Goal: Task Accomplishment & Management: Manage account settings

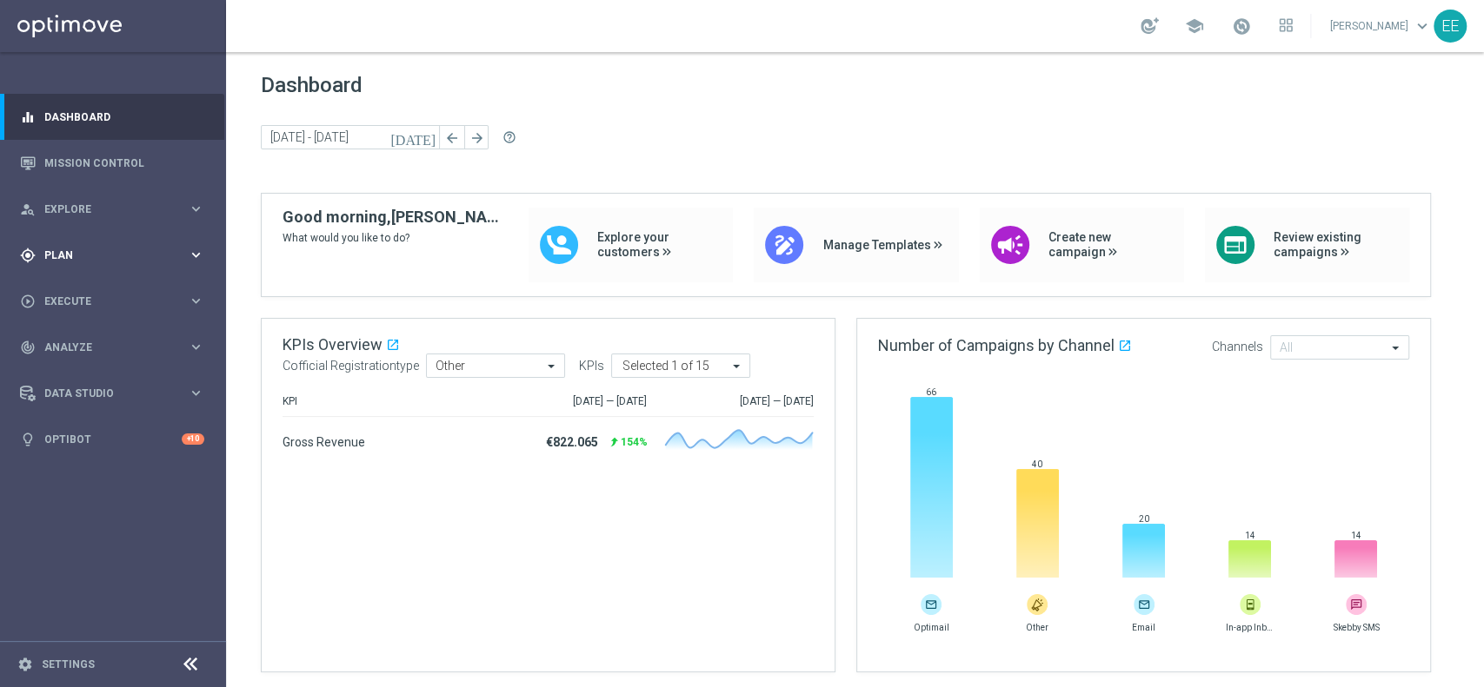
click at [66, 262] on div "gps_fixed Plan keyboard_arrow_right" at bounding box center [112, 255] width 224 height 46
click at [79, 292] on link "Target Groups" at bounding box center [113, 291] width 136 height 14
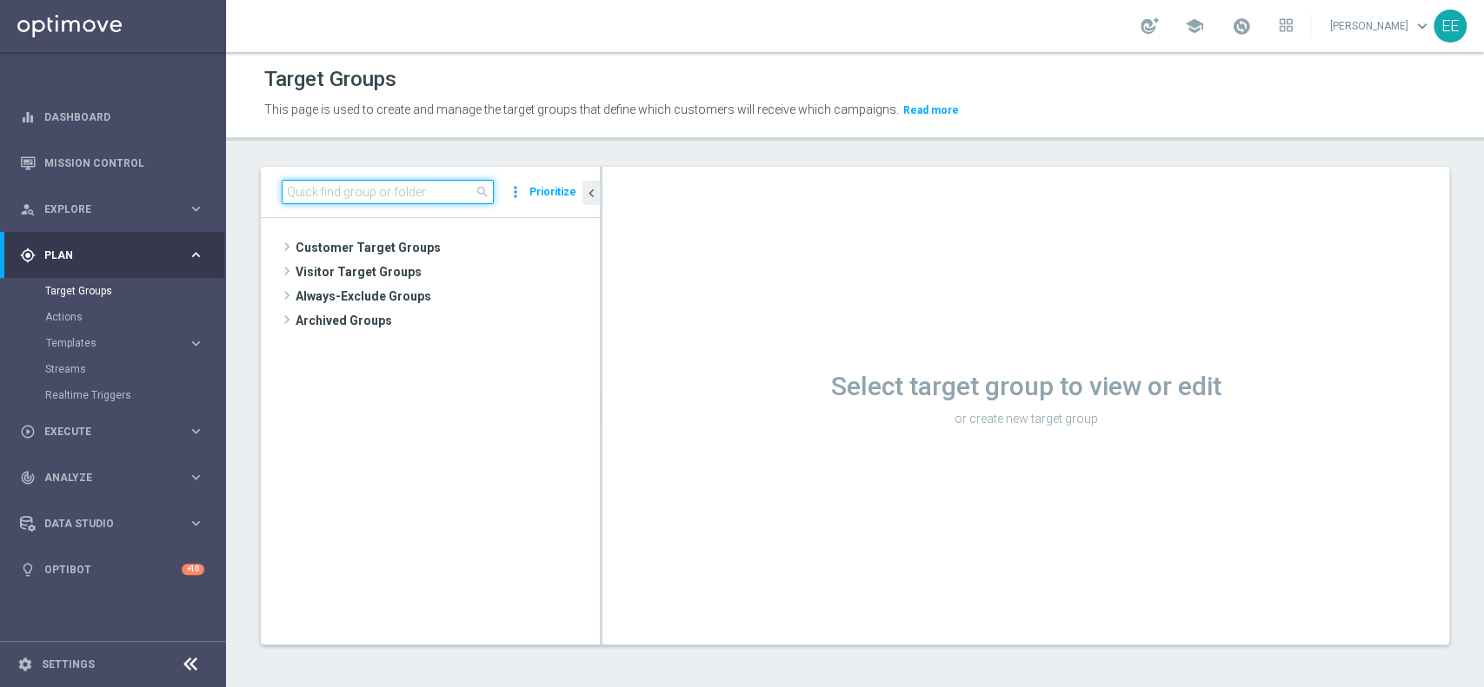
click at [349, 195] on input at bounding box center [388, 192] width 212 height 24
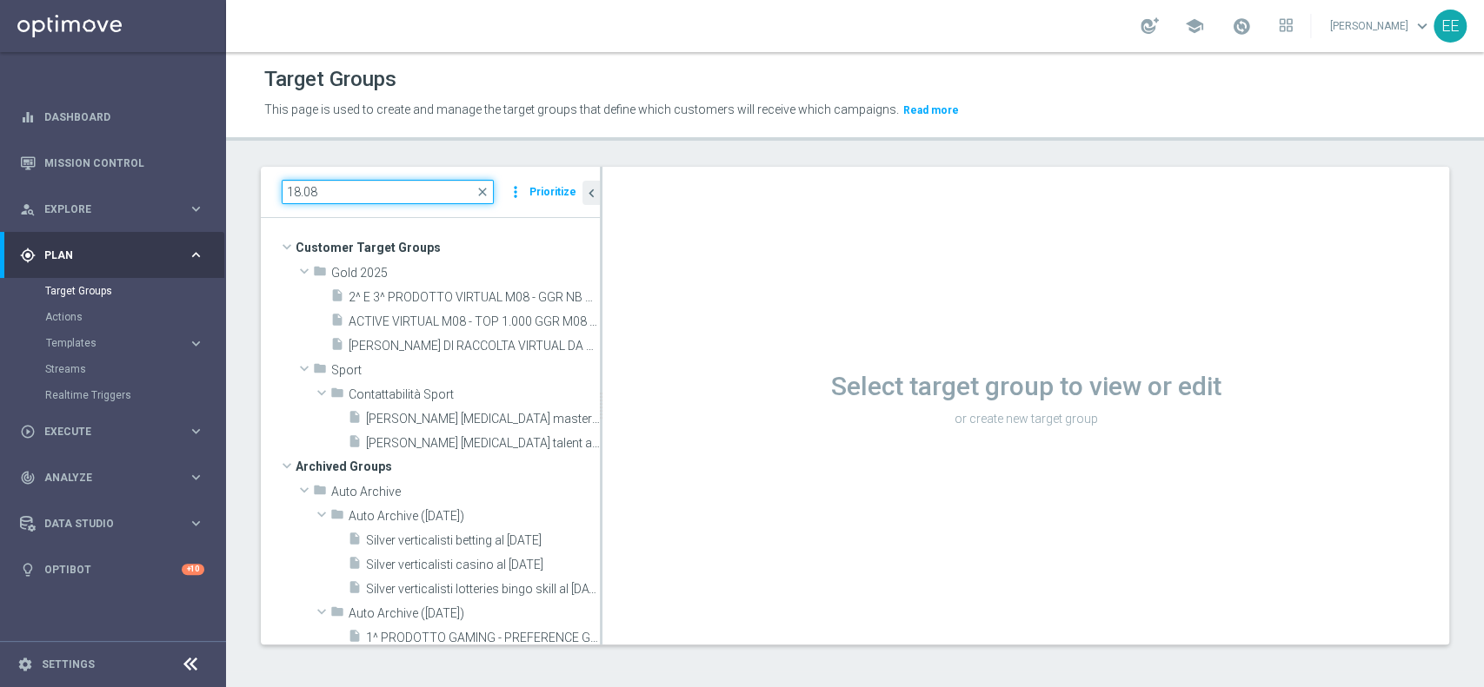
click at [295, 185] on input "18.08" at bounding box center [388, 192] width 212 height 24
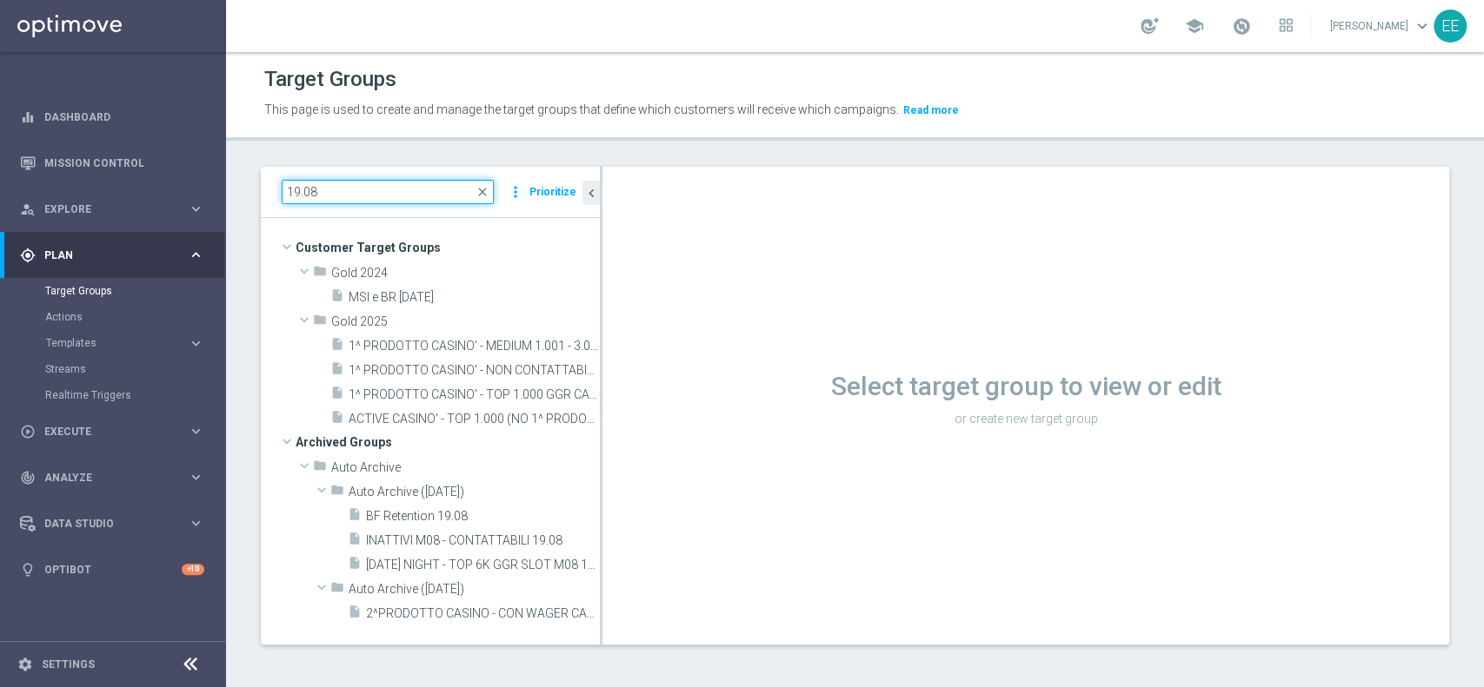
type input "19.08"
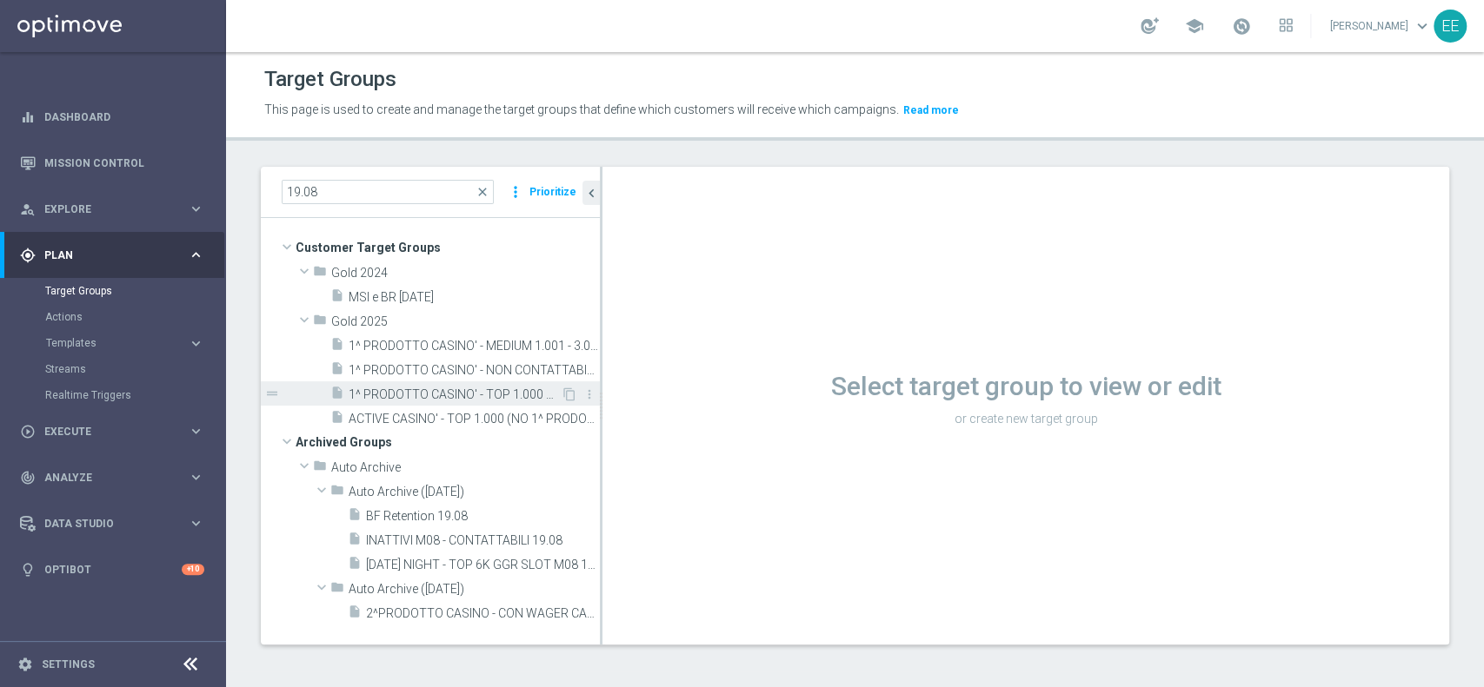
click at [441, 395] on span "1^ PRODOTTO CASINO' - TOP 1.000 GGR CASINO' M08 19.08" at bounding box center [454, 395] width 212 height 15
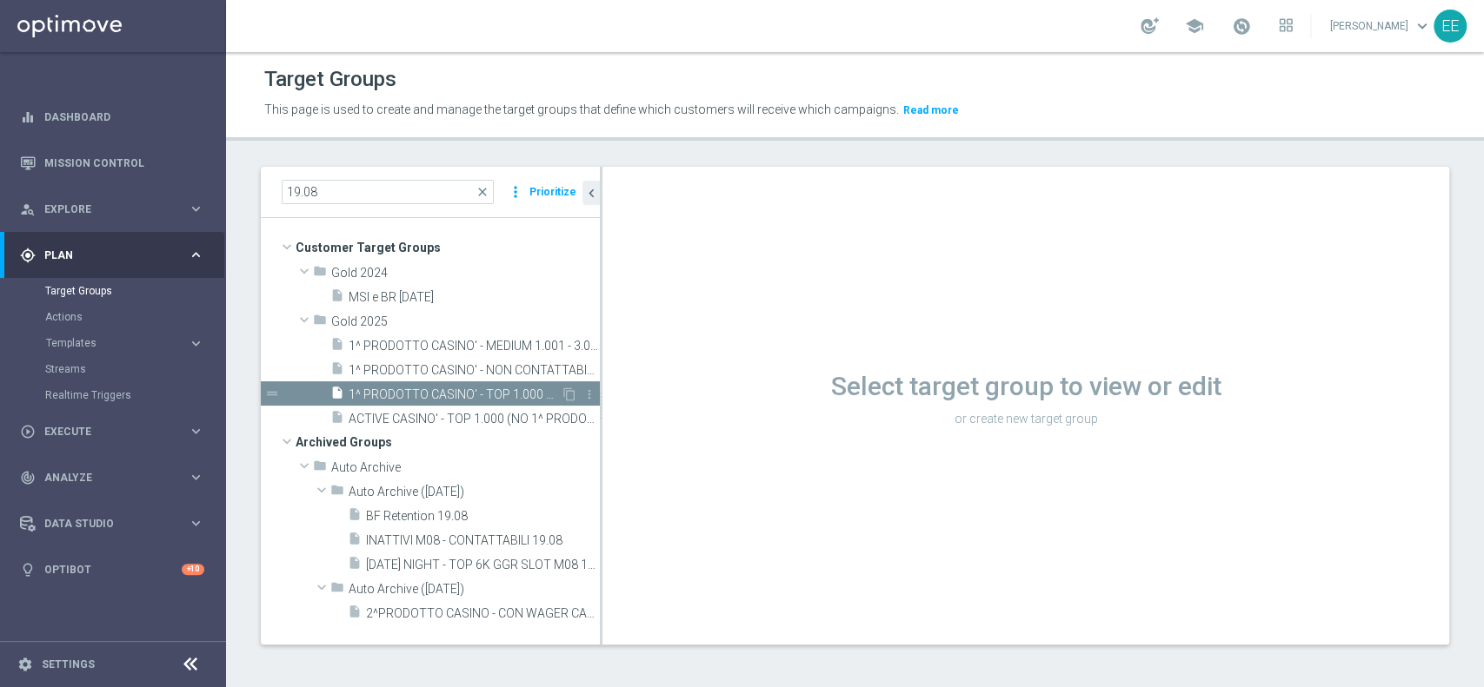
click at [441, 395] on span "1^ PRODOTTO CASINO' - TOP 1.000 GGR CASINO' M08 19.08" at bounding box center [454, 395] width 212 height 15
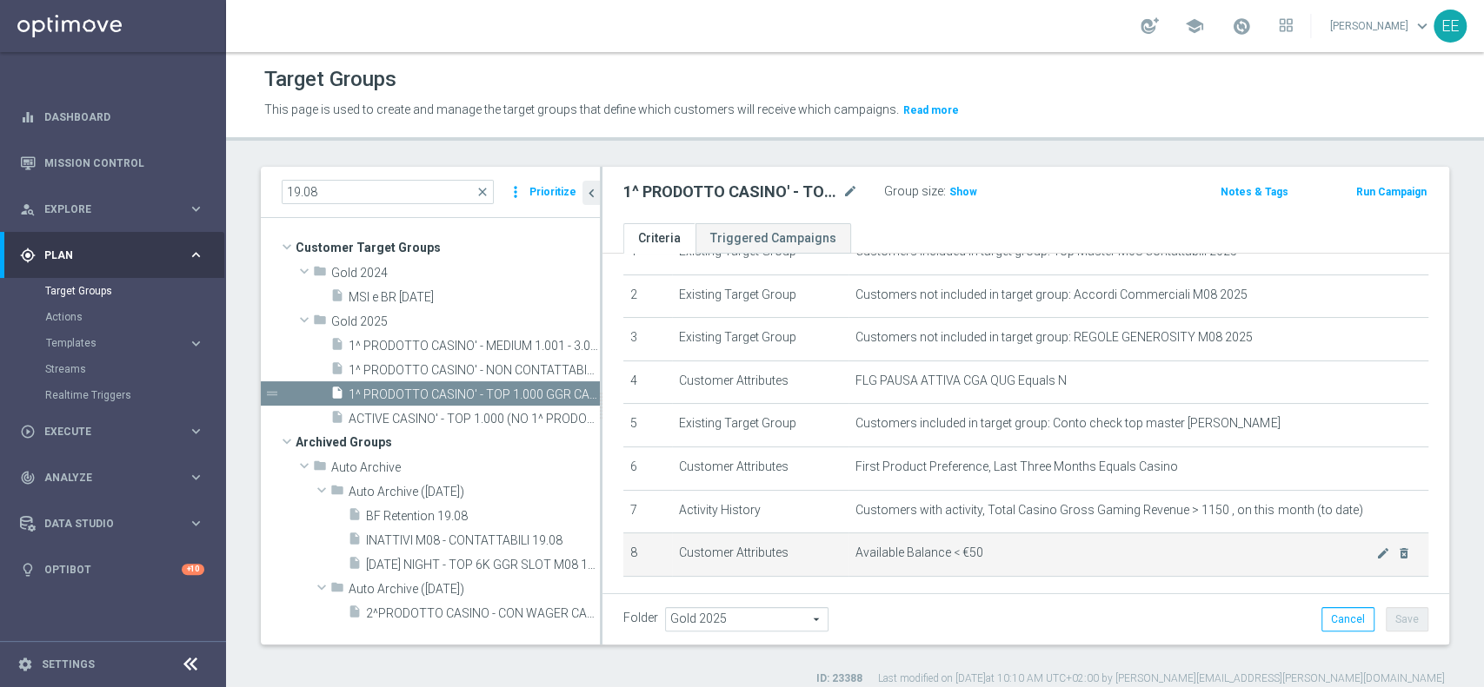
scroll to position [85, 0]
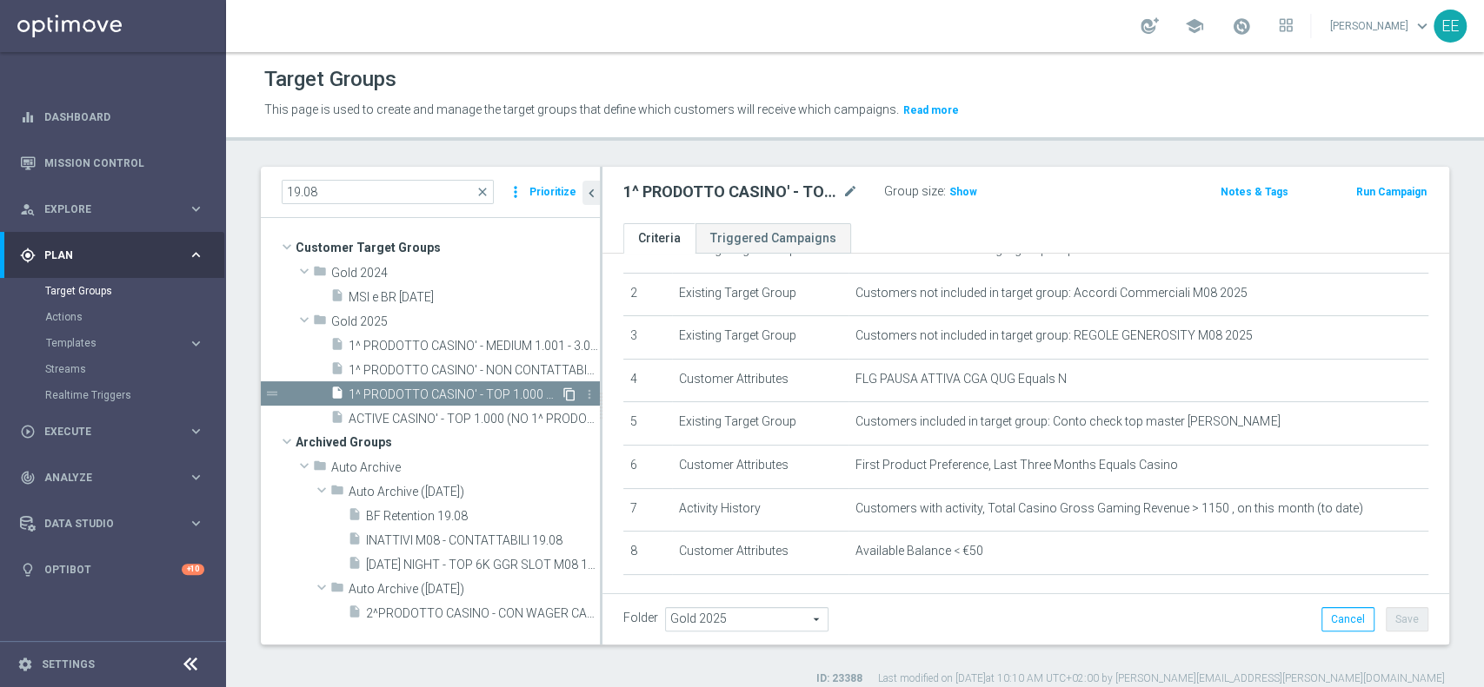
click at [571, 393] on icon "content_copy" at bounding box center [569, 395] width 14 height 14
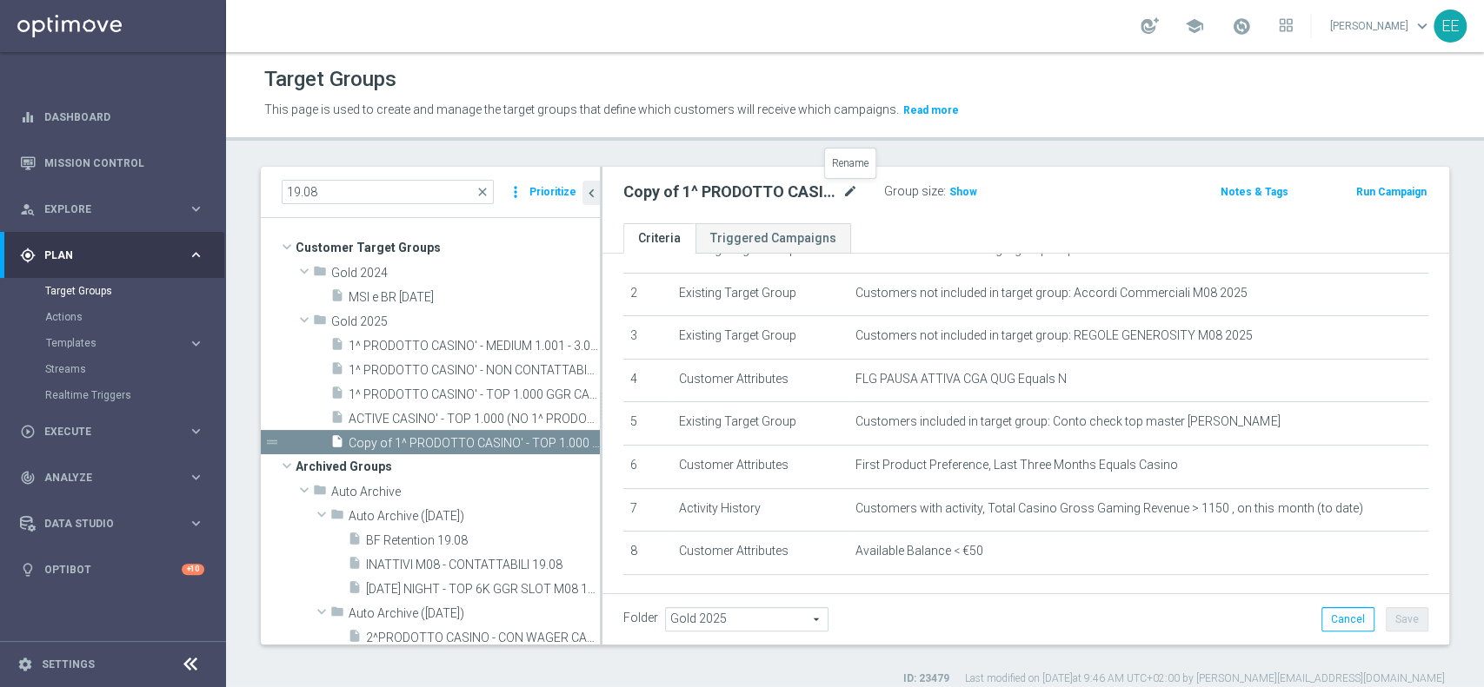
click at [850, 197] on icon "mode_edit" at bounding box center [850, 192] width 16 height 21
type input "1^ PRODOTTO CASINO' - TOP 1.000 GGR CASINO' M08 26.08"
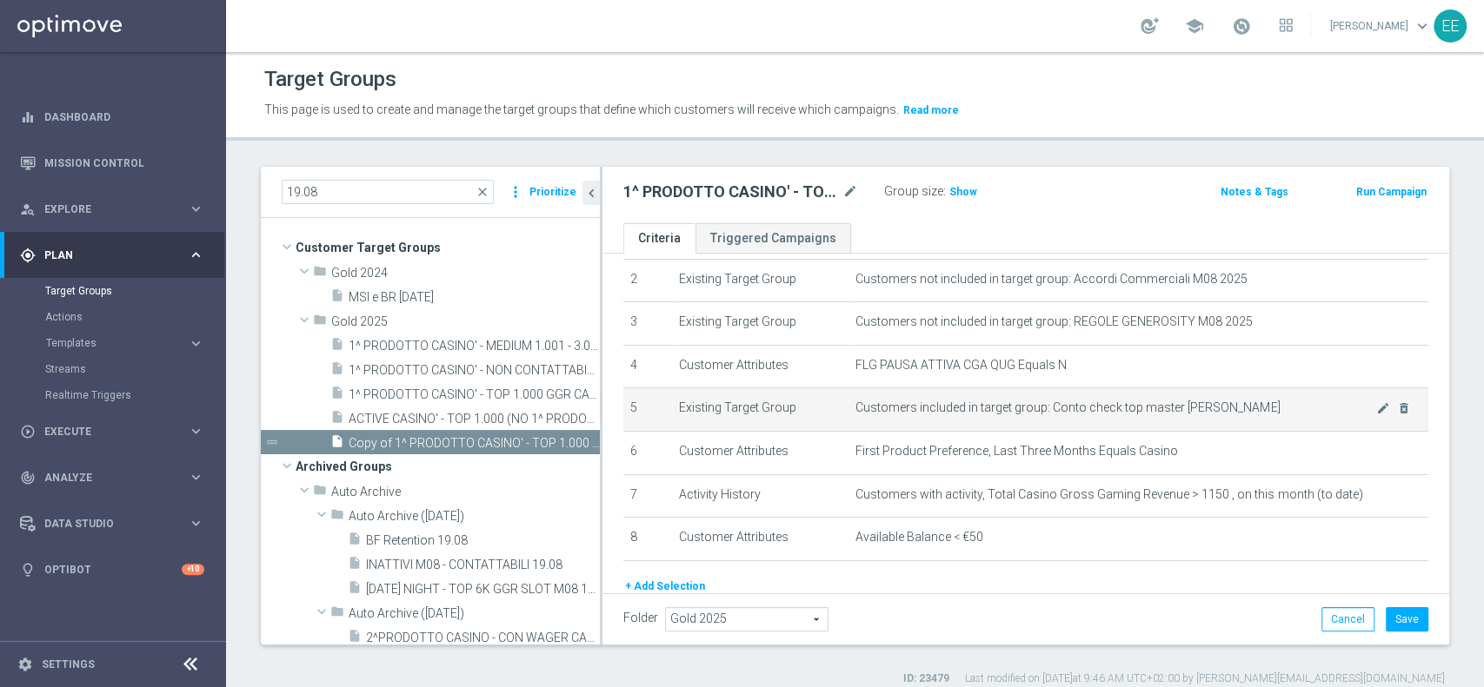
scroll to position [143, 0]
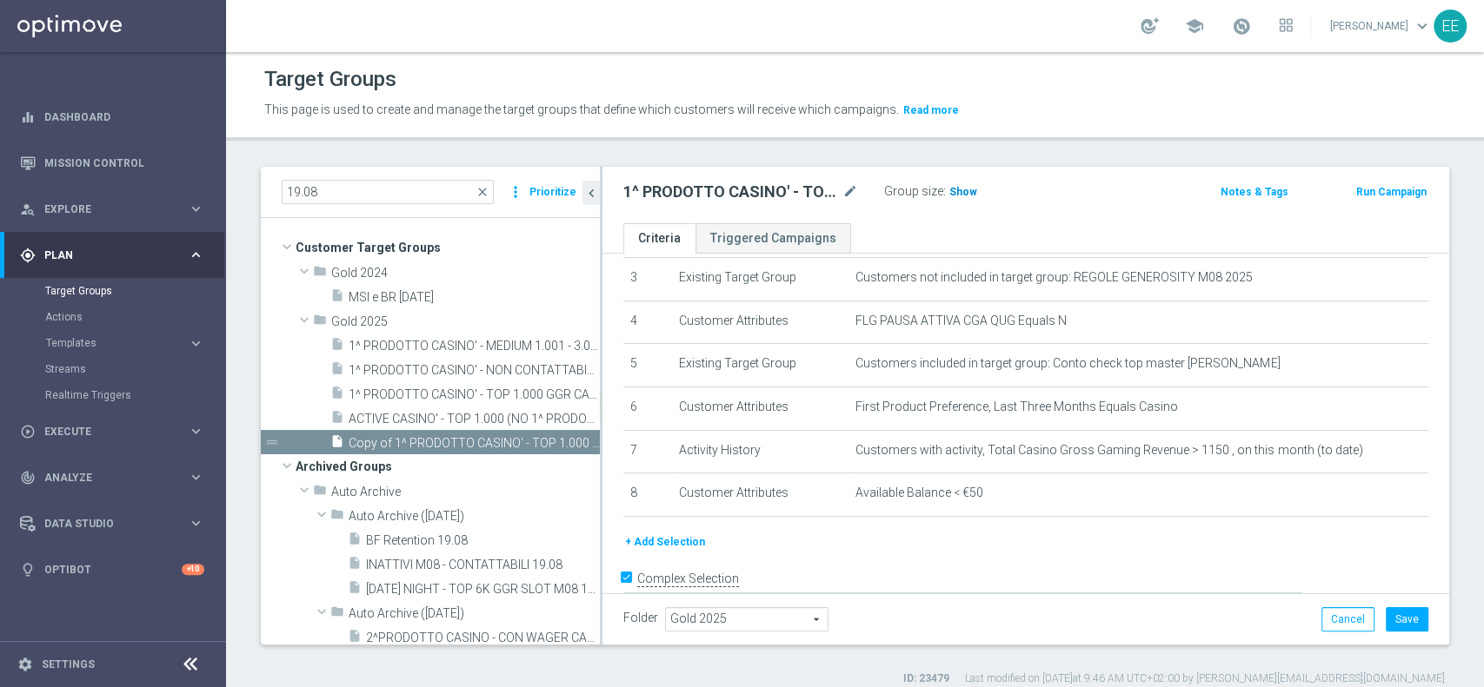
click at [962, 191] on span "Show" at bounding box center [963, 192] width 28 height 12
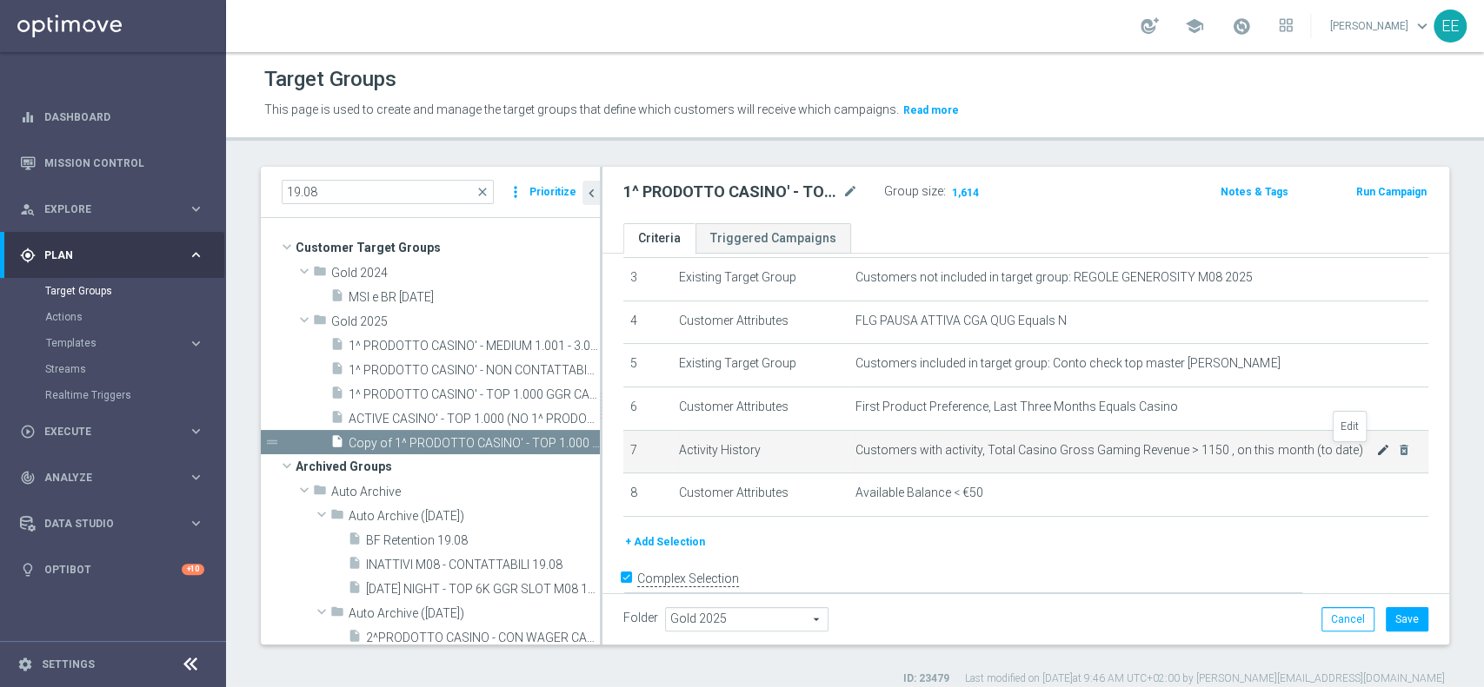
click at [1376, 453] on icon "mode_edit" at bounding box center [1383, 450] width 14 height 14
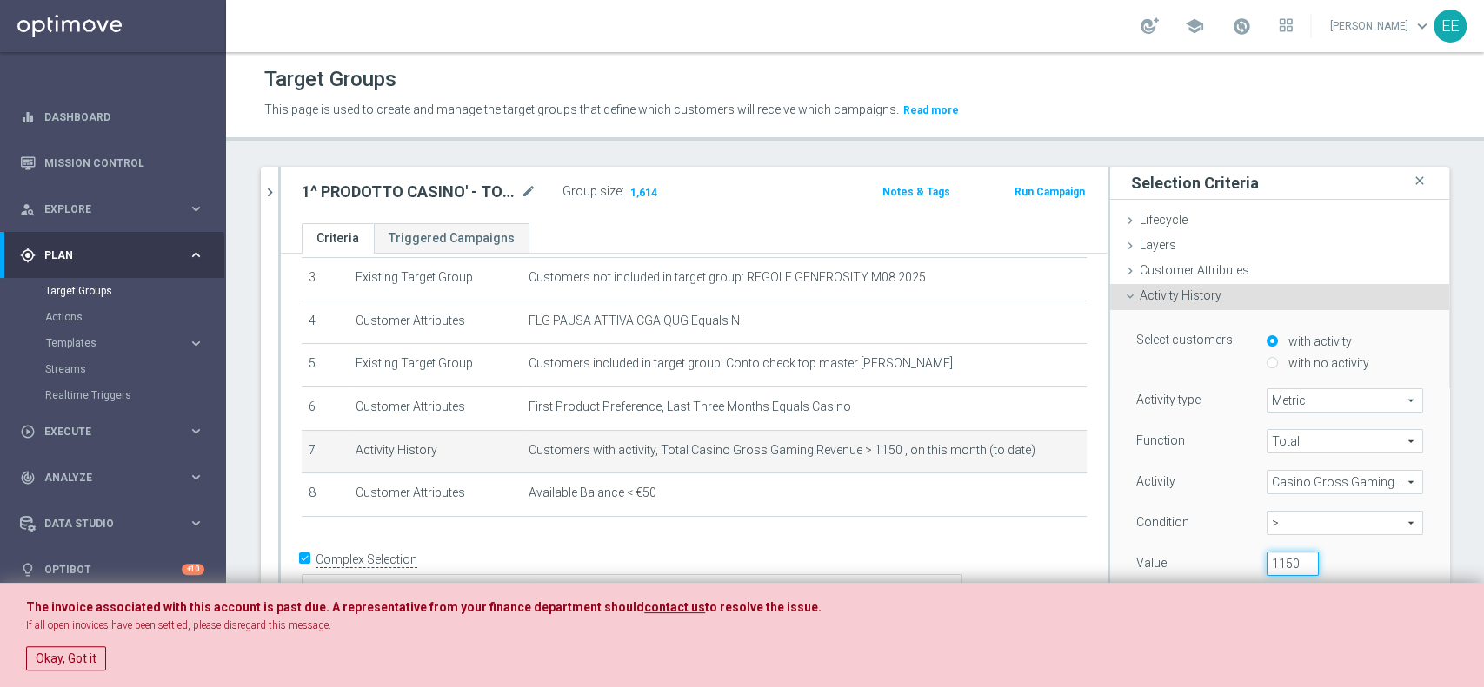
click at [1266, 555] on input "1150" at bounding box center [1292, 564] width 52 height 24
type input "1300"
click at [1357, 555] on div "1300" at bounding box center [1331, 564] width 156 height 24
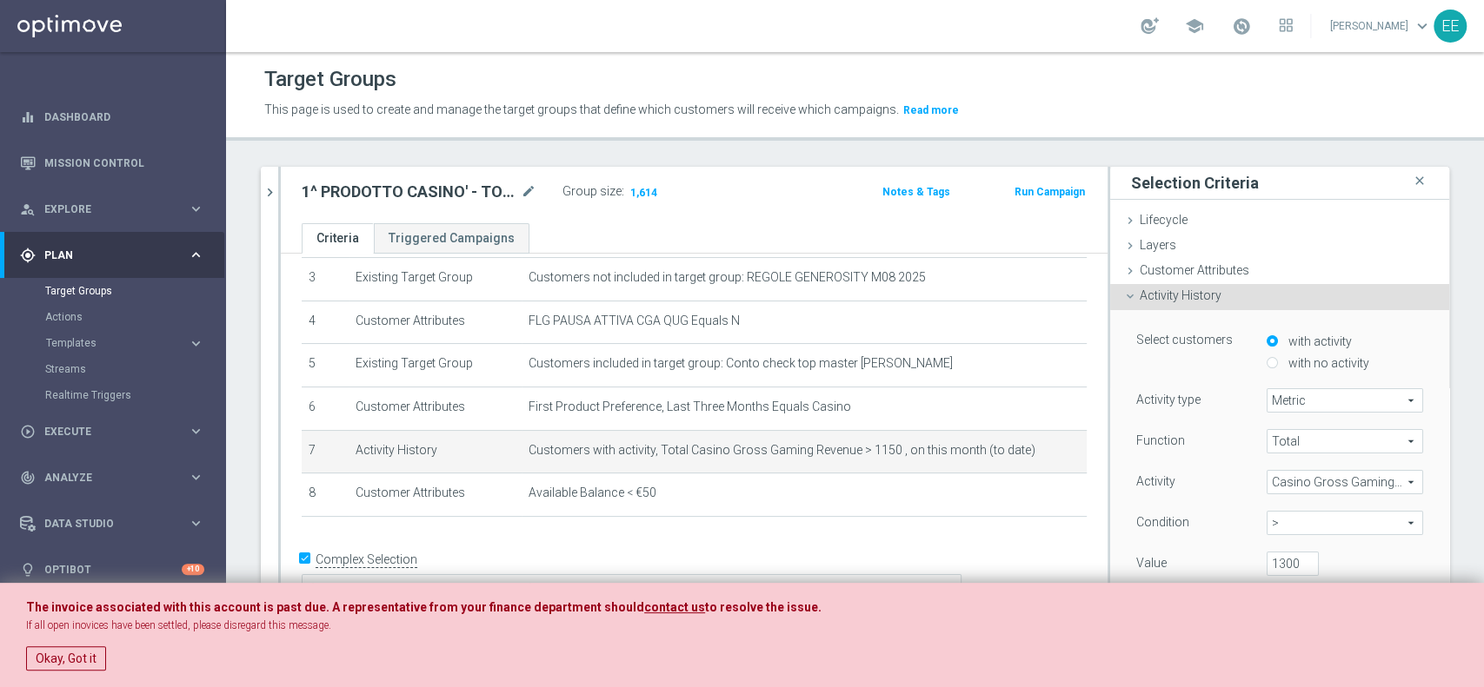
scroll to position [0, 0]
click at [56, 669] on button "Okay, Got it" at bounding box center [66, 659] width 80 height 24
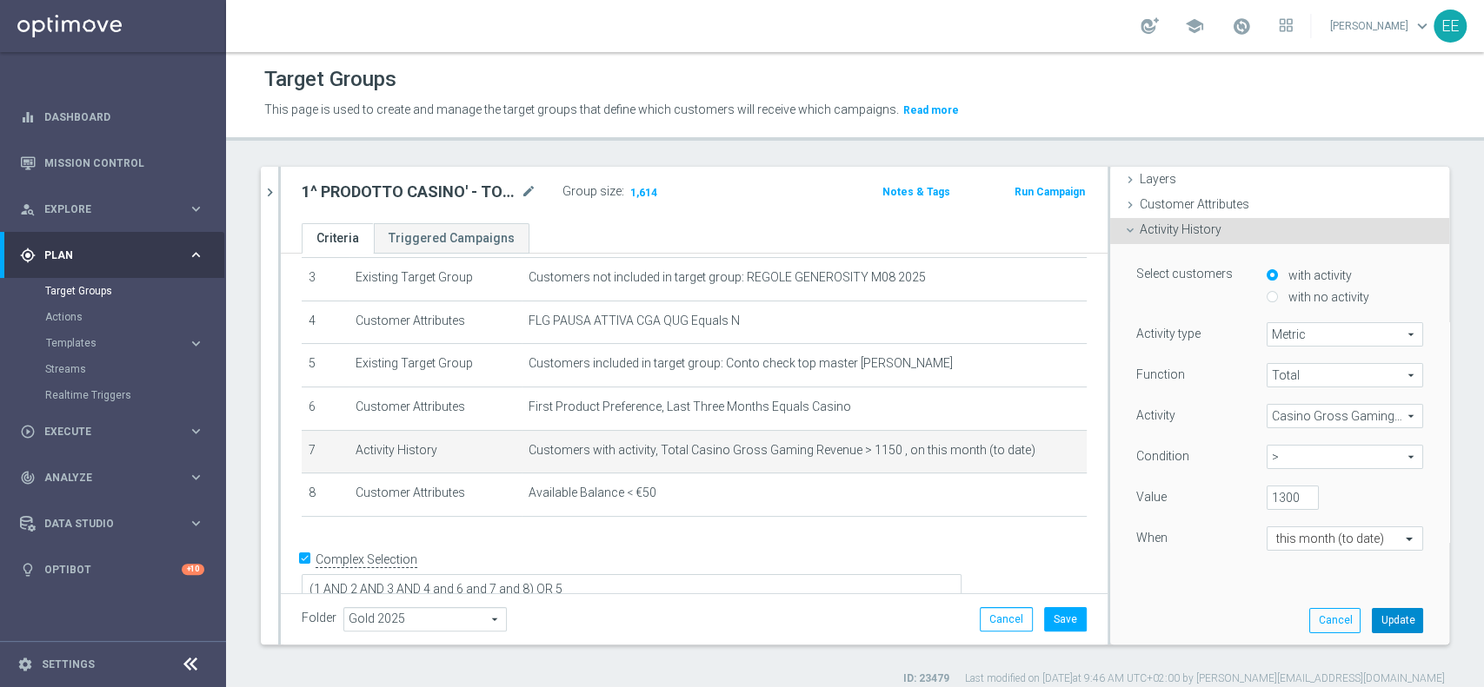
click at [1384, 615] on button "Update" at bounding box center [1396, 620] width 51 height 24
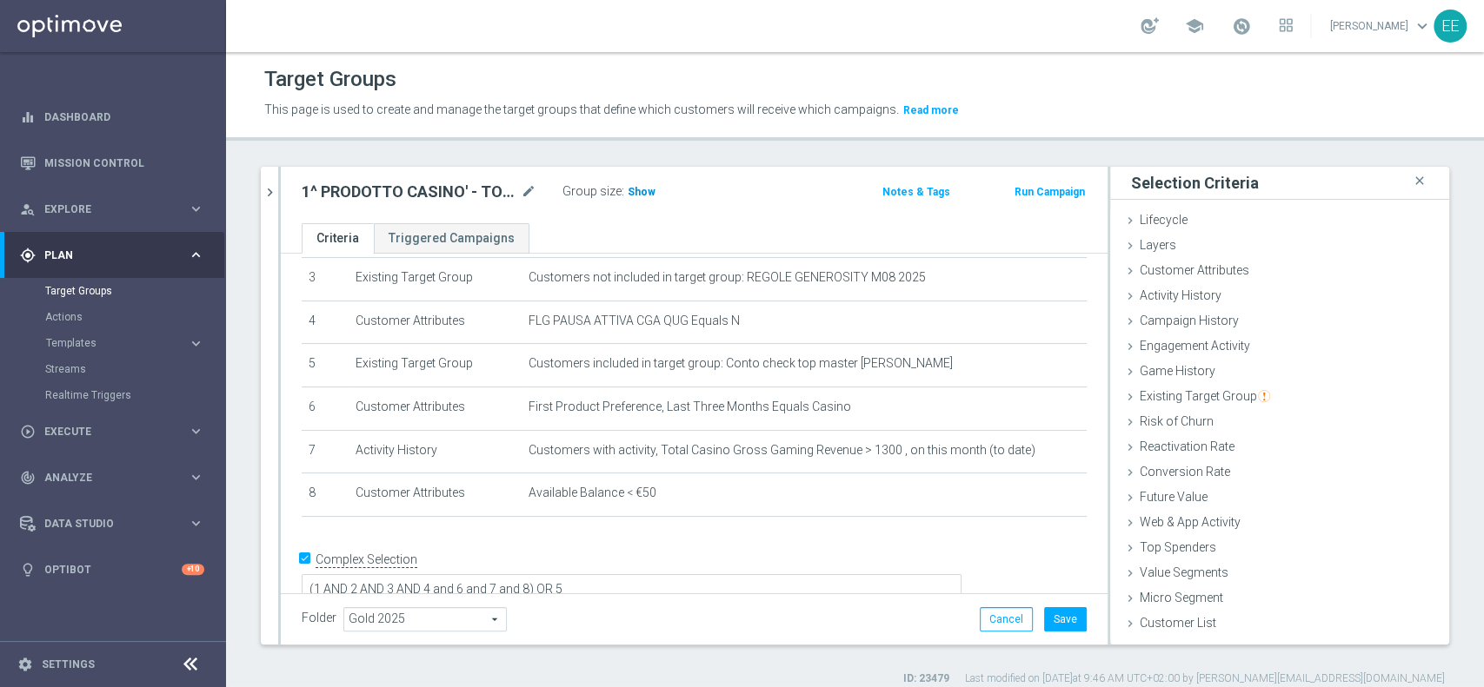
click at [638, 187] on span "Show" at bounding box center [641, 192] width 28 height 12
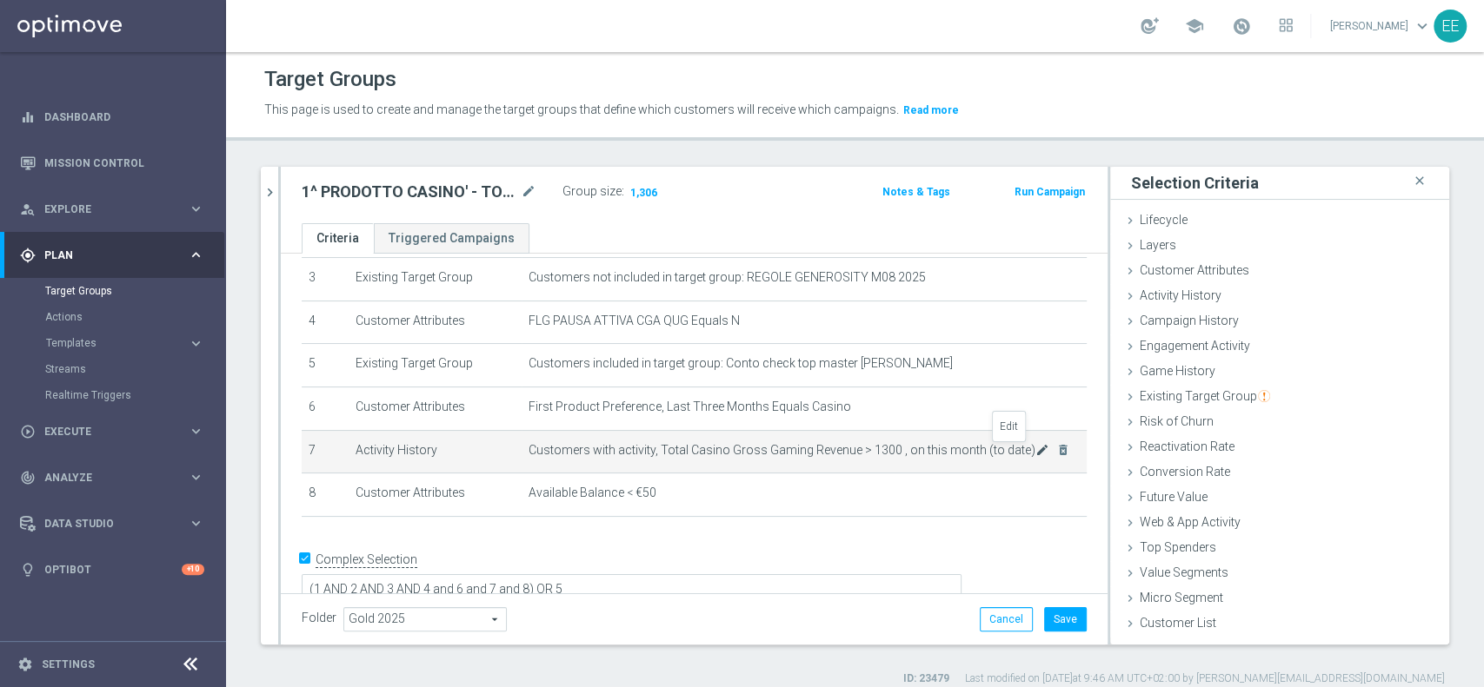
click at [1035, 451] on icon "mode_edit" at bounding box center [1042, 450] width 14 height 14
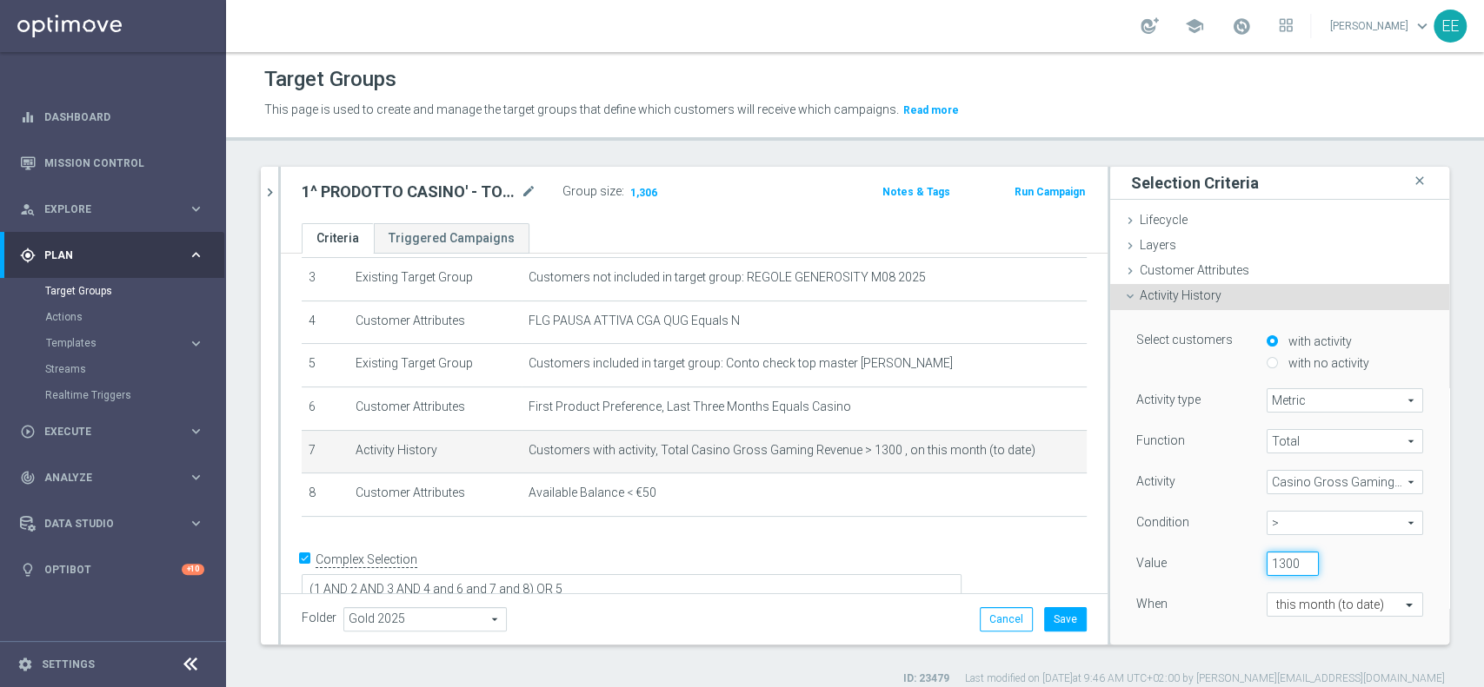
click at [1266, 560] on input "1300" at bounding box center [1292, 564] width 52 height 24
type input "1500"
click at [1208, 594] on div "When" at bounding box center [1188, 607] width 130 height 28
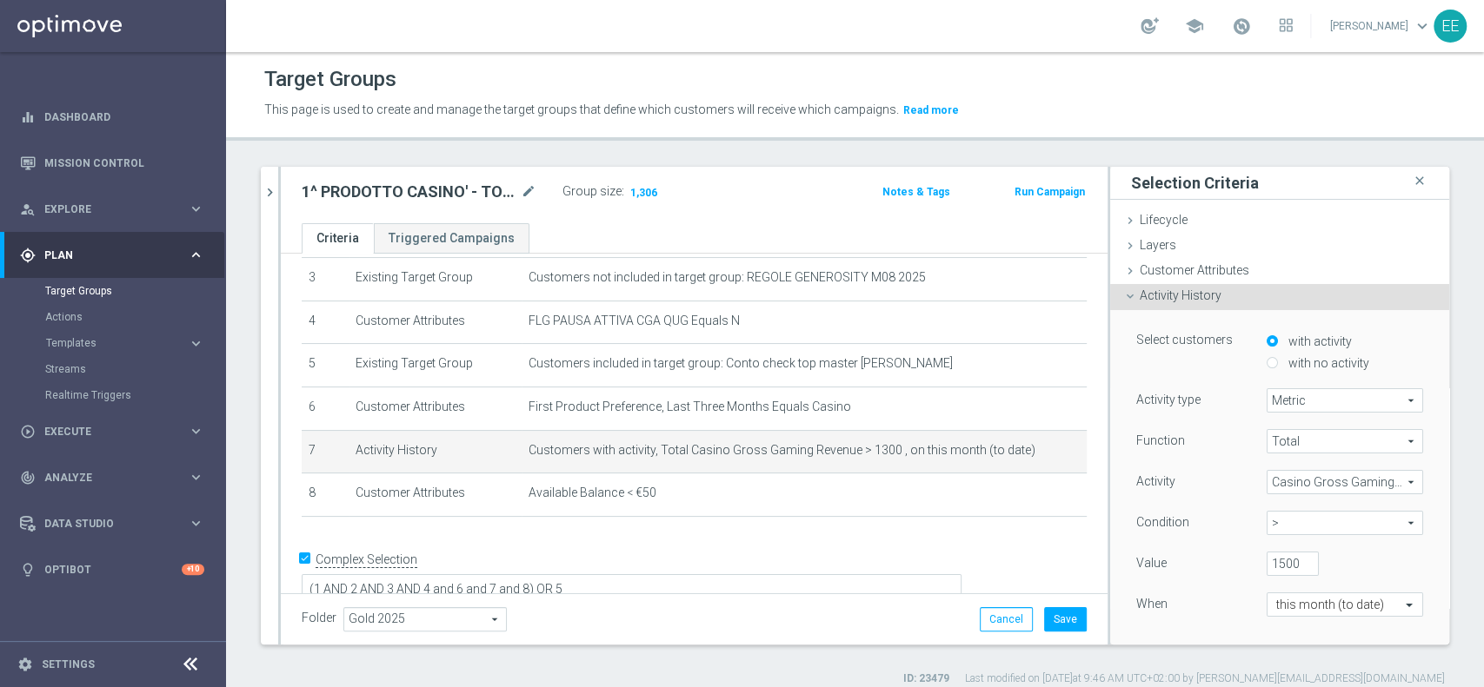
scroll to position [0, 0]
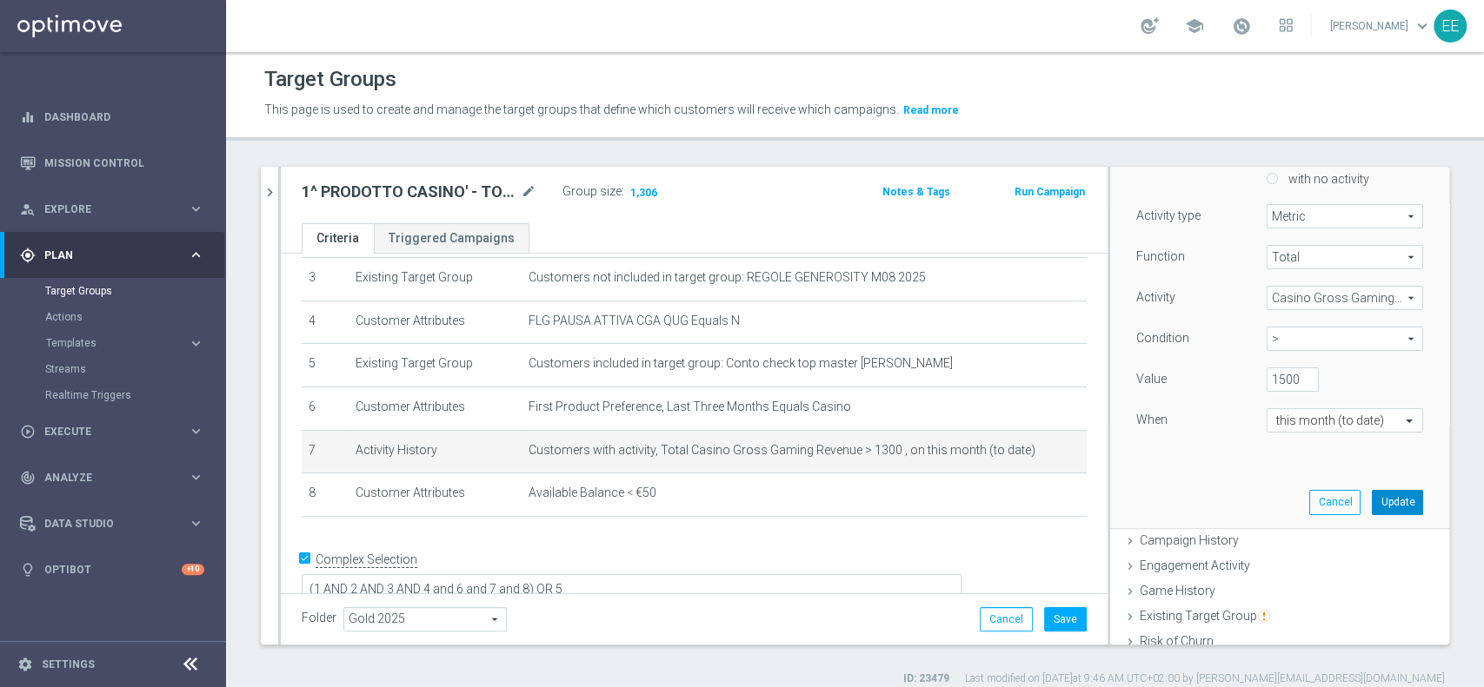
click at [1377, 499] on button "Update" at bounding box center [1396, 502] width 51 height 24
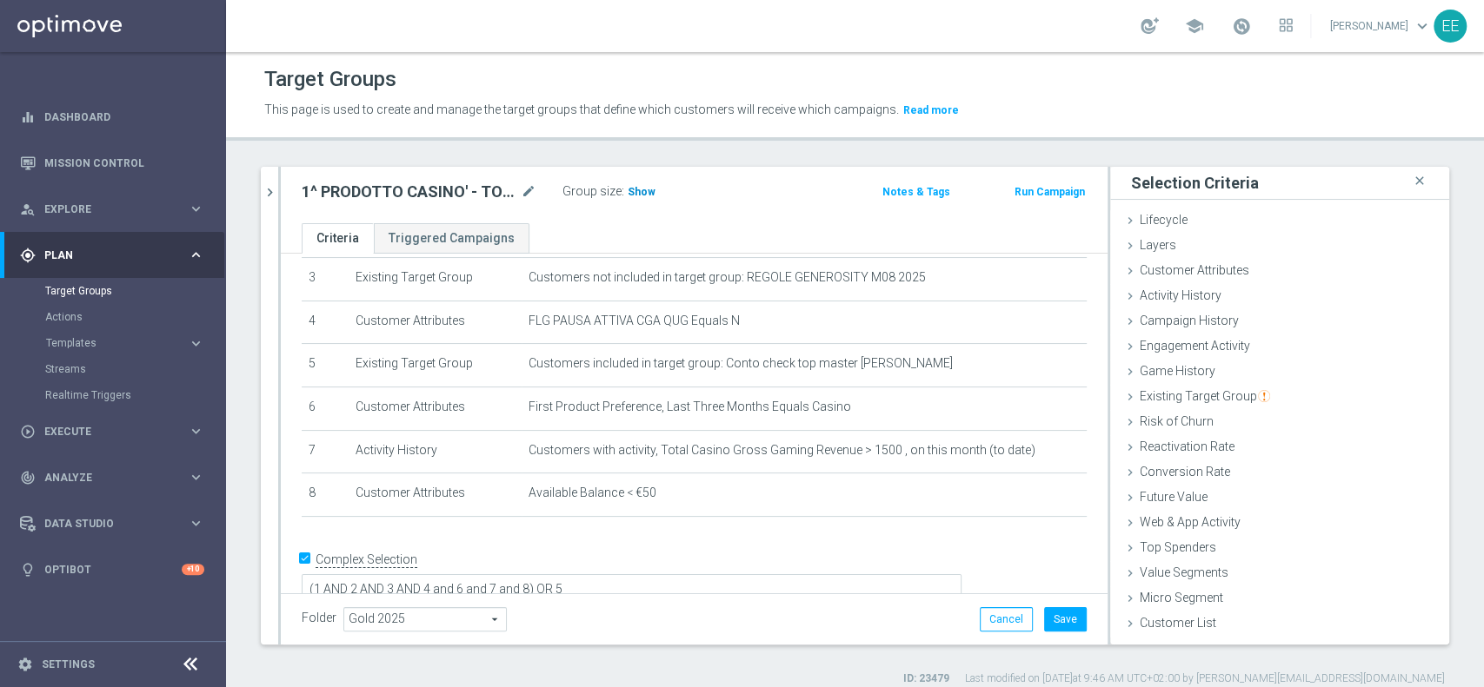
click at [647, 189] on span "Show" at bounding box center [641, 192] width 28 height 12
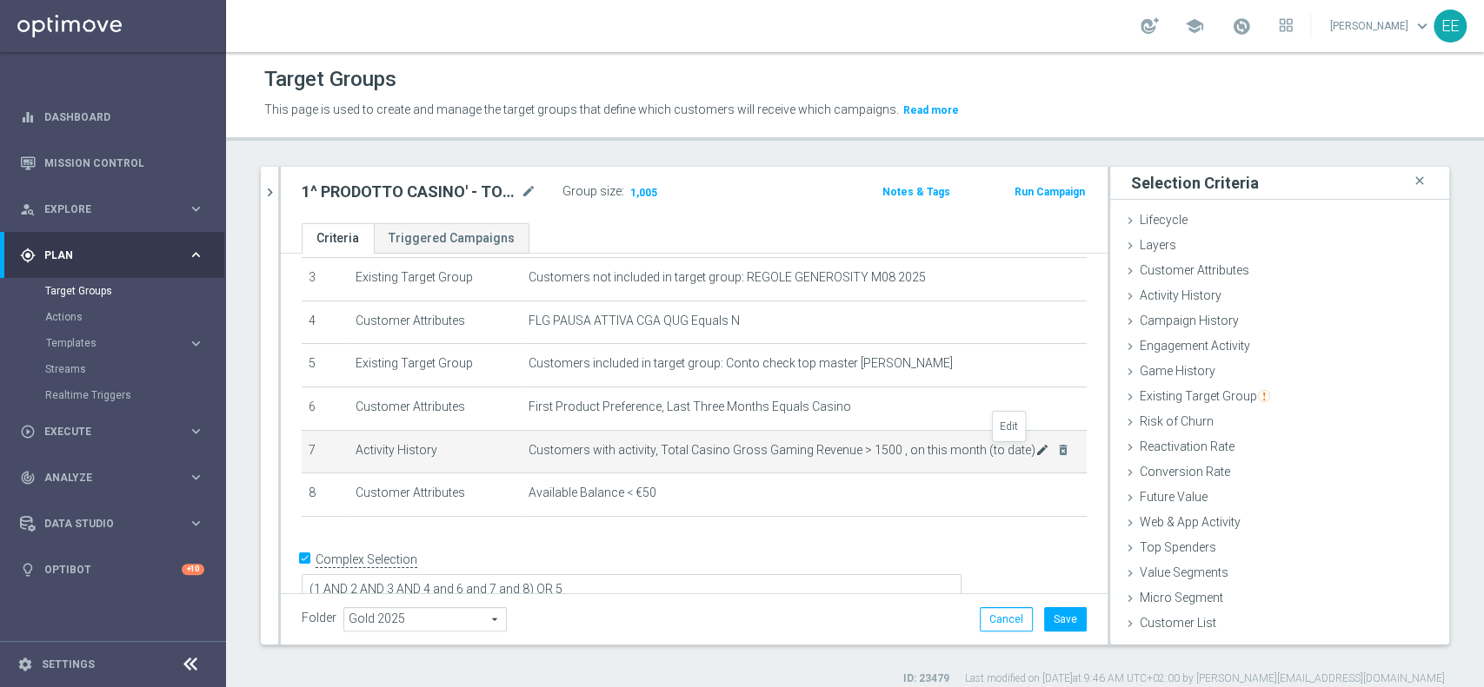
click at [1035, 450] on icon "mode_edit" at bounding box center [1042, 450] width 14 height 14
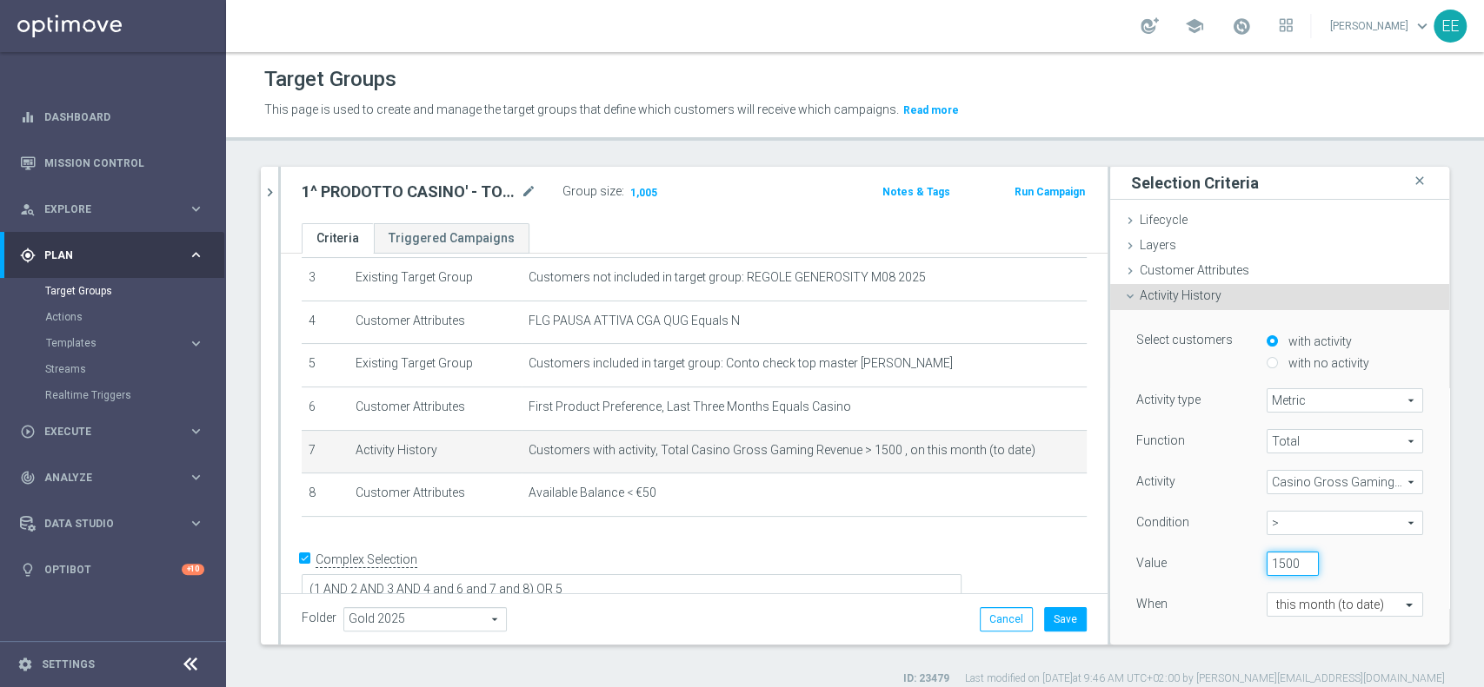
click at [1267, 564] on input "1500" at bounding box center [1292, 564] width 52 height 24
type input "1501"
click at [1196, 588] on div "Function Total Total arrow_drop_down search Activity Casino Gross Gaming Revenu…" at bounding box center [1279, 538] width 287 height 219
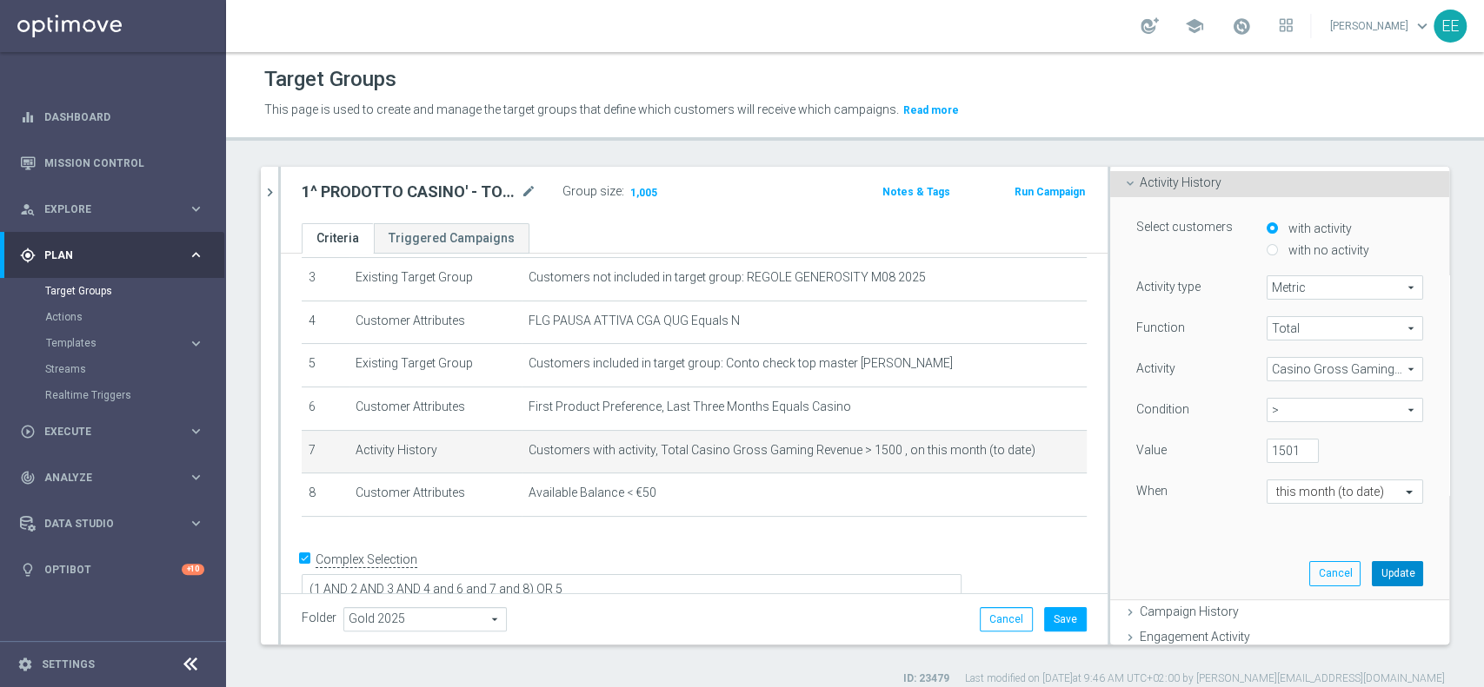
click at [1373, 574] on button "Update" at bounding box center [1396, 573] width 51 height 24
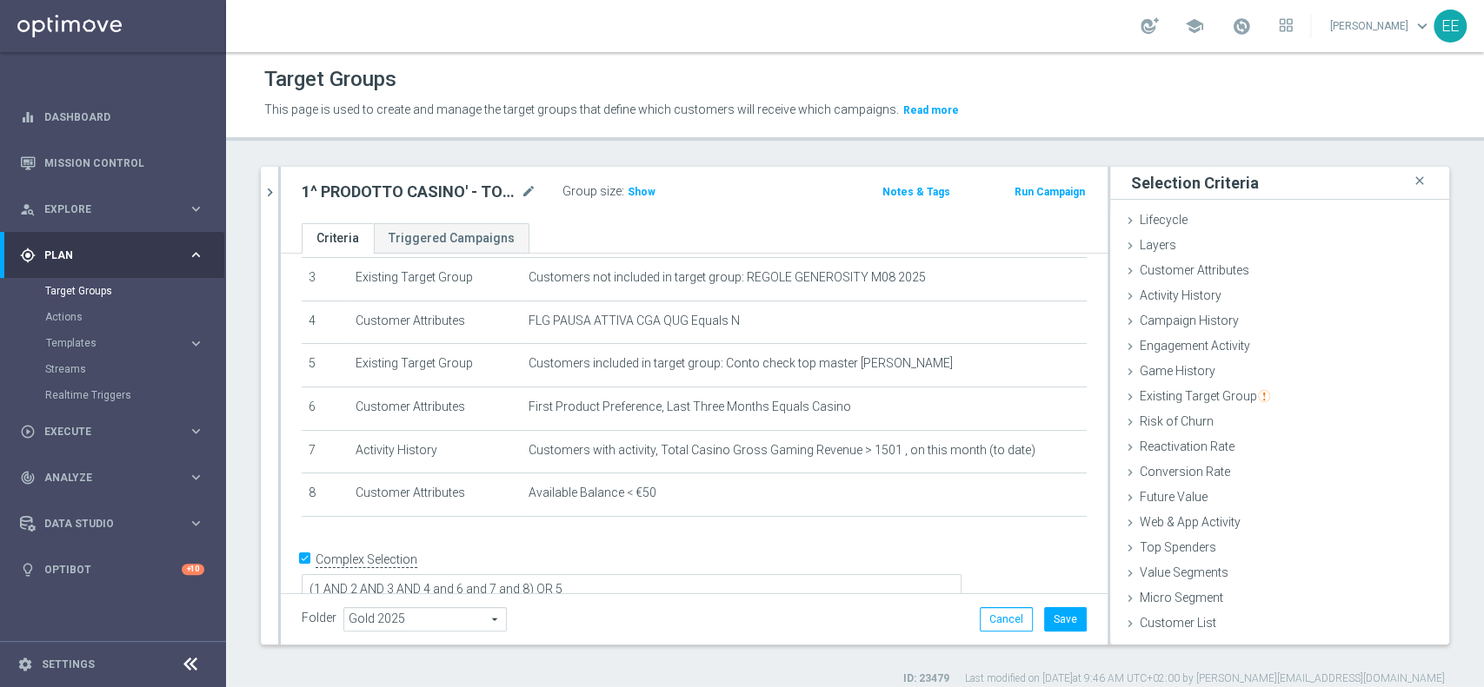
drag, startPoint x: 644, startPoint y: 196, endPoint x: 640, endPoint y: 204, distance: 8.9
click at [640, 204] on div "1^ PRODOTTO CASINO' - TOP 1.000 GGR CASINO' M08 26.08 mode_edit Group size : Sh…" at bounding box center [694, 195] width 826 height 56
click at [643, 186] on span "Show" at bounding box center [641, 192] width 28 height 12
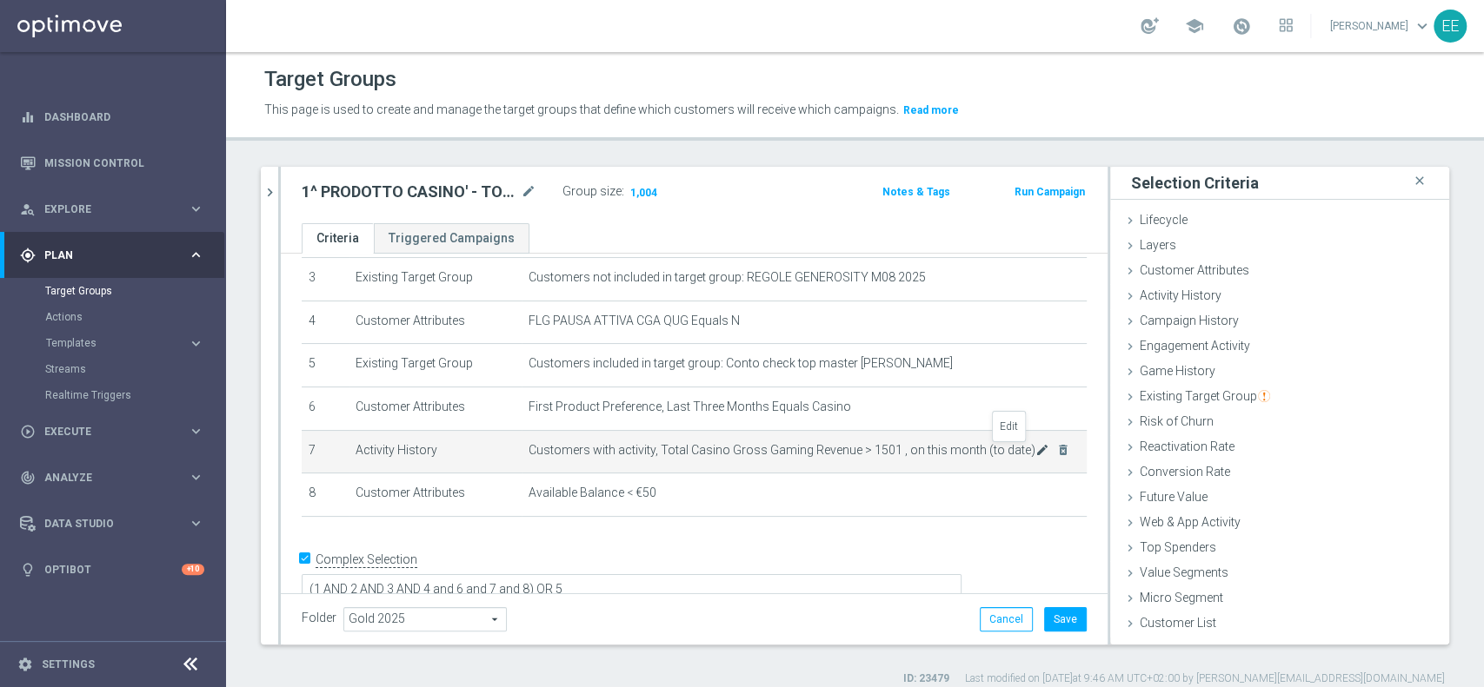
click at [1035, 455] on icon "mode_edit" at bounding box center [1042, 450] width 14 height 14
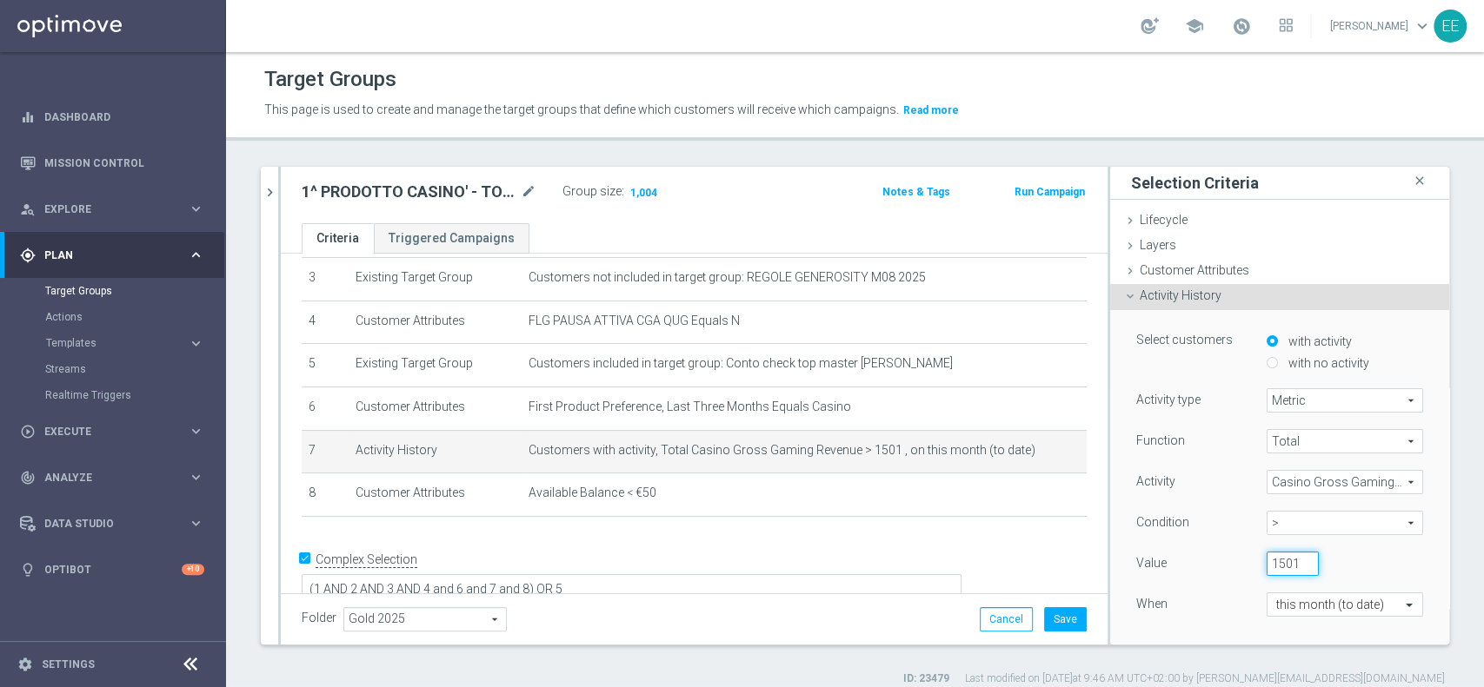
click at [1279, 560] on input "1501" at bounding box center [1292, 564] width 52 height 24
click at [1275, 560] on input "1501" at bounding box center [1292, 564] width 52 height 24
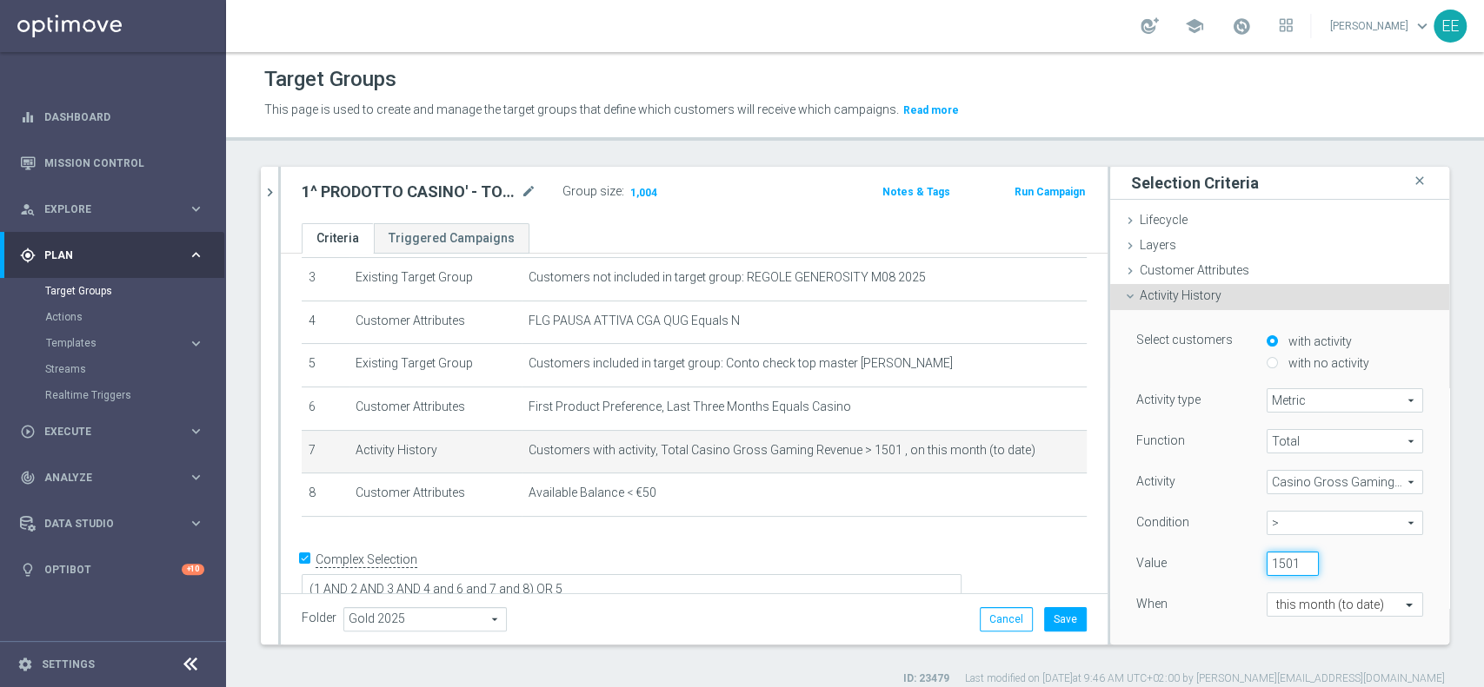
click at [1266, 560] on input "1501" at bounding box center [1292, 564] width 52 height 24
type input "1502"
click at [1371, 581] on div "Function Total Total arrow_drop_down search Activity Casino Gross Gaming Revenu…" at bounding box center [1279, 538] width 287 height 219
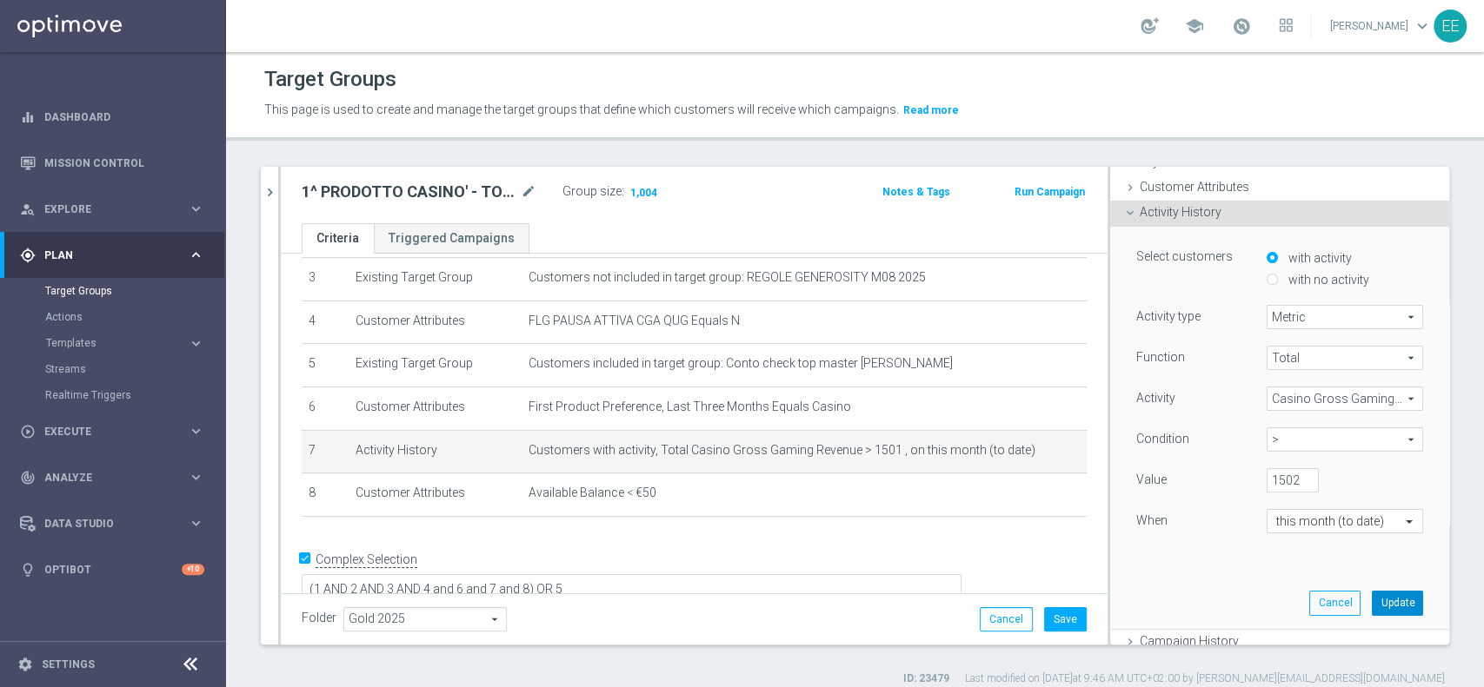
click at [1371, 601] on button "Update" at bounding box center [1396, 603] width 51 height 24
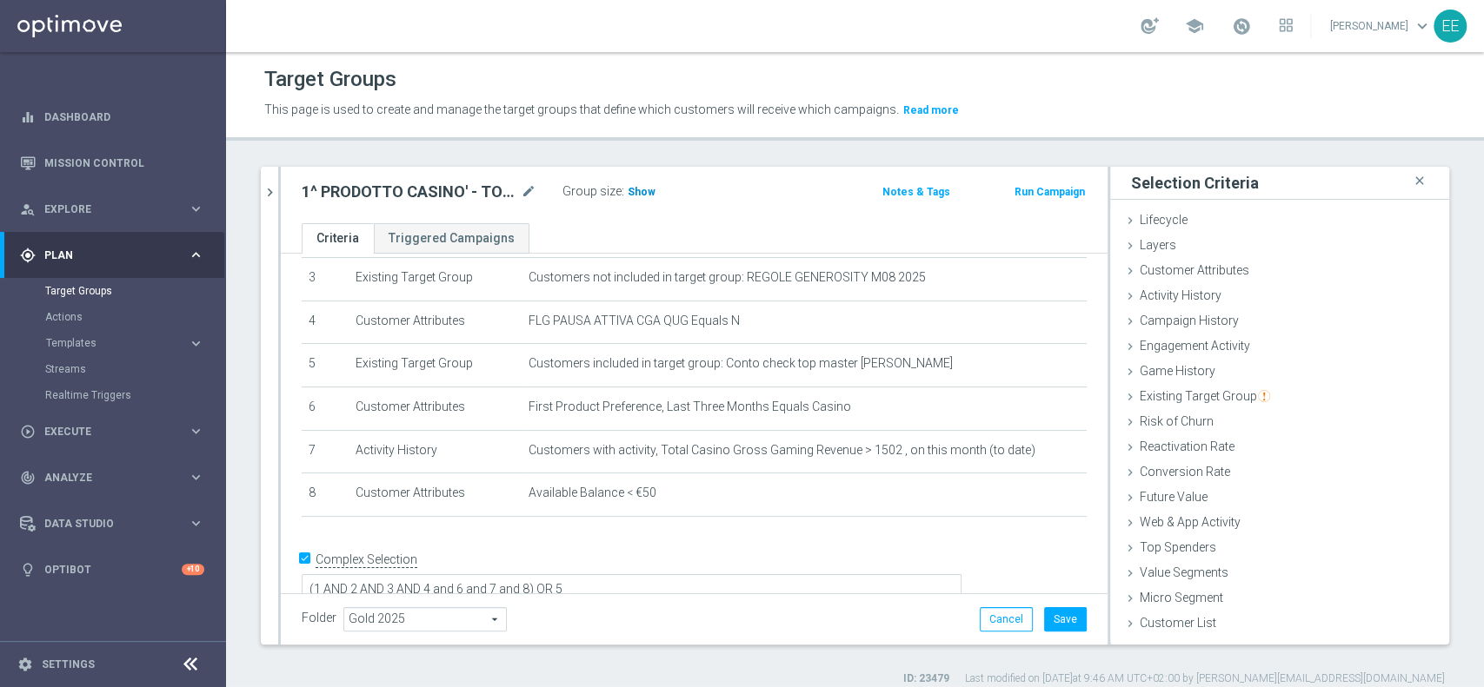
click at [641, 189] on span "Show" at bounding box center [641, 192] width 28 height 12
click at [1060, 615] on button "Save" at bounding box center [1065, 619] width 43 height 24
click at [267, 189] on icon "chevron_right" at bounding box center [270, 192] width 17 height 17
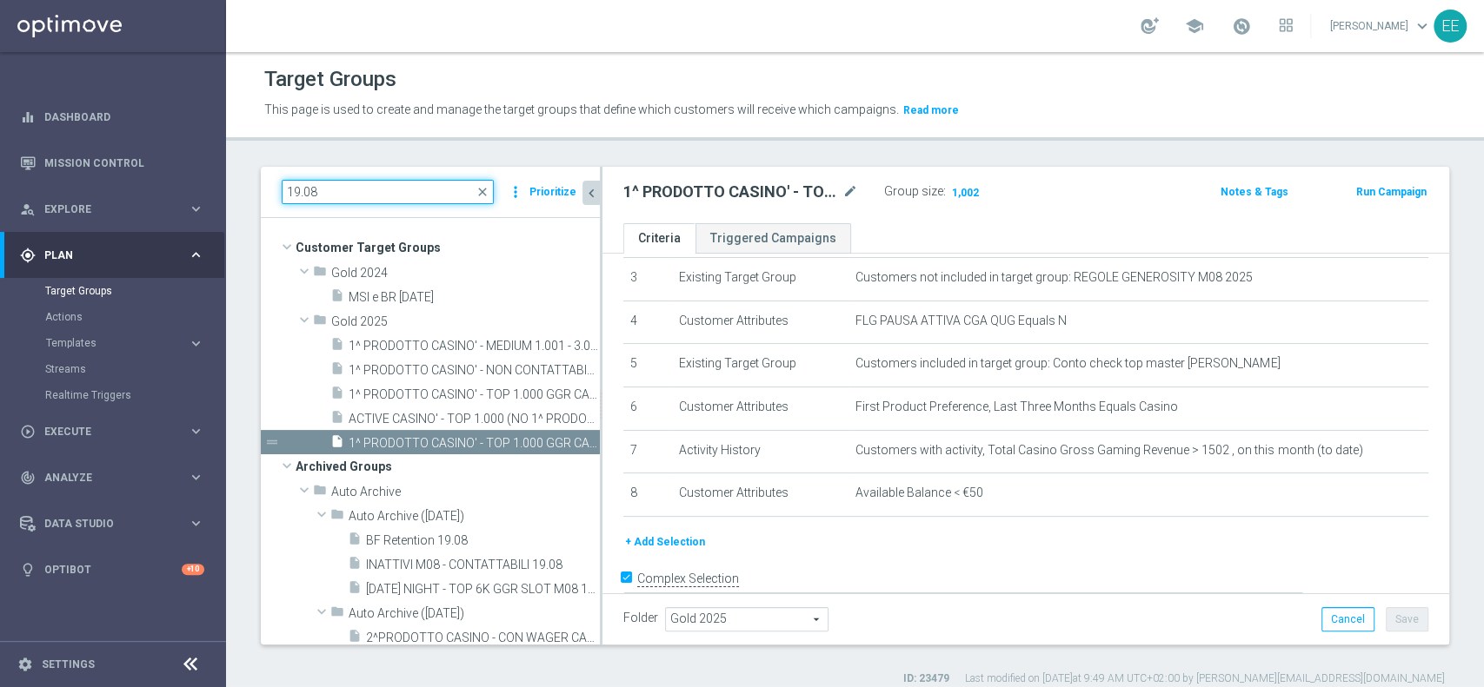
click at [363, 192] on input "19.08" at bounding box center [388, 192] width 212 height 24
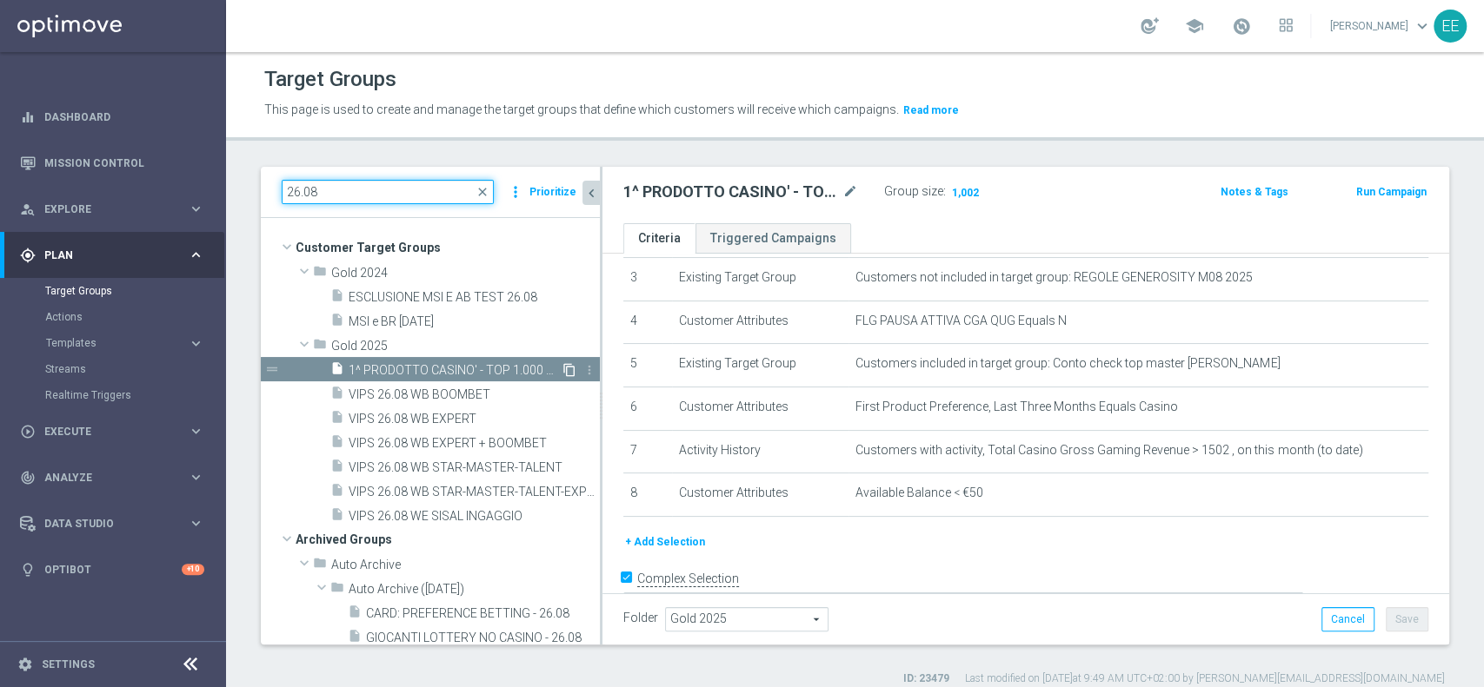
type input "26.08"
click at [562, 368] on icon "content_copy" at bounding box center [569, 370] width 14 height 14
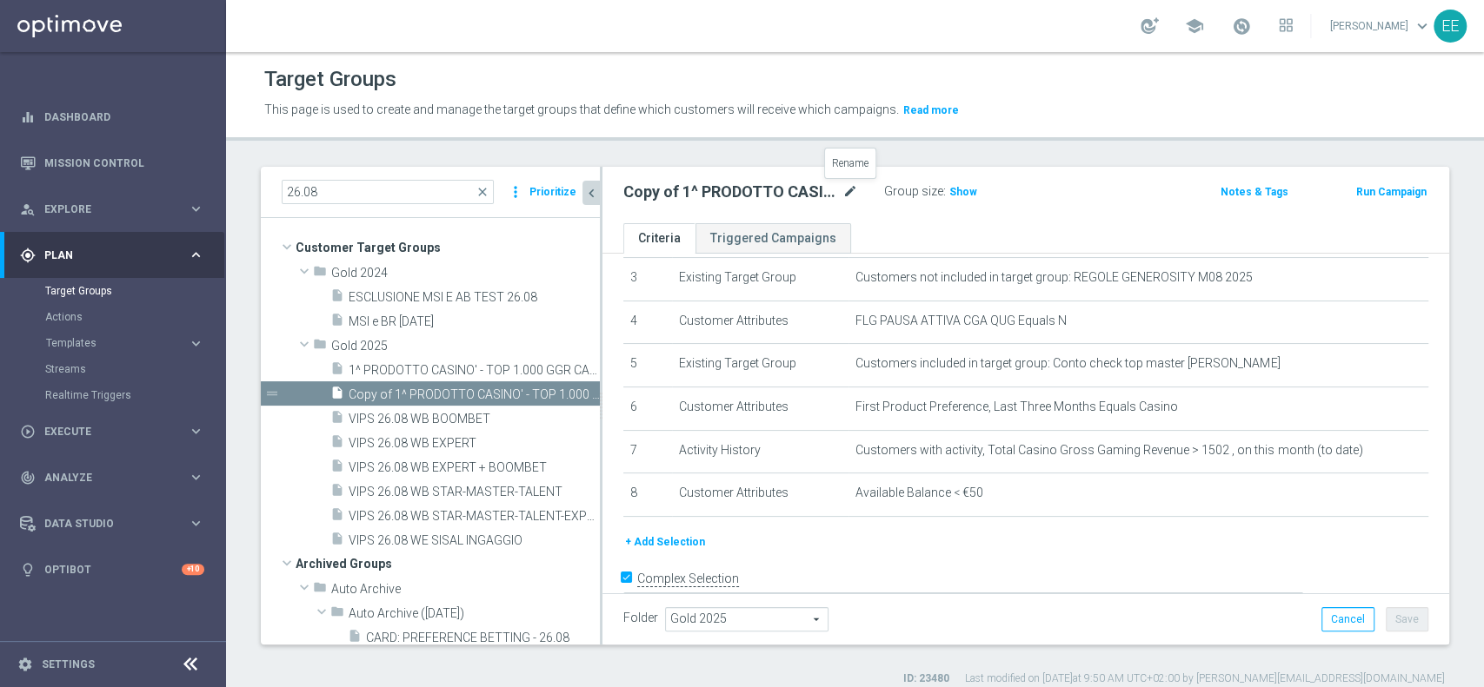
click at [847, 190] on icon "mode_edit" at bounding box center [850, 192] width 16 height 21
type input "1^ PRODOTTO CASINO' - MEDIUM 1.001 - 3.000 GGR CASINO' M08 26.08"
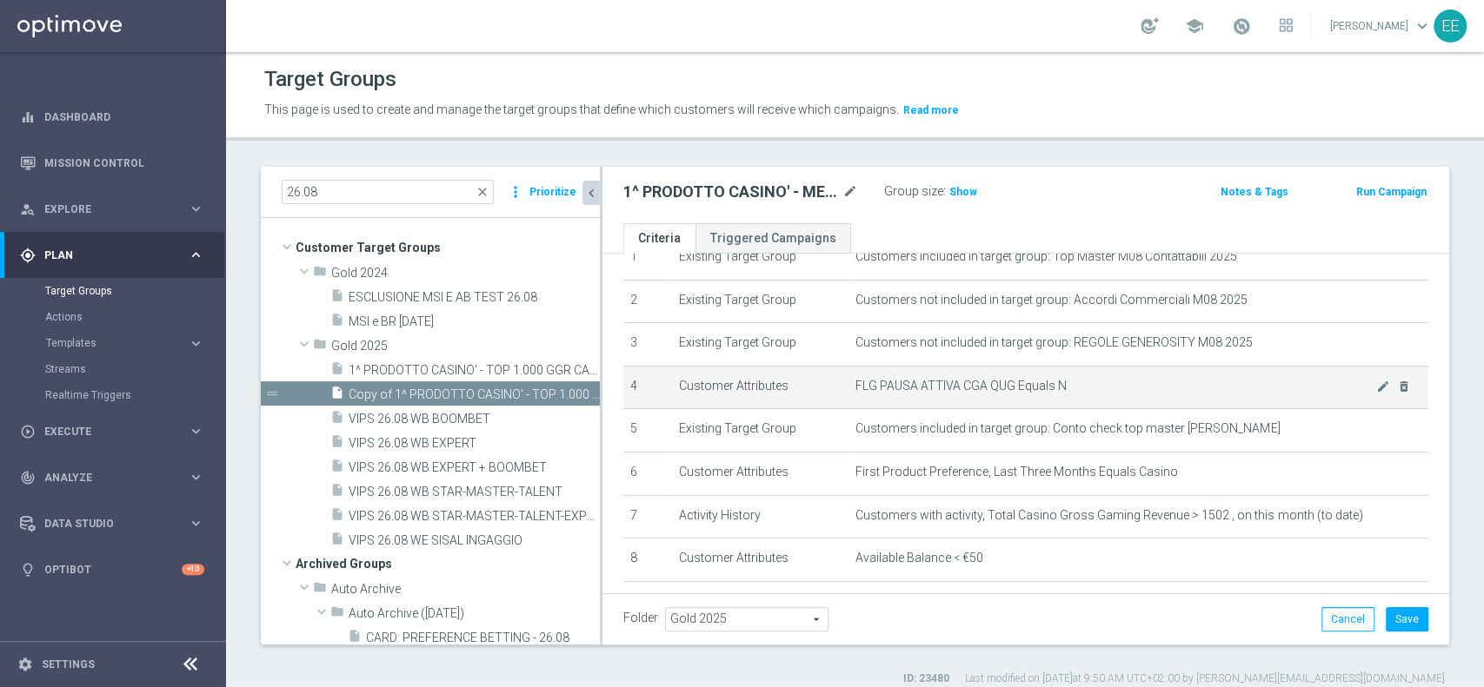
scroll to position [92, 0]
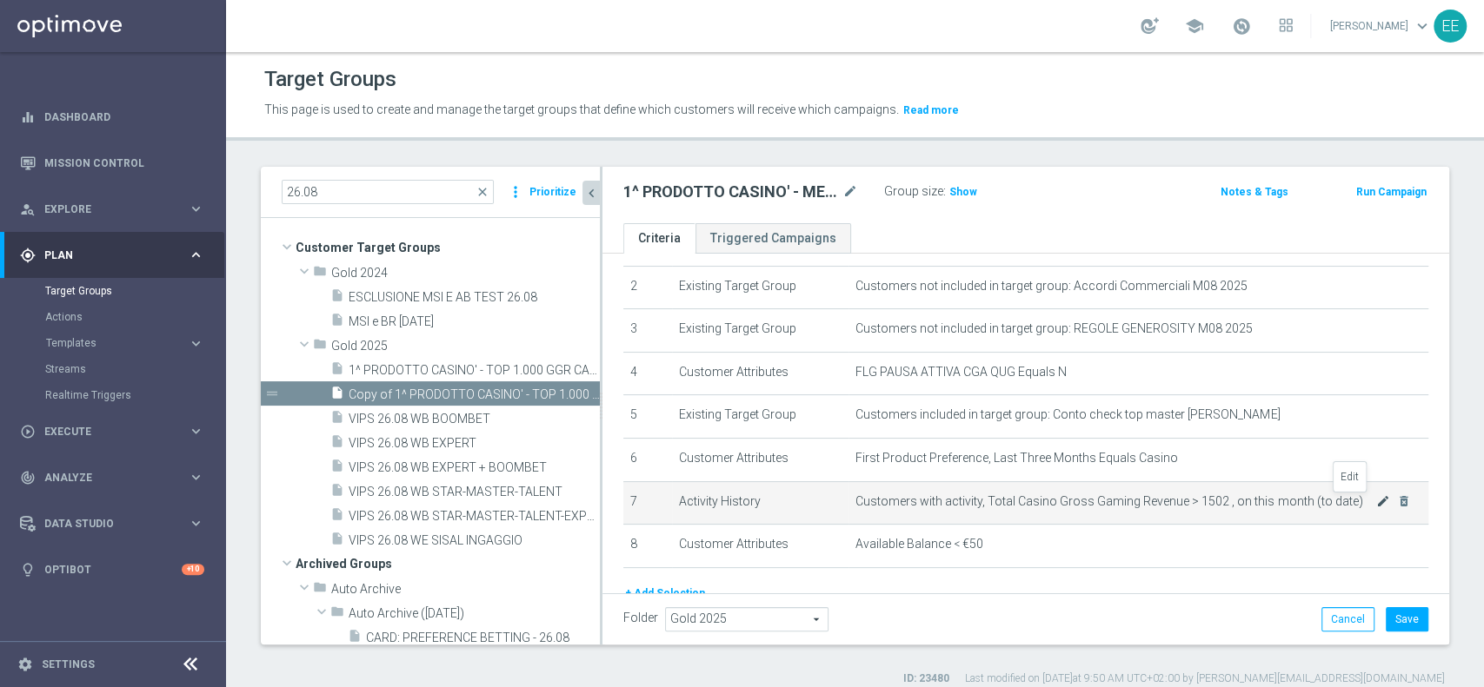
click at [1376, 504] on icon "mode_edit" at bounding box center [1383, 502] width 14 height 14
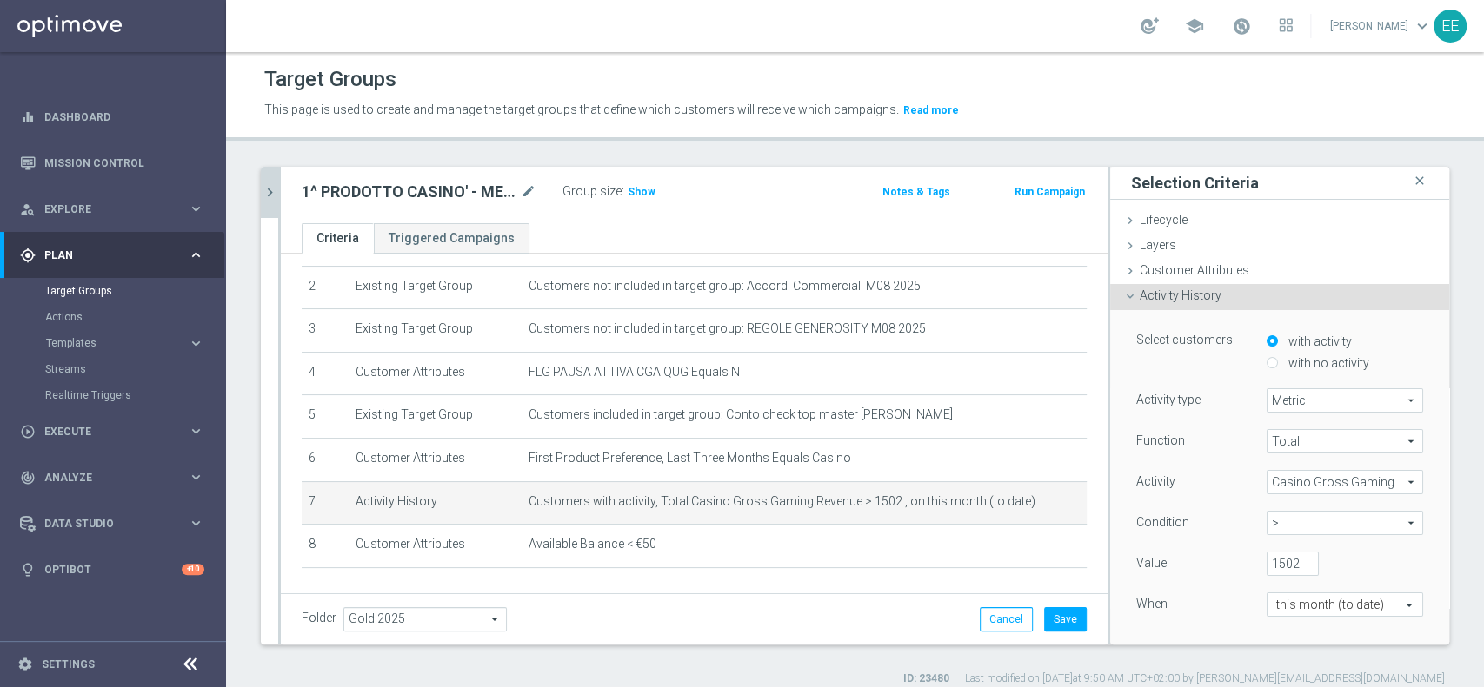
click at [1299, 521] on span ">" at bounding box center [1344, 523] width 155 height 23
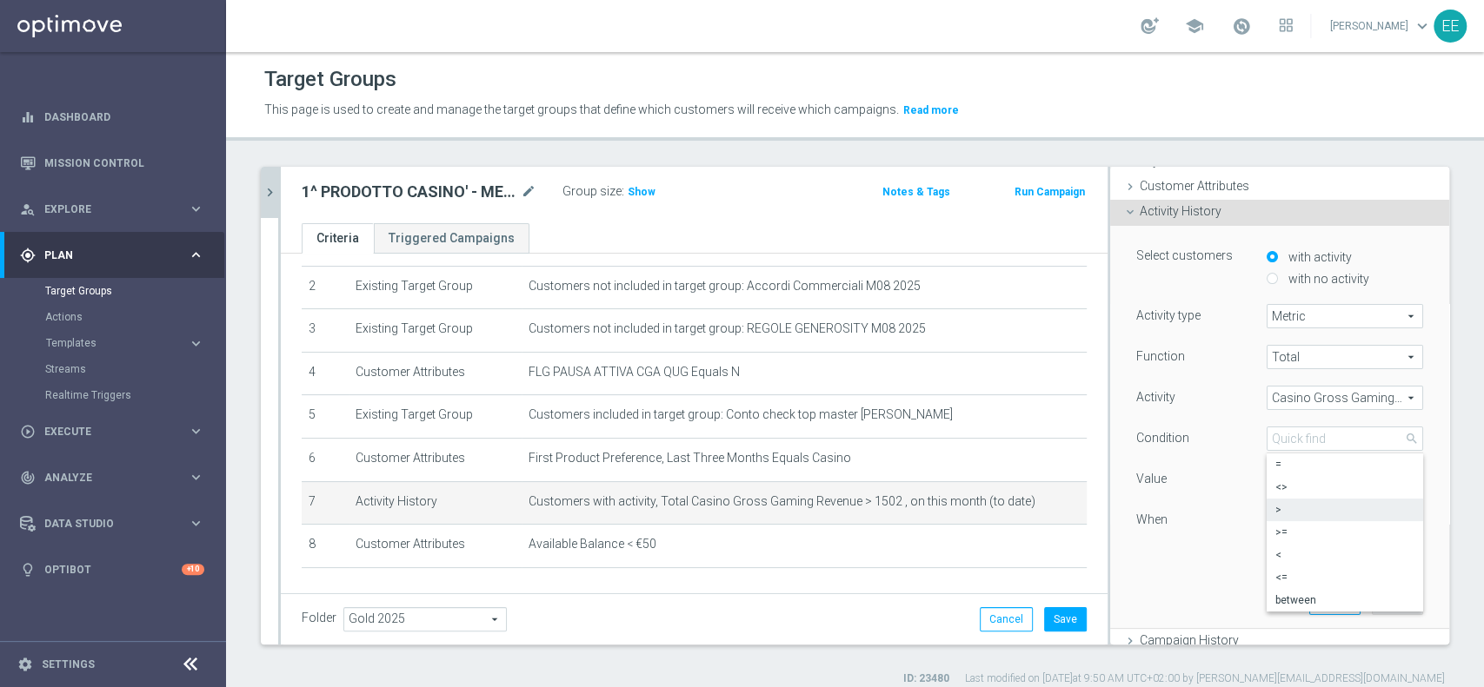
scroll to position [85, 0]
click at [1311, 588] on label "between" at bounding box center [1344, 599] width 156 height 23
type input "between"
click at [1344, 488] on input "number" at bounding box center [1370, 479] width 52 height 24
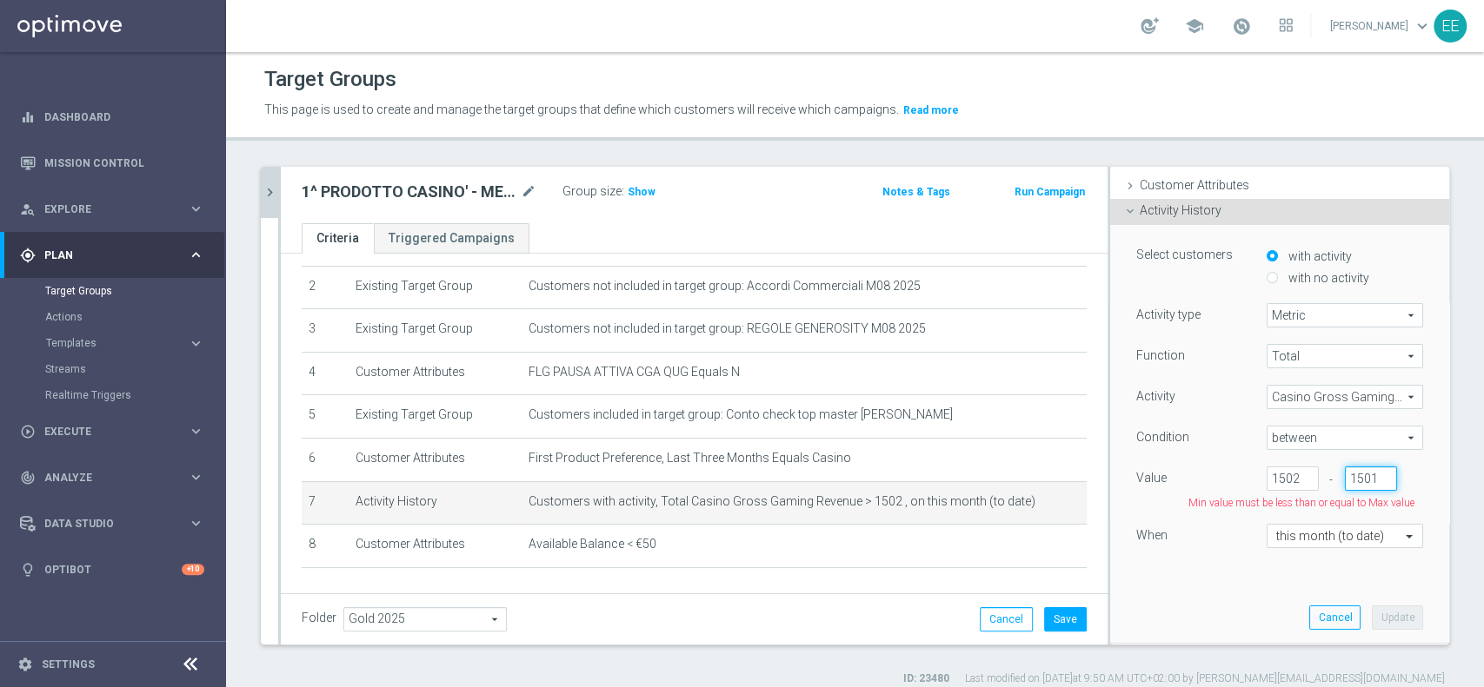
scroll to position [0, 2]
type input "1501"
click at [1266, 475] on input "1502" at bounding box center [1292, 479] width 52 height 24
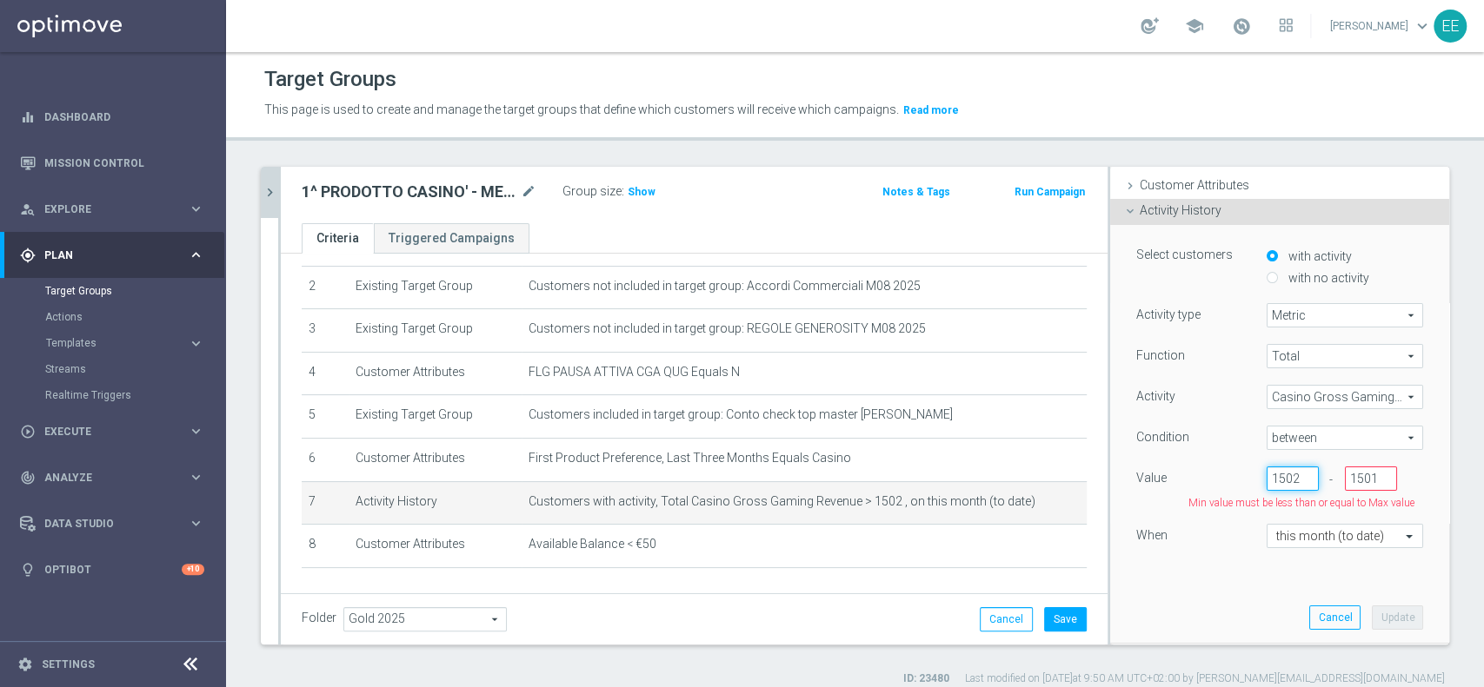
type input "6"
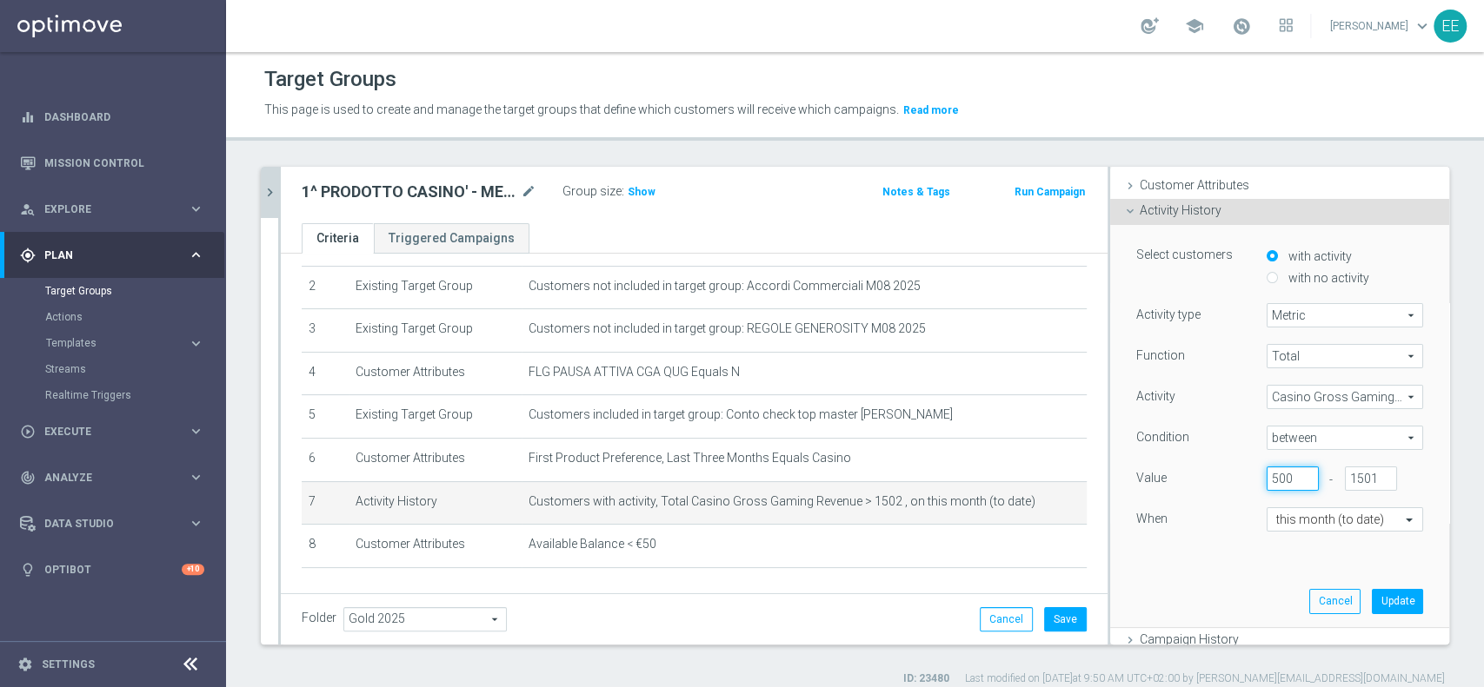
type input "500"
click at [1169, 581] on div "Select customers with activity with no activity Activity type Metric Metric arr…" at bounding box center [1279, 426] width 313 height 402
click at [1371, 594] on button "Update" at bounding box center [1396, 601] width 51 height 24
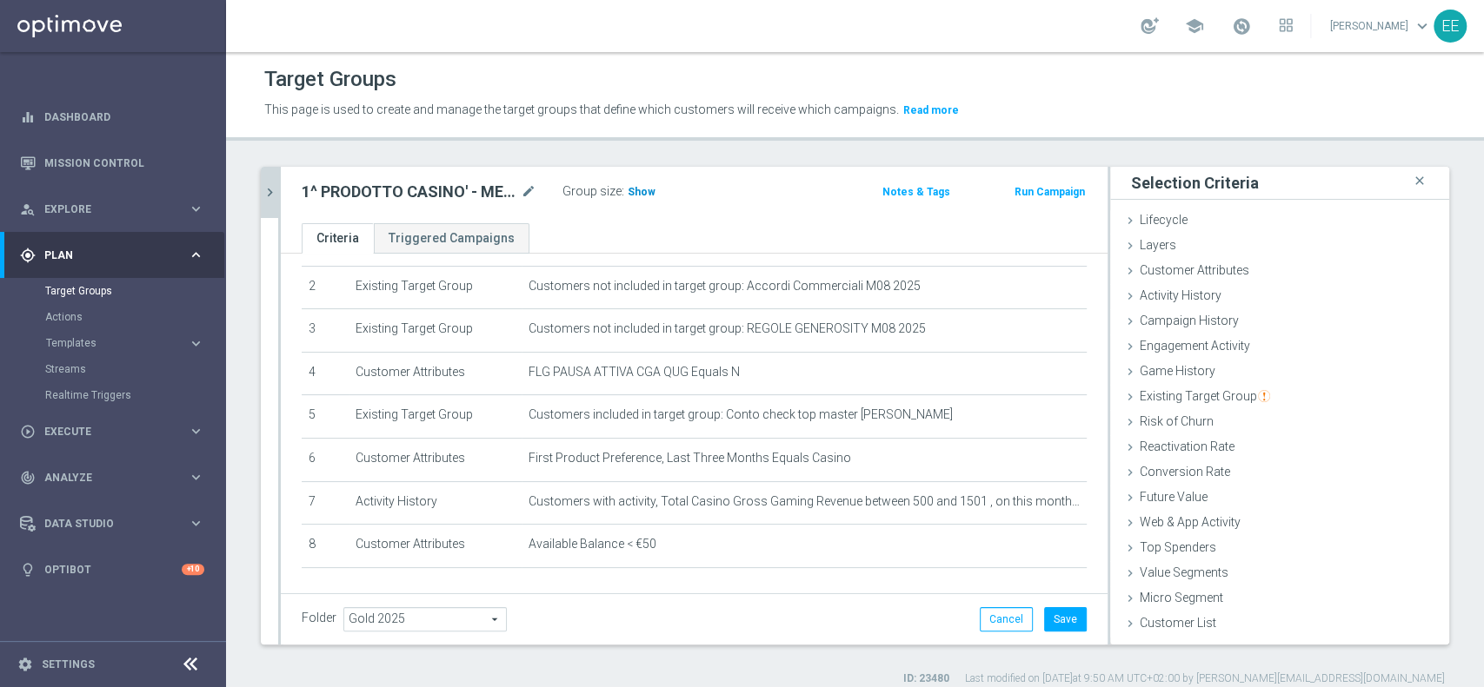
click at [647, 194] on span "Show" at bounding box center [641, 192] width 28 height 12
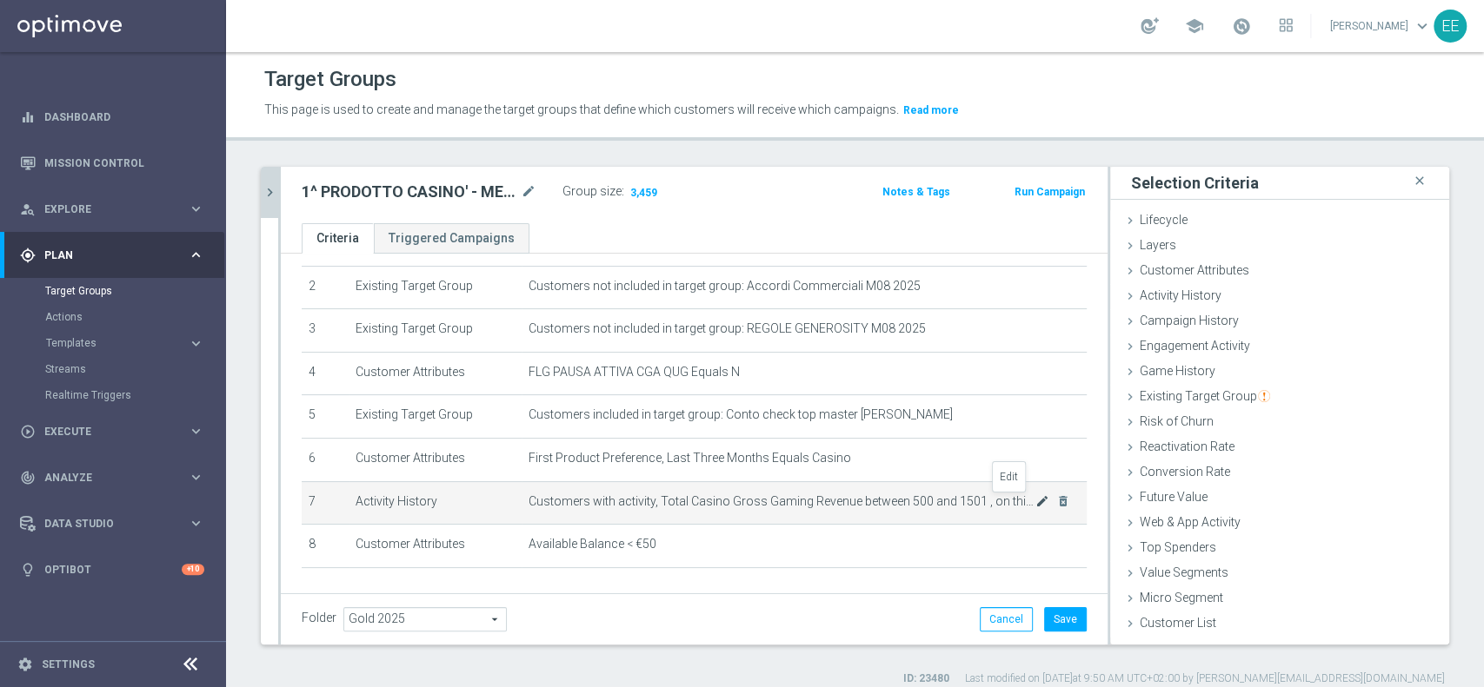
click at [1035, 504] on icon "mode_edit" at bounding box center [1042, 502] width 14 height 14
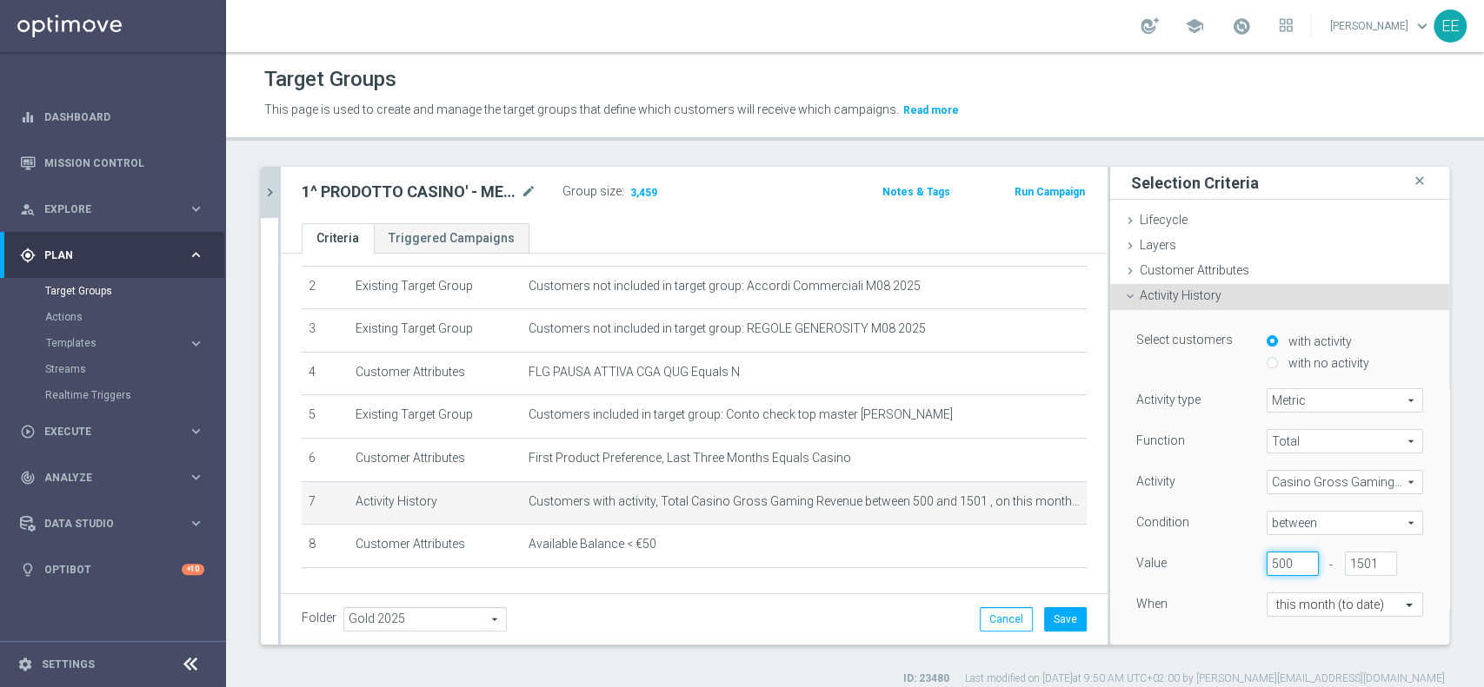
click at [1266, 556] on input "500" at bounding box center [1292, 564] width 52 height 24
type input "1000"
click at [1178, 597] on div "When" at bounding box center [1188, 607] width 130 height 28
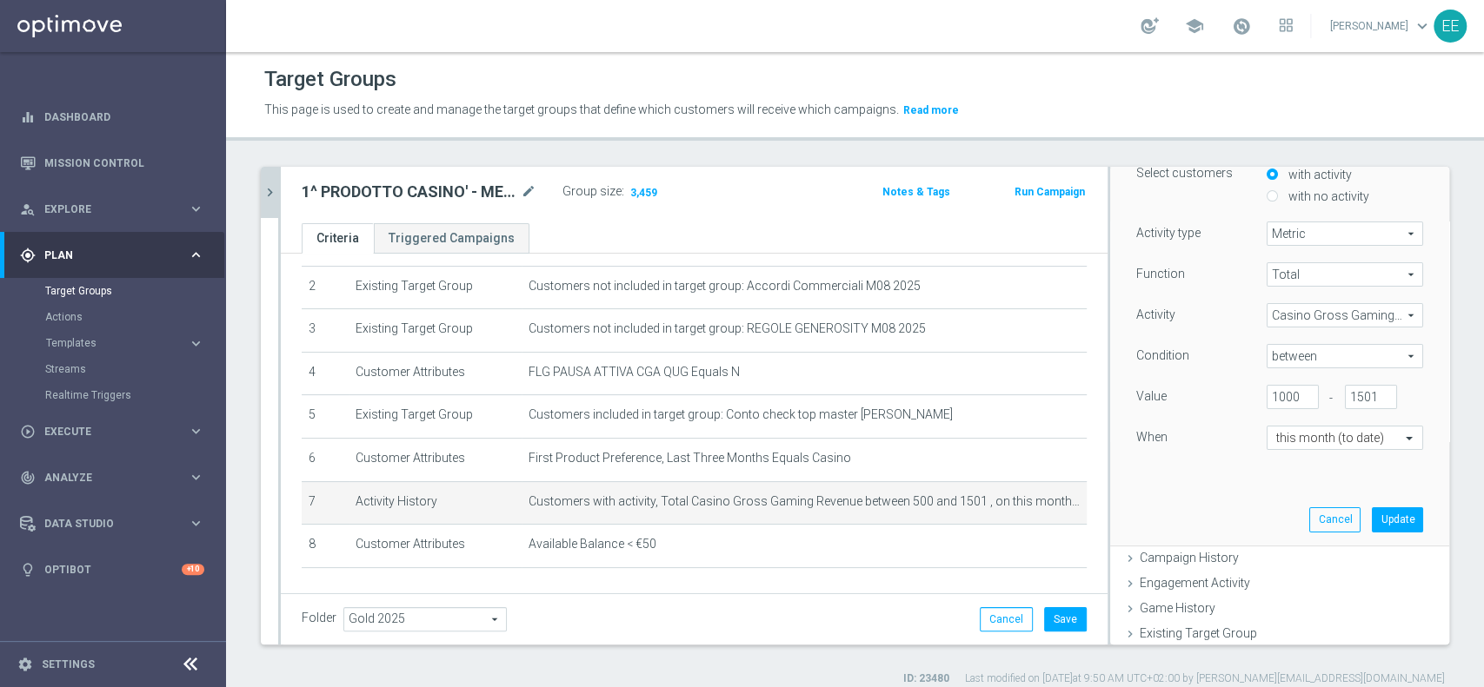
scroll to position [169, 0]
click at [1371, 511] on button "Update" at bounding box center [1396, 518] width 51 height 24
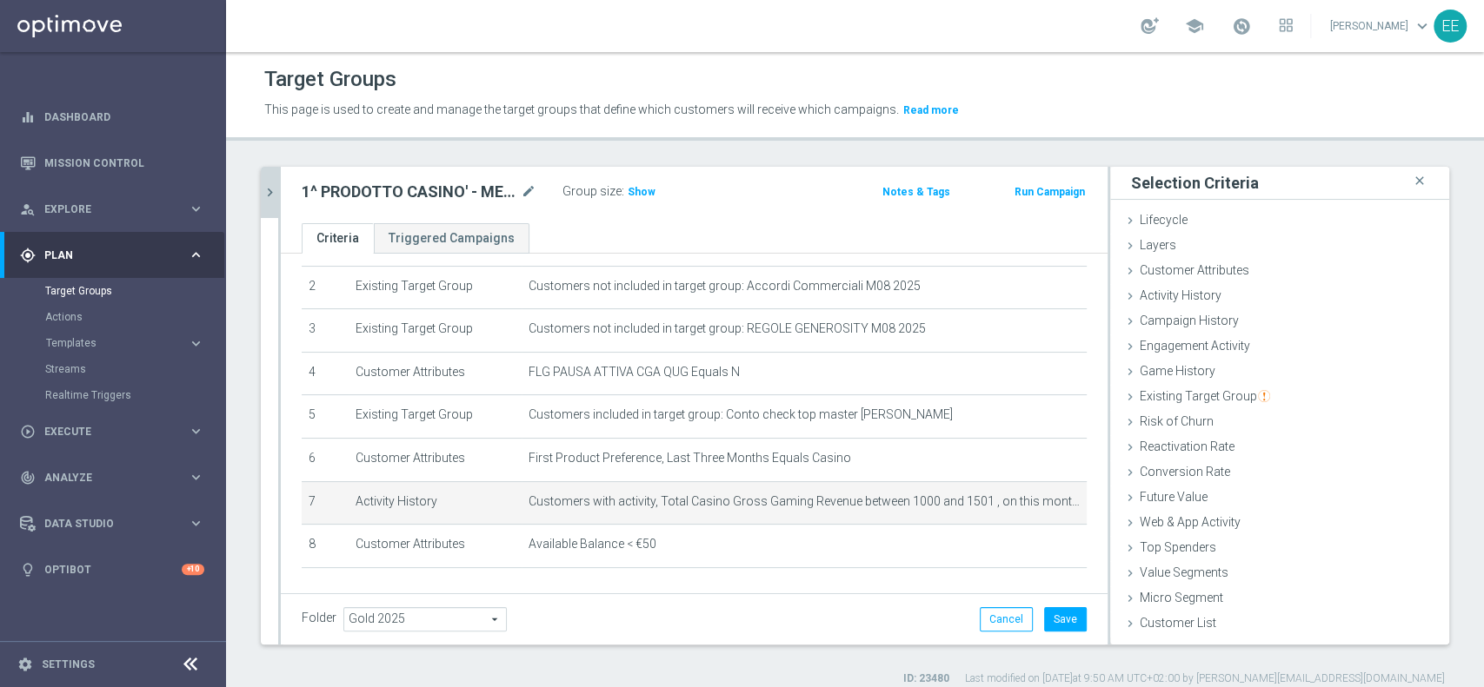
scroll to position [0, 0]
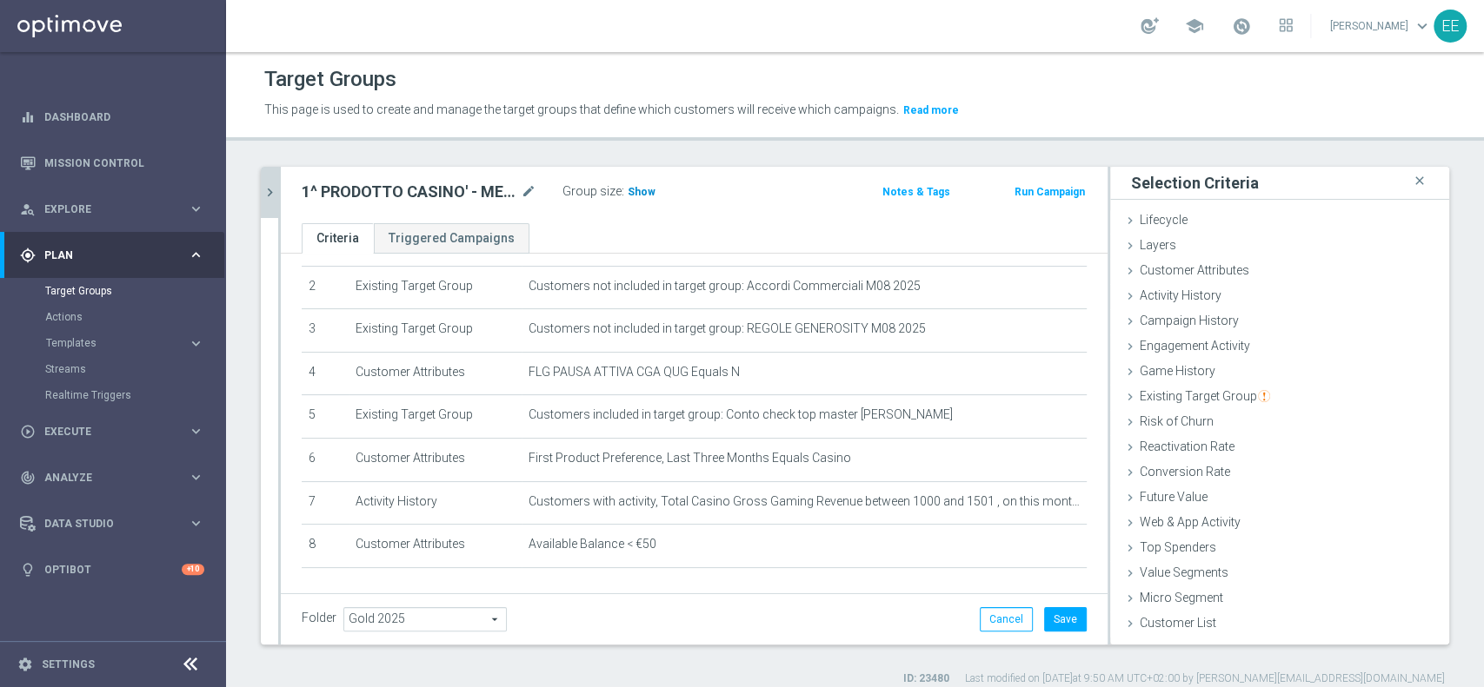
click at [633, 192] on span "Show" at bounding box center [641, 192] width 28 height 12
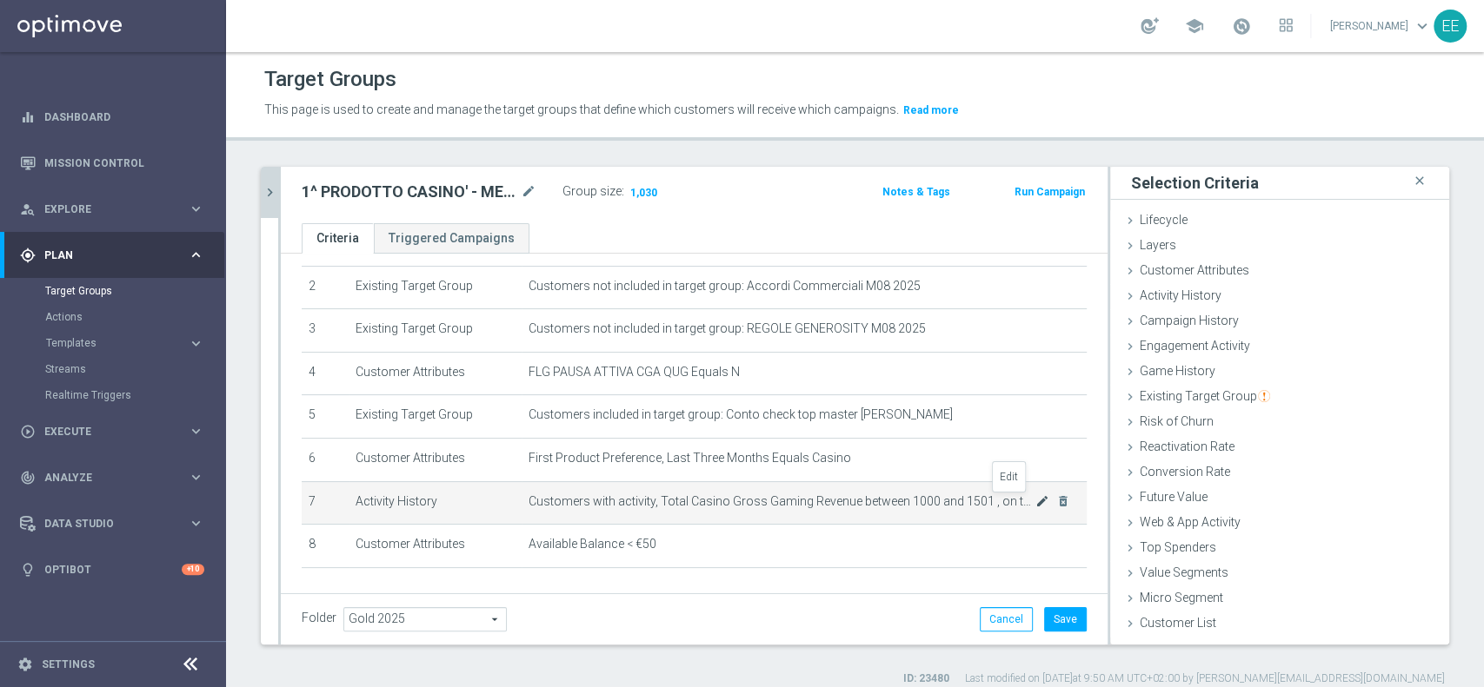
click at [1035, 503] on icon "mode_edit" at bounding box center [1042, 502] width 14 height 14
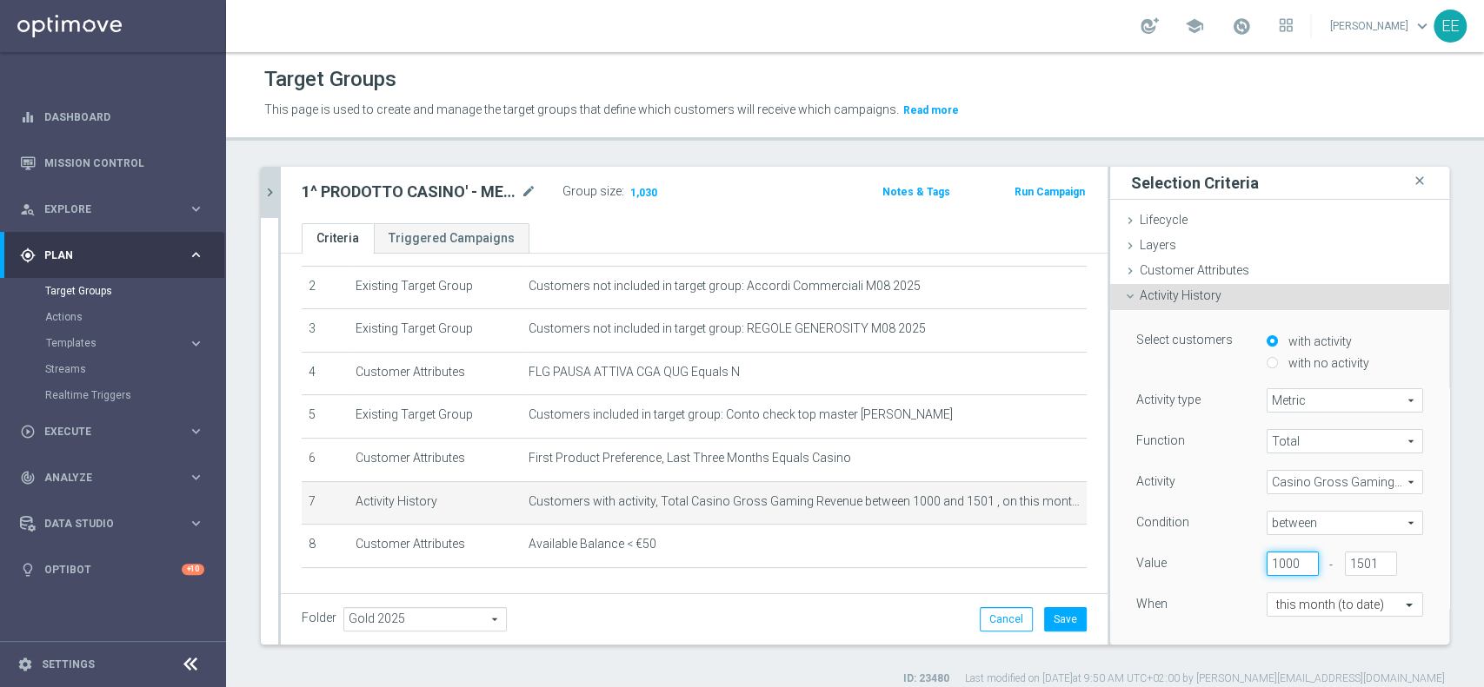
click at [1266, 562] on input "1000" at bounding box center [1292, 564] width 52 height 24
type input "700"
click at [1174, 645] on div "26.08 close more_vert Prioritize Customer Target Groups library_add create_new_…" at bounding box center [855, 427] width 1258 height 520
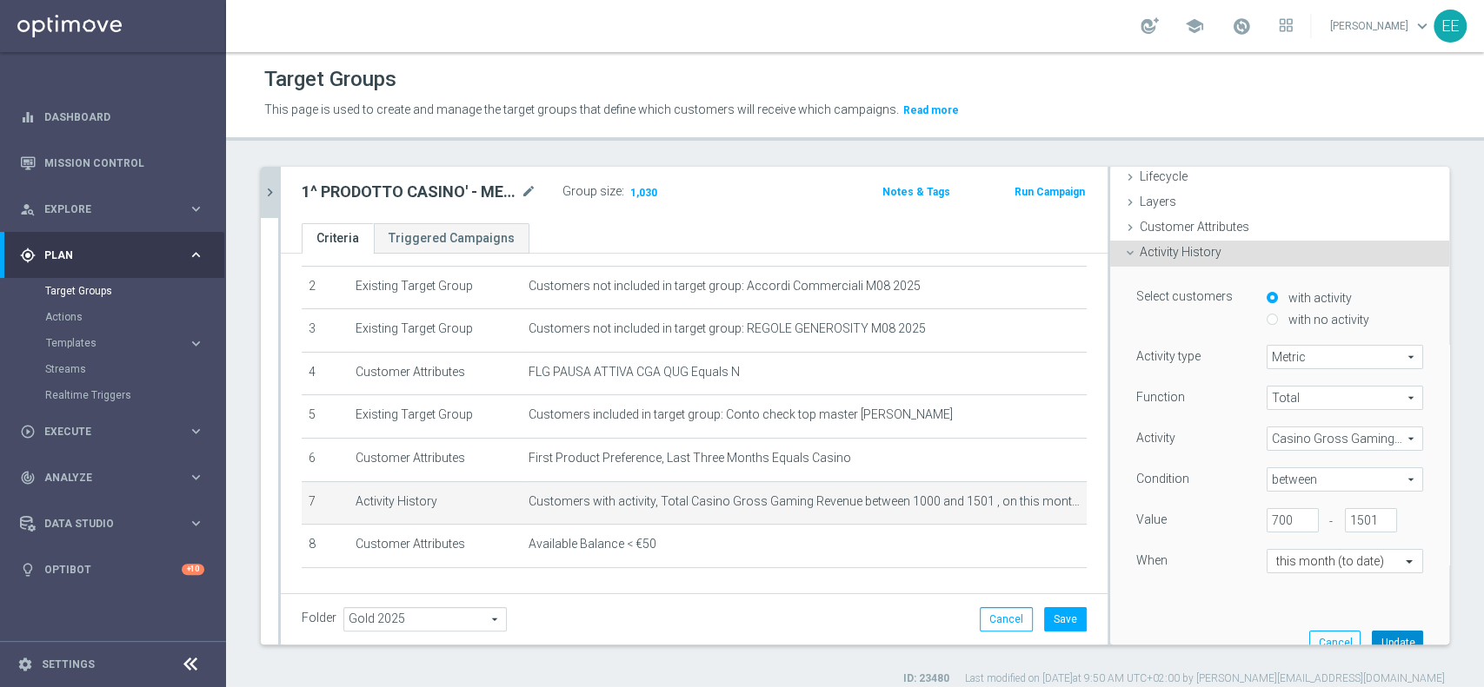
click at [1371, 637] on button "Update" at bounding box center [1396, 643] width 51 height 24
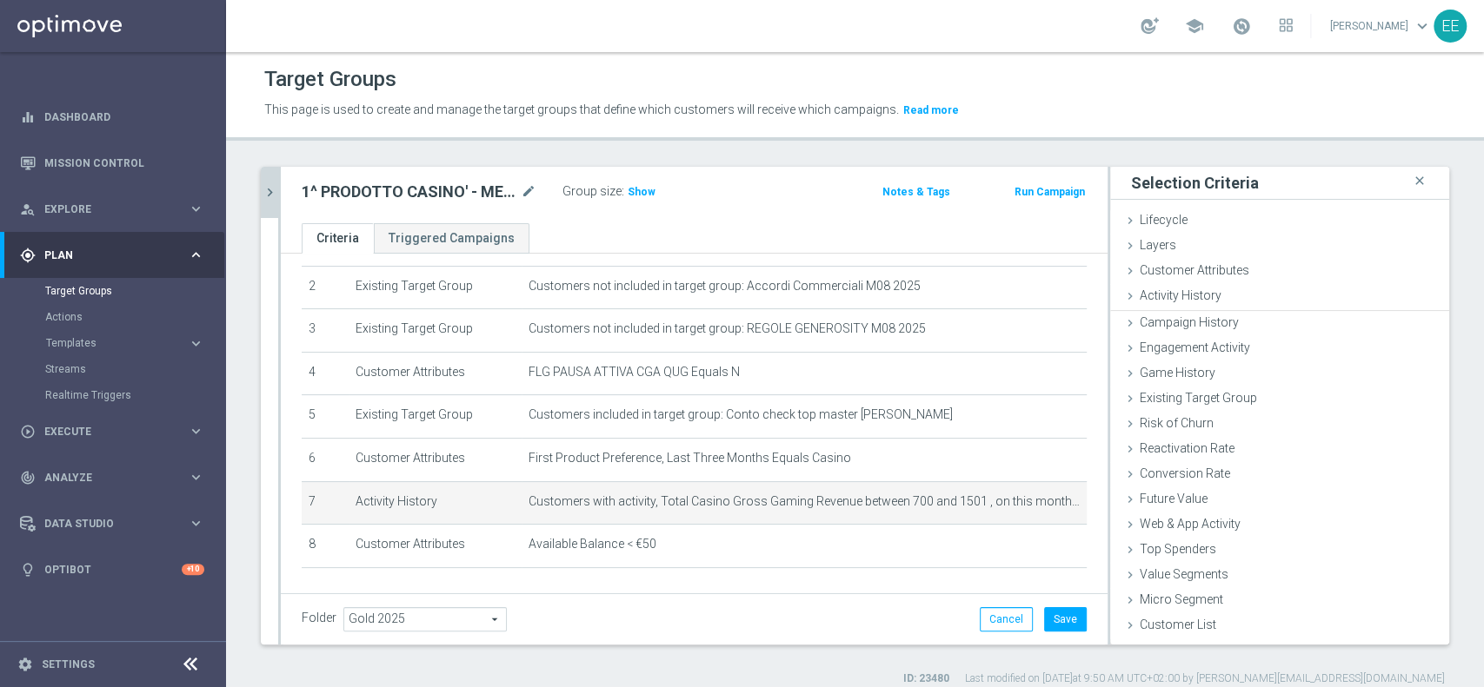
scroll to position [0, 0]
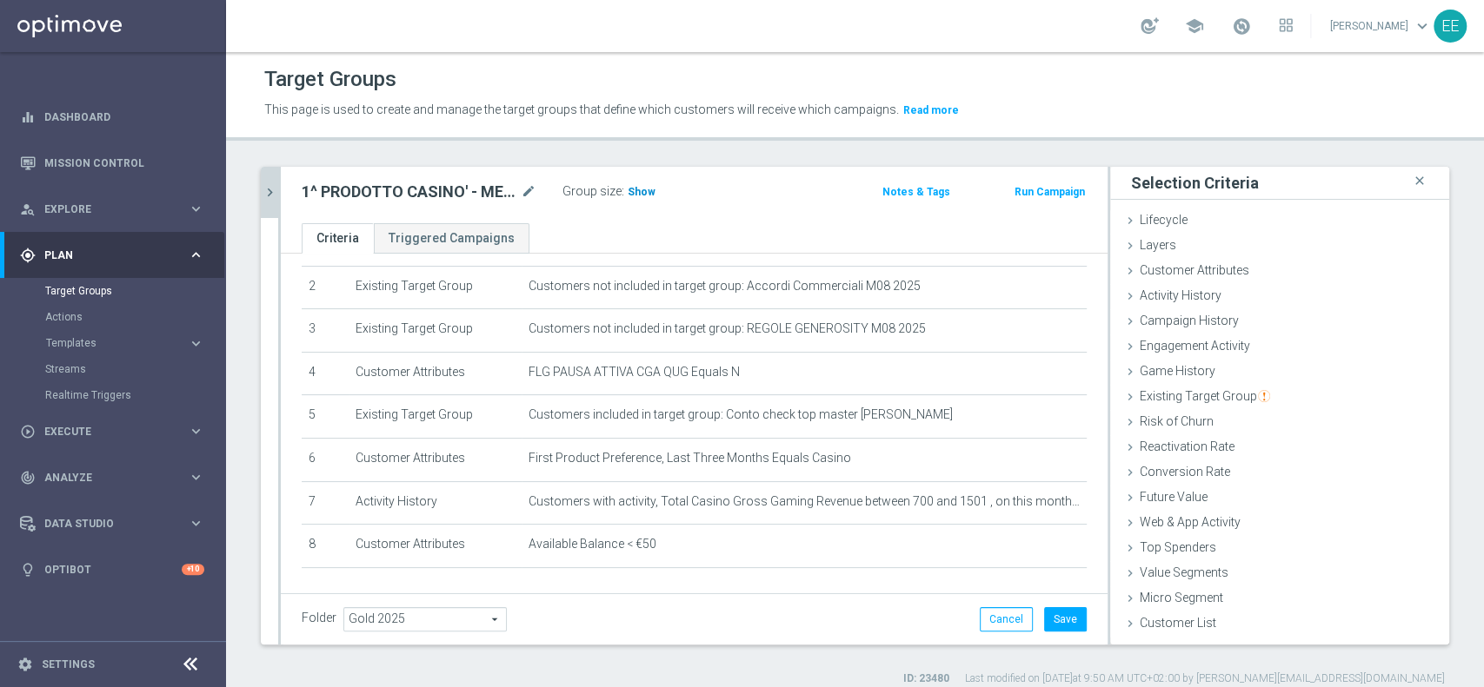
click at [635, 191] on span "Show" at bounding box center [641, 192] width 28 height 12
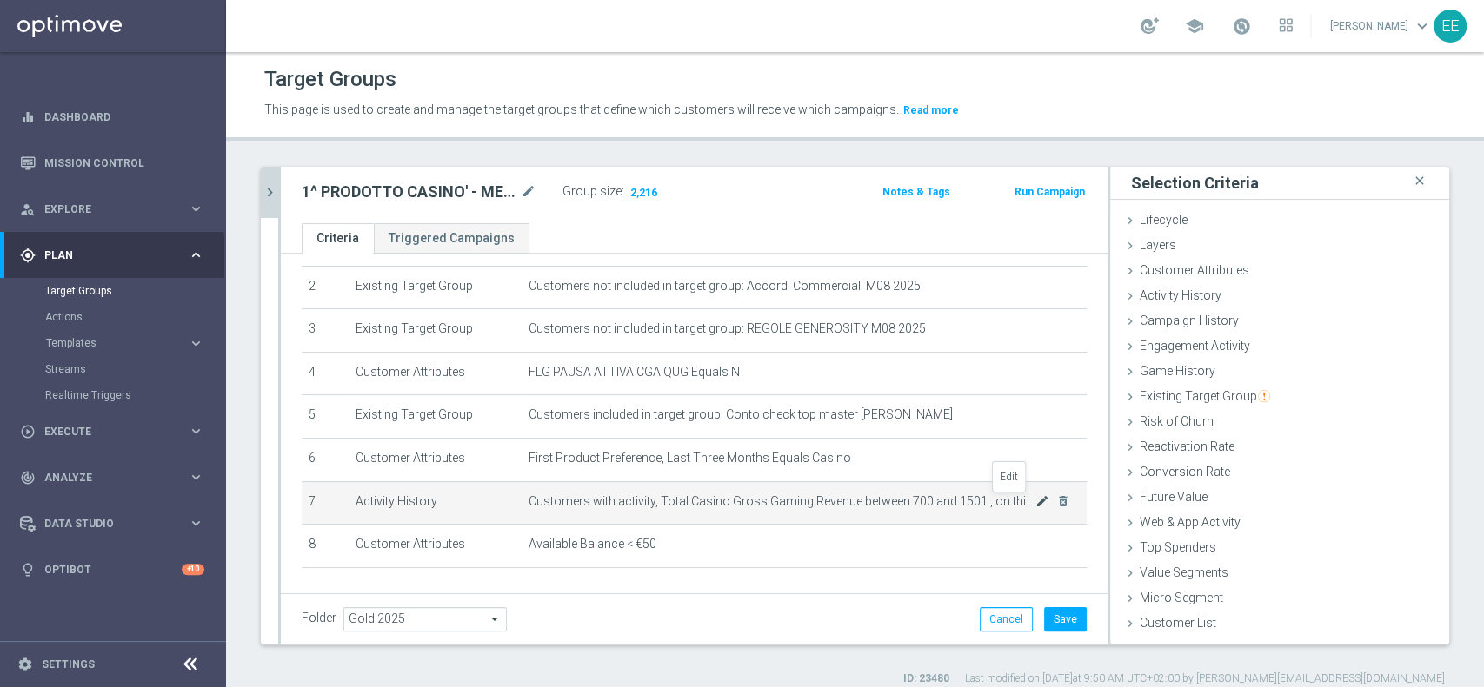
click at [1035, 508] on icon "mode_edit" at bounding box center [1042, 502] width 14 height 14
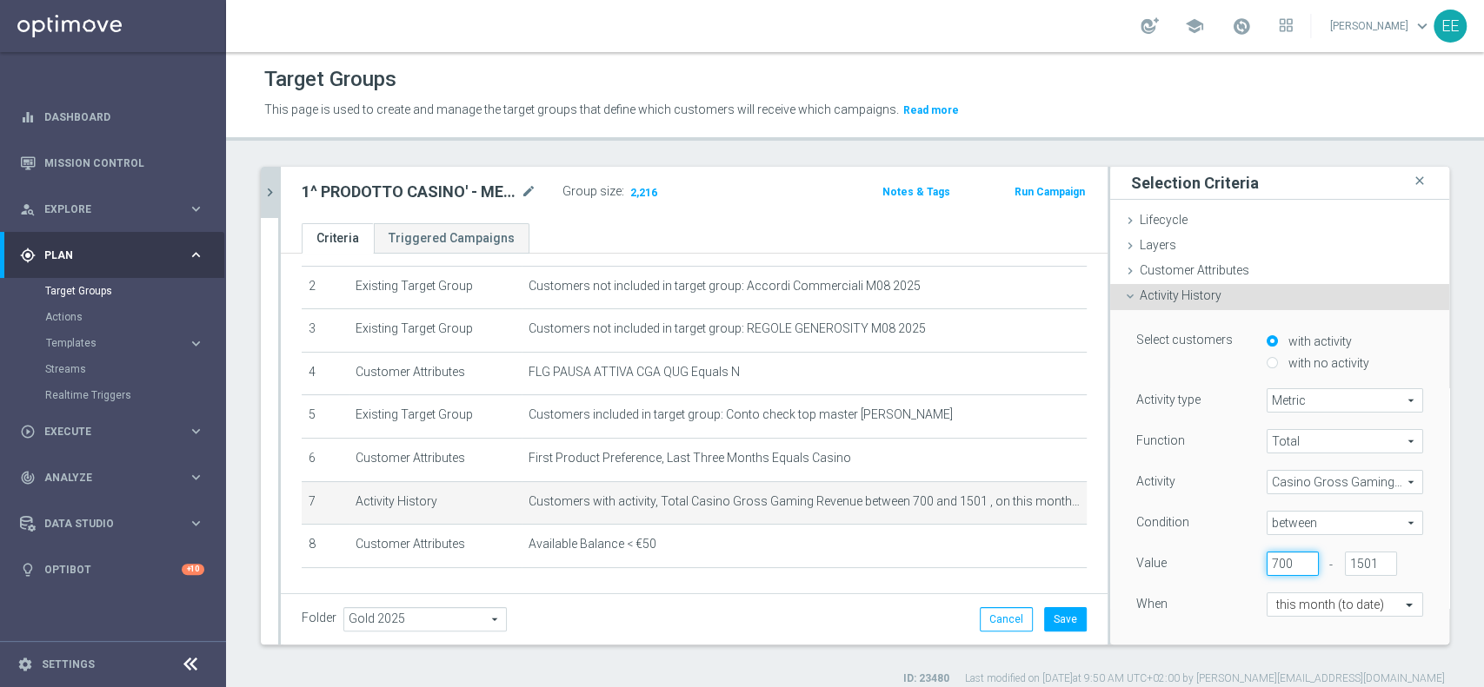
click at [1266, 559] on input "700" at bounding box center [1292, 564] width 52 height 24
type input "750"
click at [898, 634] on div "Folder Gold 2025 Gold 2025 arrow_drop_down search Cancel Save Saving..." at bounding box center [694, 619] width 826 height 51
click at [1059, 622] on button "Save" at bounding box center [1065, 619] width 43 height 24
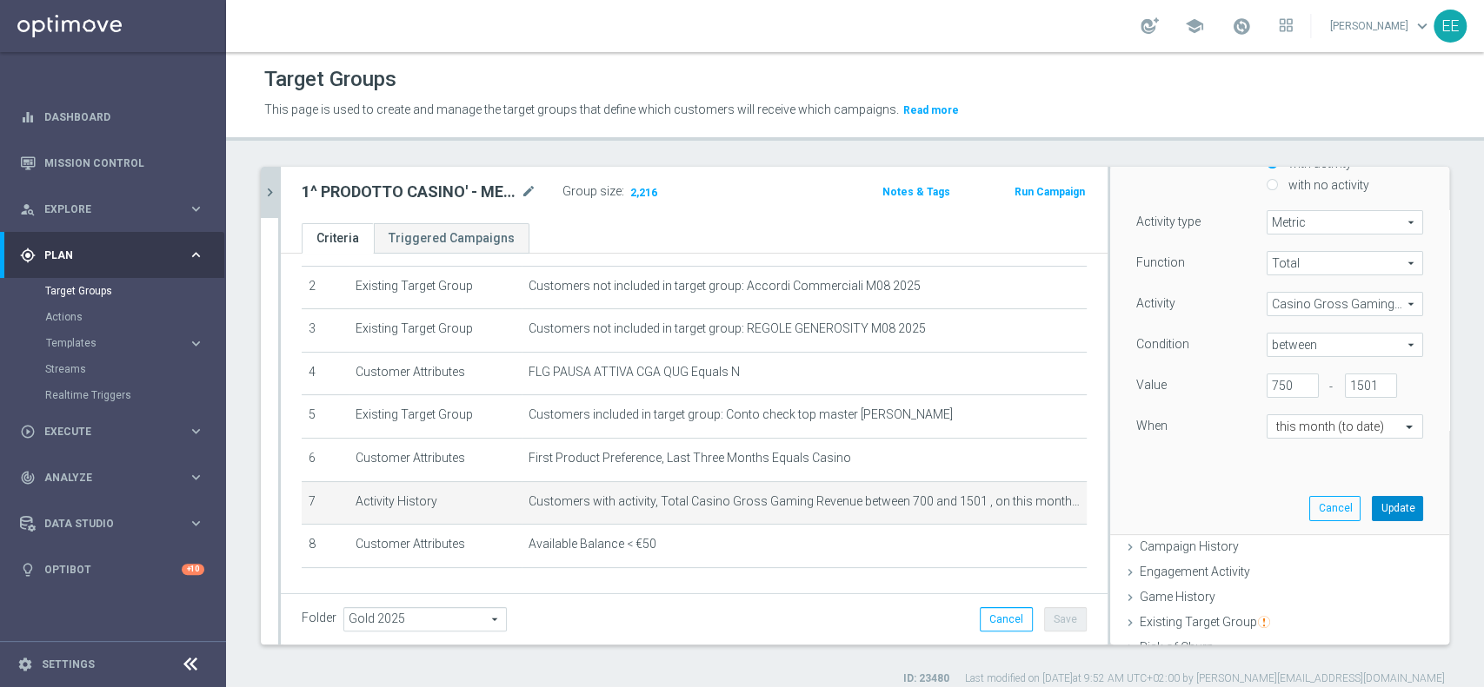
click at [1371, 512] on button "Update" at bounding box center [1396, 508] width 51 height 24
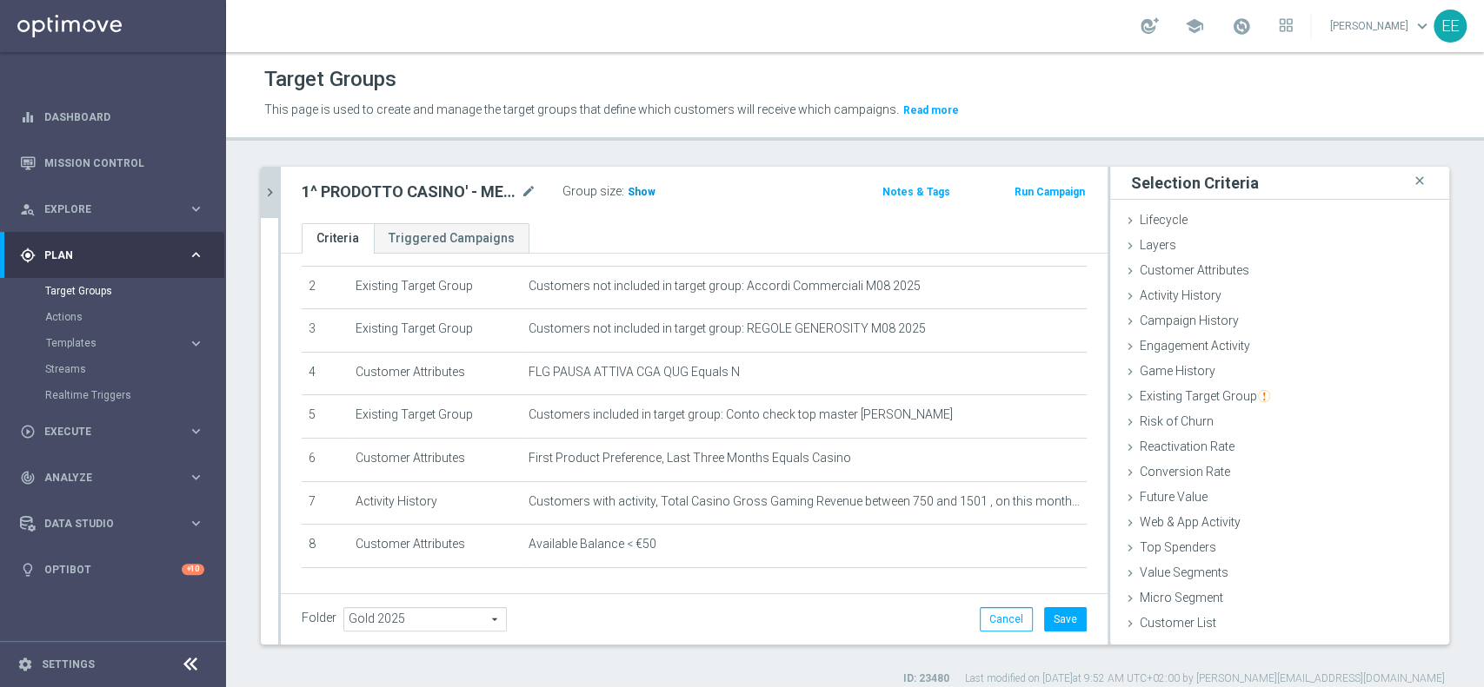
click at [646, 188] on span "Show" at bounding box center [641, 192] width 28 height 12
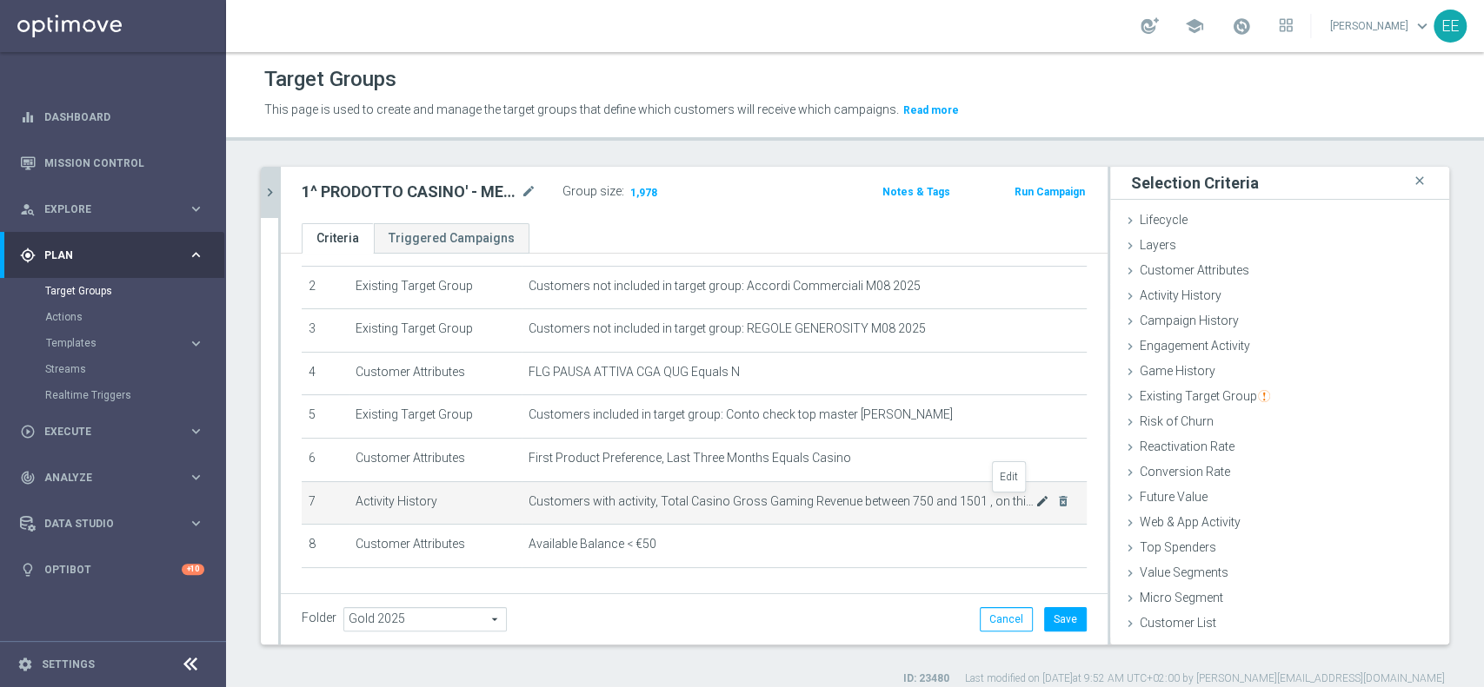
click at [1035, 504] on icon "mode_edit" at bounding box center [1042, 502] width 14 height 14
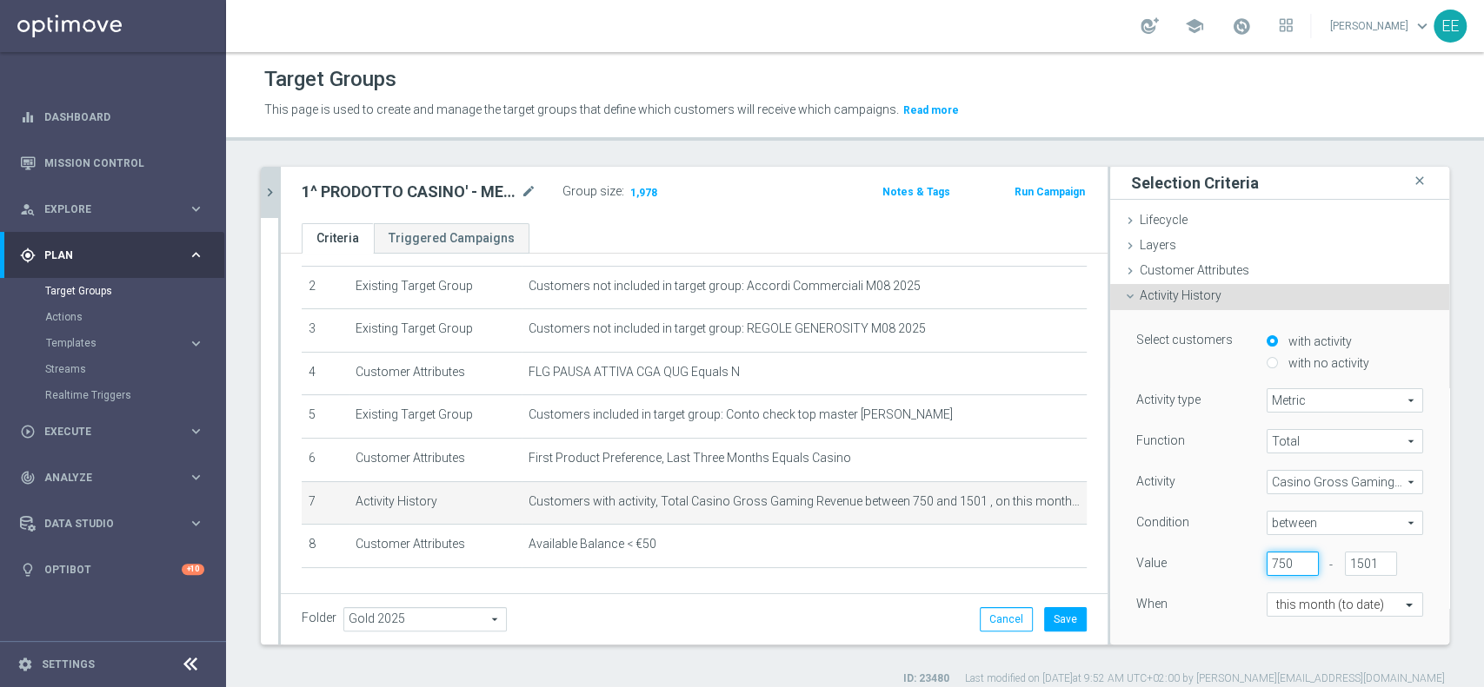
click at [1266, 567] on input "750" at bounding box center [1292, 564] width 52 height 24
click at [1276, 561] on input "750" at bounding box center [1292, 564] width 52 height 24
click at [1279, 558] on input "750" at bounding box center [1292, 564] width 52 height 24
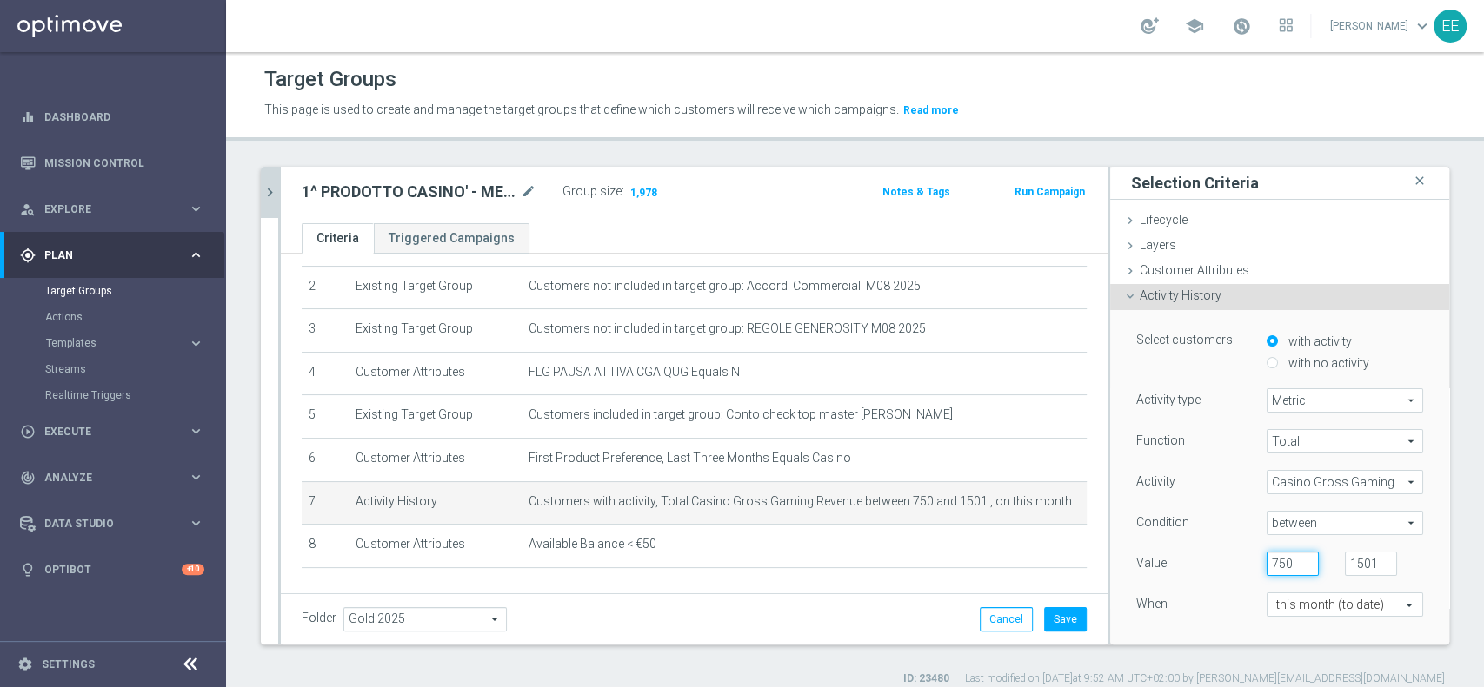
click at [1279, 558] on input "750" at bounding box center [1292, 564] width 52 height 24
click at [1266, 563] on input "750" at bounding box center [1292, 564] width 52 height 24
click at [1280, 562] on input "750" at bounding box center [1292, 564] width 52 height 24
click at [1274, 564] on input "750" at bounding box center [1292, 564] width 52 height 24
drag, startPoint x: 1260, startPoint y: 567, endPoint x: 1270, endPoint y: 564, distance: 9.9
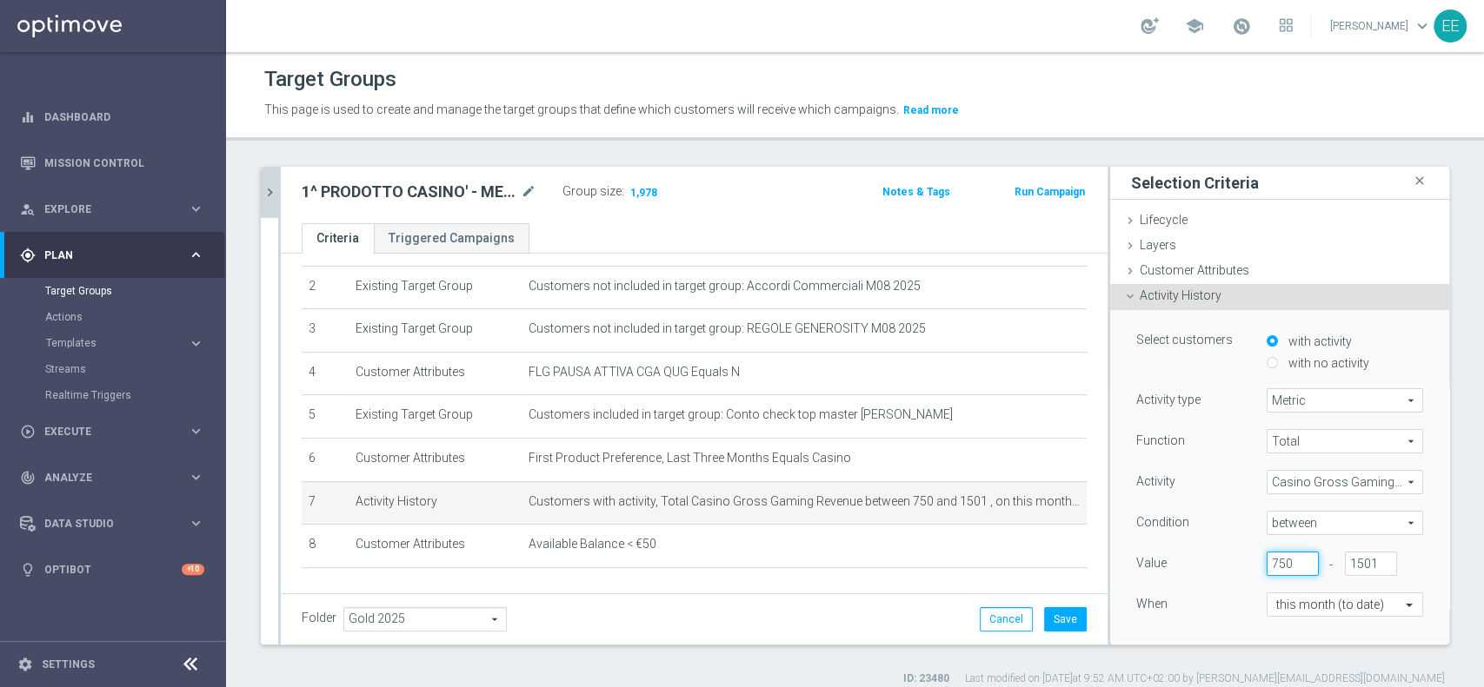
click at [1270, 564] on input "750" at bounding box center [1292, 564] width 52 height 24
click at [1266, 565] on input "750" at bounding box center [1292, 564] width 52 height 24
click at [1266, 563] on input "750" at bounding box center [1292, 564] width 52 height 24
click at [1280, 558] on input "750" at bounding box center [1292, 564] width 52 height 24
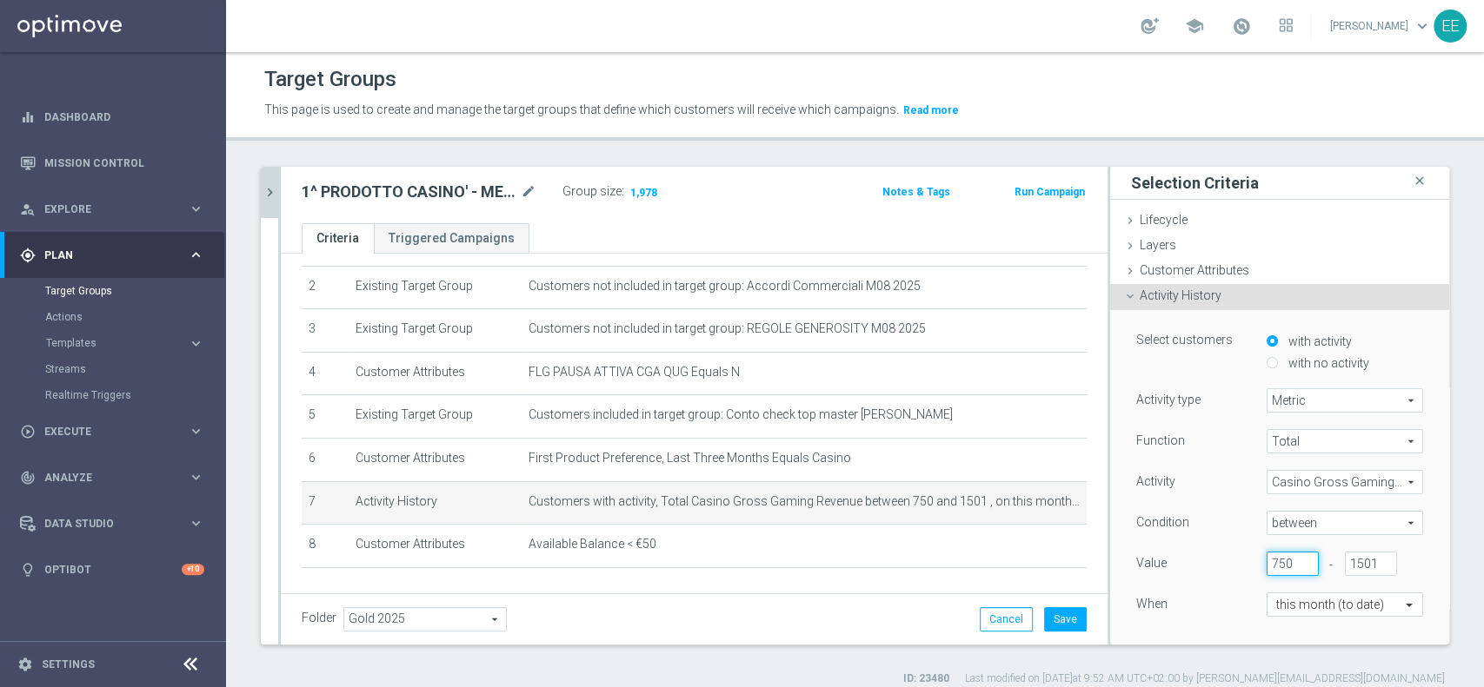
click at [1280, 558] on input "750" at bounding box center [1292, 564] width 52 height 24
click at [1266, 562] on input "750" at bounding box center [1292, 564] width 52 height 24
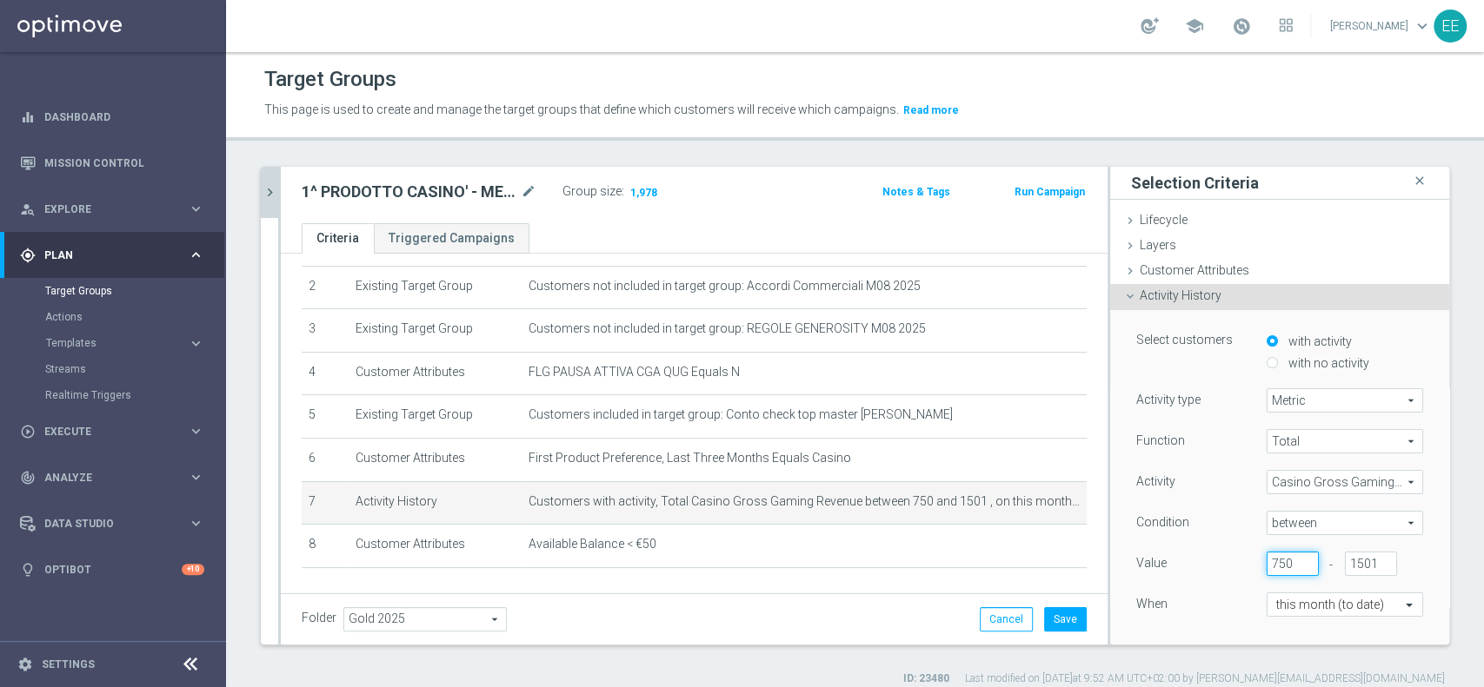
click at [1266, 562] on input "750" at bounding box center [1292, 564] width 52 height 24
click at [1266, 558] on input "750" at bounding box center [1292, 564] width 52 height 24
type input "745"
click at [1179, 611] on div "When" at bounding box center [1188, 607] width 130 height 28
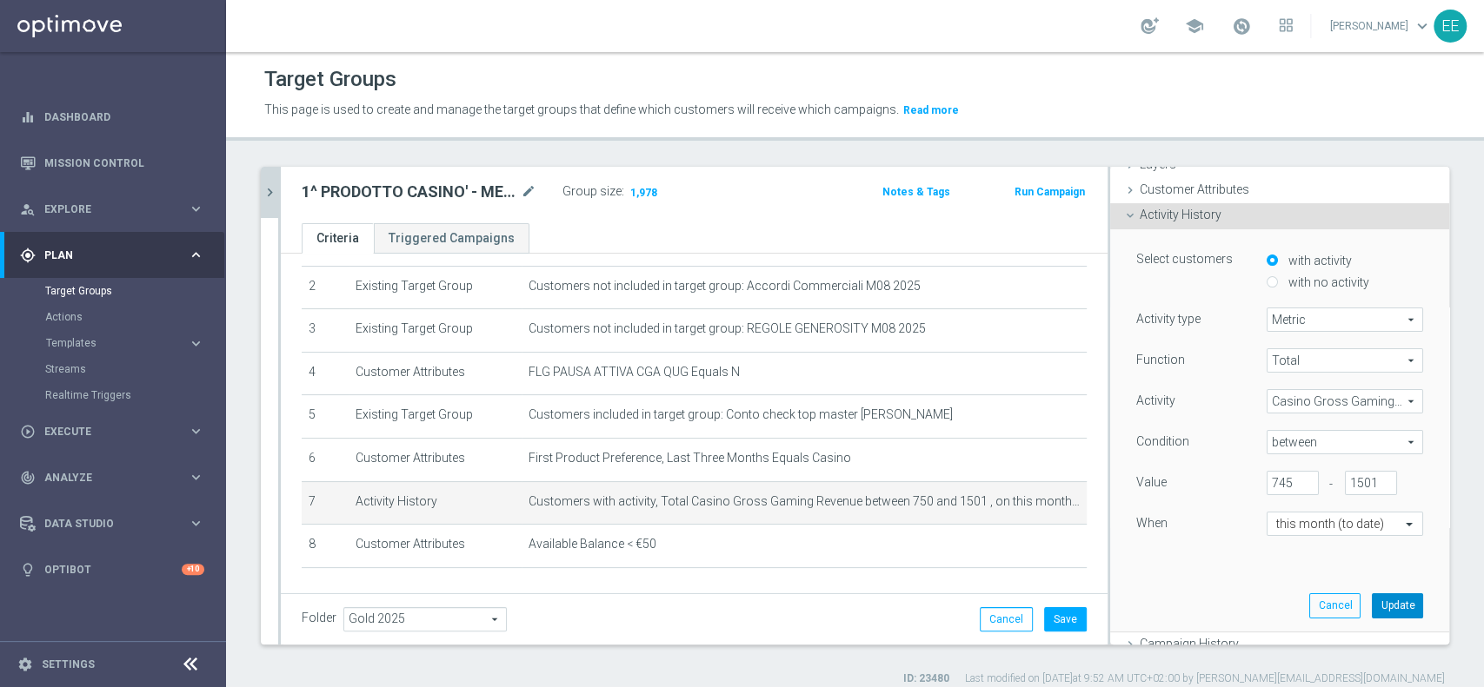
click at [1371, 606] on button "Update" at bounding box center [1396, 606] width 51 height 24
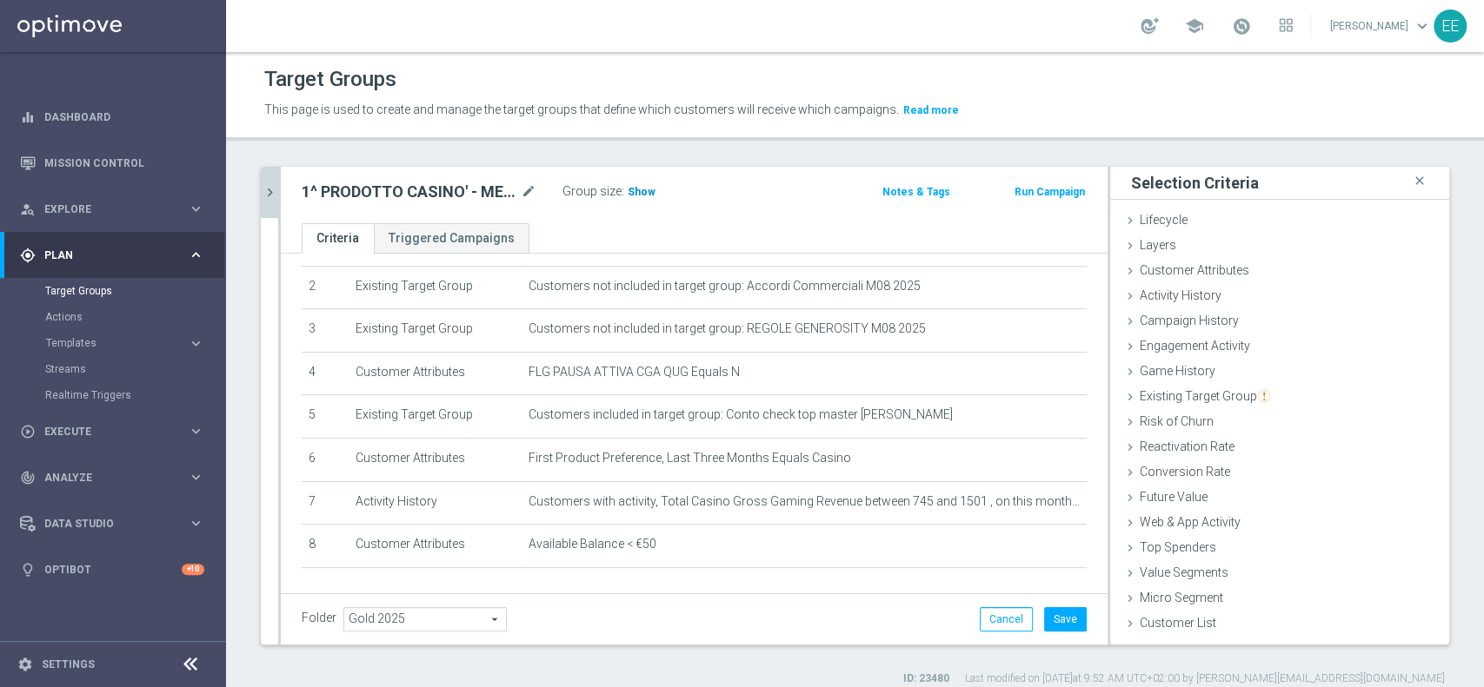
click at [647, 191] on span "Show" at bounding box center [641, 192] width 28 height 12
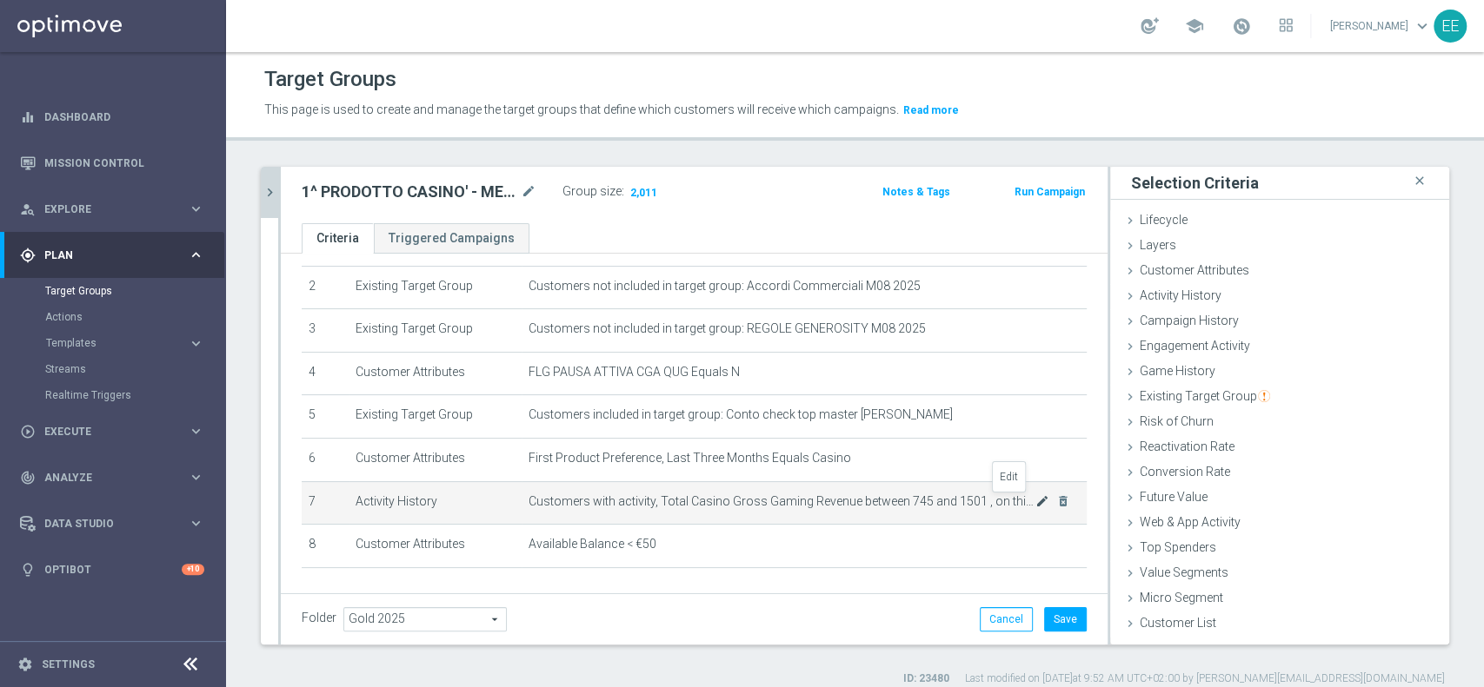
click at [1035, 503] on icon "mode_edit" at bounding box center [1042, 502] width 14 height 14
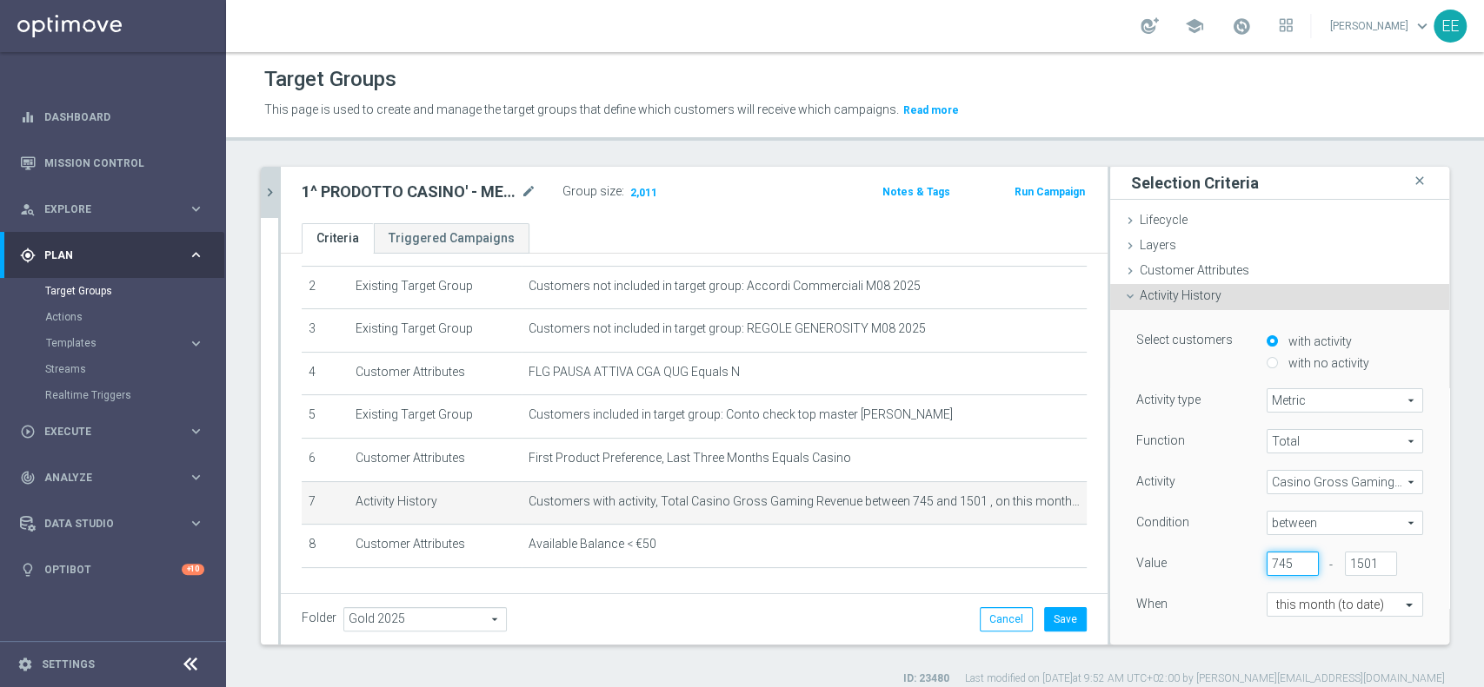
click at [1266, 560] on input "745" at bounding box center [1292, 564] width 52 height 24
type input "747"
click at [1172, 615] on div "When" at bounding box center [1188, 607] width 130 height 28
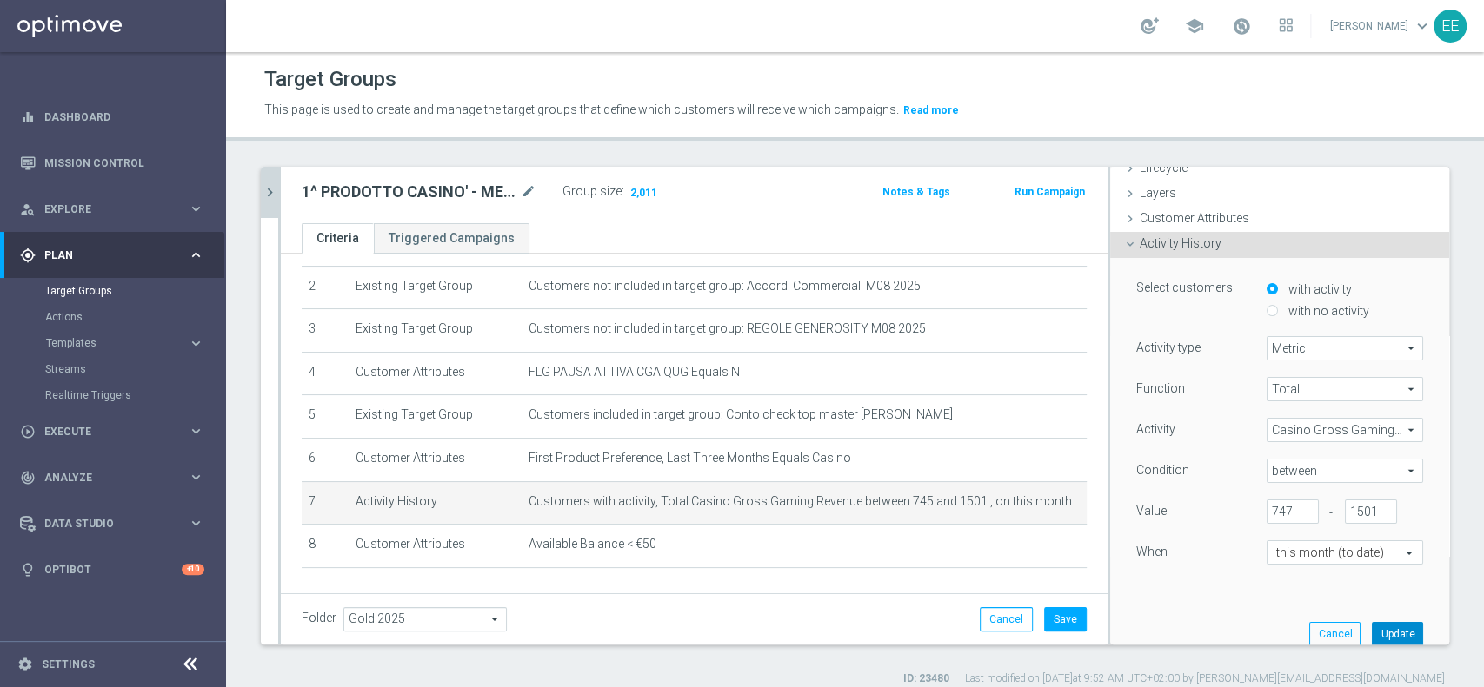
click at [1371, 636] on button "Update" at bounding box center [1396, 634] width 51 height 24
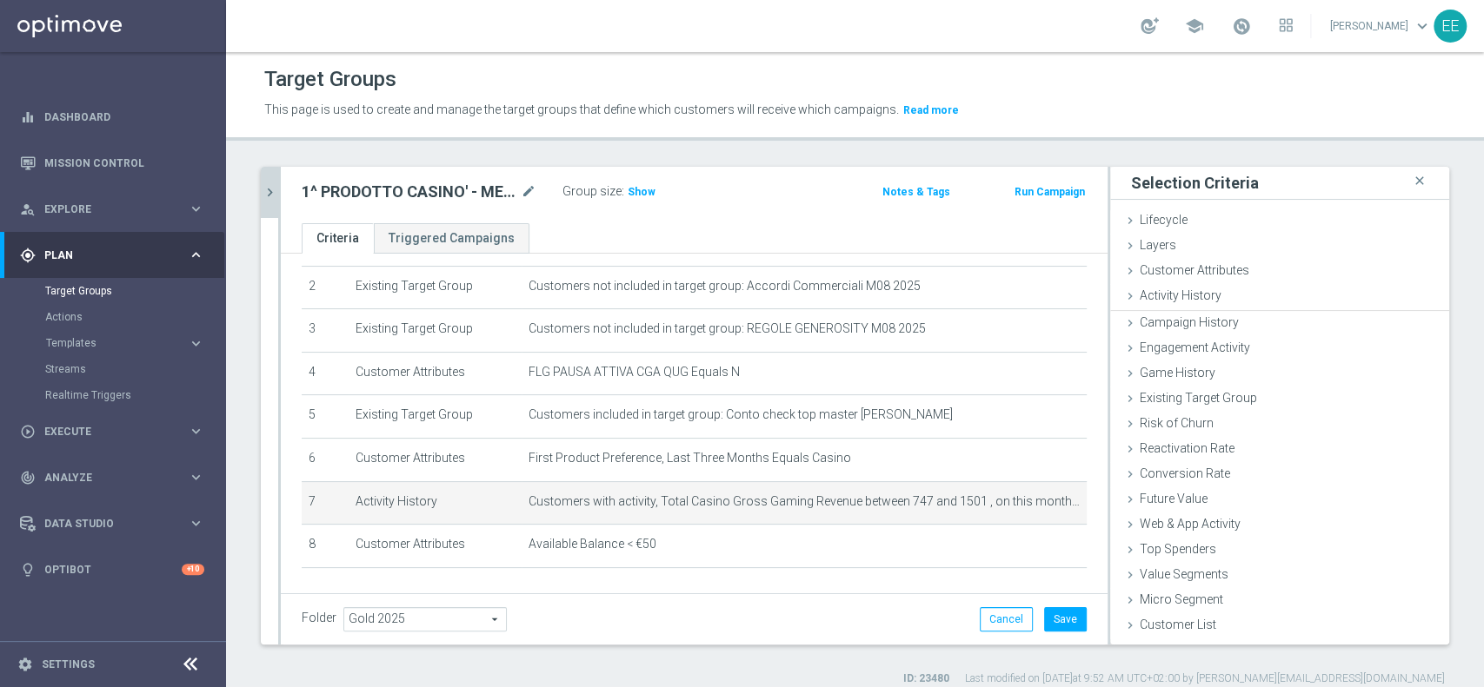
scroll to position [0, 0]
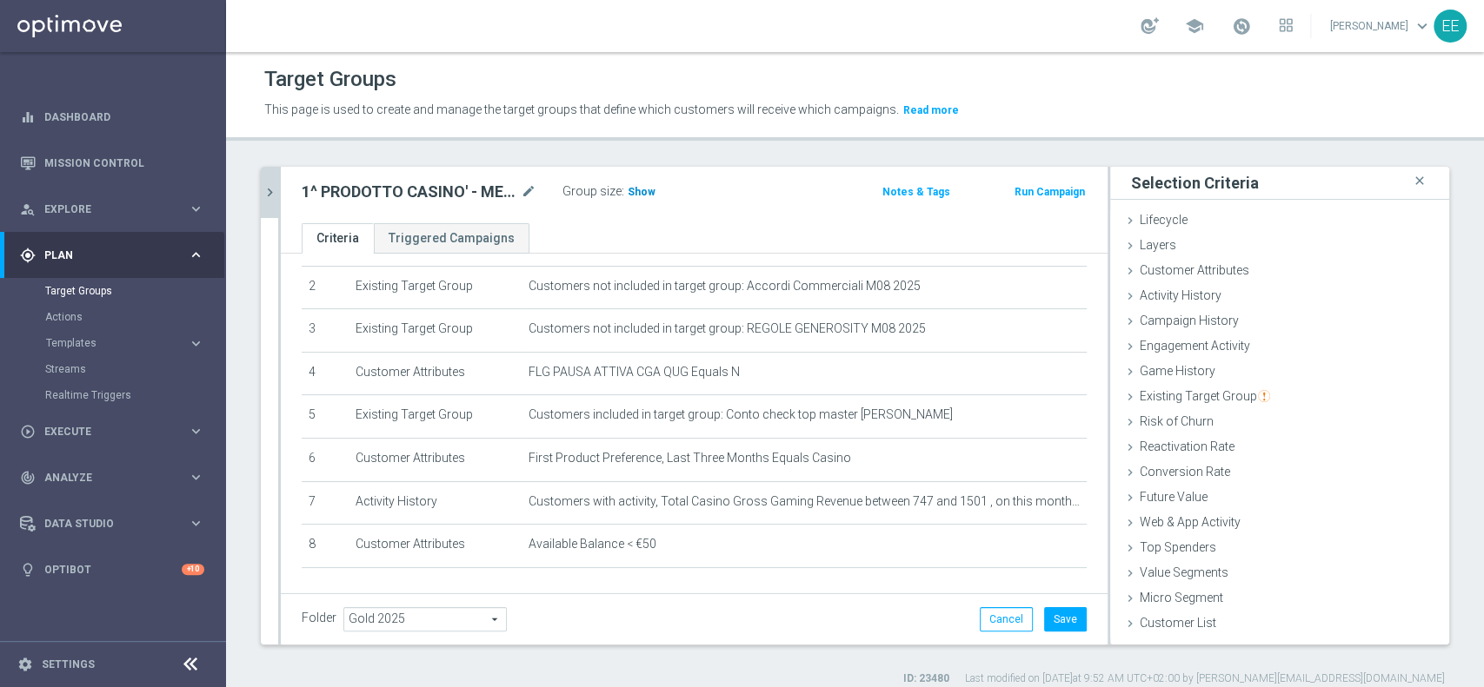
click at [638, 194] on span "Show" at bounding box center [641, 192] width 28 height 12
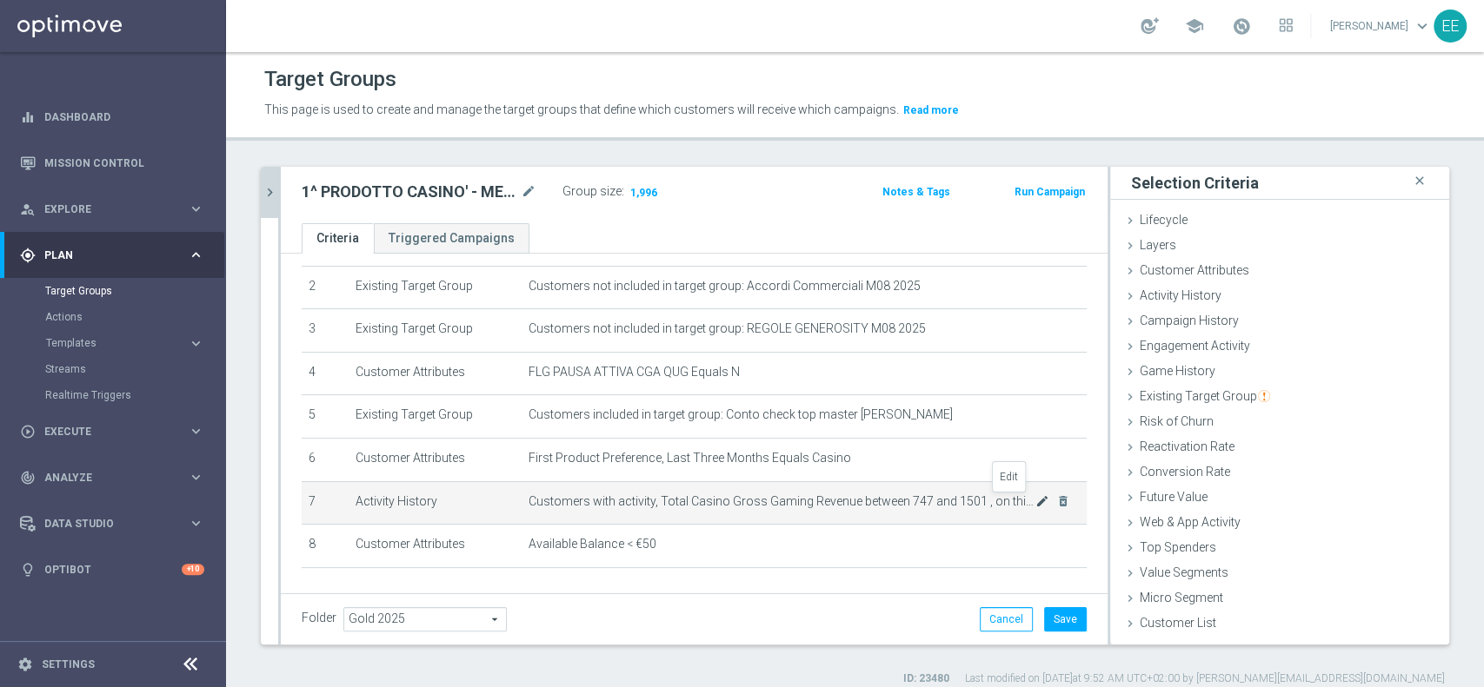
click at [1035, 502] on icon "mode_edit" at bounding box center [1042, 502] width 14 height 14
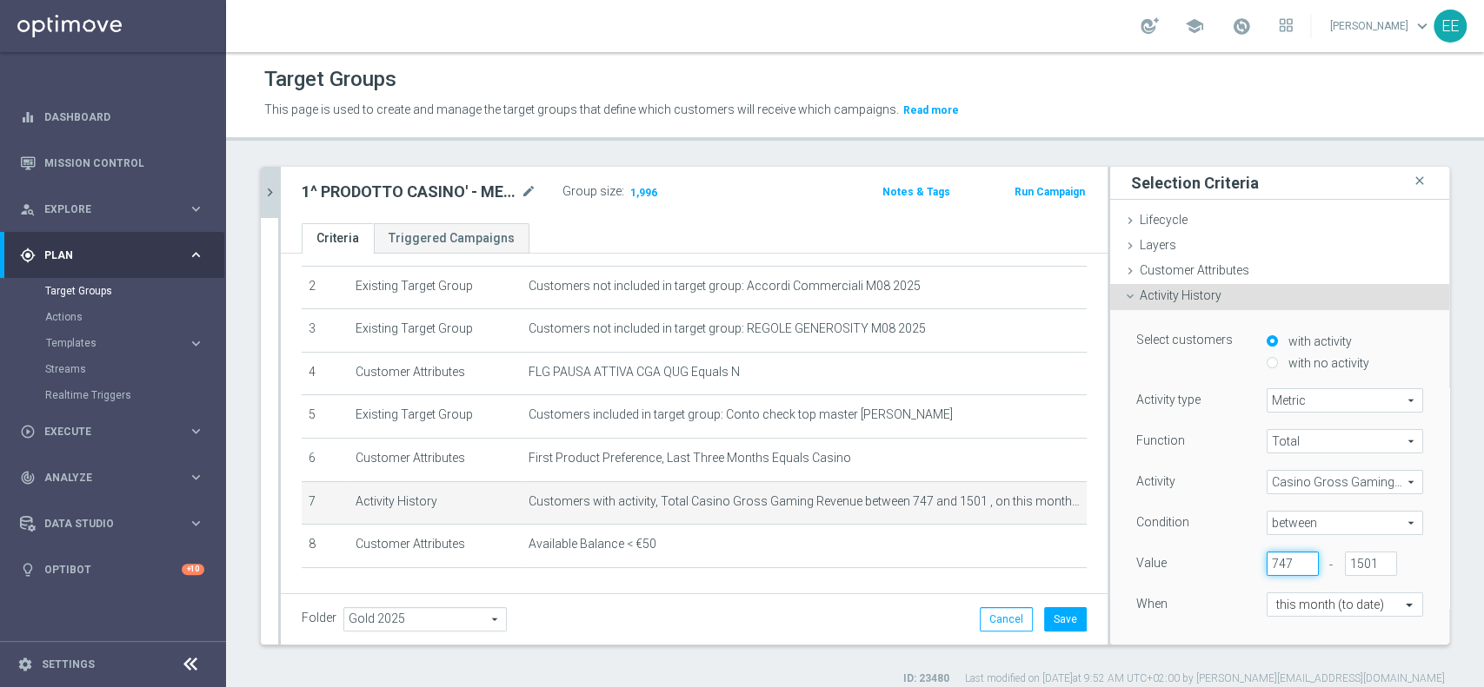
click at [1266, 562] on input "747" at bounding box center [1292, 564] width 52 height 24
type input "748"
click at [1148, 611] on div "When" at bounding box center [1188, 607] width 130 height 28
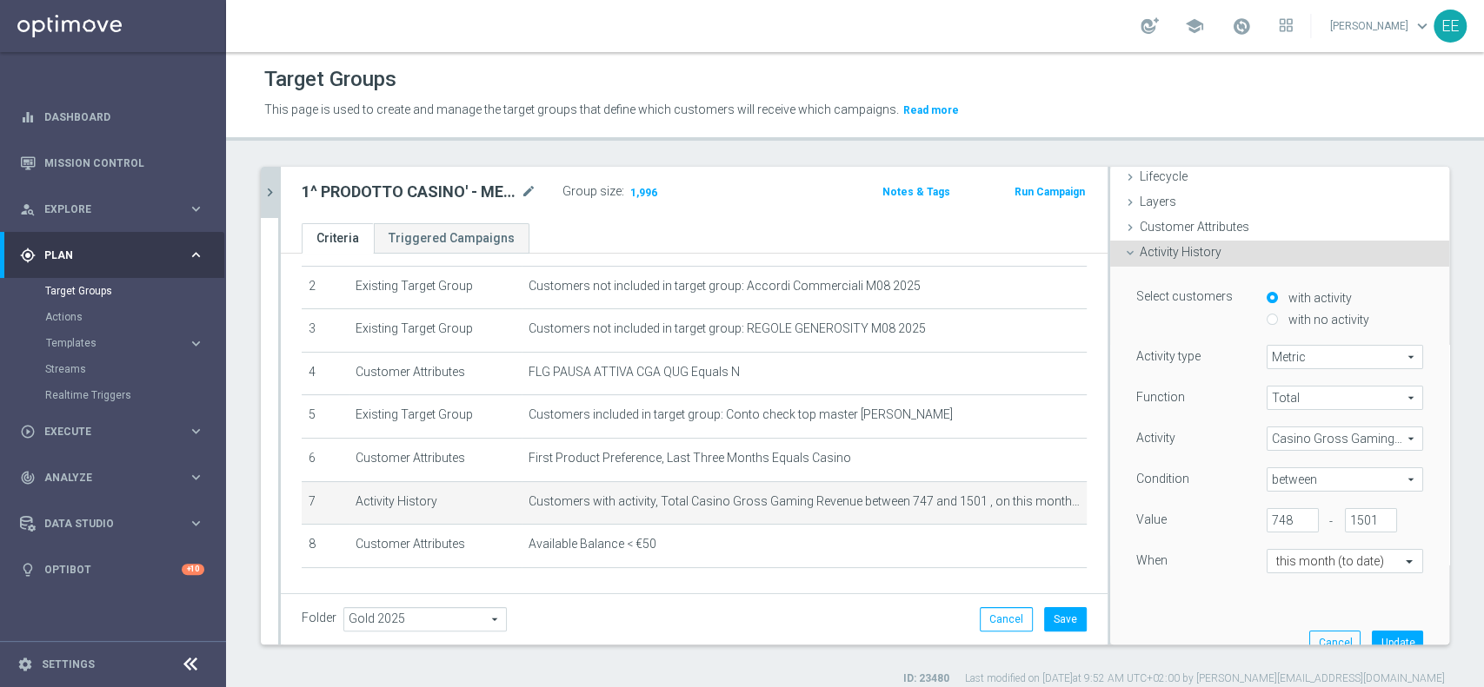
scroll to position [45, 0]
click at [1379, 634] on button "Update" at bounding box center [1396, 641] width 51 height 24
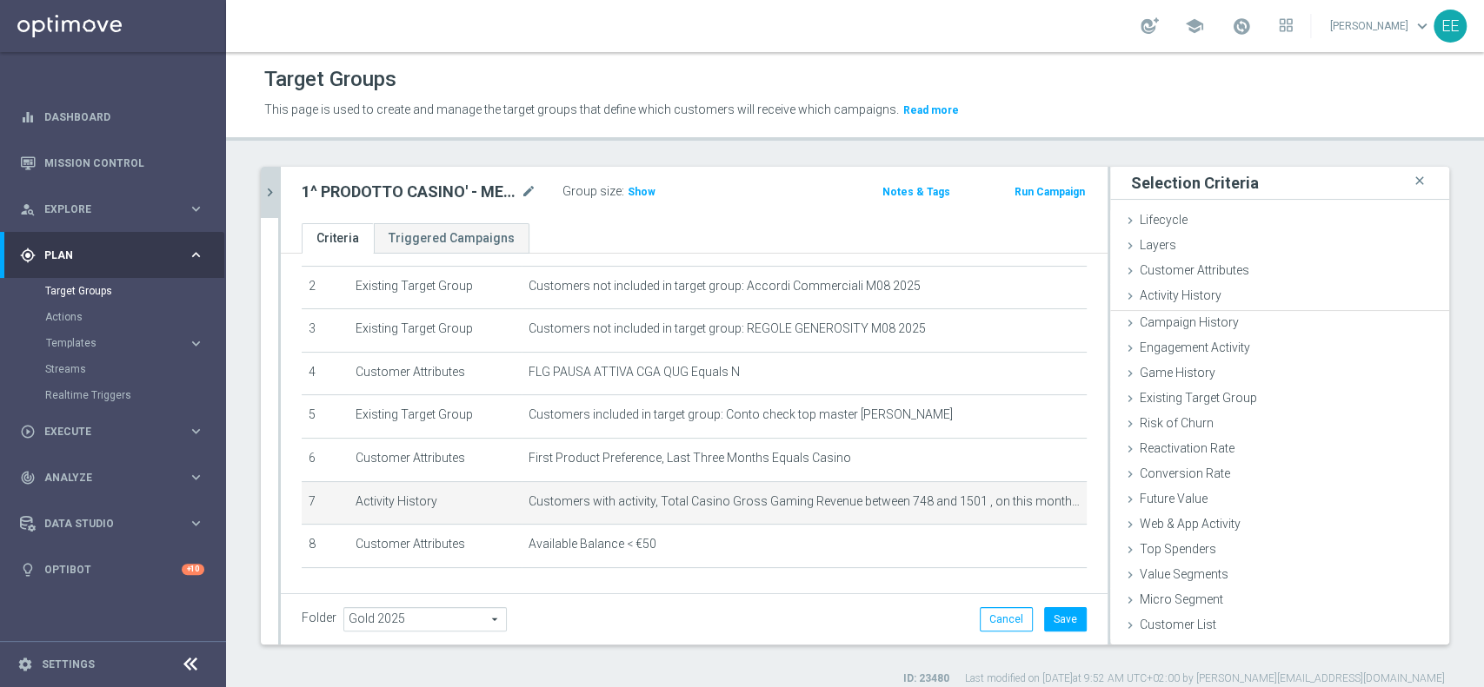
scroll to position [0, 0]
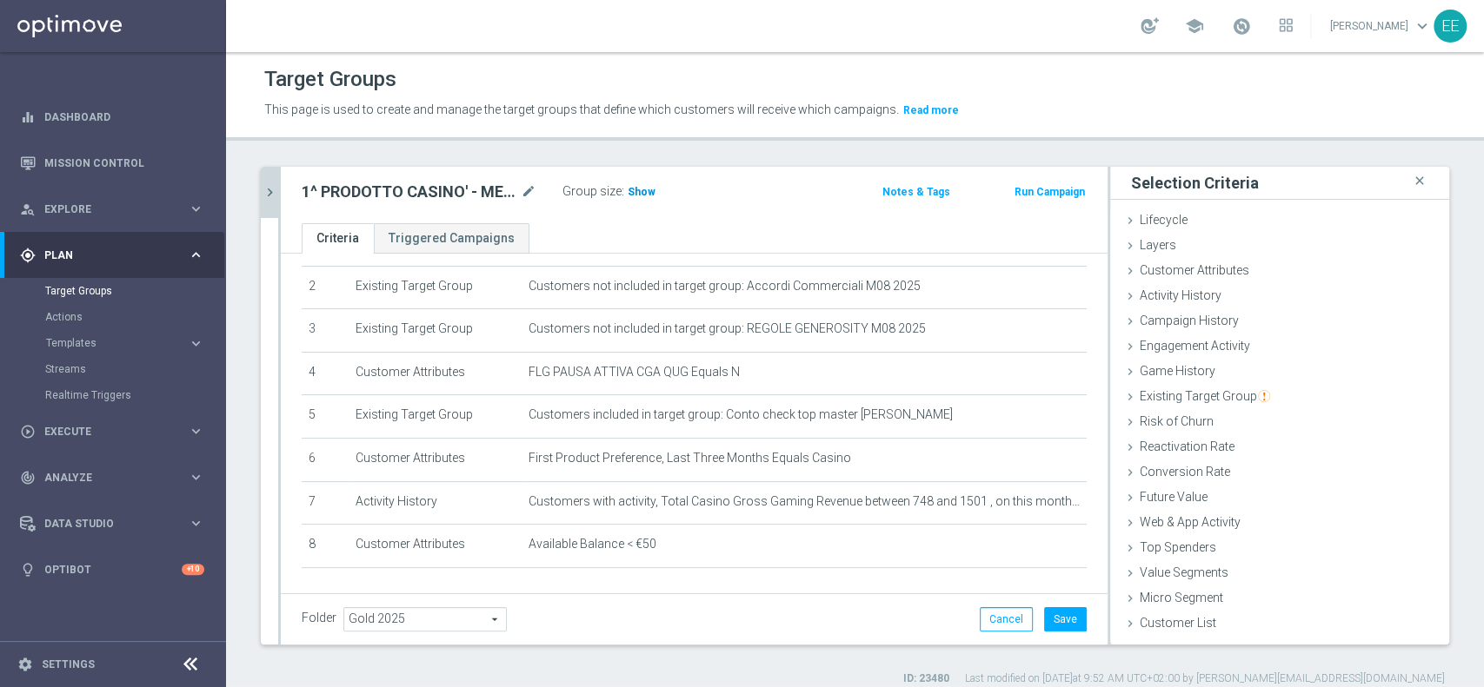
click at [636, 186] on span "Show" at bounding box center [641, 192] width 28 height 12
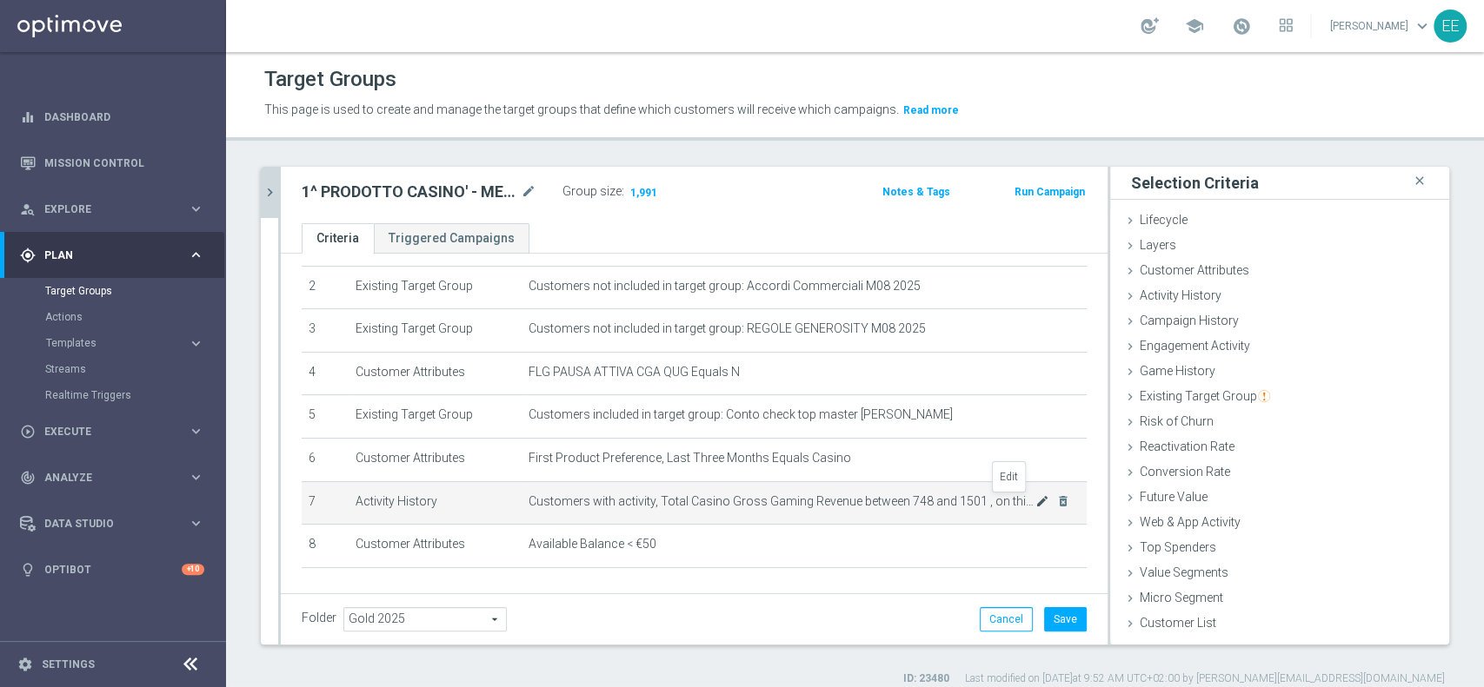
click at [1035, 504] on icon "mode_edit" at bounding box center [1042, 502] width 14 height 14
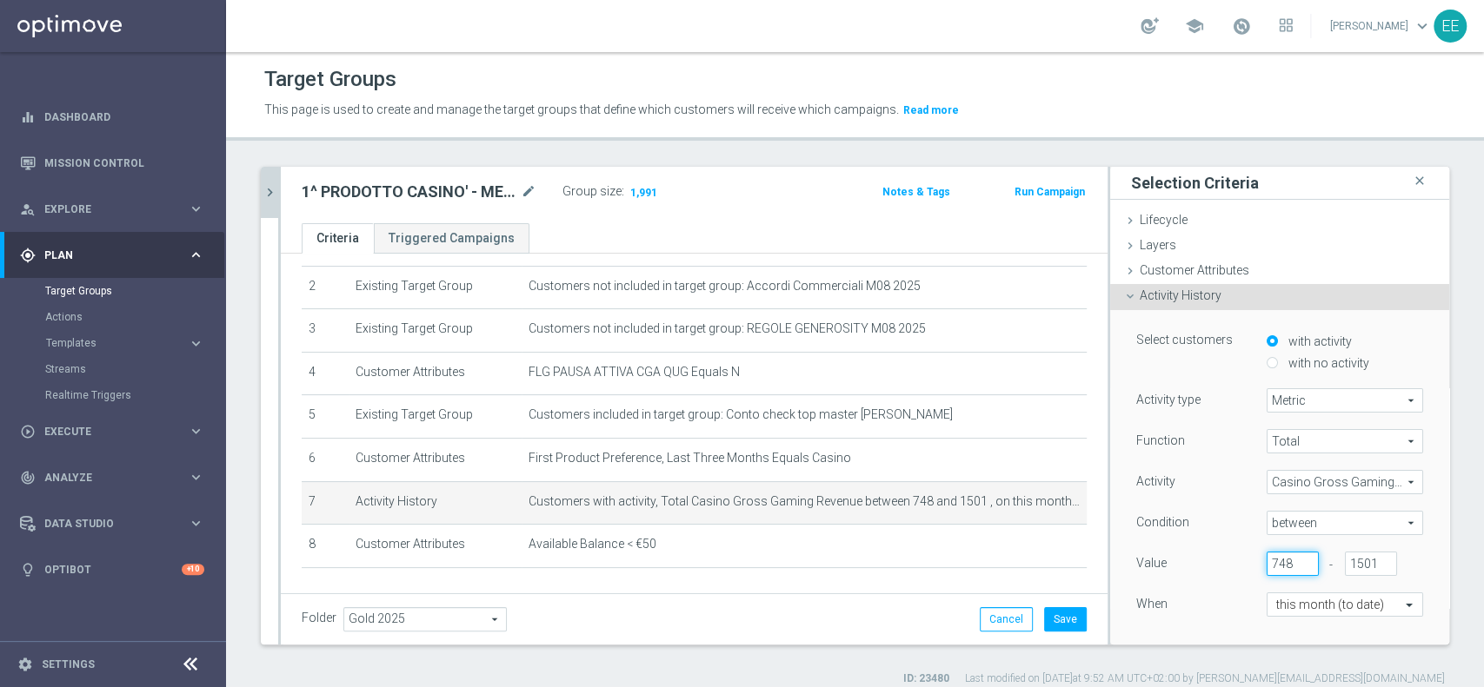
click at [1266, 565] on input "748" at bounding box center [1292, 564] width 52 height 24
type input "746"
click at [1162, 601] on div "When" at bounding box center [1188, 607] width 130 height 28
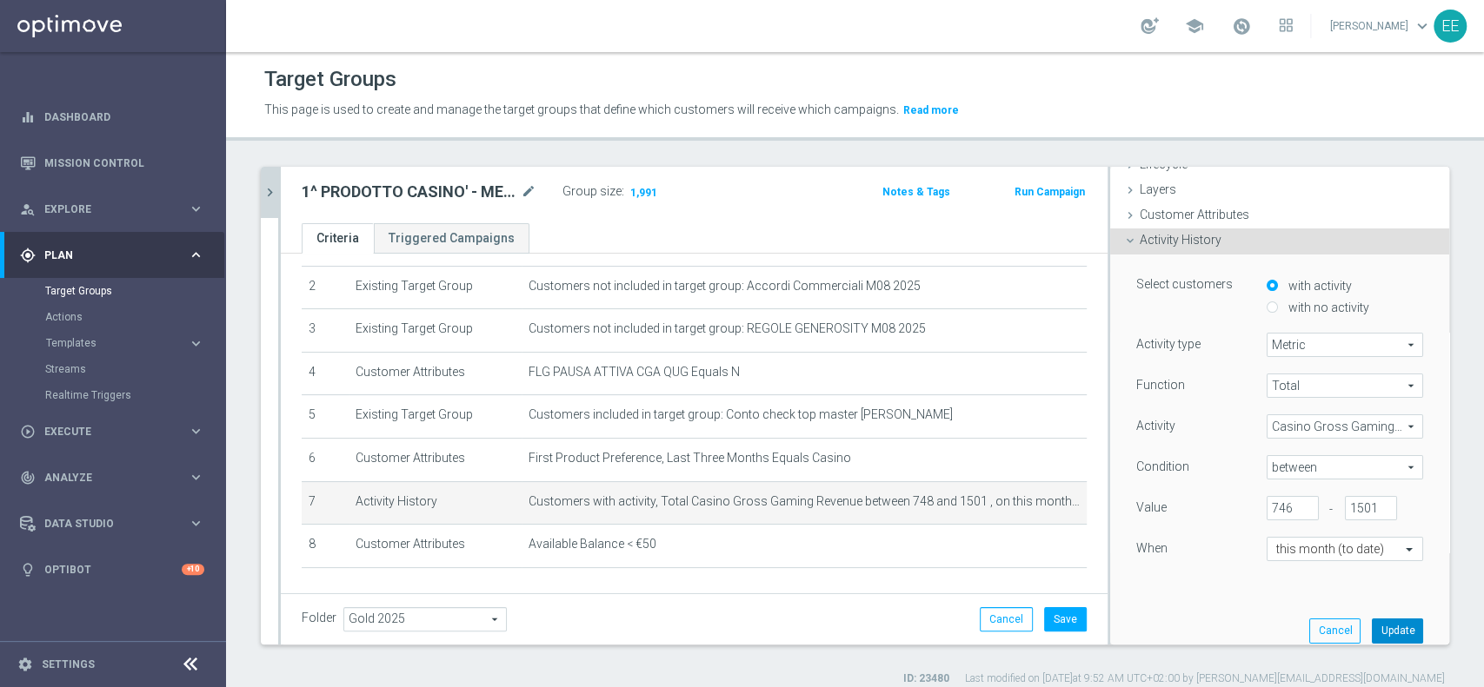
click at [1371, 633] on button "Update" at bounding box center [1396, 631] width 51 height 24
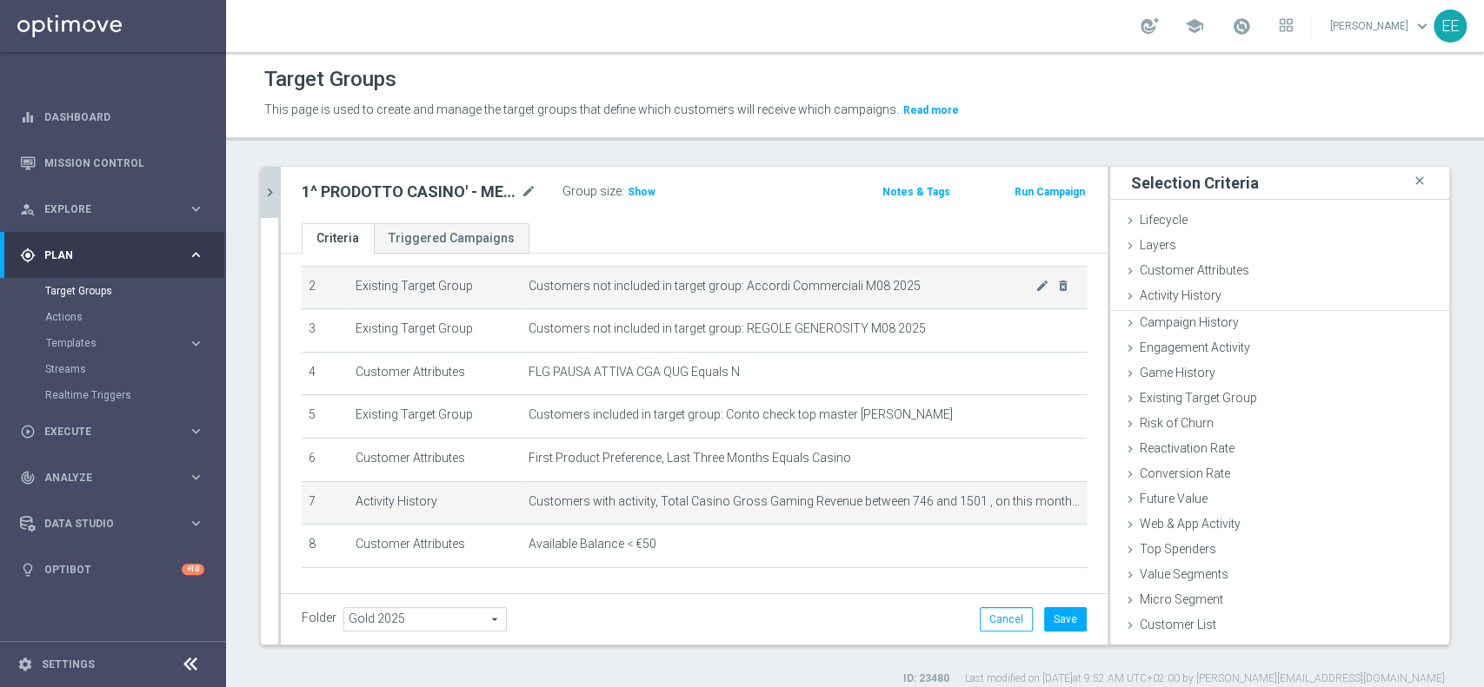
scroll to position [0, 0]
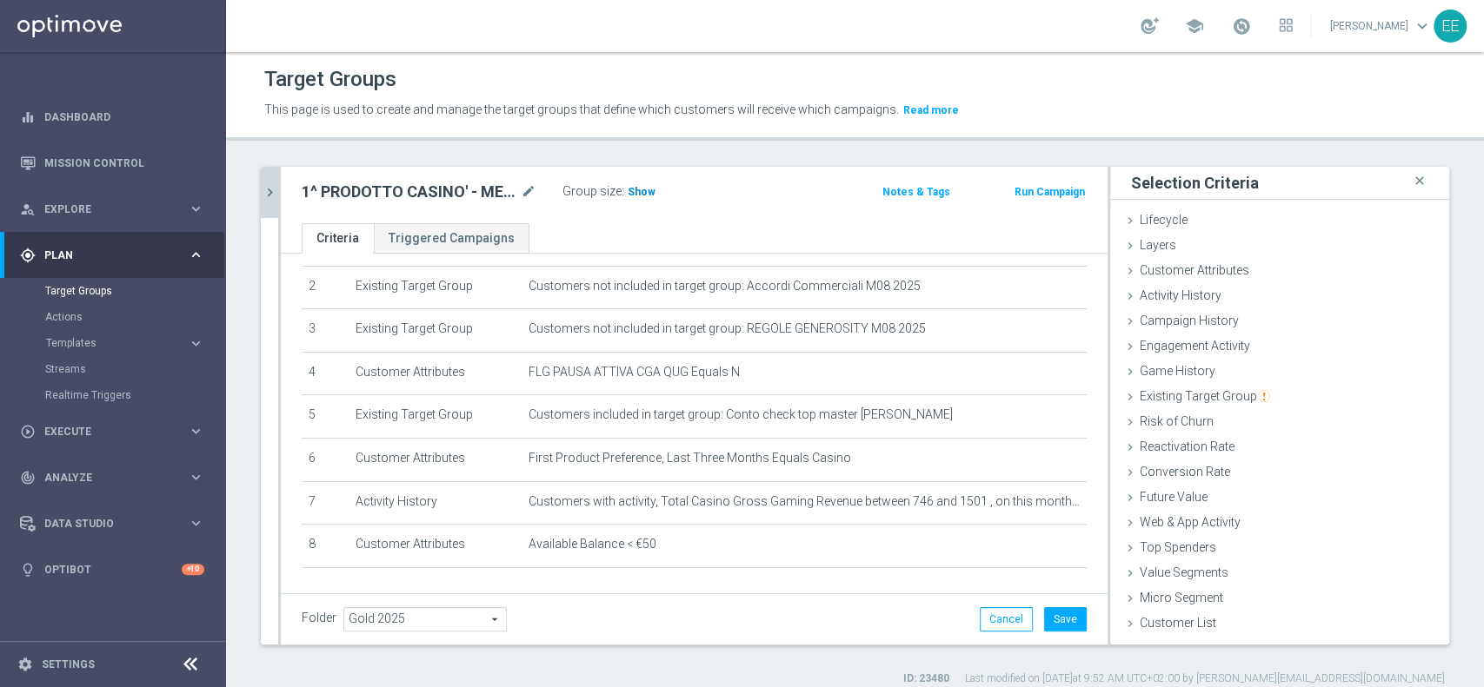
click at [647, 198] on h3 "Show" at bounding box center [641, 192] width 31 height 19
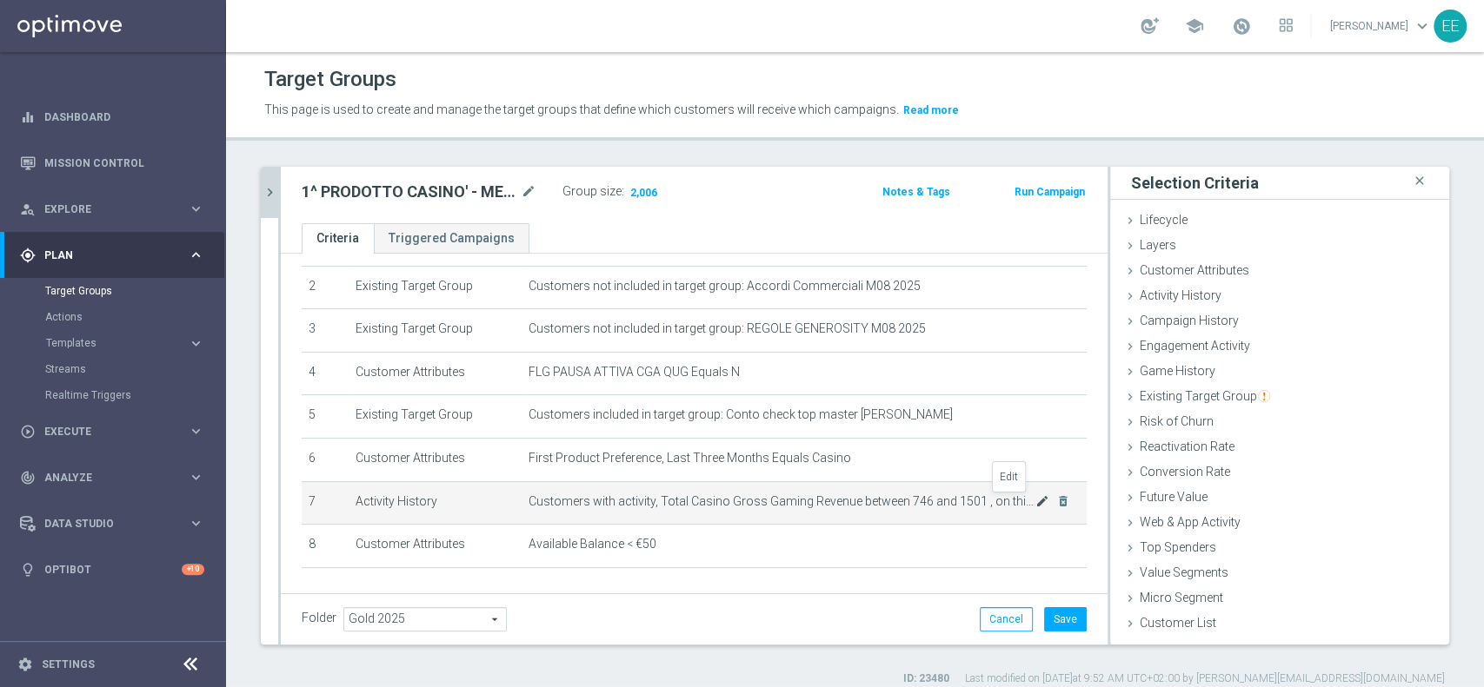
click at [1035, 503] on icon "mode_edit" at bounding box center [1042, 502] width 14 height 14
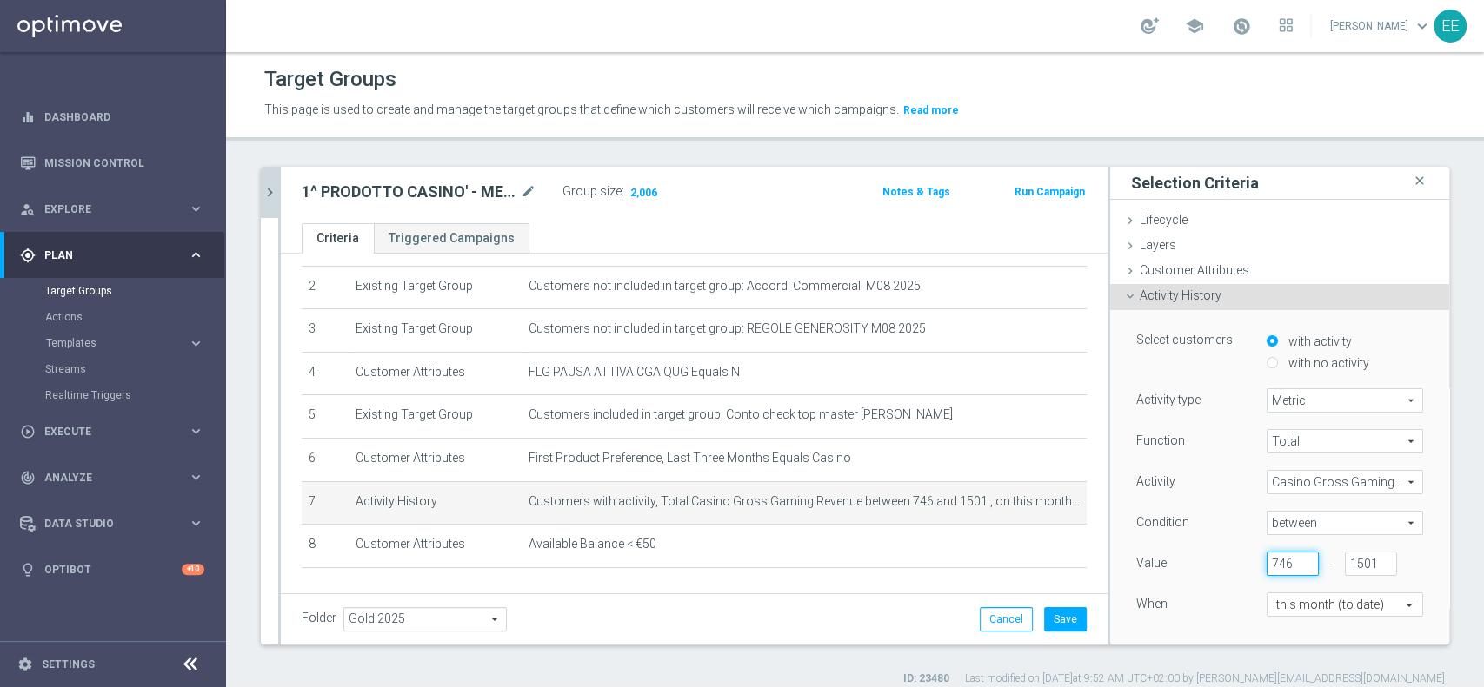
click at [1267, 566] on input "746" at bounding box center [1292, 564] width 52 height 24
type input "747"
click at [1153, 601] on div "When" at bounding box center [1188, 607] width 130 height 28
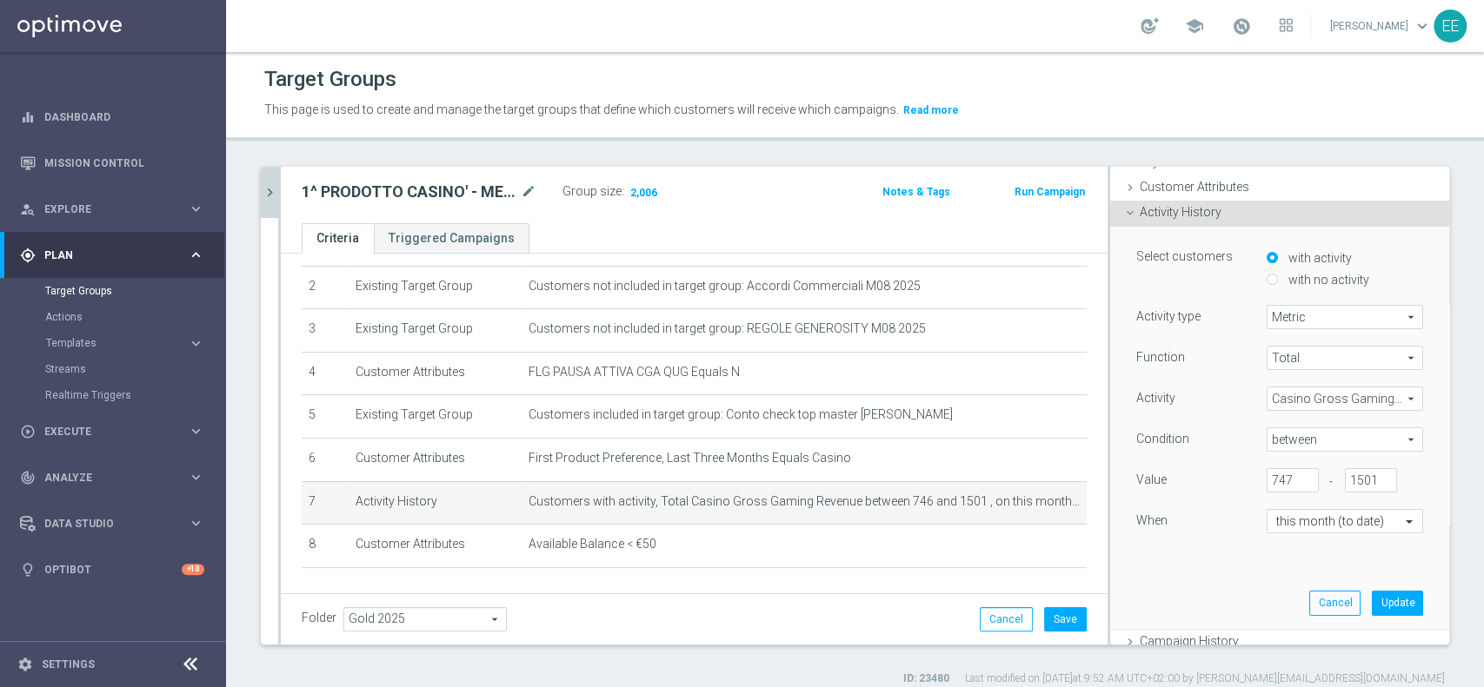
scroll to position [88, 0]
click at [1377, 600] on button "Update" at bounding box center [1396, 599] width 51 height 24
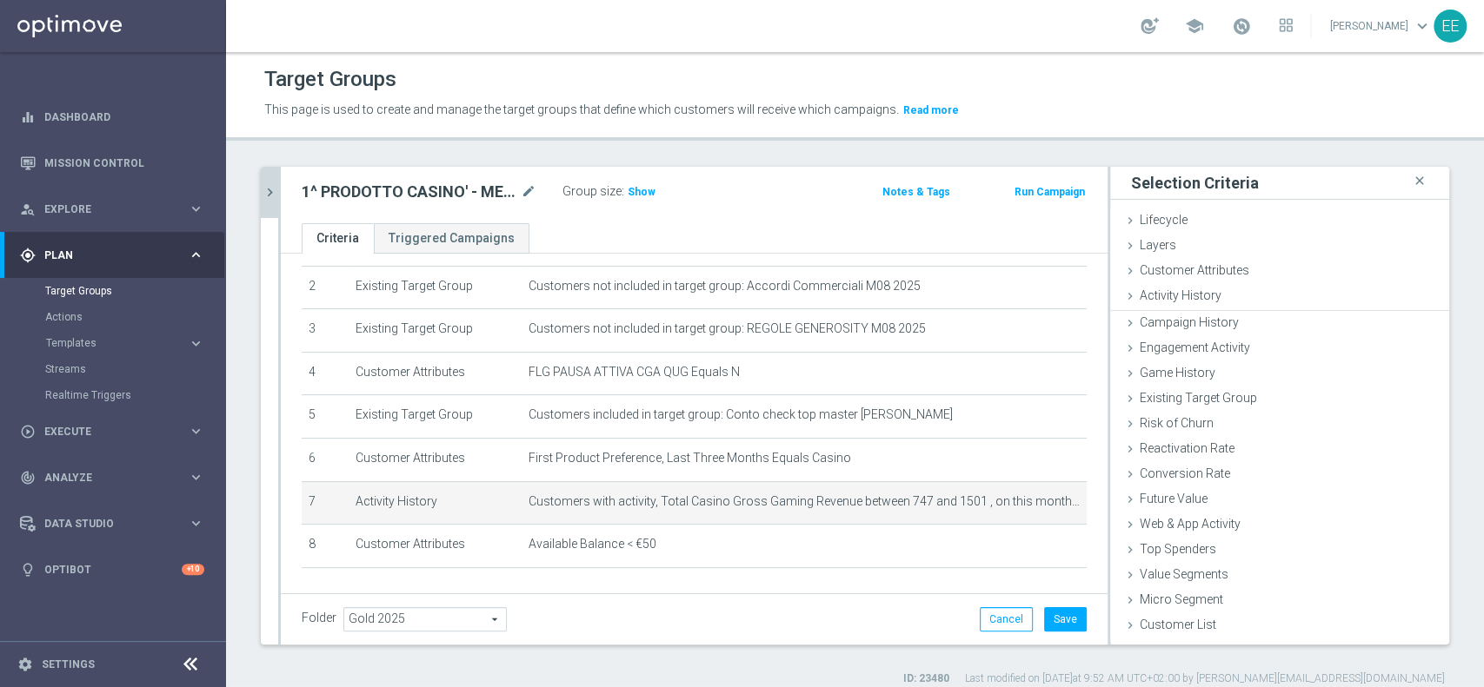
scroll to position [0, 0]
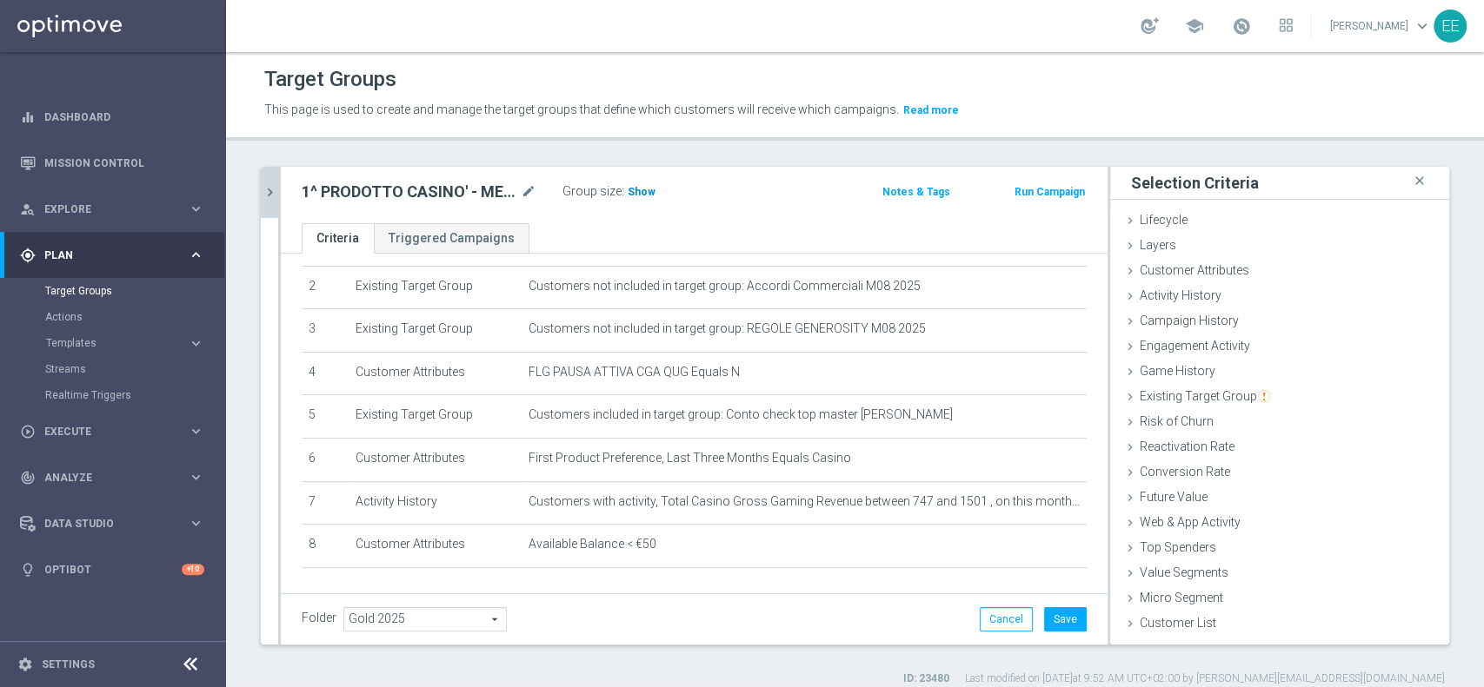
click at [634, 189] on span "Show" at bounding box center [641, 192] width 28 height 12
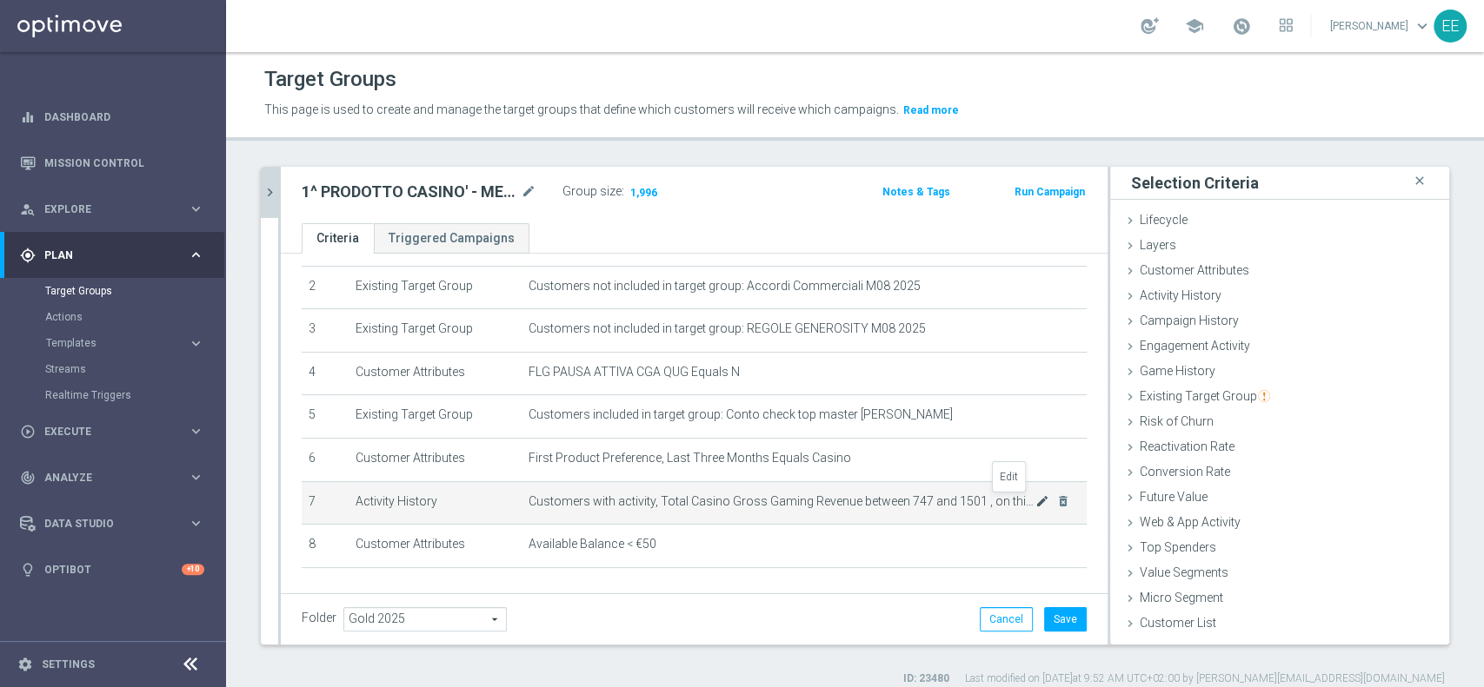
click at [1035, 500] on icon "mode_edit" at bounding box center [1042, 502] width 14 height 14
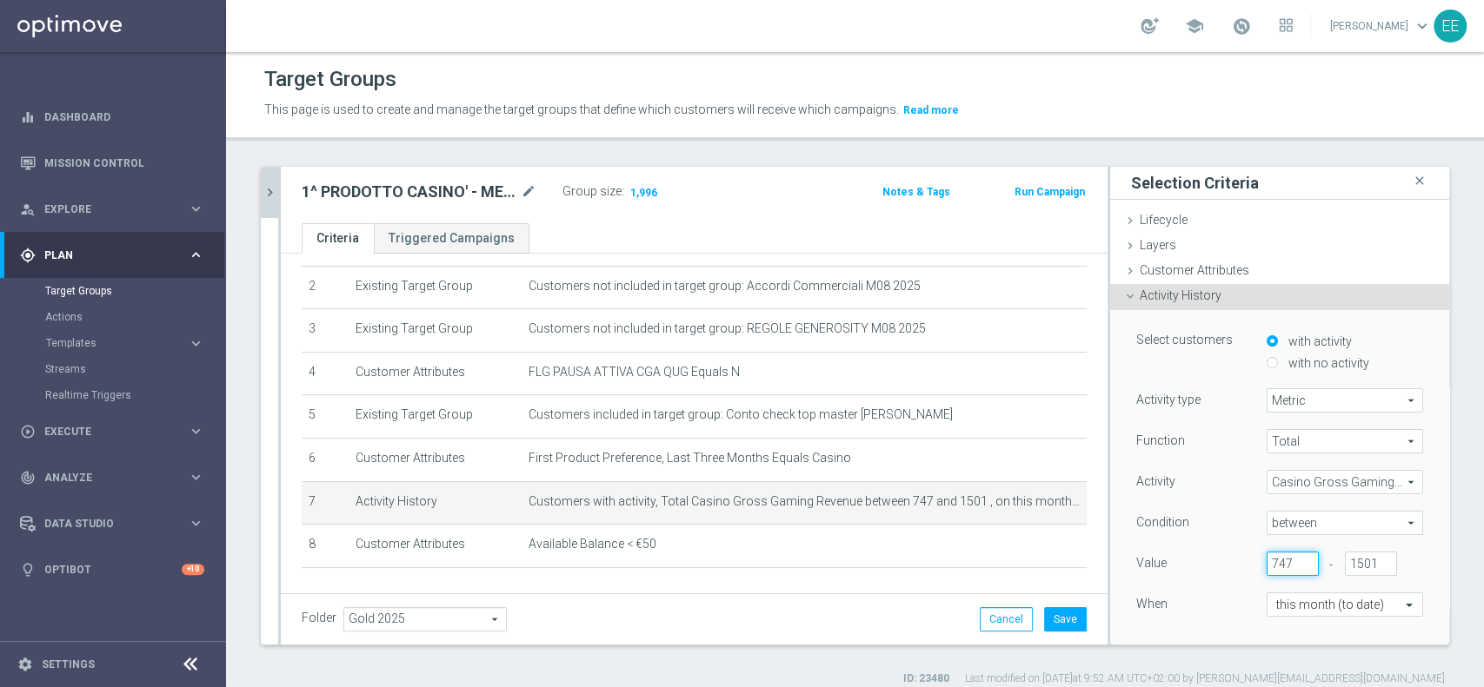
click at [1266, 561] on input "747" at bounding box center [1292, 564] width 52 height 24
type input "746"
click at [1189, 598] on div "When" at bounding box center [1188, 607] width 130 height 28
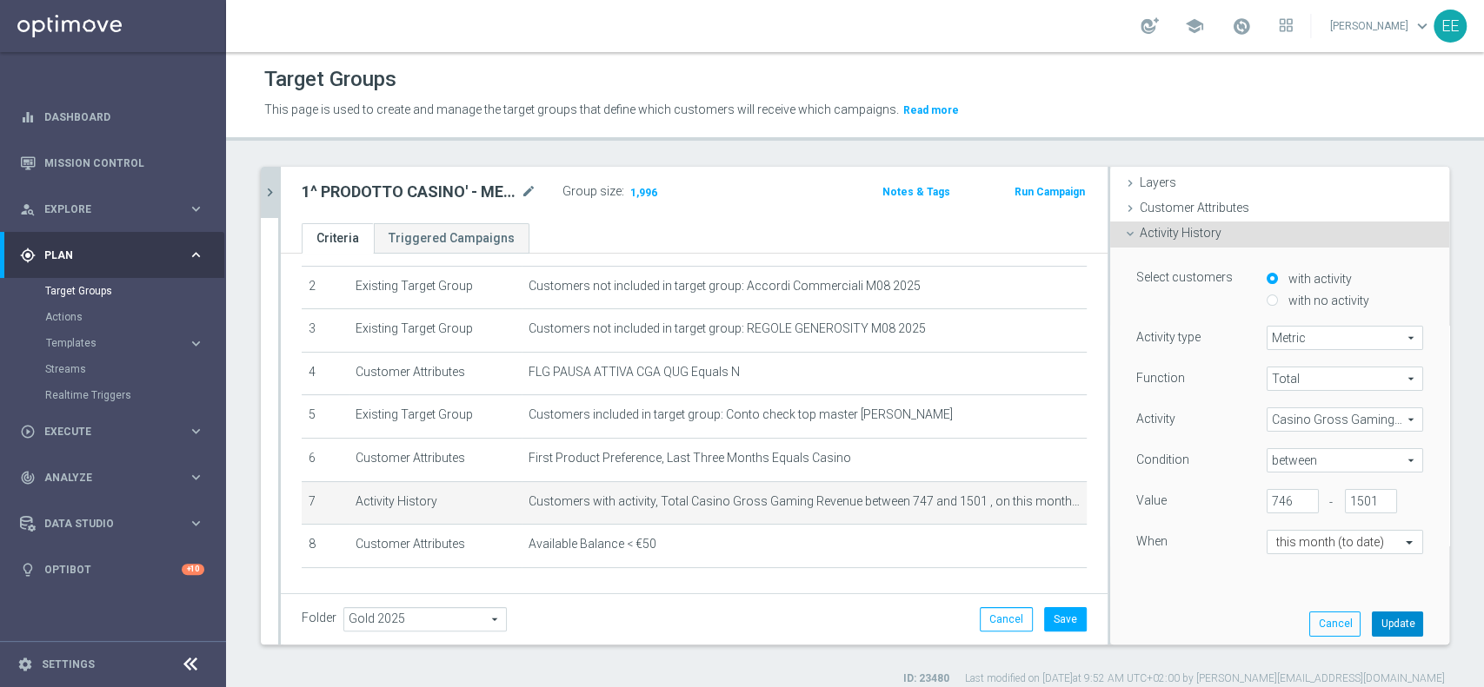
click at [1371, 623] on button "Update" at bounding box center [1396, 624] width 51 height 24
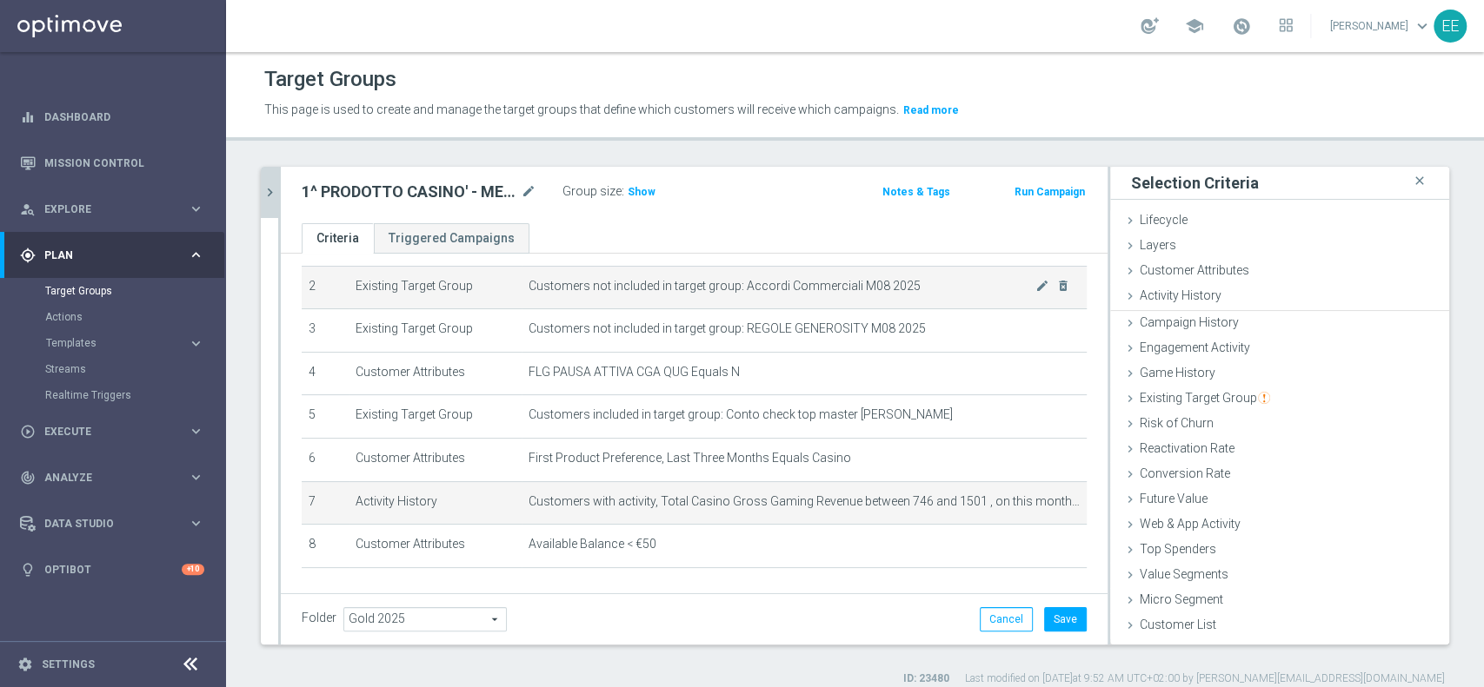
scroll to position [0, 0]
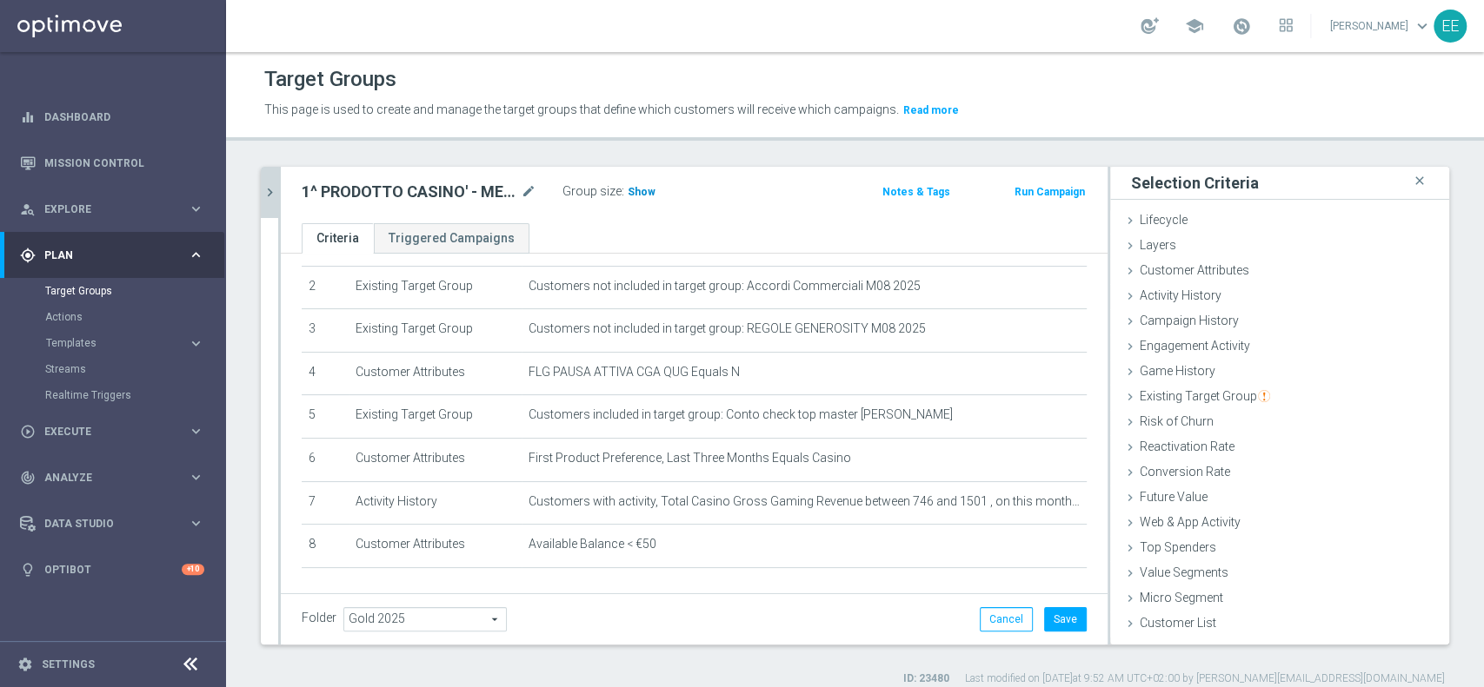
click at [640, 188] on span "Show" at bounding box center [641, 192] width 28 height 12
click at [1050, 619] on button "Save" at bounding box center [1065, 619] width 43 height 24
click at [267, 185] on icon "chevron_right" at bounding box center [270, 192] width 17 height 17
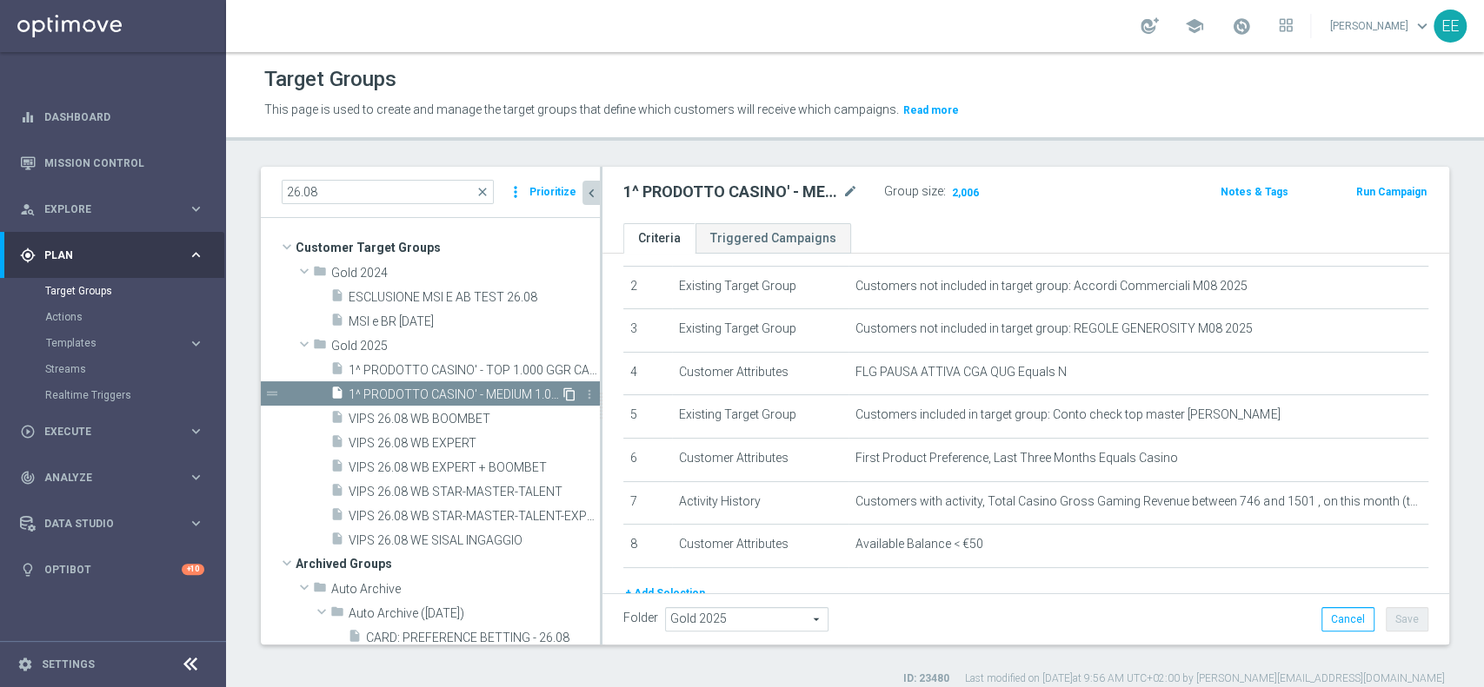
click at [562, 393] on icon "content_copy" at bounding box center [569, 395] width 14 height 14
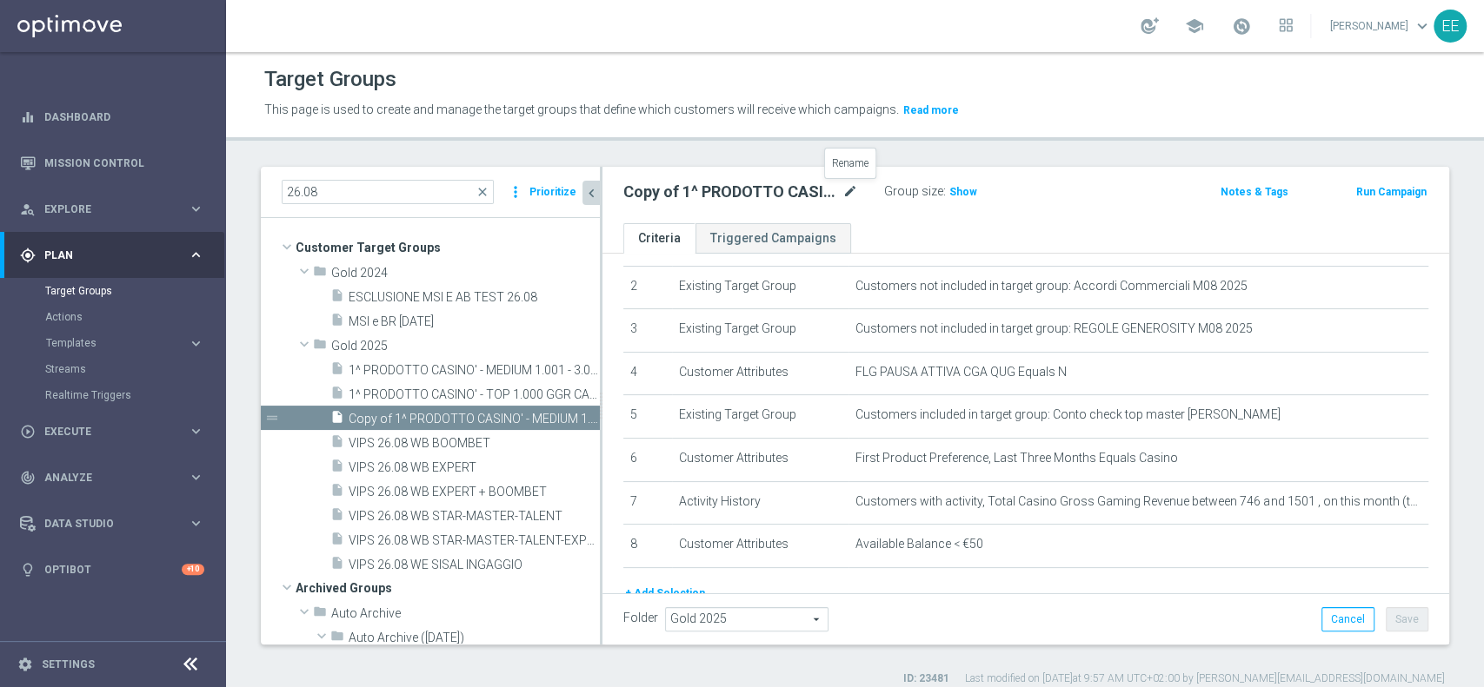
click at [848, 194] on icon "mode_edit" at bounding box center [850, 192] width 16 height 21
type input "1^ PRODOTTO CASINO' - OTHER GGR>10 CASINO' M08 26.08"
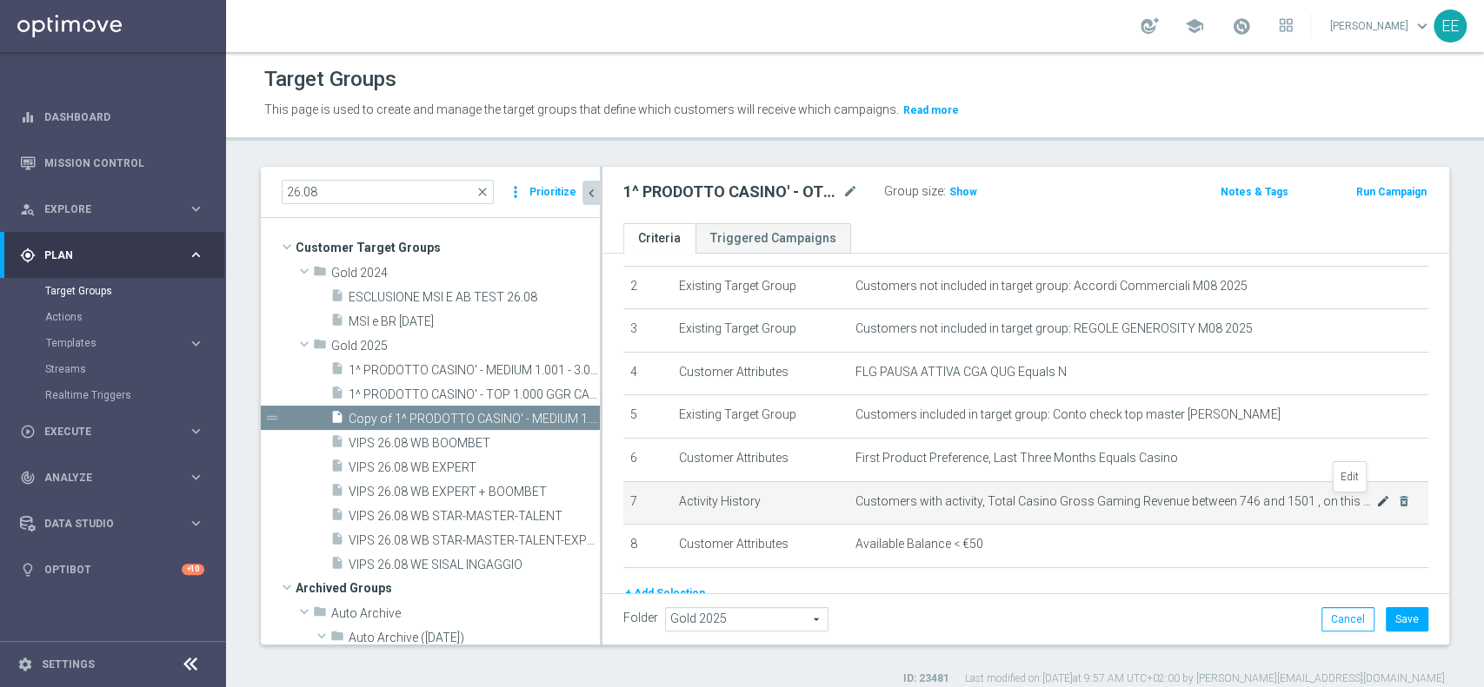
click at [1376, 505] on icon "mode_edit" at bounding box center [1383, 502] width 14 height 14
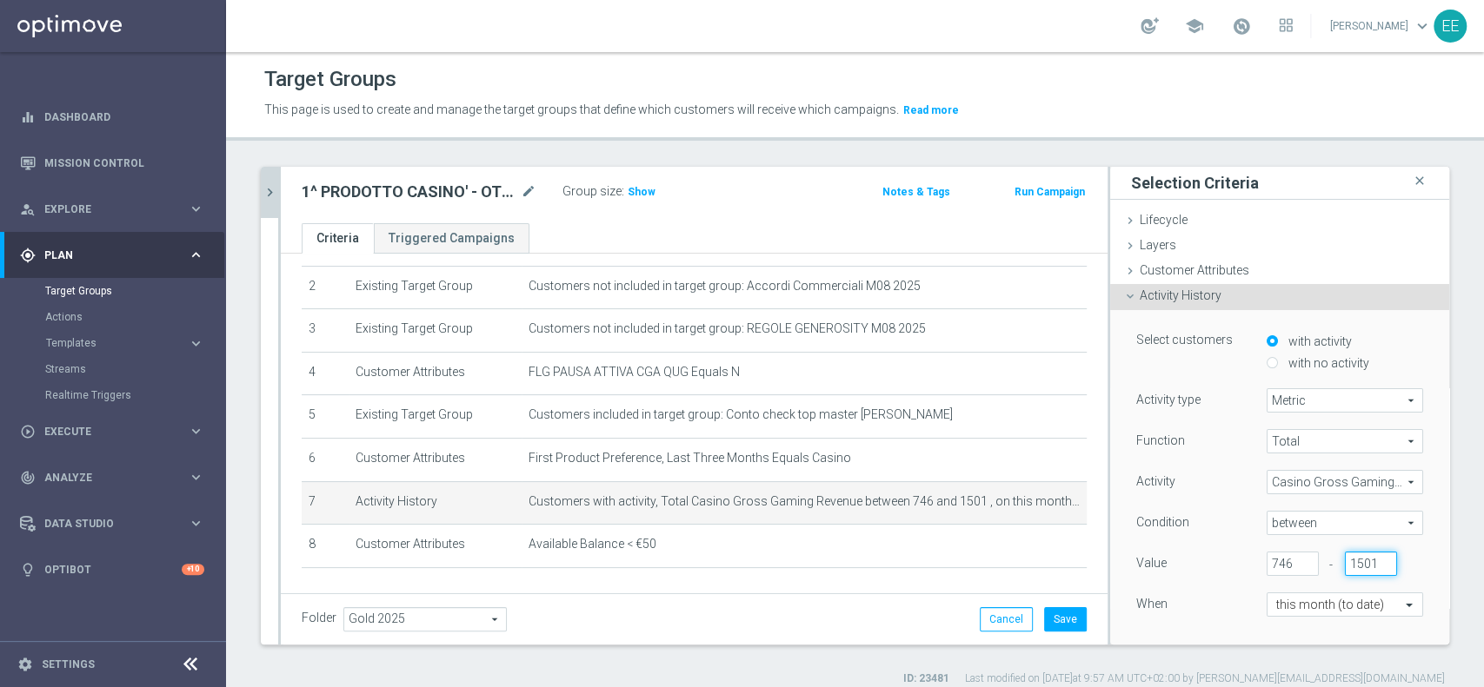
click at [1344, 565] on input "1501" at bounding box center [1370, 564] width 52 height 24
type input "745"
click at [1266, 558] on input "746" at bounding box center [1292, 564] width 52 height 24
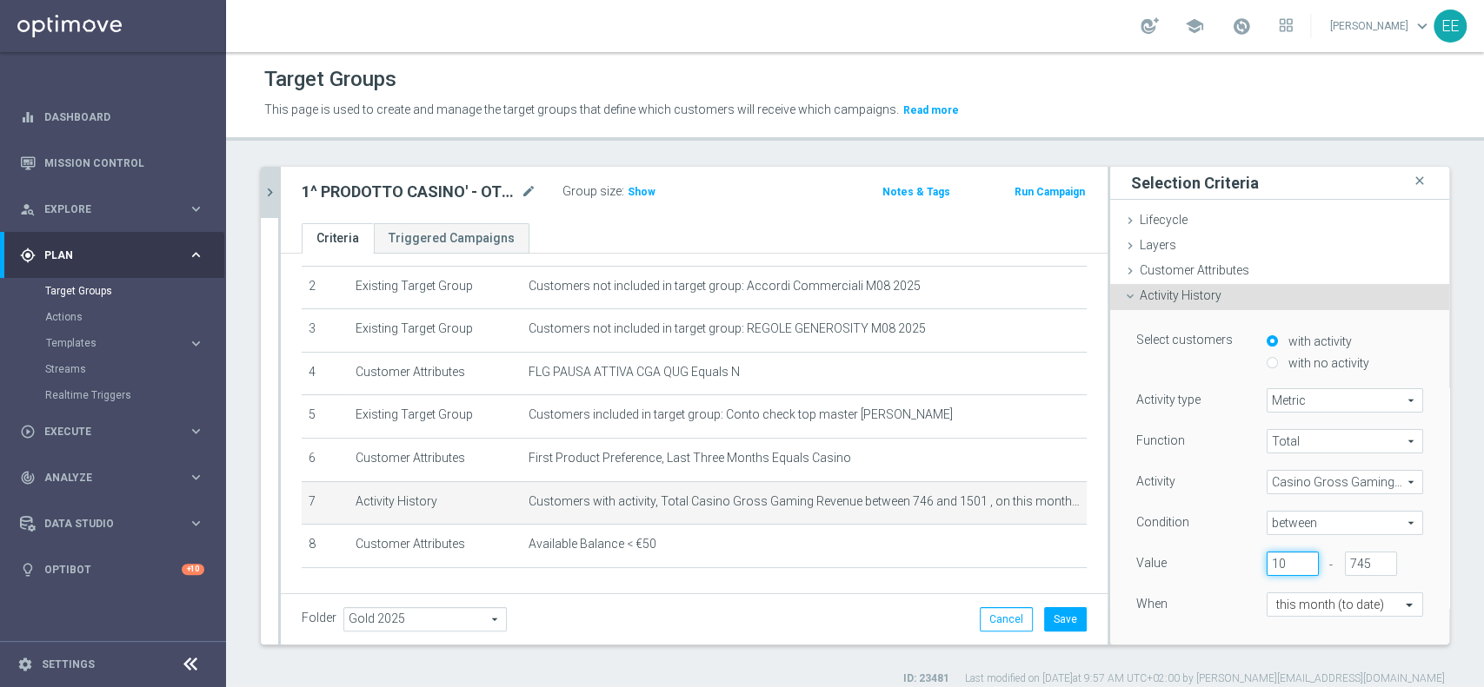
type input "10"
click at [1187, 610] on div "When" at bounding box center [1188, 607] width 130 height 28
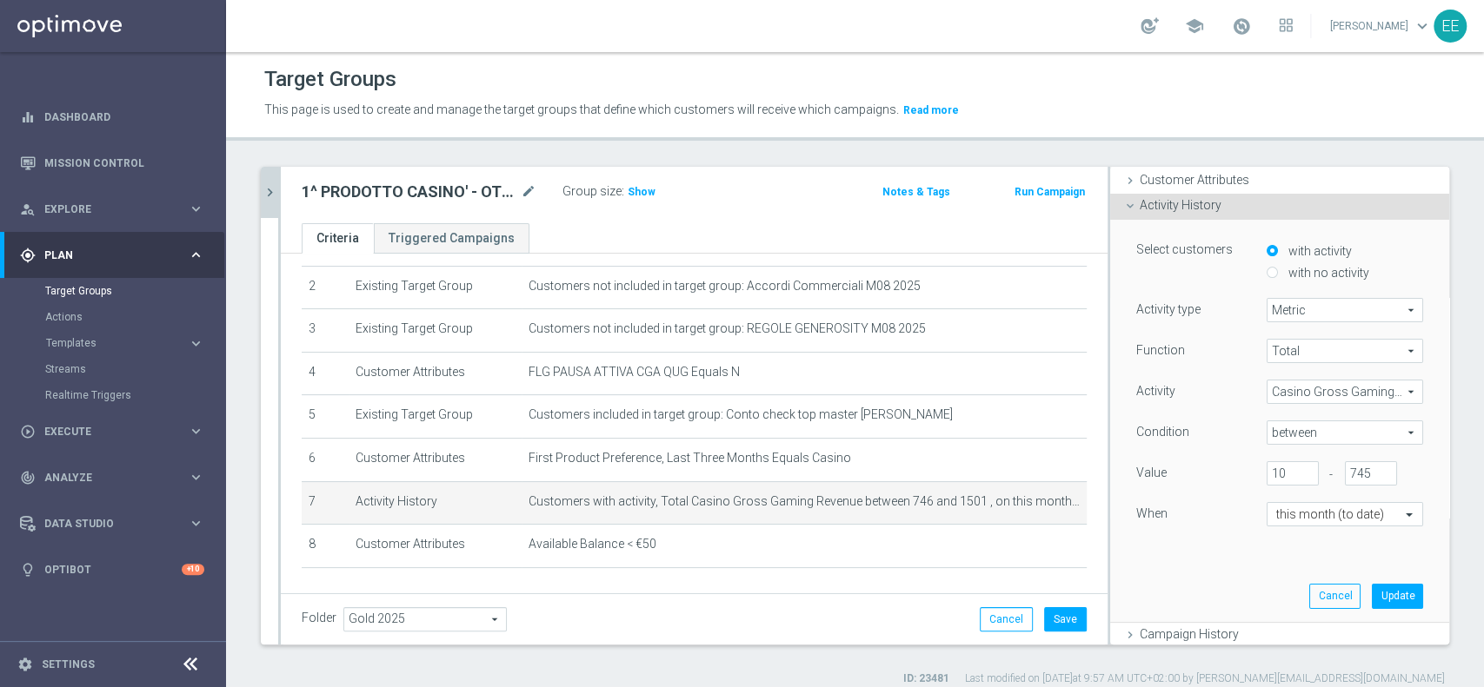
scroll to position [95, 0]
click at [1371, 582] on button "Update" at bounding box center [1396, 592] width 51 height 24
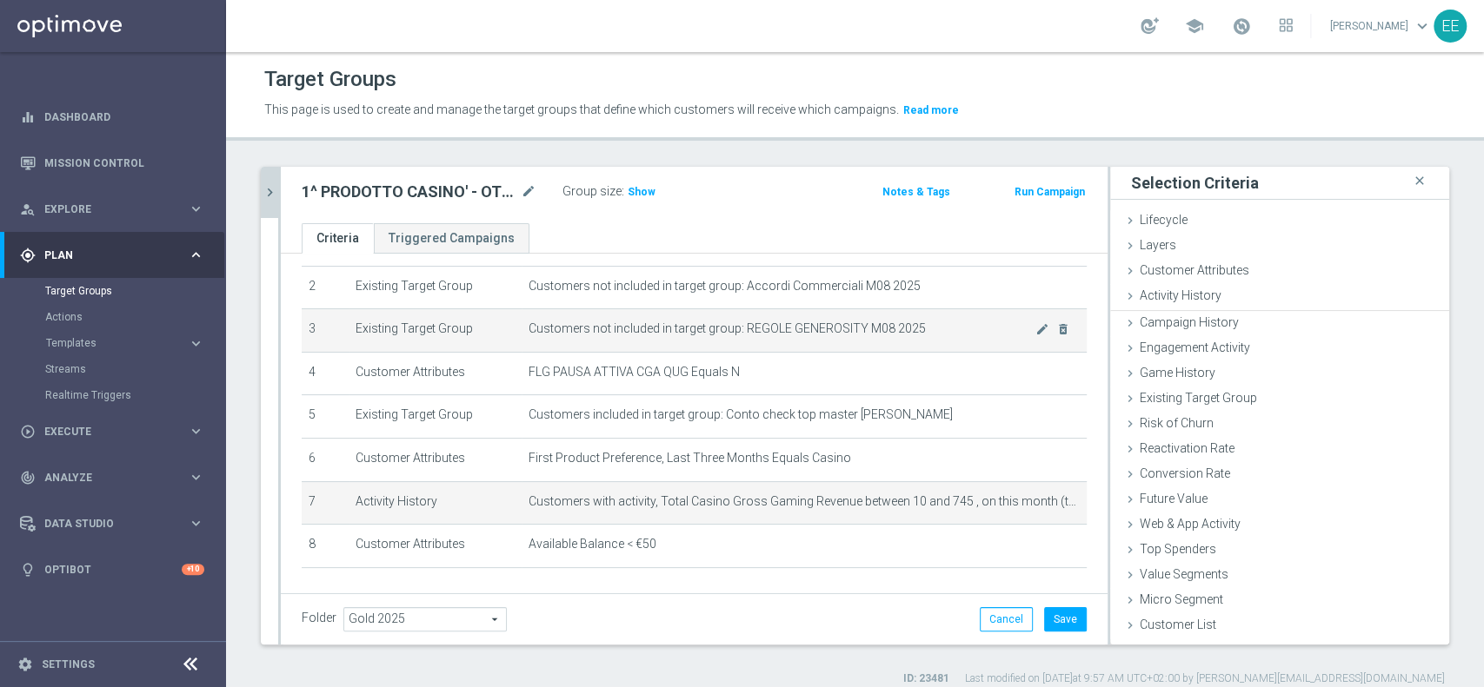
scroll to position [0, 0]
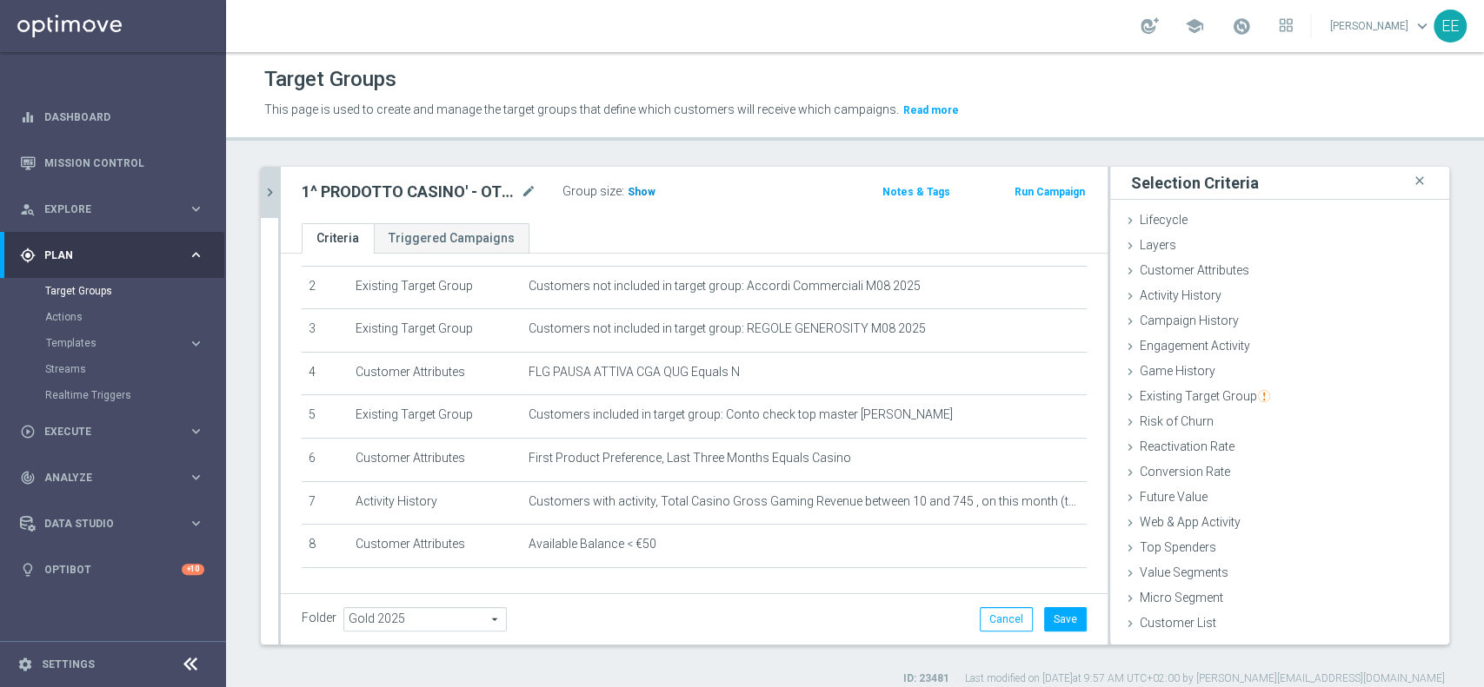
click at [638, 196] on span "Show" at bounding box center [641, 192] width 28 height 12
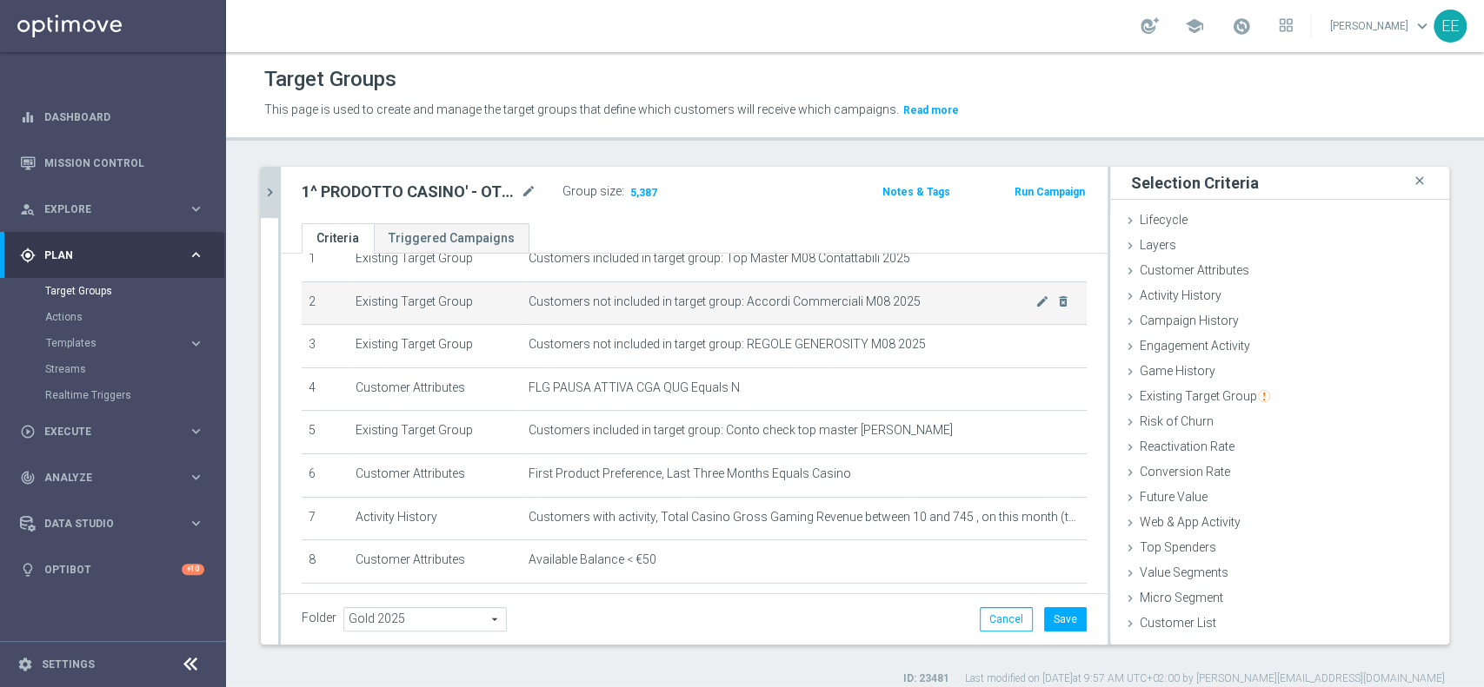
scroll to position [95, 0]
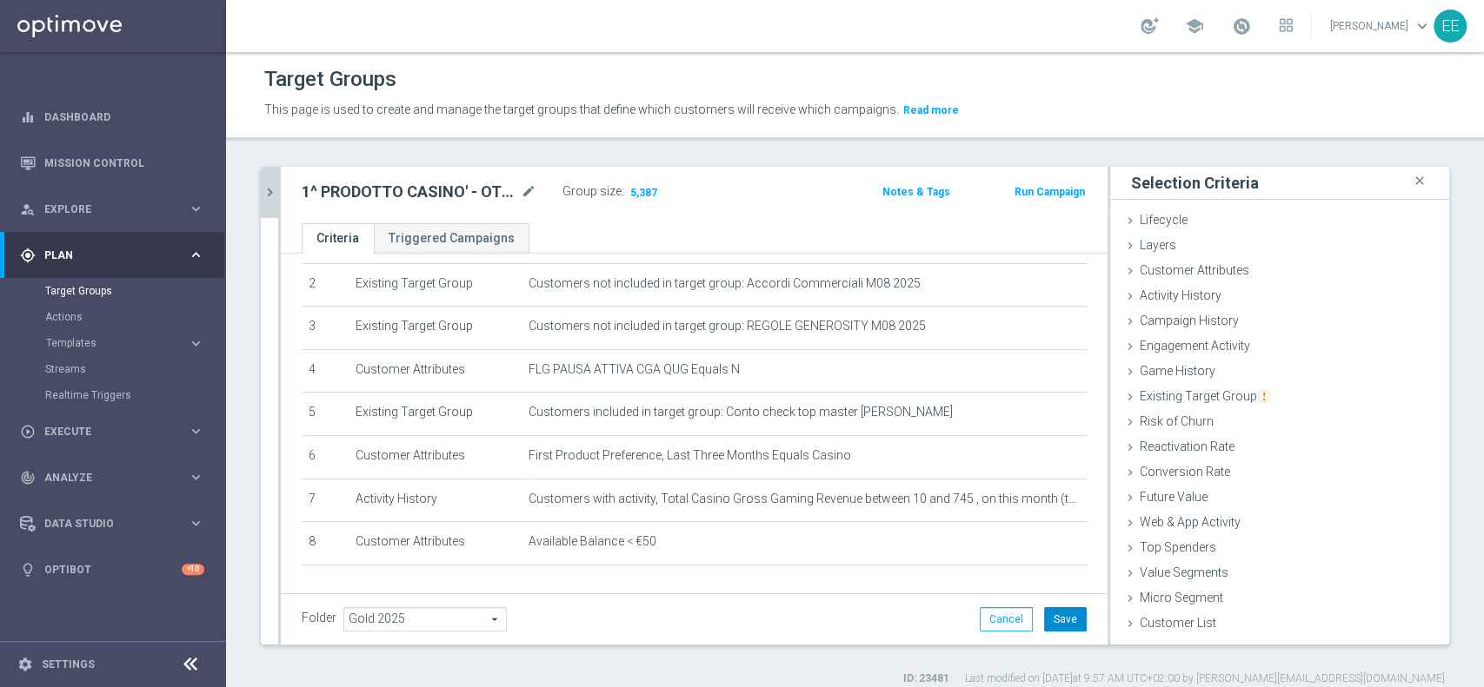
click at [1052, 621] on button "Save" at bounding box center [1065, 619] width 43 height 24
click at [259, 186] on div "26.08 close more_vert Prioritize Customer Target Groups library_add create_new_…" at bounding box center [855, 427] width 1258 height 520
click at [271, 189] on icon "chevron_right" at bounding box center [270, 192] width 17 height 17
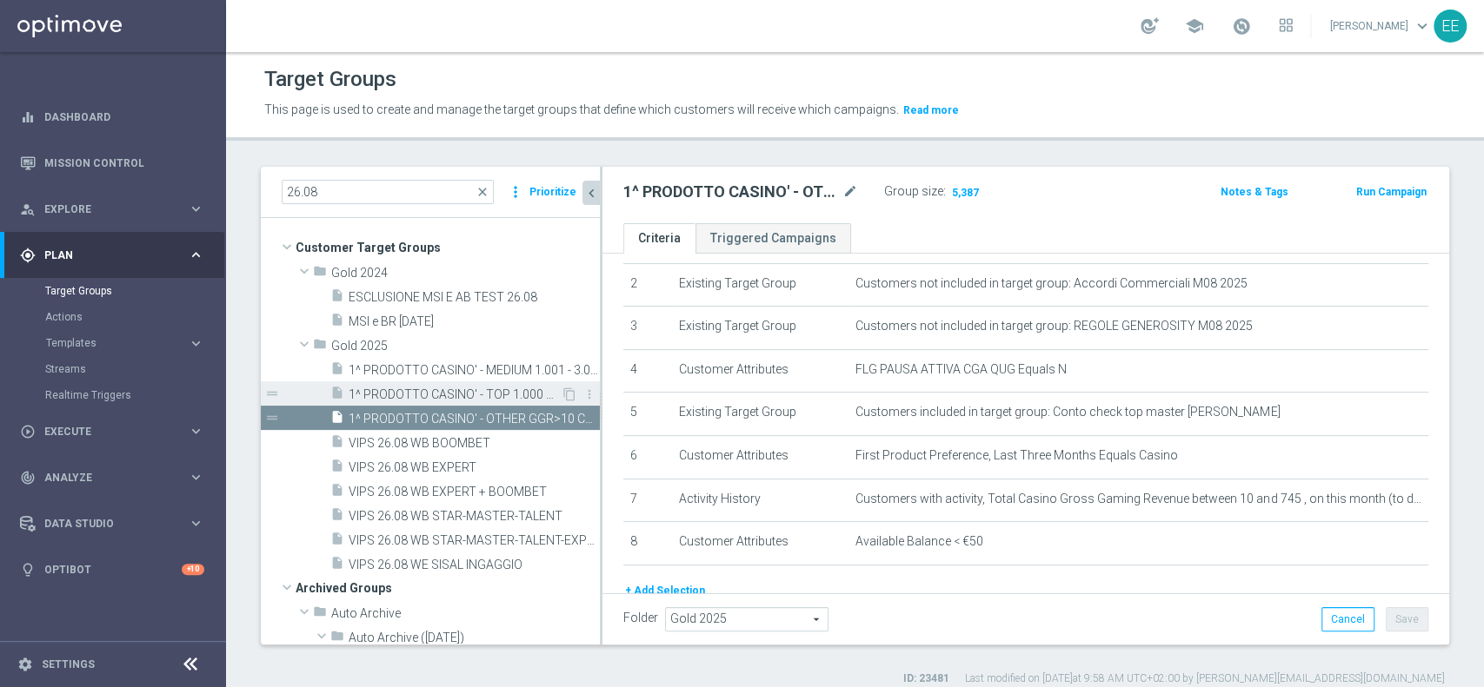
click at [501, 394] on span "1^ PRODOTTO CASINO' - TOP 1.000 GGR CASINO' M08 26.08" at bounding box center [454, 395] width 212 height 15
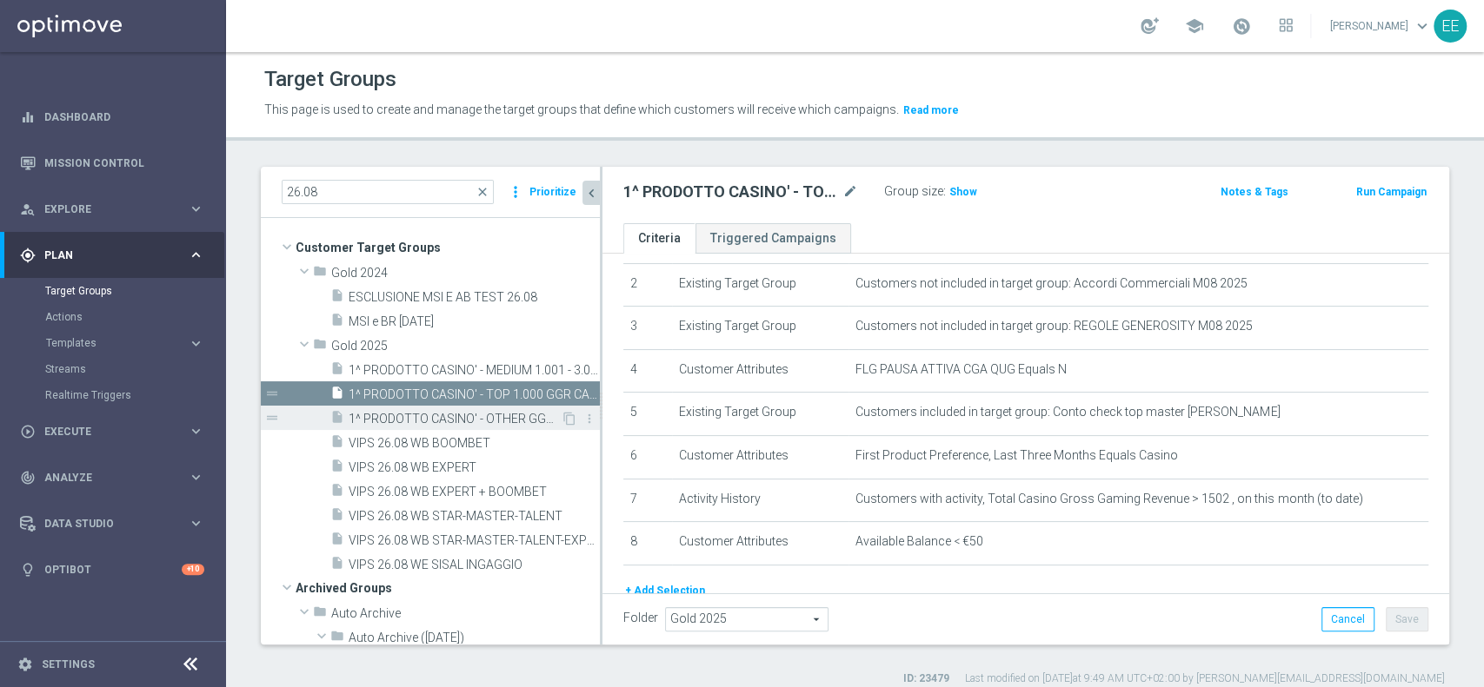
click at [521, 421] on span "1^ PRODOTTO CASINO' - OTHER GGR>10 CASINO' M08 26.08" at bounding box center [454, 419] width 212 height 15
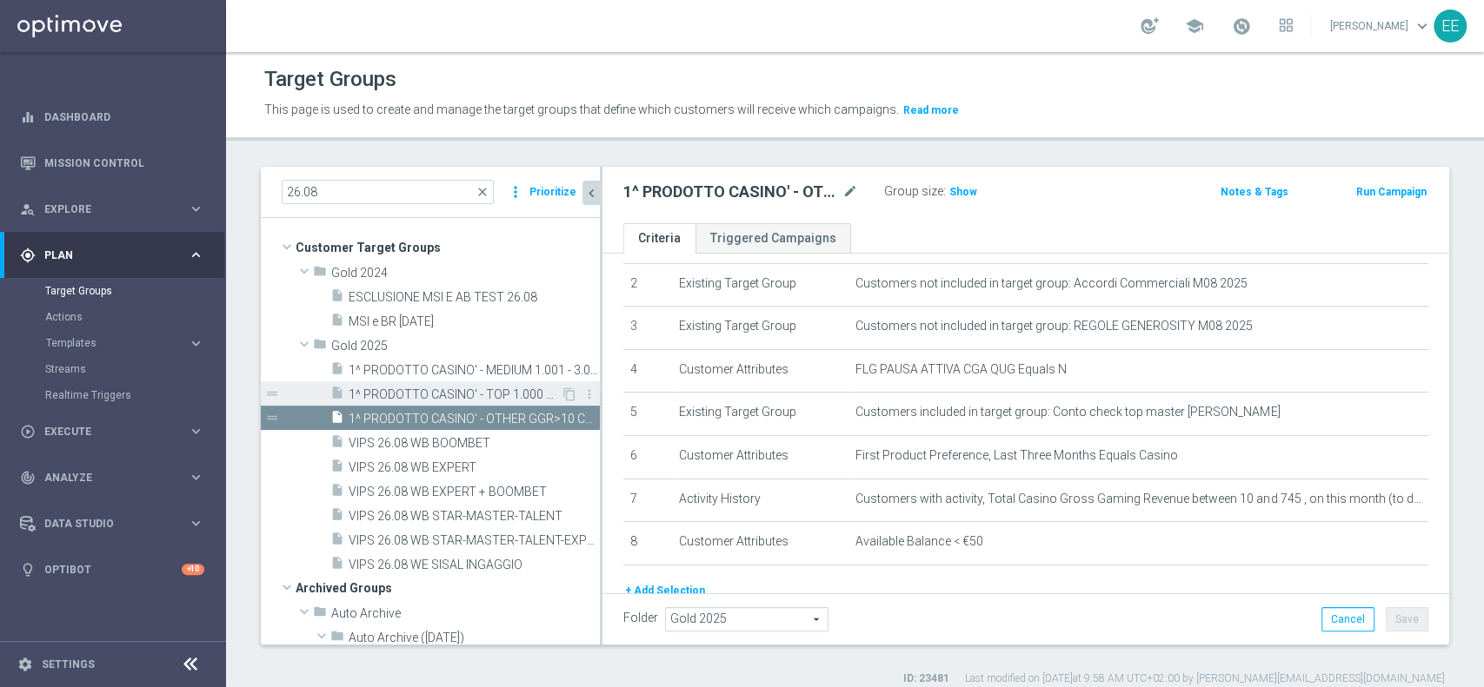
click at [478, 402] on div "insert_drive_file 1^ PRODOTTO CASINO' - TOP 1.000 GGR CASINO' M08 26.08" at bounding box center [445, 394] width 230 height 24
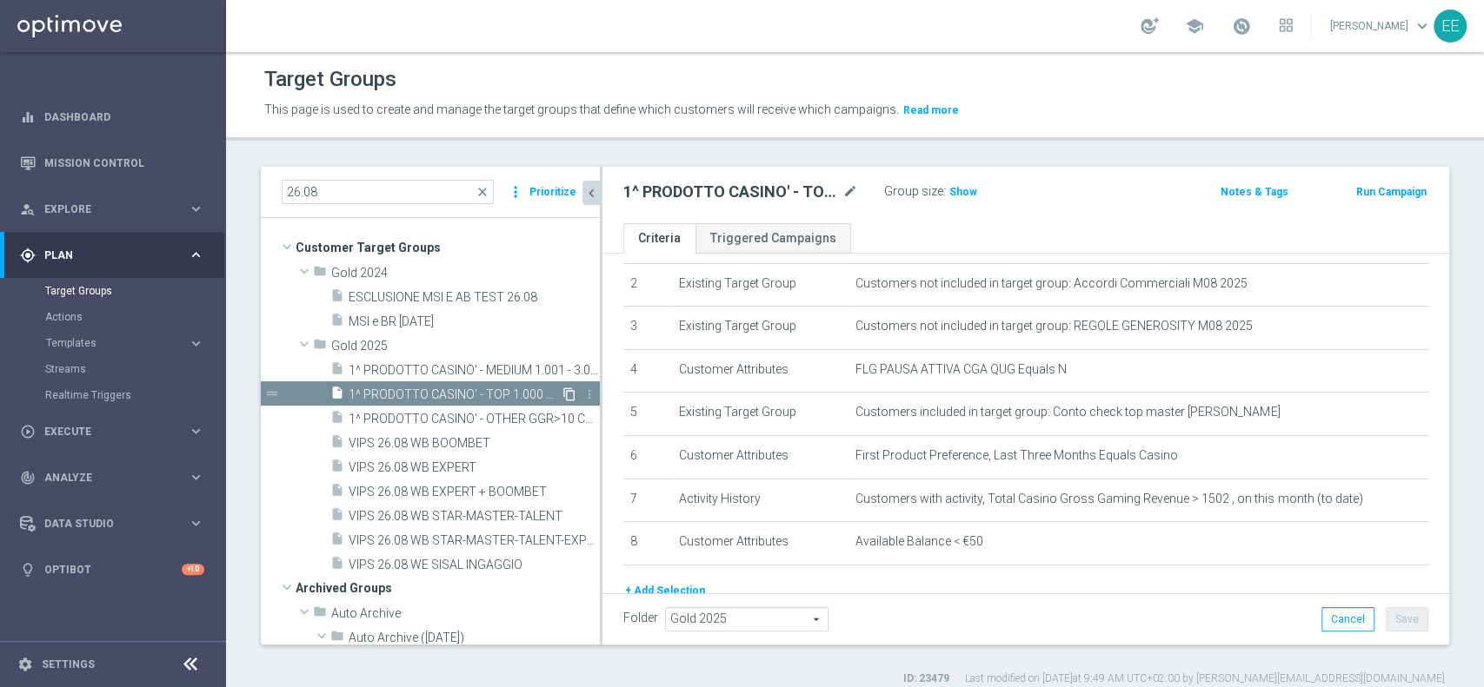
click at [562, 393] on icon "content_copy" at bounding box center [569, 395] width 14 height 14
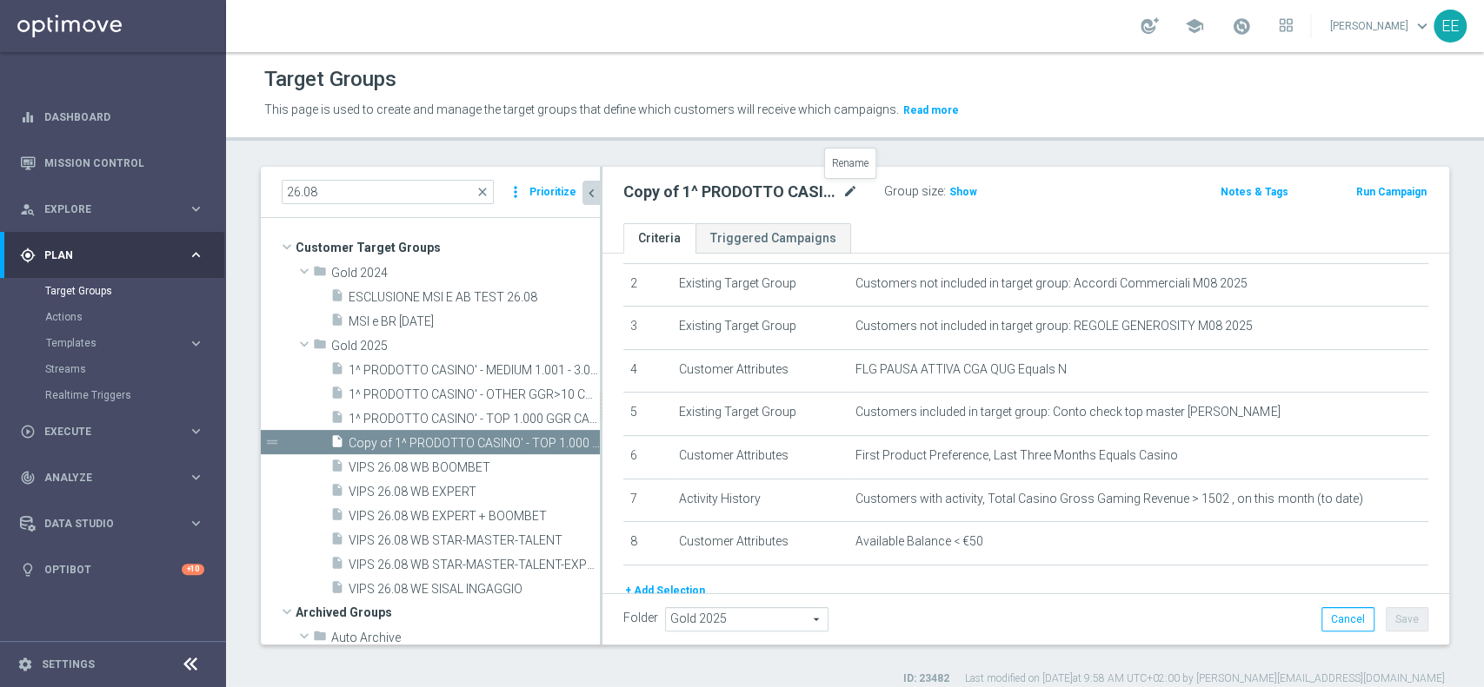
click at [851, 191] on icon "mode_edit" at bounding box center [850, 192] width 16 height 21
type input "1^ PRODOTTO CASINO' - NON CONTATTABILI - TOP 2.000 GGR M08 26.08"
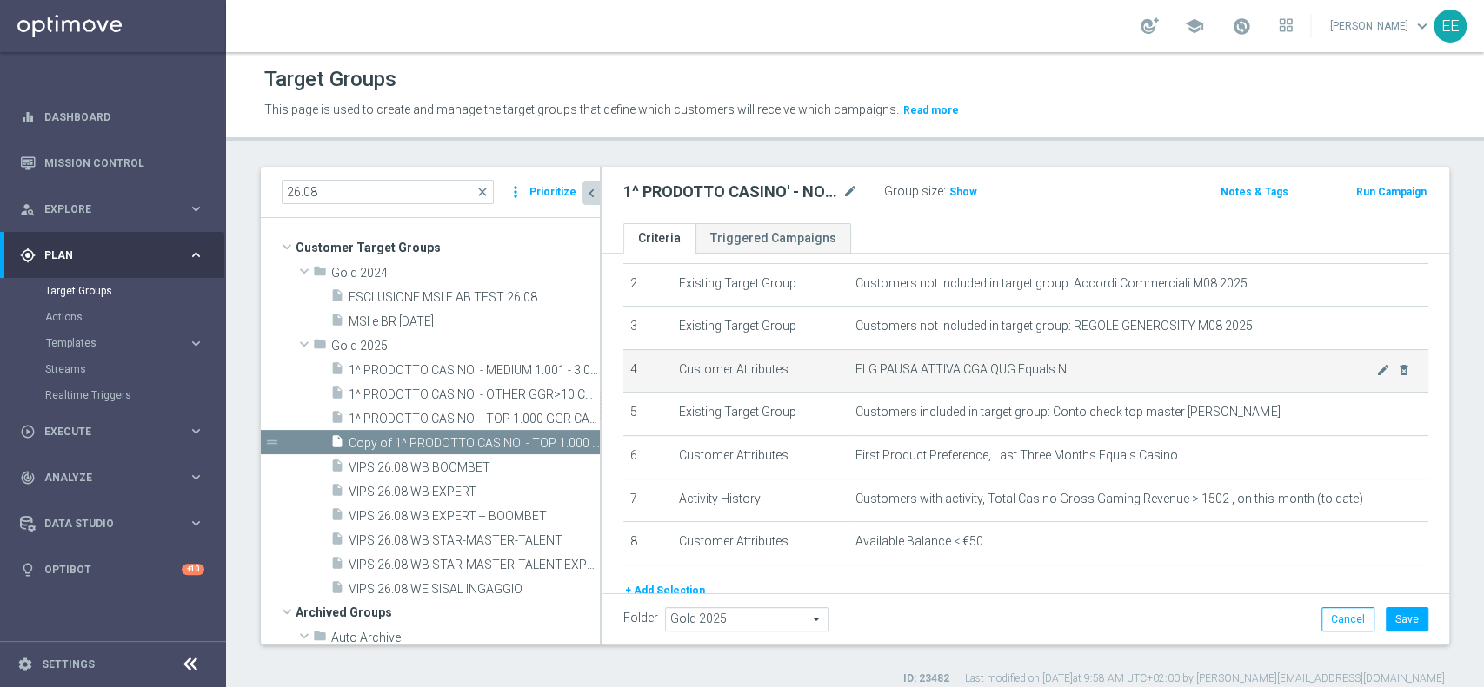
scroll to position [0, 0]
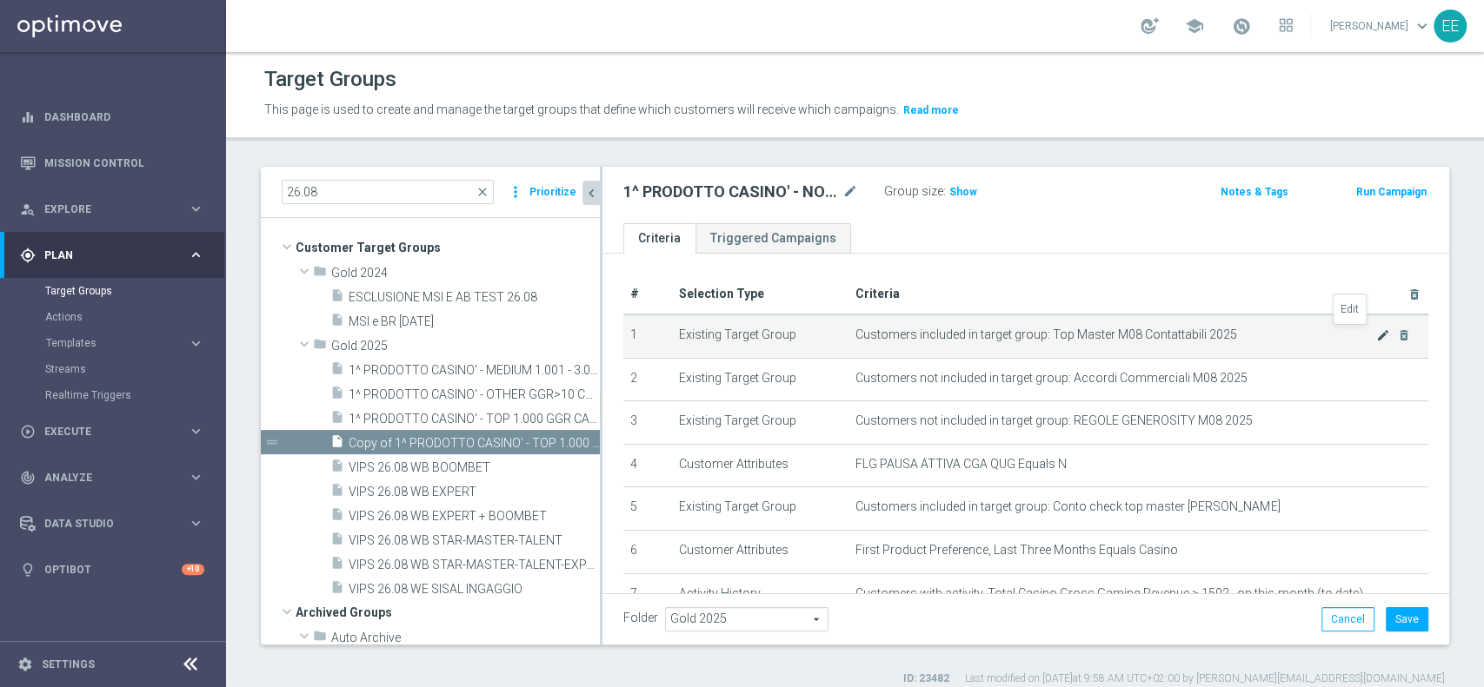
click at [1376, 332] on icon "mode_edit" at bounding box center [1383, 336] width 14 height 14
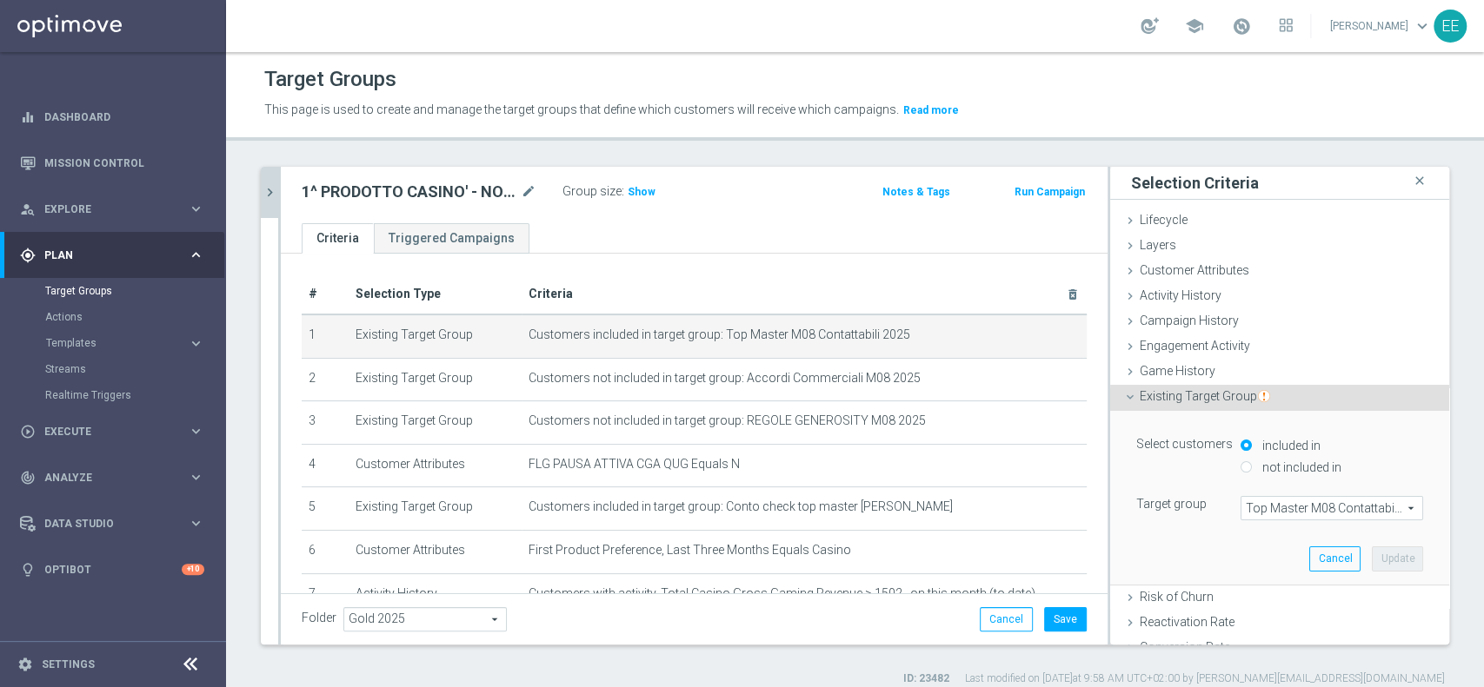
click at [1299, 512] on span "Top Master M08 Contattabili 2025" at bounding box center [1331, 508] width 181 height 23
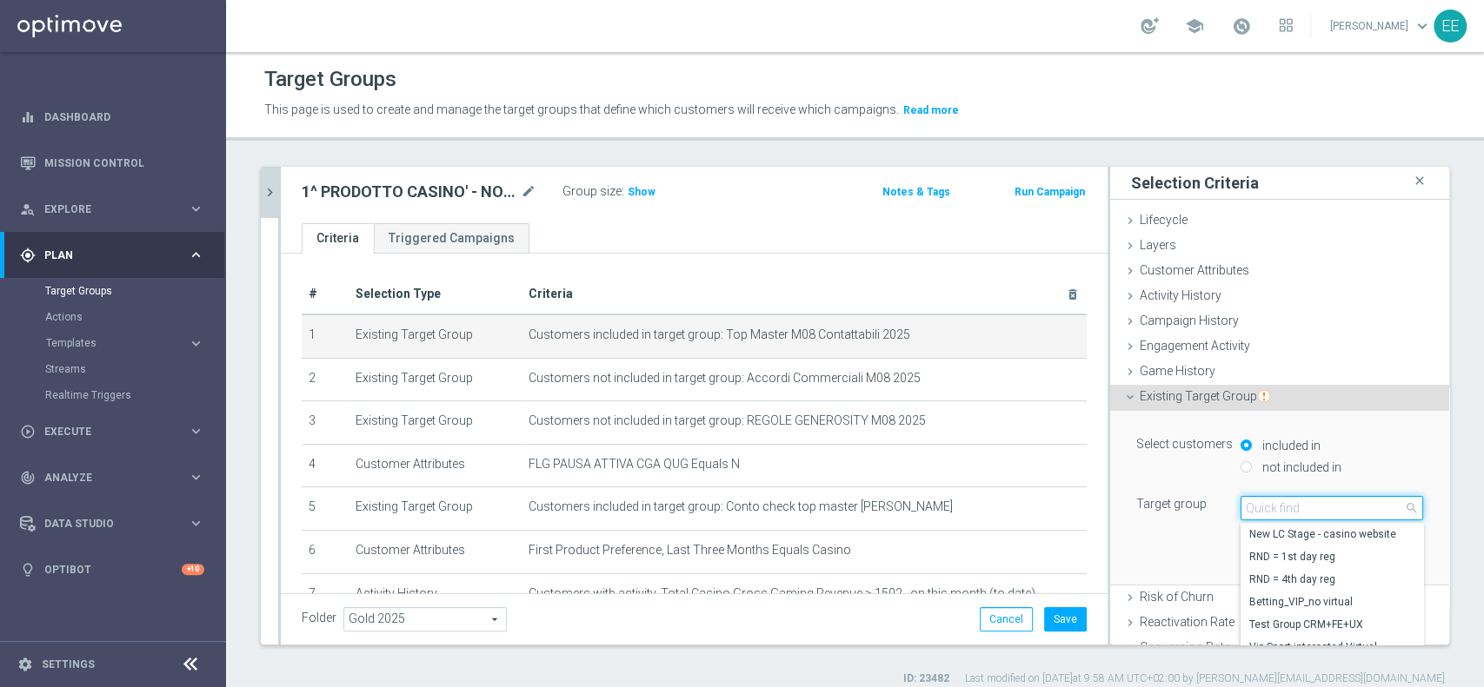
click at [1299, 512] on input "search" at bounding box center [1331, 508] width 183 height 24
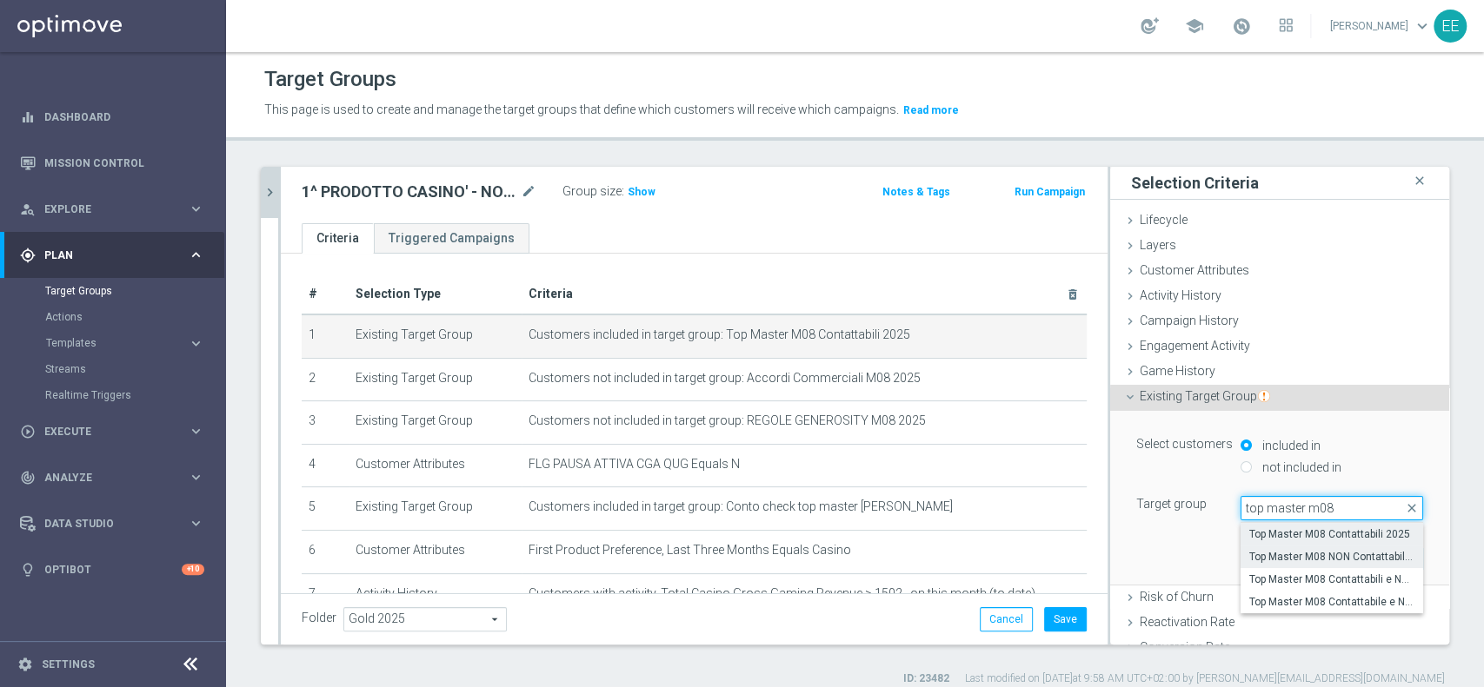
type input "top master m08"
click at [1309, 554] on span "Top Master M08 NON Contattabili 2025" at bounding box center [1331, 557] width 165 height 14
type input "Top Master M08 NON Contattabili 2025"
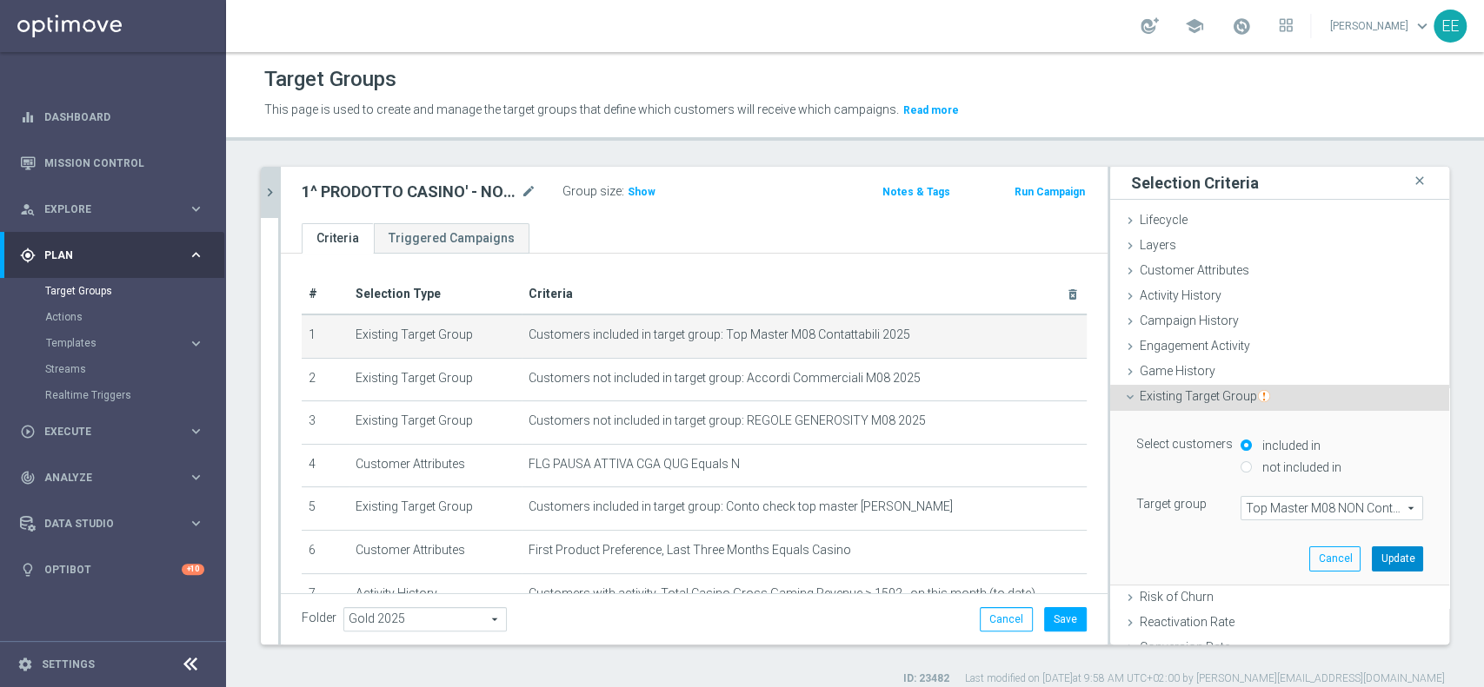
click at [1371, 554] on button "Update" at bounding box center [1396, 559] width 51 height 24
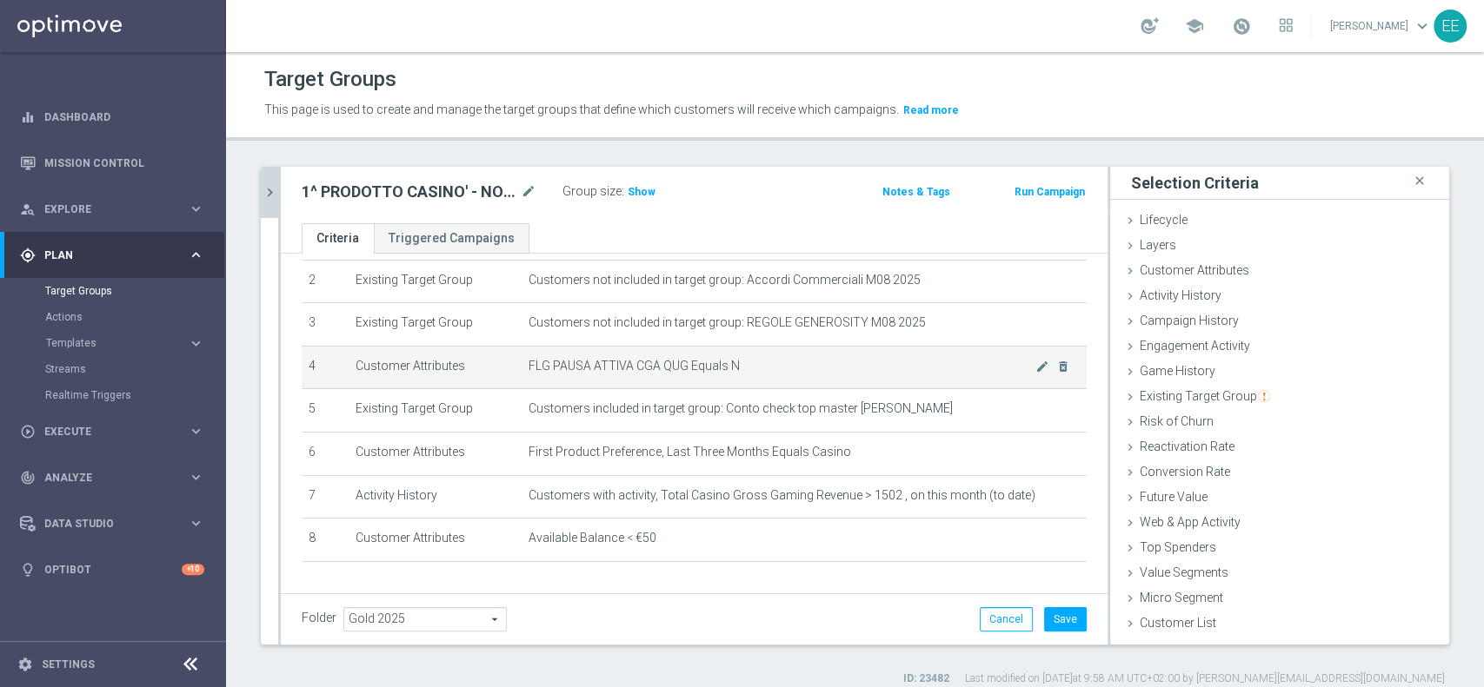
scroll to position [101, 0]
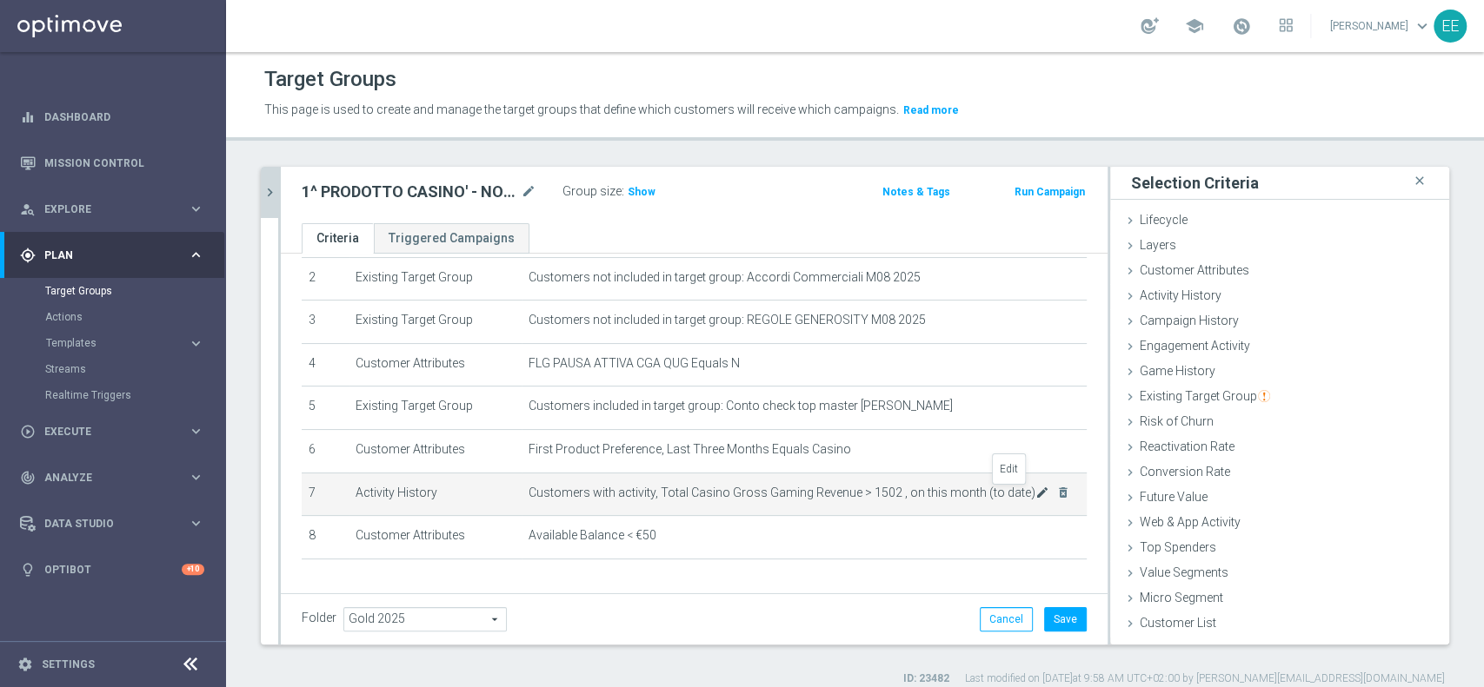
click at [1035, 497] on icon "mode_edit" at bounding box center [1042, 493] width 14 height 14
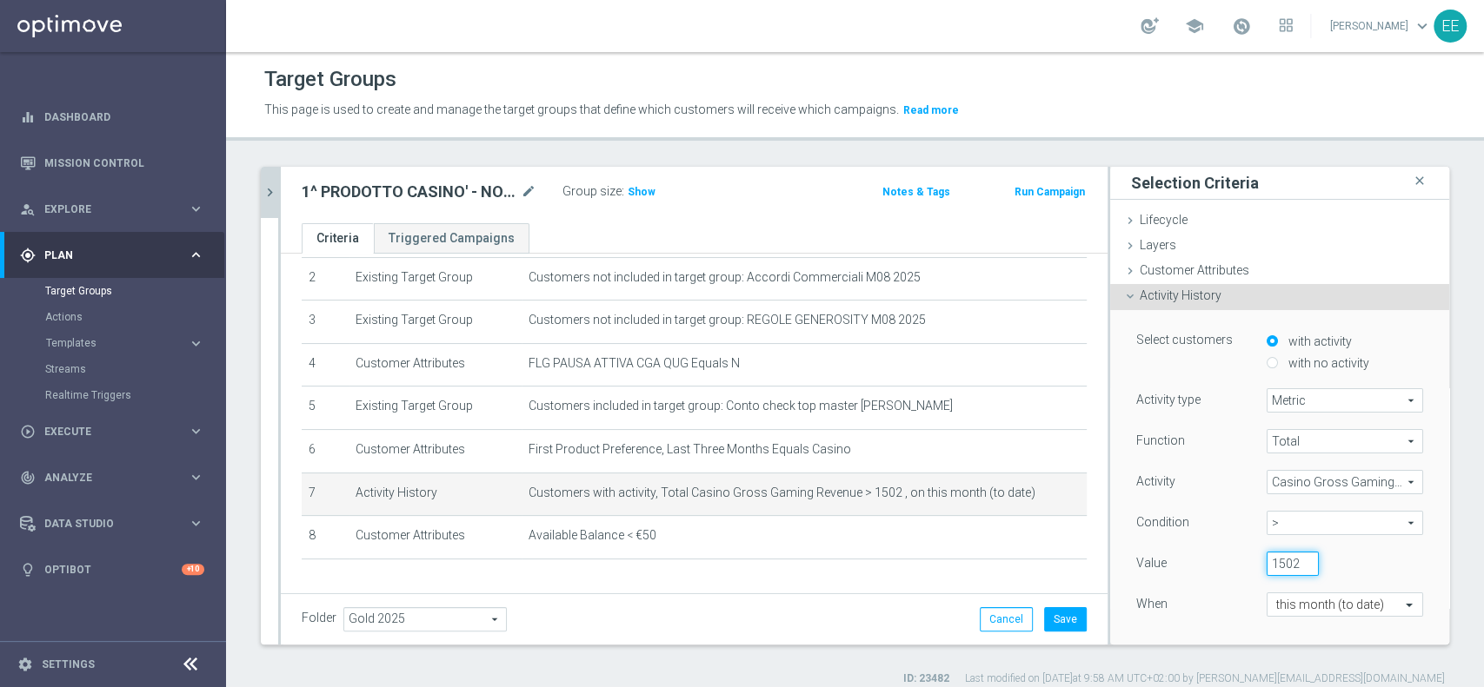
click at [1266, 567] on input "1502" at bounding box center [1292, 564] width 52 height 24
type input "1000"
click at [1126, 613] on div "When" at bounding box center [1188, 607] width 130 height 28
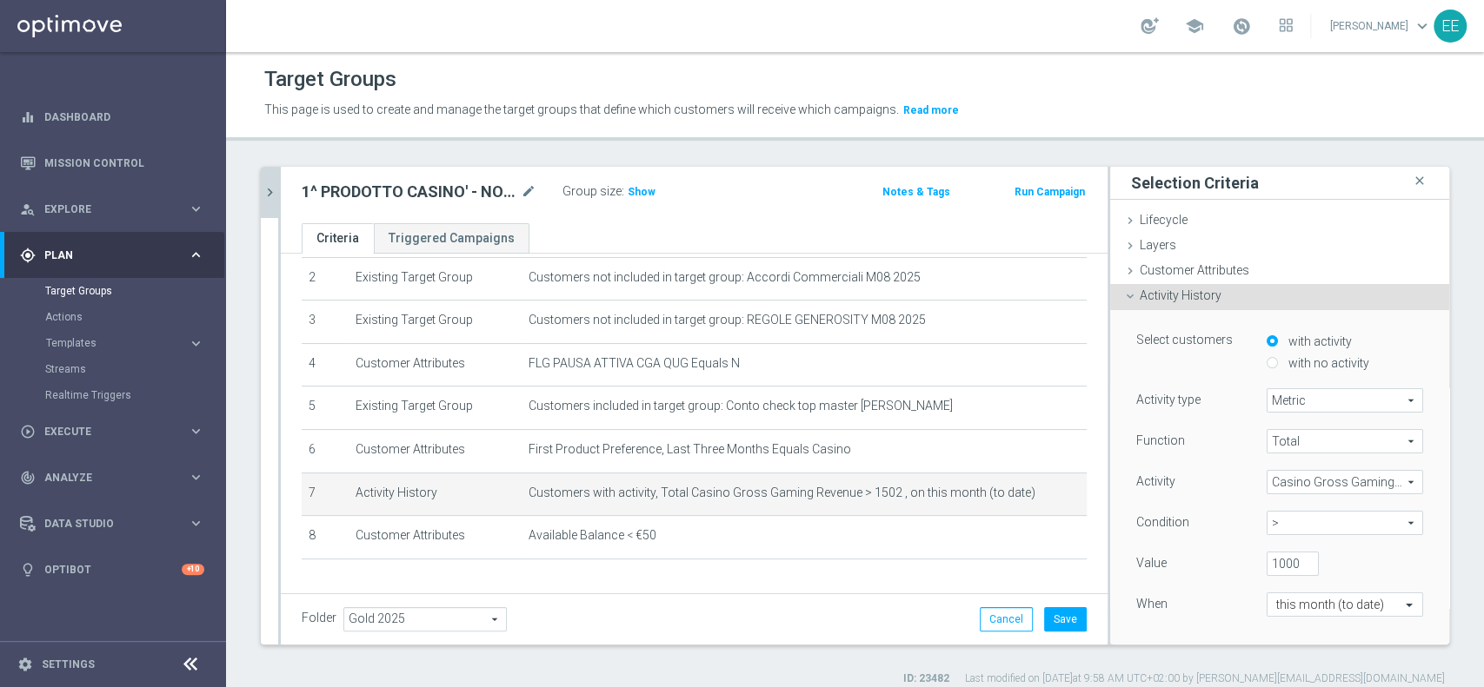
scroll to position [0, 0]
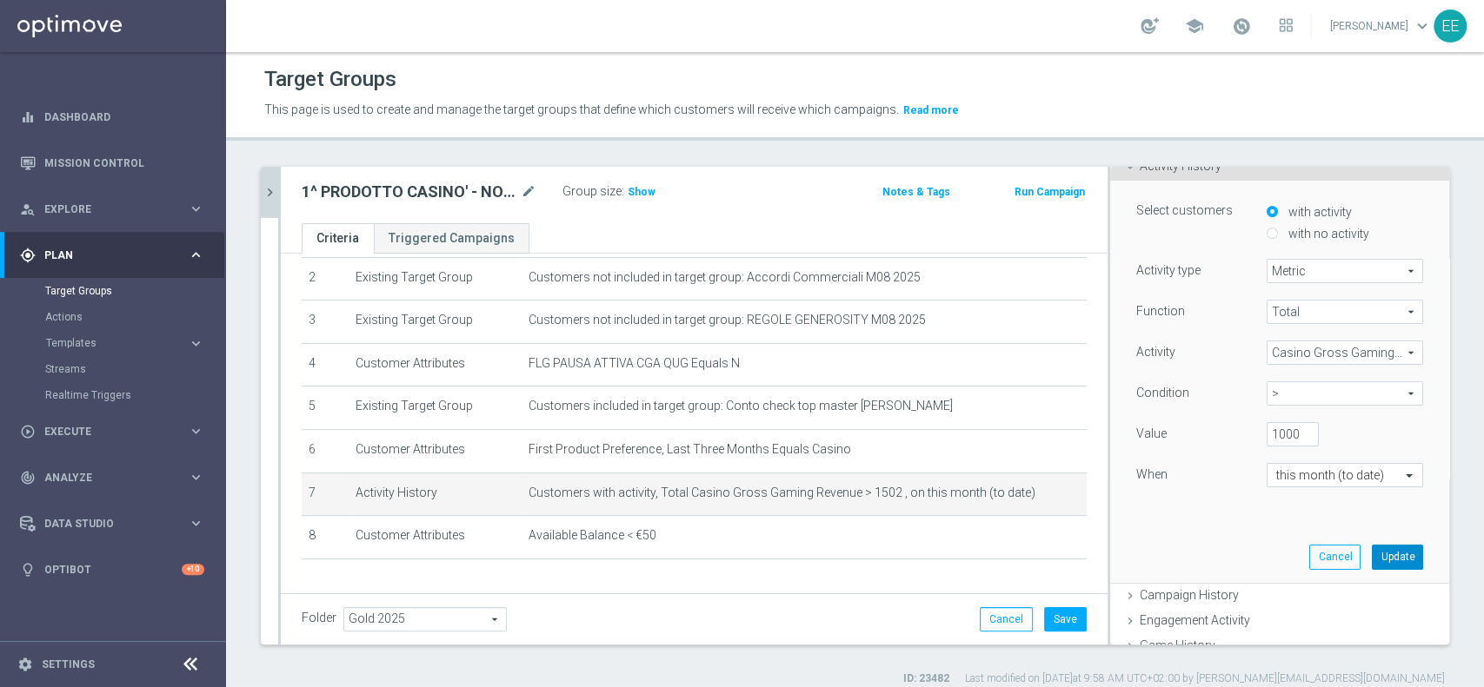
click at [1371, 554] on button "Update" at bounding box center [1396, 557] width 51 height 24
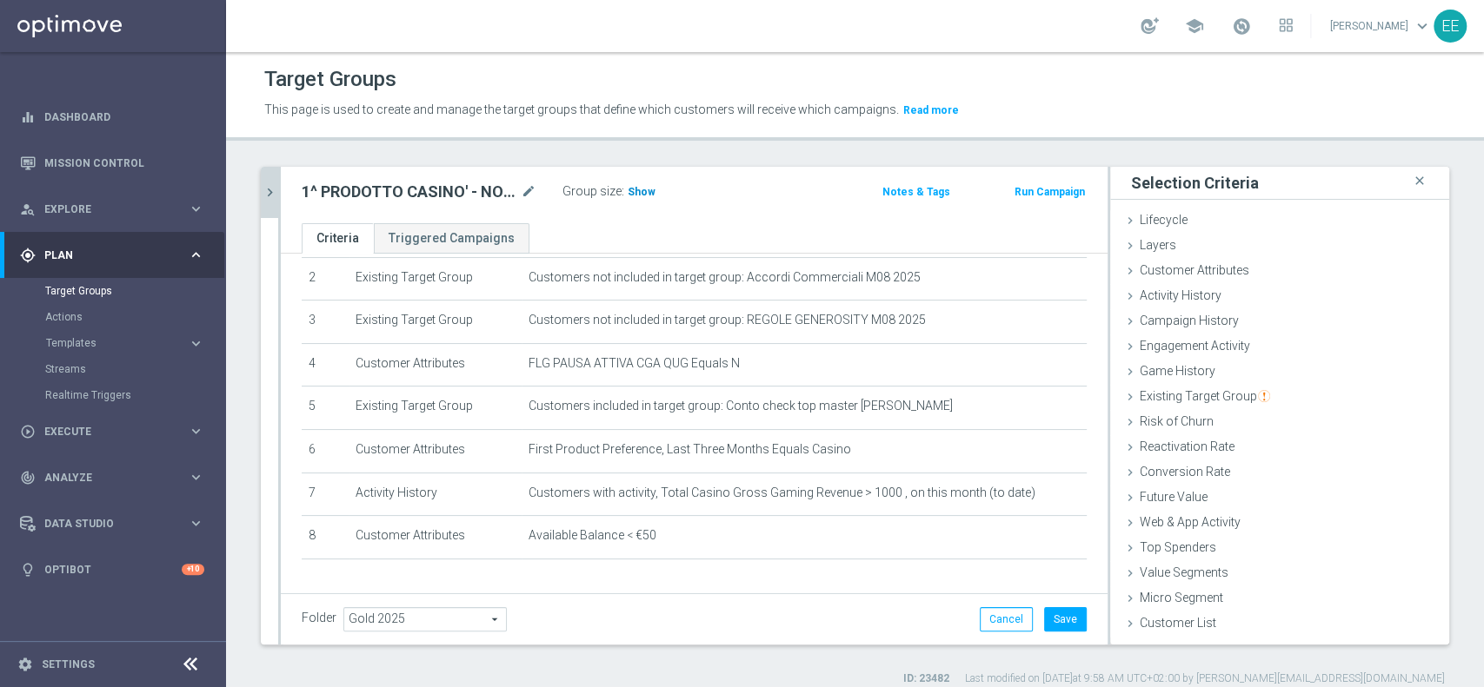
click at [644, 192] on span "Show" at bounding box center [641, 192] width 28 height 12
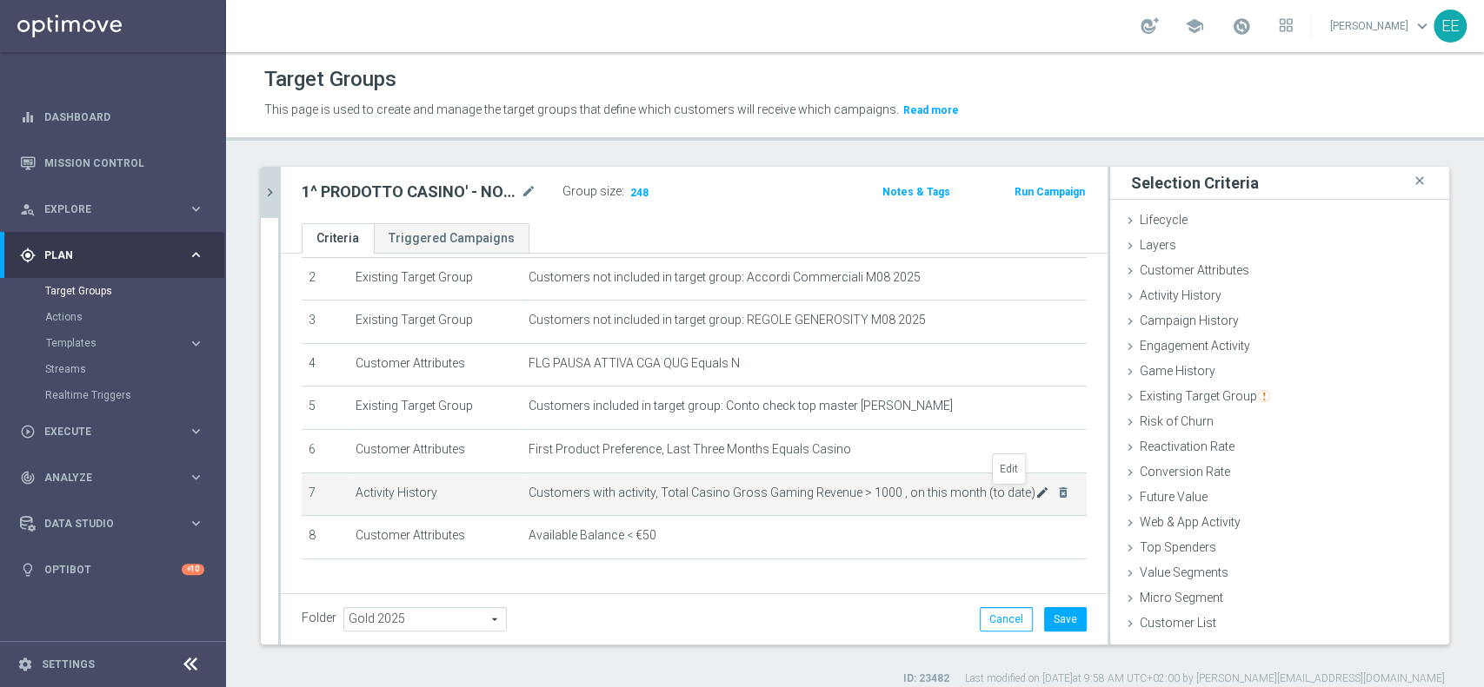
click at [1035, 499] on icon "mode_edit" at bounding box center [1042, 493] width 14 height 14
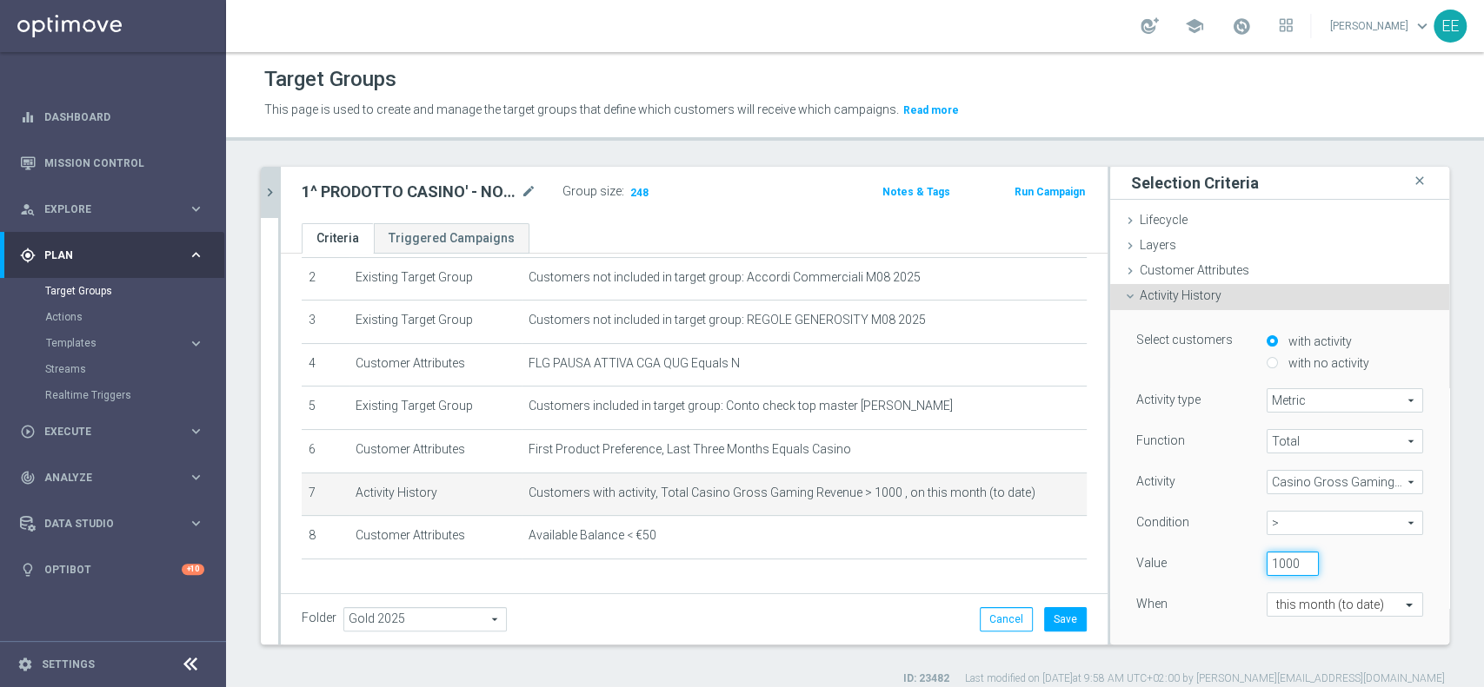
click at [1266, 563] on input "1000" at bounding box center [1292, 564] width 52 height 24
type input "250"
click at [1158, 610] on div "When" at bounding box center [1188, 607] width 130 height 28
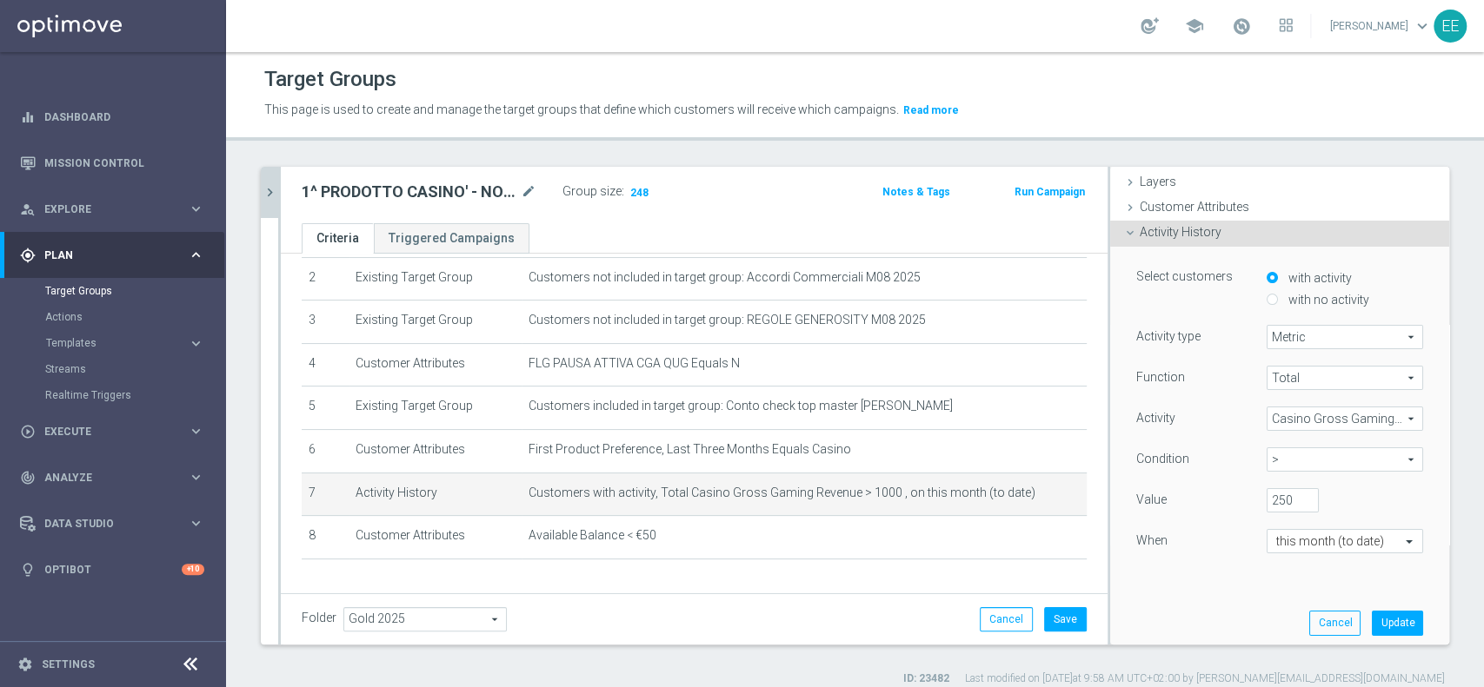
scroll to position [64, 0]
click at [1371, 621] on button "Update" at bounding box center [1396, 622] width 51 height 24
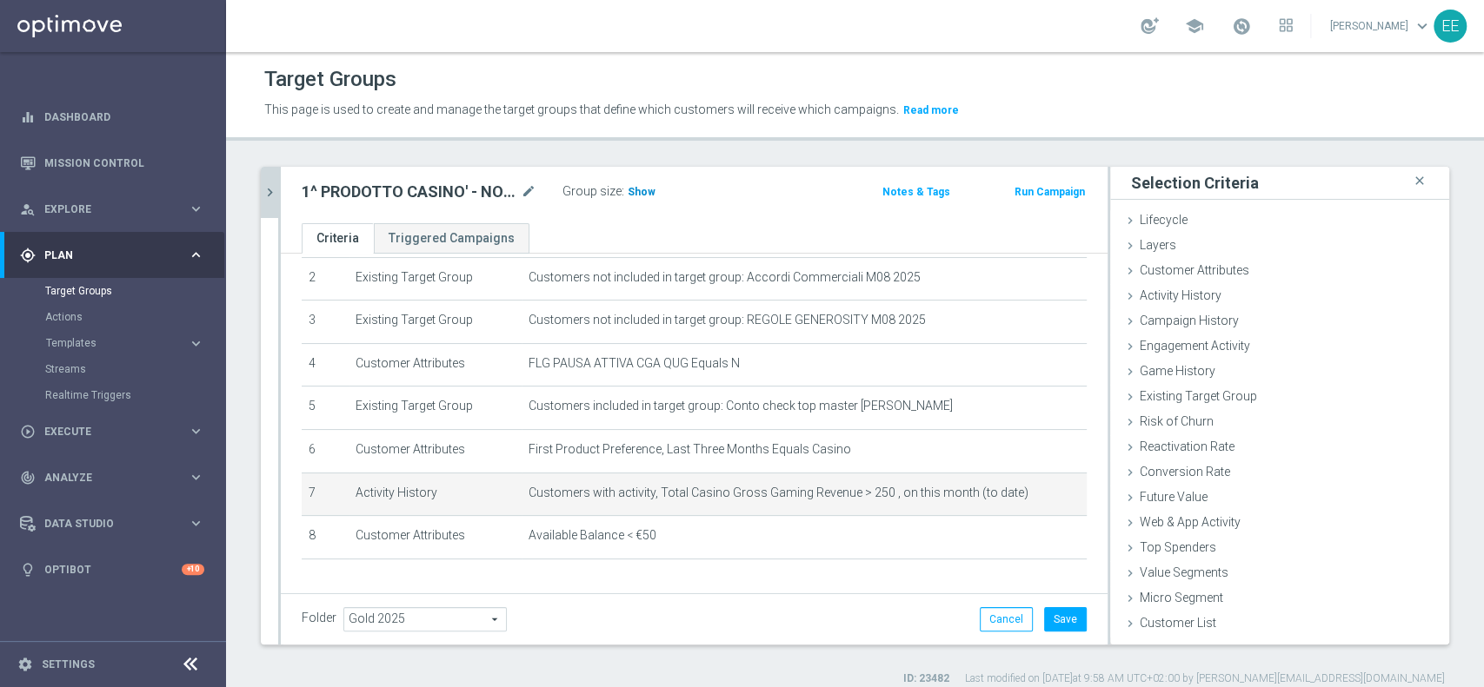
scroll to position [0, 0]
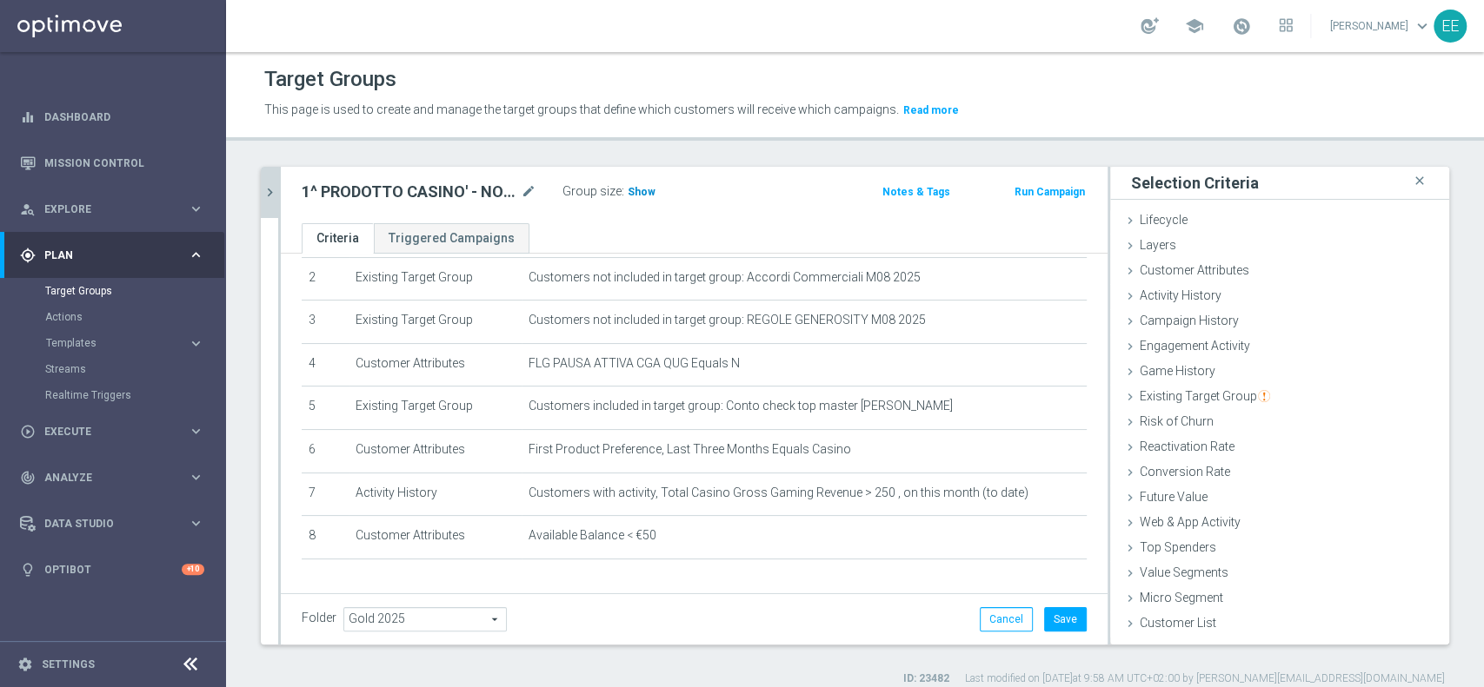
click at [636, 189] on span "Show" at bounding box center [641, 192] width 28 height 12
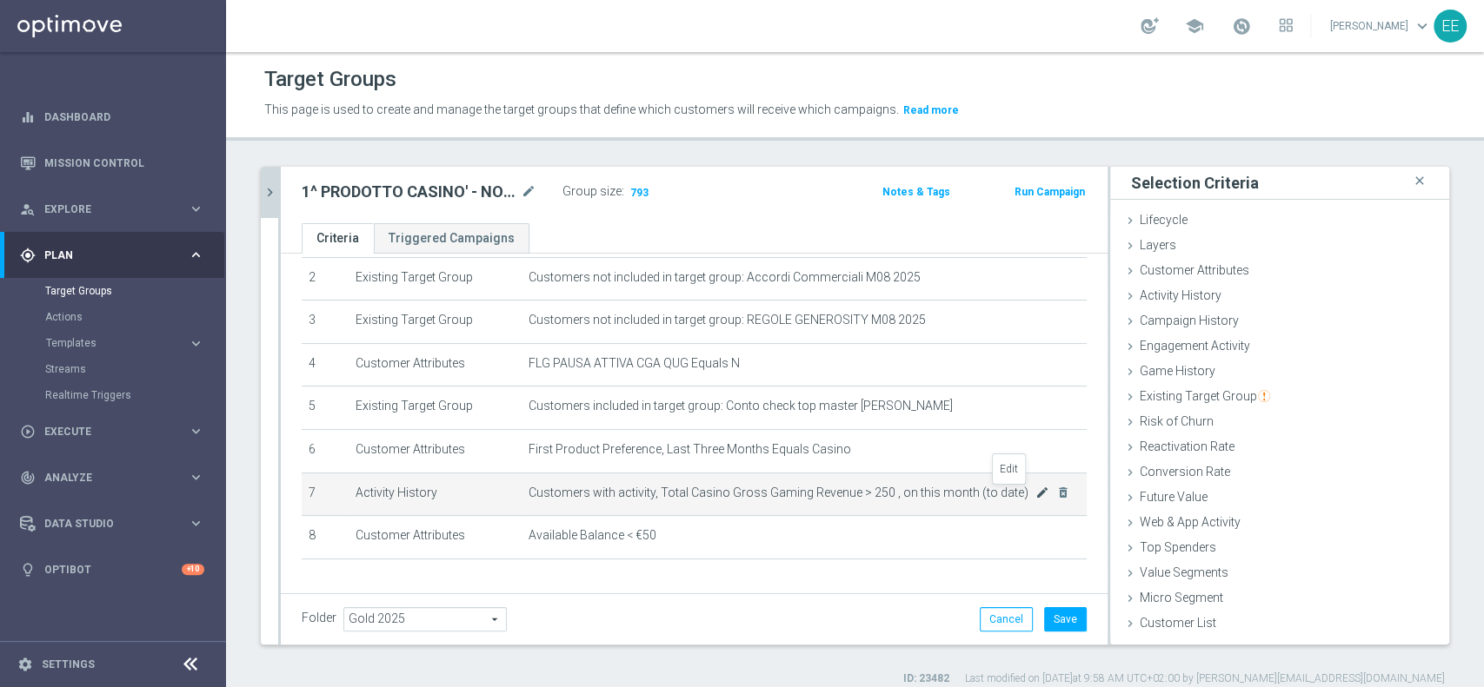
click at [1035, 490] on icon "mode_edit" at bounding box center [1042, 493] width 14 height 14
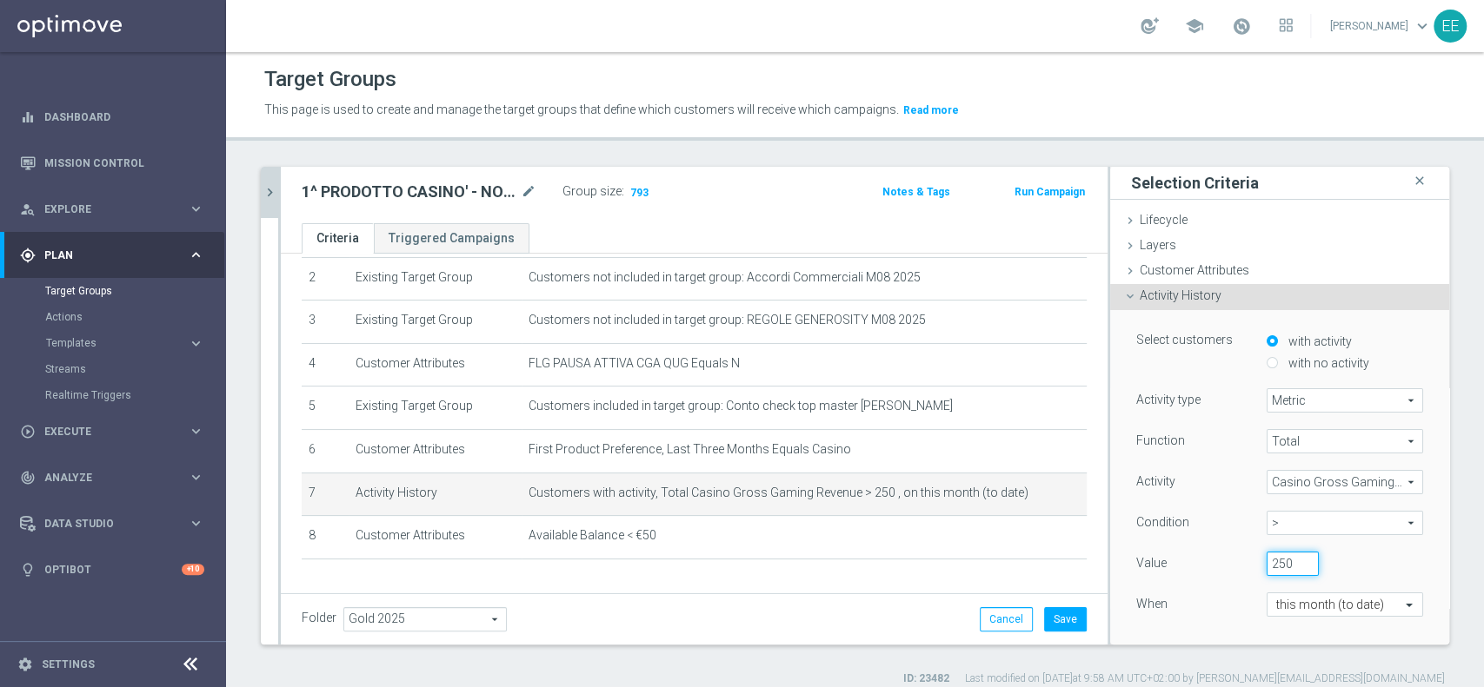
click at [1266, 557] on input "250" at bounding box center [1292, 564] width 52 height 24
click at [1035, 497] on icon "mode_edit" at bounding box center [1042, 493] width 14 height 14
click at [1266, 559] on input "250" at bounding box center [1292, 564] width 52 height 24
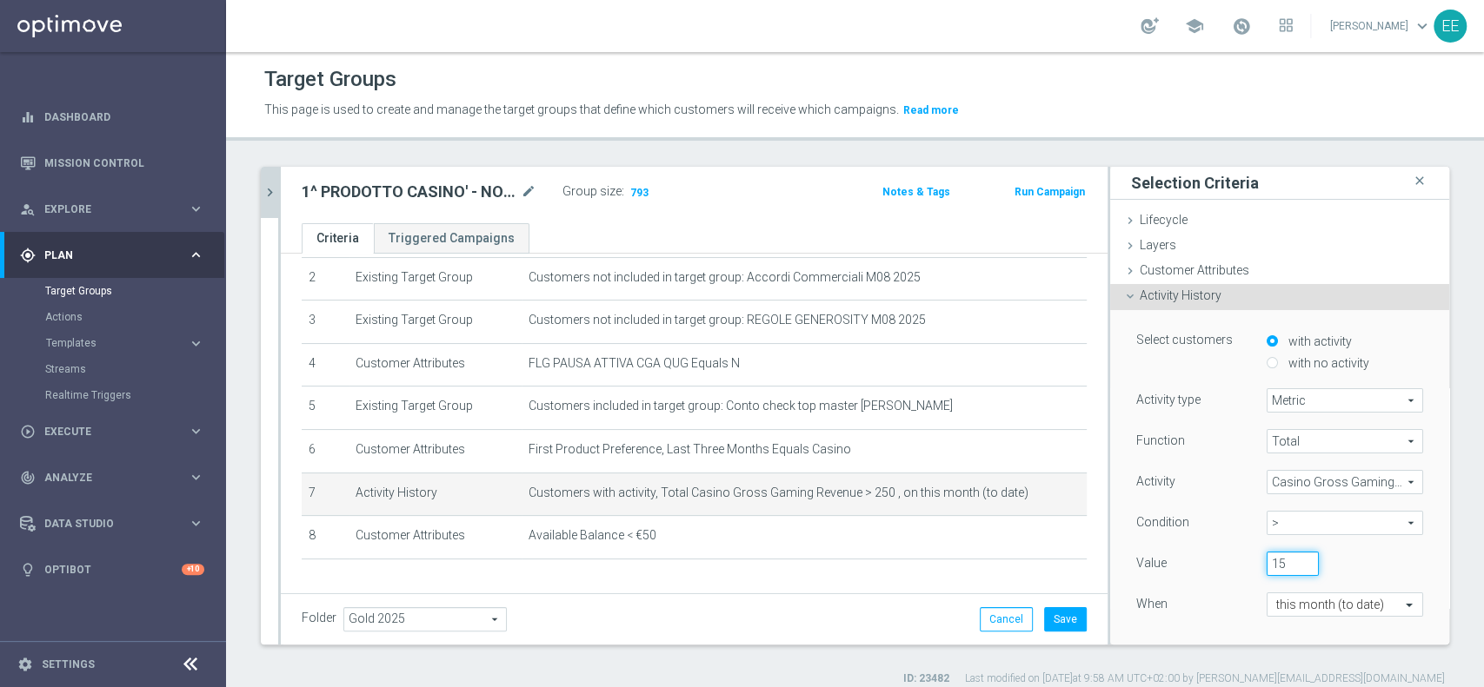
type input "1"
type input "100"
click at [1183, 606] on div "When" at bounding box center [1188, 607] width 130 height 28
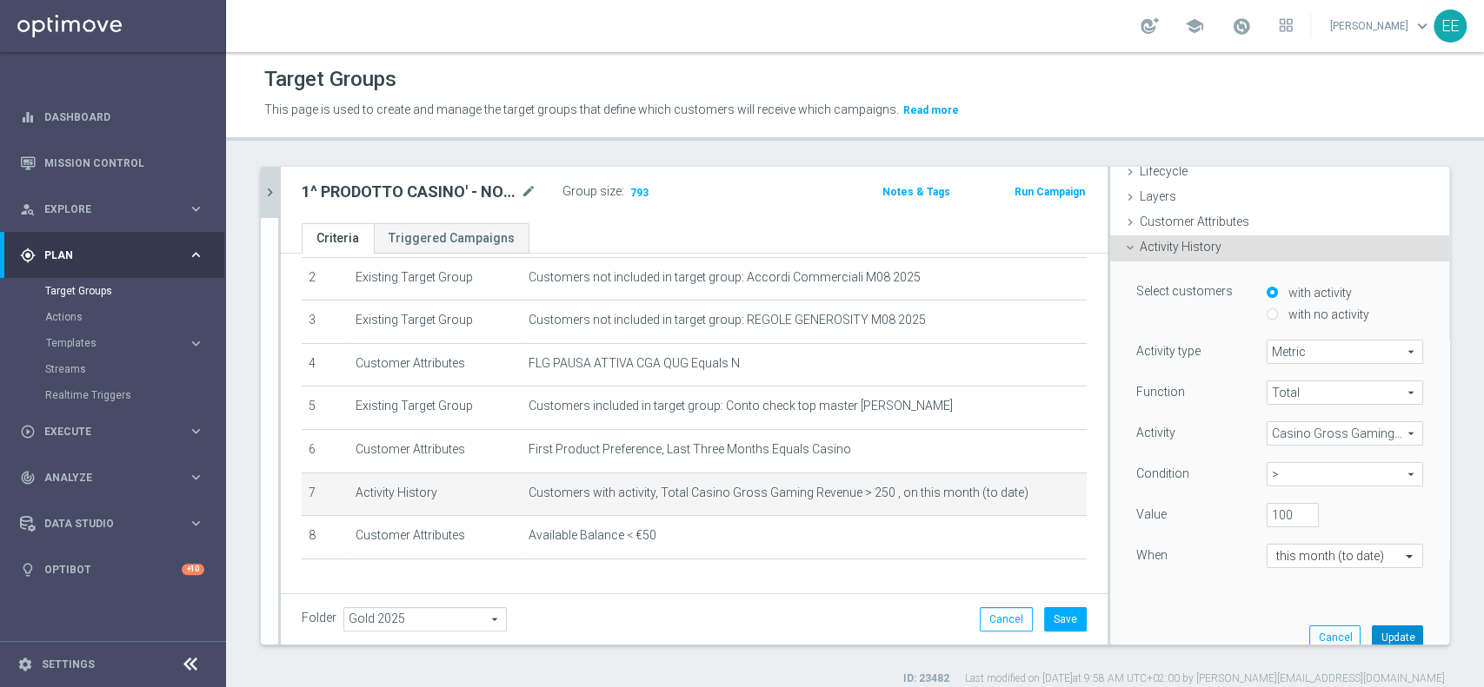
click at [1377, 634] on button "Update" at bounding box center [1396, 638] width 51 height 24
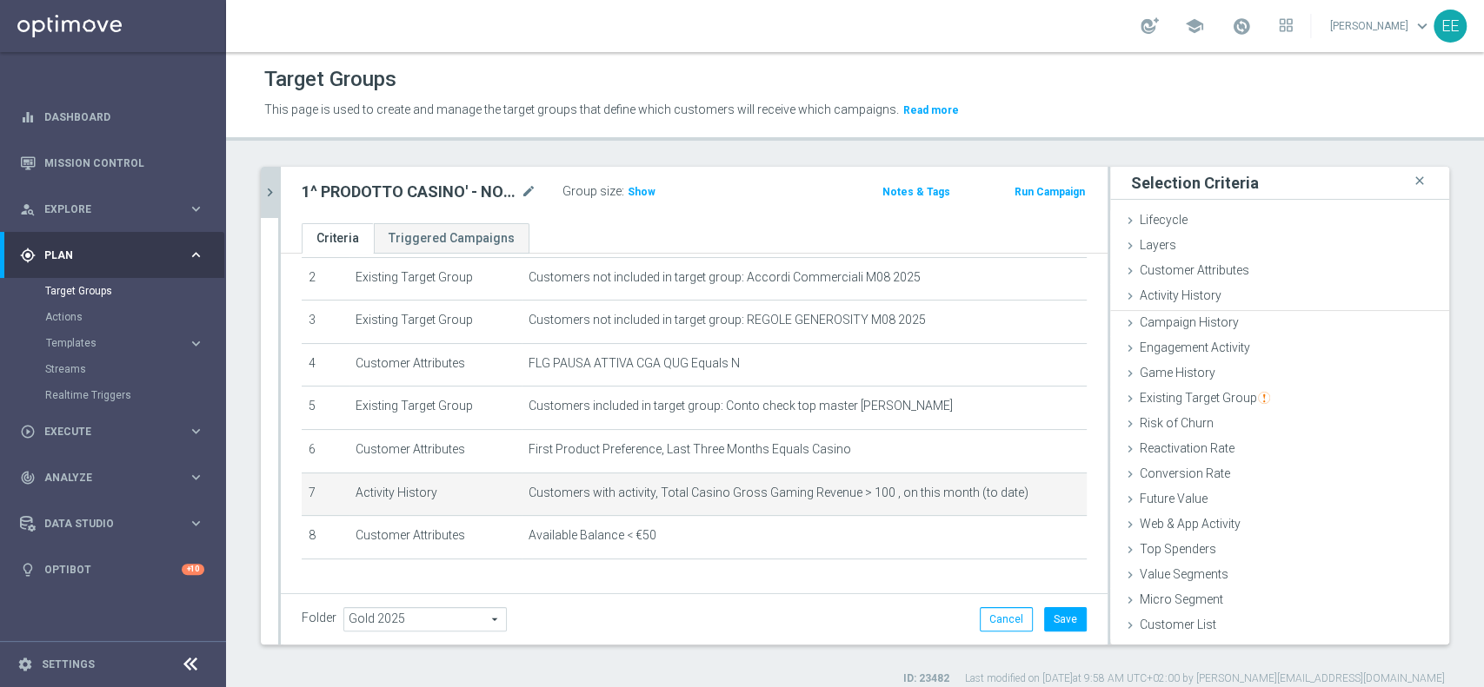
scroll to position [0, 0]
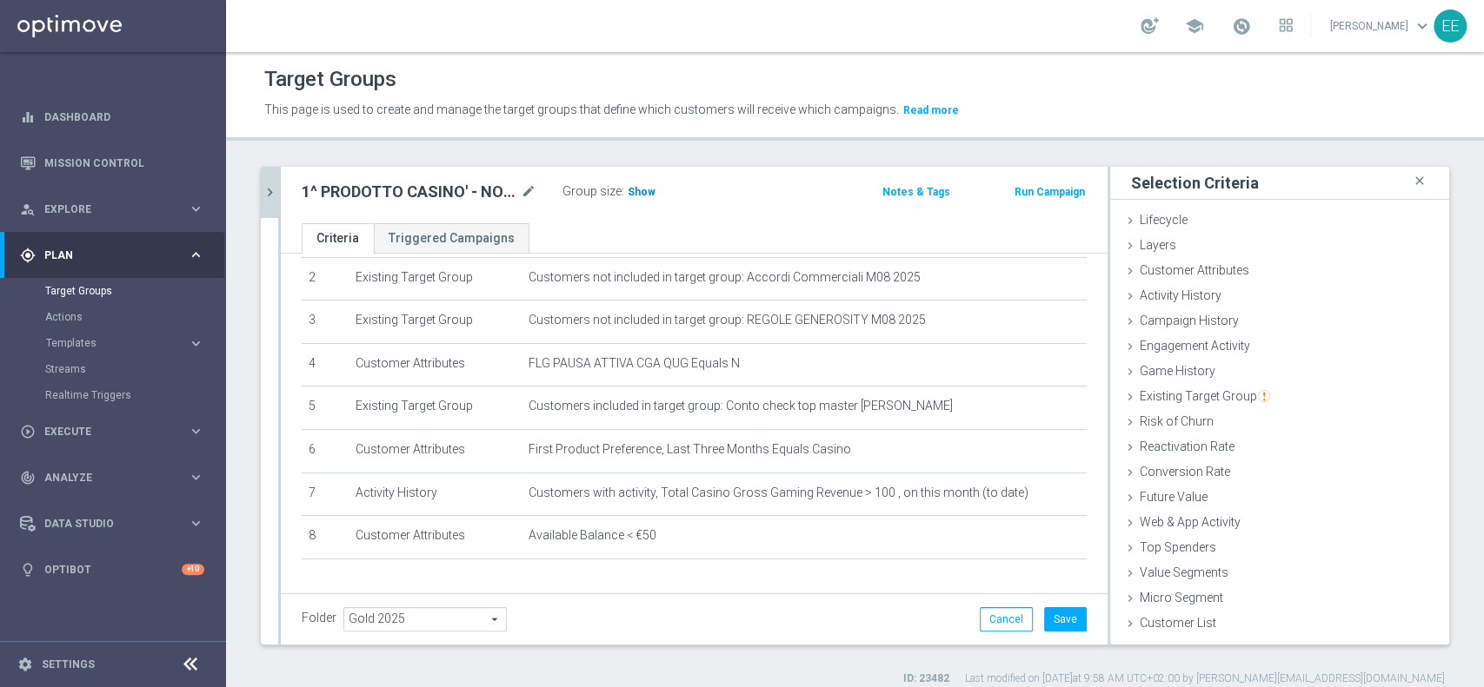
click at [642, 196] on span "Show" at bounding box center [641, 192] width 28 height 12
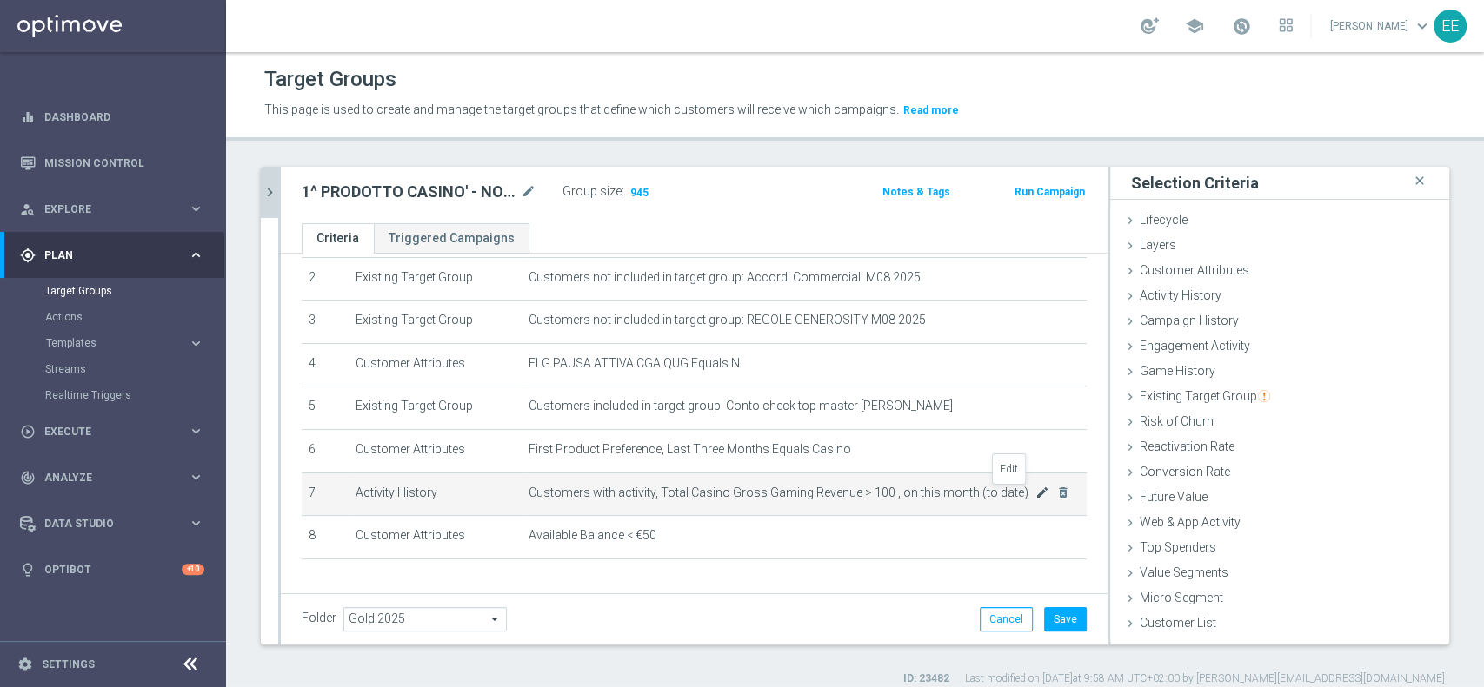
click at [1035, 494] on icon "mode_edit" at bounding box center [1042, 493] width 14 height 14
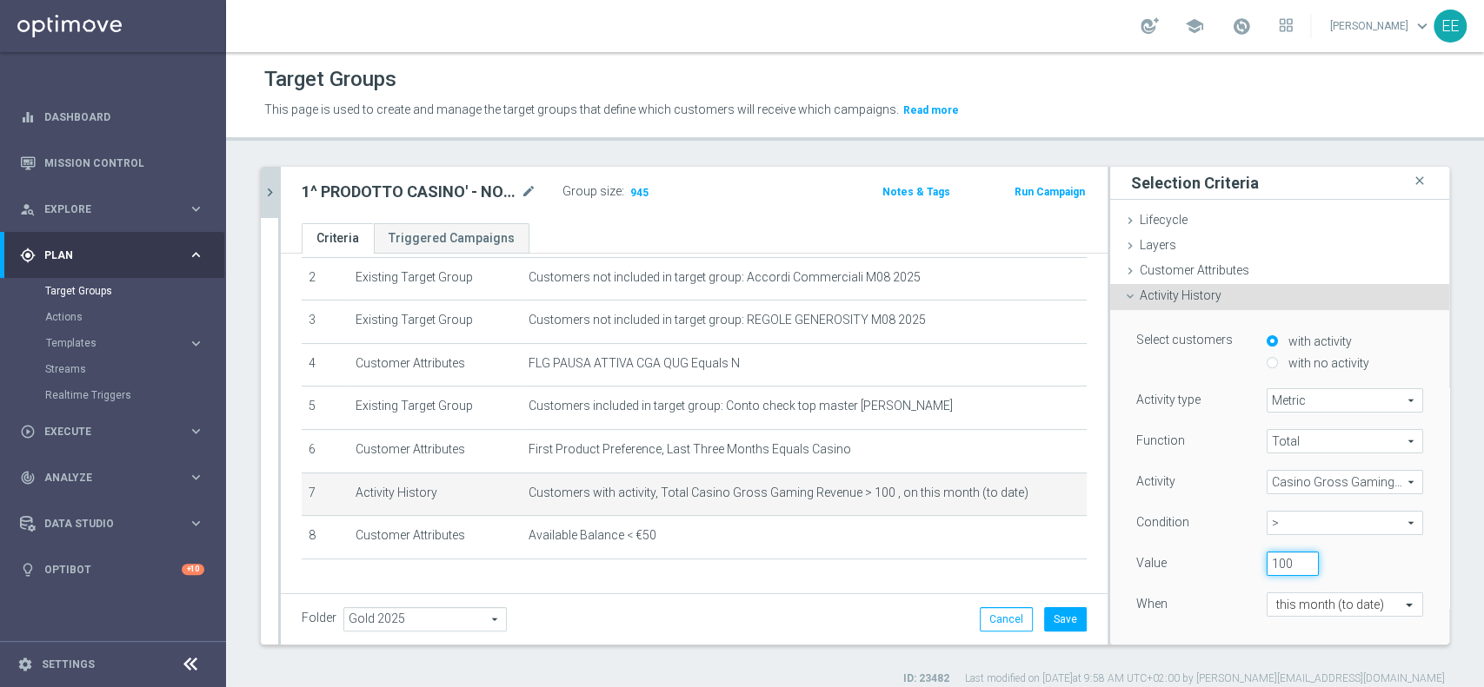
drag, startPoint x: 1268, startPoint y: 574, endPoint x: 1258, endPoint y: 569, distance: 10.5
click at [1266, 569] on input "100" at bounding box center [1292, 564] width 52 height 24
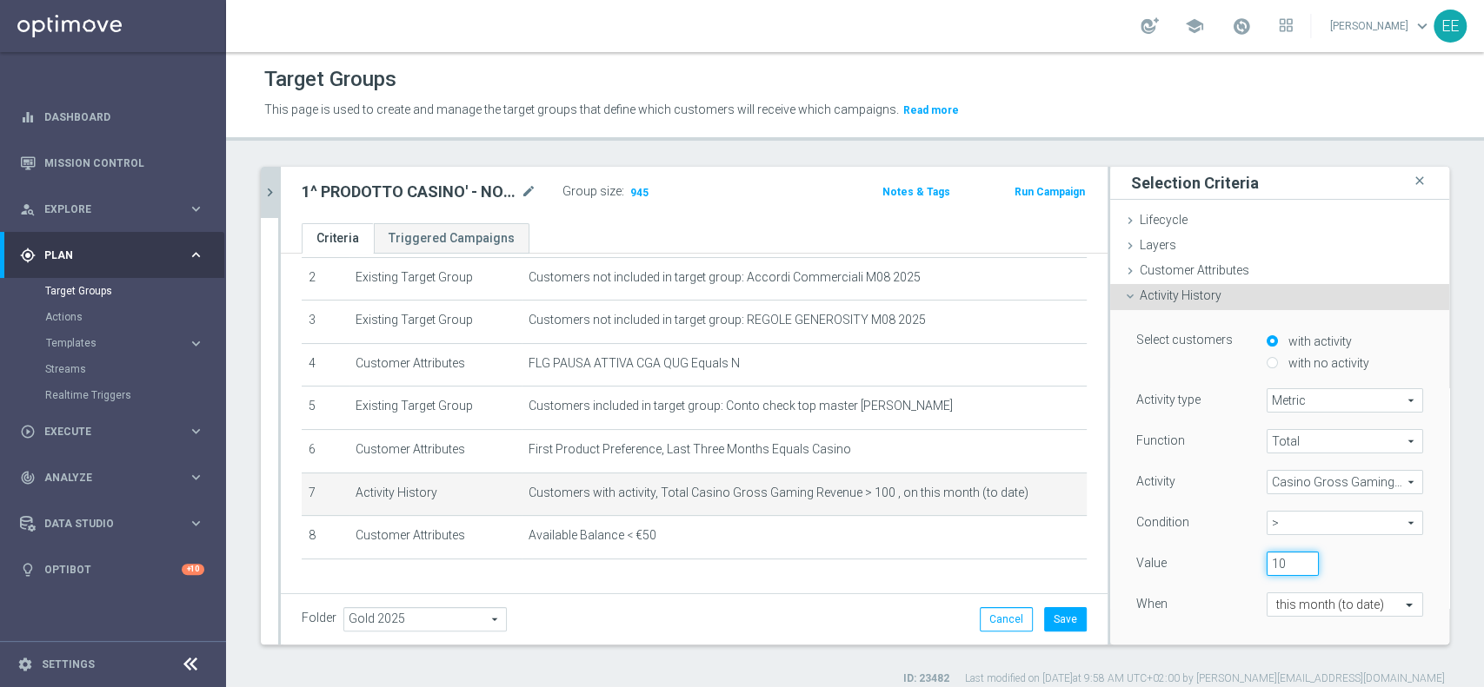
type input "10"
click at [1197, 597] on div "When" at bounding box center [1188, 607] width 130 height 28
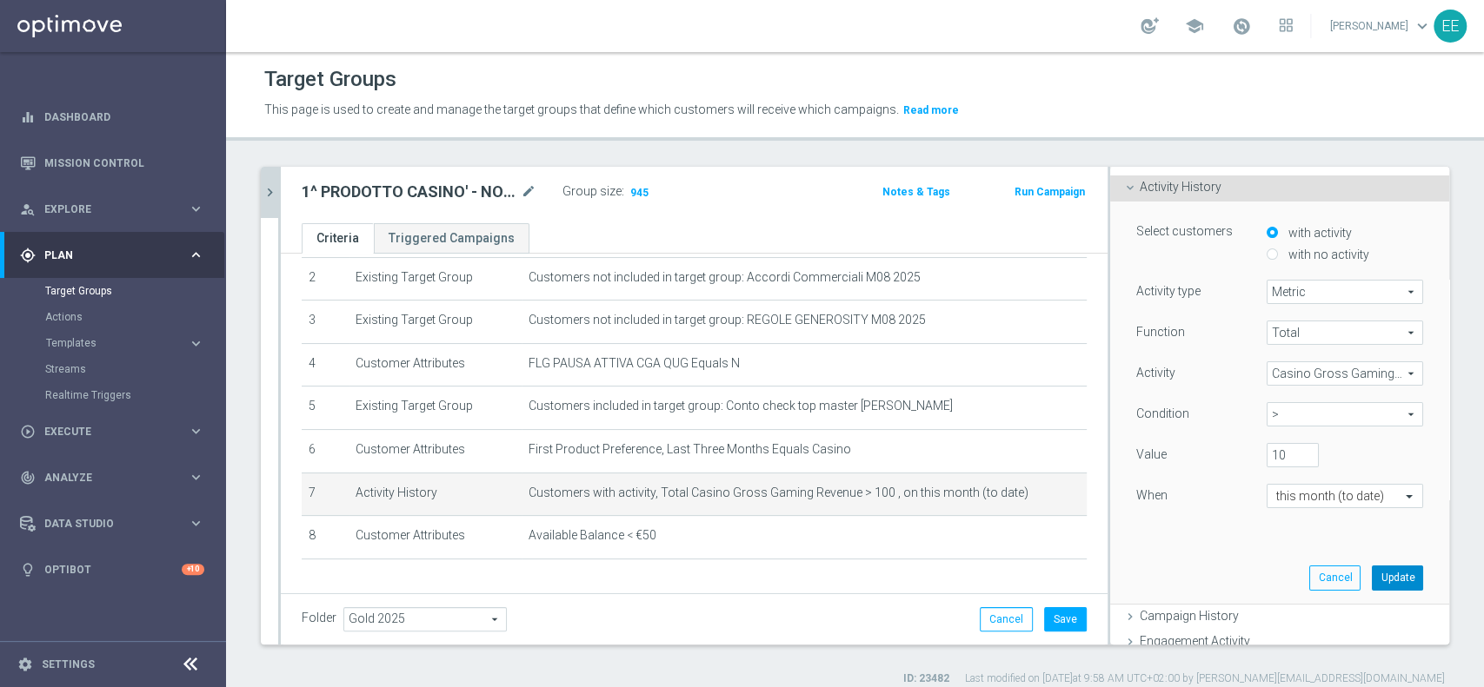
click at [1371, 576] on button "Update" at bounding box center [1396, 578] width 51 height 24
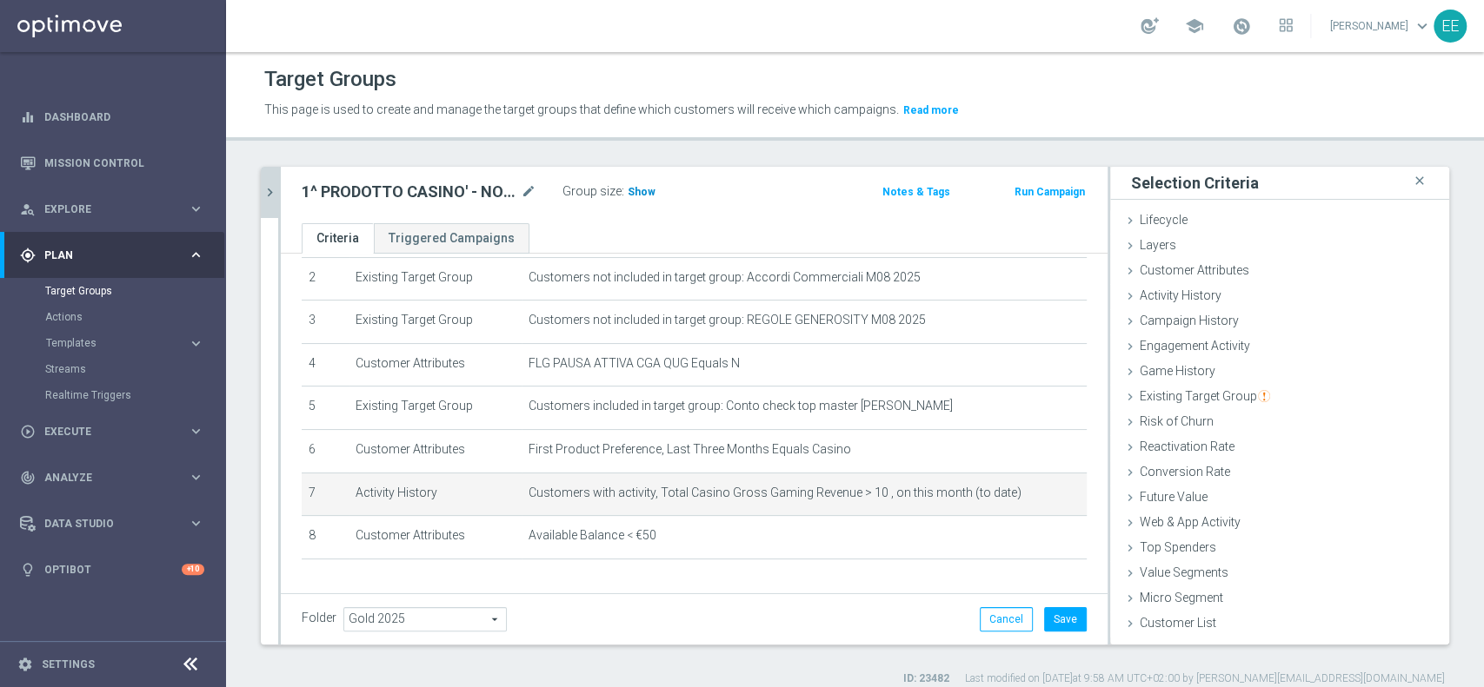
click at [647, 192] on span "Show" at bounding box center [641, 192] width 28 height 12
click at [1035, 495] on icon "mode_edit" at bounding box center [1042, 493] width 14 height 14
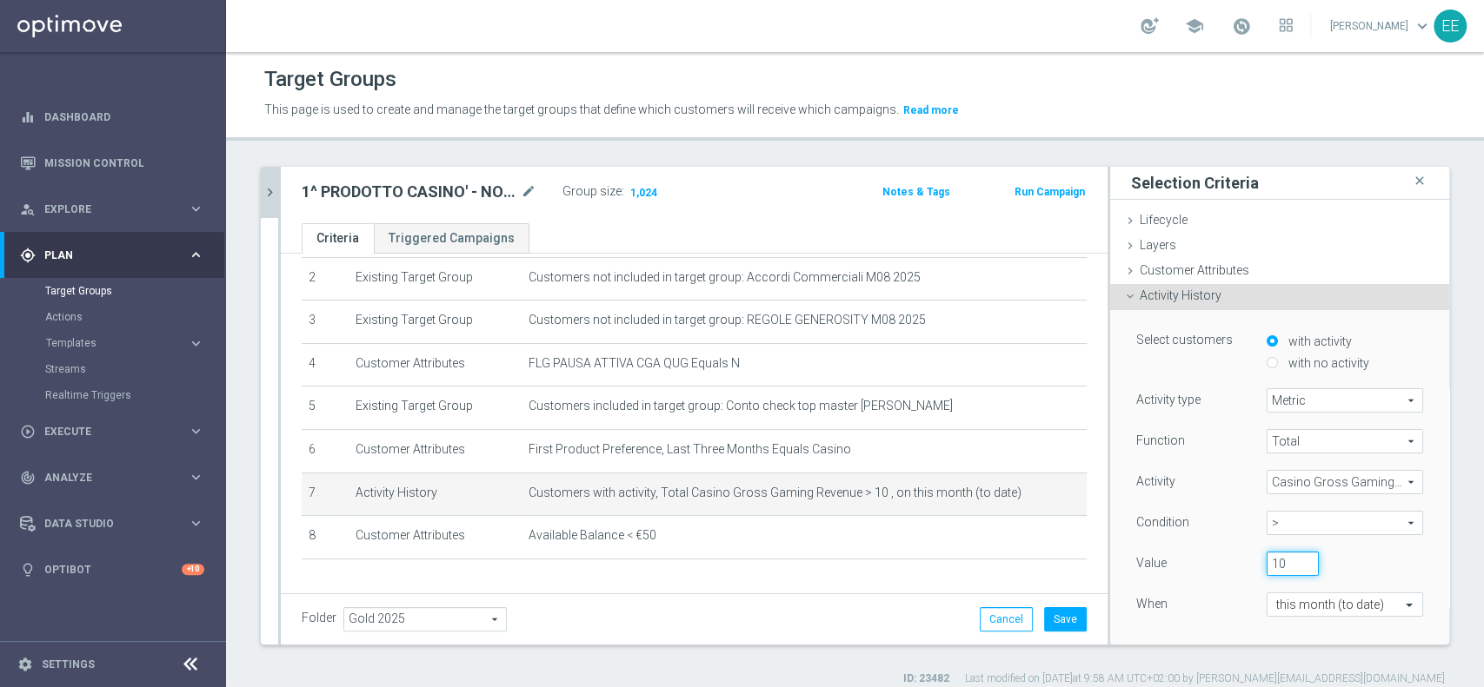
click at [1266, 568] on input "10" at bounding box center [1292, 564] width 52 height 24
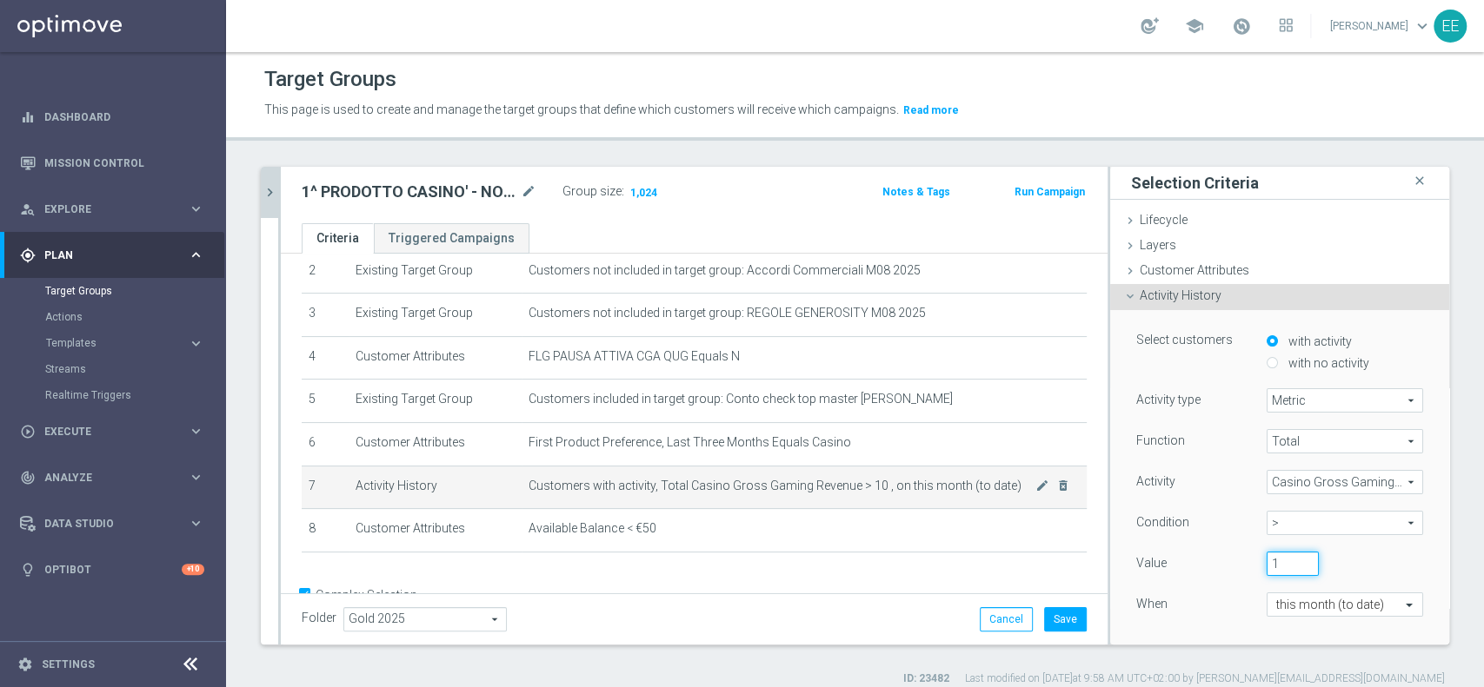
scroll to position [109, 0]
type input "13"
click at [1194, 562] on div "Value" at bounding box center [1188, 566] width 130 height 28
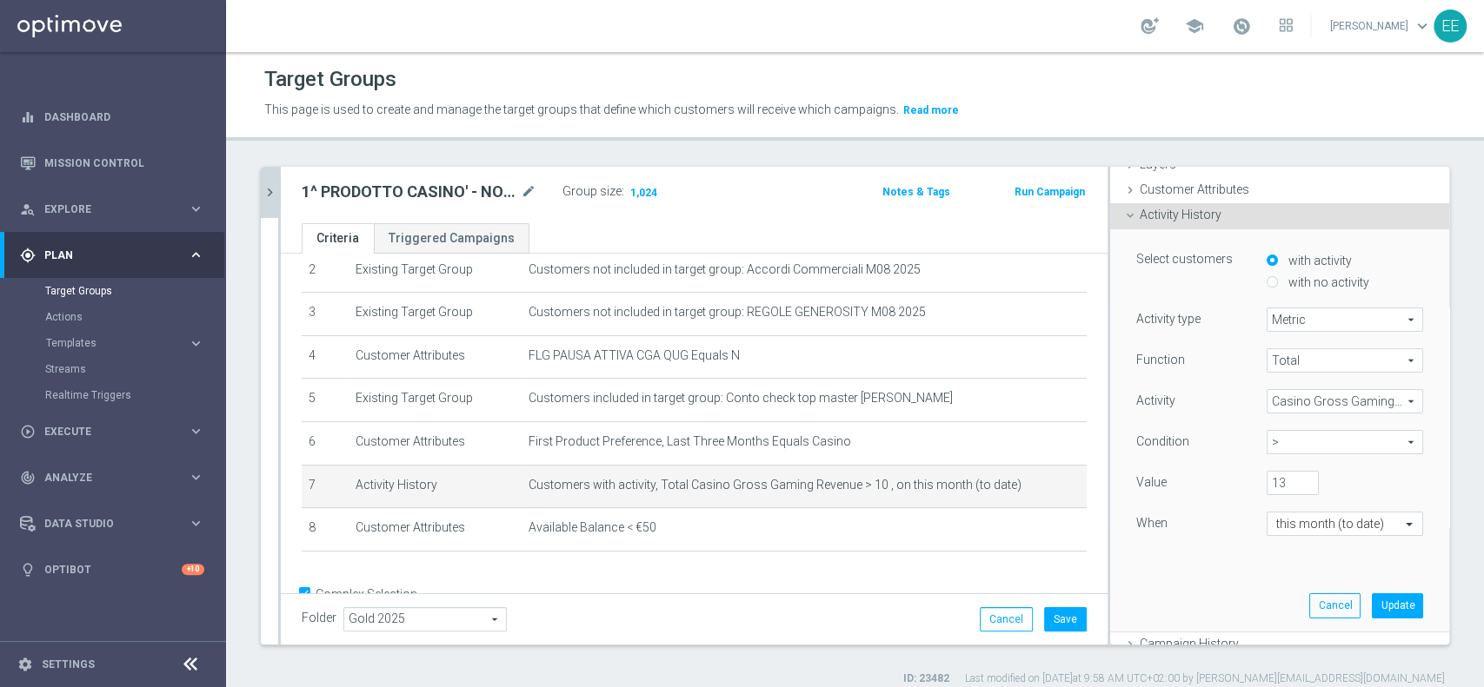
scroll to position [83, 0]
click at [1377, 599] on button "Update" at bounding box center [1396, 603] width 51 height 24
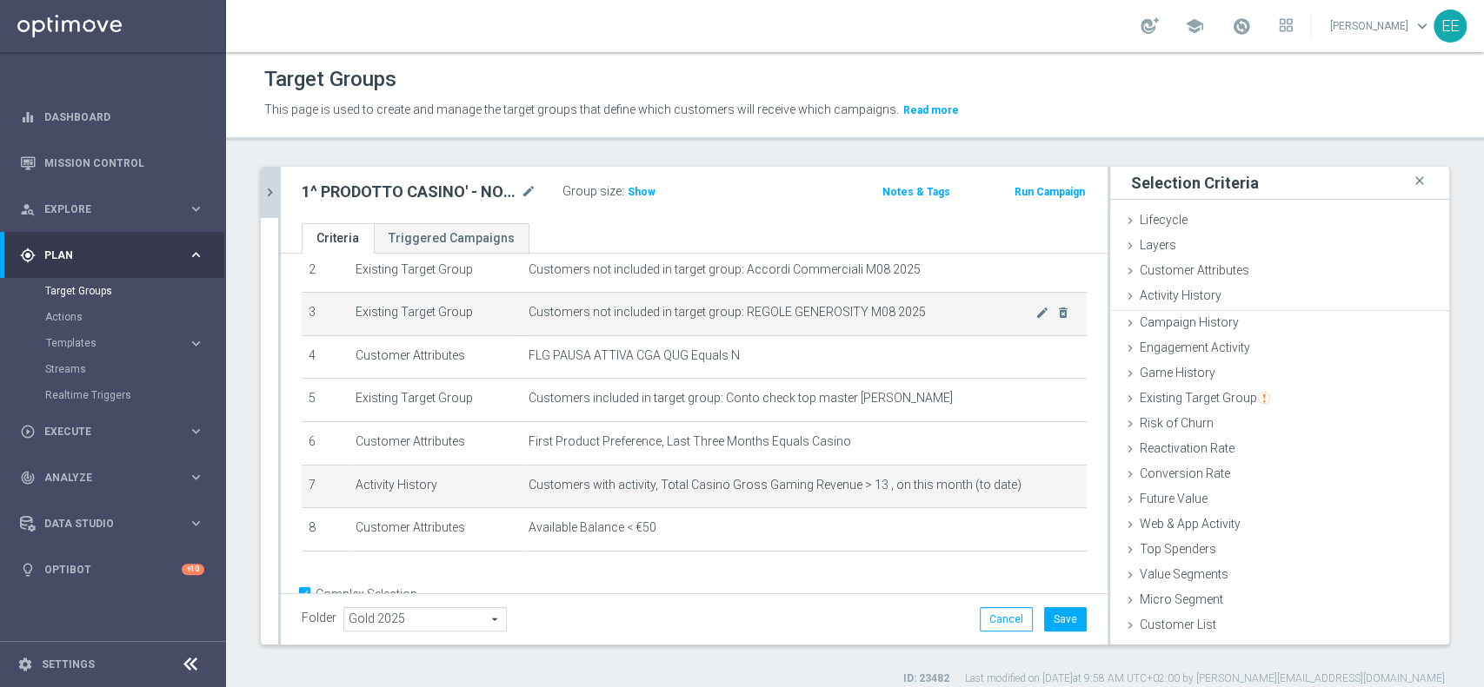
scroll to position [0, 0]
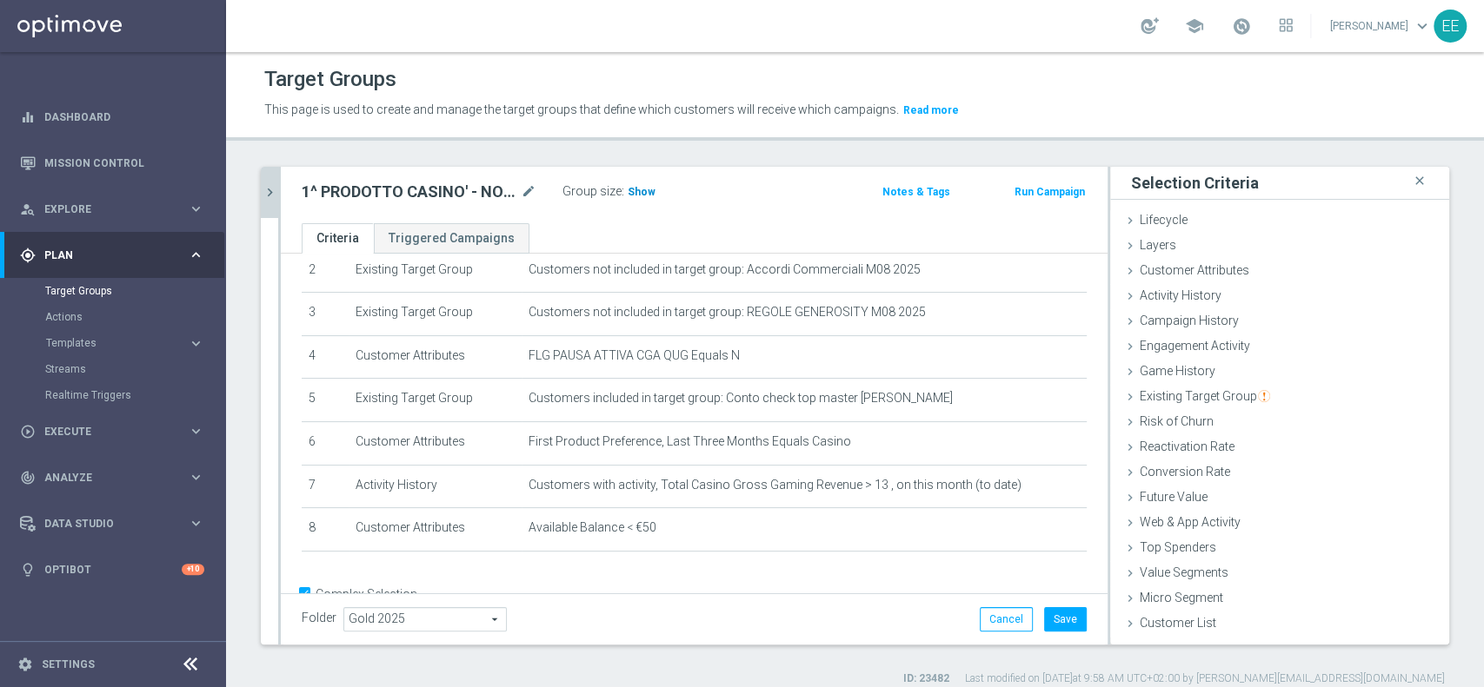
click at [651, 196] on h3 "Show" at bounding box center [641, 192] width 31 height 19
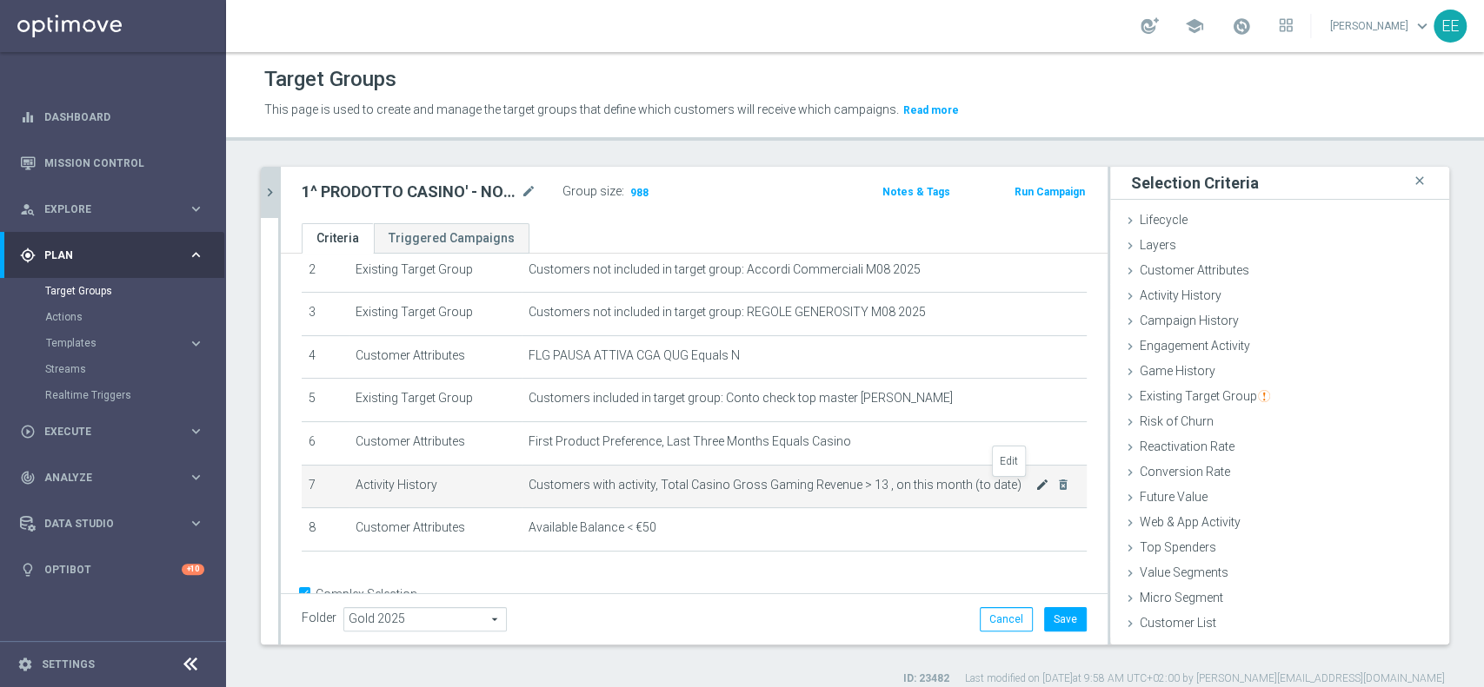
click at [1035, 490] on icon "mode_edit" at bounding box center [1042, 485] width 14 height 14
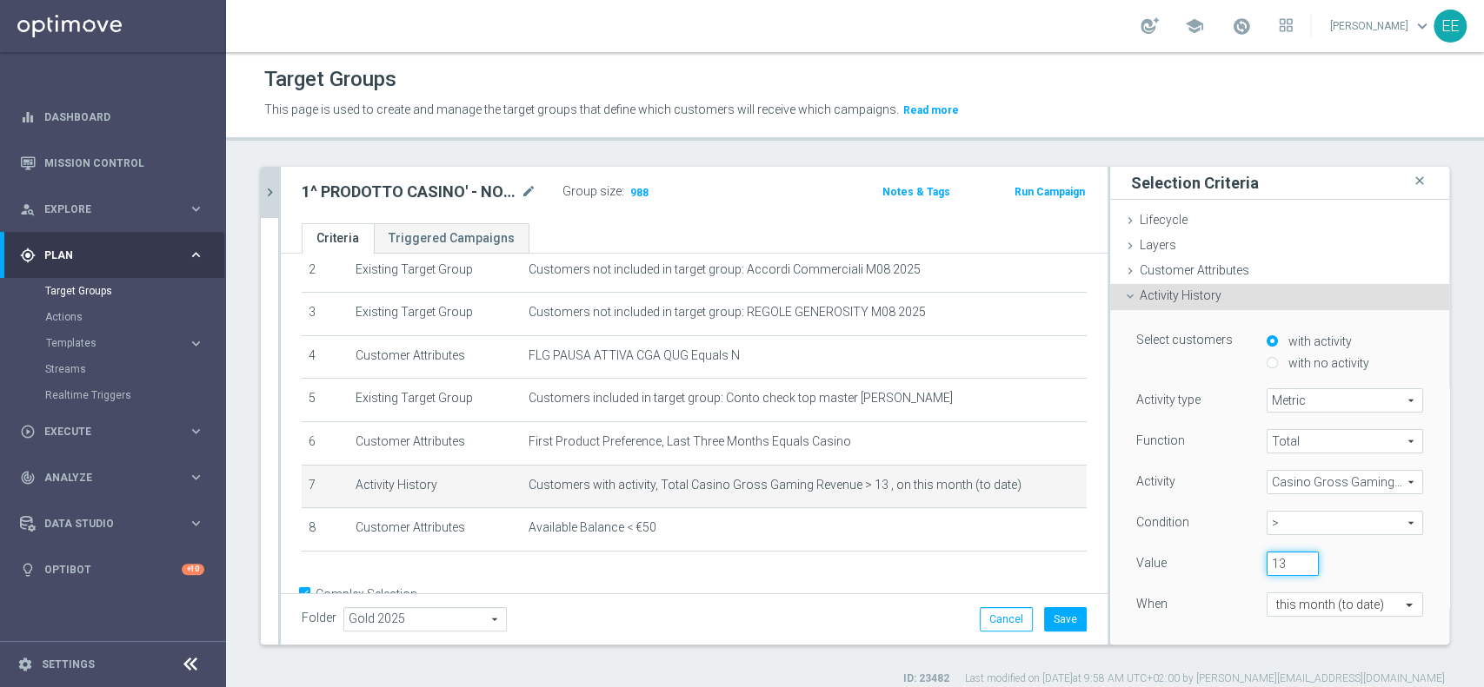
click at [1266, 559] on input "13" at bounding box center [1292, 564] width 52 height 24
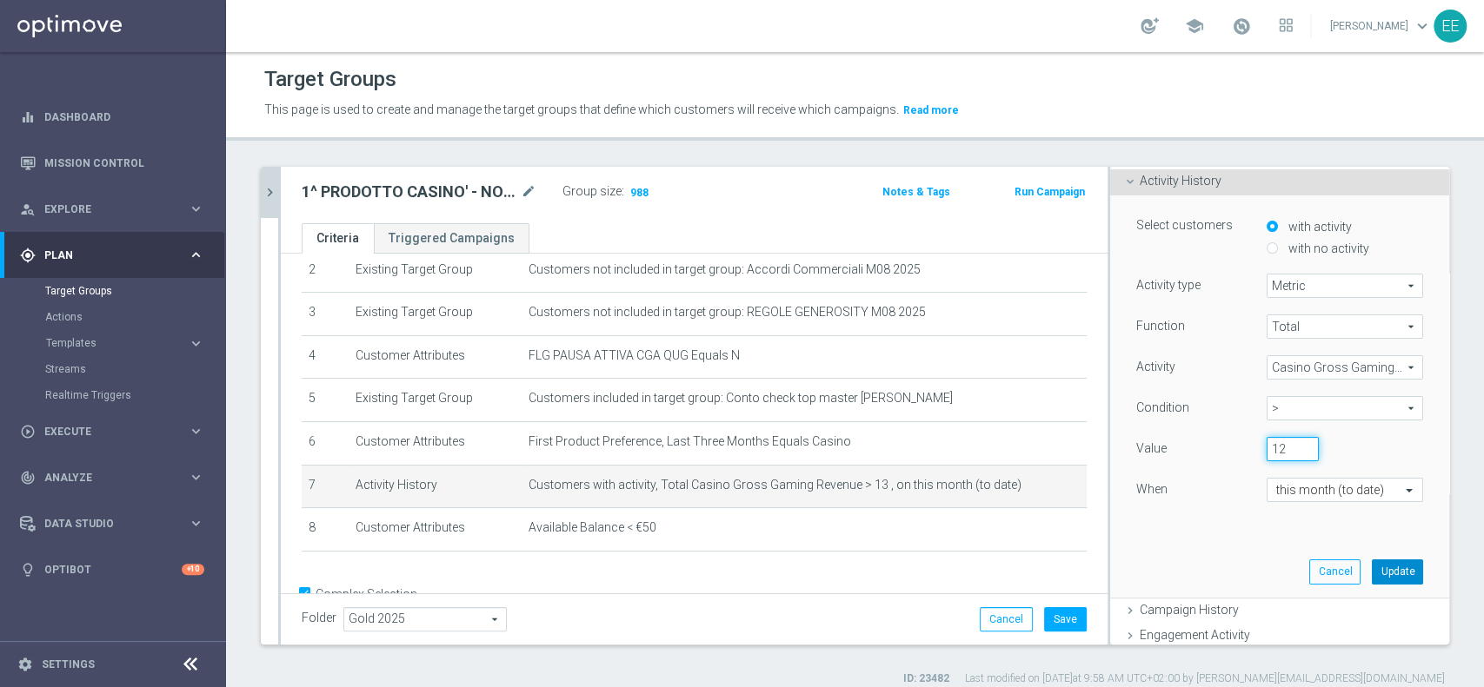
scroll to position [116, 0]
type input "12"
click at [1371, 574] on button "Update" at bounding box center [1396, 571] width 51 height 24
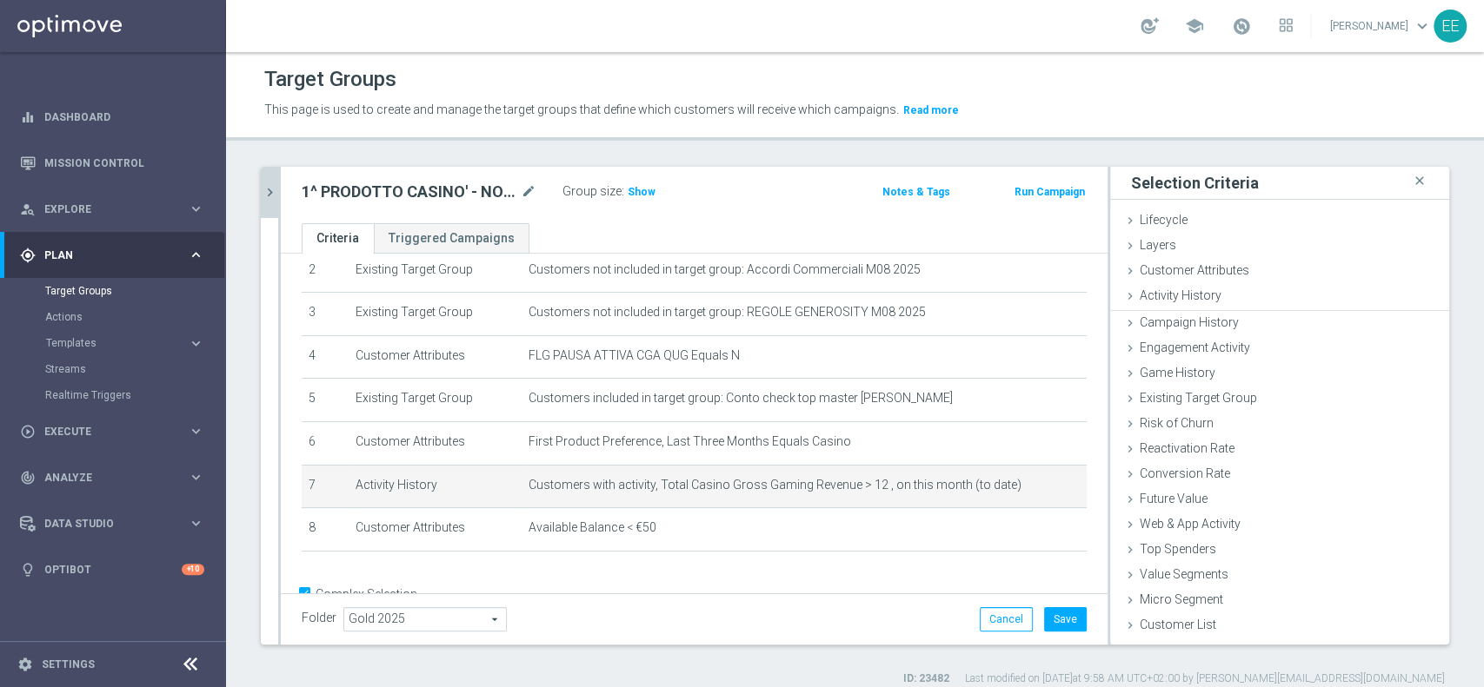
click at [1365, 574] on ul "Lifecycle done Cancel Update Layers done Cancel Update Customer Attributes" at bounding box center [1279, 424] width 339 height 431
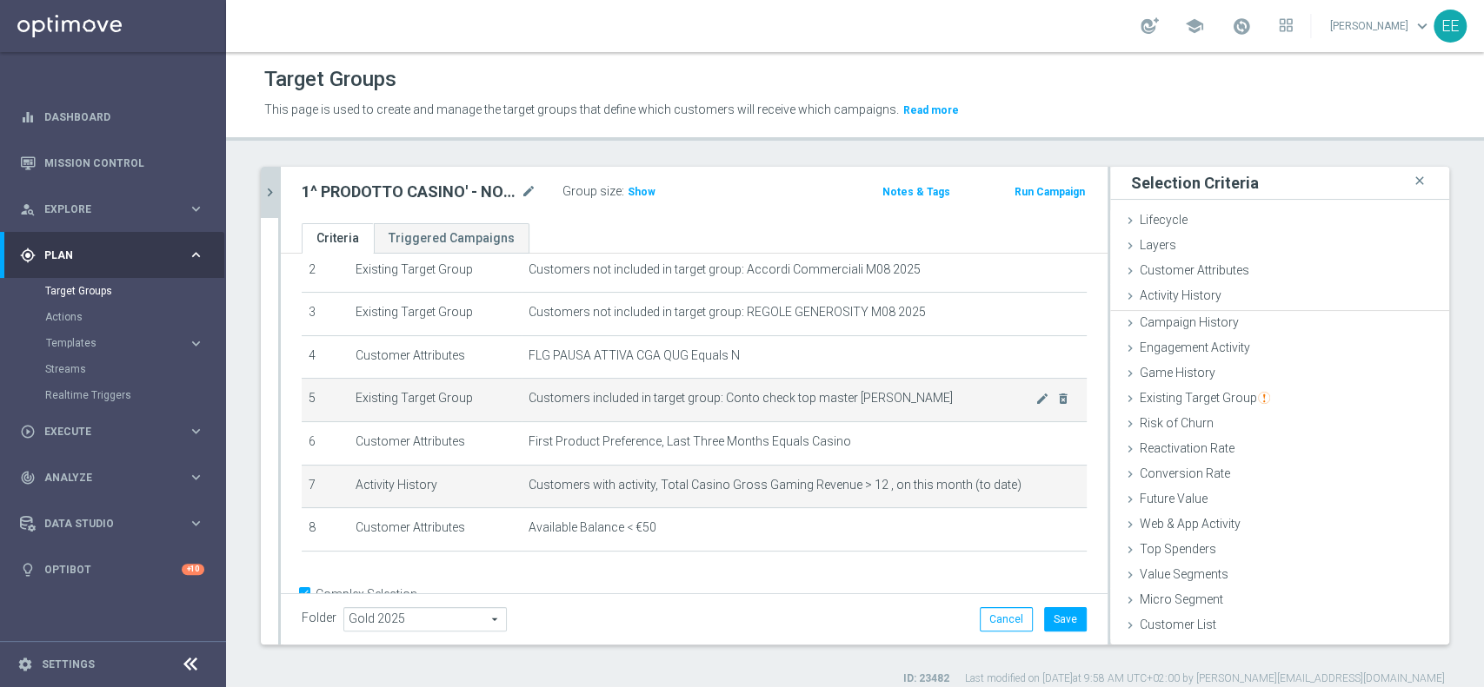
scroll to position [0, 0]
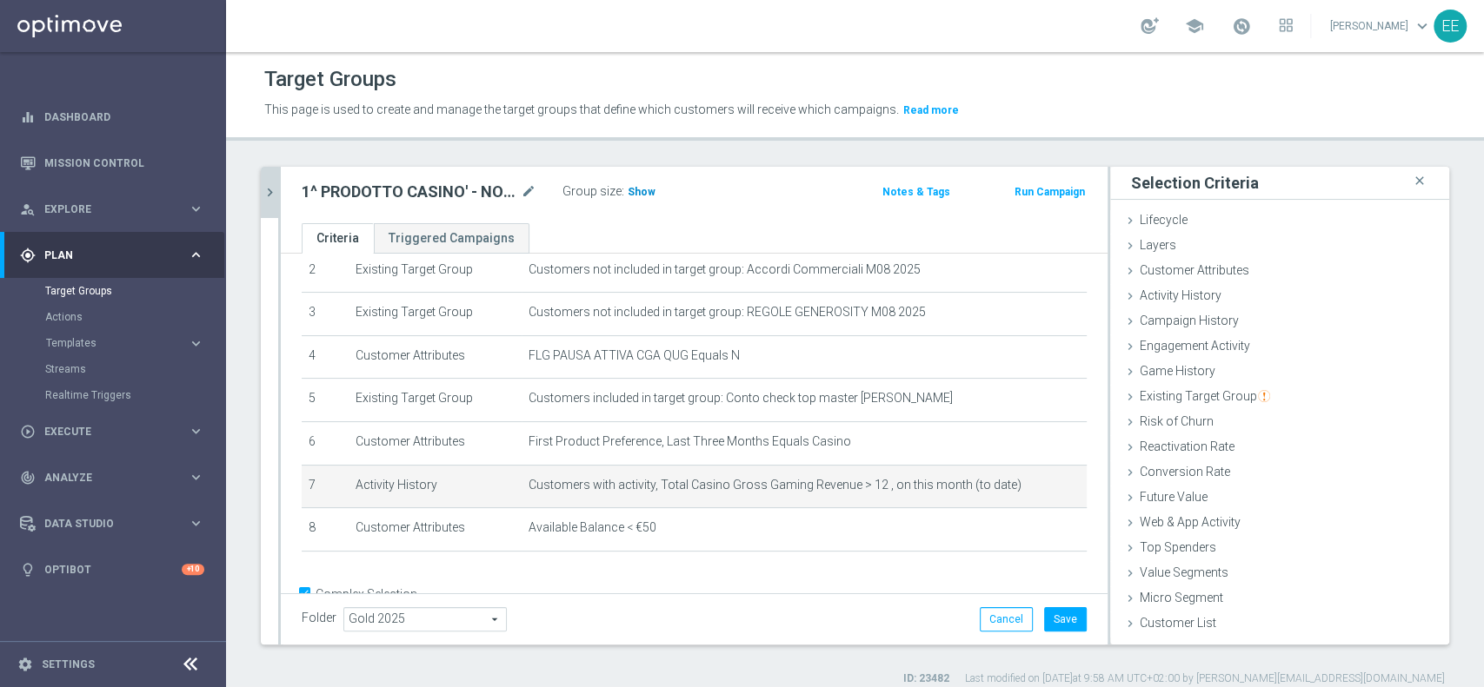
click at [641, 191] on span "Show" at bounding box center [641, 192] width 28 height 12
click at [1035, 485] on icon "mode_edit" at bounding box center [1042, 485] width 14 height 14
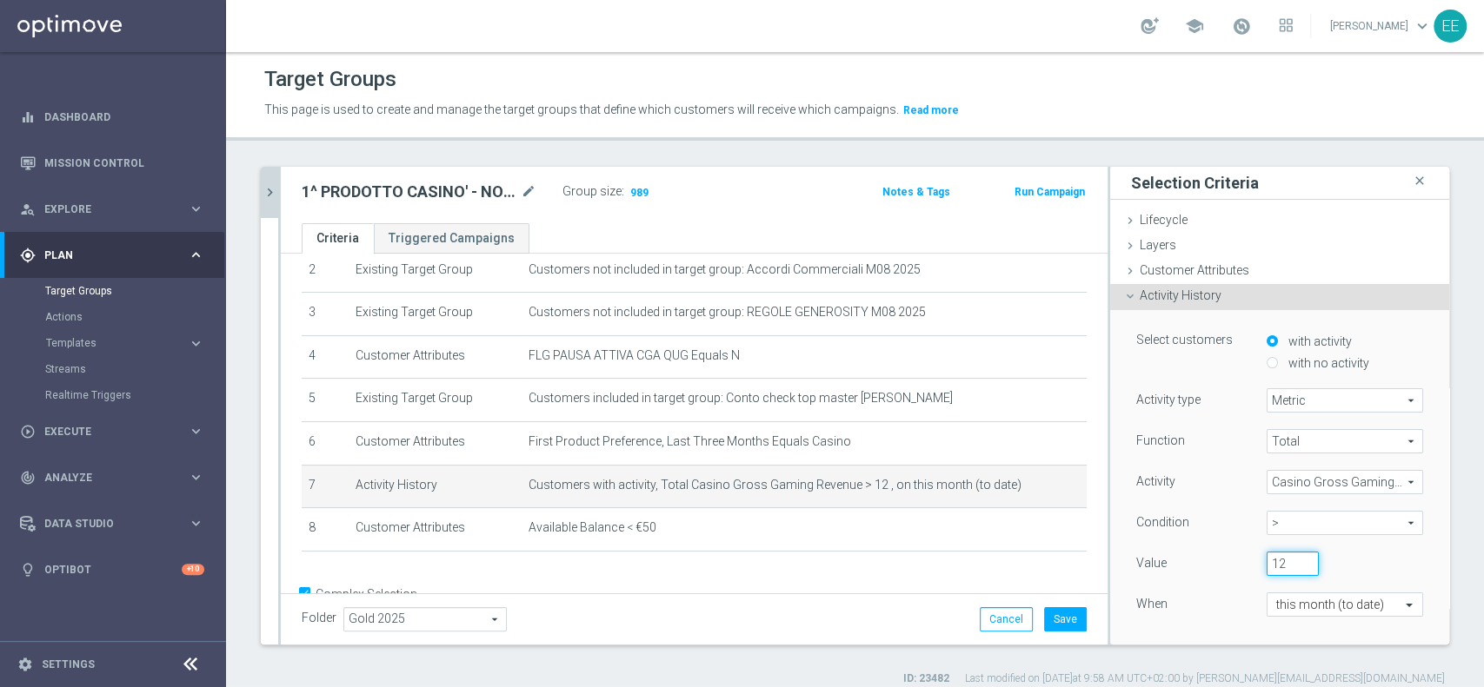
click at [1266, 562] on input "12" at bounding box center [1292, 564] width 52 height 24
type input "11"
click at [1142, 622] on div "Function Total Total arrow_drop_down search Activity Casino Gross Gaming Revenu…" at bounding box center [1279, 538] width 287 height 219
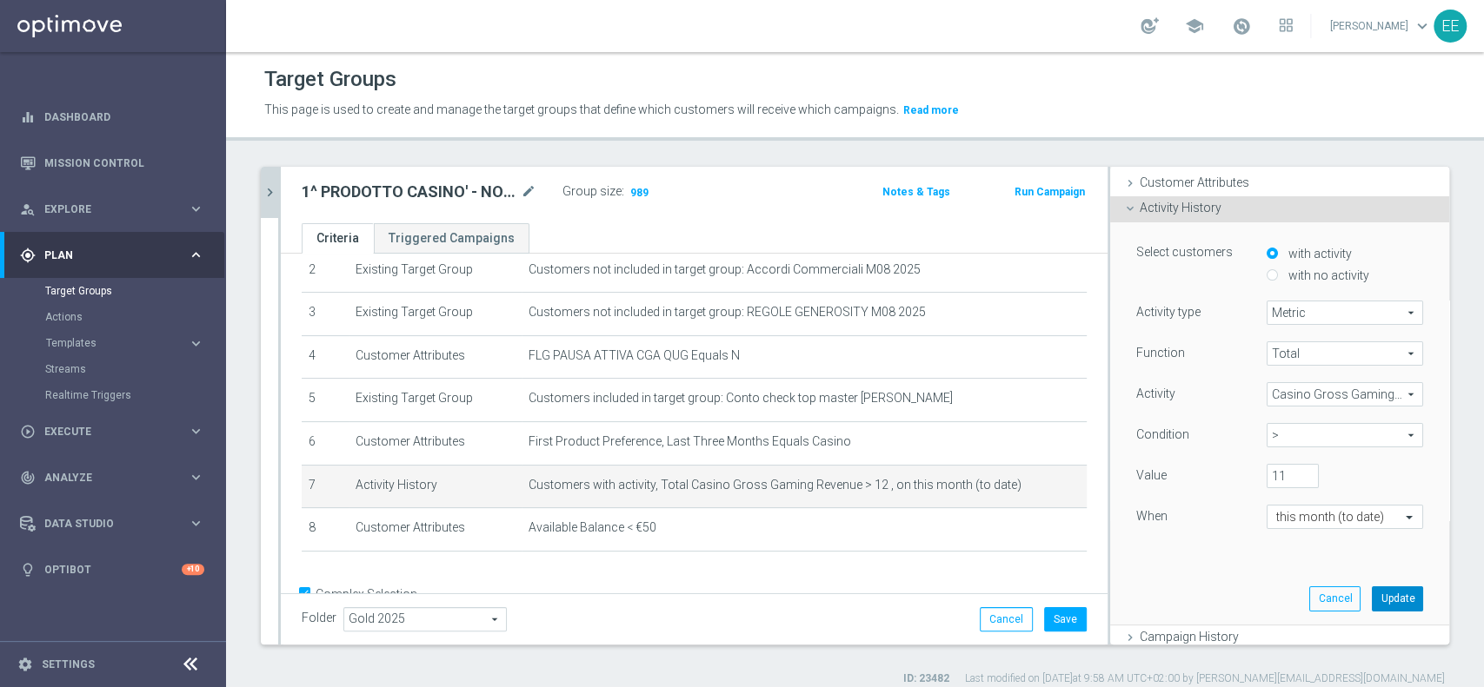
click at [1375, 605] on button "Update" at bounding box center [1396, 599] width 51 height 24
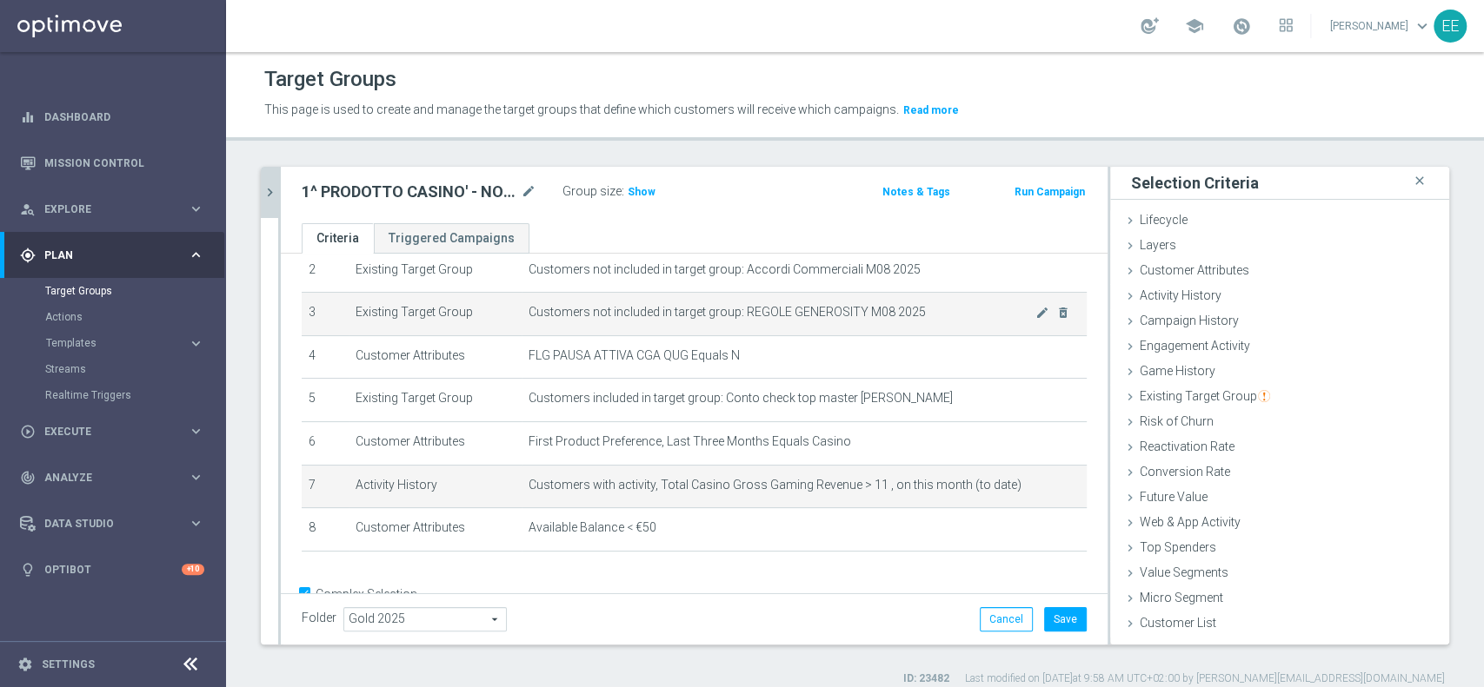
scroll to position [0, 0]
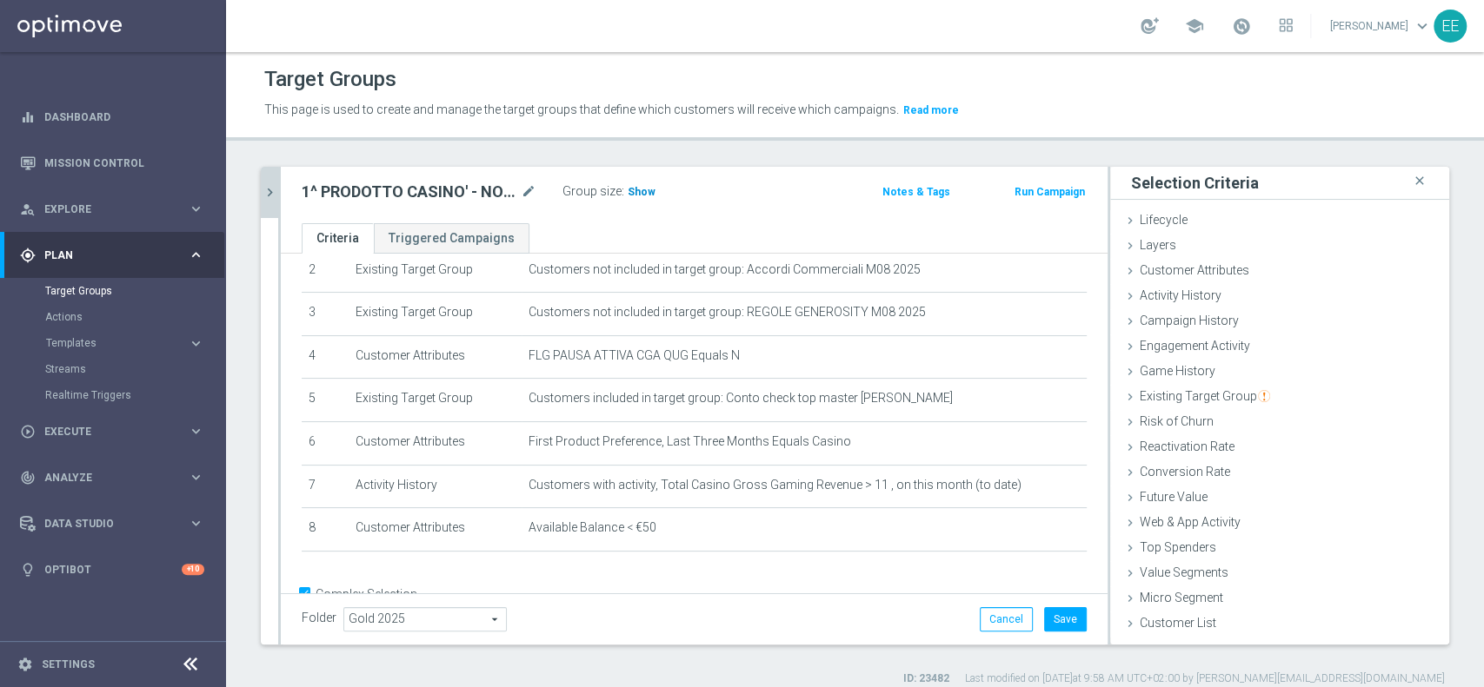
click at [647, 196] on span "Show" at bounding box center [641, 192] width 28 height 12
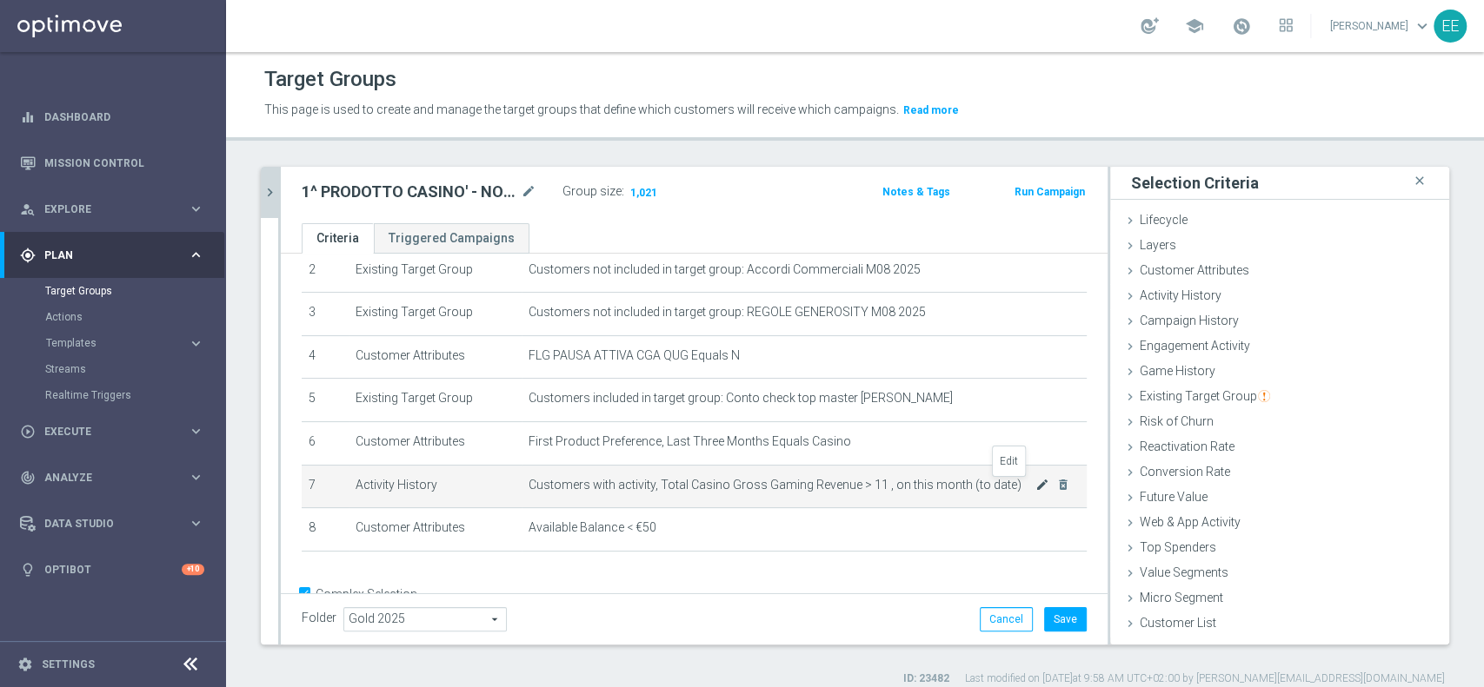
click at [1035, 481] on icon "mode_edit" at bounding box center [1042, 485] width 14 height 14
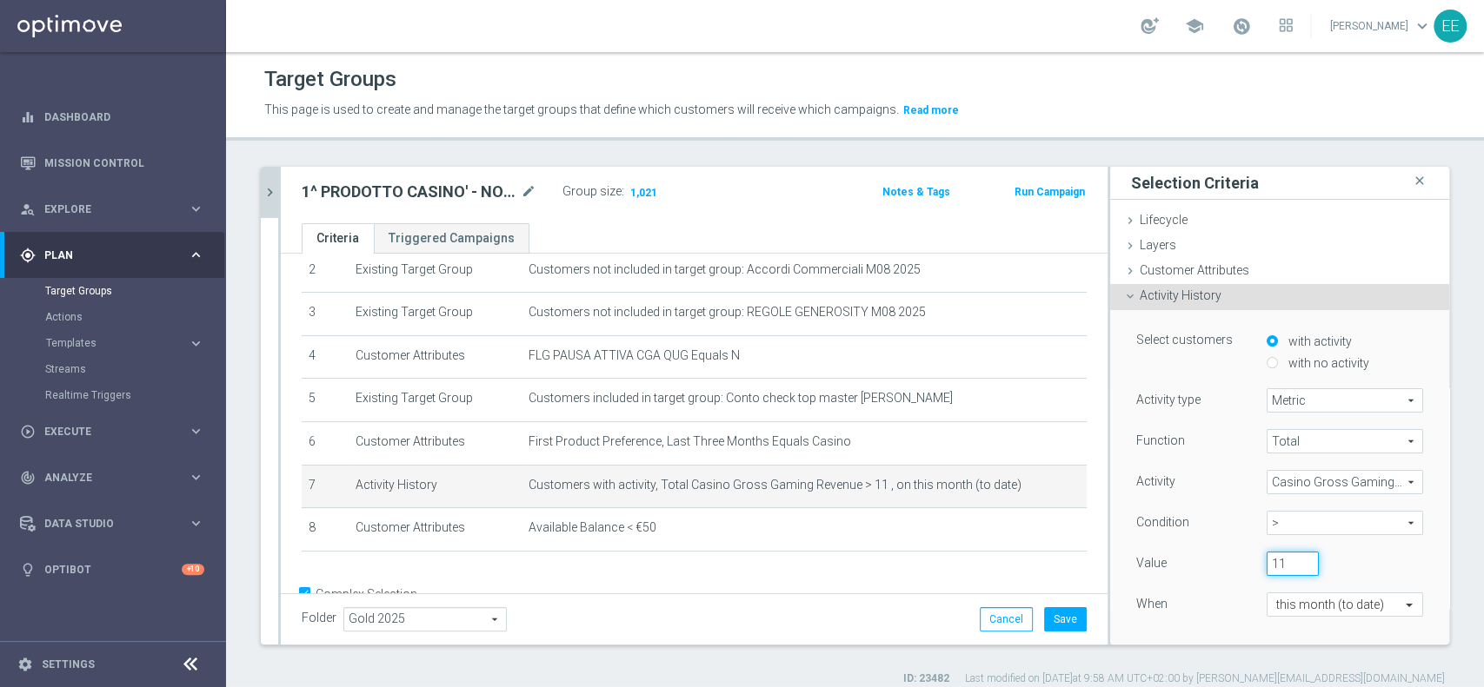
click at [1266, 561] on input "11" at bounding box center [1292, 564] width 52 height 24
type input "10"
click at [1148, 619] on div "When" at bounding box center [1188, 607] width 130 height 28
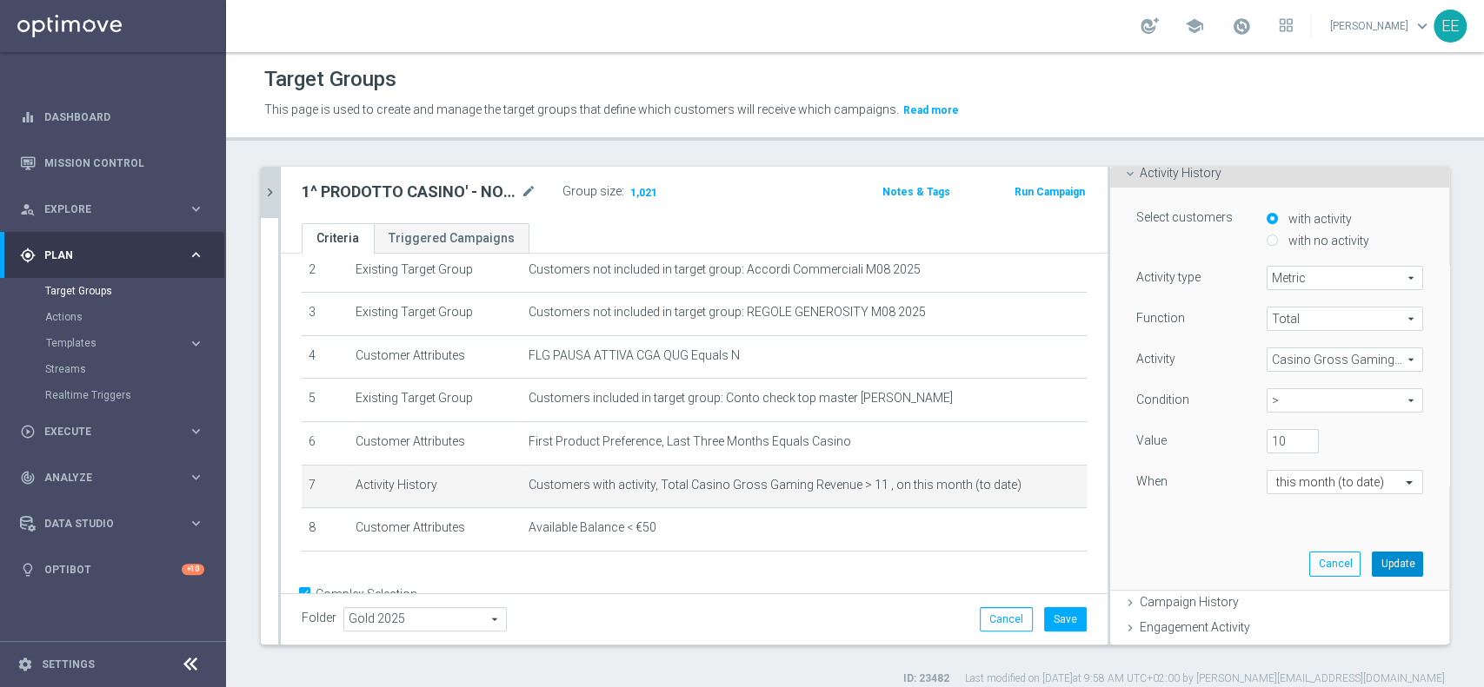
click at [1371, 568] on button "Update" at bounding box center [1396, 564] width 51 height 24
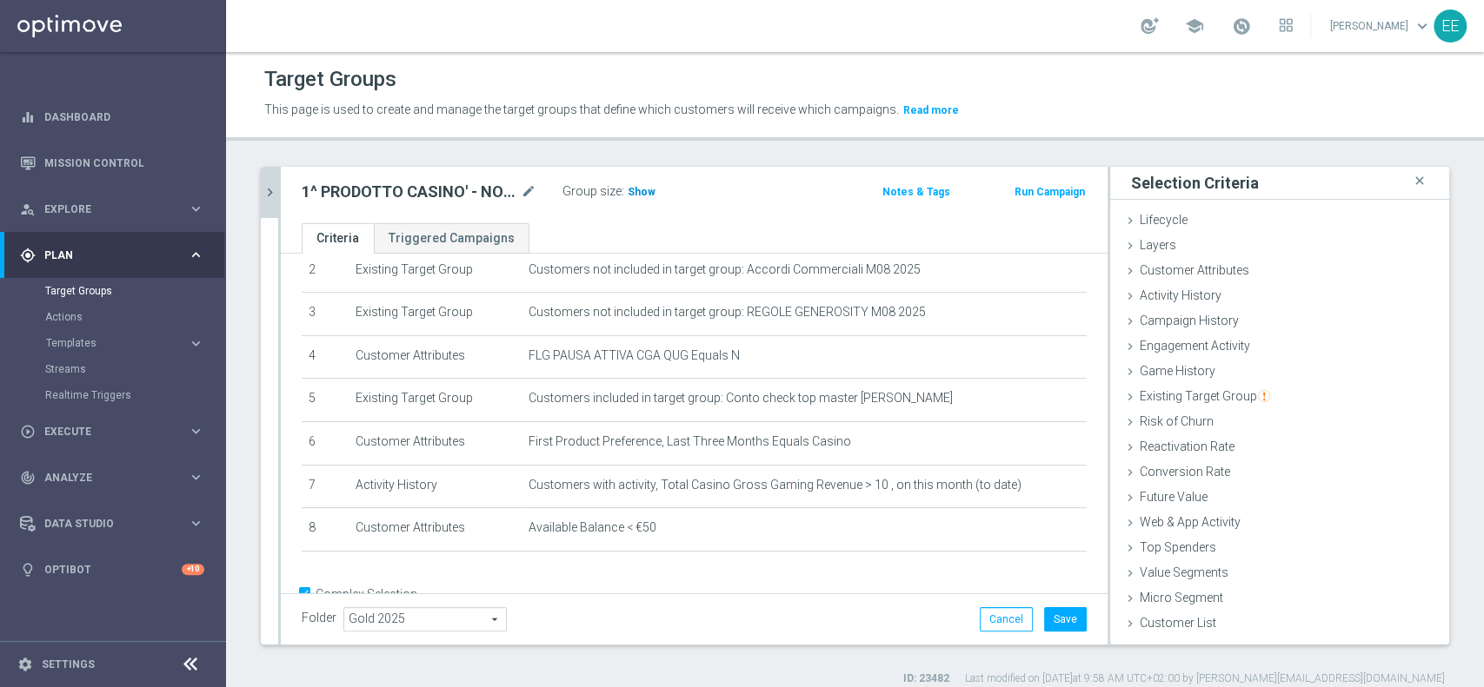
click at [635, 186] on span "Show" at bounding box center [641, 192] width 28 height 12
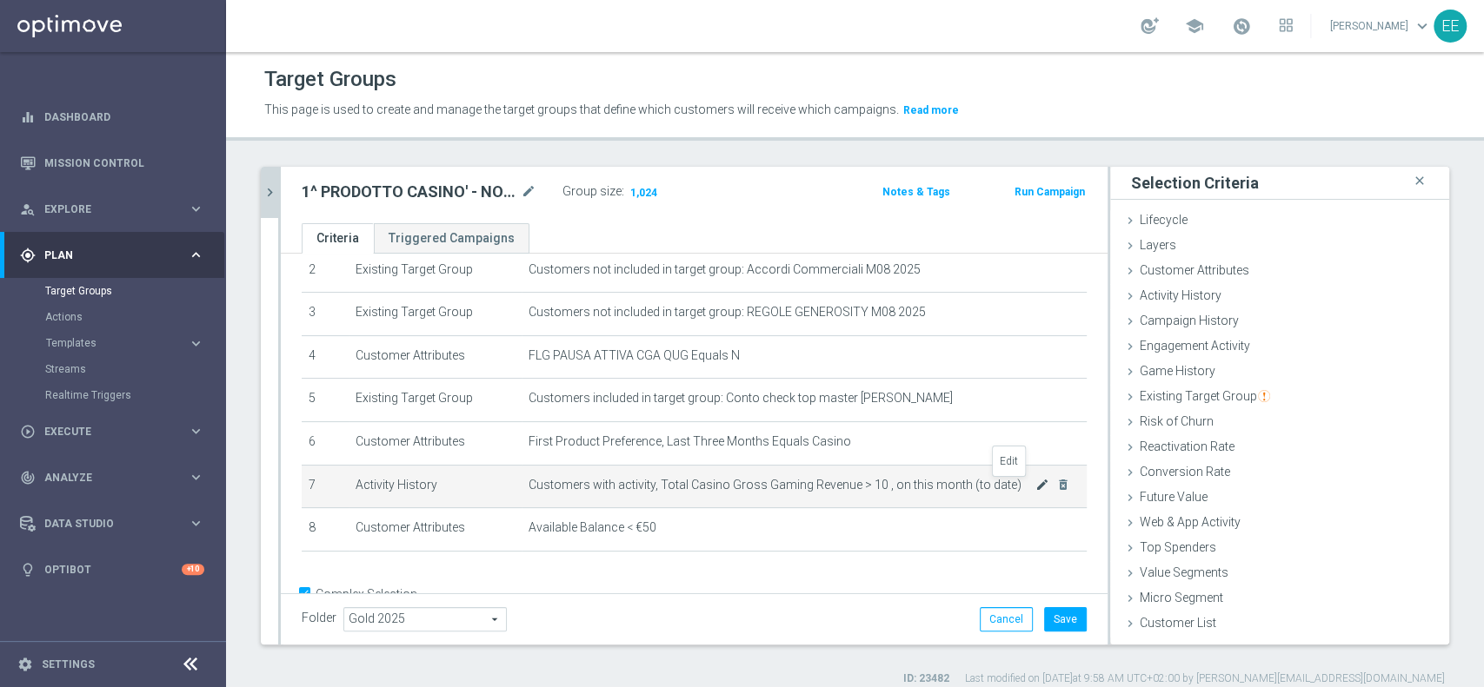
click at [1035, 491] on icon "mode_edit" at bounding box center [1042, 485] width 14 height 14
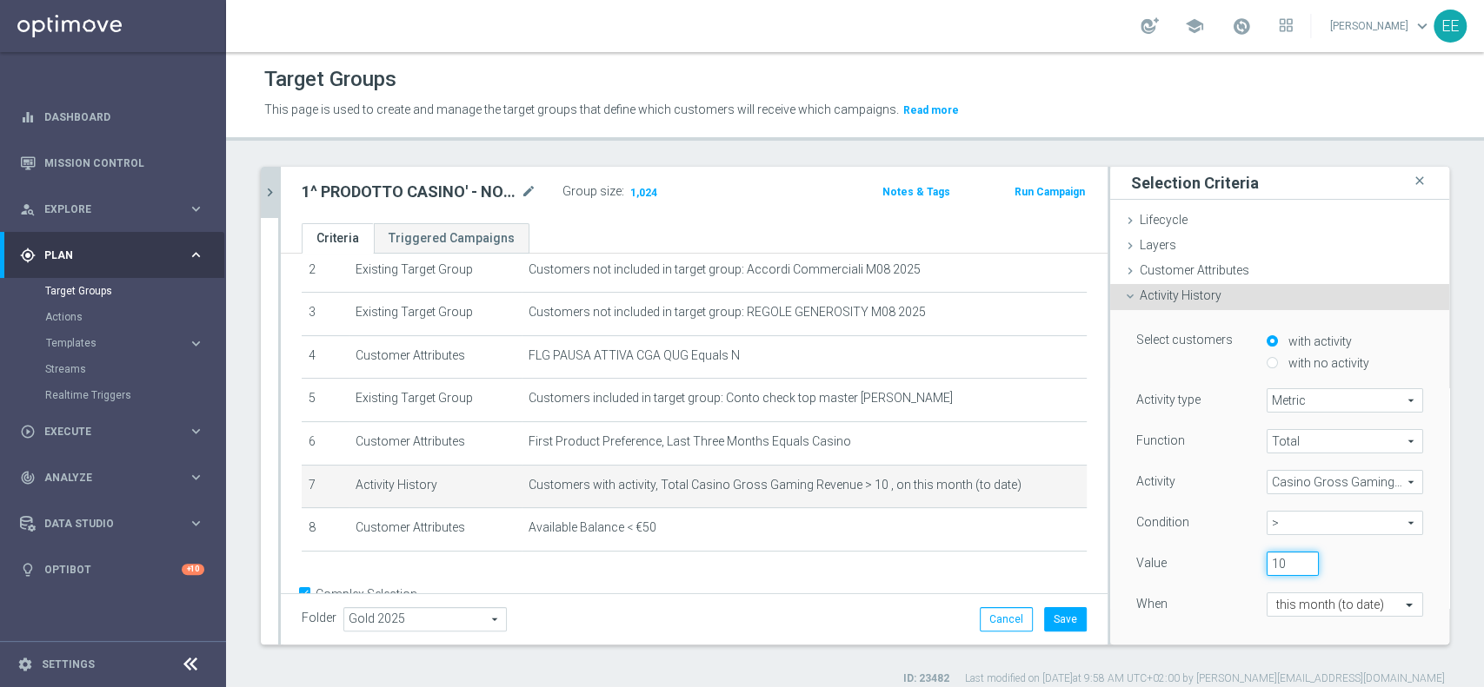
click at [1266, 559] on input "10" at bounding box center [1292, 564] width 52 height 24
type input "14"
click at [1196, 614] on div "When" at bounding box center [1188, 607] width 130 height 28
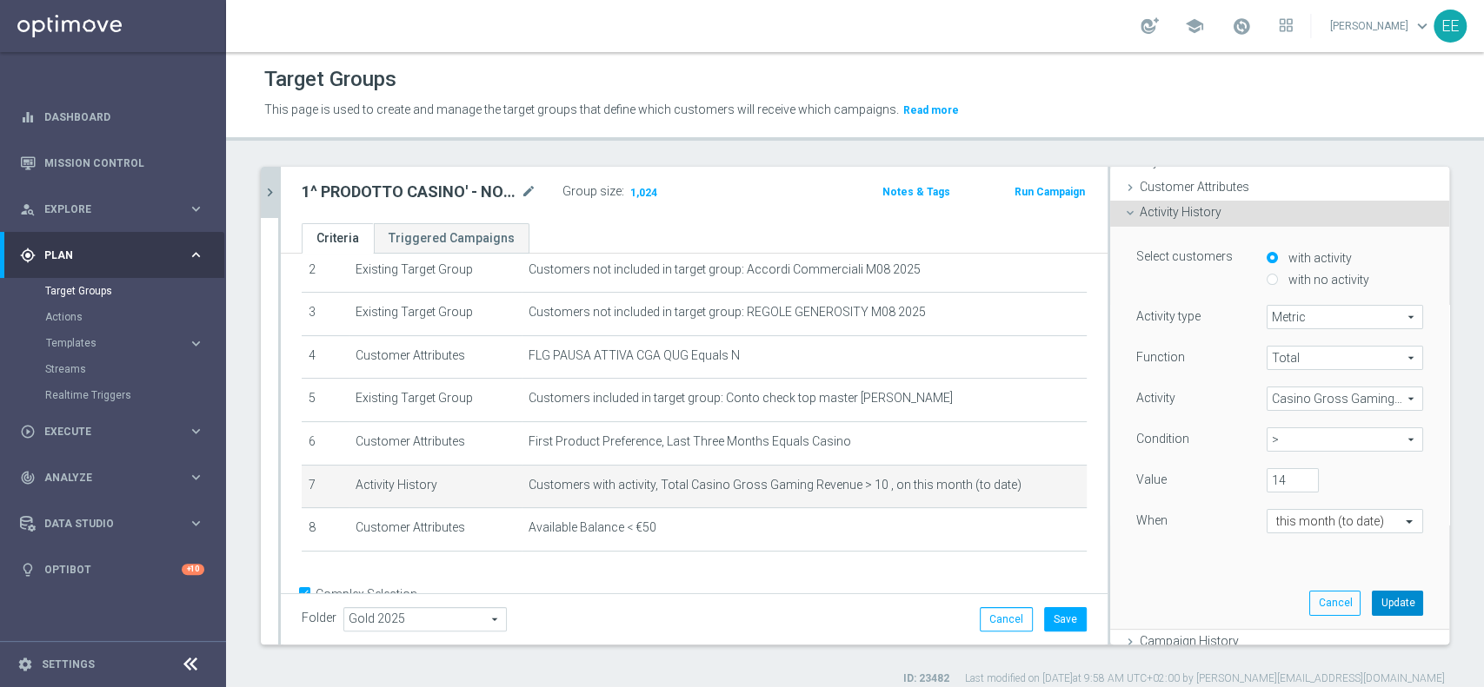
click at [1371, 601] on button "Update" at bounding box center [1396, 603] width 51 height 24
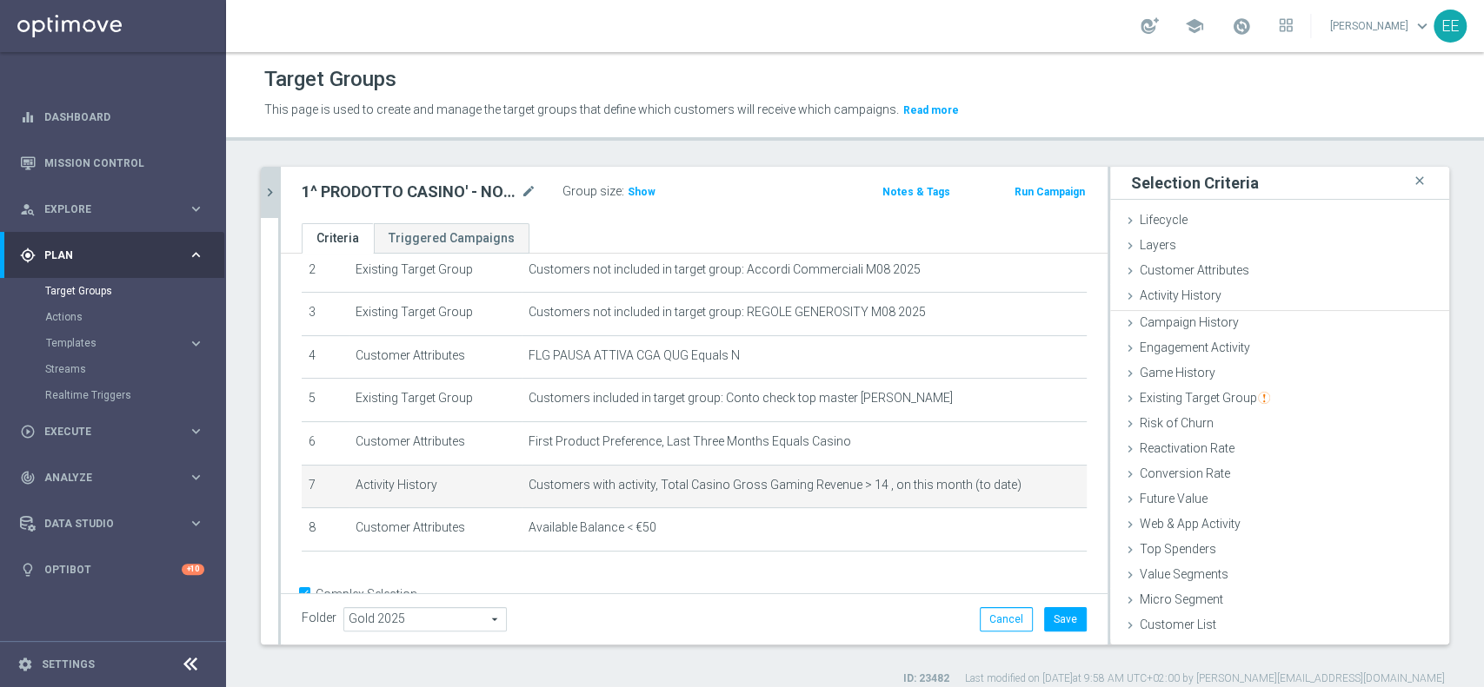
scroll to position [0, 0]
click at [641, 198] on h3 "Show" at bounding box center [641, 192] width 31 height 19
click at [1035, 483] on icon "mode_edit" at bounding box center [1042, 485] width 14 height 14
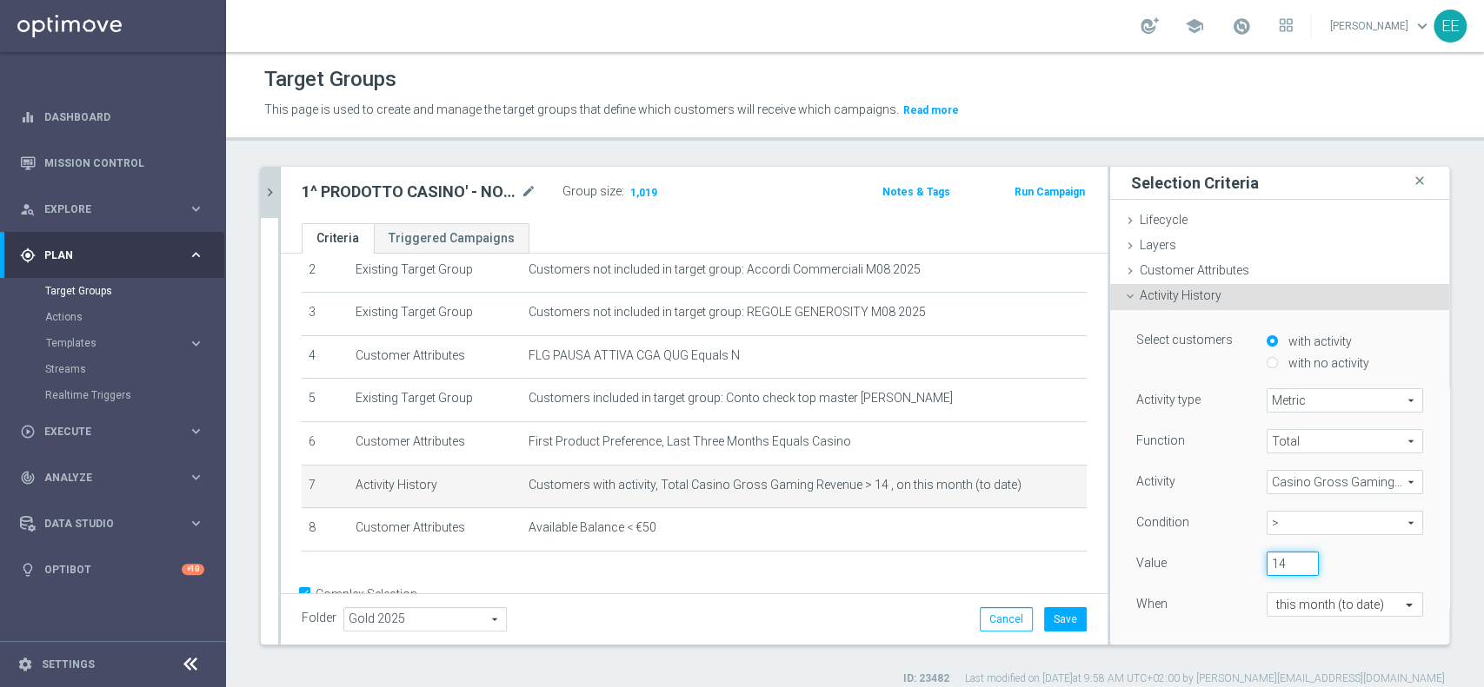
click at [1266, 561] on input "14" at bounding box center [1292, 564] width 52 height 24
type input "17"
click at [1195, 589] on div "Function Total Total arrow_drop_down search Activity Casino Gross Gaming Revenu…" at bounding box center [1279, 538] width 287 height 219
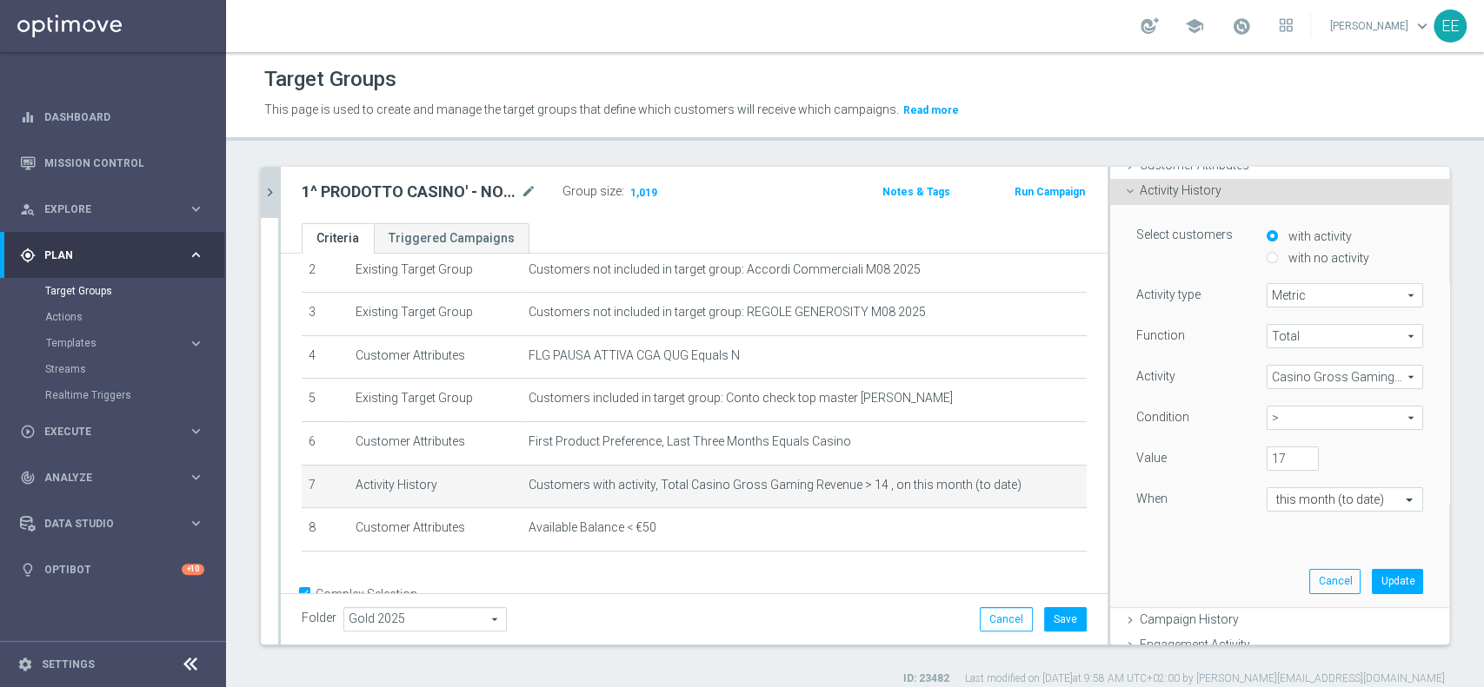
scroll to position [106, 0]
click at [1332, 583] on div "Cancel Update" at bounding box center [1366, 580] width 114 height 24
click at [1371, 581] on button "Update" at bounding box center [1396, 580] width 51 height 24
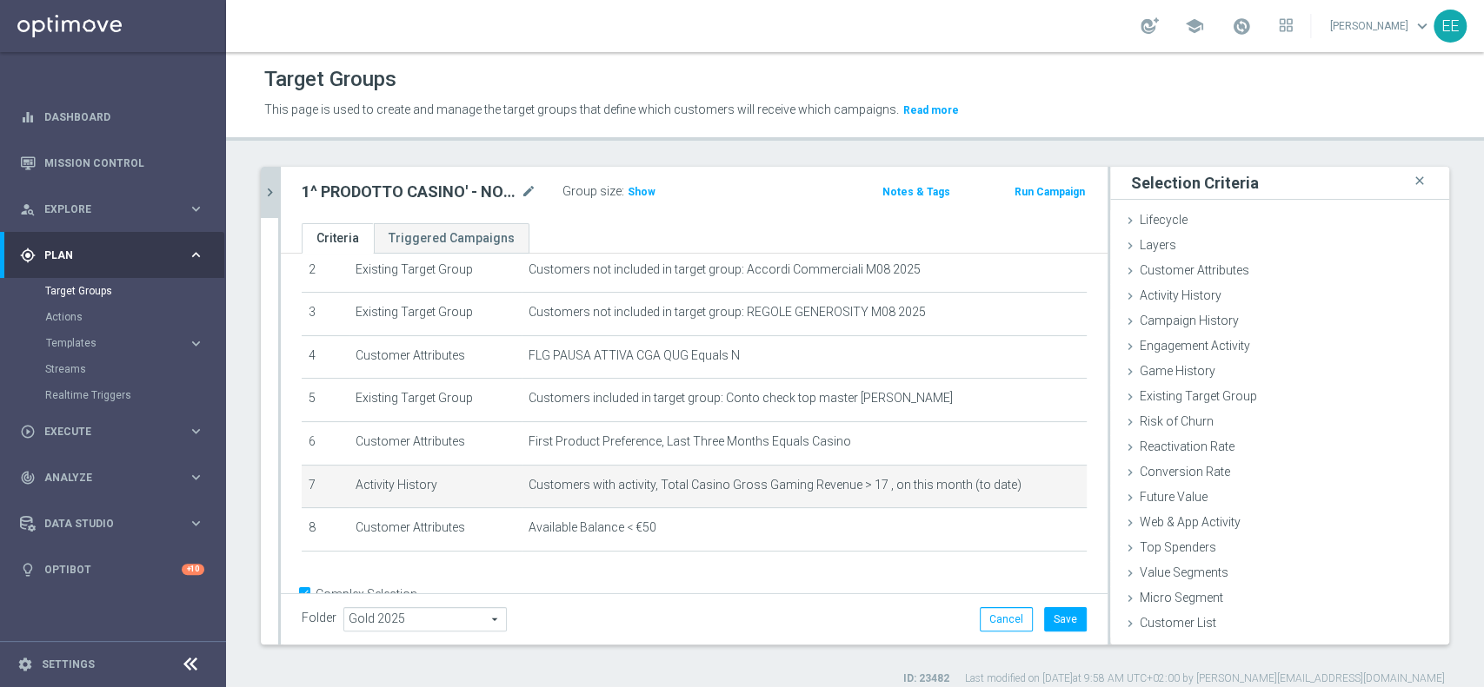
scroll to position [0, 0]
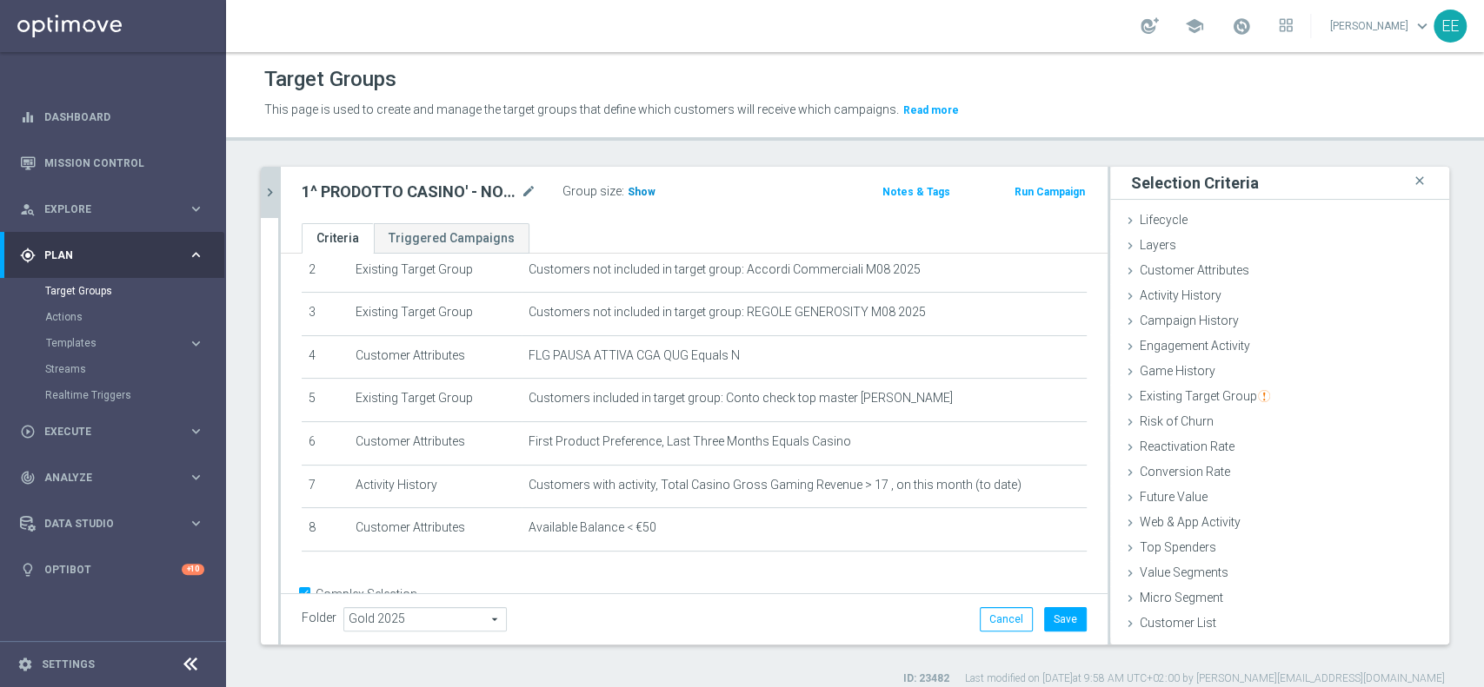
click at [643, 194] on span "Show" at bounding box center [641, 192] width 28 height 12
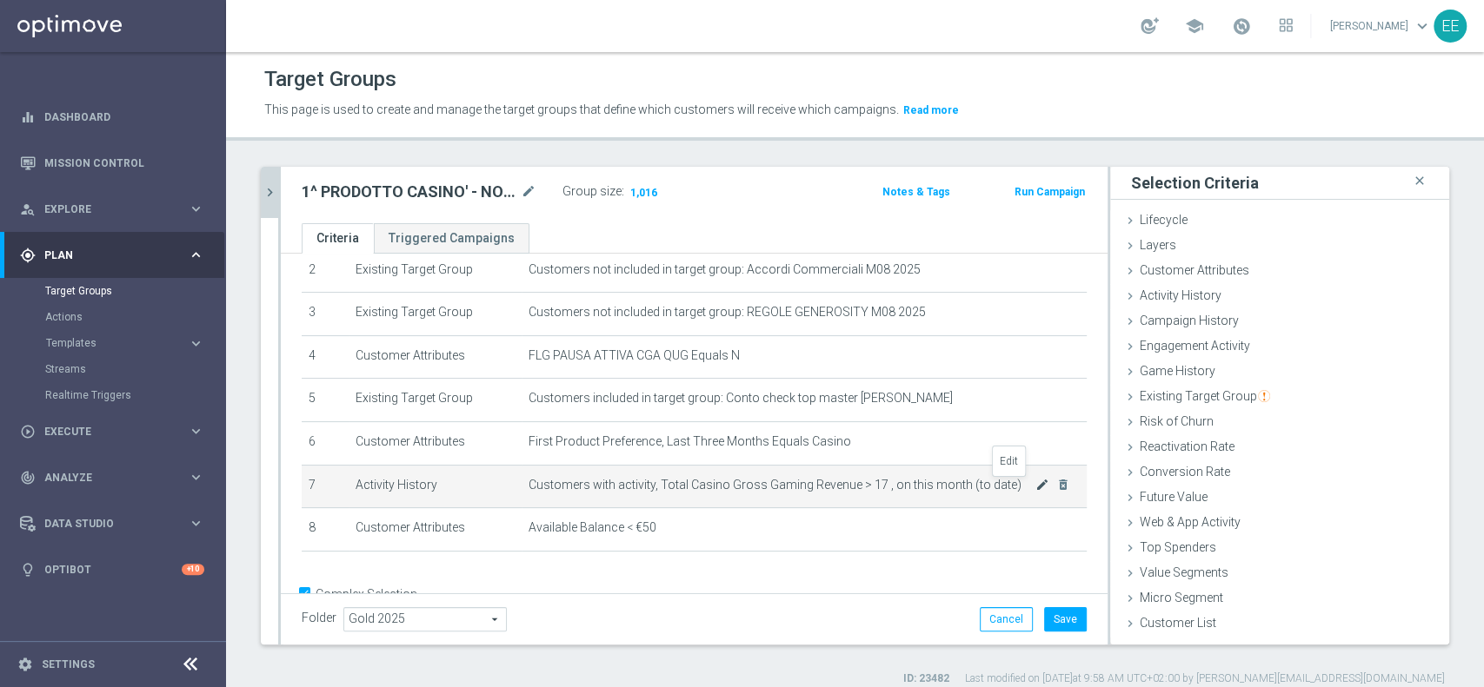
click at [1035, 488] on icon "mode_edit" at bounding box center [1042, 485] width 14 height 14
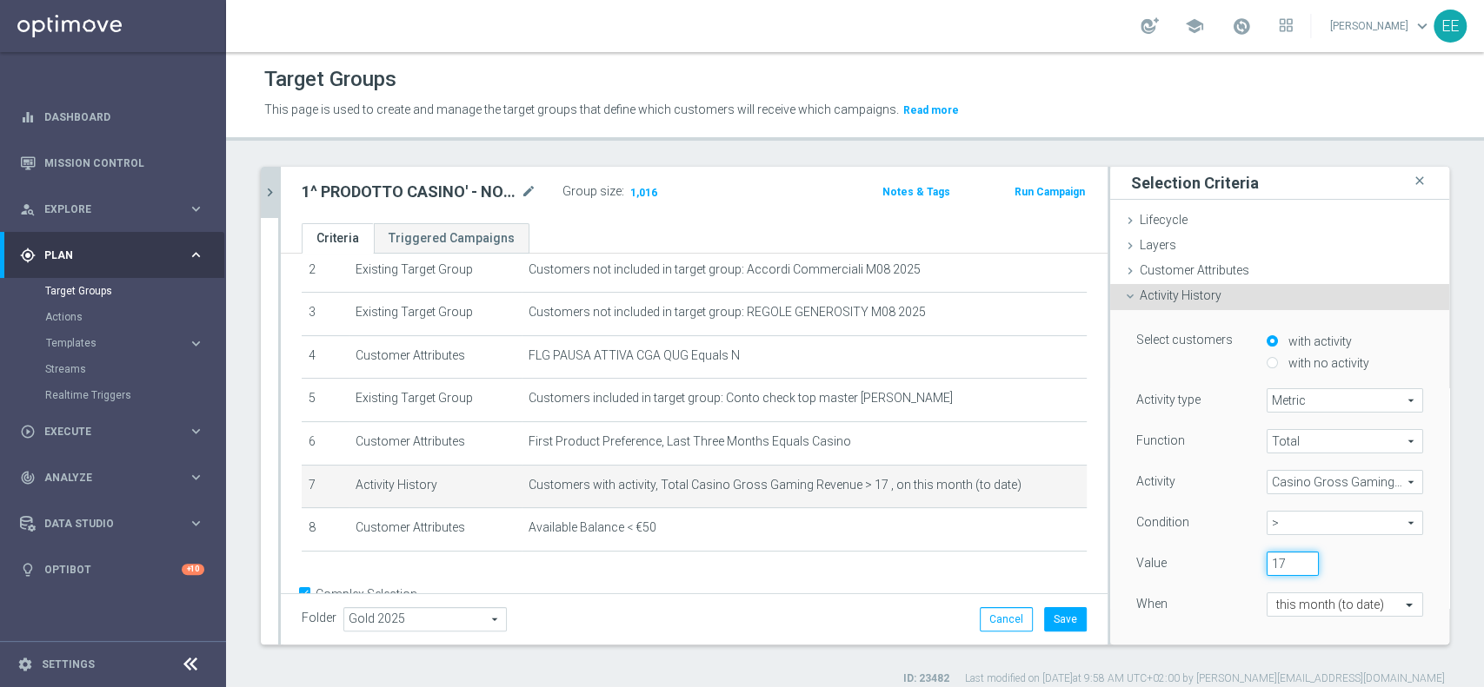
click at [1266, 561] on input "17" at bounding box center [1292, 564] width 52 height 24
type input "20"
click at [1172, 622] on div "Function Total Total arrow_drop_down search Activity Casino Gross Gaming Revenu…" at bounding box center [1279, 538] width 287 height 219
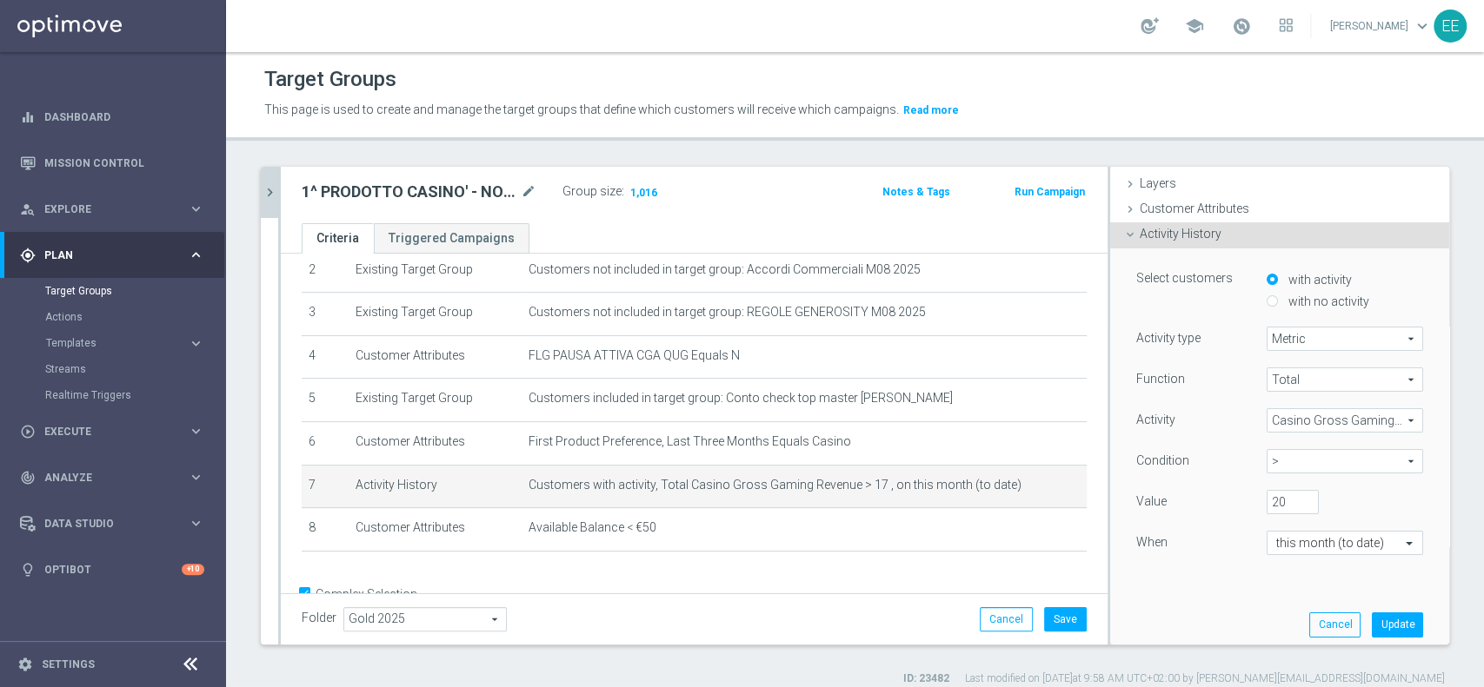
scroll to position [66, 0]
click at [1377, 632] on div "Select customers with activity with no activity Activity type Metric Metric arr…" at bounding box center [1279, 445] width 313 height 402
click at [1378, 621] on button "Update" at bounding box center [1396, 620] width 51 height 24
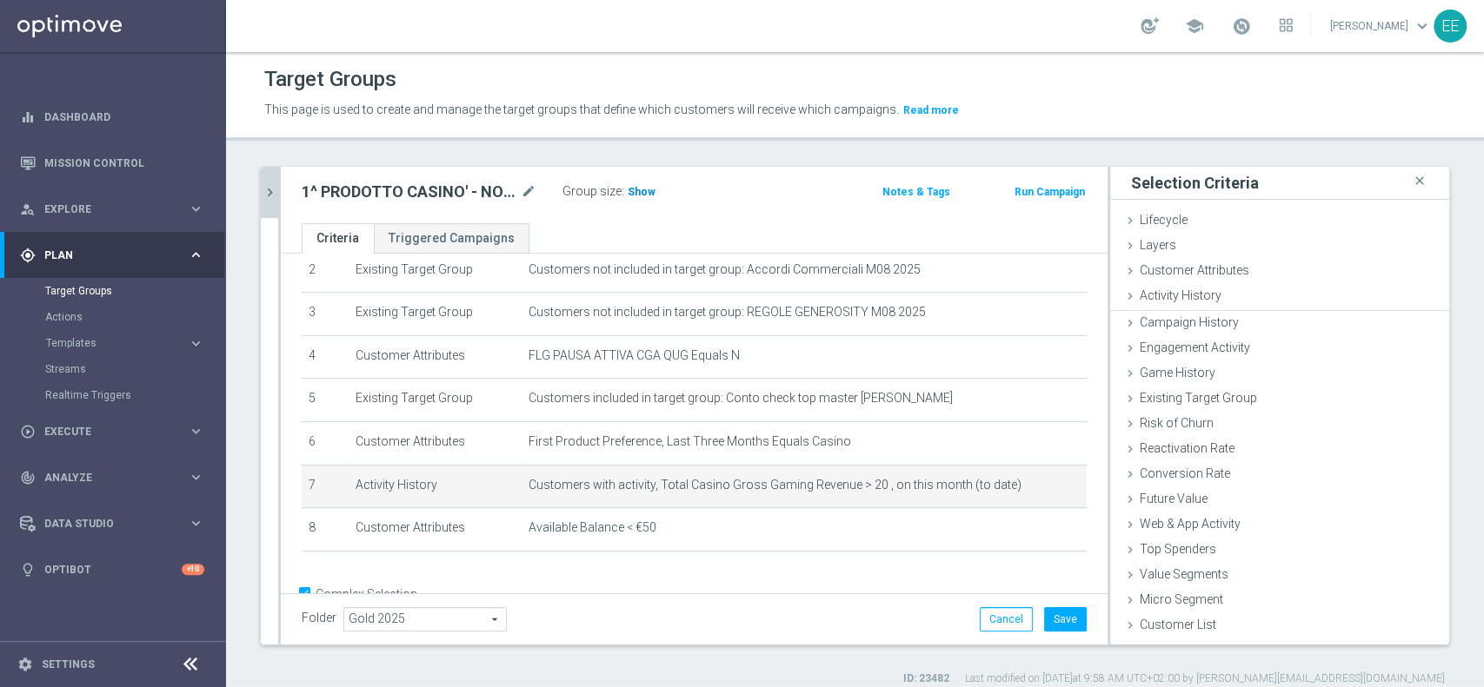
scroll to position [0, 0]
click at [640, 194] on span "Show" at bounding box center [641, 192] width 28 height 12
click at [1035, 488] on icon "mode_edit" at bounding box center [1042, 485] width 14 height 14
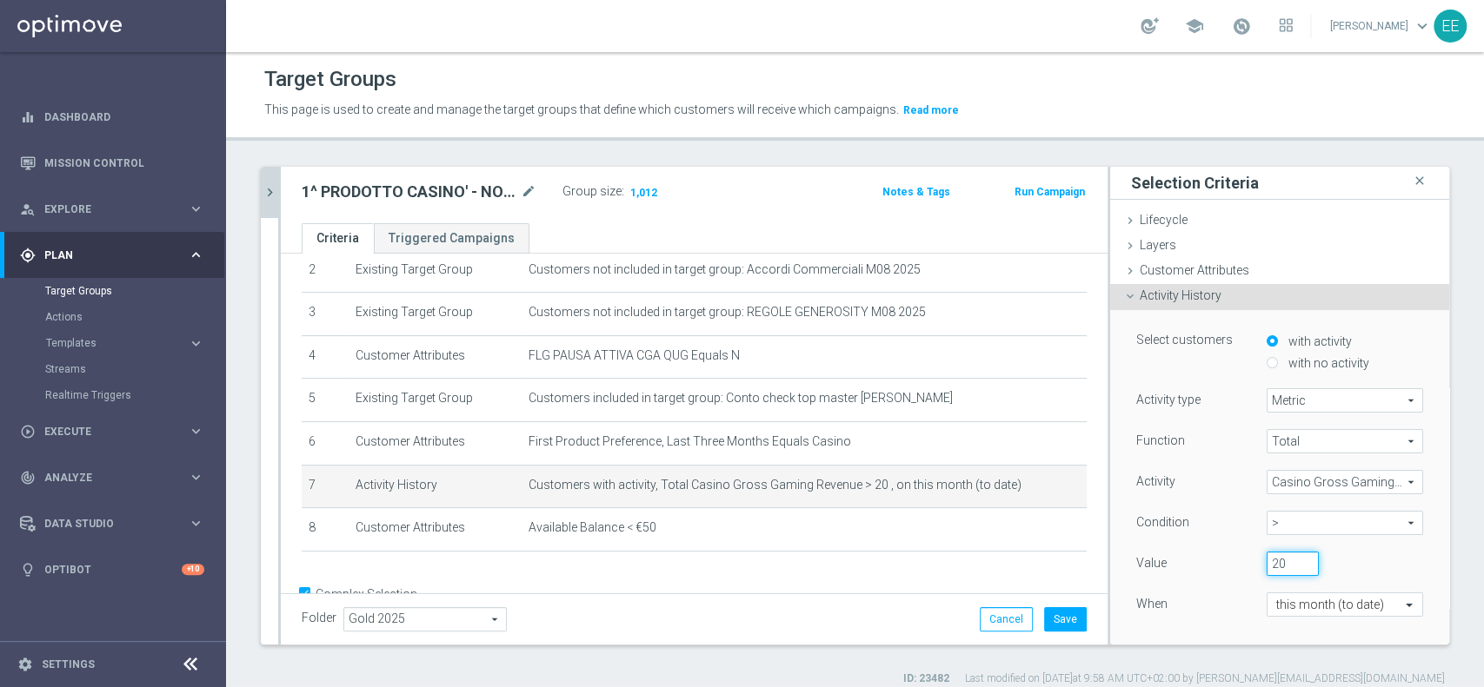
click at [1266, 555] on input "20" at bounding box center [1292, 564] width 52 height 24
type input "25"
click at [1164, 623] on div "Function Total Total arrow_drop_down search Activity Casino Gross Gaming Revenu…" at bounding box center [1279, 538] width 287 height 219
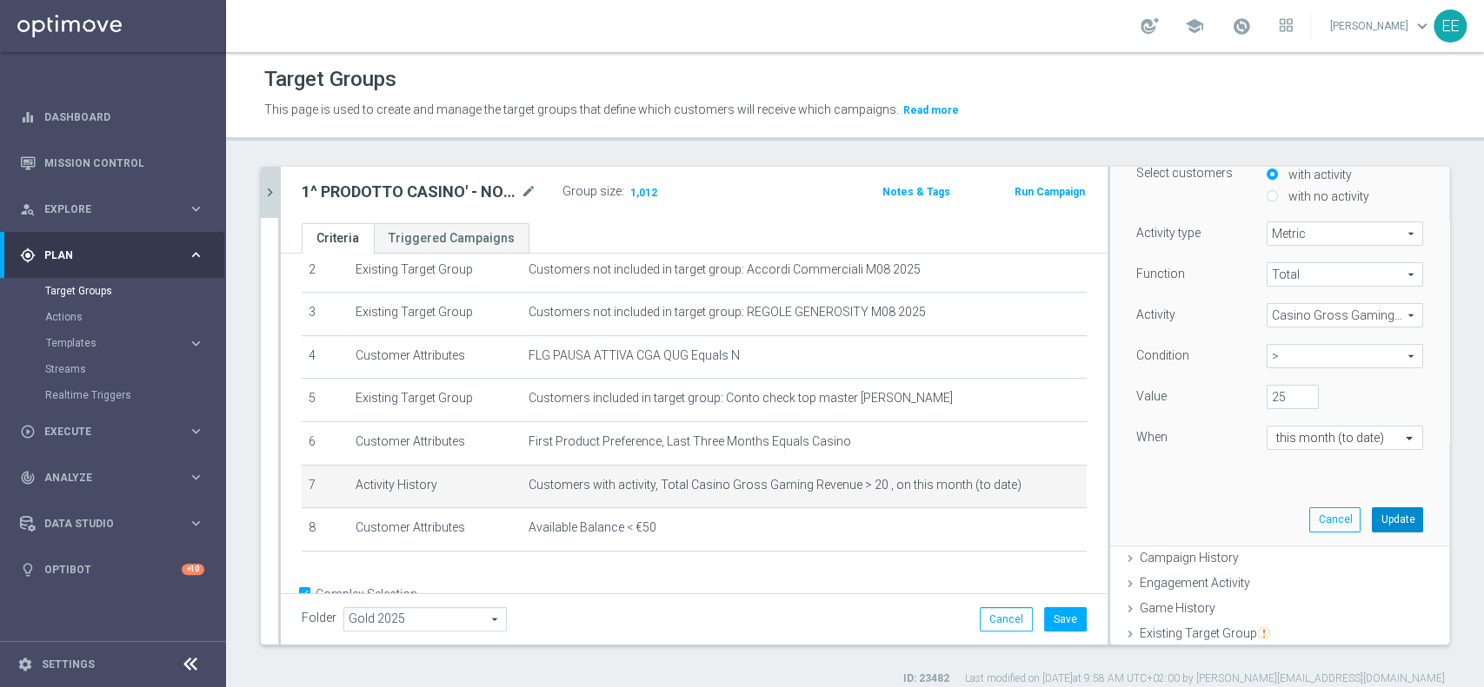
click at [1372, 517] on button "Update" at bounding box center [1396, 520] width 51 height 24
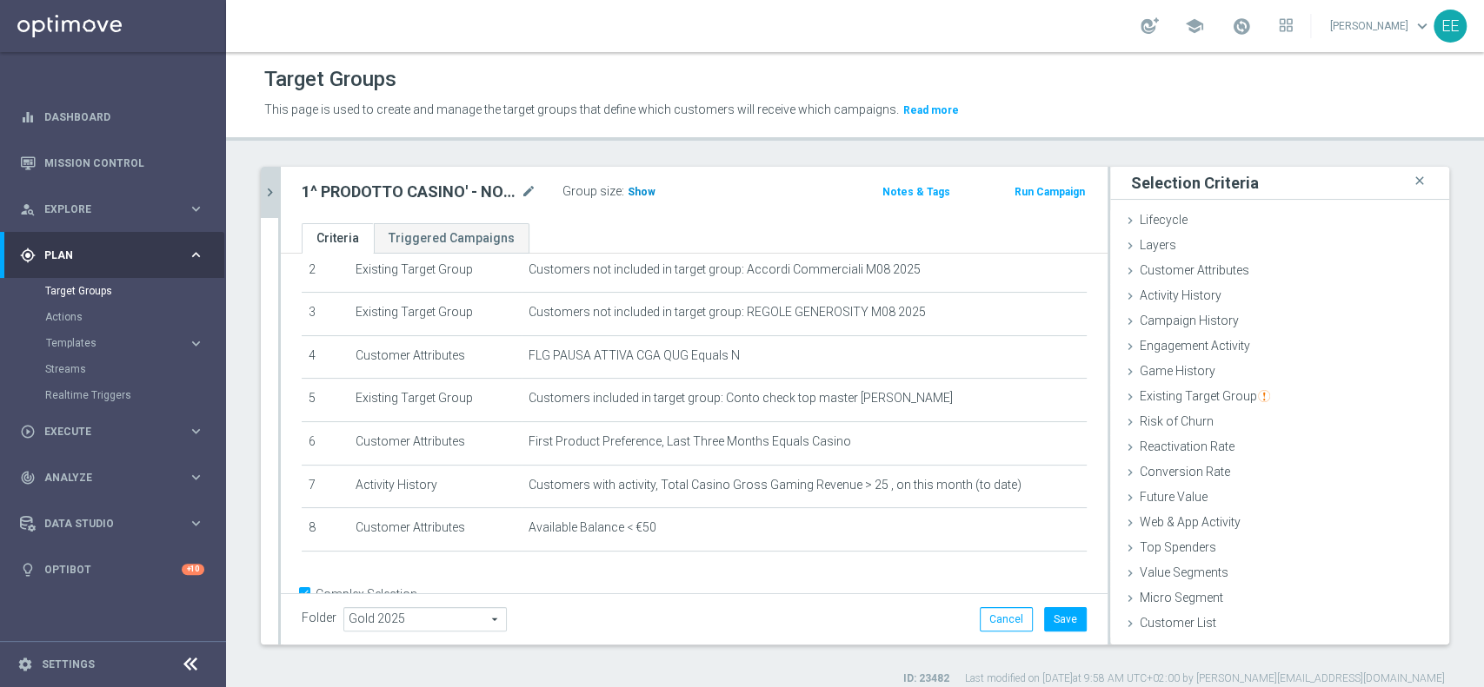
click at [651, 187] on h3 "Show" at bounding box center [641, 192] width 31 height 19
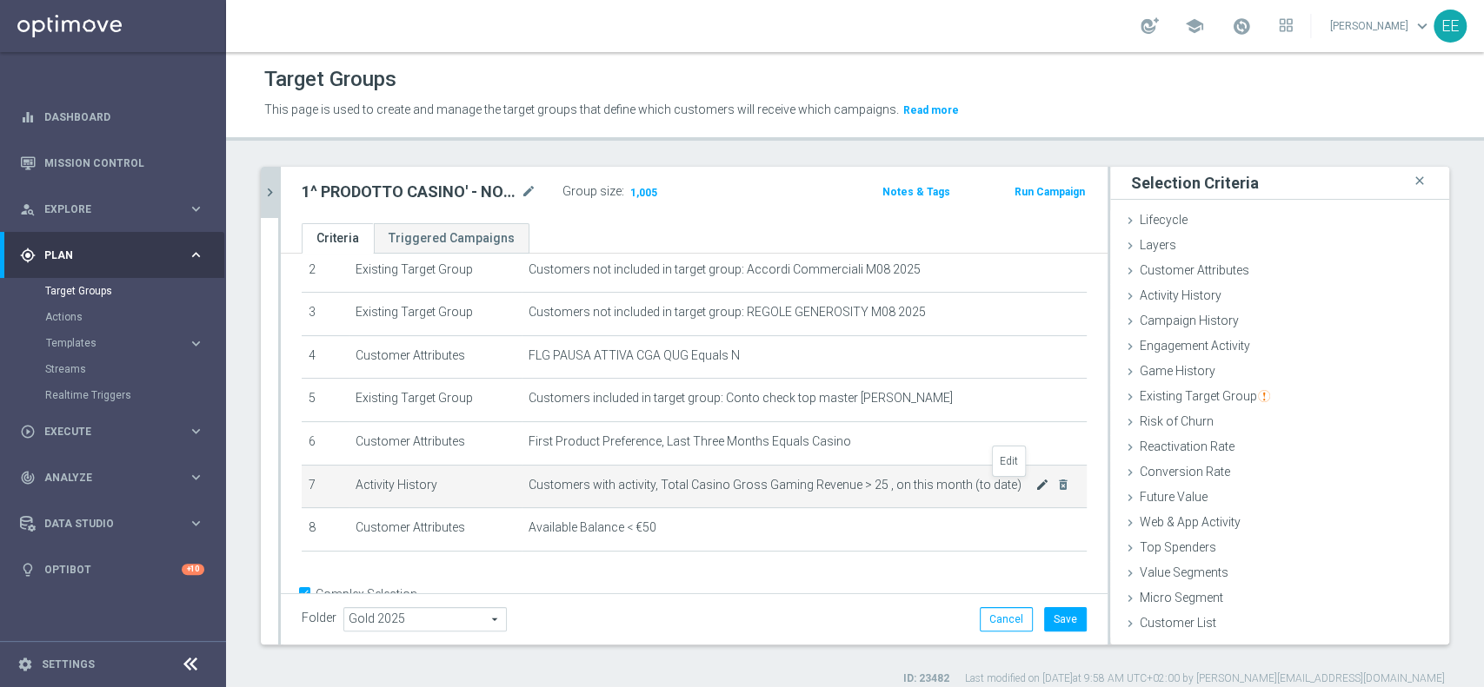
click at [1035, 486] on icon "mode_edit" at bounding box center [1042, 485] width 14 height 14
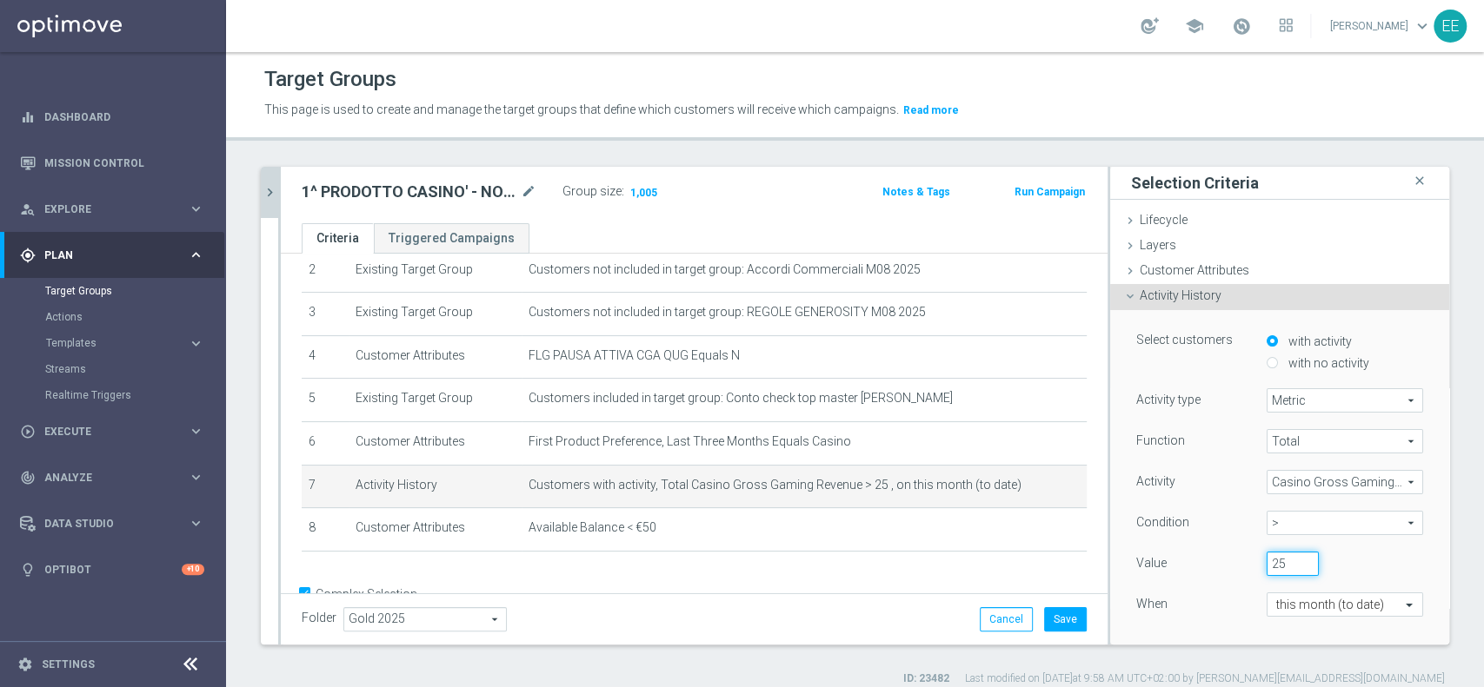
click at [1266, 566] on input "25" at bounding box center [1292, 564] width 52 height 24
type input "26"
click at [1185, 606] on div "When" at bounding box center [1188, 607] width 130 height 28
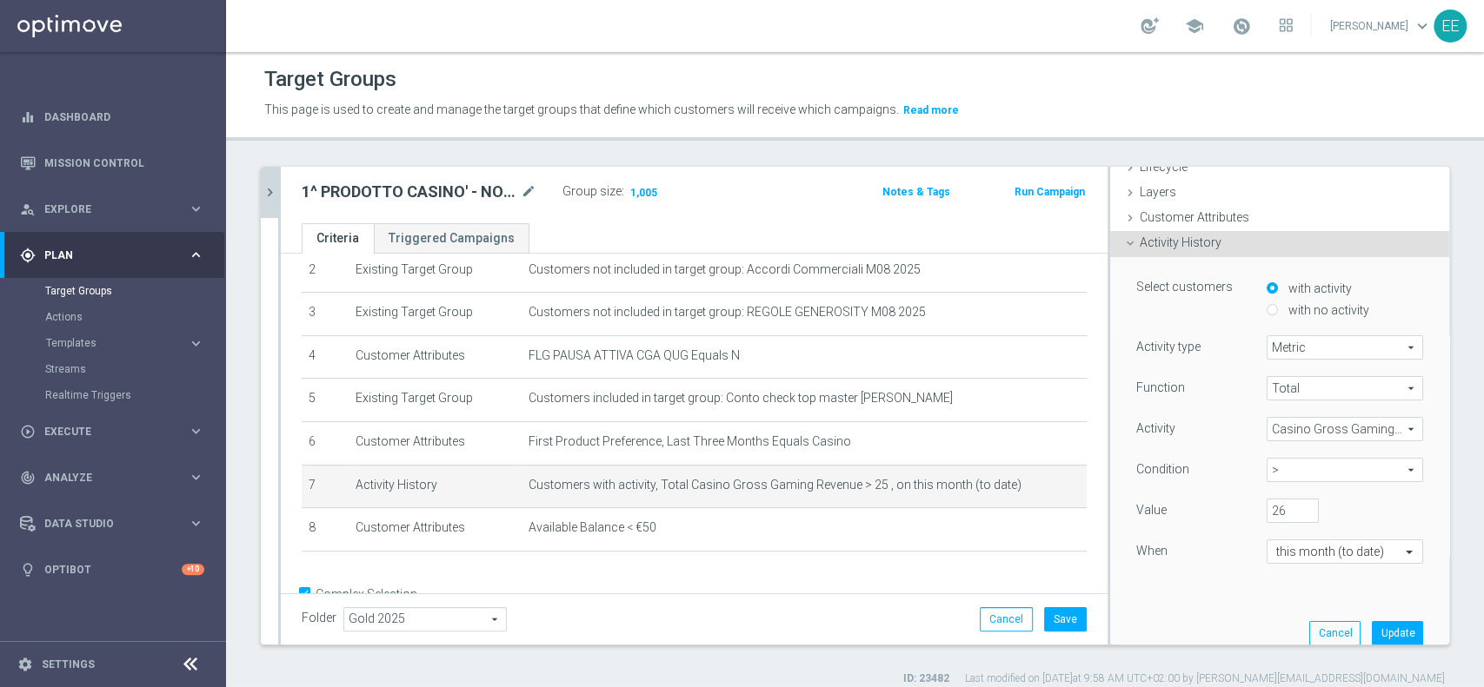
scroll to position [55, 0]
click at [1371, 622] on button "Update" at bounding box center [1396, 632] width 51 height 24
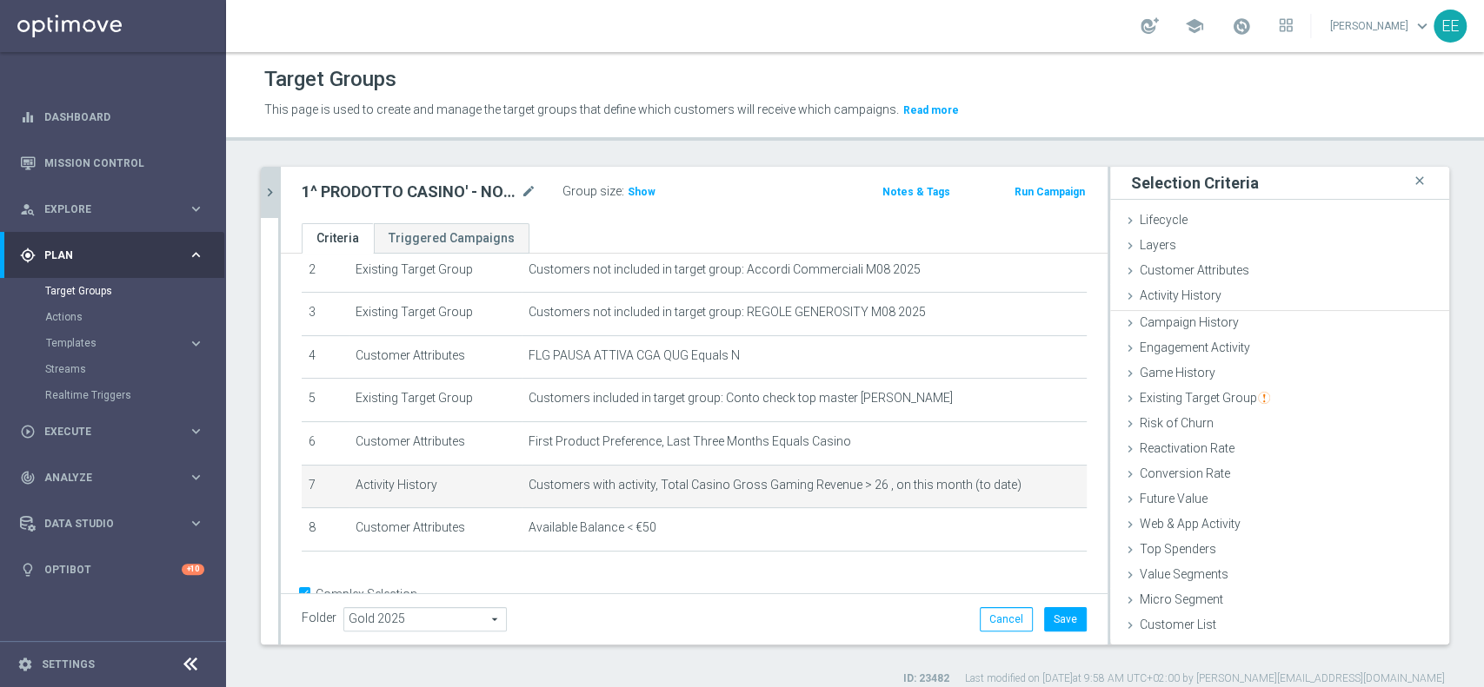
scroll to position [0, 0]
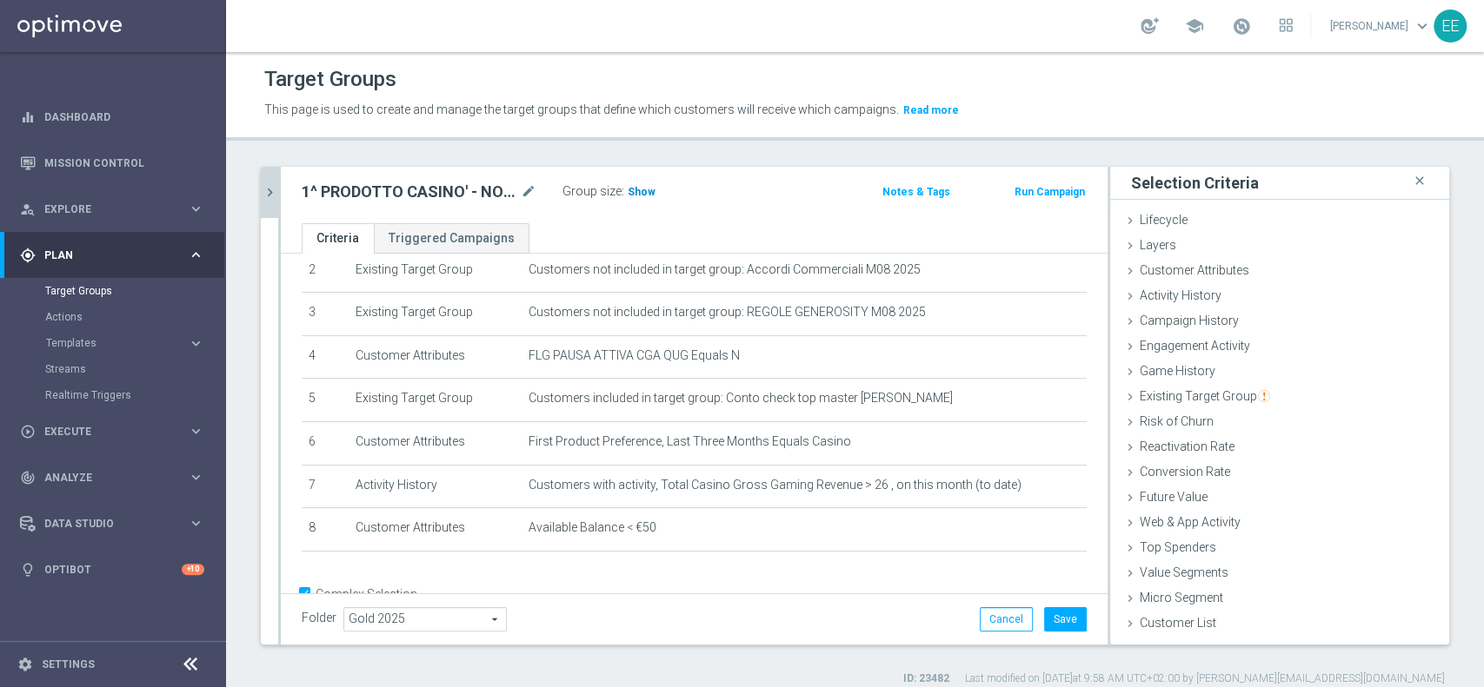
click at [633, 186] on span "Show" at bounding box center [641, 192] width 28 height 12
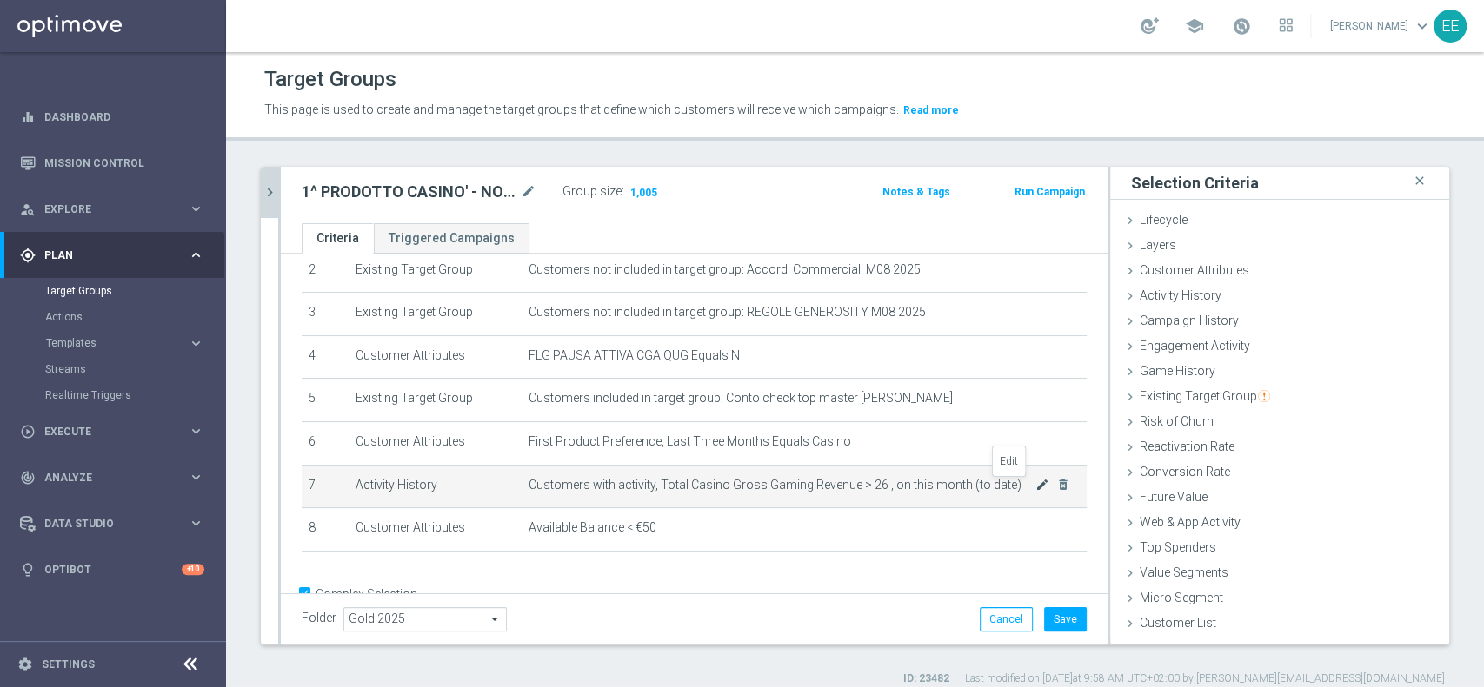
click at [1035, 485] on icon "mode_edit" at bounding box center [1042, 485] width 14 height 14
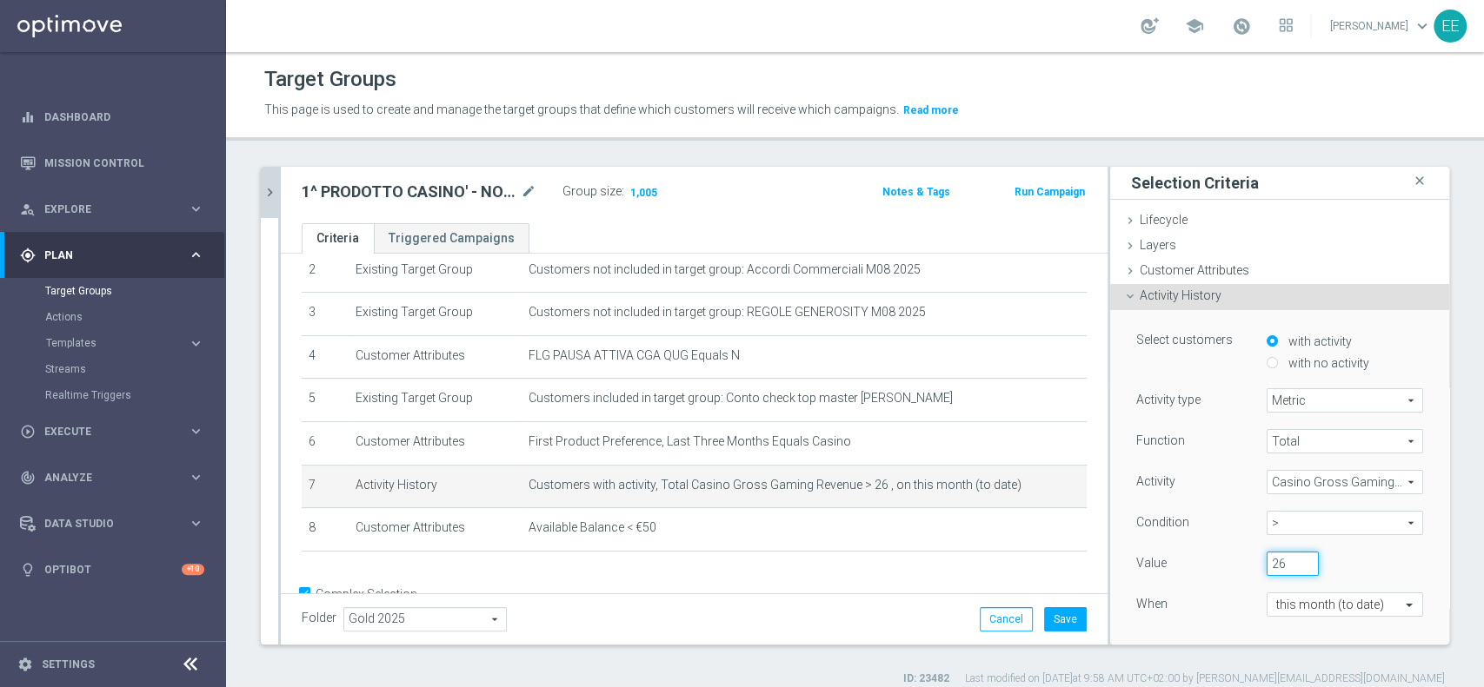
click at [1266, 553] on input "26" at bounding box center [1292, 564] width 52 height 24
type input "27"
click at [1338, 526] on span ">" at bounding box center [1344, 523] width 155 height 23
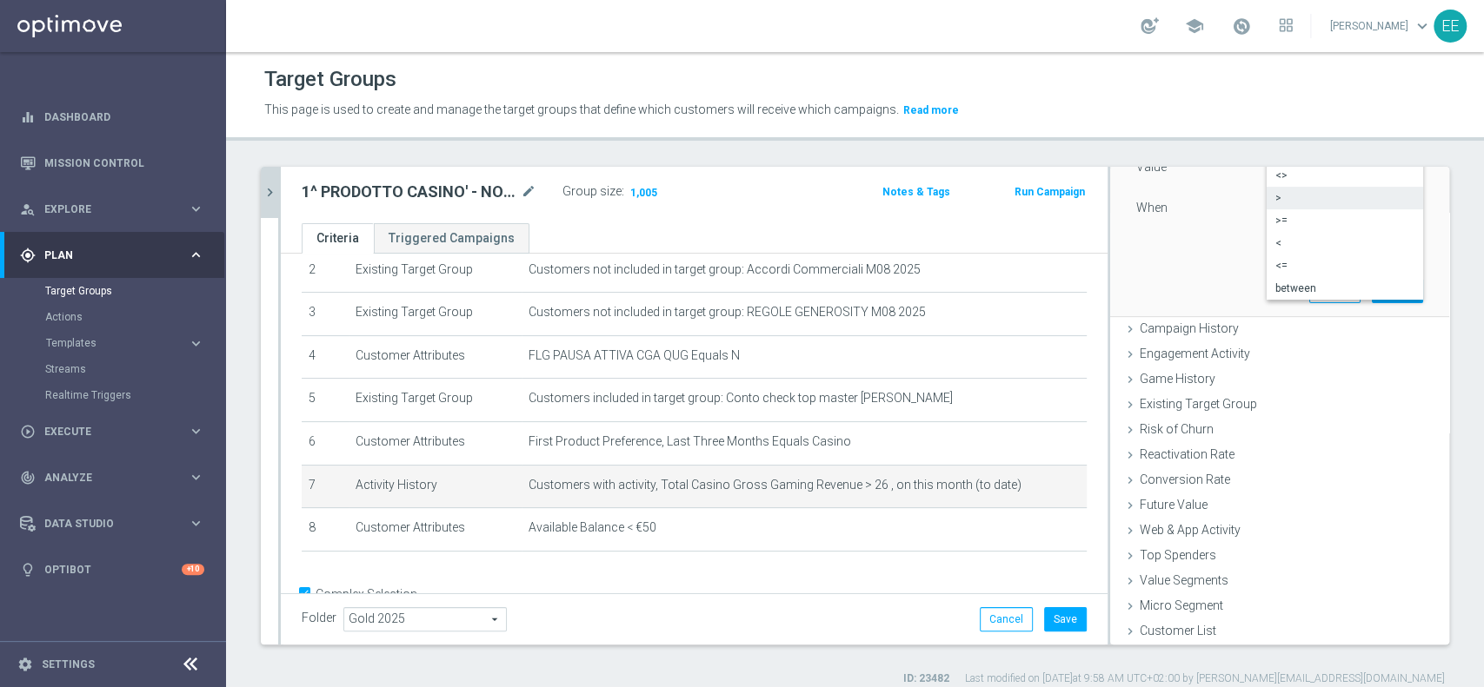
scroll to position [14, 0]
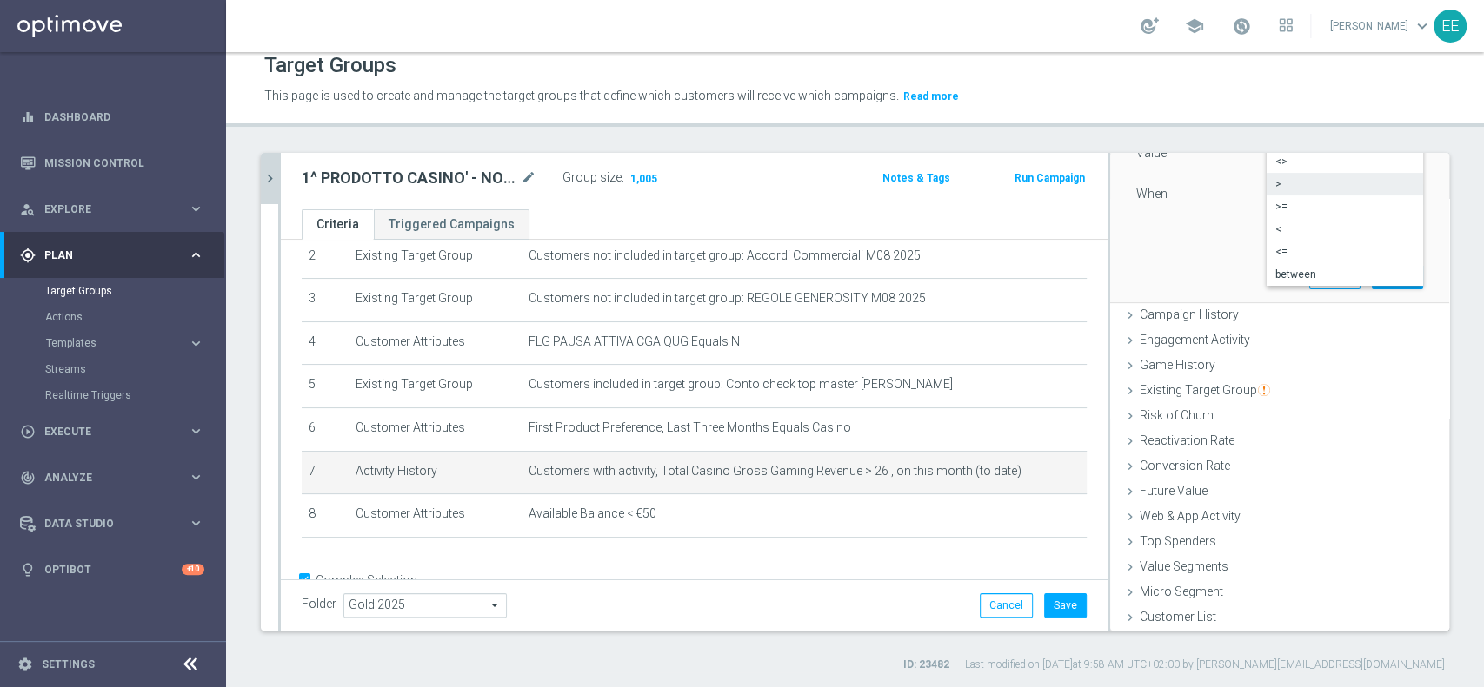
click at [1185, 260] on div "Select customers with activity with no activity Activity type Metric Metric arr…" at bounding box center [1279, 101] width 313 height 402
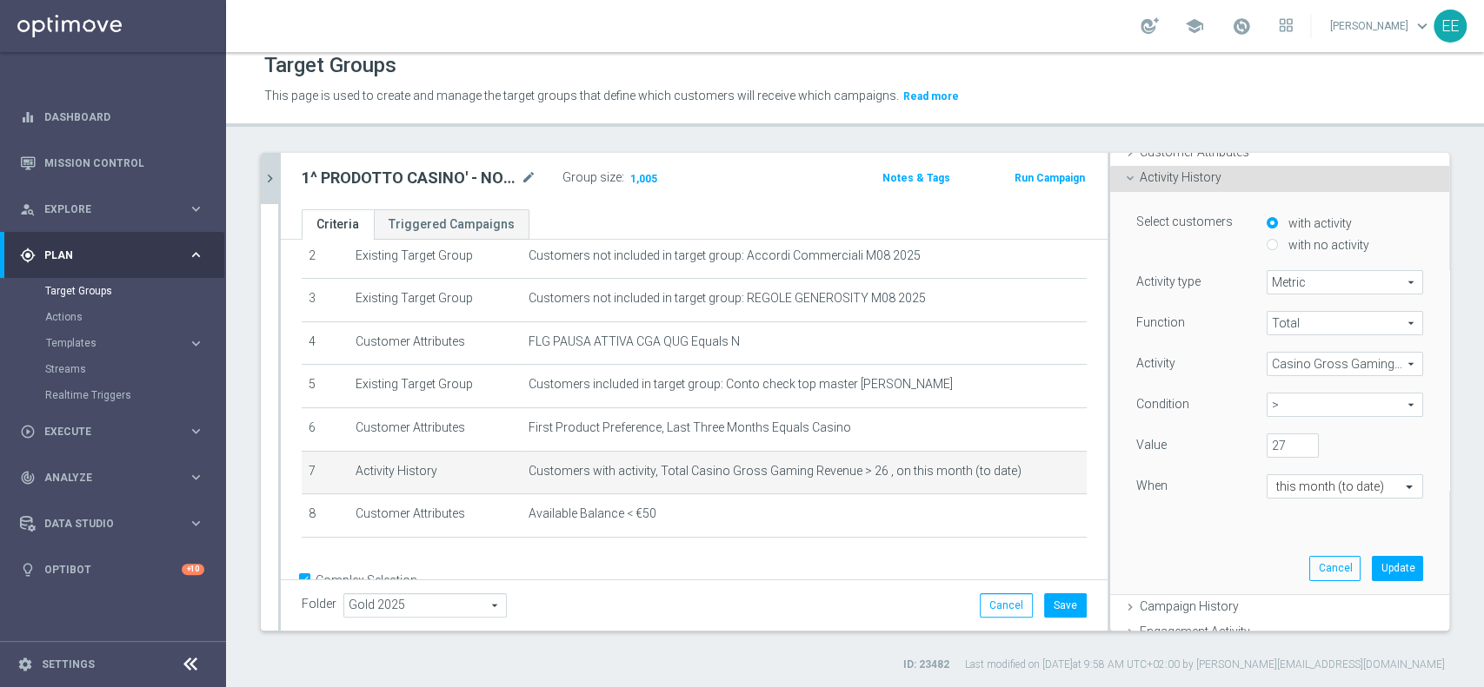
click at [1387, 573] on div "Select customers with activity with no activity Activity type Metric Metric arr…" at bounding box center [1279, 393] width 313 height 402
click at [1377, 567] on button "Update" at bounding box center [1396, 568] width 51 height 24
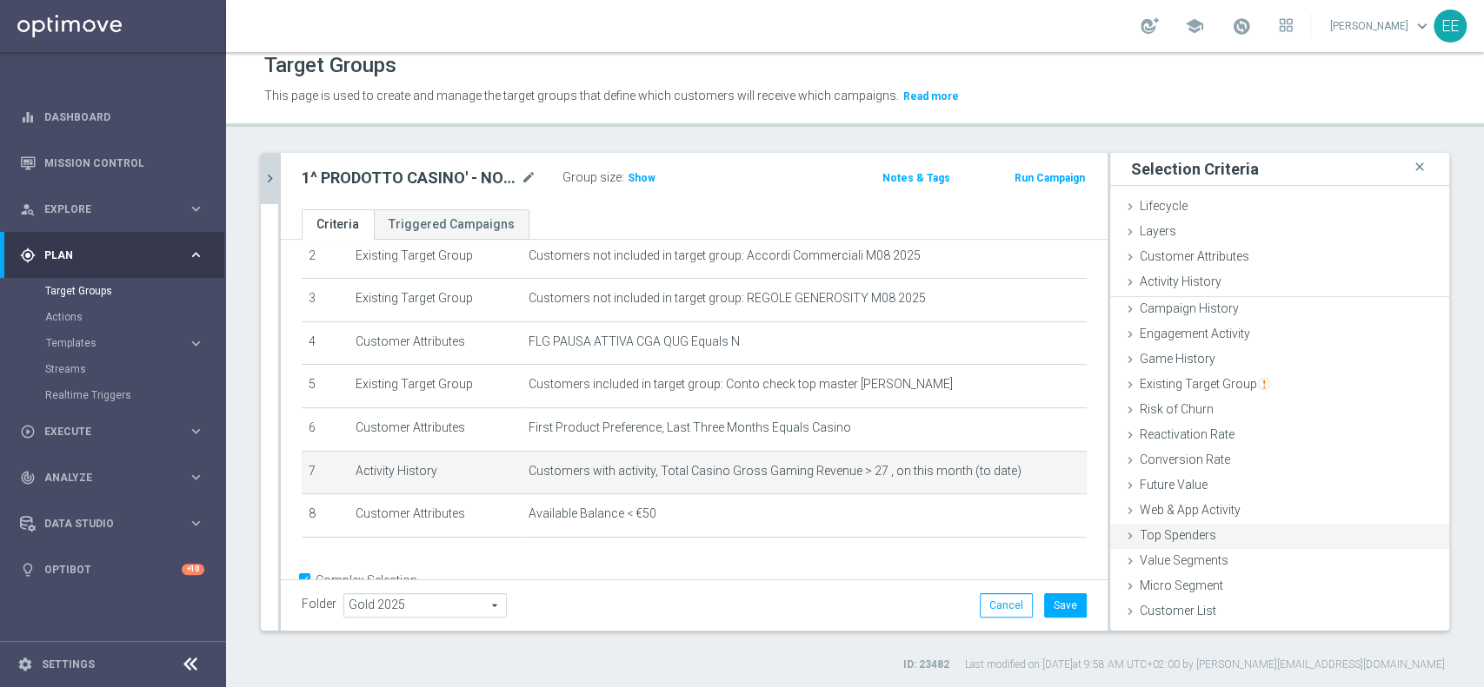
scroll to position [0, 0]
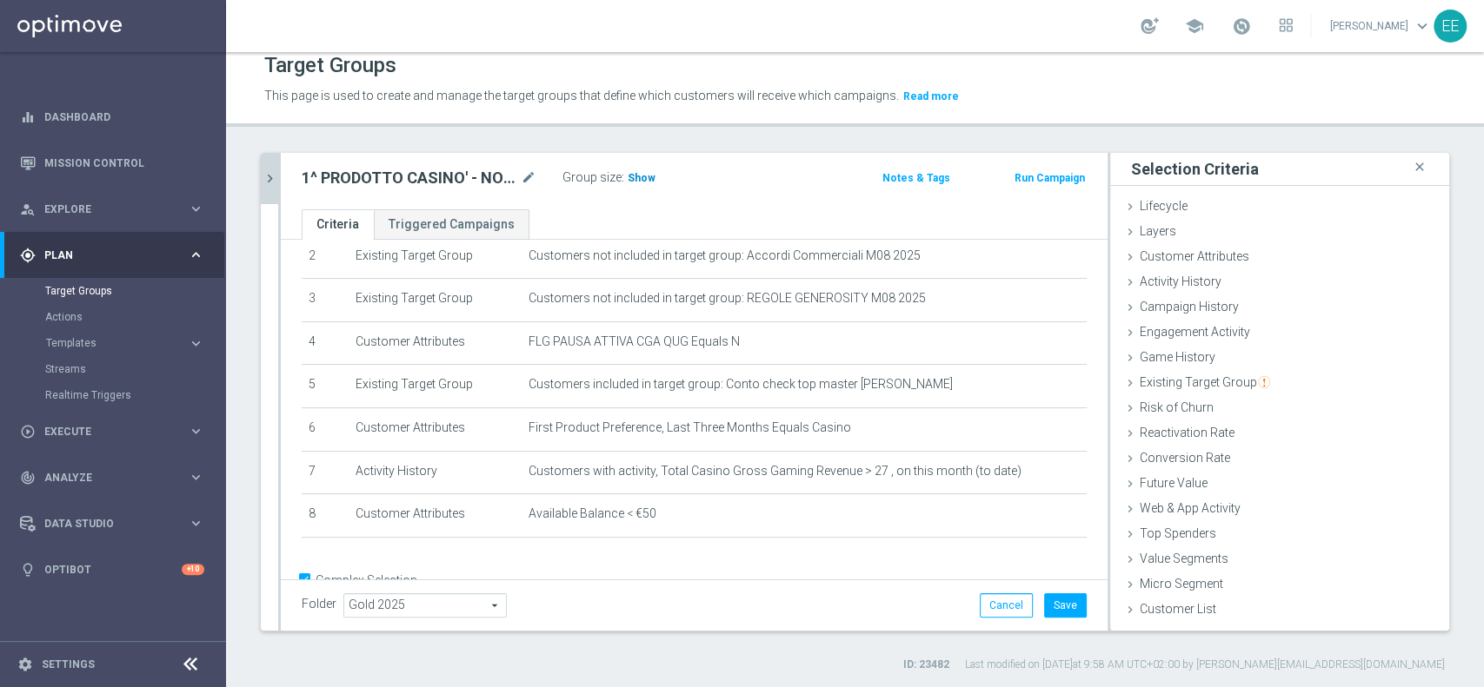
click at [632, 173] on span "Show" at bounding box center [641, 178] width 28 height 12
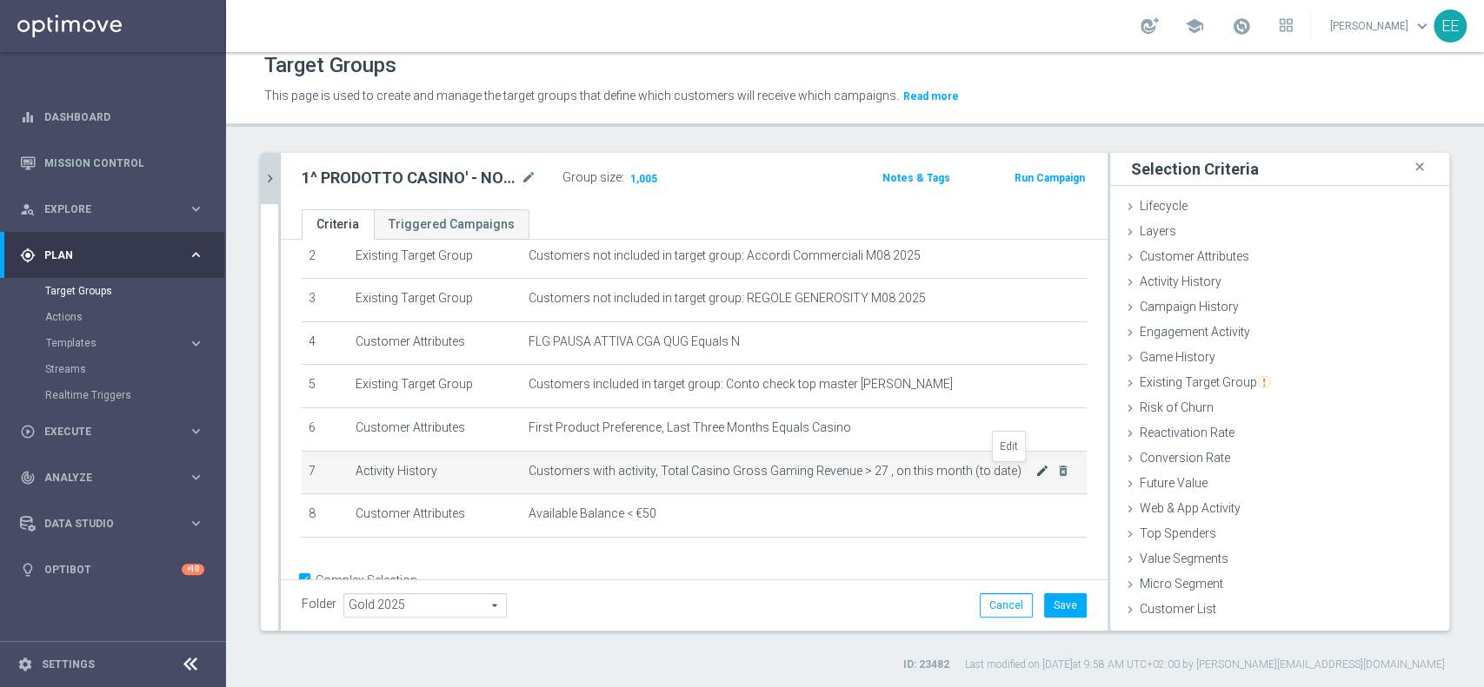
click at [1035, 470] on icon "mode_edit" at bounding box center [1042, 471] width 14 height 14
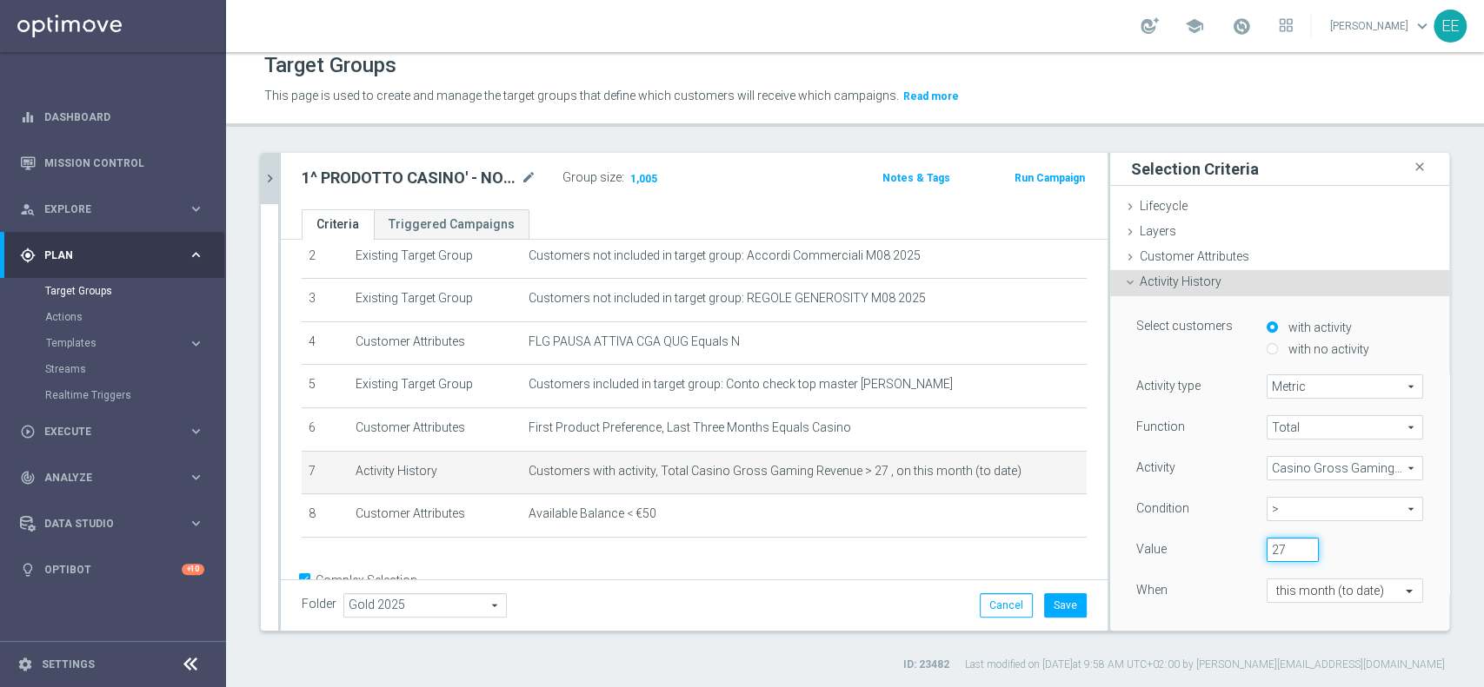
click at [1266, 557] on input "27" at bounding box center [1292, 550] width 52 height 24
type input "29"
click at [1173, 584] on div "When" at bounding box center [1188, 593] width 130 height 28
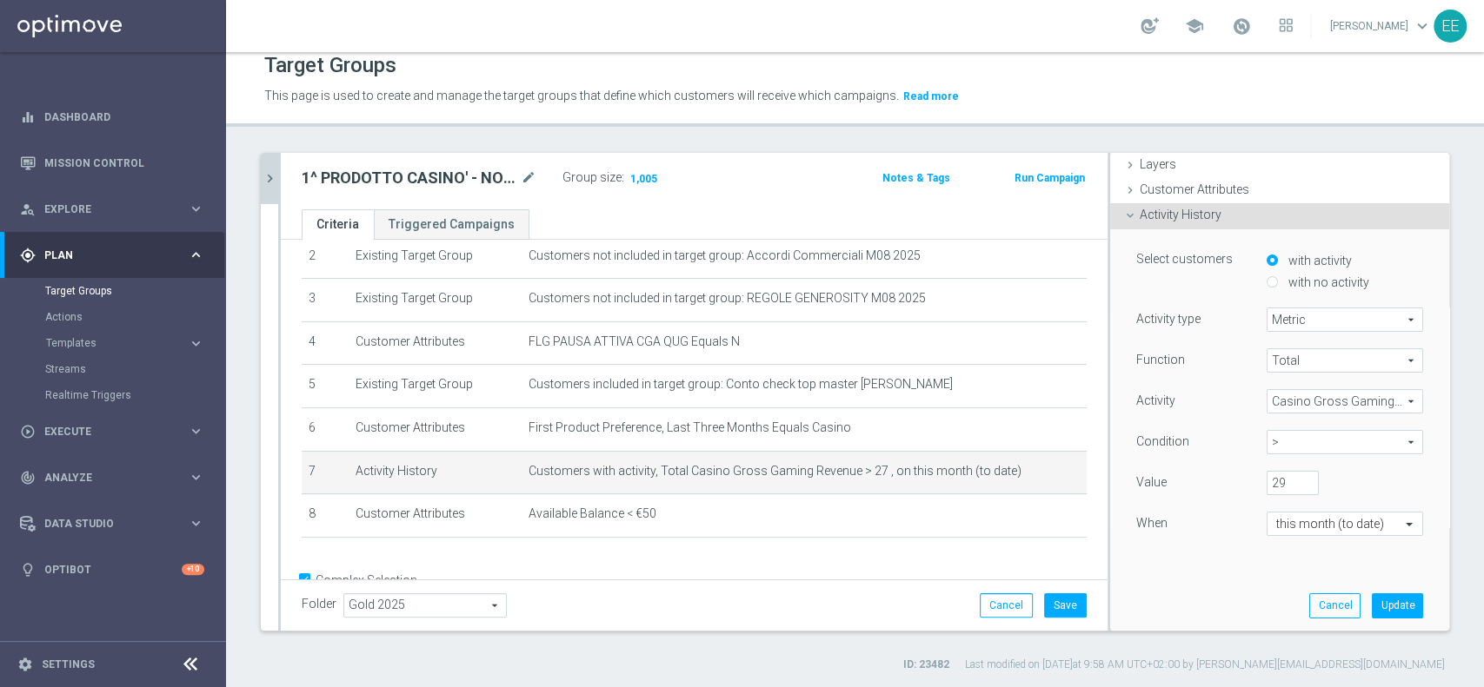
scroll to position [74, 0]
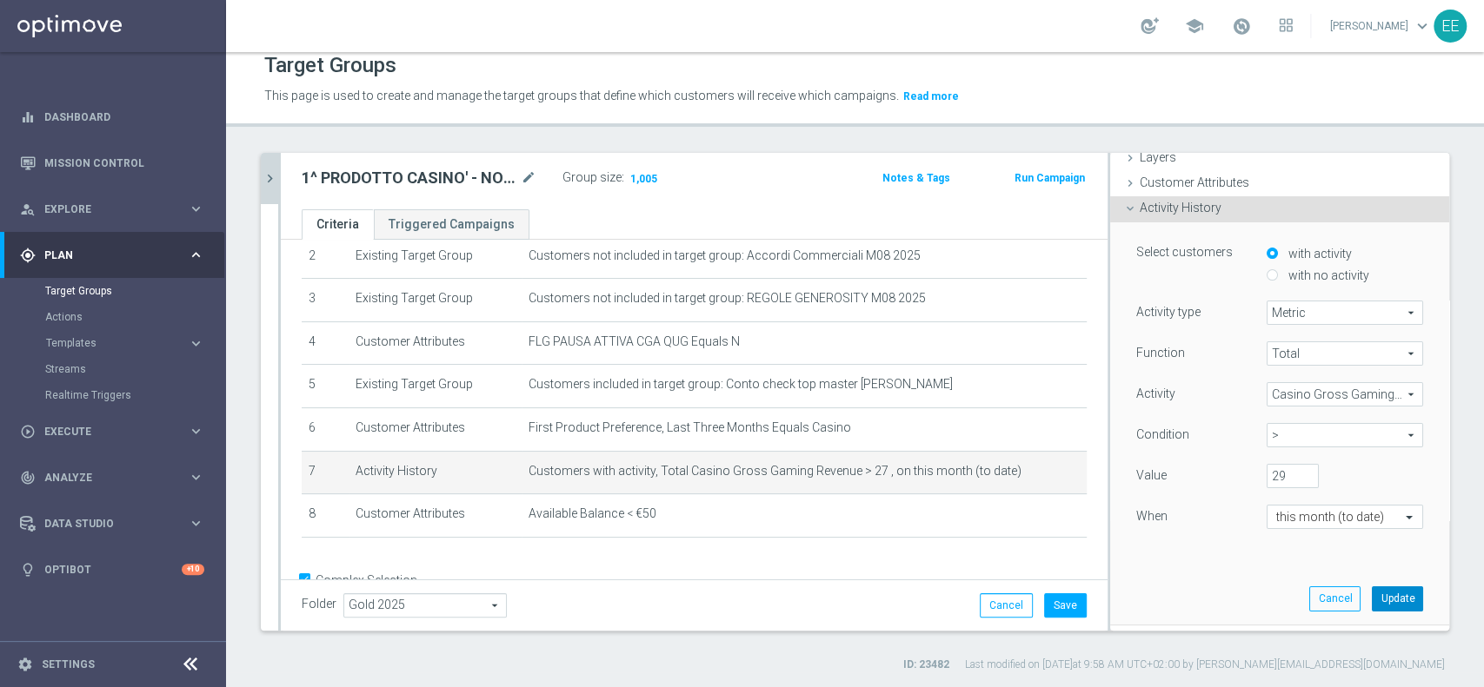
click at [1374, 594] on button "Update" at bounding box center [1396, 599] width 51 height 24
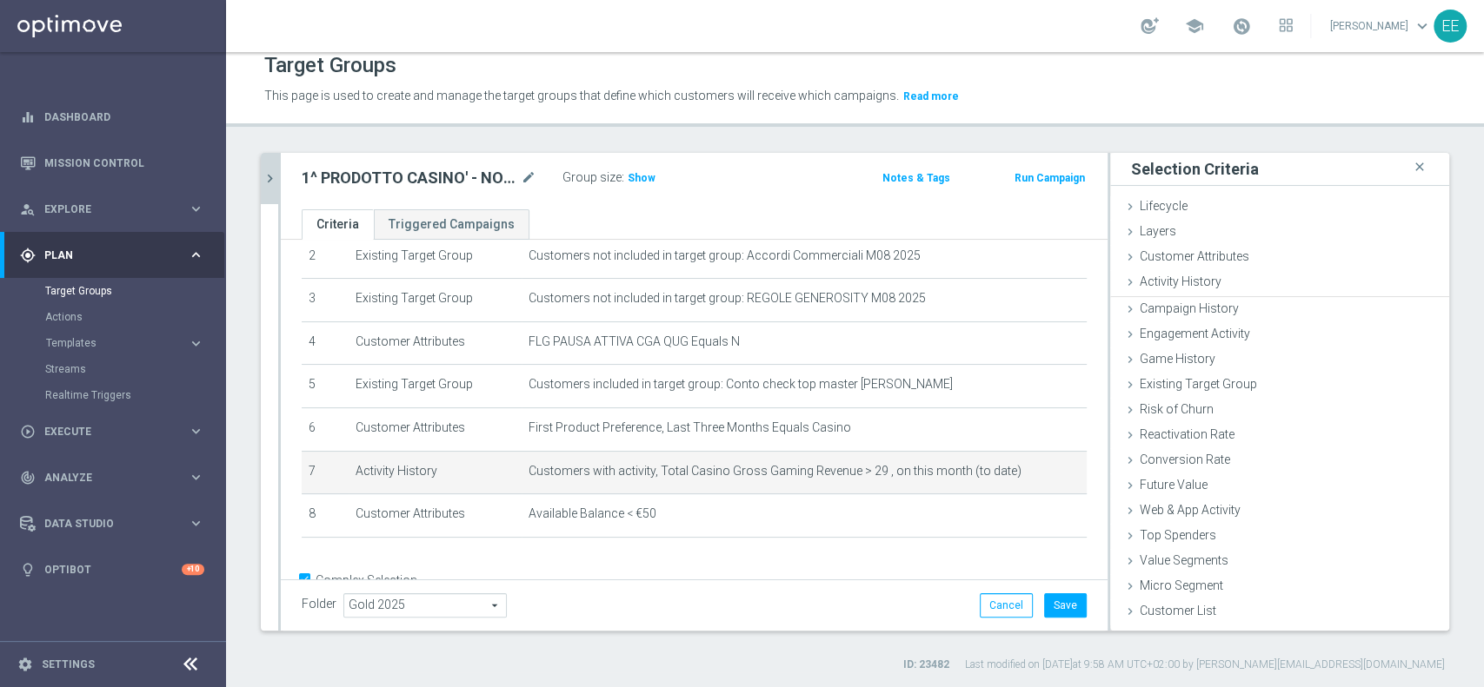
scroll to position [0, 0]
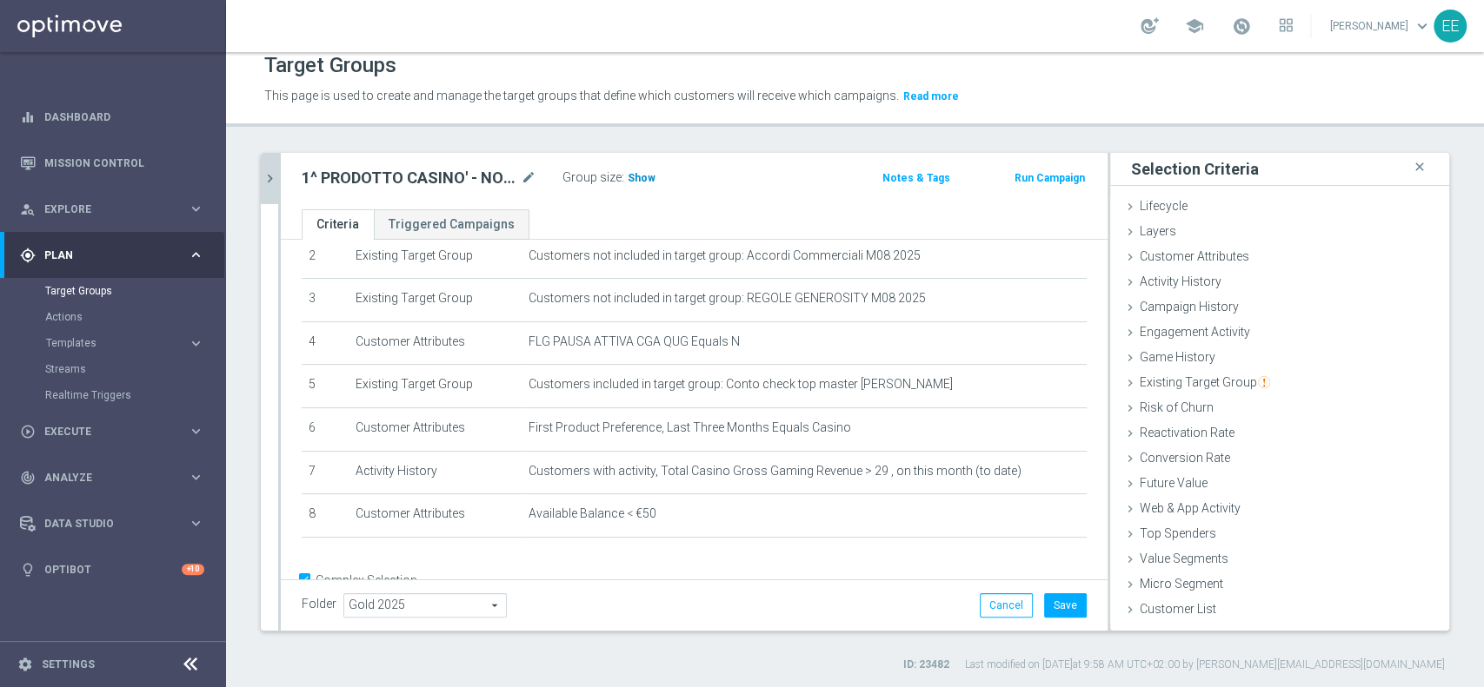
click at [641, 178] on span "Show" at bounding box center [641, 178] width 28 height 12
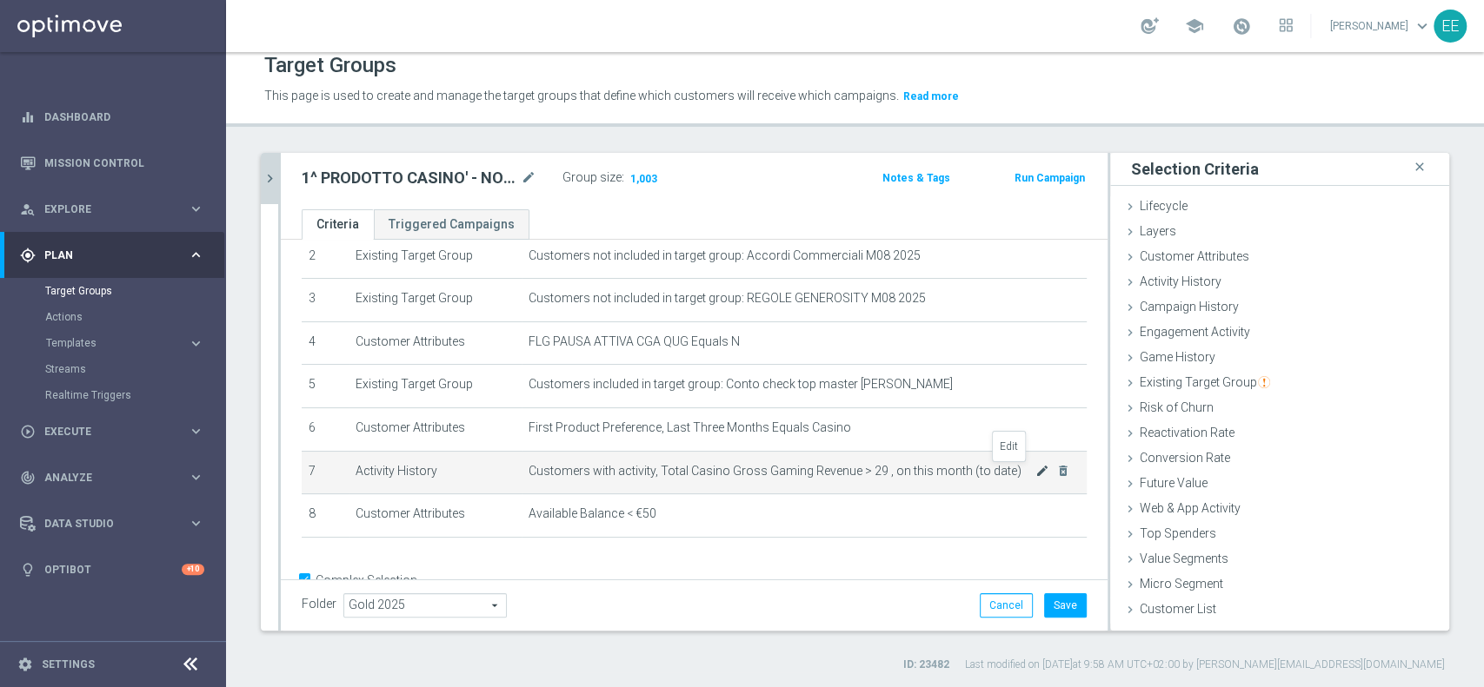
click at [1035, 475] on icon "mode_edit" at bounding box center [1042, 471] width 14 height 14
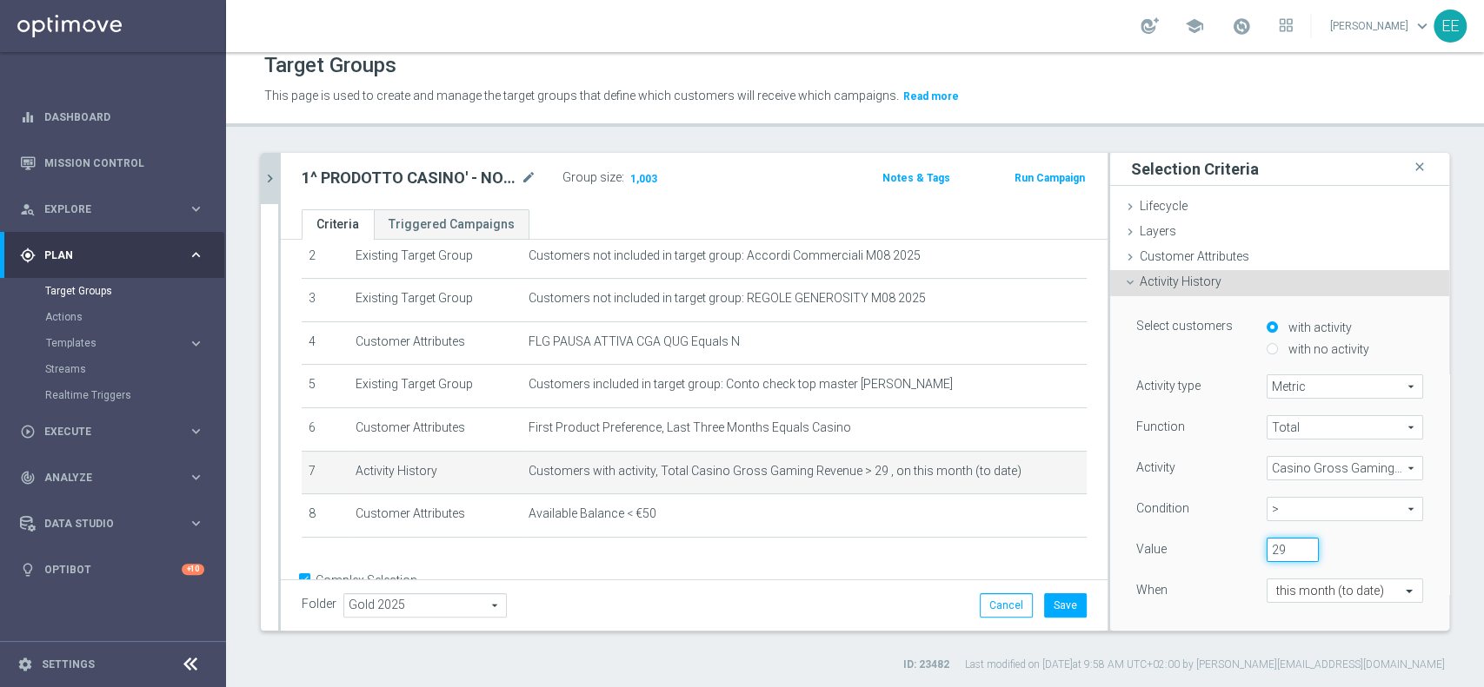
click at [1266, 543] on input "29" at bounding box center [1292, 550] width 52 height 24
type input "30"
click at [1358, 551] on div "30" at bounding box center [1331, 550] width 156 height 24
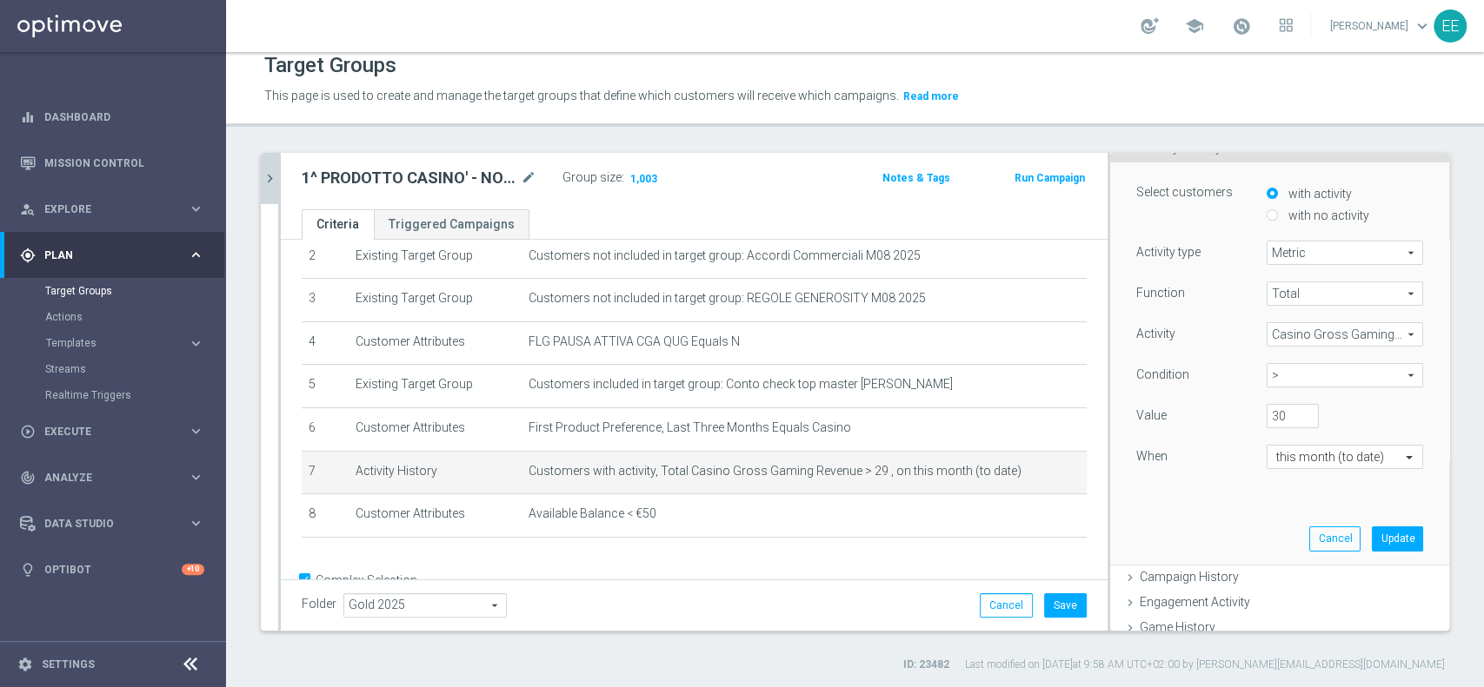
scroll to position [138, 0]
click at [1371, 529] on button "Update" at bounding box center [1396, 534] width 51 height 24
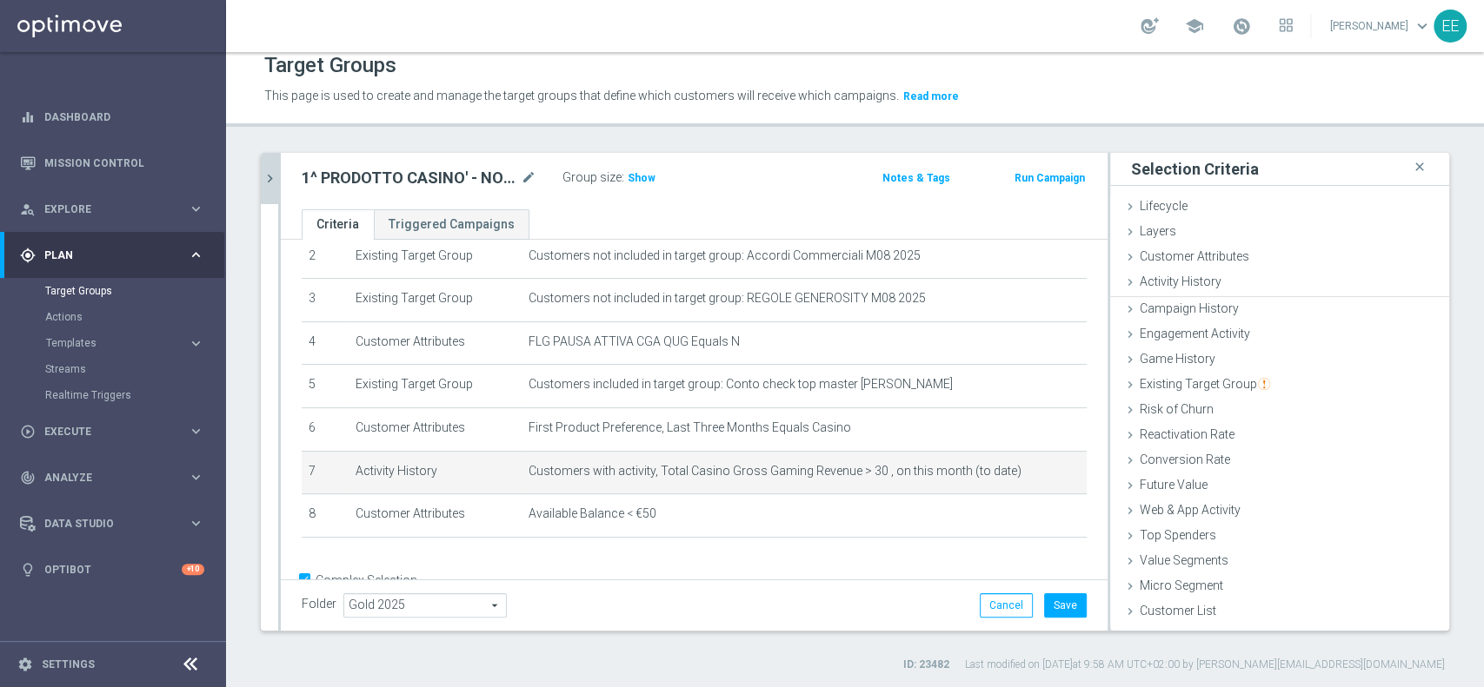
scroll to position [0, 0]
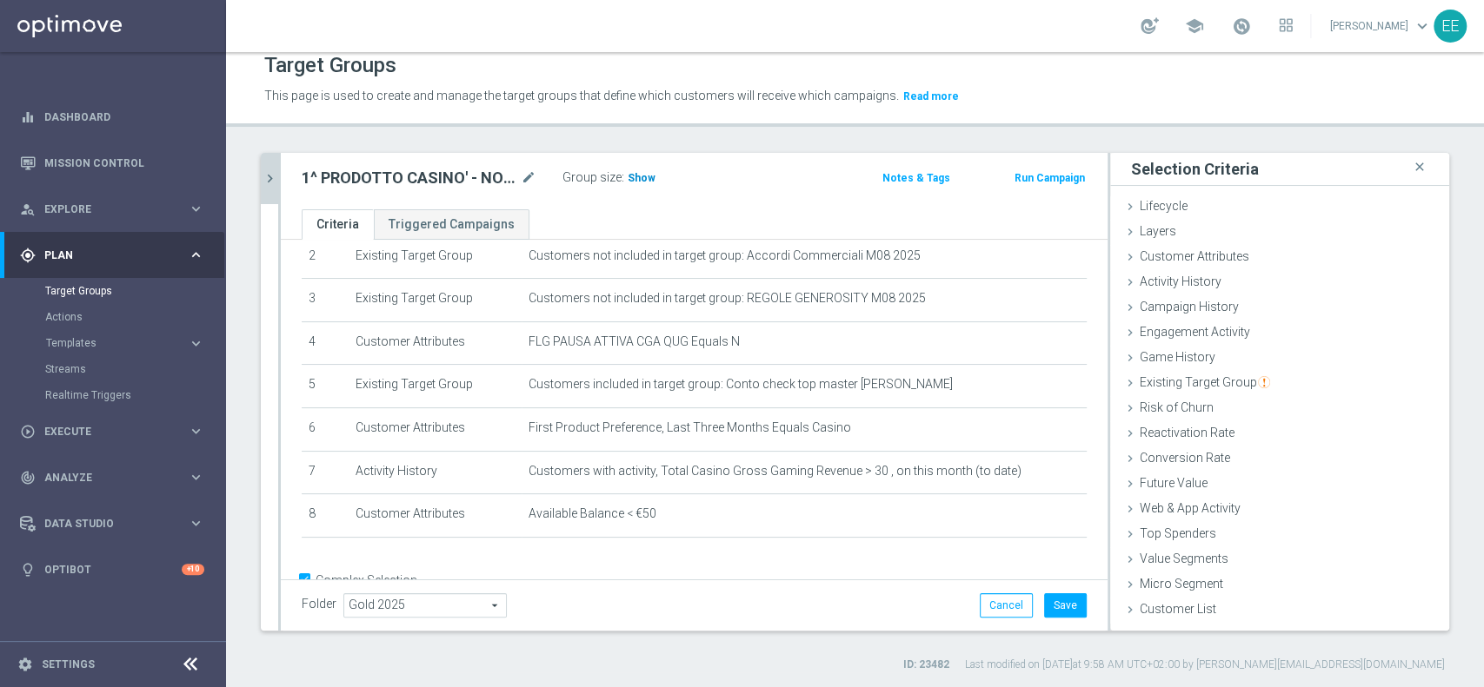
click at [633, 174] on span "Show" at bounding box center [641, 178] width 28 height 12
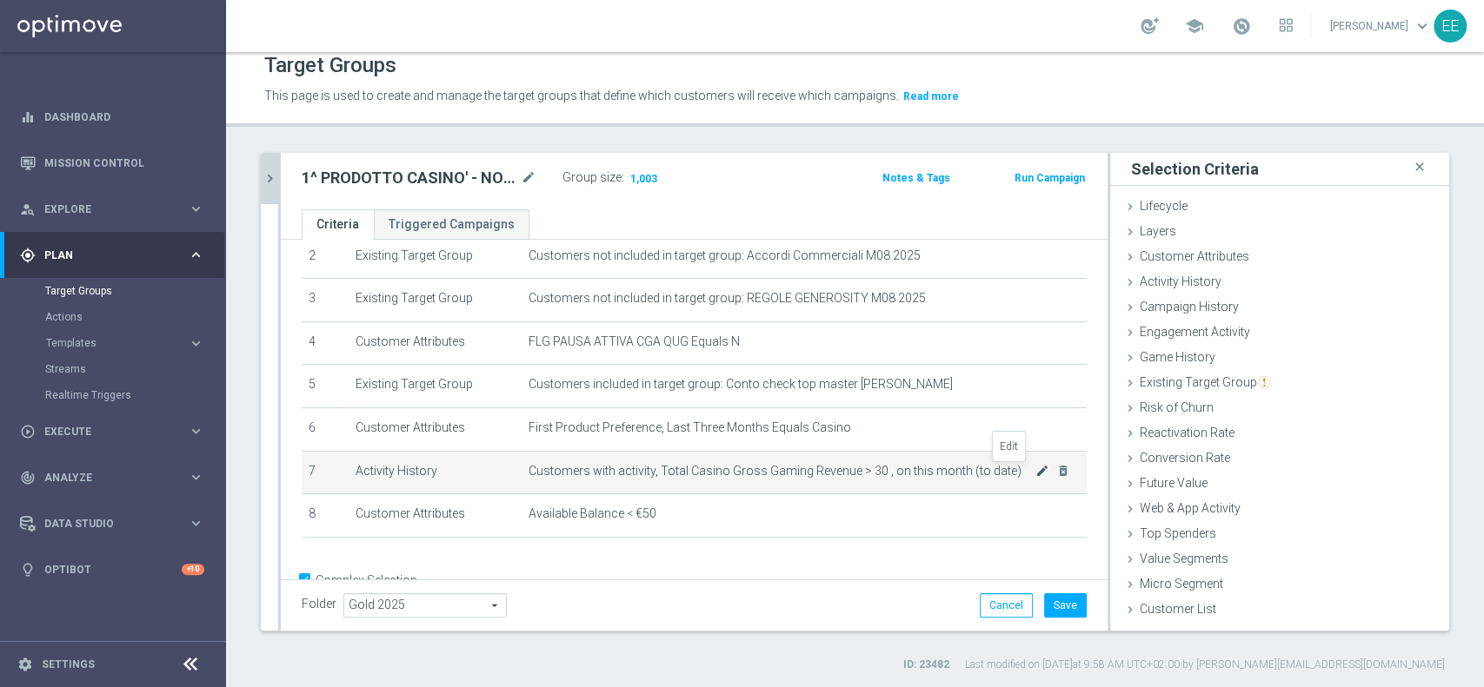
click at [1035, 474] on icon "mode_edit" at bounding box center [1042, 471] width 14 height 14
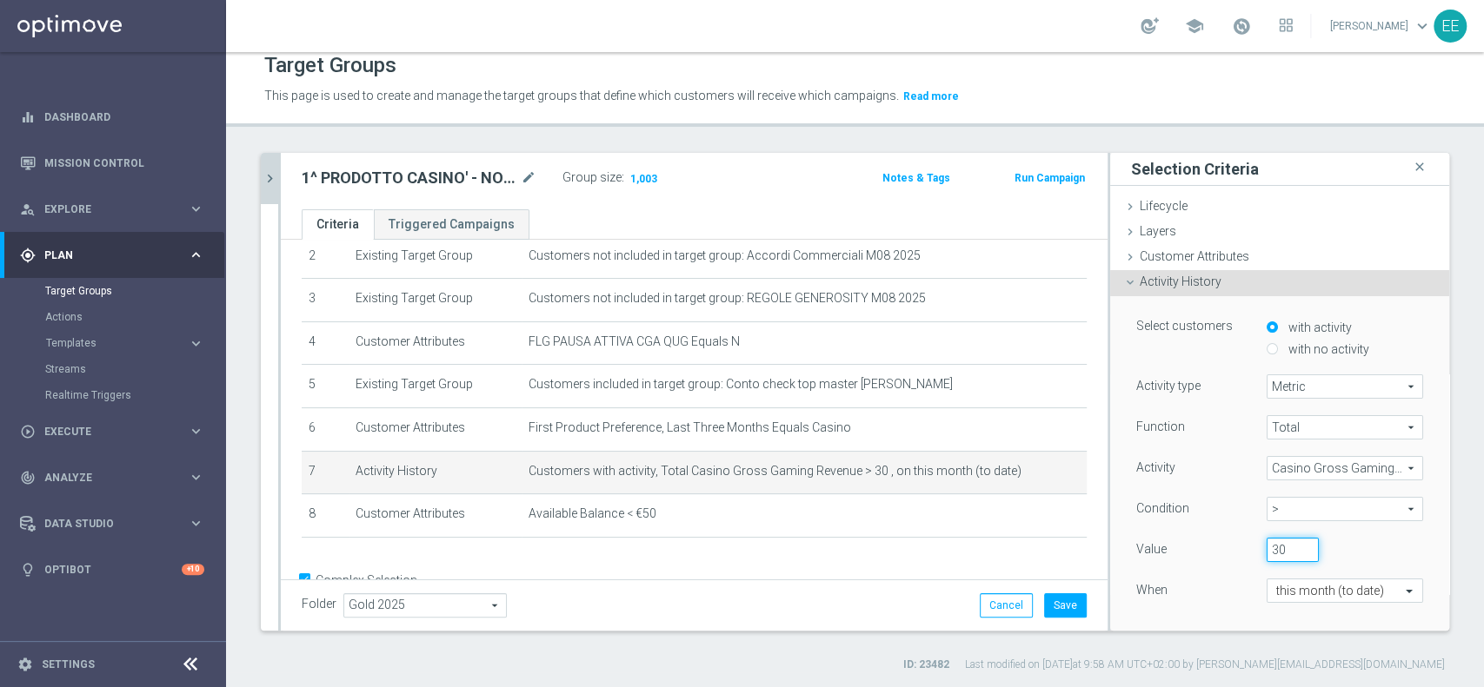
click at [1266, 542] on input "30" at bounding box center [1292, 550] width 52 height 24
type input "31"
click at [1351, 539] on div "31" at bounding box center [1331, 550] width 156 height 24
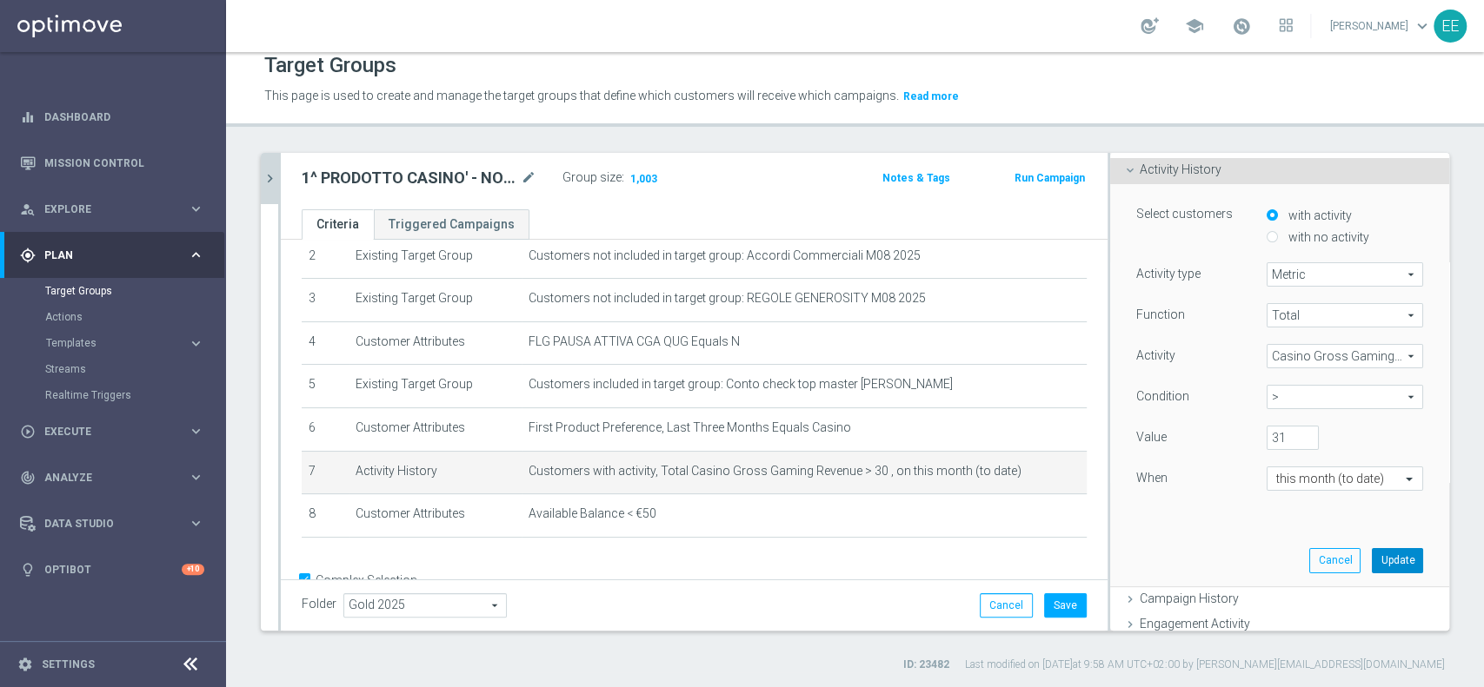
scroll to position [113, 0]
click at [1375, 558] on button "Update" at bounding box center [1396, 560] width 51 height 24
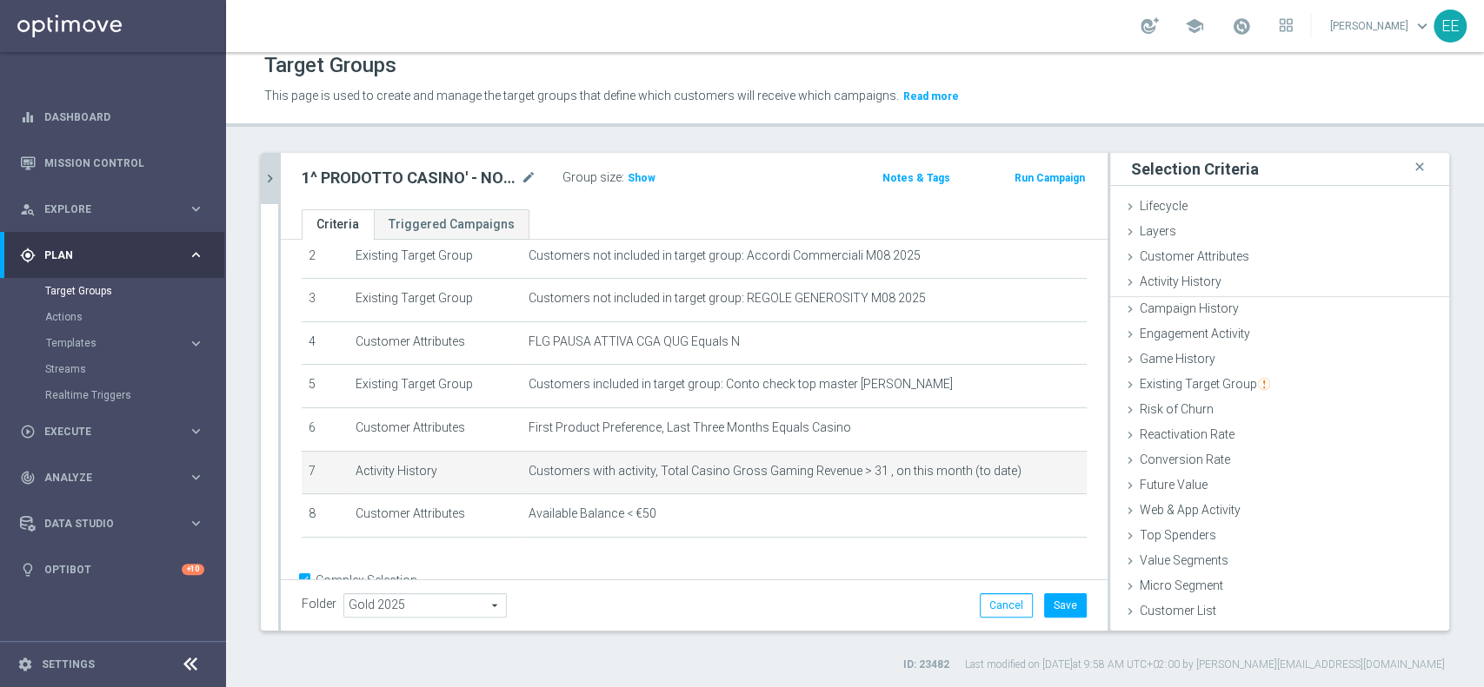
scroll to position [0, 0]
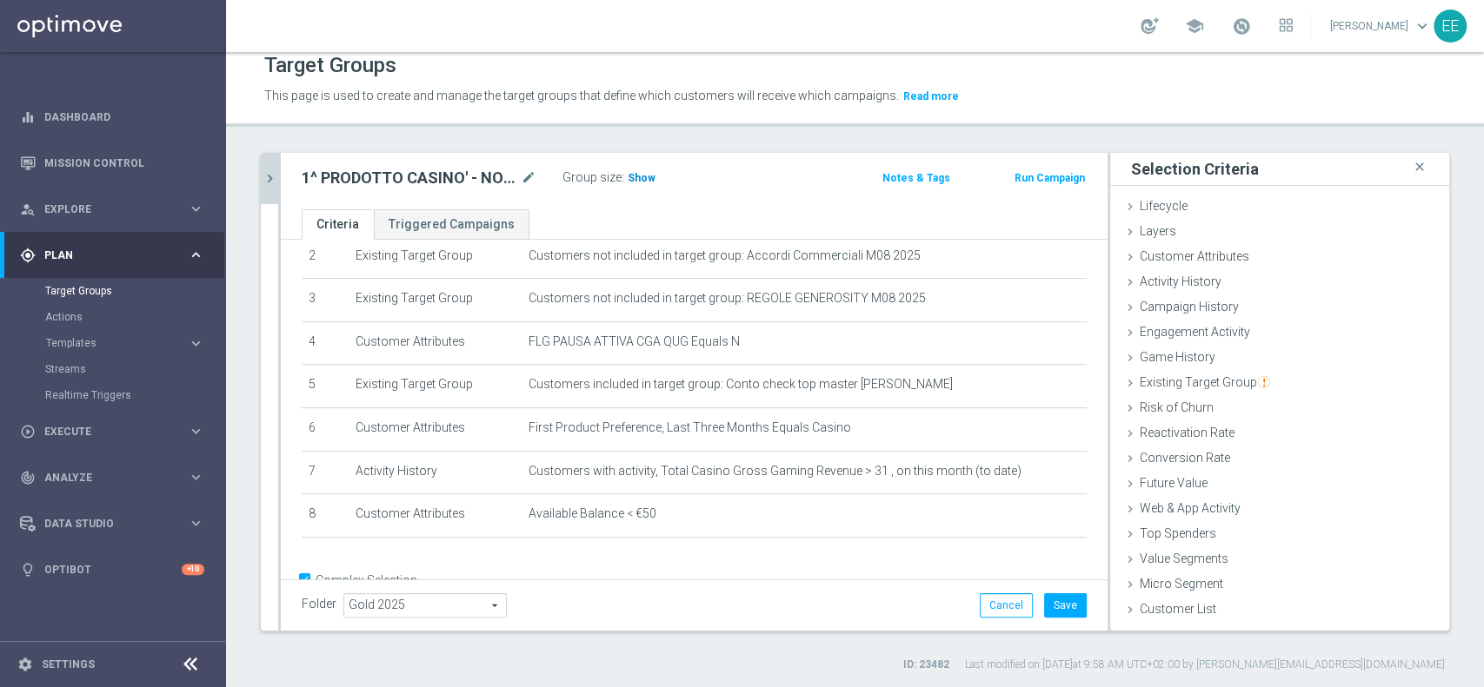
click at [634, 172] on span "Show" at bounding box center [641, 178] width 28 height 12
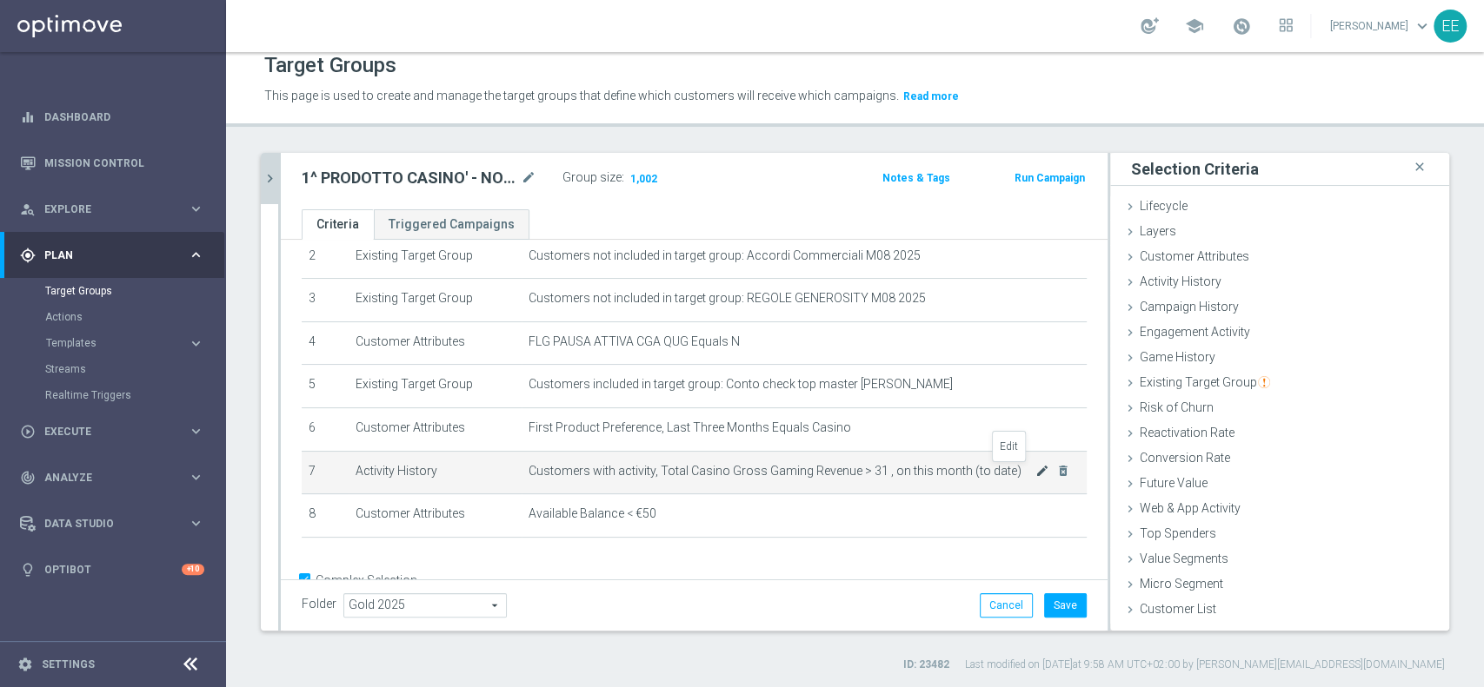
click at [1035, 473] on icon "mode_edit" at bounding box center [1042, 471] width 14 height 14
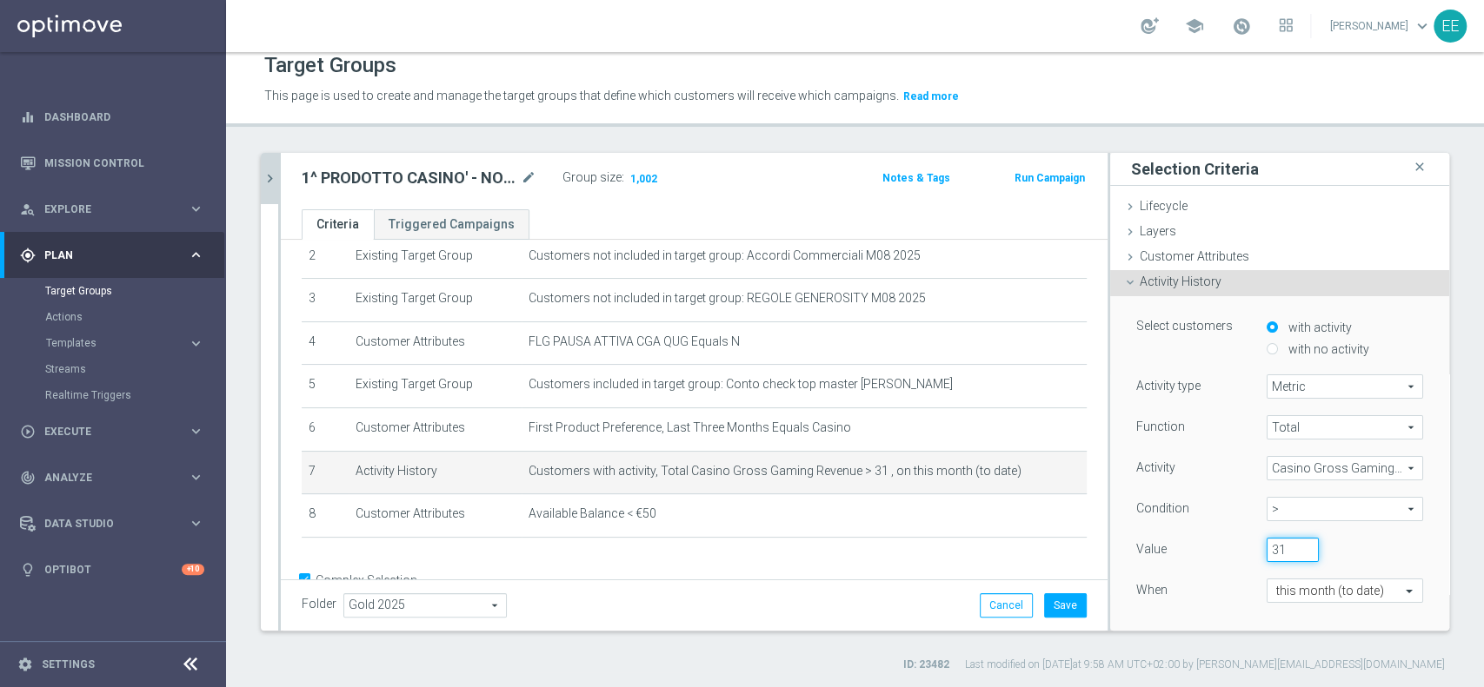
click at [1268, 548] on input "31" at bounding box center [1292, 550] width 52 height 24
type input "32"
click at [1189, 579] on div "When" at bounding box center [1188, 593] width 130 height 28
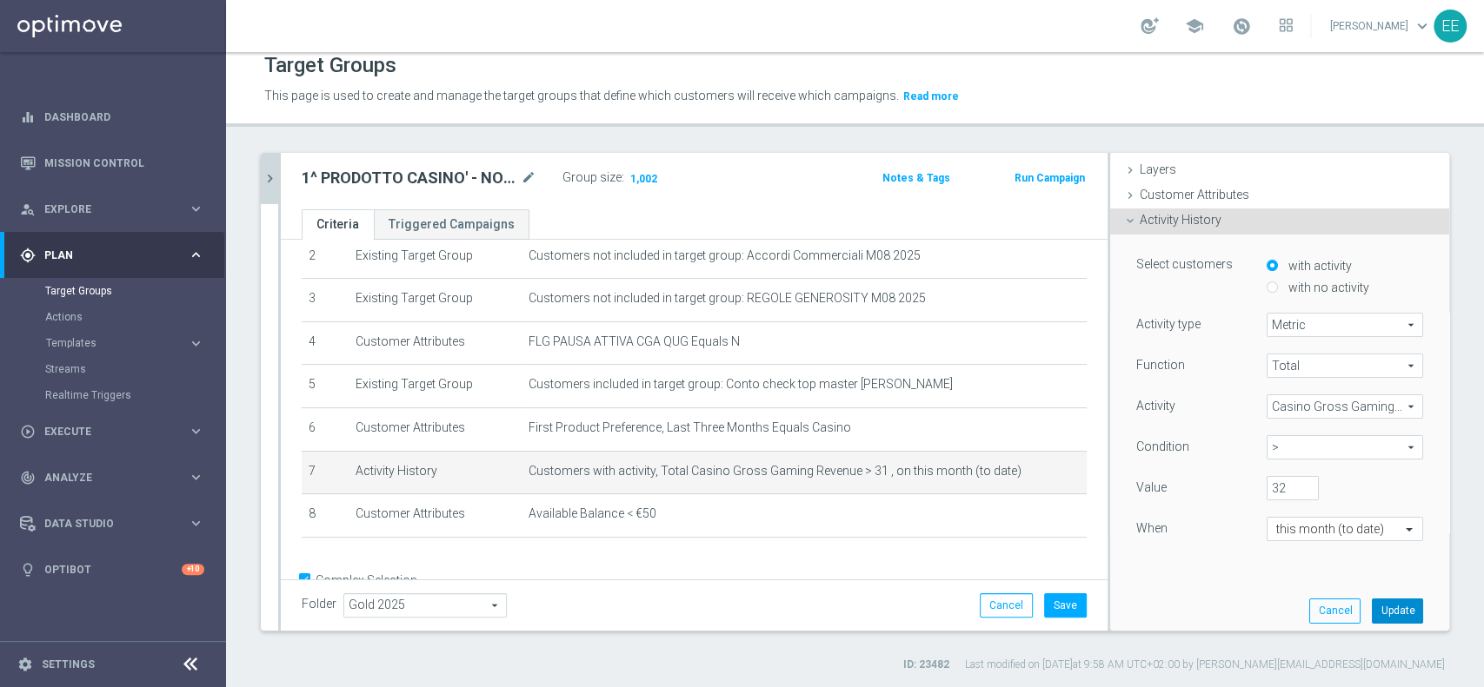
click at [1373, 607] on button "Update" at bounding box center [1396, 611] width 51 height 24
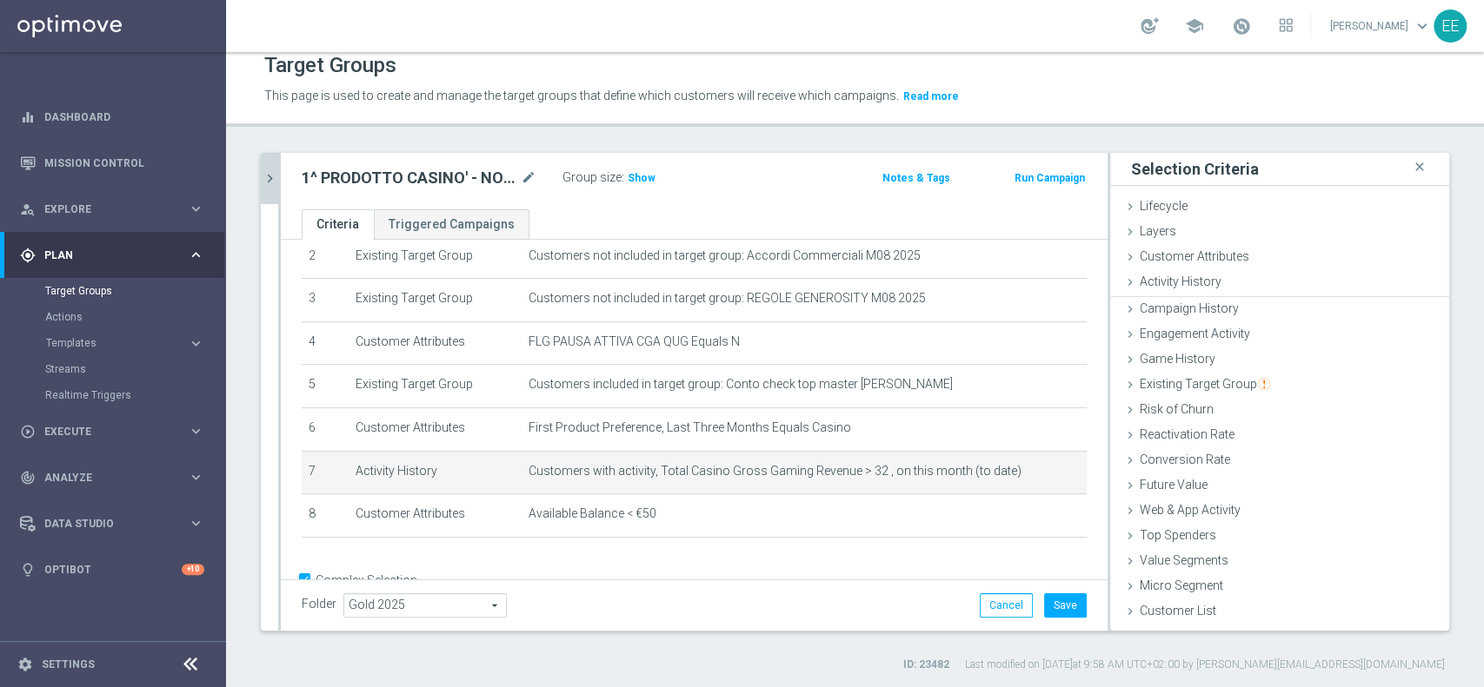
scroll to position [0, 0]
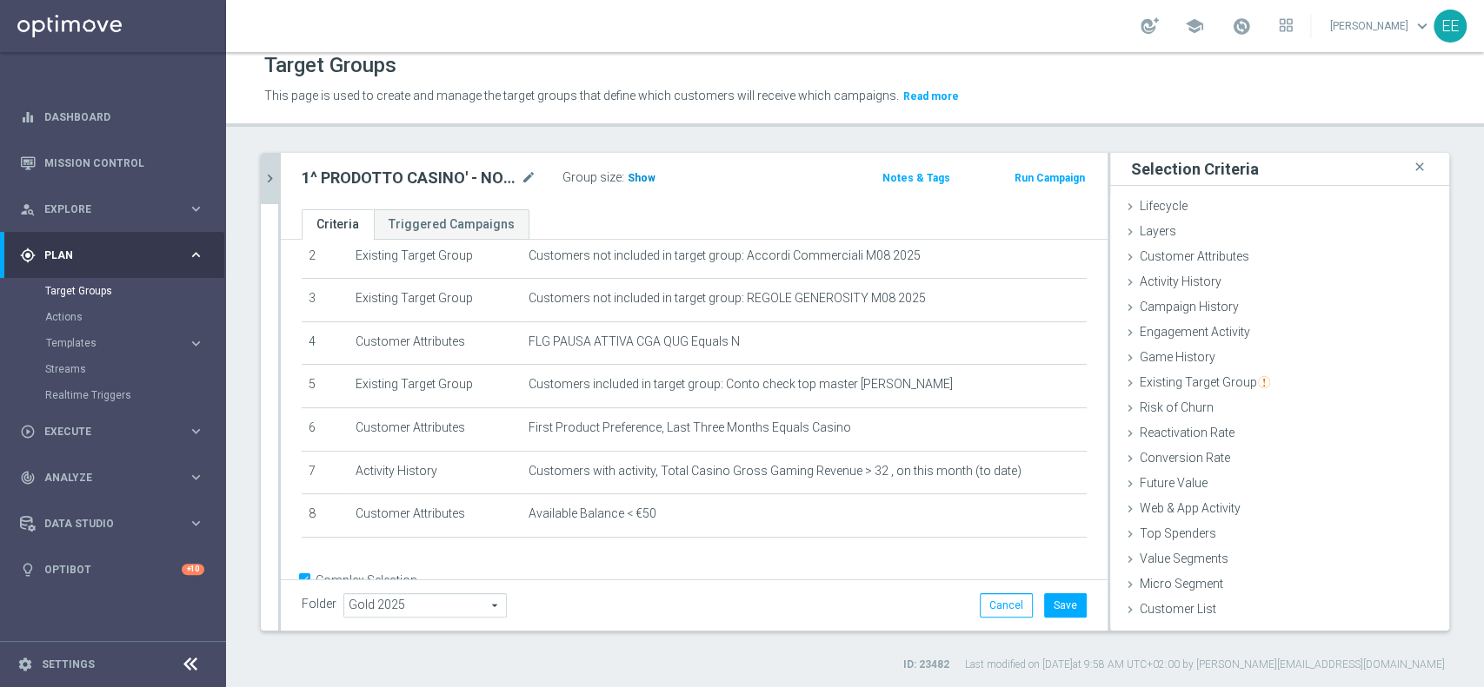
click at [644, 176] on span "Show" at bounding box center [641, 178] width 28 height 12
click at [0, 0] on icon "mode_edit" at bounding box center [0, 0] width 0 height 0
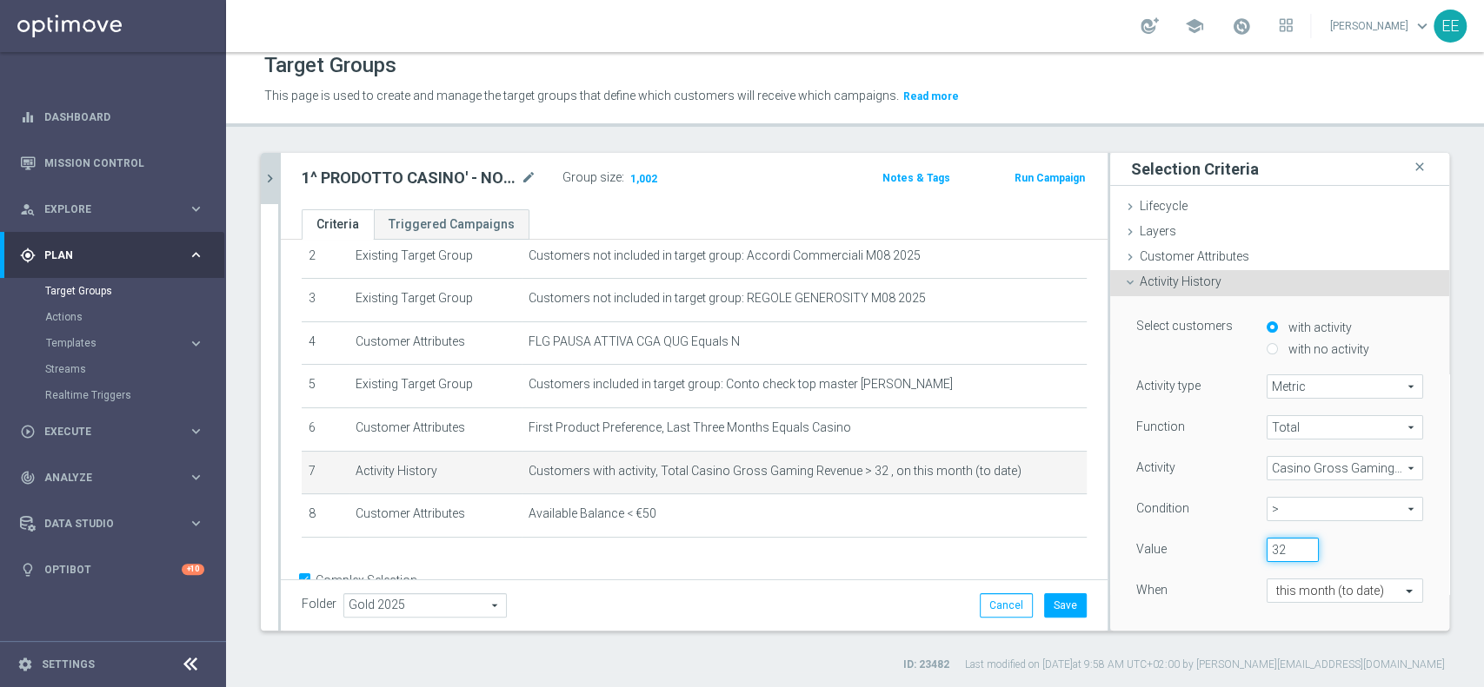
click at [1266, 545] on input "32" at bounding box center [1292, 550] width 52 height 24
type input "33"
click at [1385, 541] on div "Value 33" at bounding box center [1279, 552] width 313 height 28
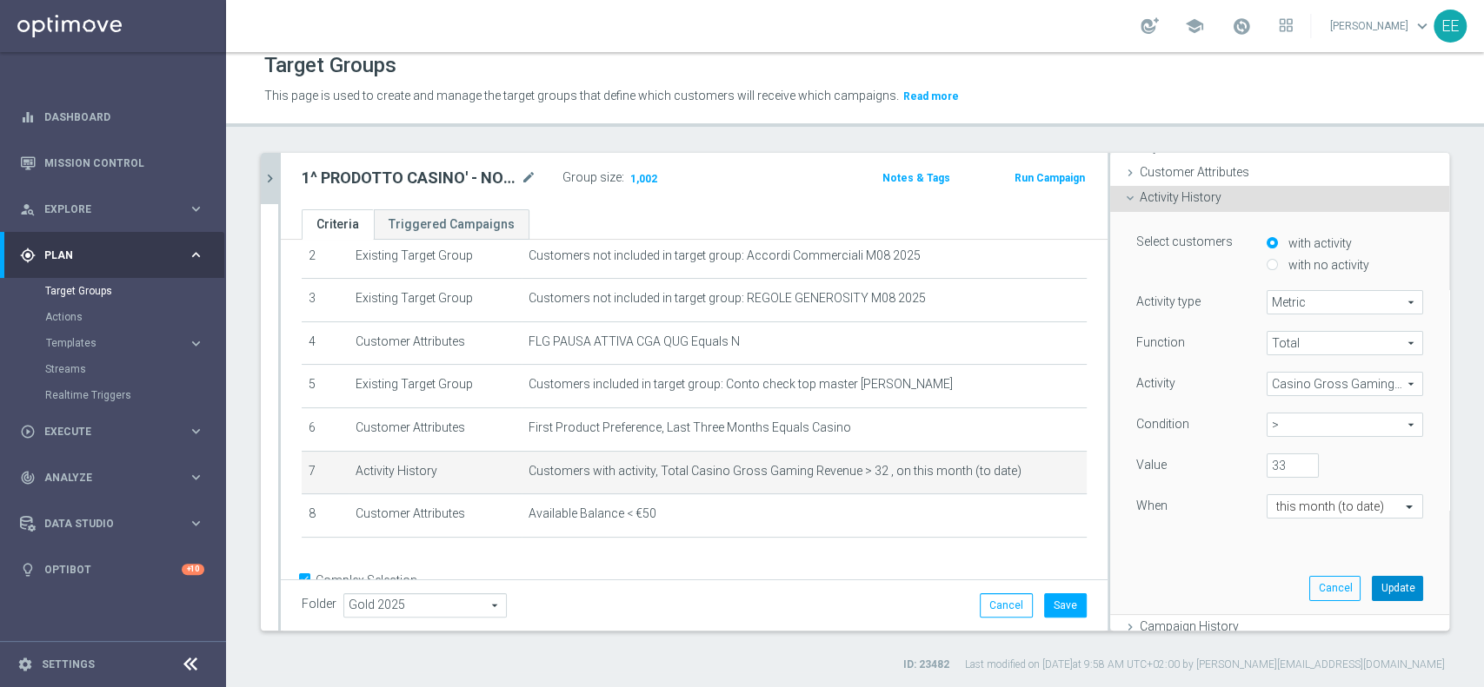
scroll to position [85, 0]
click at [1374, 581] on button "Update" at bounding box center [1396, 587] width 51 height 24
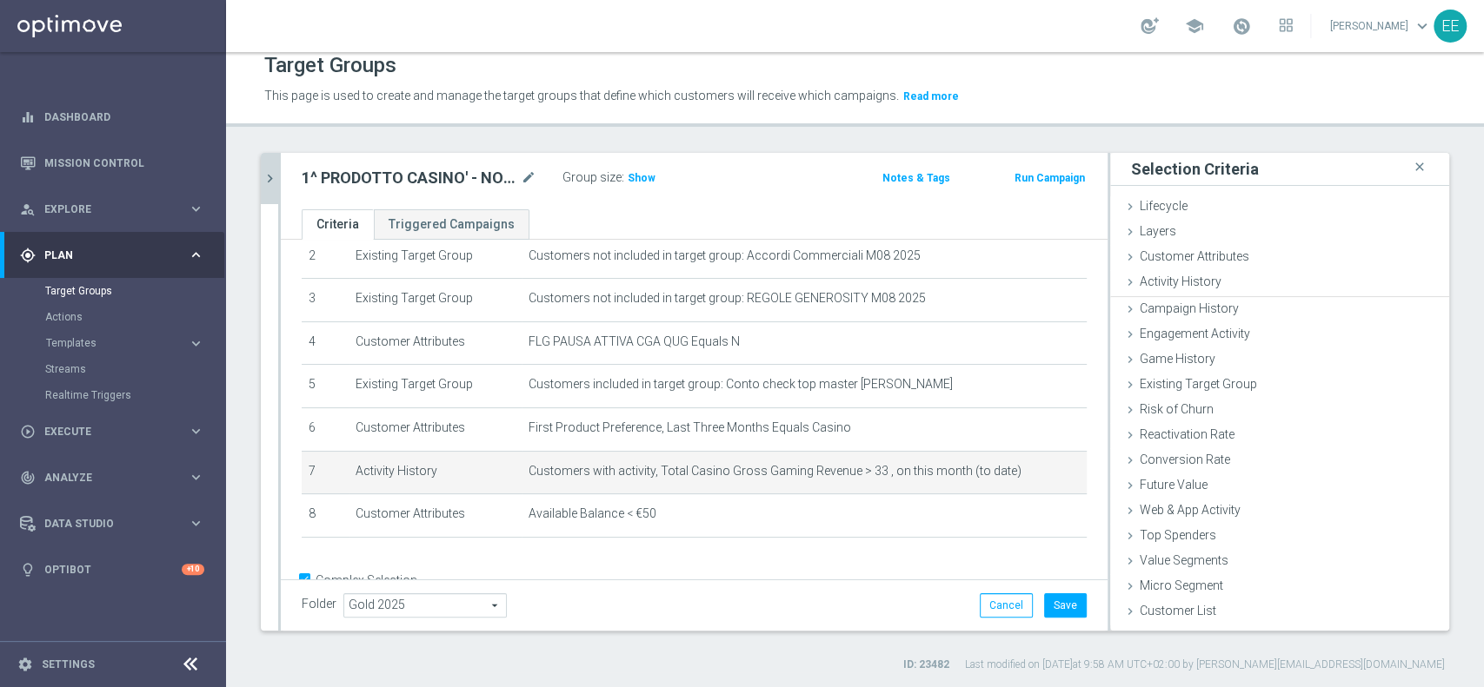
scroll to position [0, 0]
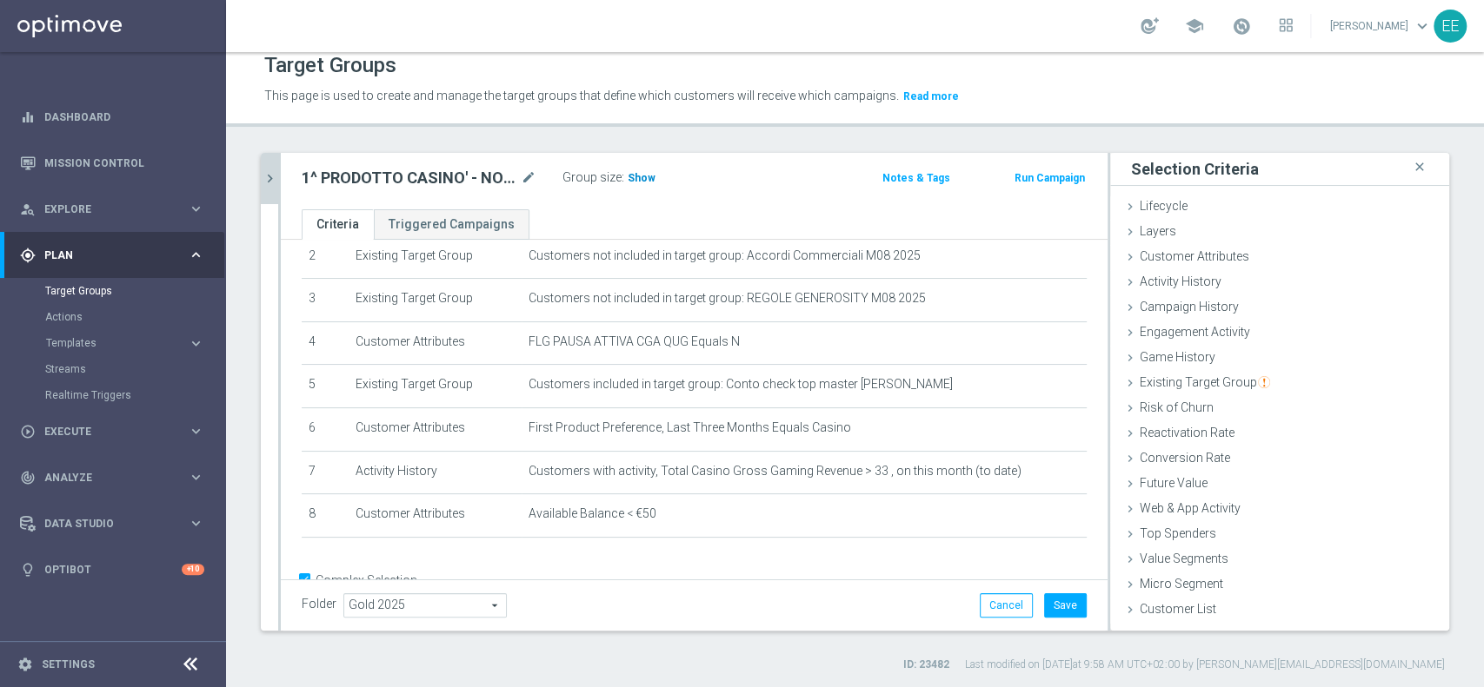
click at [644, 179] on span "Show" at bounding box center [641, 178] width 28 height 12
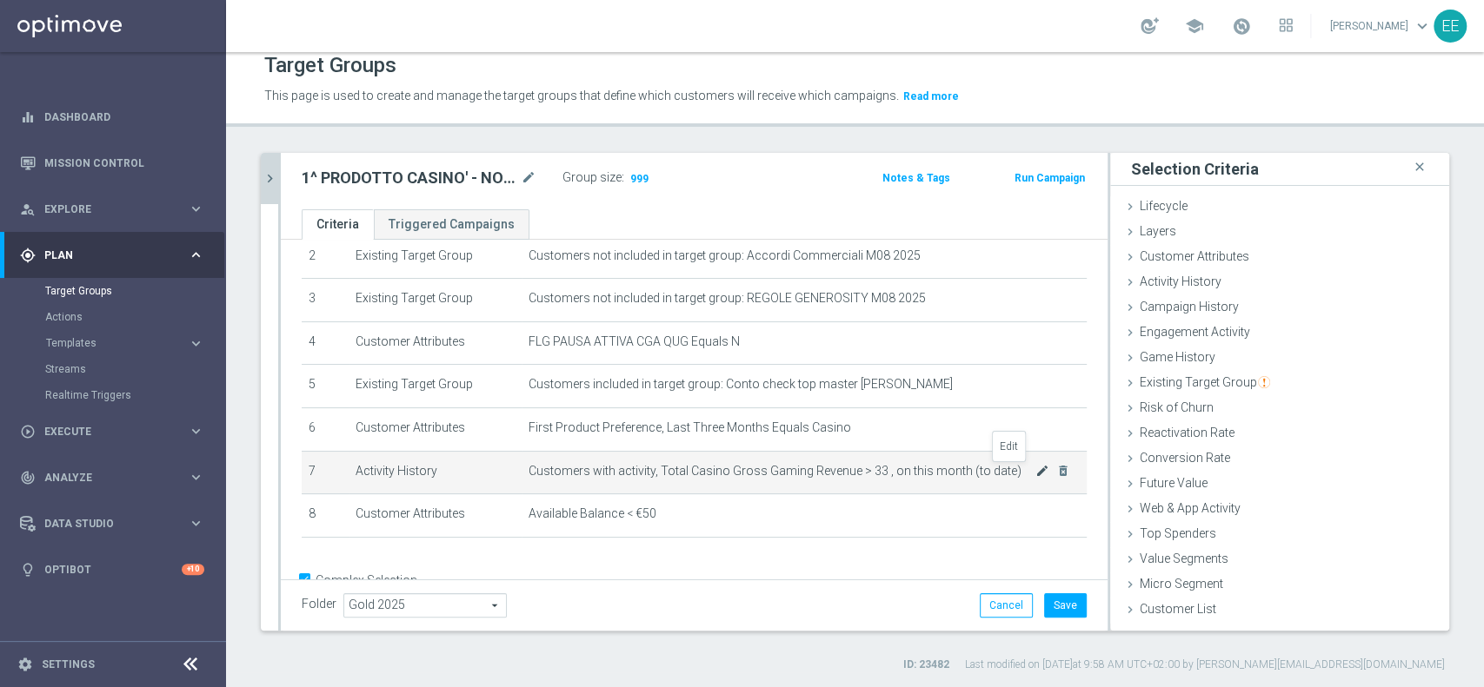
click at [1035, 475] on icon "mode_edit" at bounding box center [1042, 471] width 14 height 14
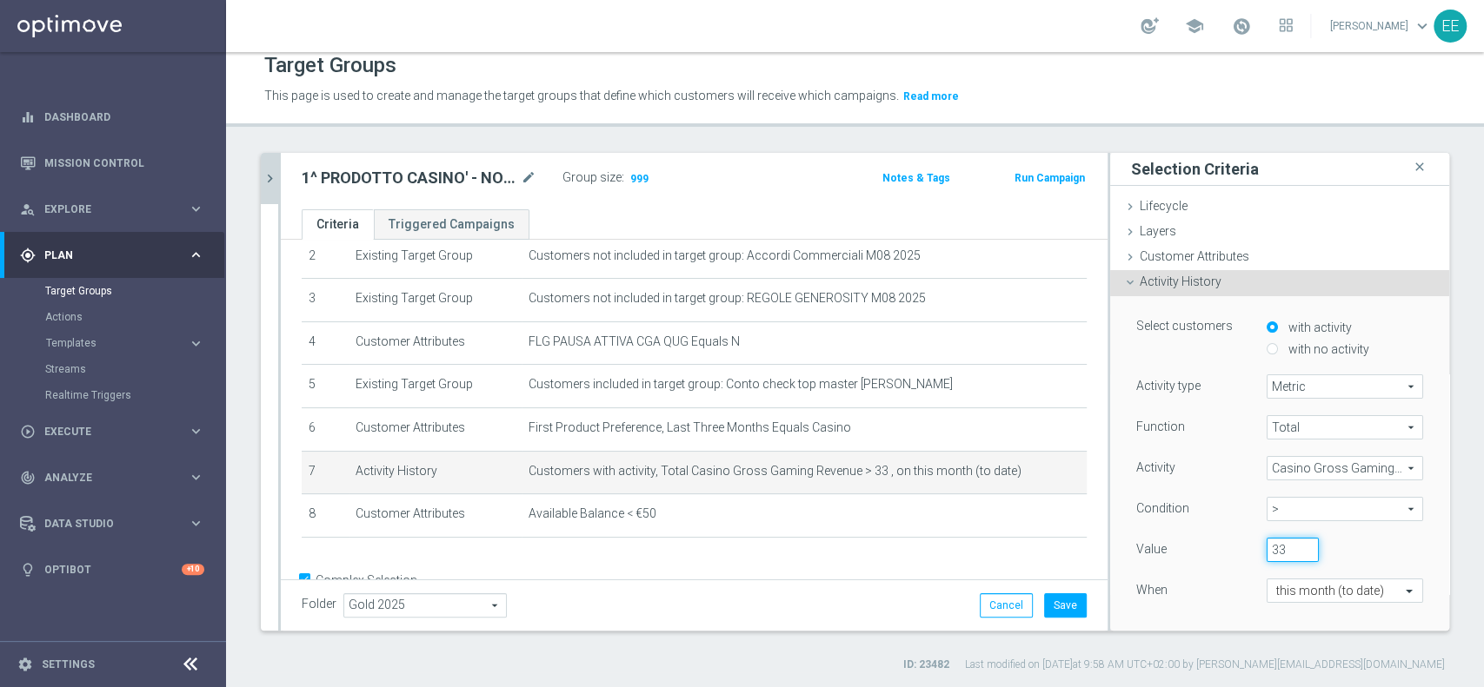
click at [1266, 553] on input "33" at bounding box center [1292, 550] width 52 height 24
type input "32"
click at [1200, 574] on div "Function Total Total arrow_drop_down search Activity Casino Gross Gaming Revenu…" at bounding box center [1279, 524] width 287 height 219
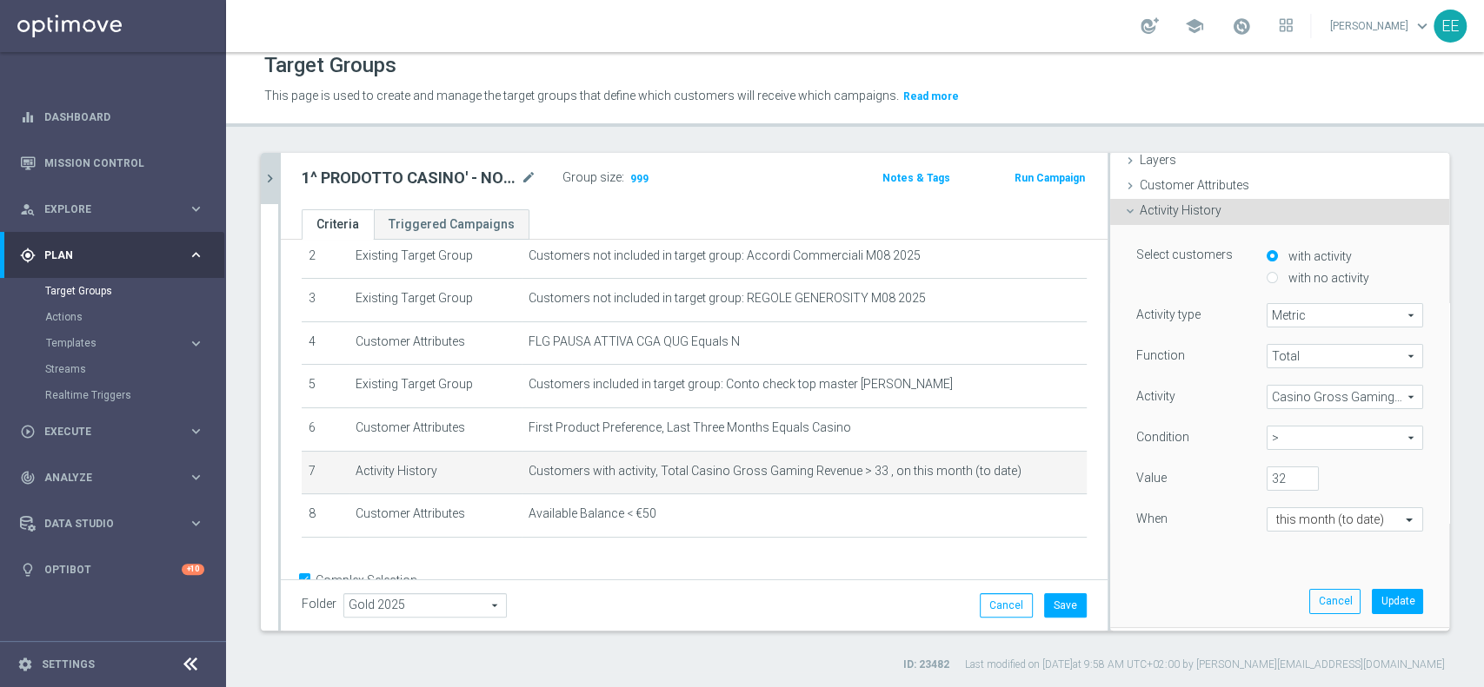
click at [1388, 595] on div "Select customers with activity with no activity Activity type Metric Metric arr…" at bounding box center [1279, 426] width 313 height 402
click at [1382, 596] on button "Update" at bounding box center [1396, 601] width 51 height 24
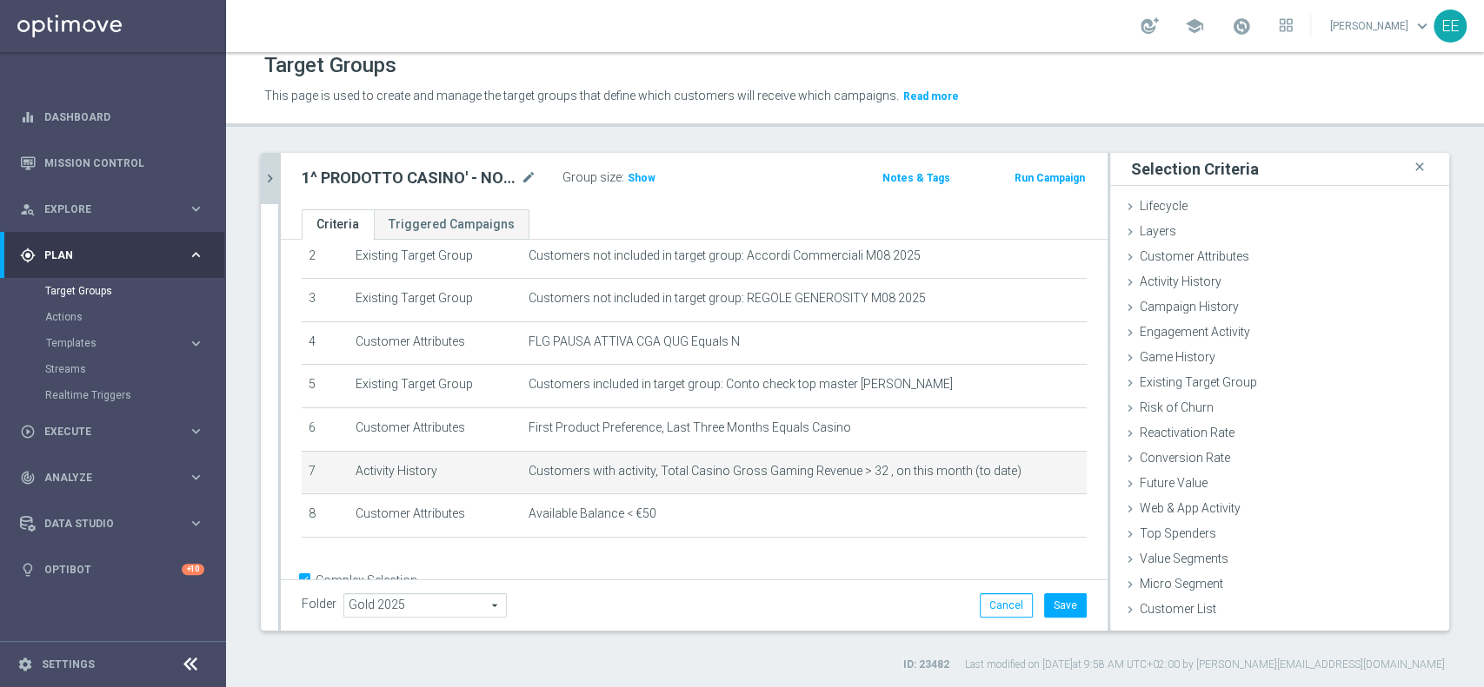
scroll to position [0, 0]
click at [525, 684] on div "Target Groups This page is used to create and manage the target groups that def…" at bounding box center [855, 369] width 1258 height 635
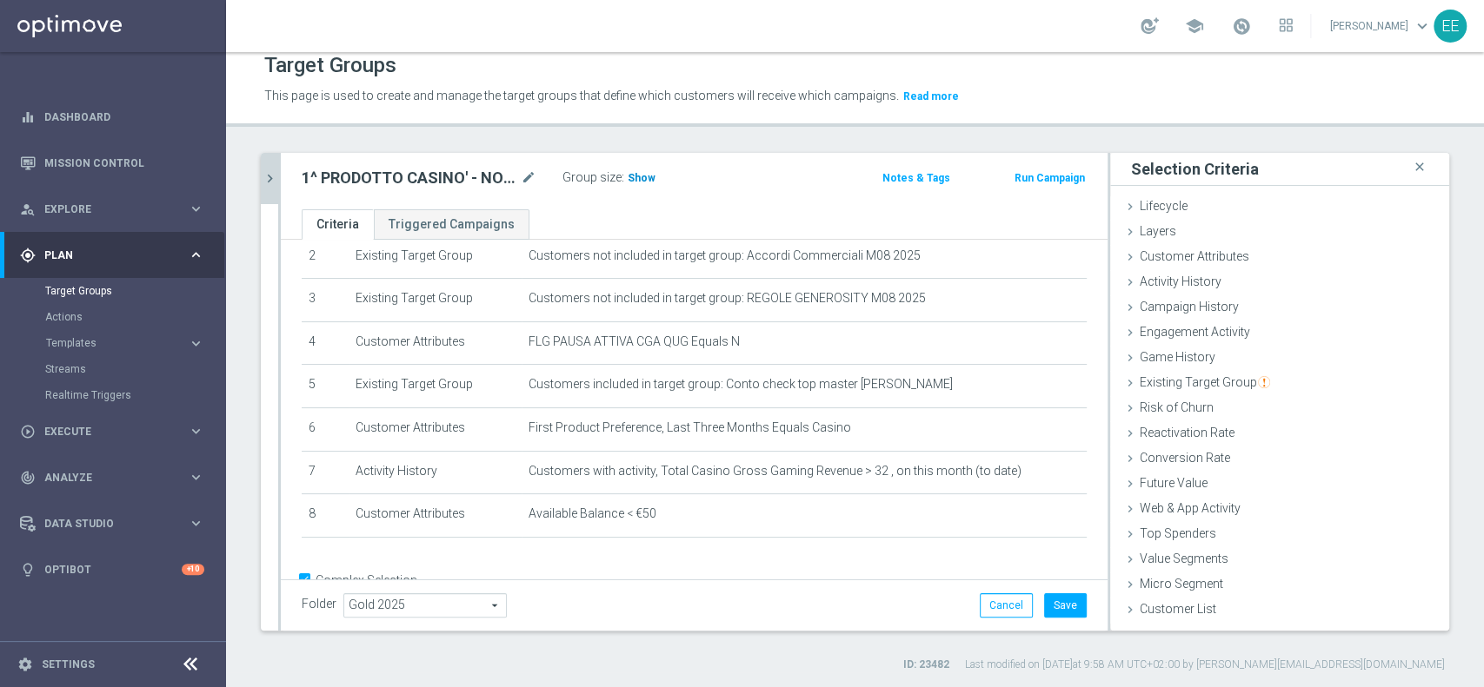
click at [633, 172] on span "Show" at bounding box center [641, 178] width 28 height 12
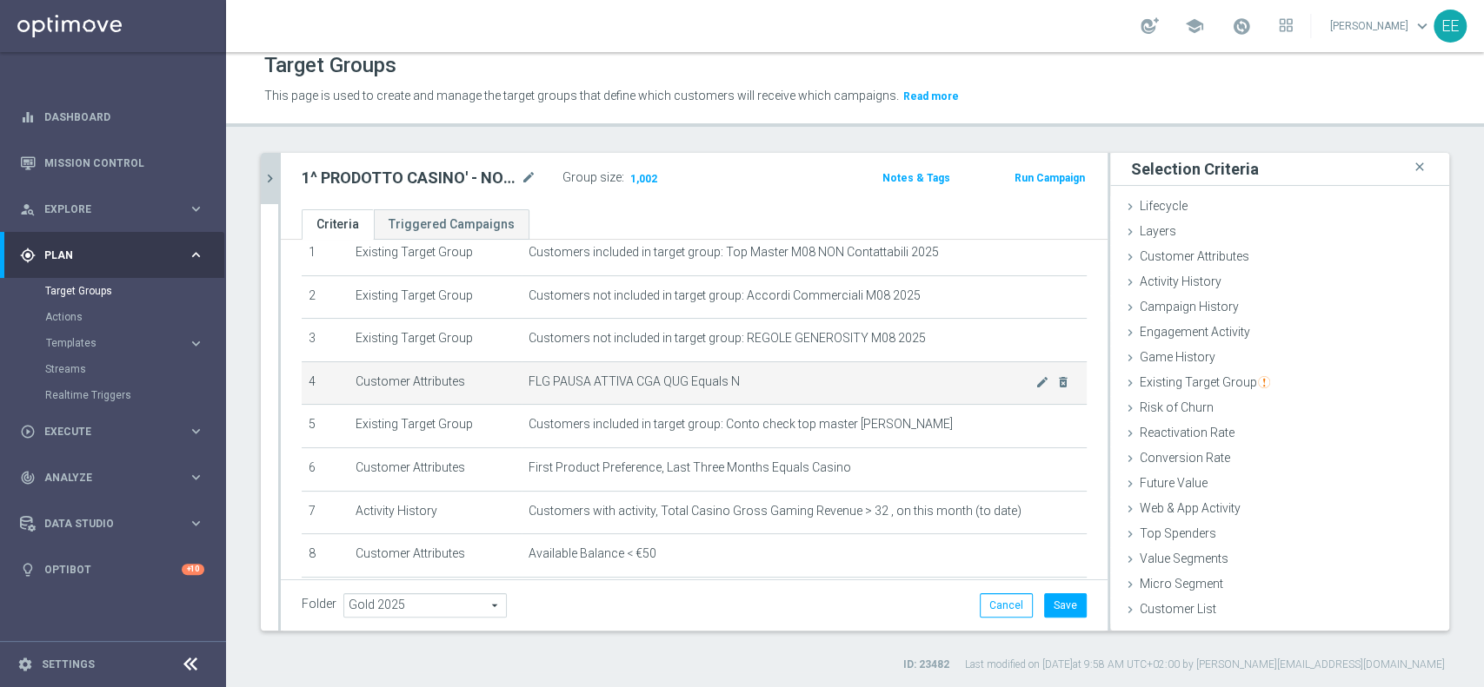
scroll to position [77, 0]
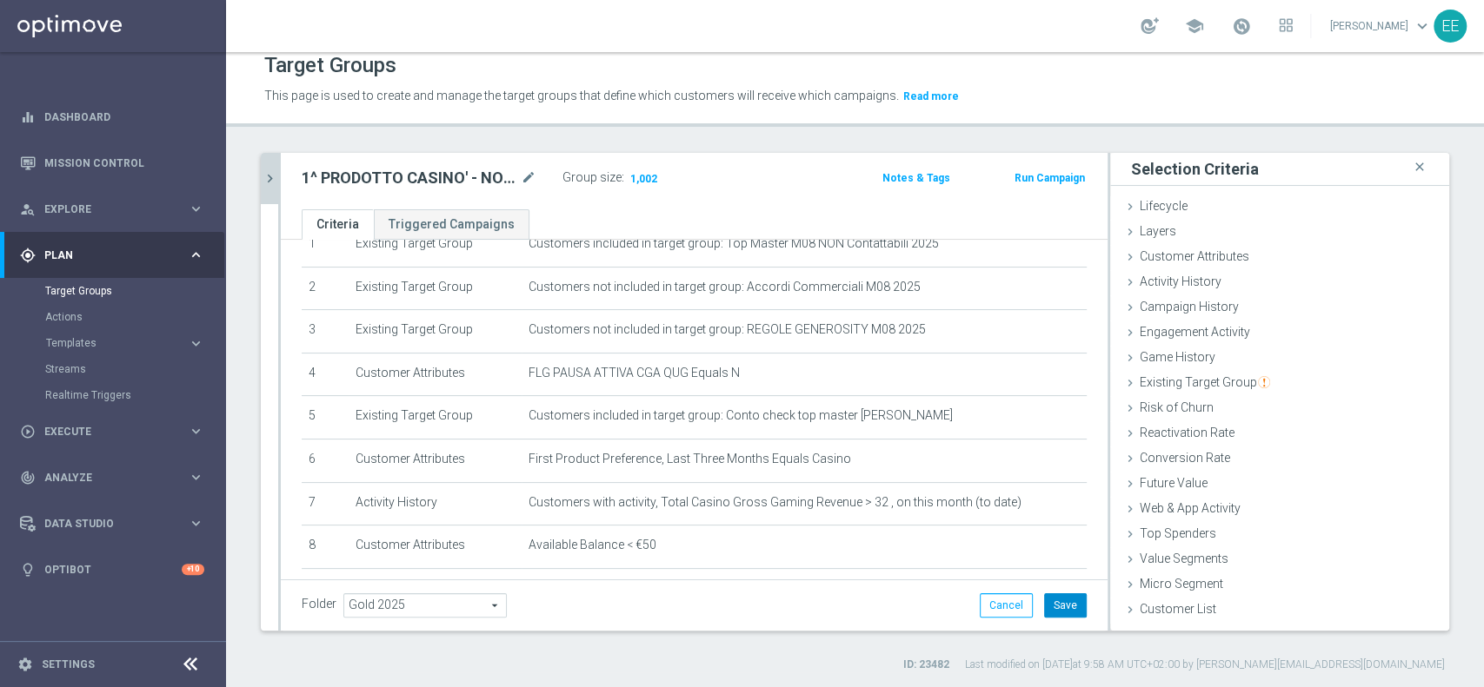
click at [1047, 595] on button "Save" at bounding box center [1065, 606] width 43 height 24
click at [270, 176] on icon "chevron_right" at bounding box center [270, 178] width 17 height 17
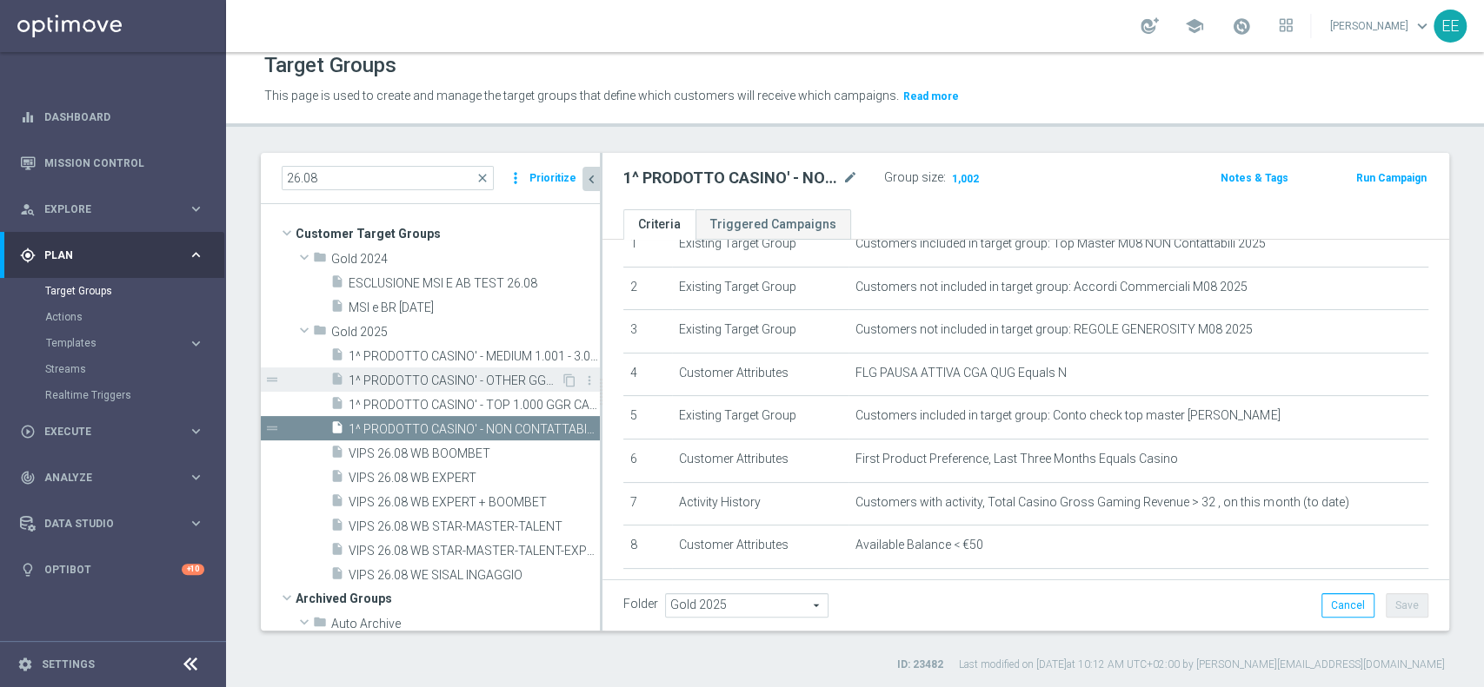
click at [480, 375] on span "1^ PRODOTTO CASINO' - OTHER GGR>10 CASINO' M08 26.08" at bounding box center [454, 381] width 212 height 15
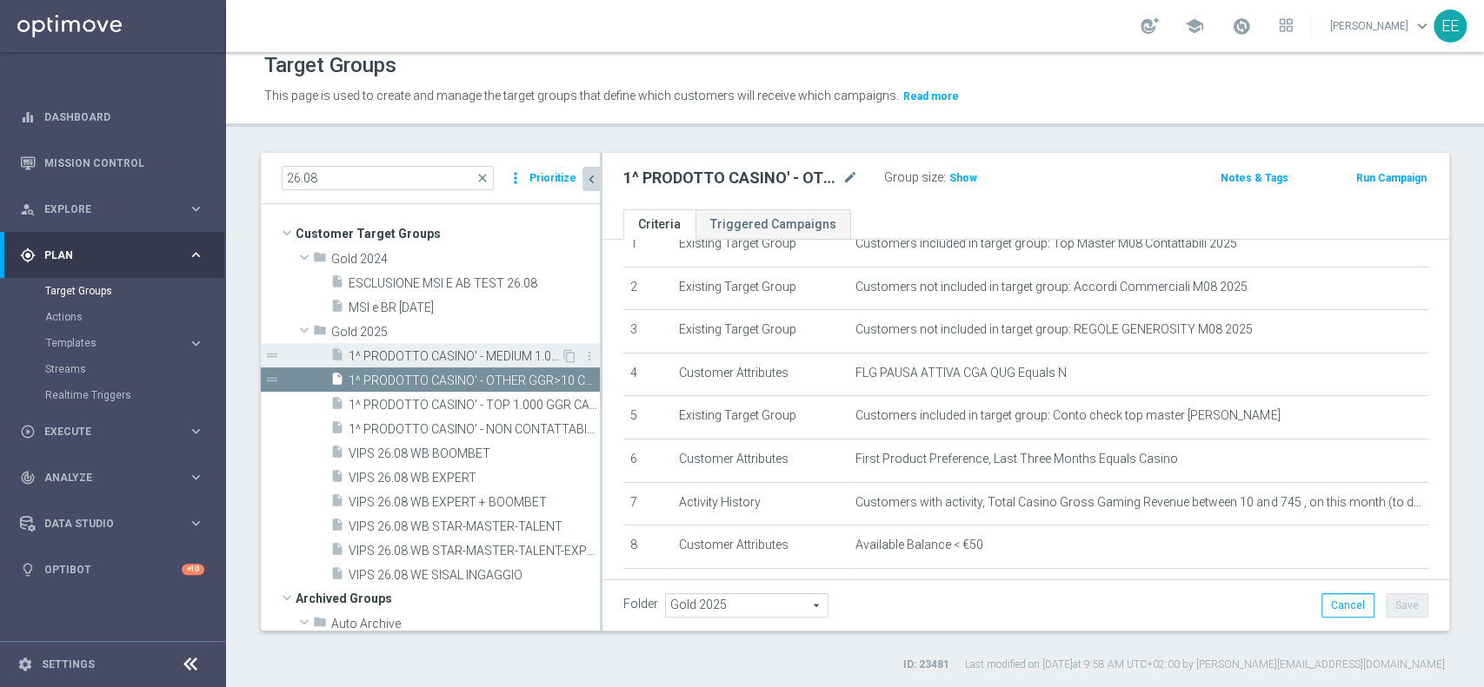
click at [510, 361] on span "1^ PRODOTTO CASINO' - MEDIUM 1.001 - 3.000 GGR CASINO' M08 26.08" at bounding box center [454, 356] width 212 height 15
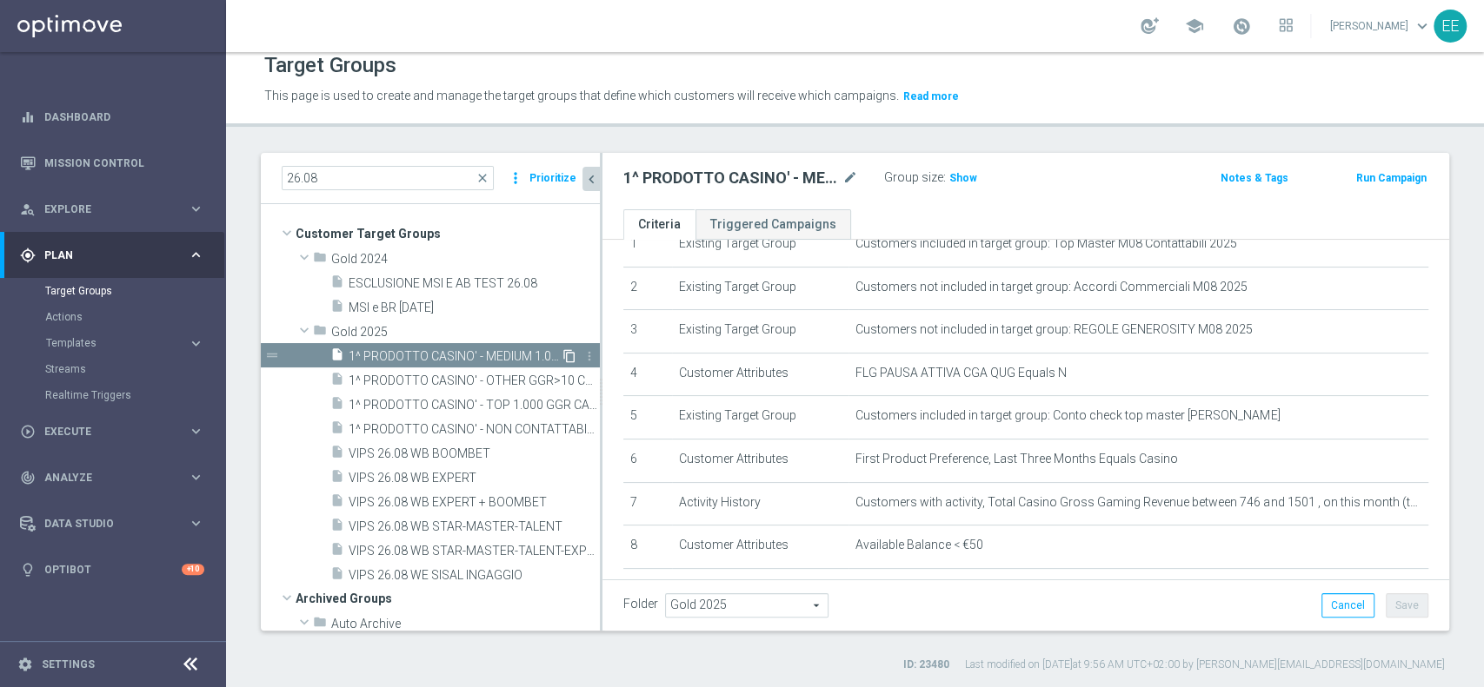
click at [562, 354] on icon "content_copy" at bounding box center [569, 356] width 14 height 14
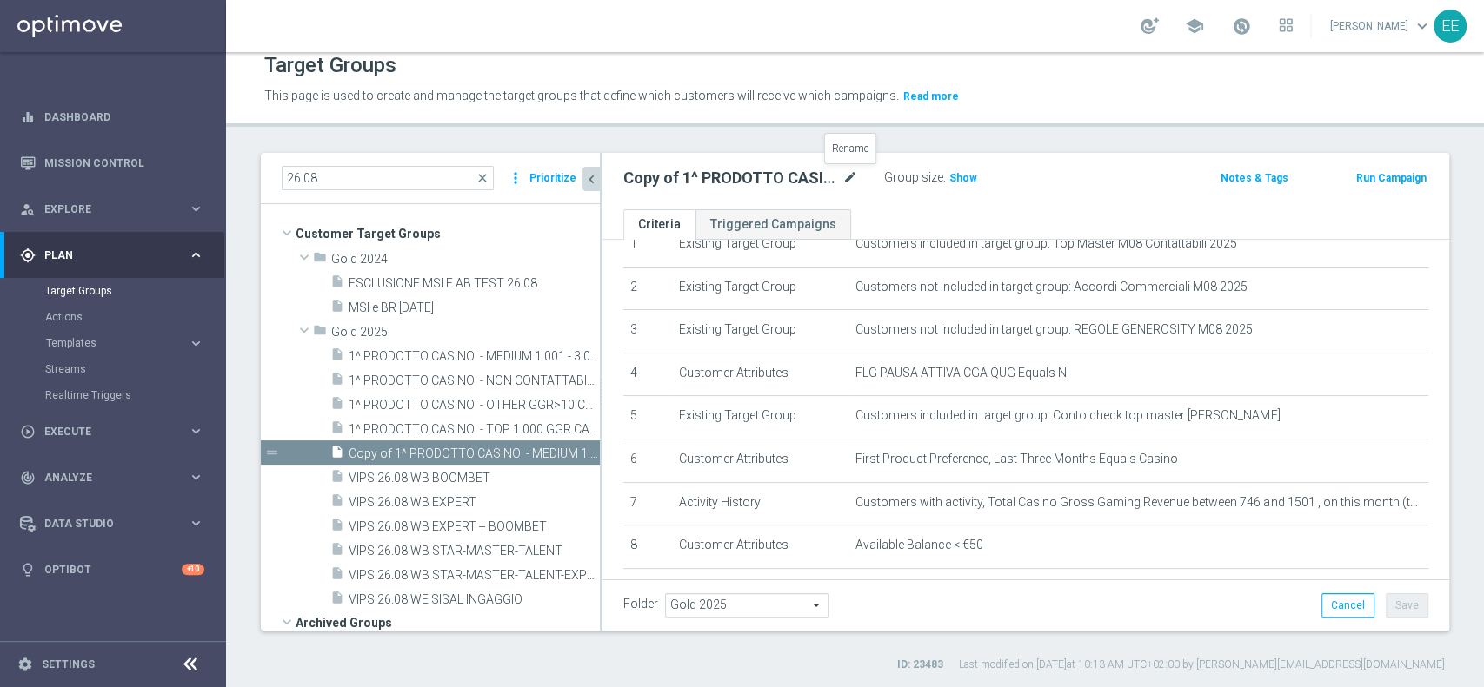
click at [848, 177] on icon "mode_edit" at bounding box center [850, 178] width 16 height 21
type input "1^ PRODOTTO CASINO' - LOW 3.001 - 6.000 GGR CASINO' M08 26.08"
click at [1396, 597] on button "Save" at bounding box center [1406, 606] width 43 height 24
click at [529, 349] on span "1^ PRODOTTO CASINO' - MEDIUM 1.001 - 3.000 GGR CASINO' M08 26.08" at bounding box center [454, 356] width 212 height 15
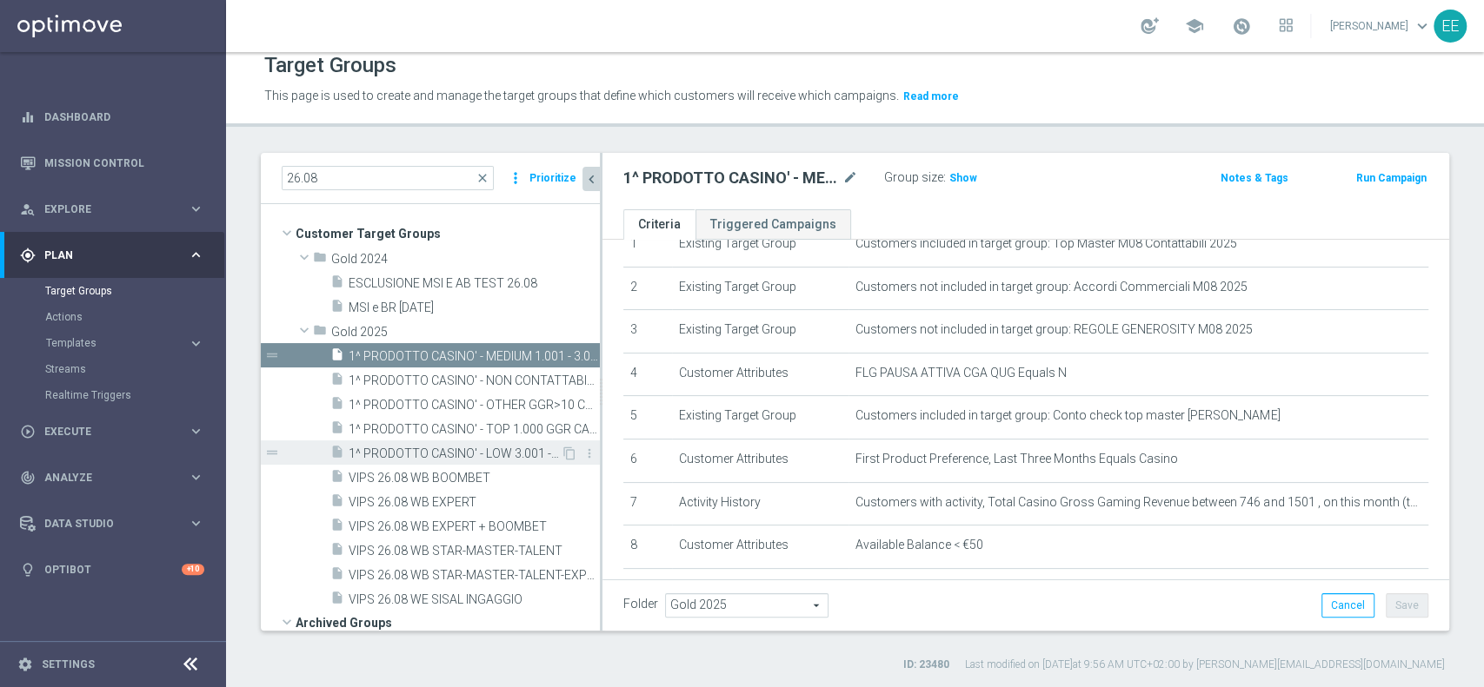
click at [508, 450] on span "1^ PRODOTTO CASINO' - LOW 3.001 - 6.000 GGR CASINO' M08 26.08" at bounding box center [454, 454] width 212 height 15
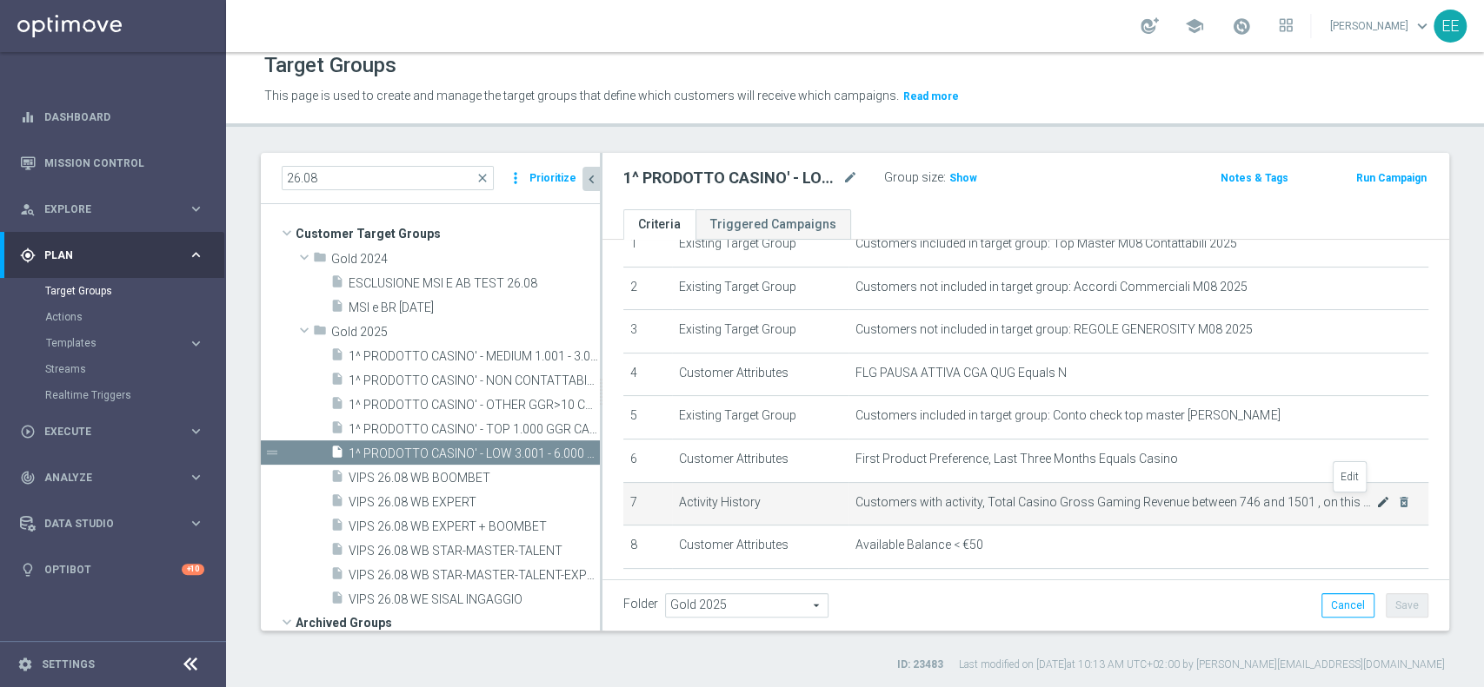
click at [1376, 507] on icon "mode_edit" at bounding box center [1383, 502] width 14 height 14
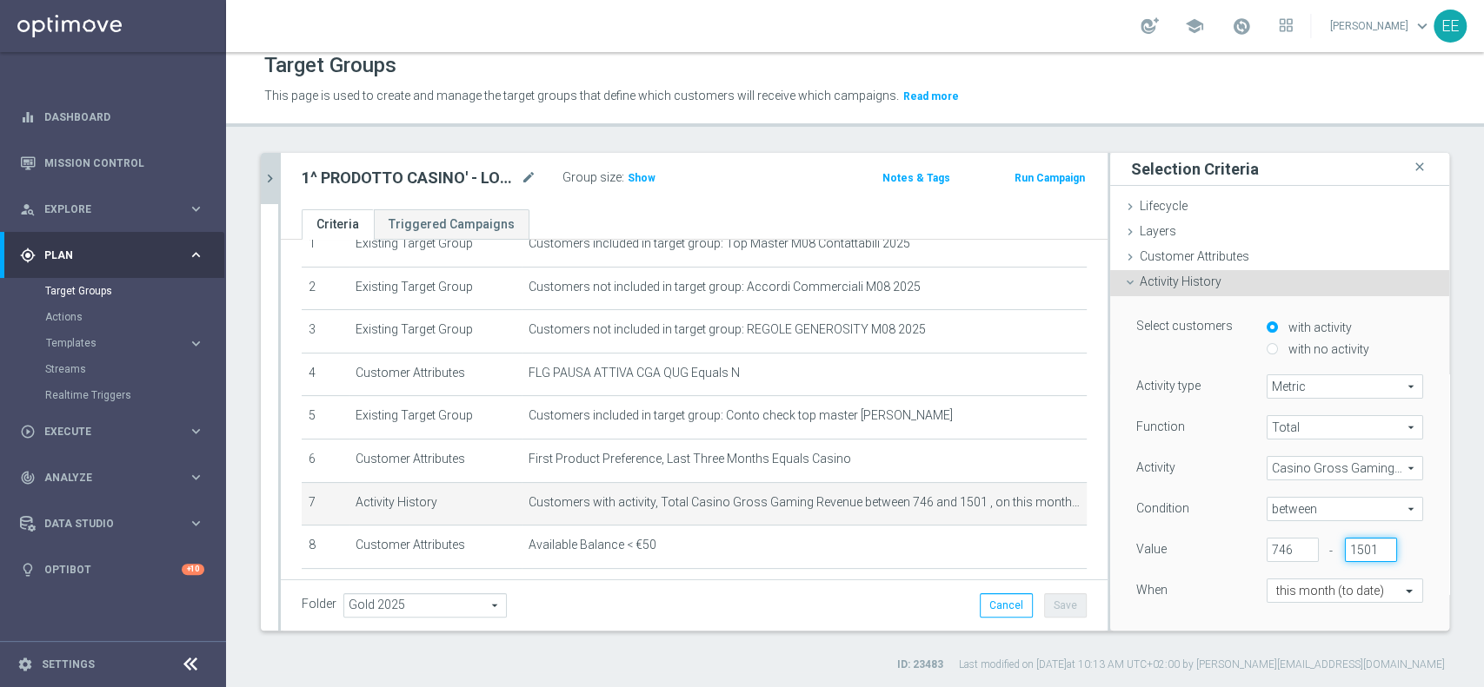
click at [1344, 549] on input "1501" at bounding box center [1370, 550] width 52 height 24
type input "745"
click at [1266, 547] on input "746" at bounding box center [1292, 550] width 52 height 24
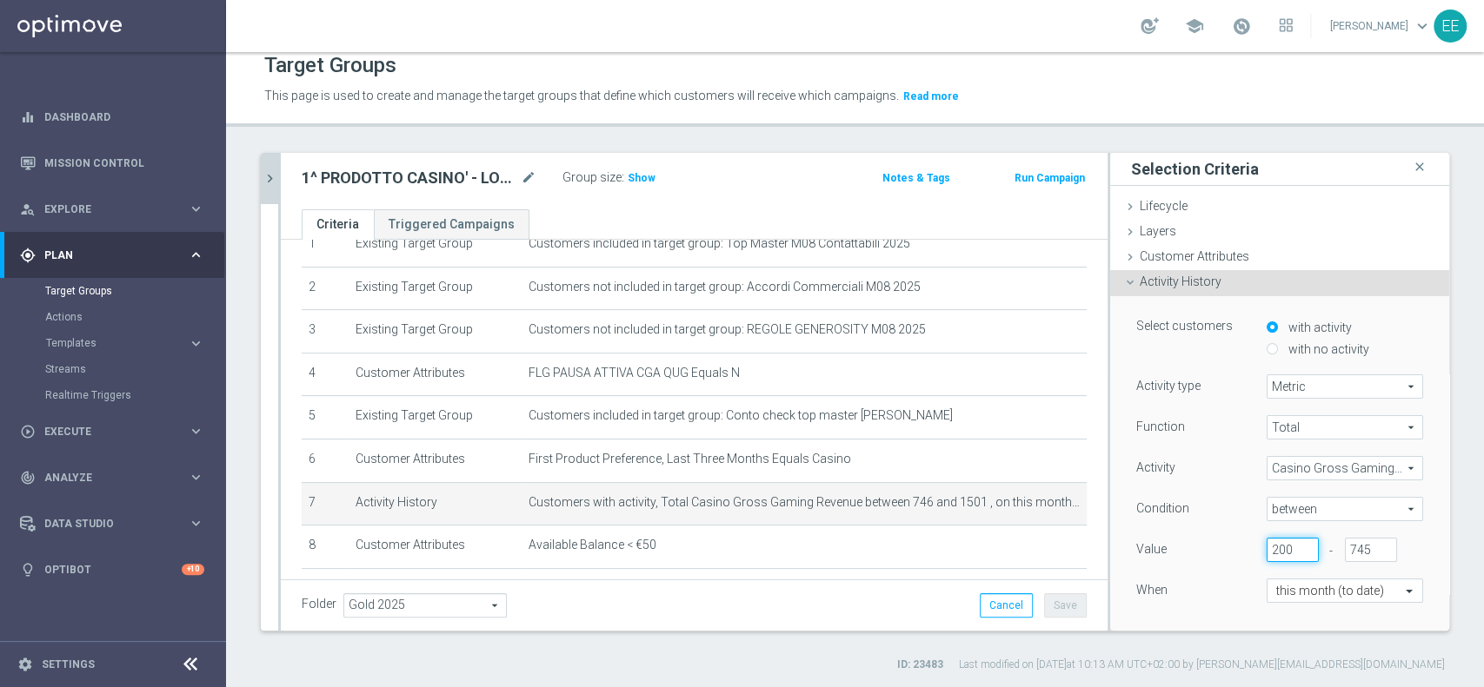
type input "200"
click at [1195, 593] on div "When" at bounding box center [1188, 593] width 130 height 28
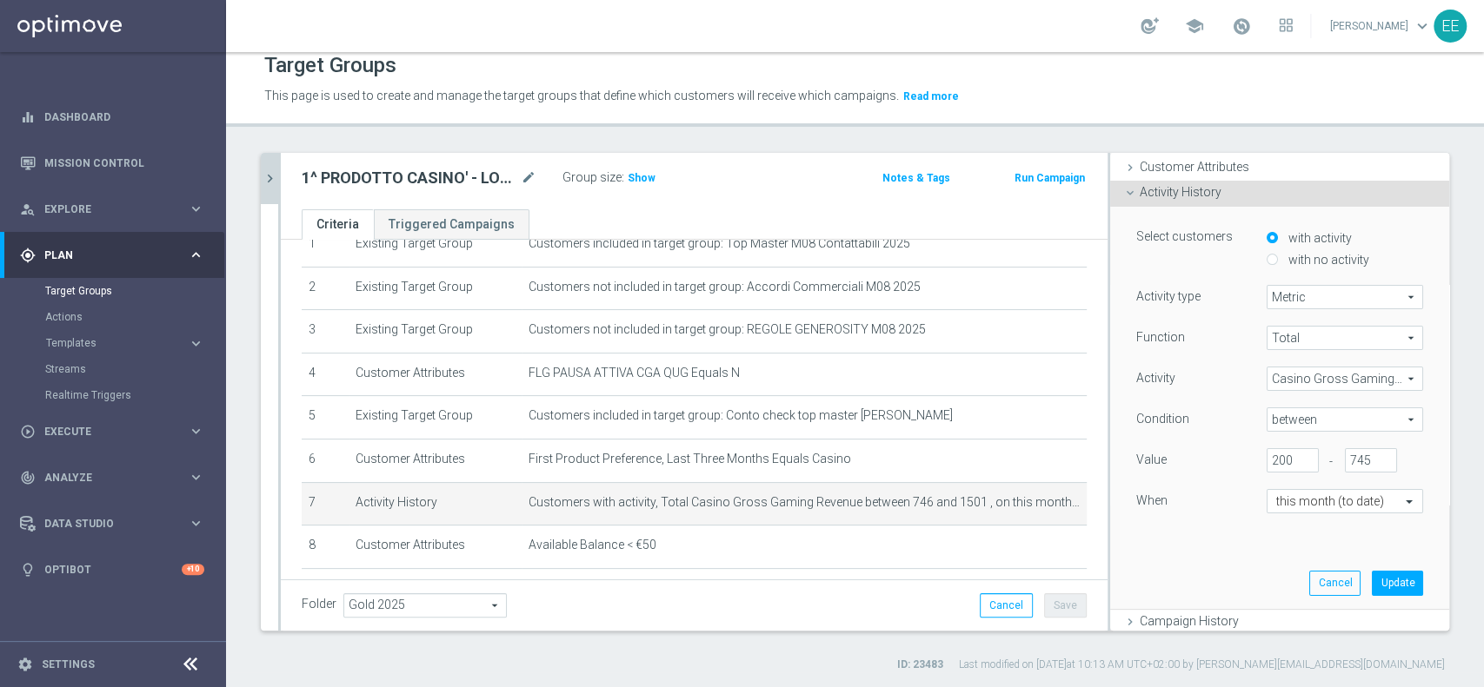
scroll to position [90, 0]
click at [1371, 583] on button "Update" at bounding box center [1396, 582] width 51 height 24
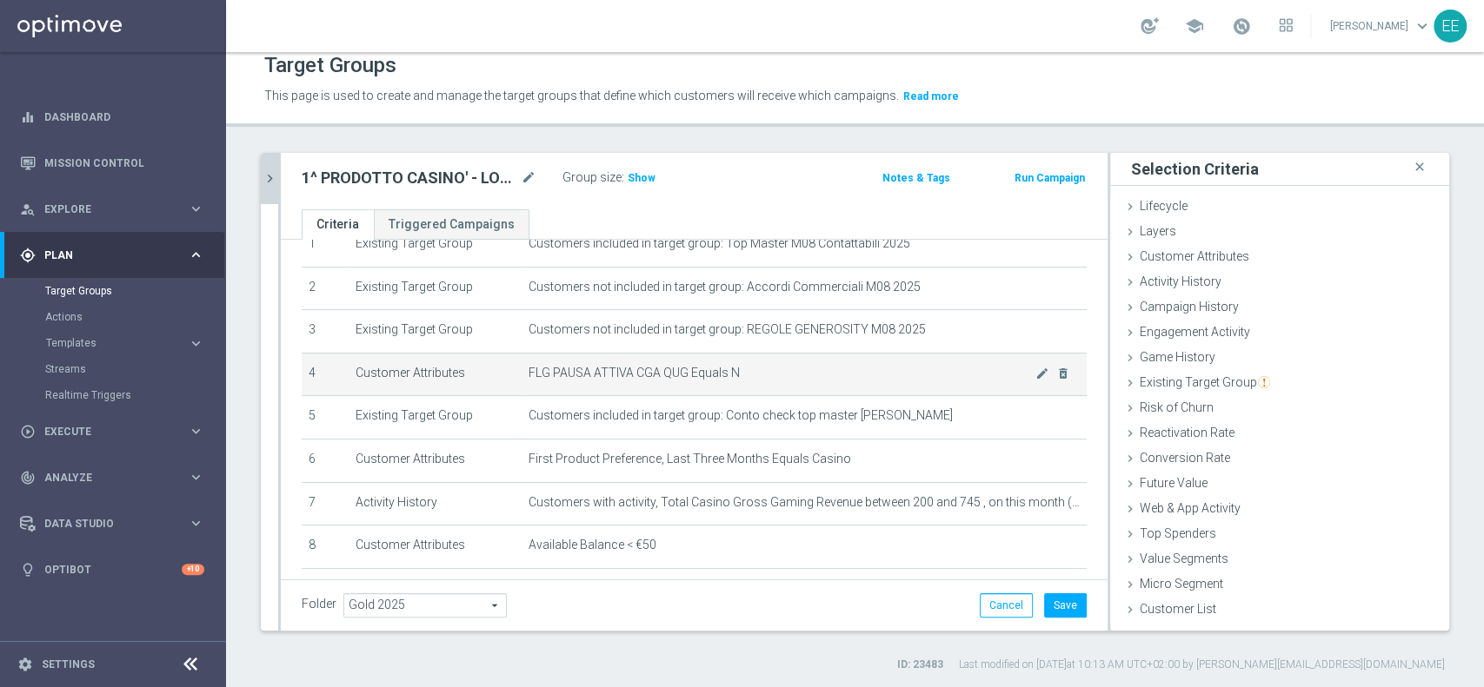
scroll to position [0, 0]
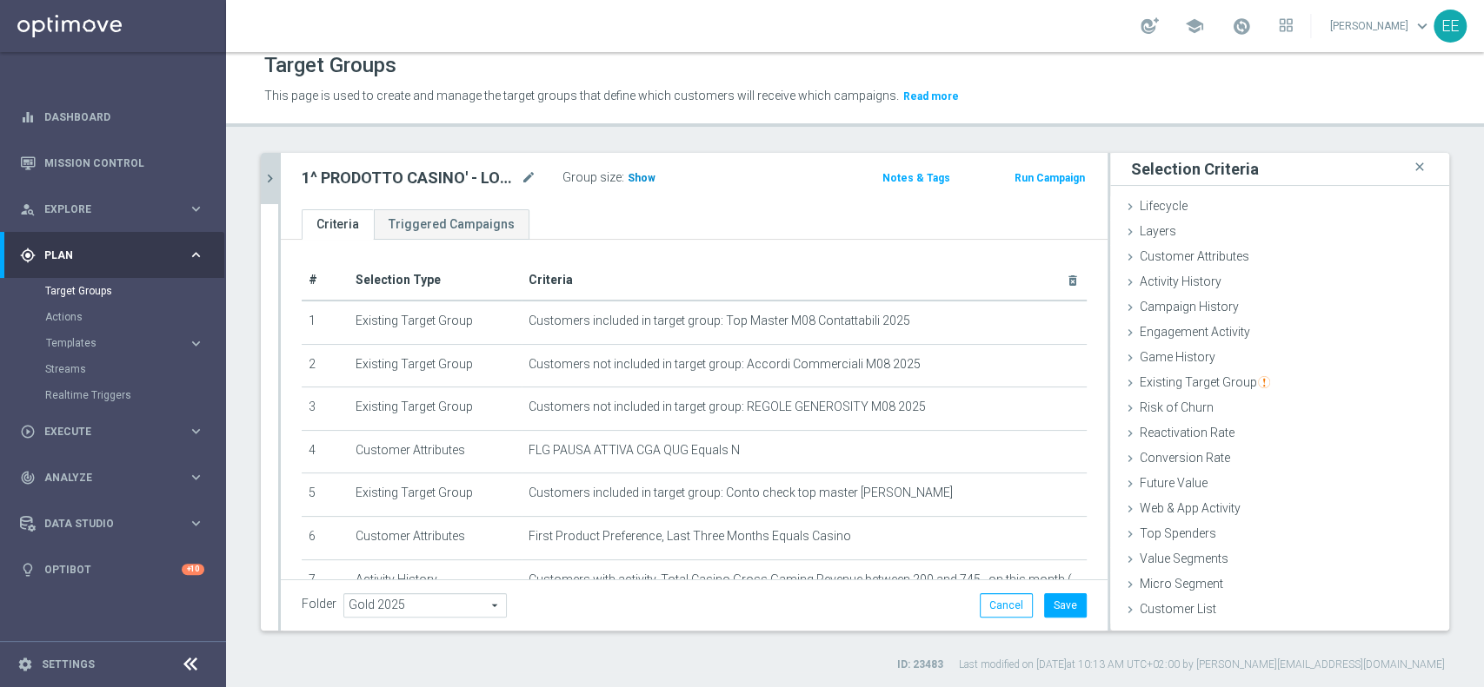
click at [644, 183] on h3 "Show" at bounding box center [641, 178] width 31 height 19
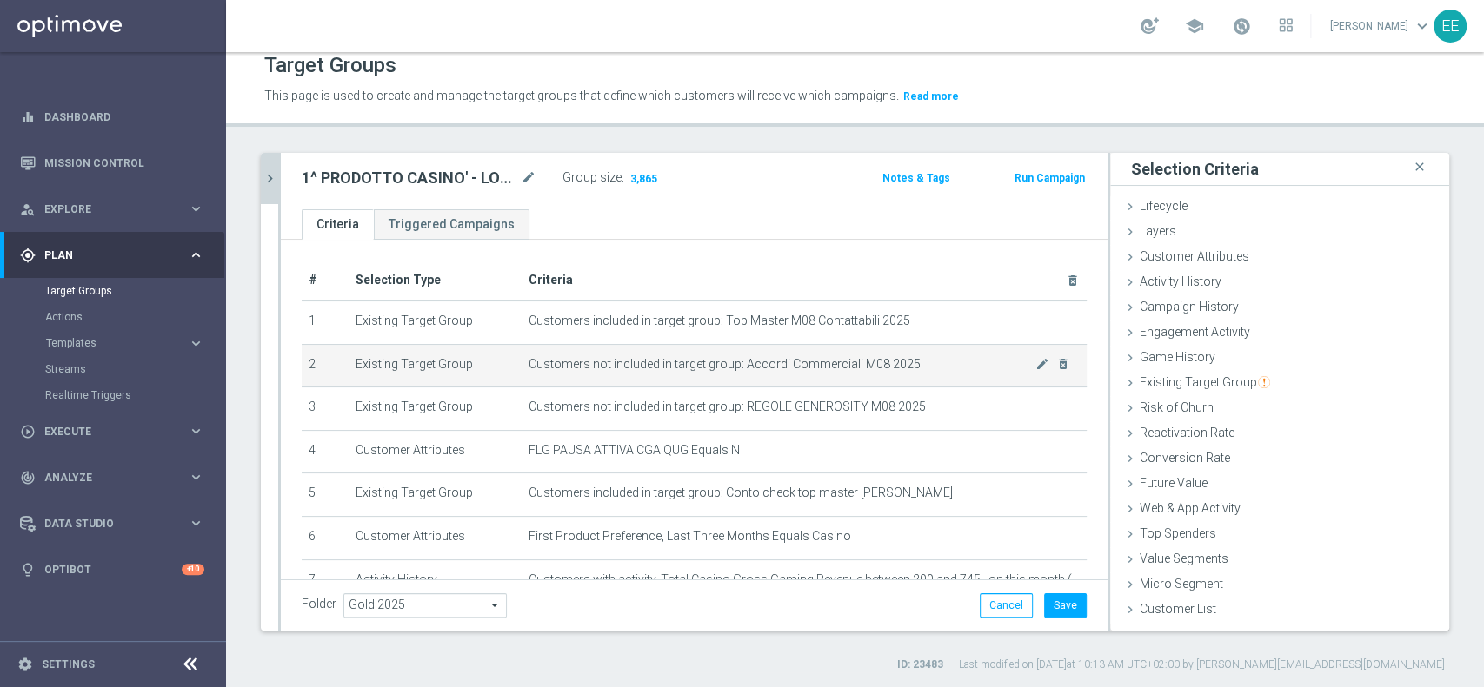
scroll to position [150, 0]
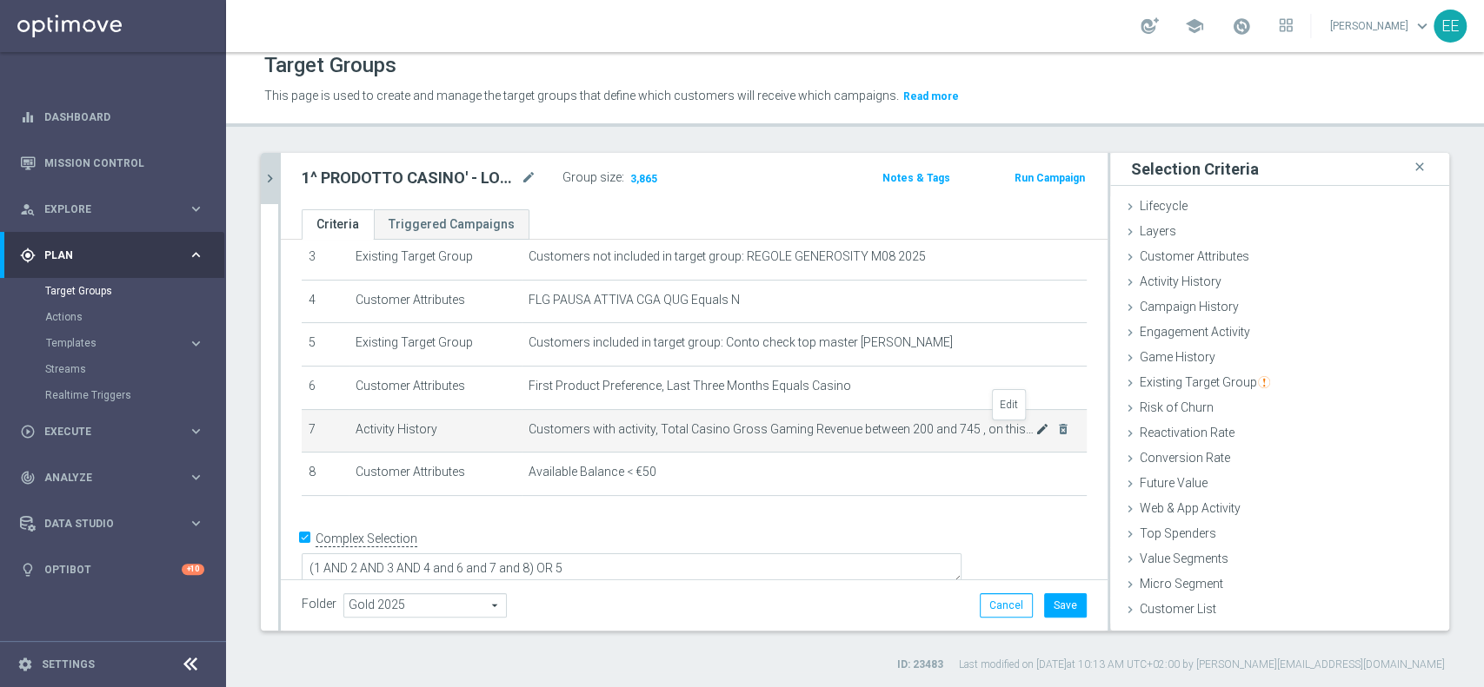
click at [1035, 428] on icon "mode_edit" at bounding box center [1042, 429] width 14 height 14
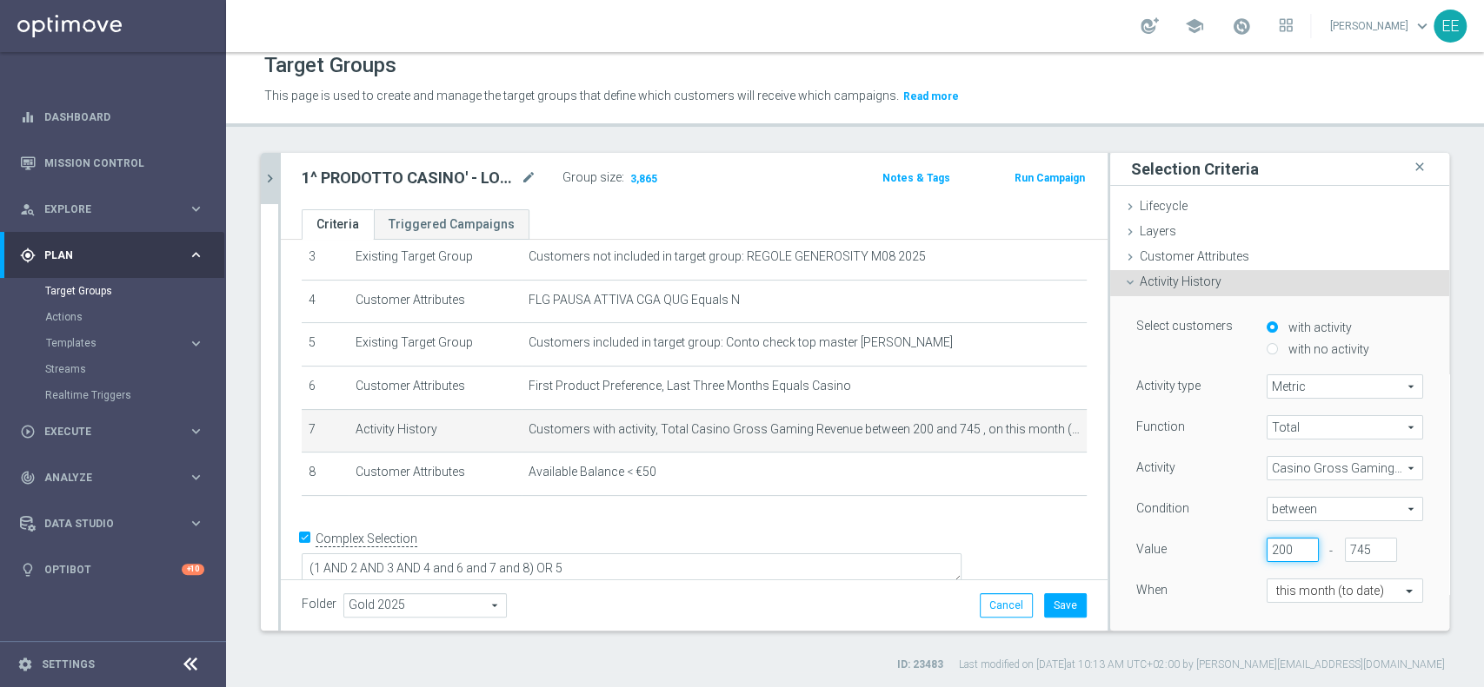
click at [1266, 546] on input "200" at bounding box center [1292, 550] width 52 height 24
type input "350"
click at [1196, 605] on div "When" at bounding box center [1188, 593] width 130 height 28
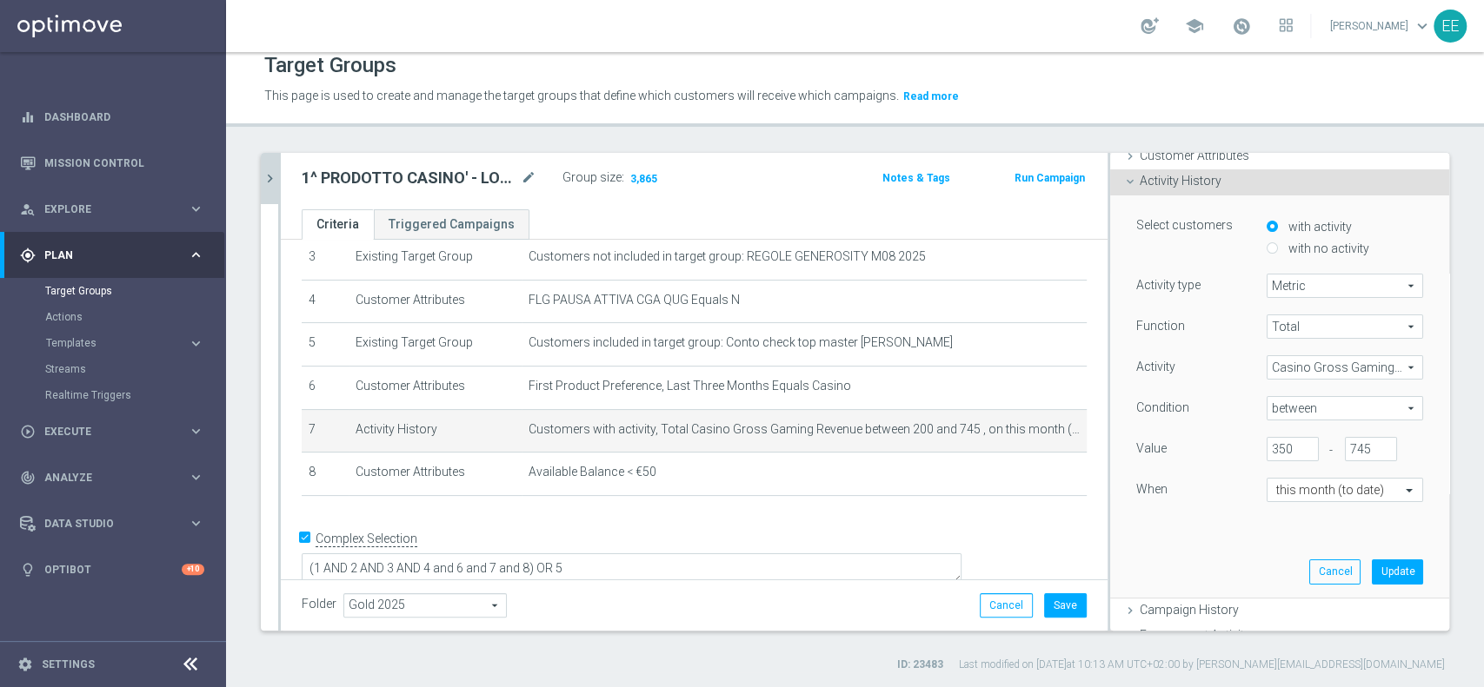
scroll to position [102, 0]
click at [1371, 572] on button "Update" at bounding box center [1396, 571] width 51 height 24
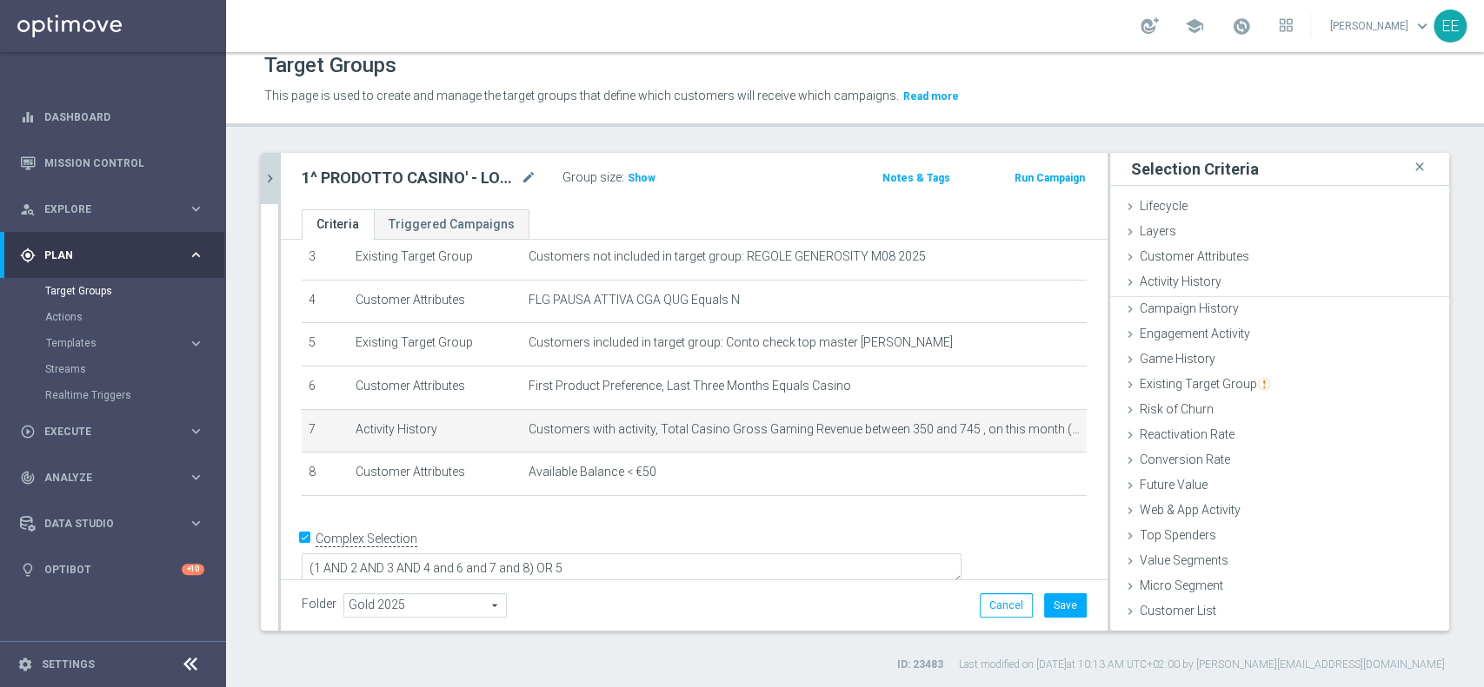
scroll to position [0, 0]
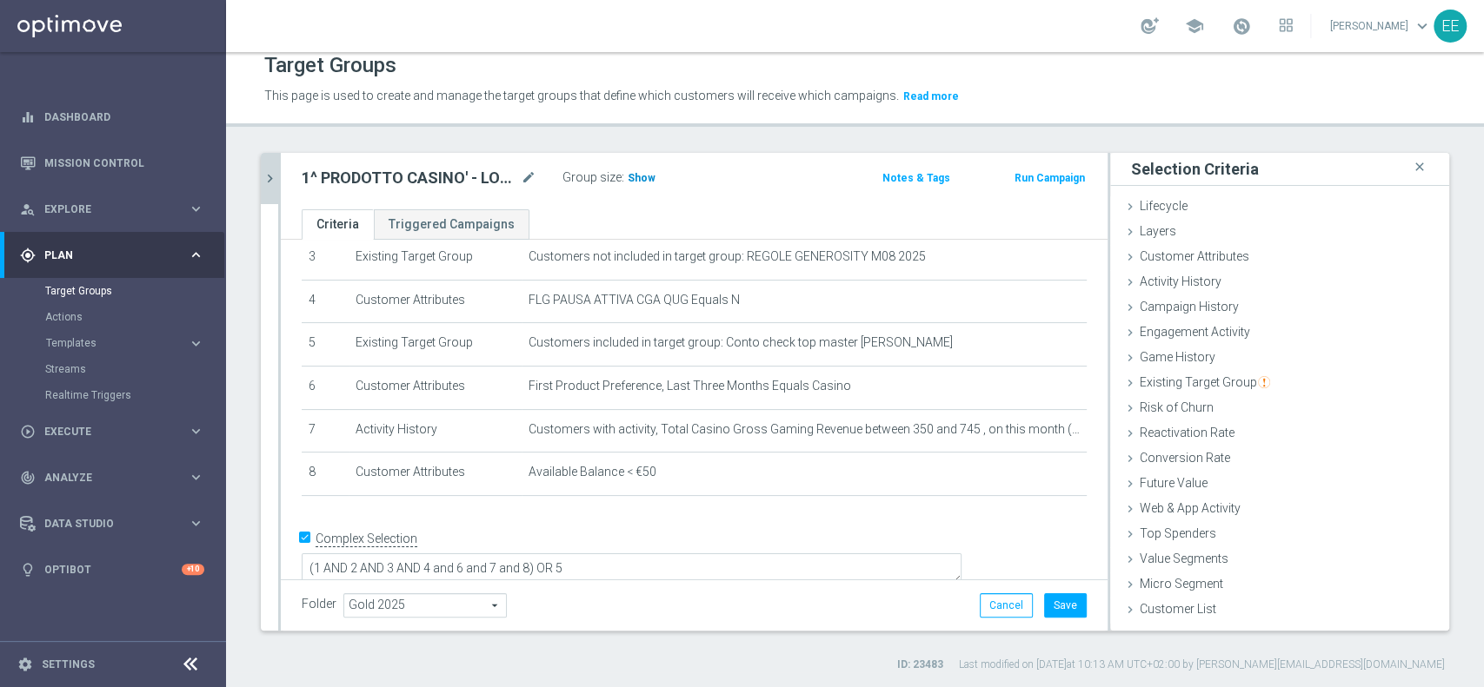
click at [639, 173] on span "Show" at bounding box center [641, 178] width 28 height 12
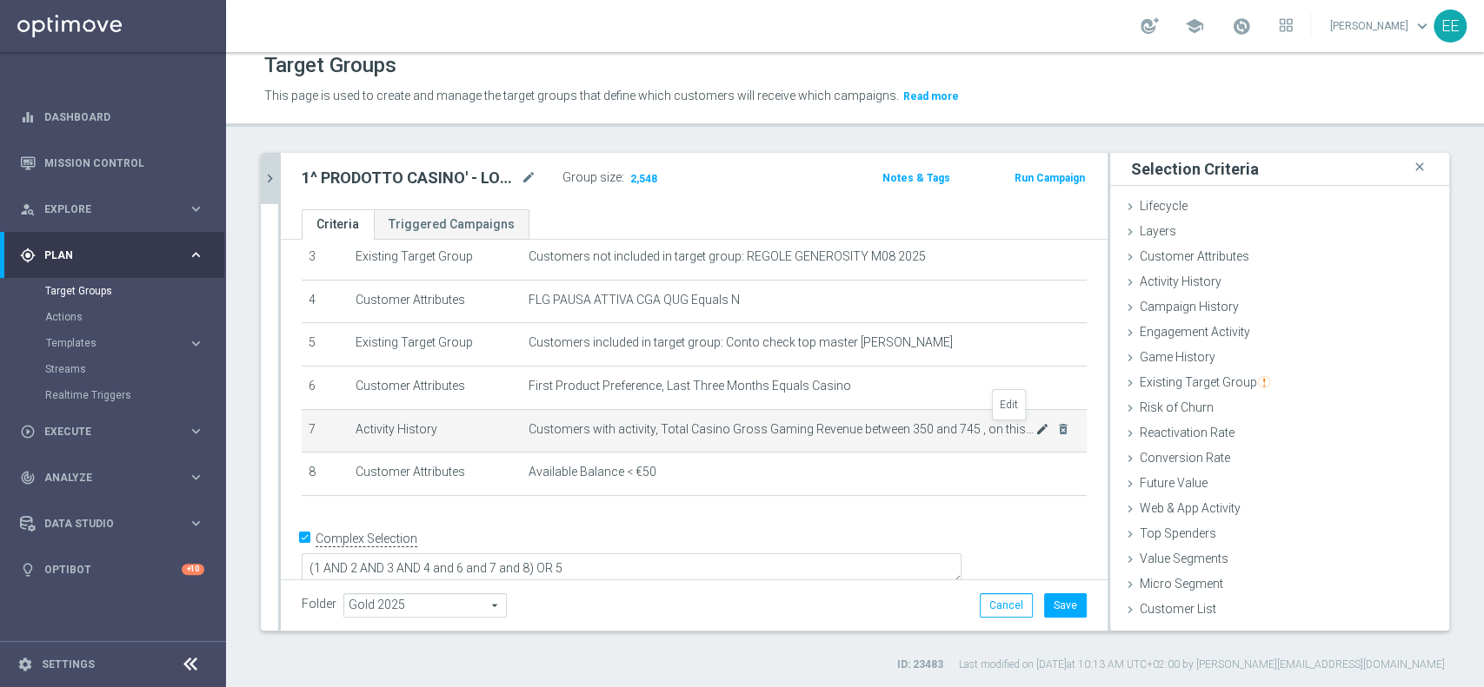
click at [1035, 434] on icon "mode_edit" at bounding box center [1042, 429] width 14 height 14
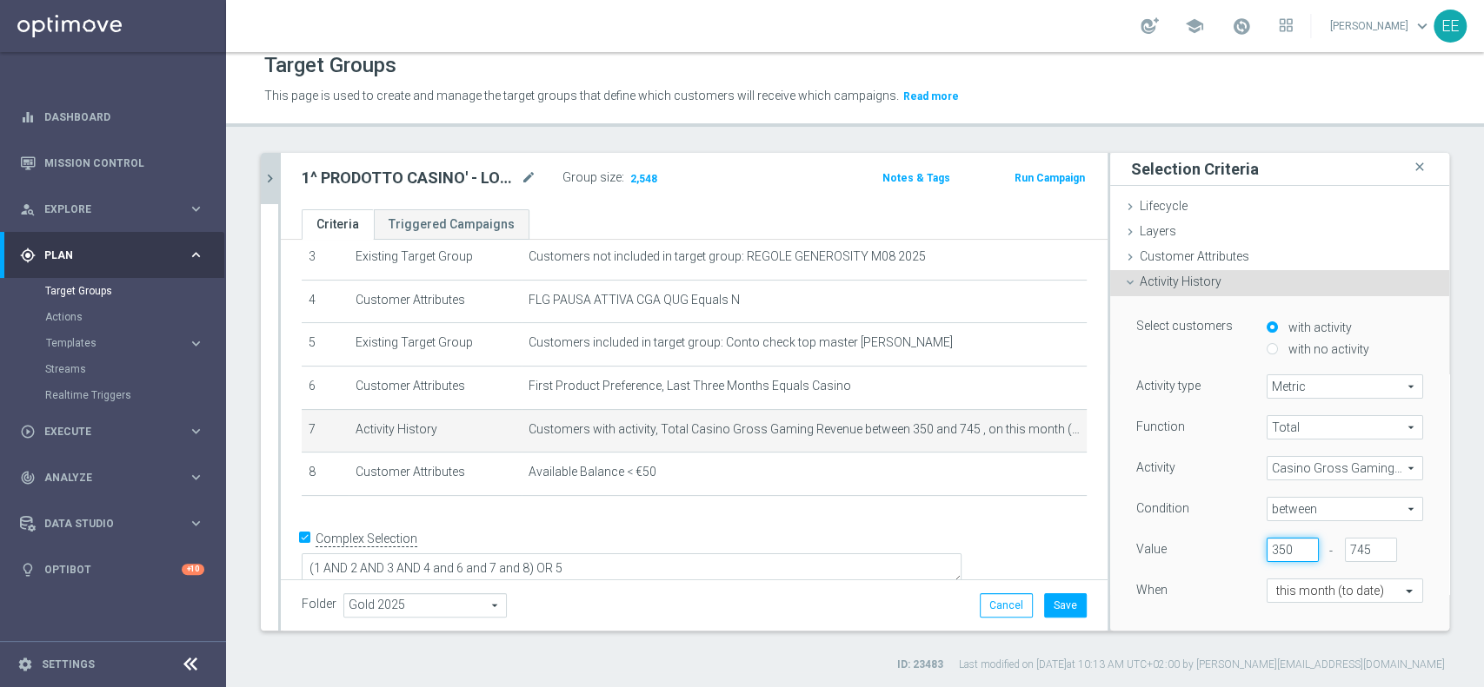
click at [1266, 549] on input "350" at bounding box center [1292, 550] width 52 height 24
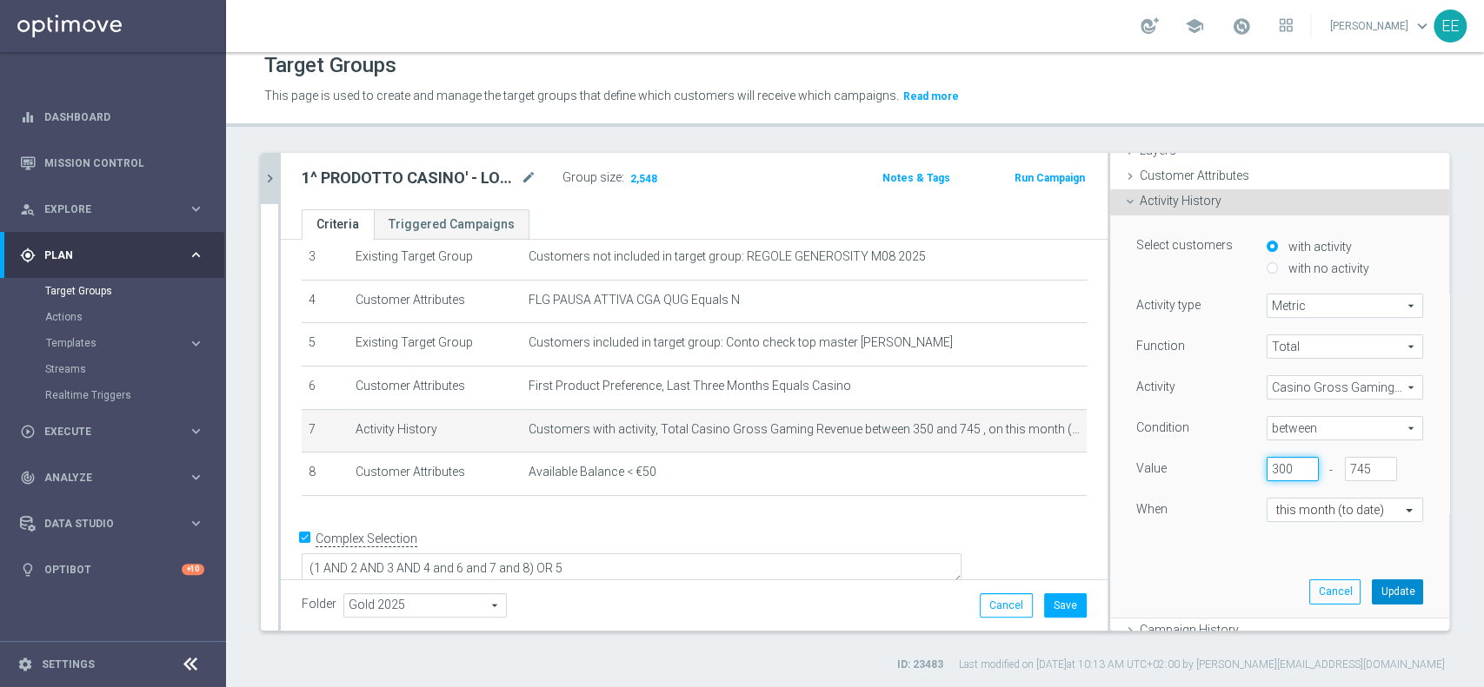
type input "300"
click at [1371, 592] on button "Update" at bounding box center [1396, 592] width 51 height 24
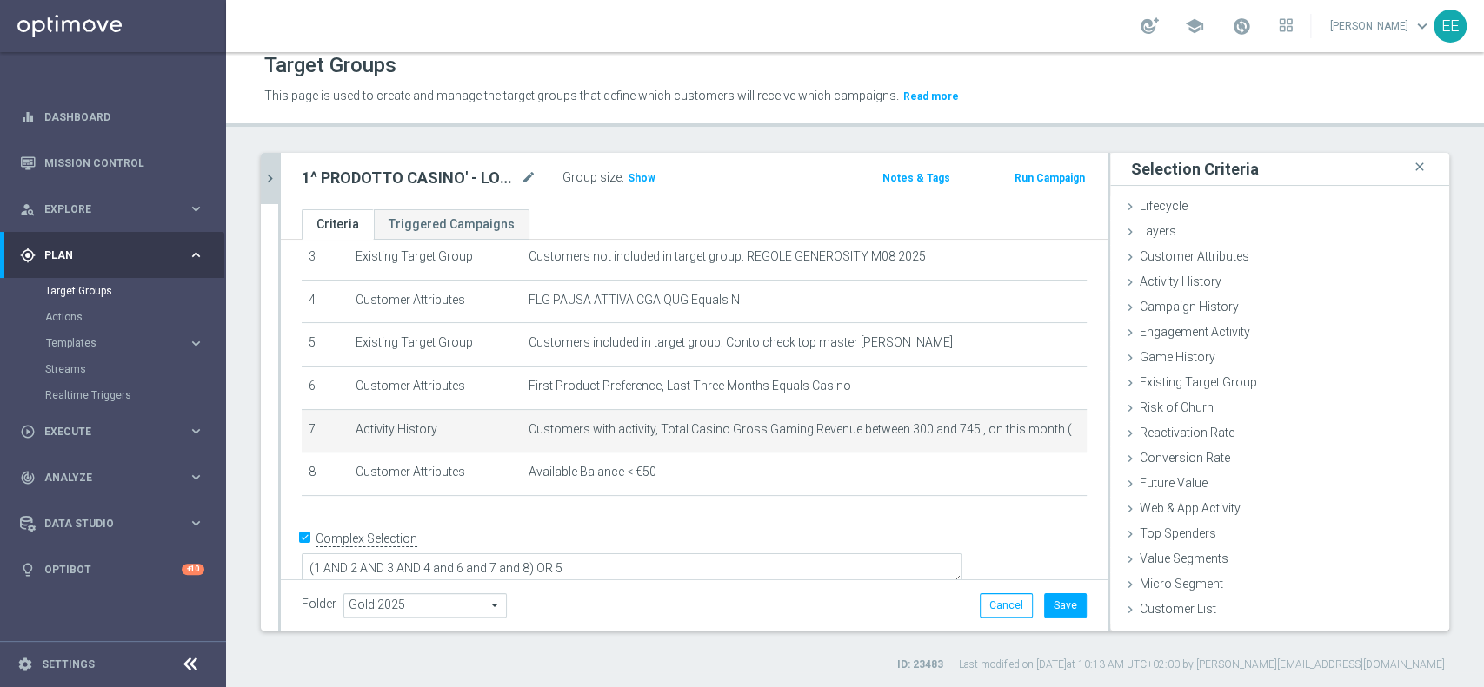
scroll to position [0, 0]
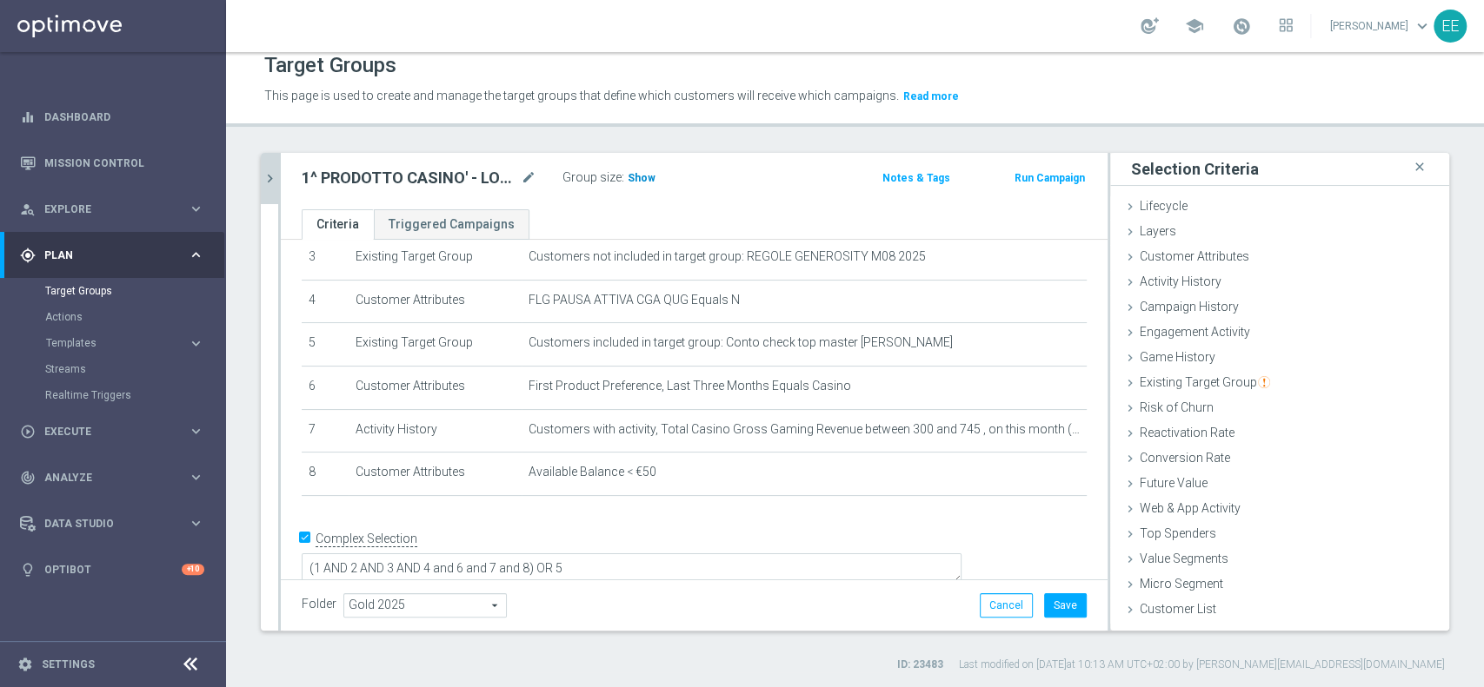
click at [645, 172] on span "Show" at bounding box center [641, 178] width 28 height 12
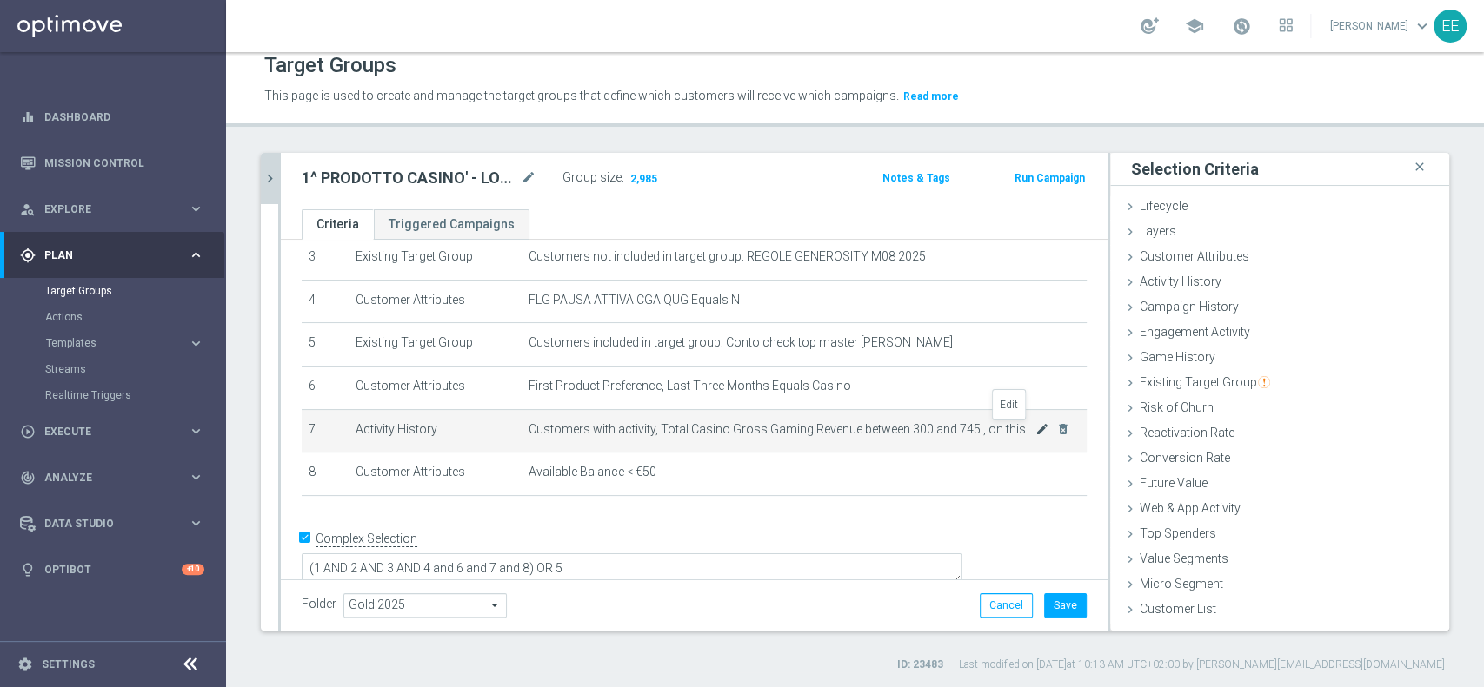
click at [1035, 431] on icon "mode_edit" at bounding box center [1042, 429] width 14 height 14
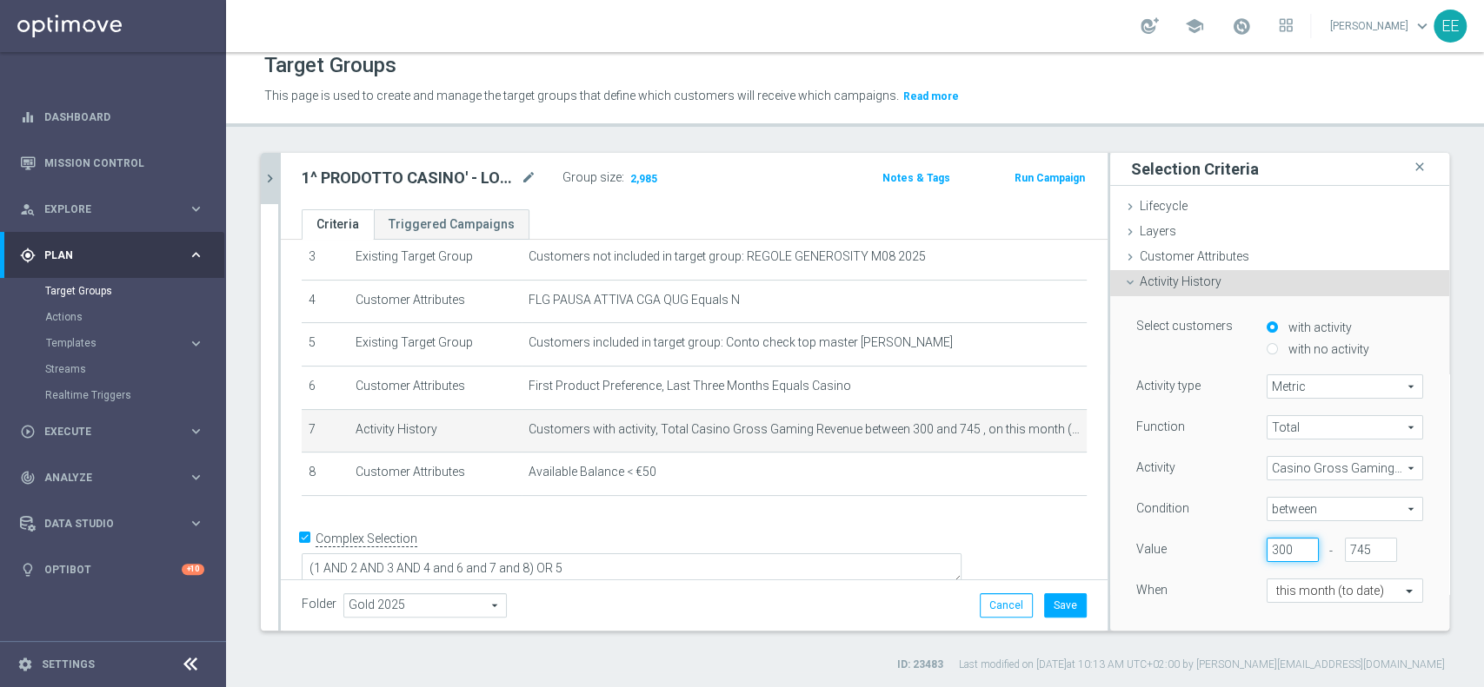
click at [1266, 546] on input "300" at bounding box center [1292, 550] width 52 height 24
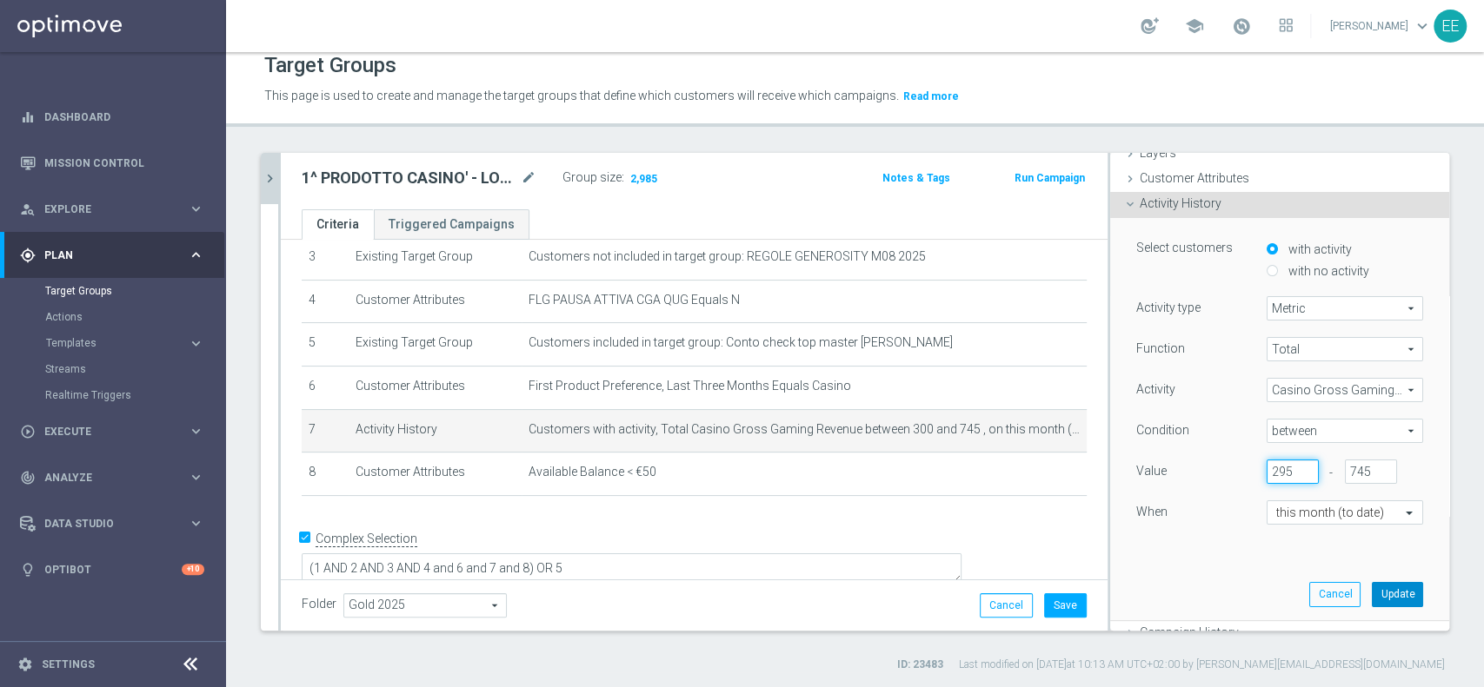
type input "295"
click at [1371, 587] on button "Update" at bounding box center [1396, 594] width 51 height 24
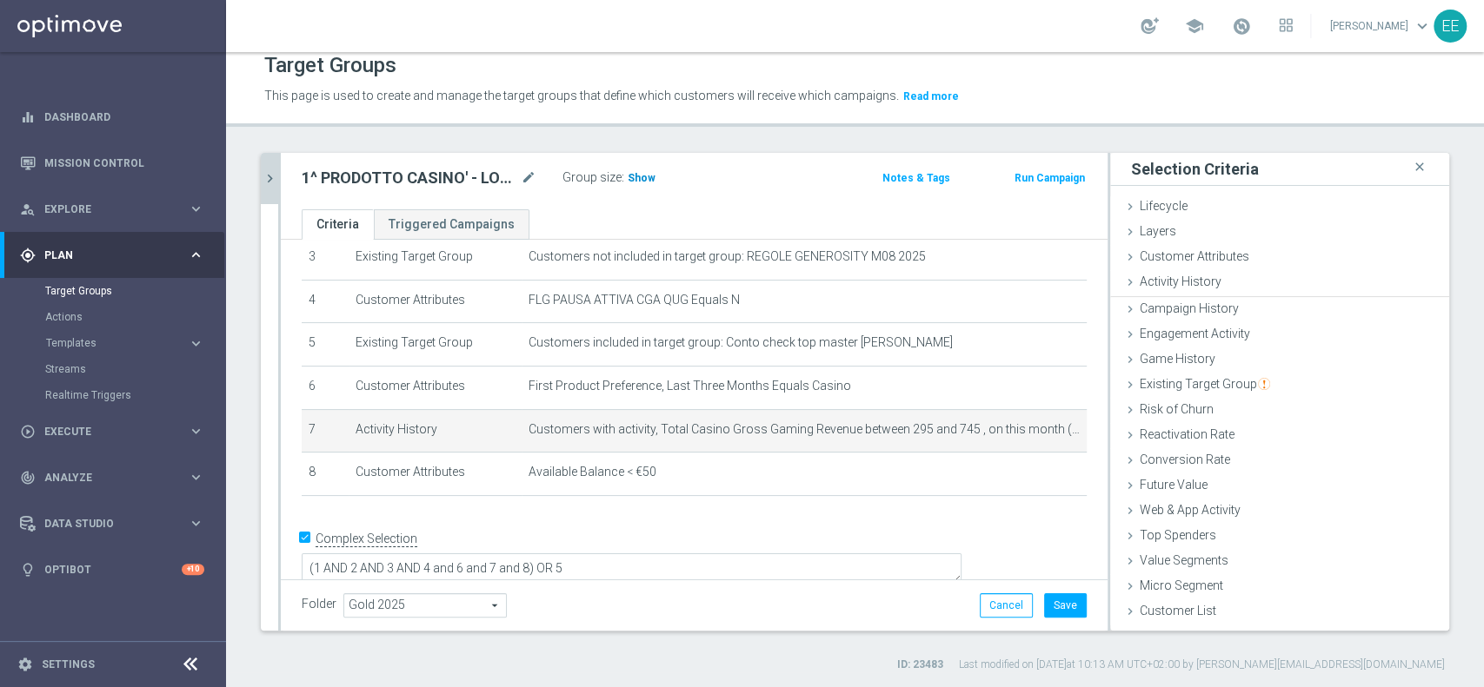
scroll to position [0, 0]
click at [640, 172] on span "Show" at bounding box center [641, 178] width 28 height 12
click at [1035, 426] on icon "mode_edit" at bounding box center [1042, 429] width 14 height 14
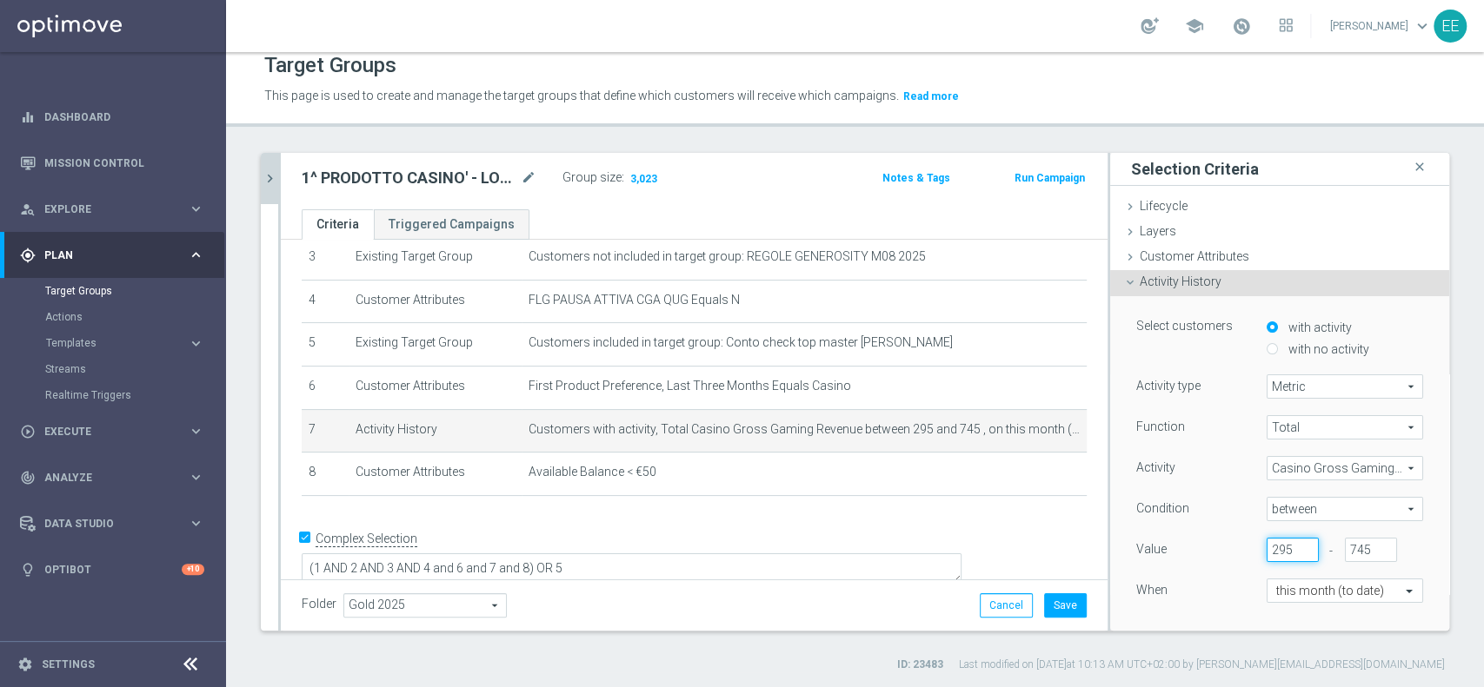
click at [1266, 544] on input "295" at bounding box center [1292, 550] width 52 height 24
type input "298"
click at [1188, 602] on div "When" at bounding box center [1188, 593] width 130 height 28
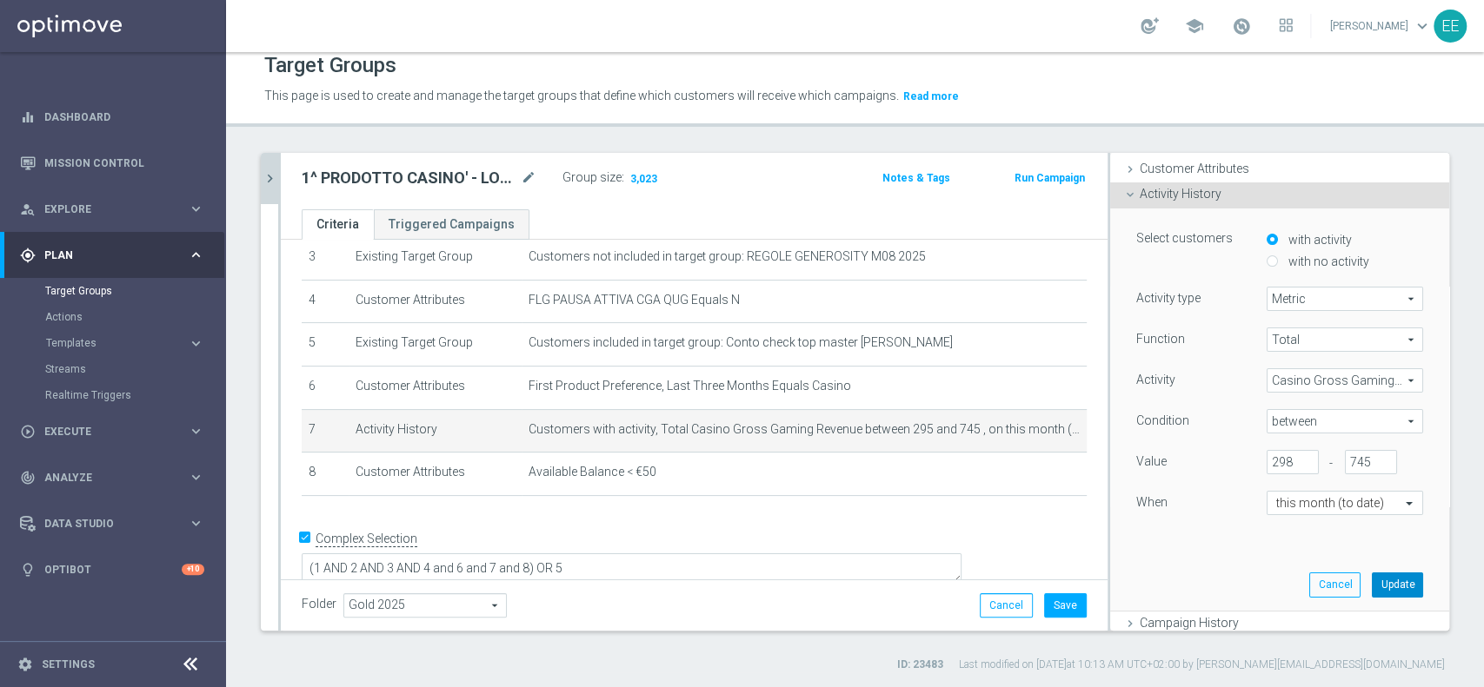
click at [1371, 574] on button "Update" at bounding box center [1396, 585] width 51 height 24
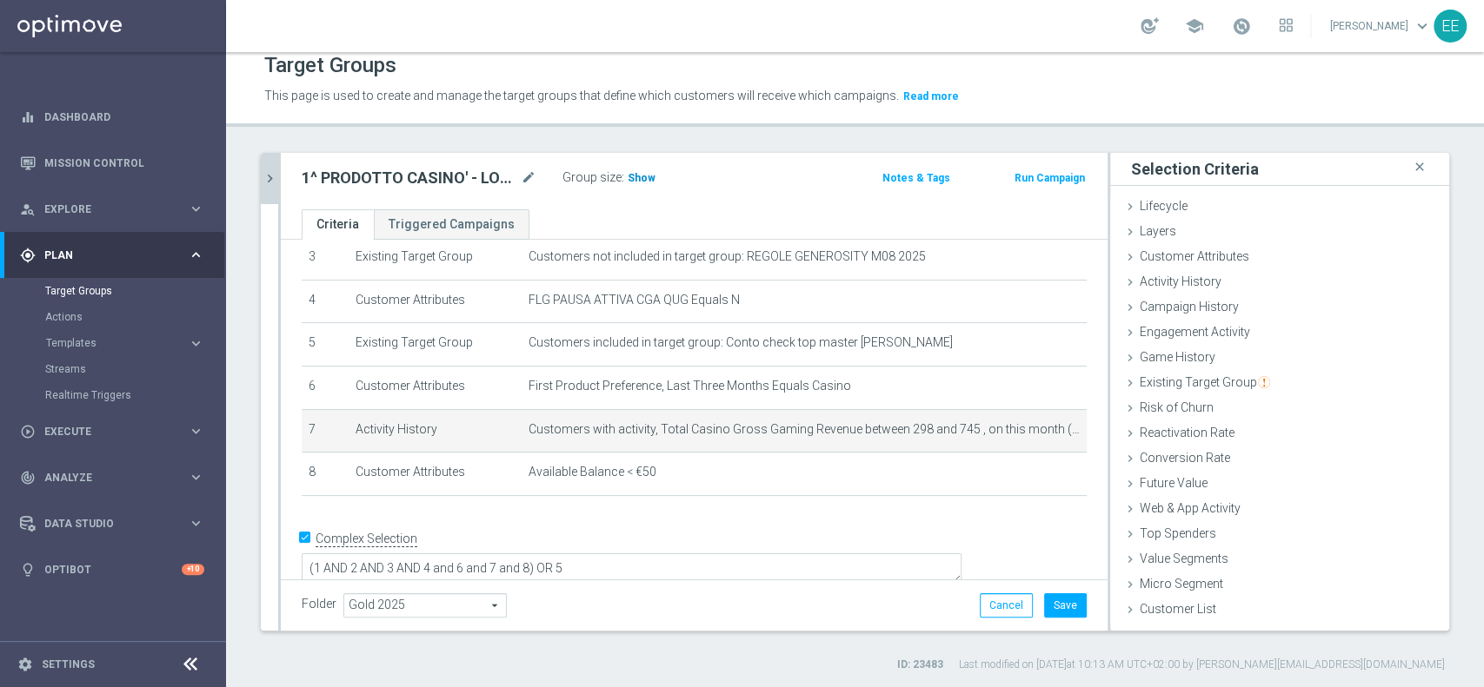
click at [649, 177] on span "Show" at bounding box center [641, 178] width 28 height 12
click at [1035, 428] on icon "mode_edit" at bounding box center [1042, 429] width 14 height 14
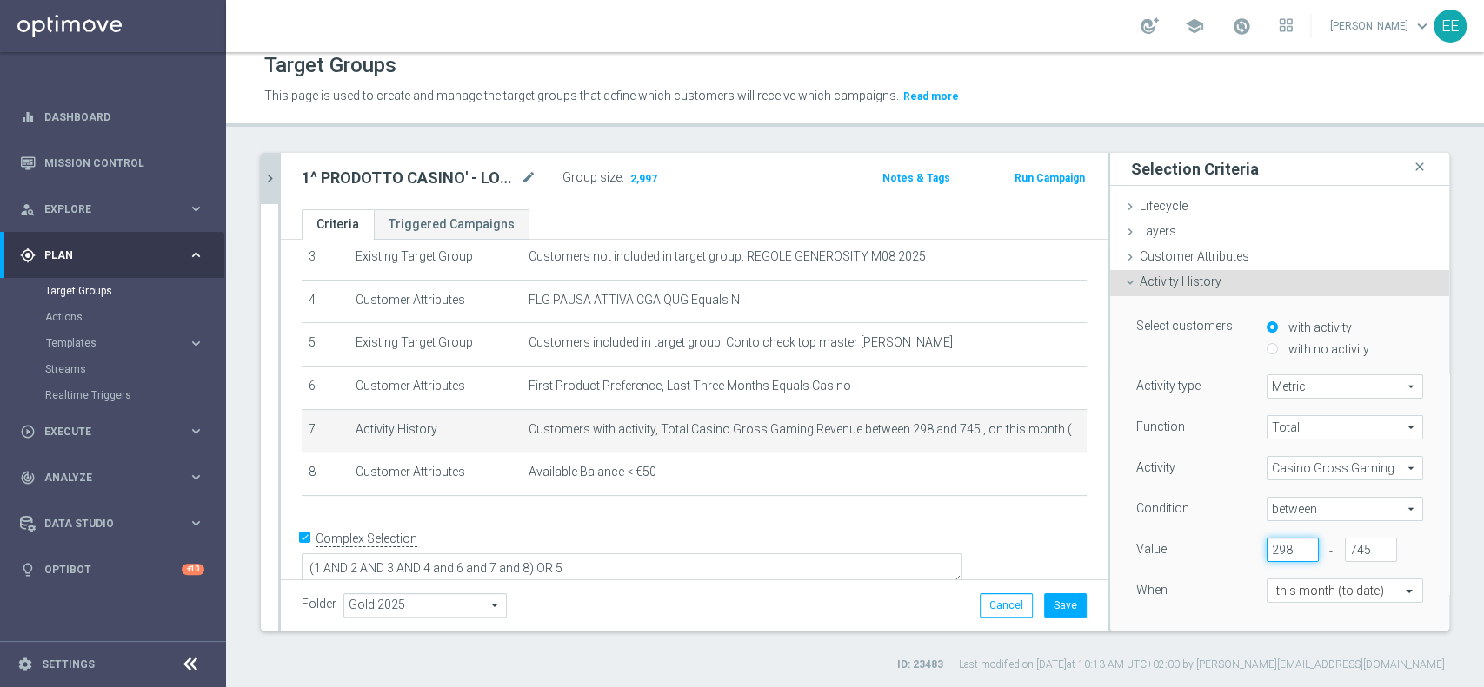
click at [1267, 550] on input "298" at bounding box center [1292, 550] width 52 height 24
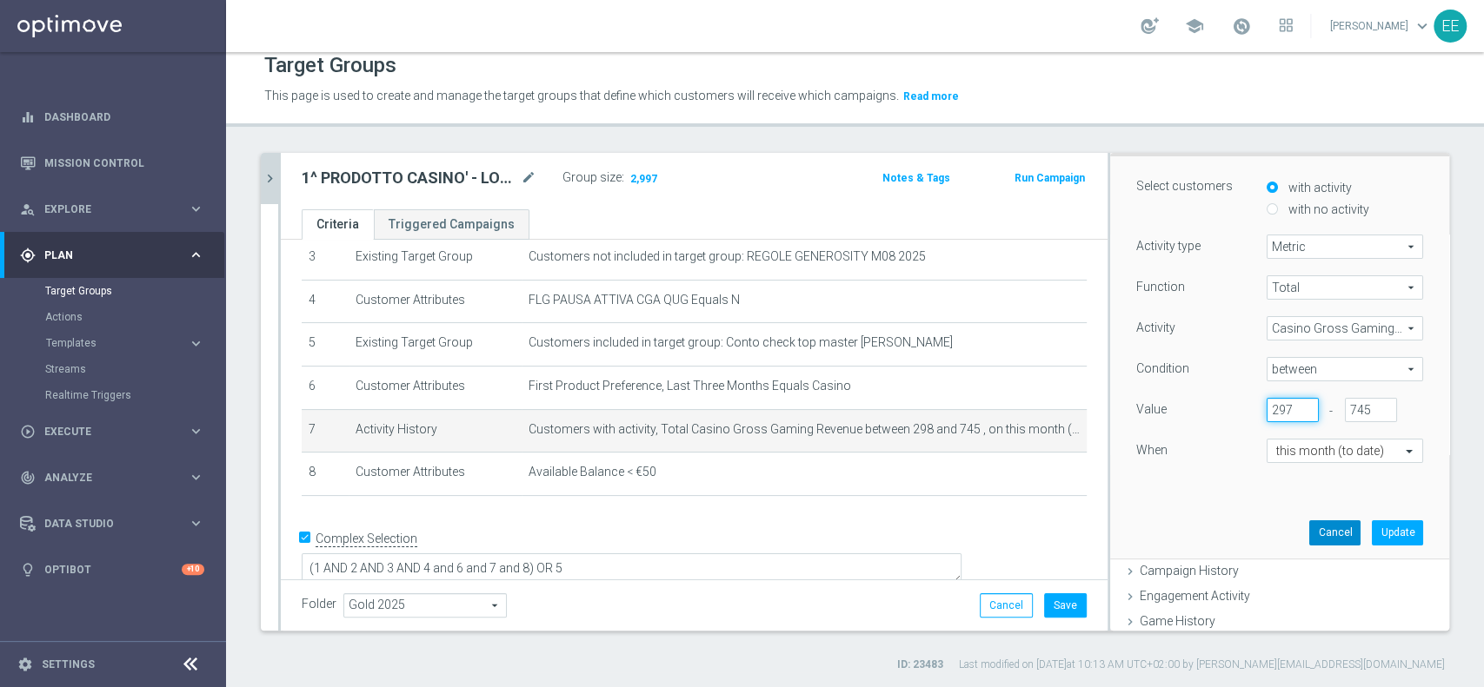
scroll to position [143, 0]
type input "297"
click at [1371, 528] on button "Update" at bounding box center [1396, 530] width 51 height 24
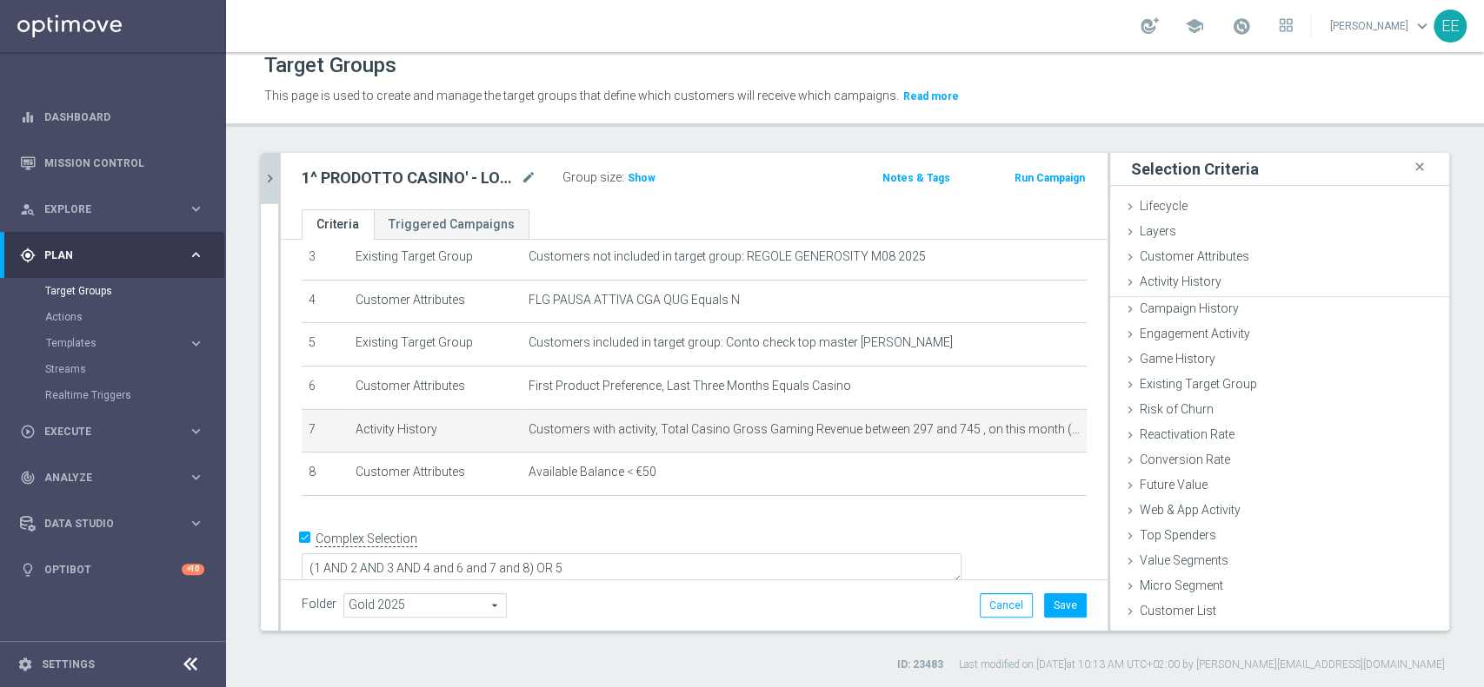
scroll to position [0, 0]
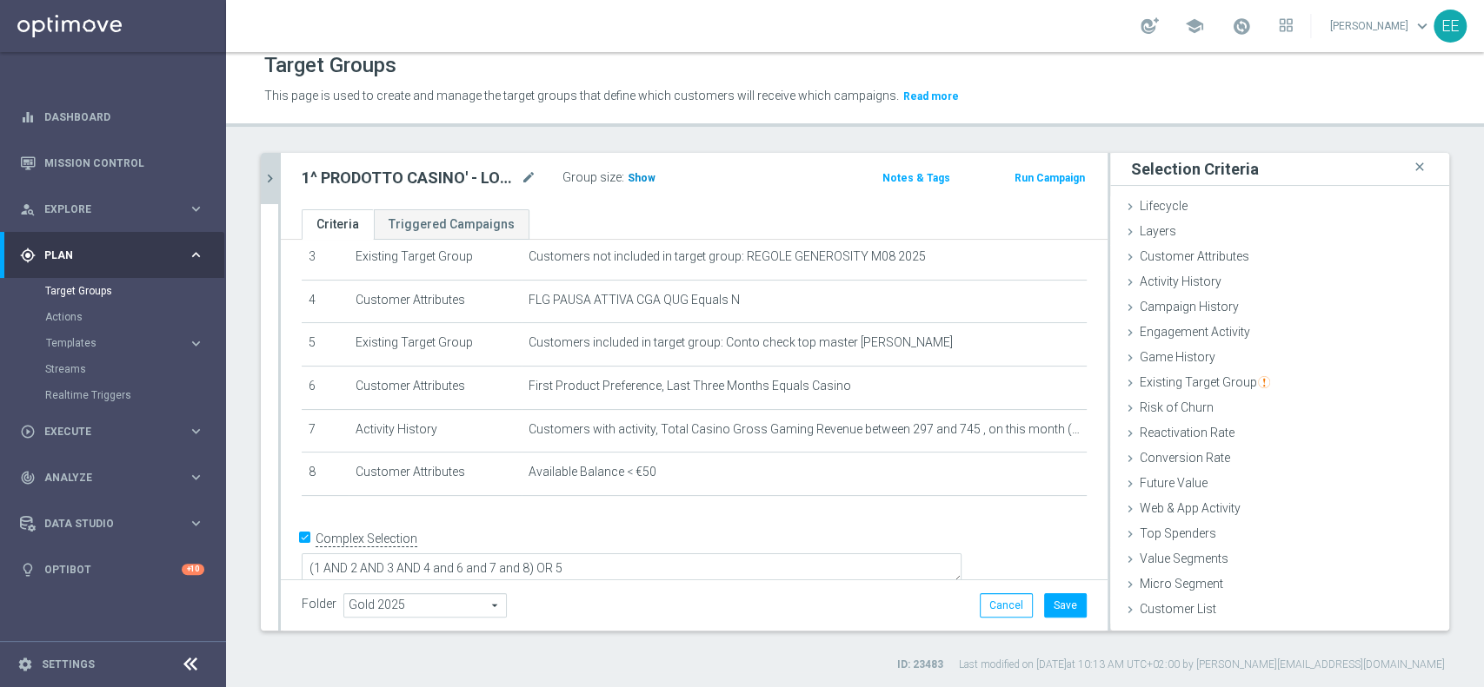
click at [631, 183] on span "Show" at bounding box center [641, 178] width 28 height 12
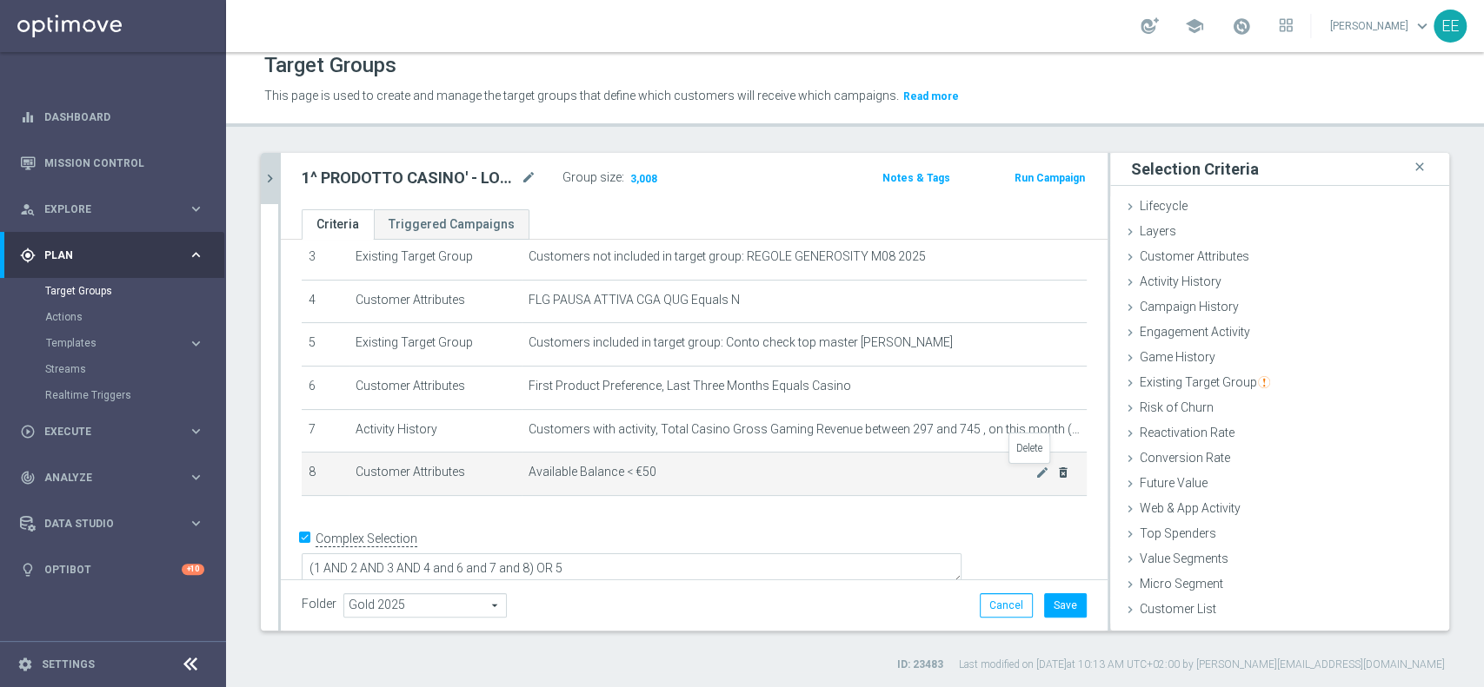
click at [1056, 476] on icon "delete_forever" at bounding box center [1063, 473] width 14 height 14
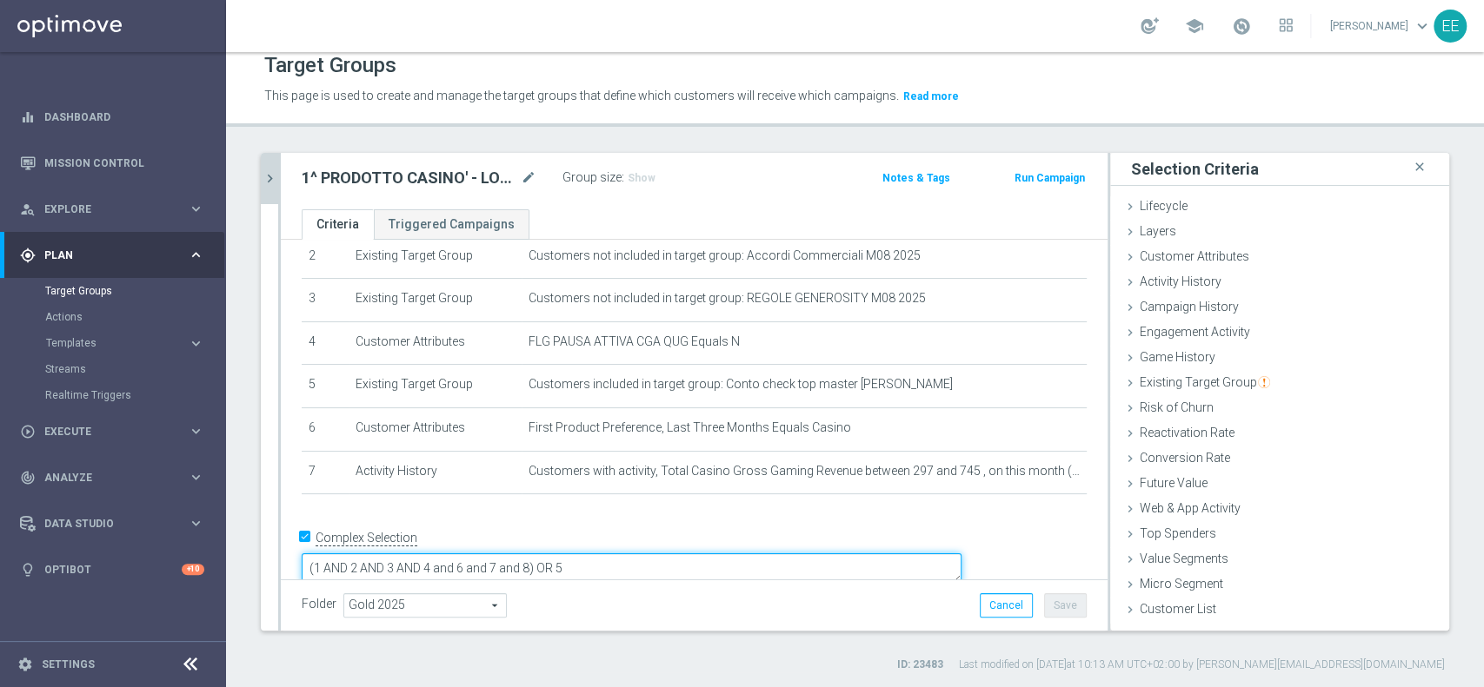
click at [654, 554] on textarea "(1 AND 2 AND 3 AND 4 and 6 and 7 and 8) OR 5" at bounding box center [632, 569] width 660 height 30
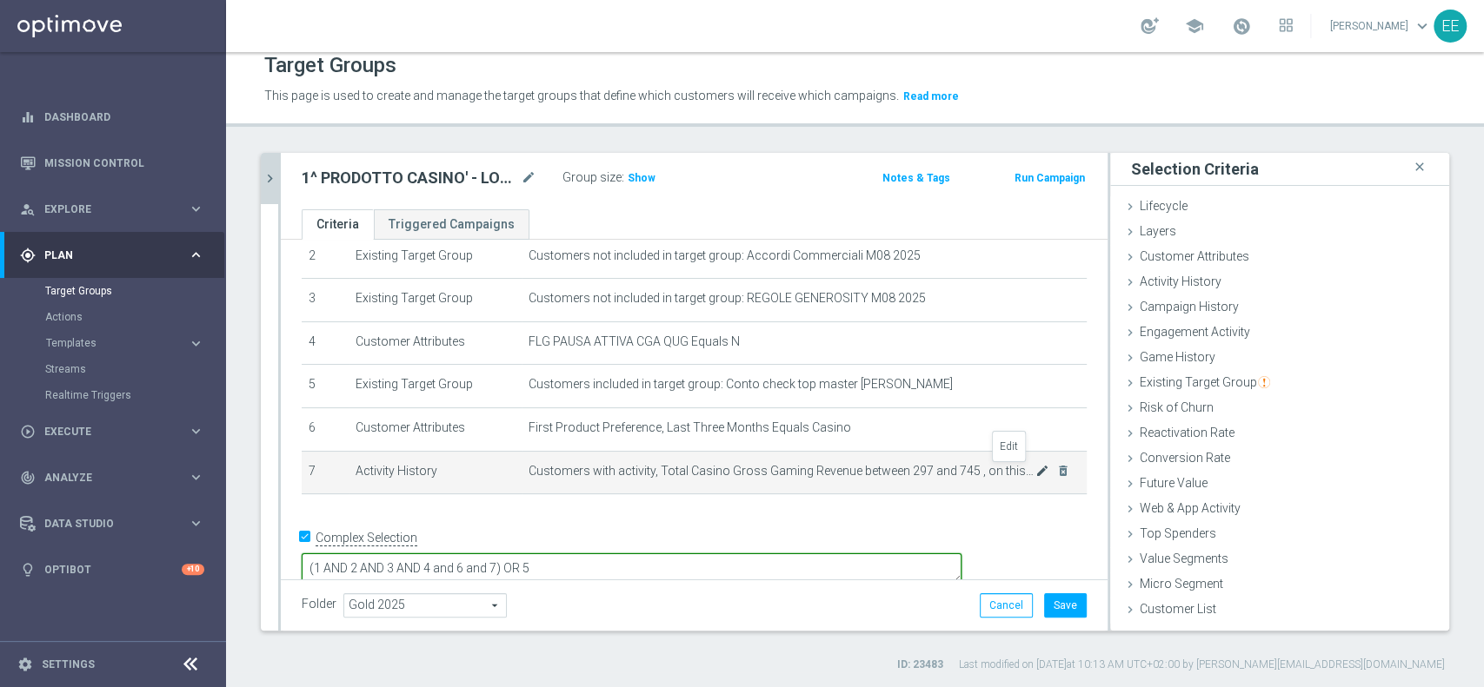
type textarea "(1 AND 2 AND 3 AND 4 and 6 and 7) OR 5"
click at [1035, 467] on icon "mode_edit" at bounding box center [1042, 471] width 14 height 14
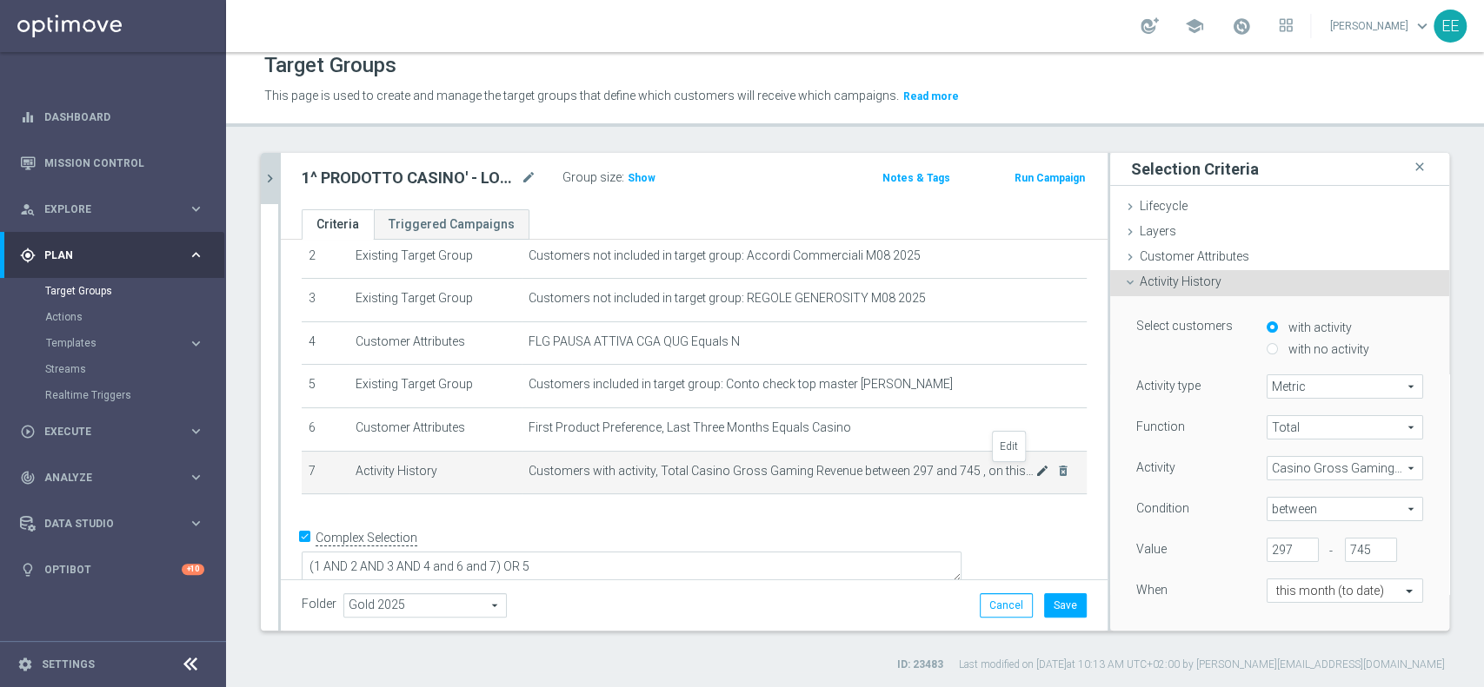
scroll to position [107, 0]
click at [1266, 553] on input "297" at bounding box center [1292, 550] width 52 height 24
type input "310"
click at [1175, 594] on div "When" at bounding box center [1188, 593] width 130 height 28
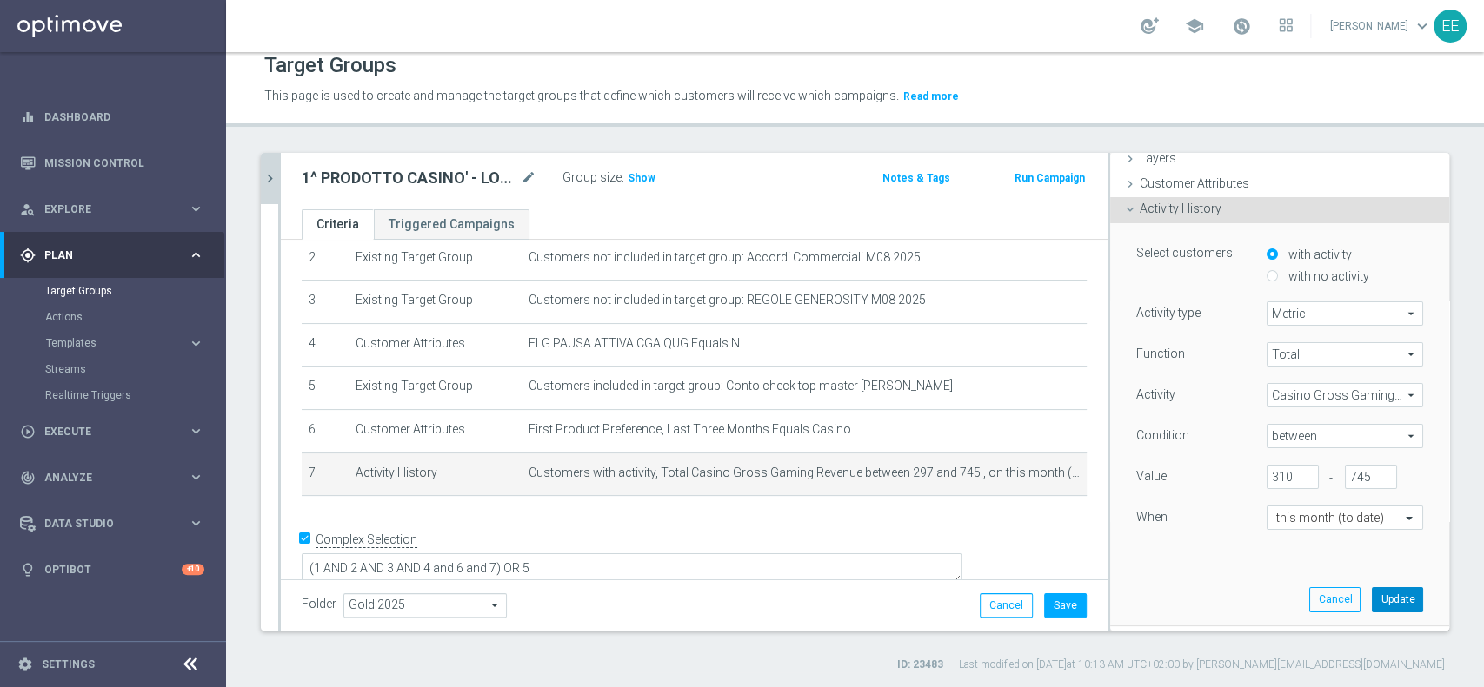
click at [1375, 603] on button "Update" at bounding box center [1396, 599] width 51 height 24
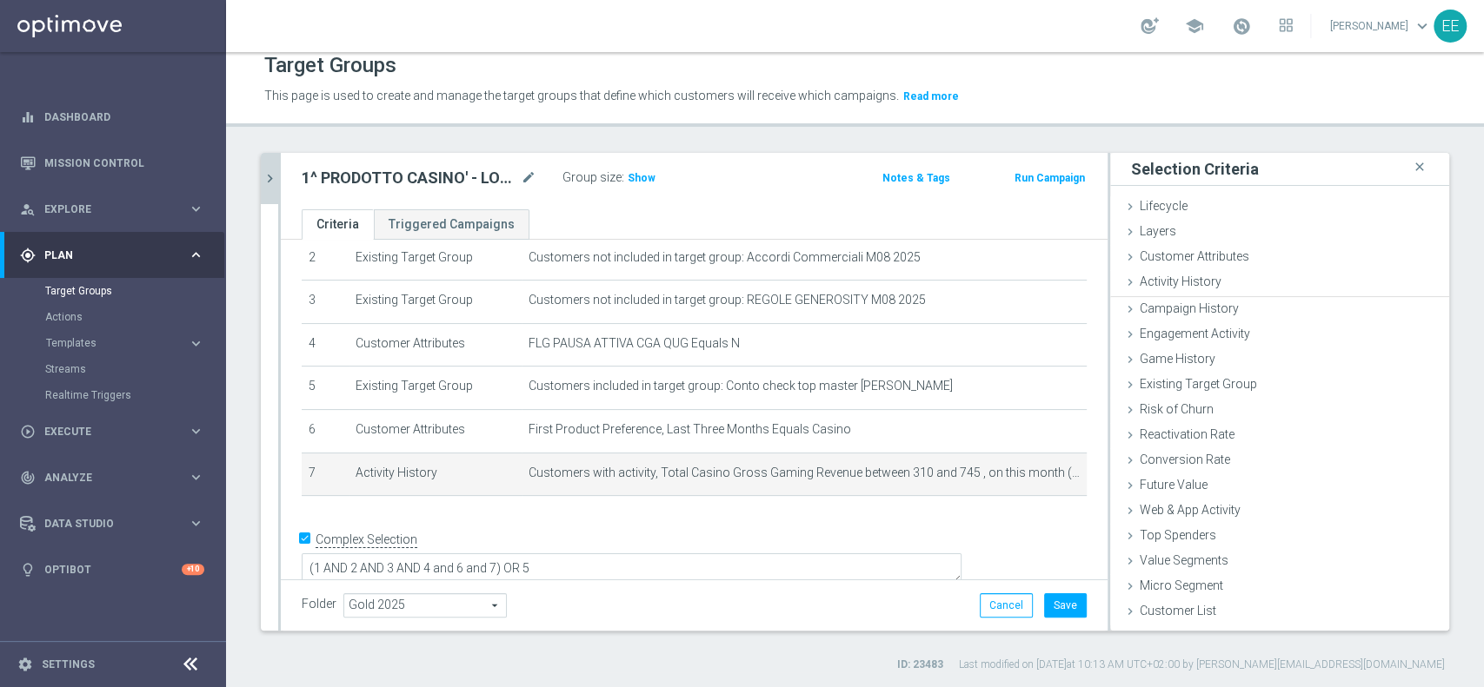
scroll to position [0, 0]
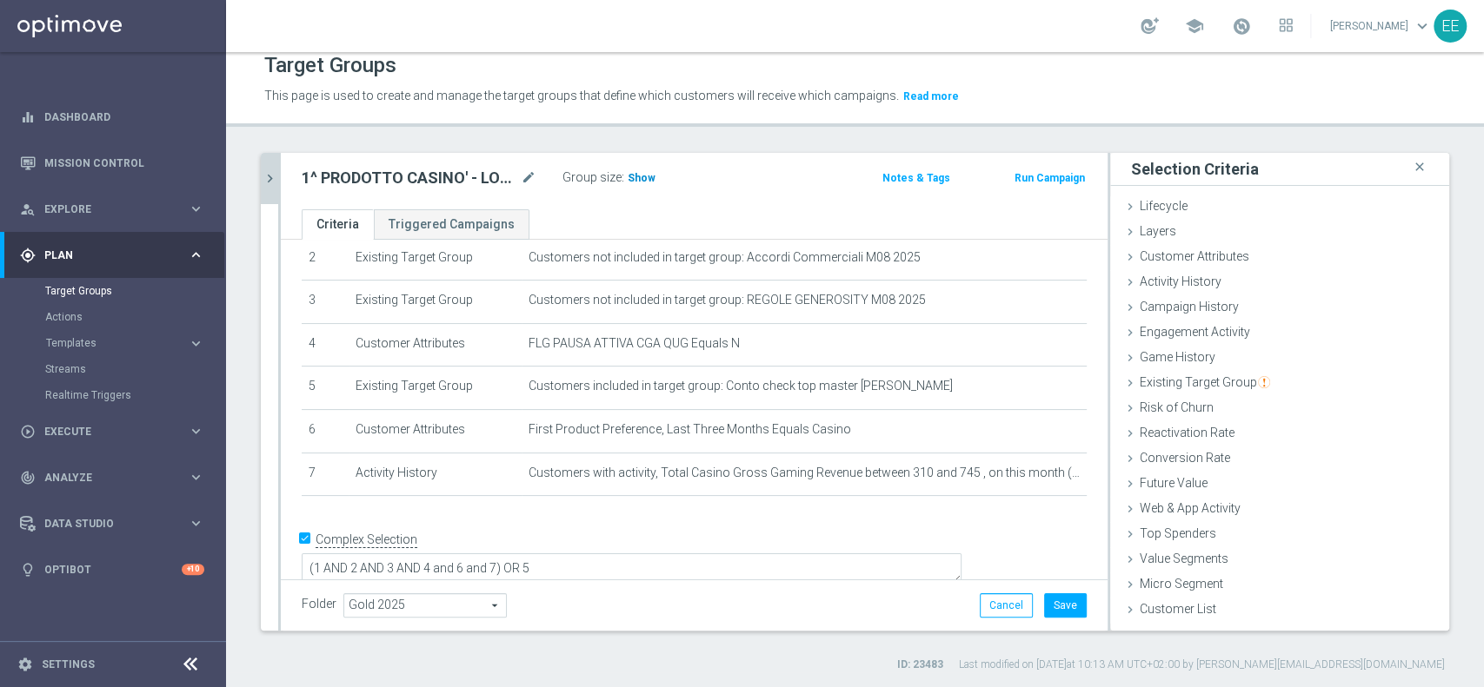
click at [637, 181] on span "Show" at bounding box center [641, 178] width 28 height 12
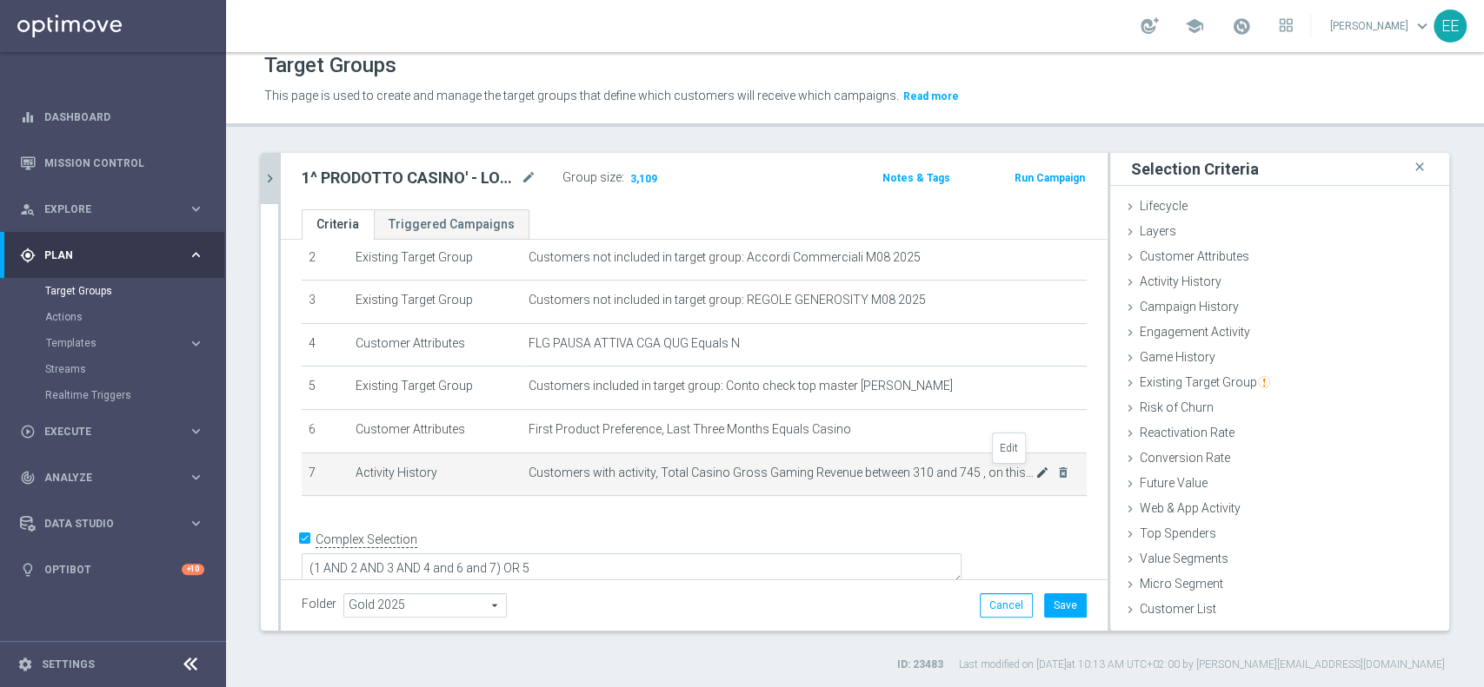
click at [1035, 477] on icon "mode_edit" at bounding box center [1042, 473] width 14 height 14
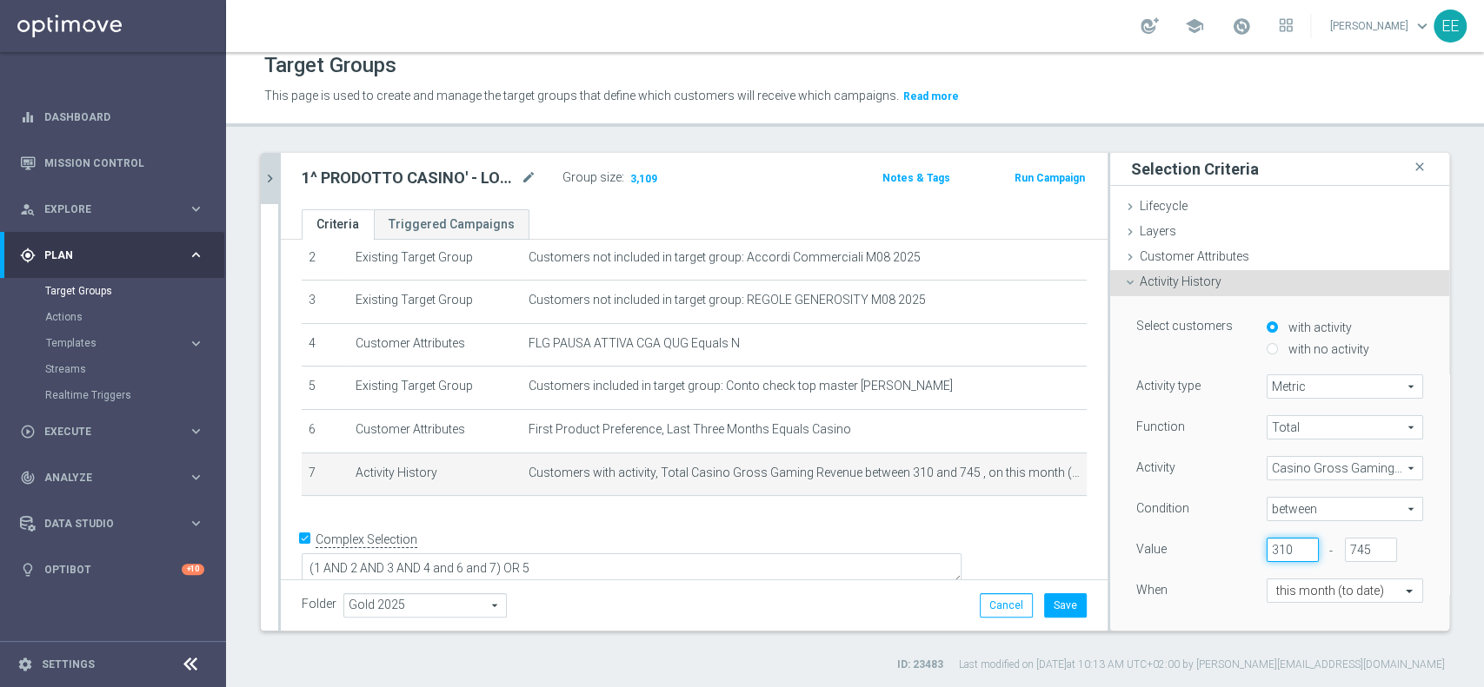
click at [1266, 551] on input "310" at bounding box center [1292, 550] width 52 height 24
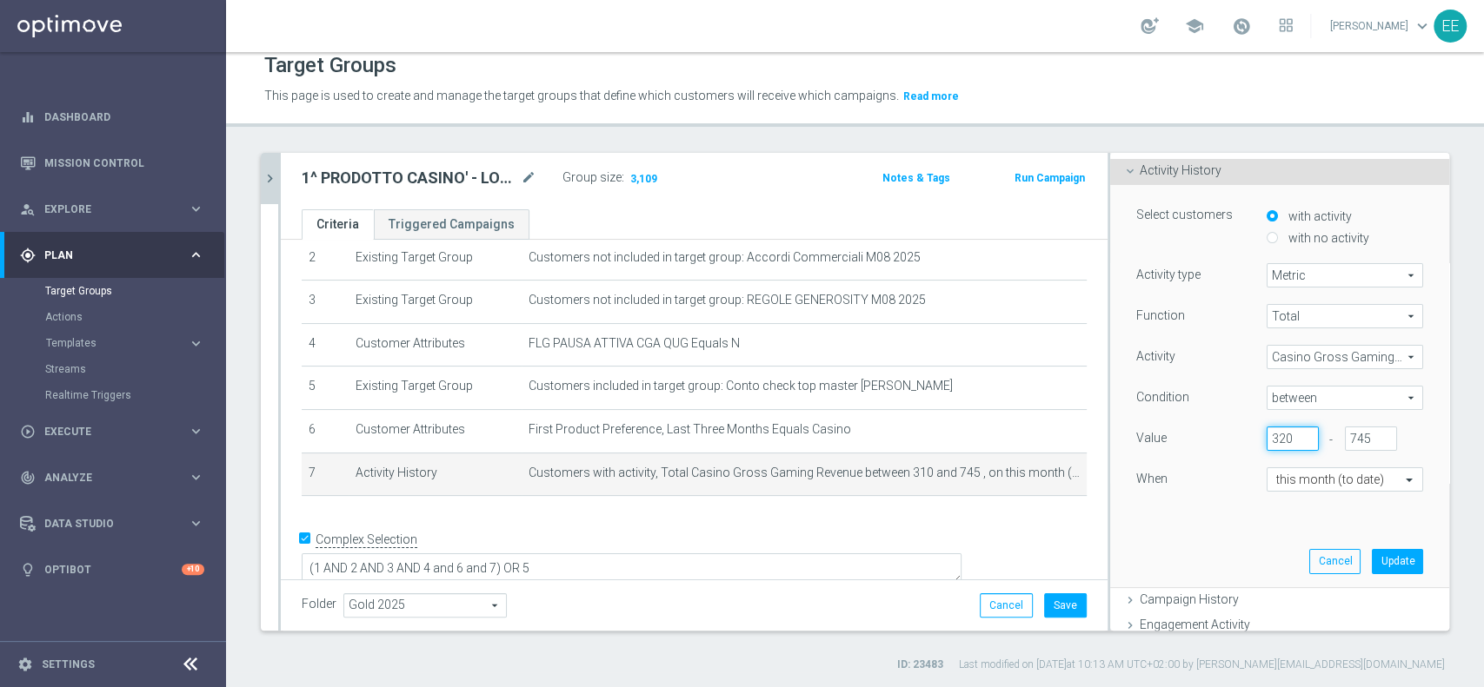
scroll to position [112, 0]
type input "320"
click at [1371, 561] on button "Update" at bounding box center [1396, 560] width 51 height 24
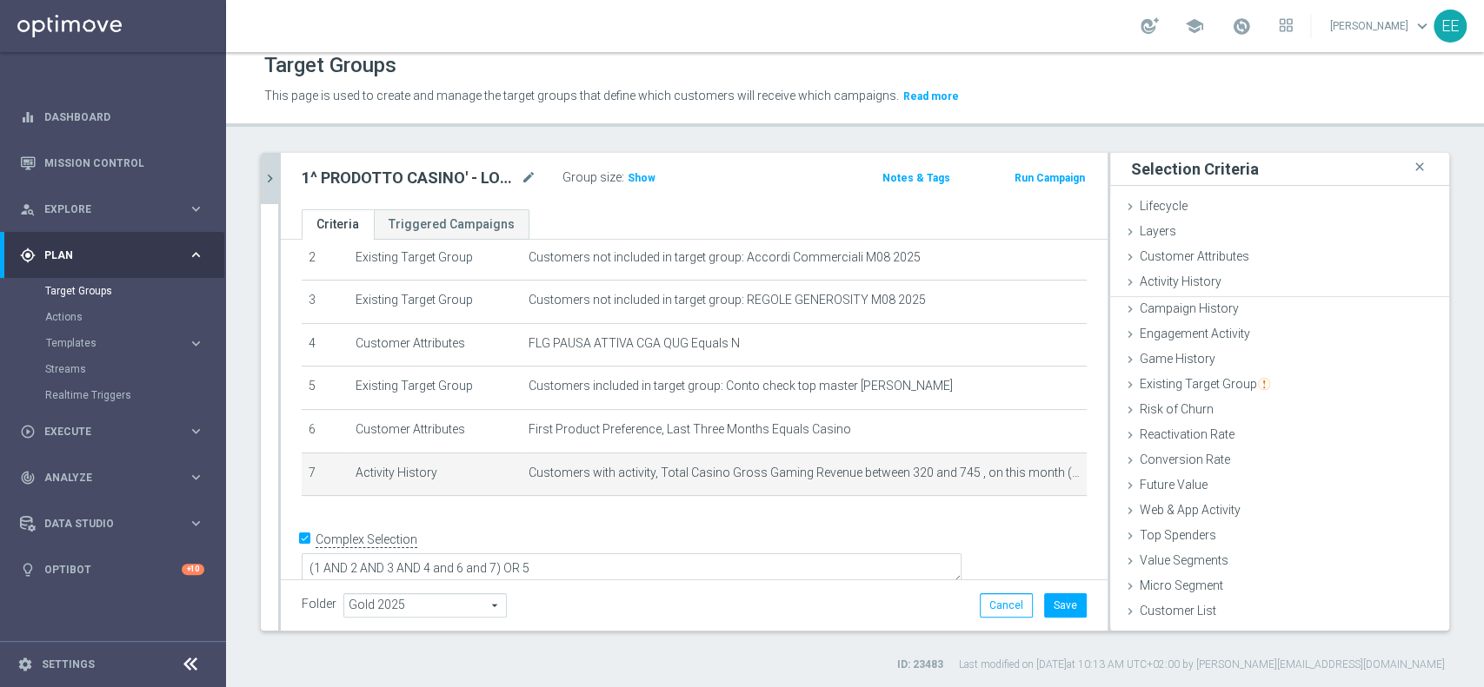
scroll to position [0, 0]
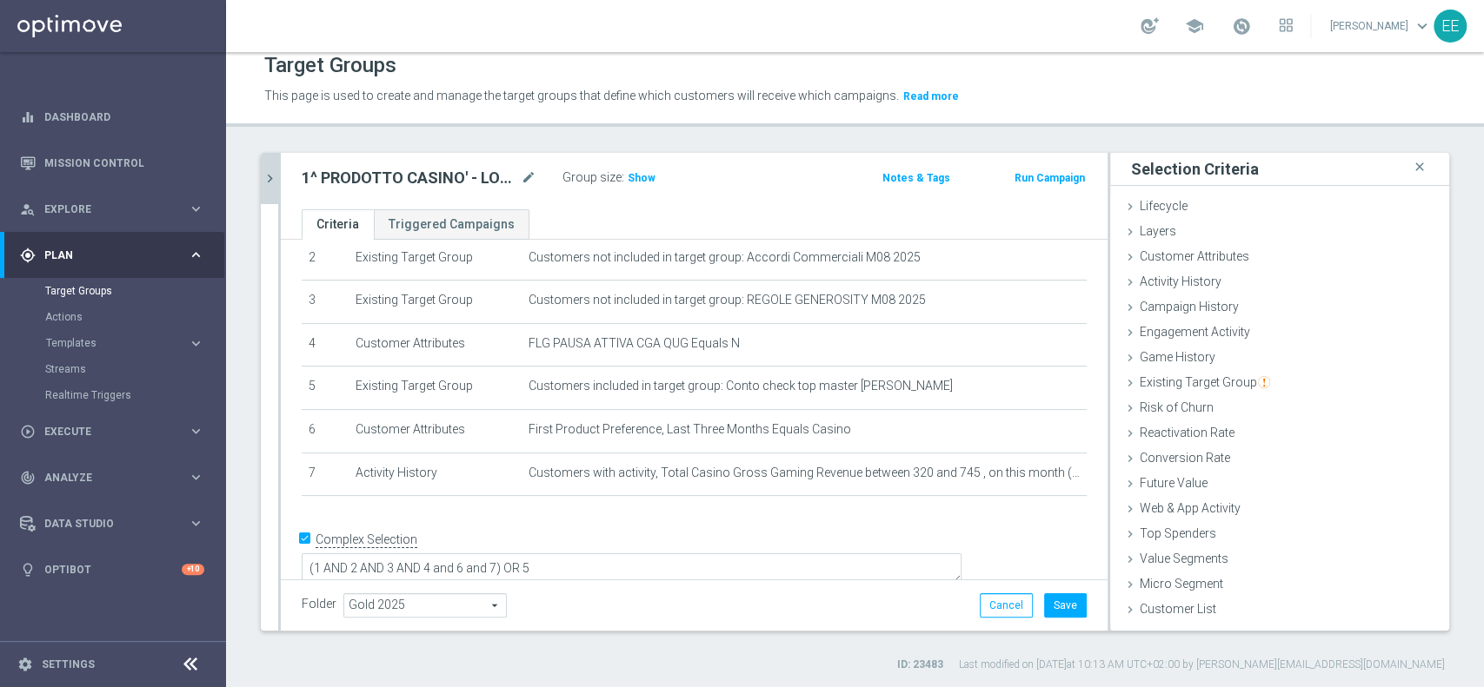
click at [653, 176] on div "Group size : Show" at bounding box center [649, 176] width 174 height 21
click at [643, 176] on span "Show" at bounding box center [641, 178] width 28 height 12
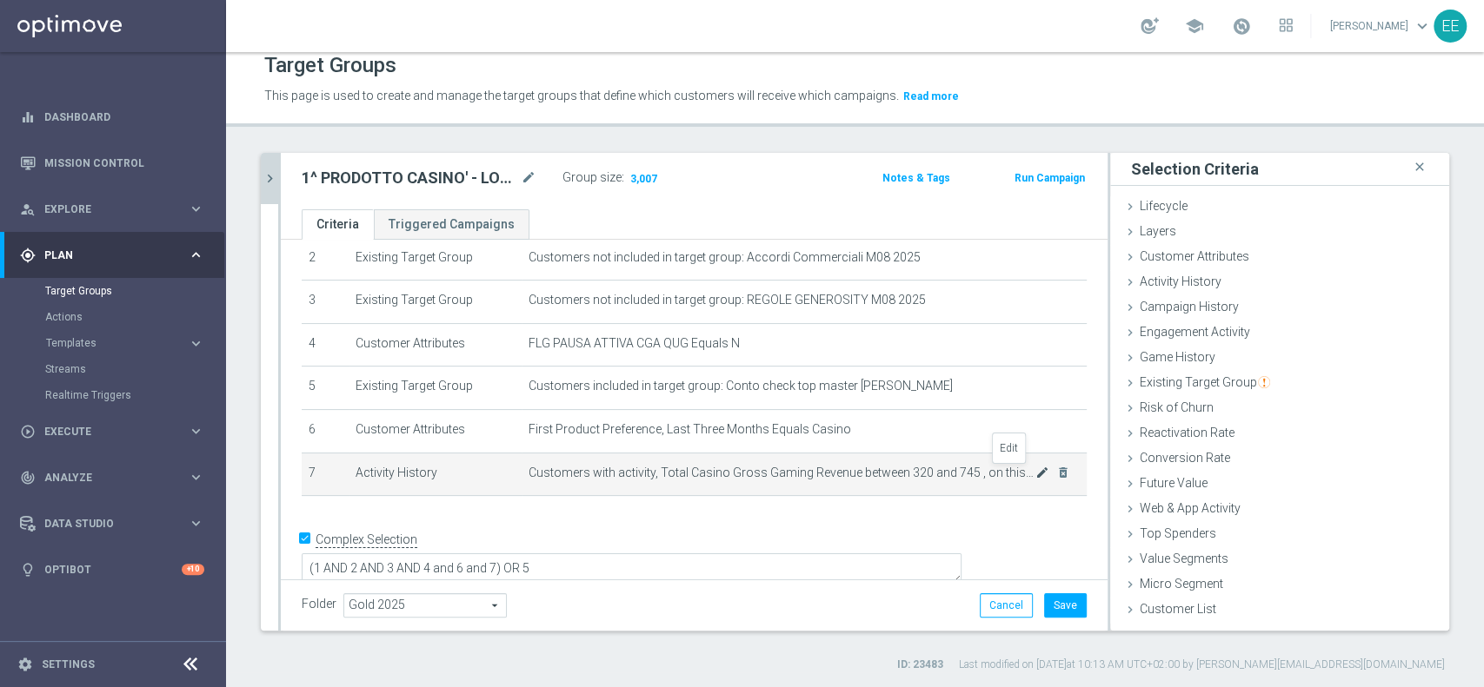
click at [1035, 476] on icon "mode_edit" at bounding box center [1042, 473] width 14 height 14
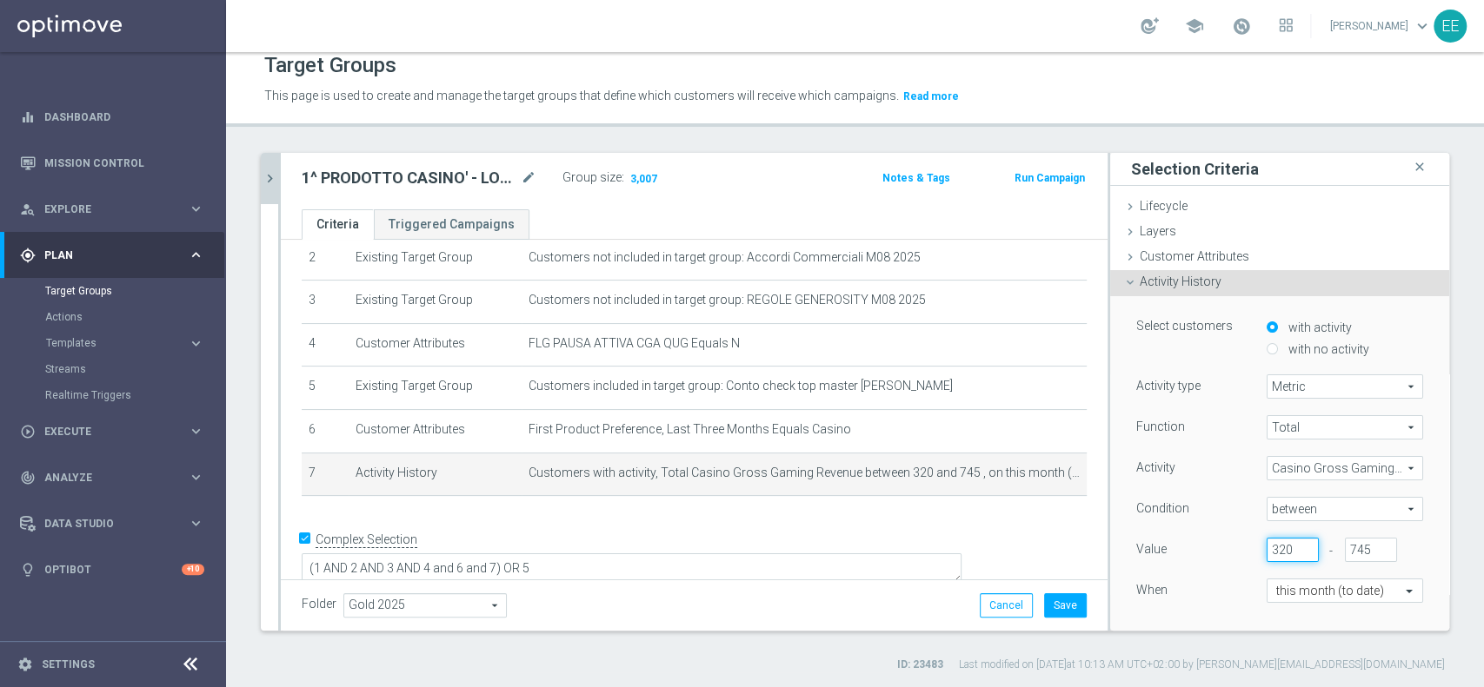
click at [1269, 541] on input "320" at bounding box center [1292, 550] width 52 height 24
type input "322"
click at [1205, 601] on div "When" at bounding box center [1188, 593] width 130 height 28
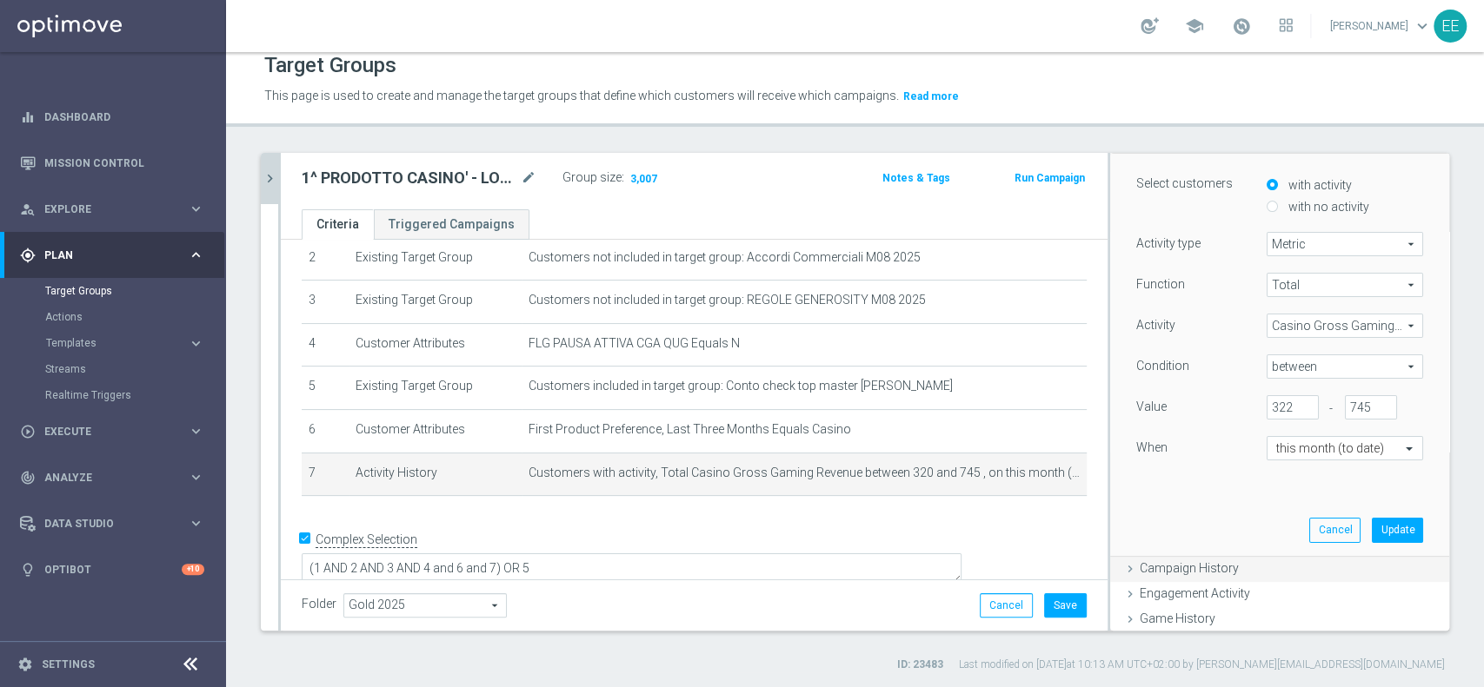
scroll to position [148, 0]
click at [1371, 525] on button "Update" at bounding box center [1396, 525] width 51 height 24
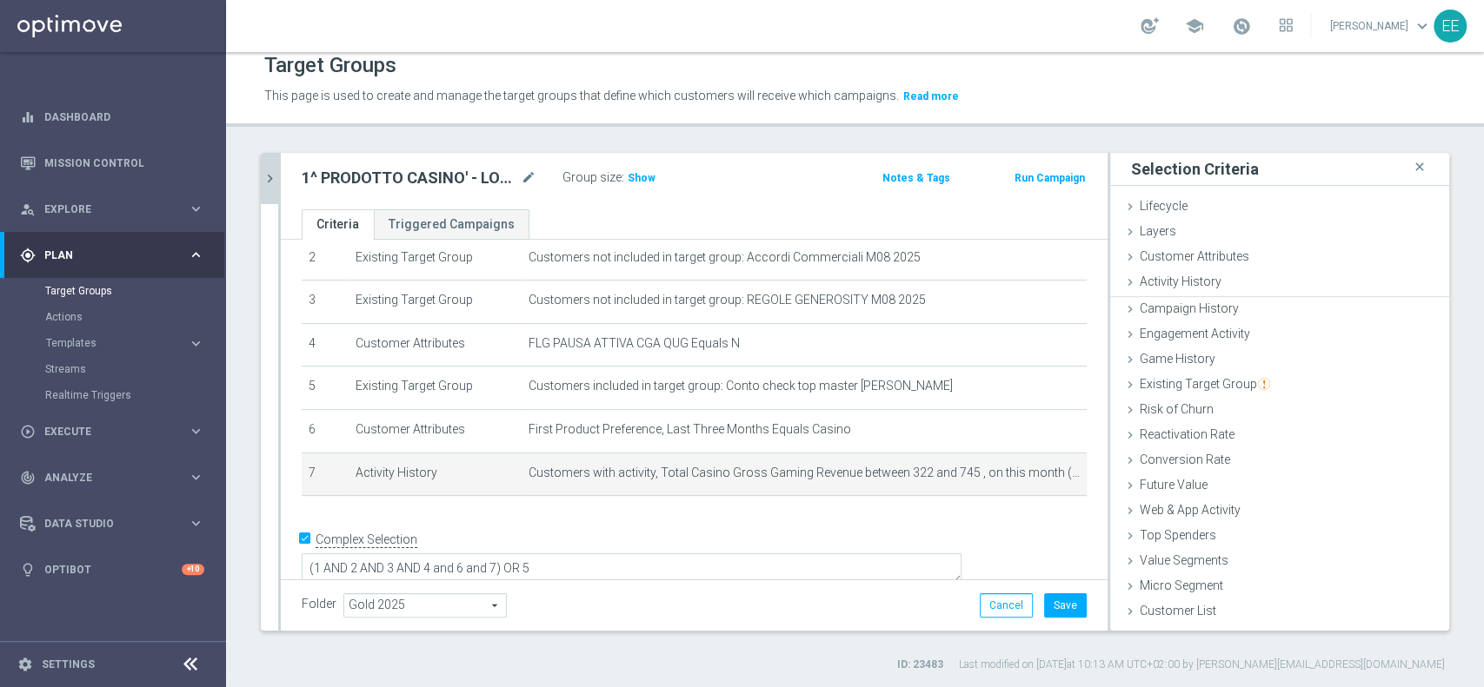
scroll to position [0, 0]
click at [645, 181] on span "Show" at bounding box center [641, 178] width 28 height 12
click at [1035, 472] on icon "mode_edit" at bounding box center [1042, 473] width 14 height 14
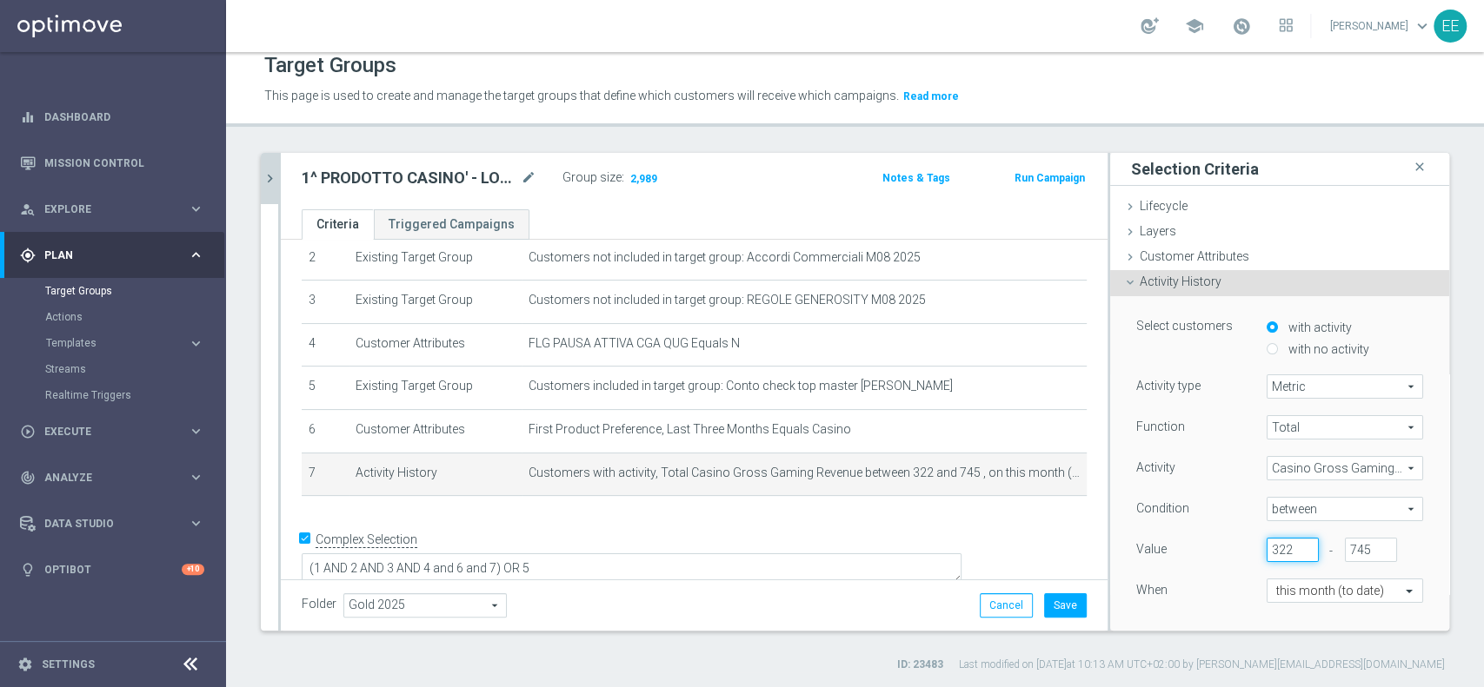
click at [1267, 541] on input "322" at bounding box center [1292, 550] width 52 height 24
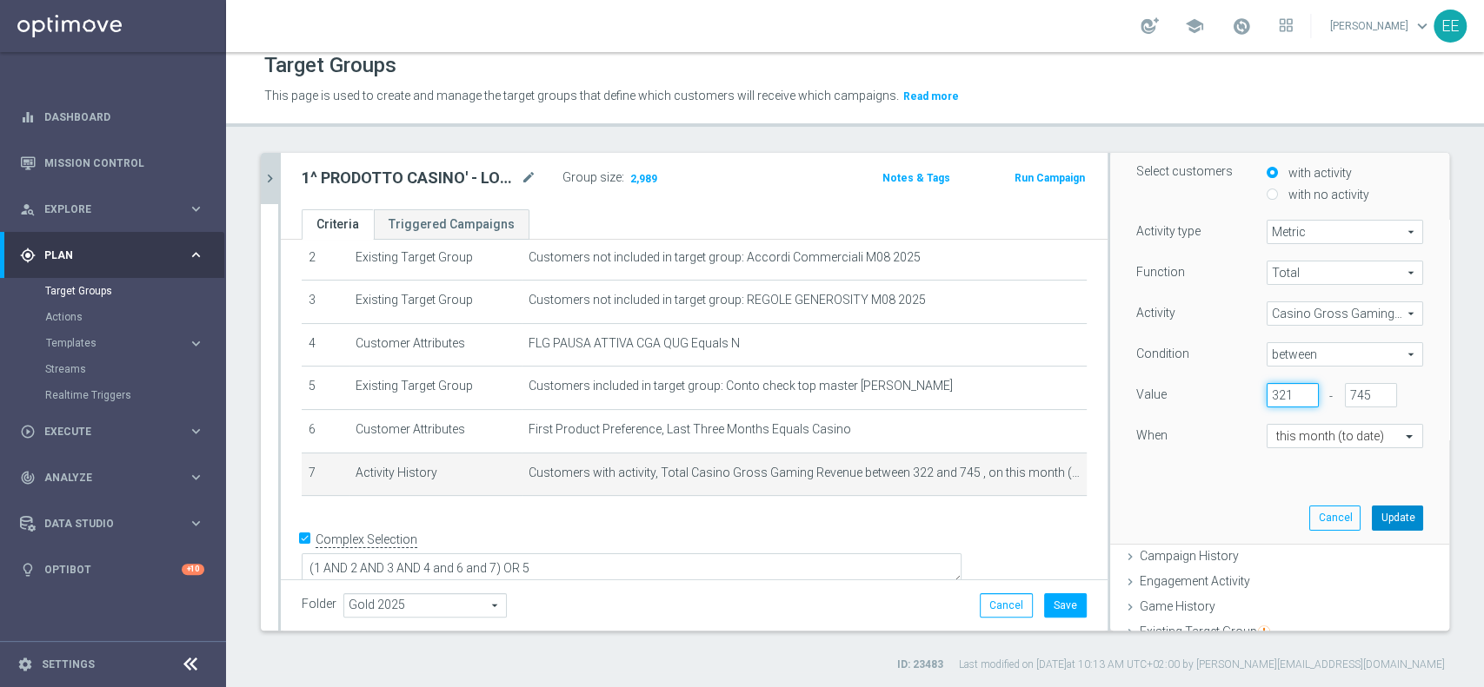
type input "321"
click at [1371, 514] on button "Update" at bounding box center [1396, 518] width 51 height 24
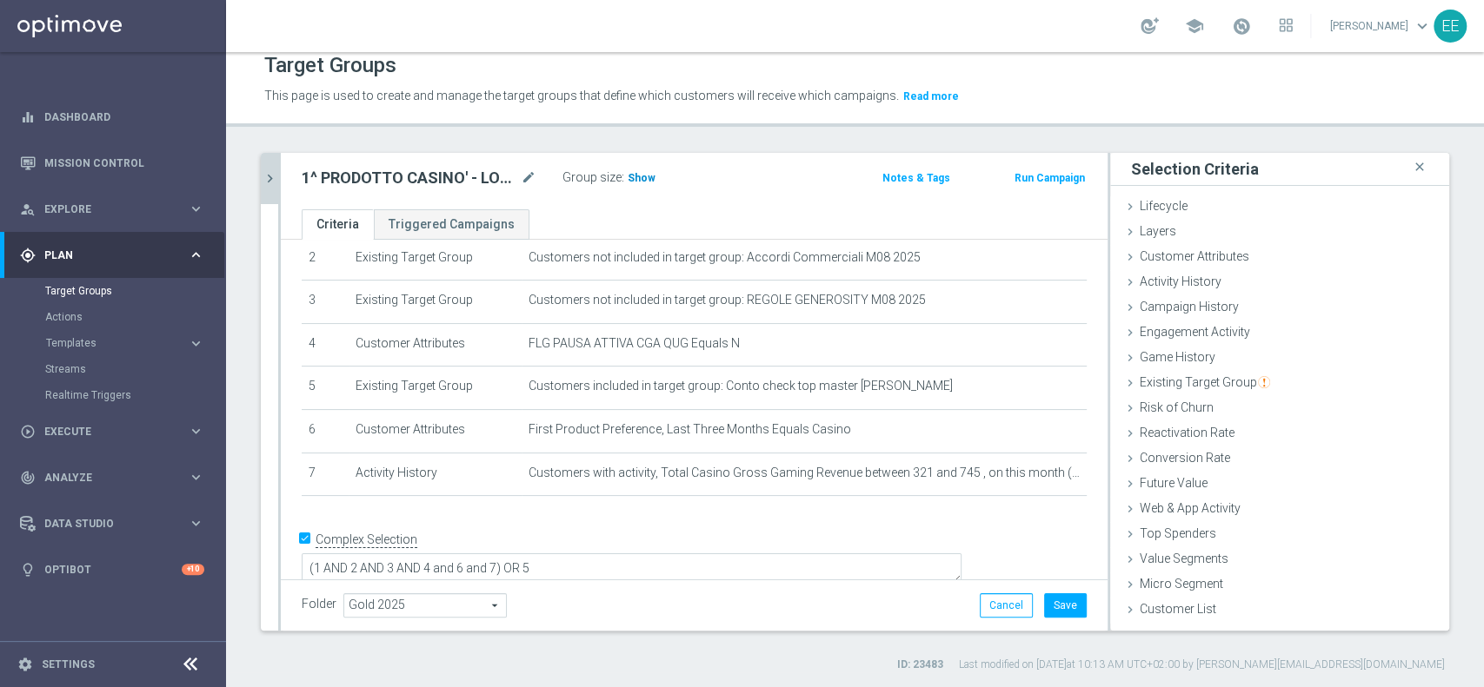
click at [627, 172] on span "Show" at bounding box center [641, 178] width 28 height 12
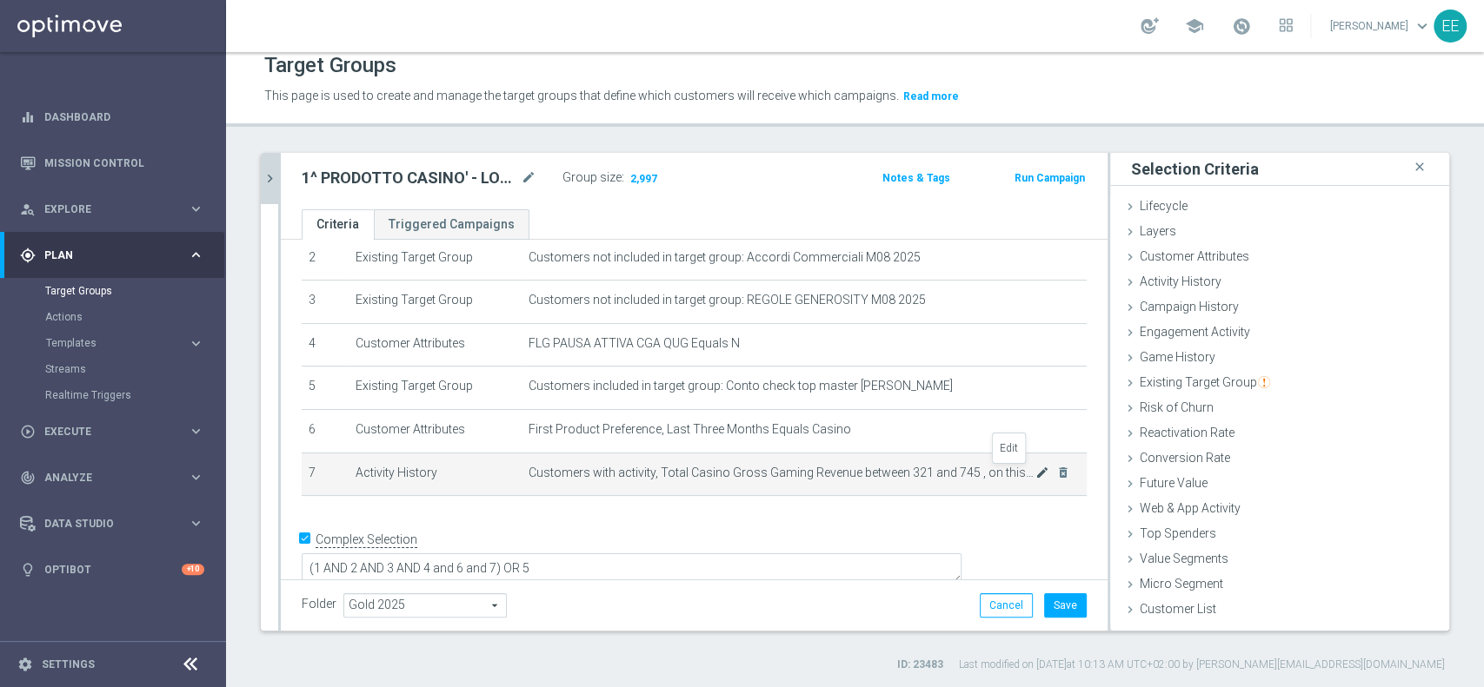
click at [1035, 476] on icon "mode_edit" at bounding box center [1042, 473] width 14 height 14
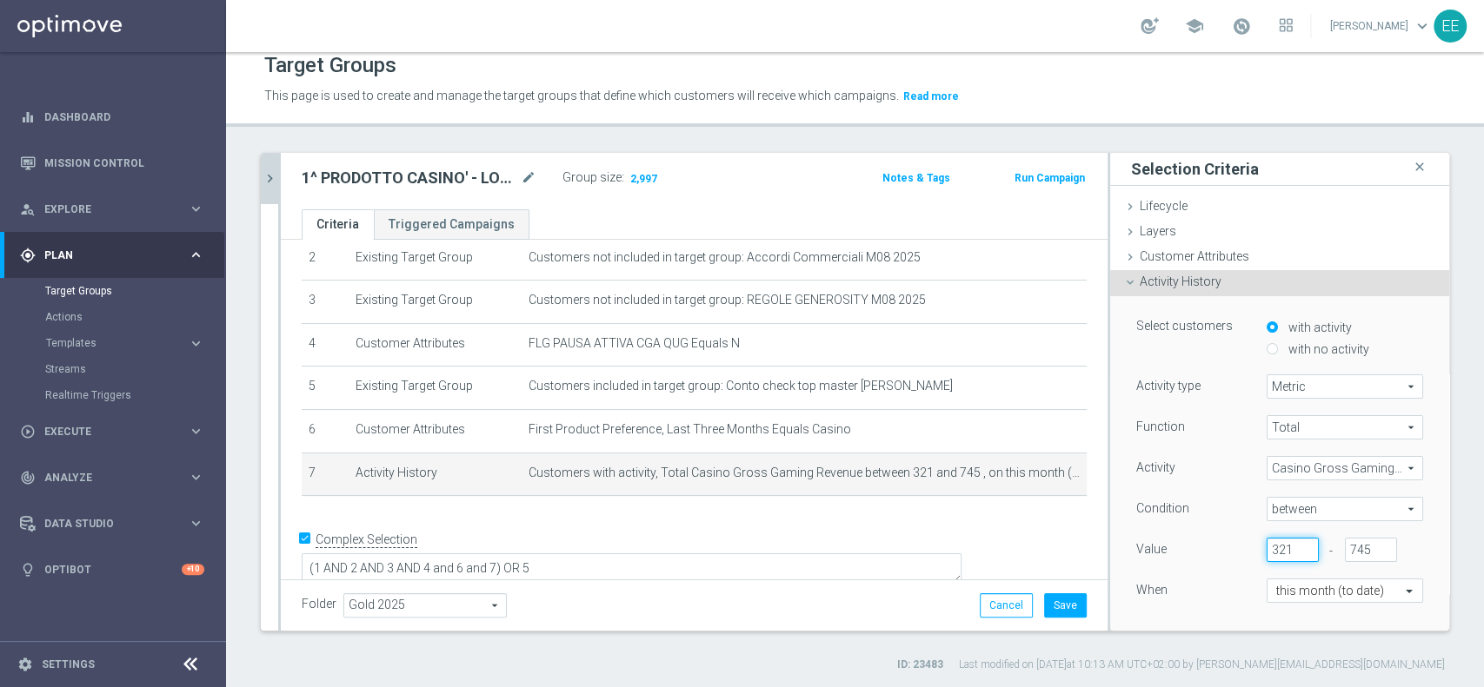
click at [1270, 547] on input "321" at bounding box center [1292, 550] width 52 height 24
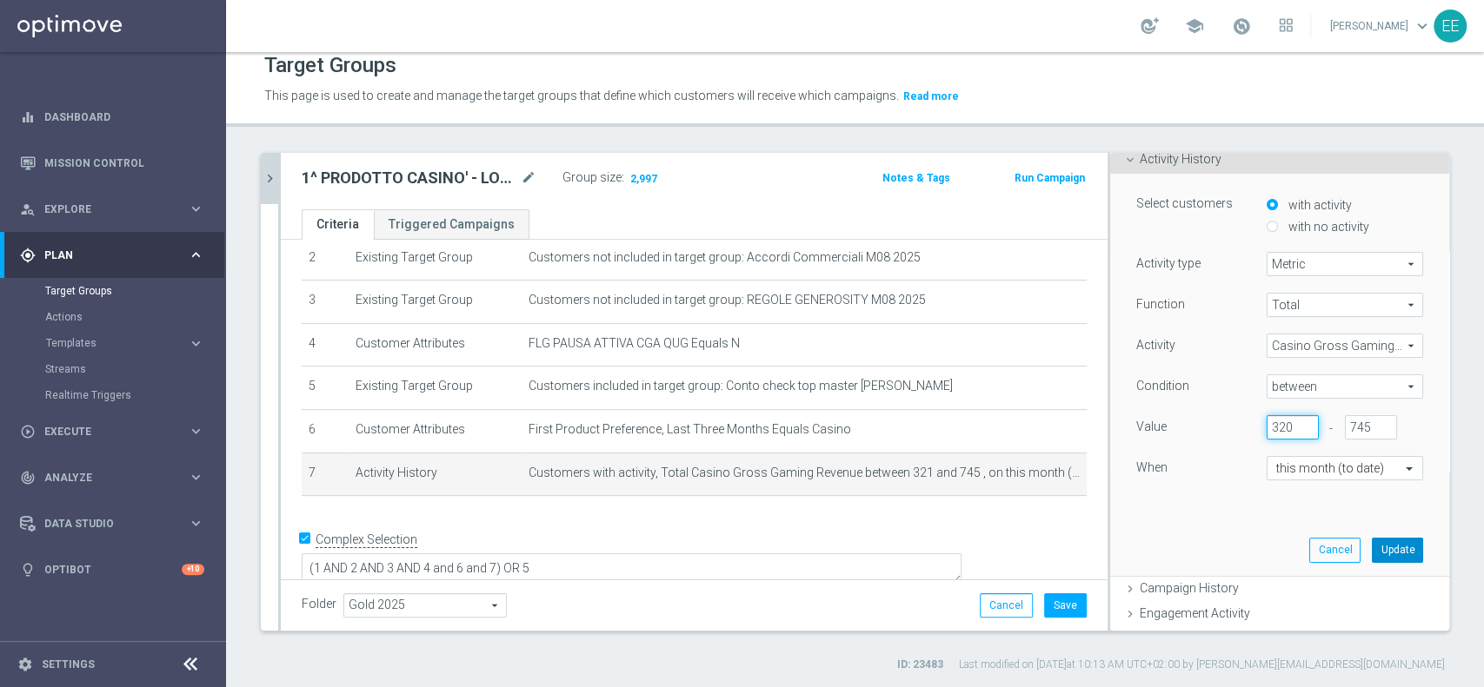
type input "320"
click at [1371, 551] on button "Update" at bounding box center [1396, 550] width 51 height 24
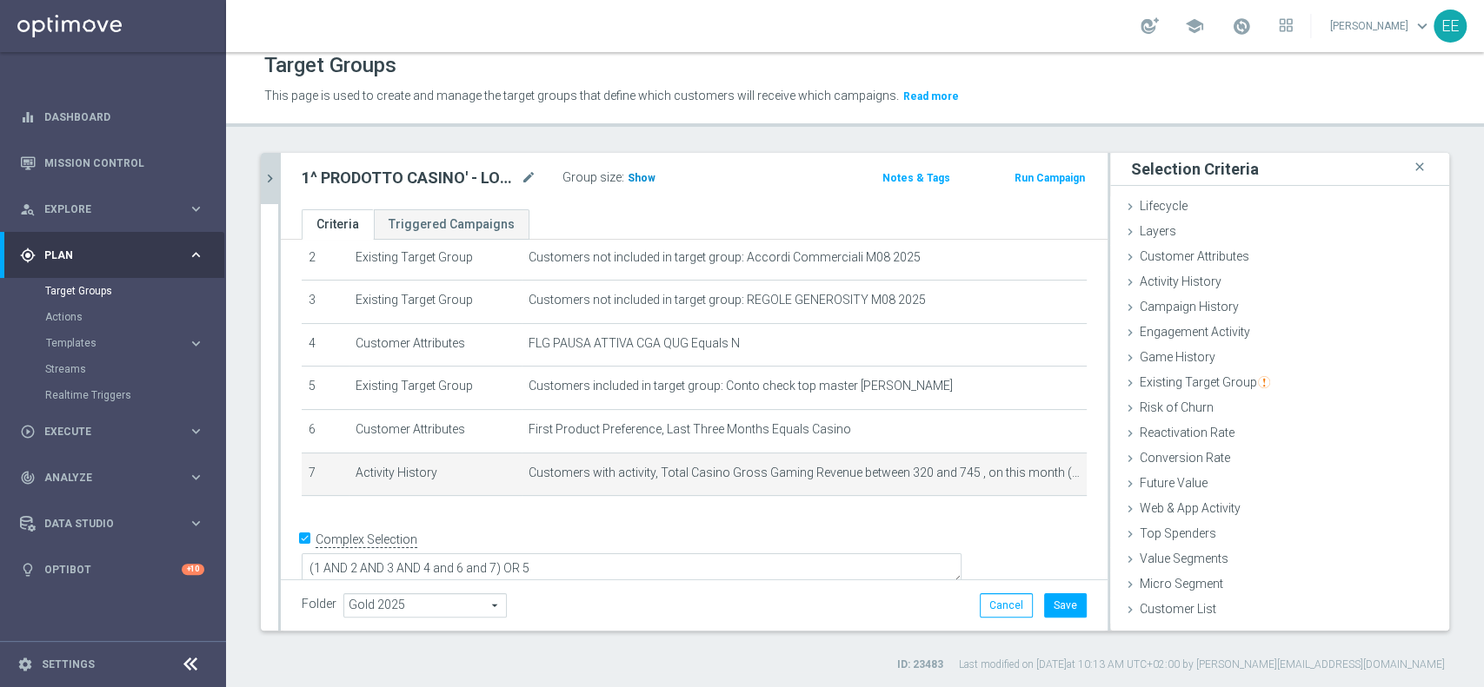
click at [640, 175] on span "Show" at bounding box center [641, 178] width 28 height 12
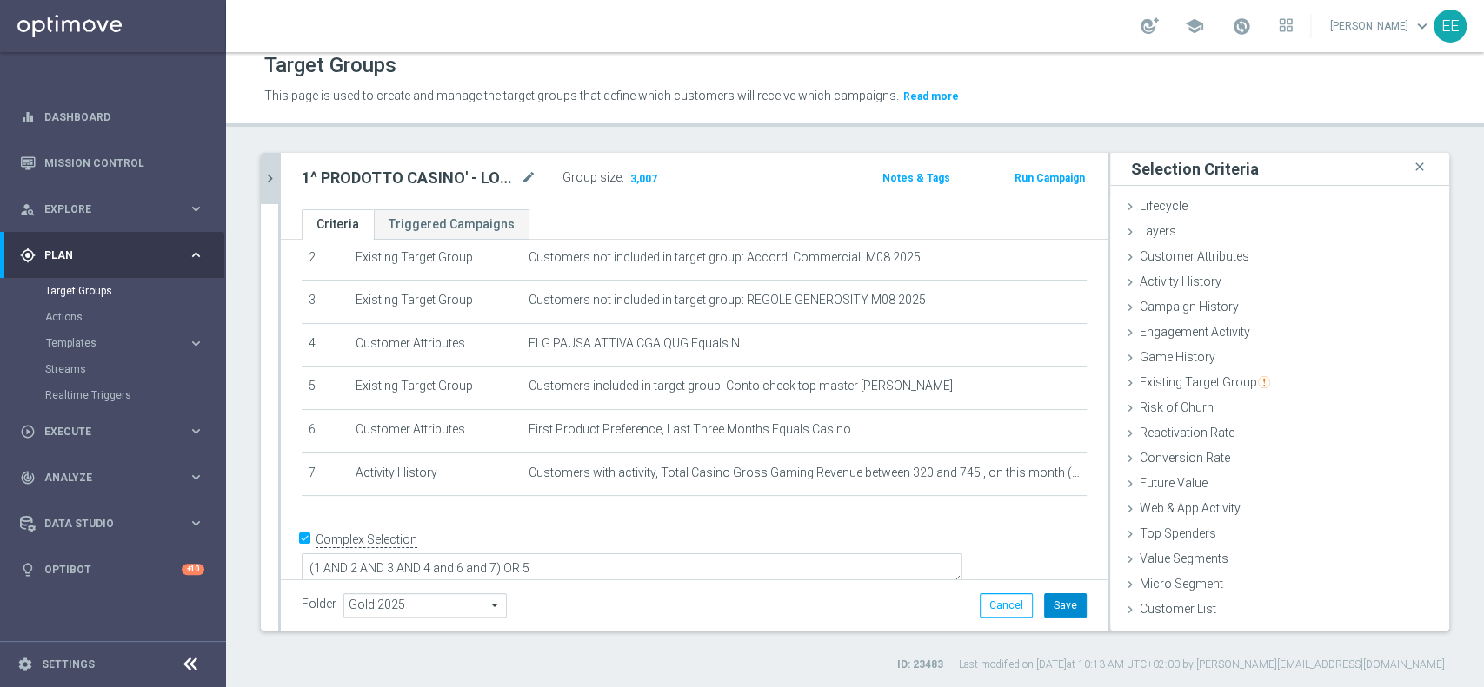
click at [1059, 601] on button "Save" at bounding box center [1065, 606] width 43 height 24
click at [275, 179] on icon "chevron_right" at bounding box center [270, 178] width 17 height 17
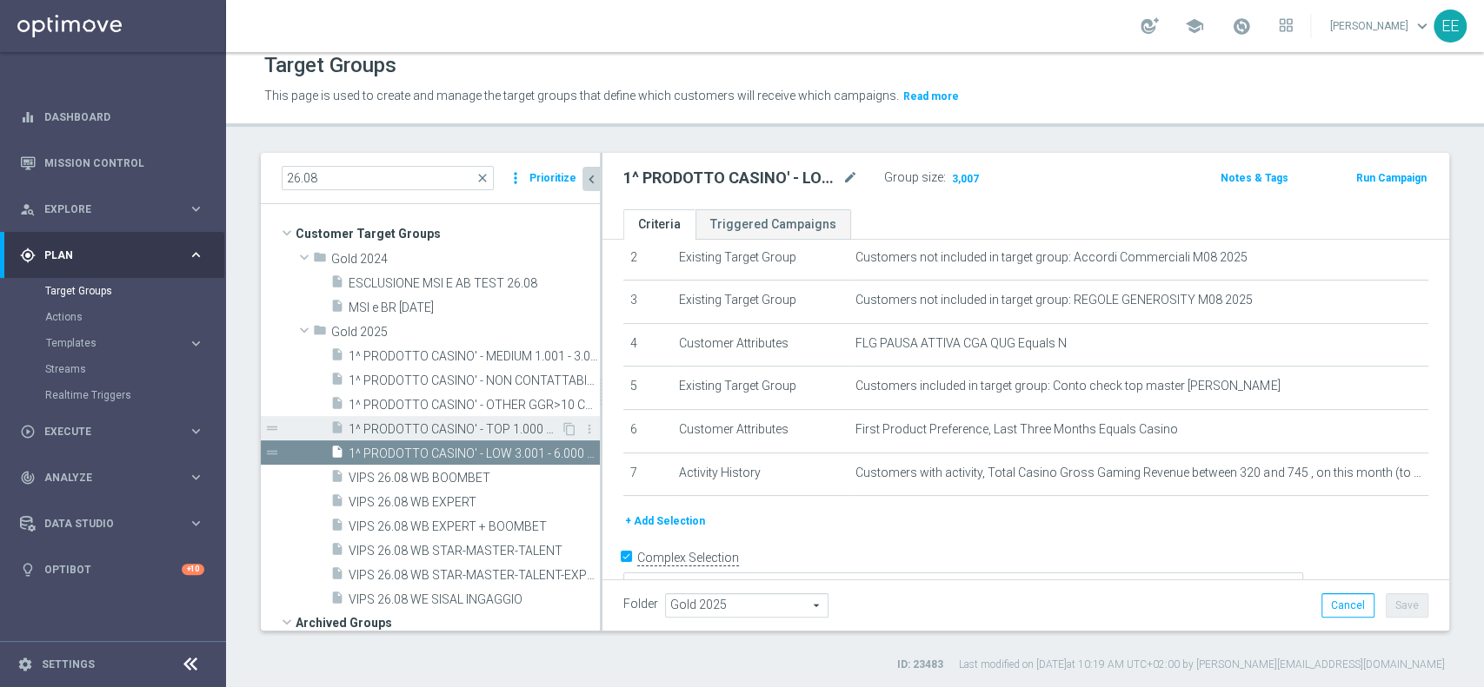
click at [438, 423] on span "1^ PRODOTTO CASINO' - TOP 1.000 GGR CASINO' M08 26.08" at bounding box center [454, 429] width 212 height 15
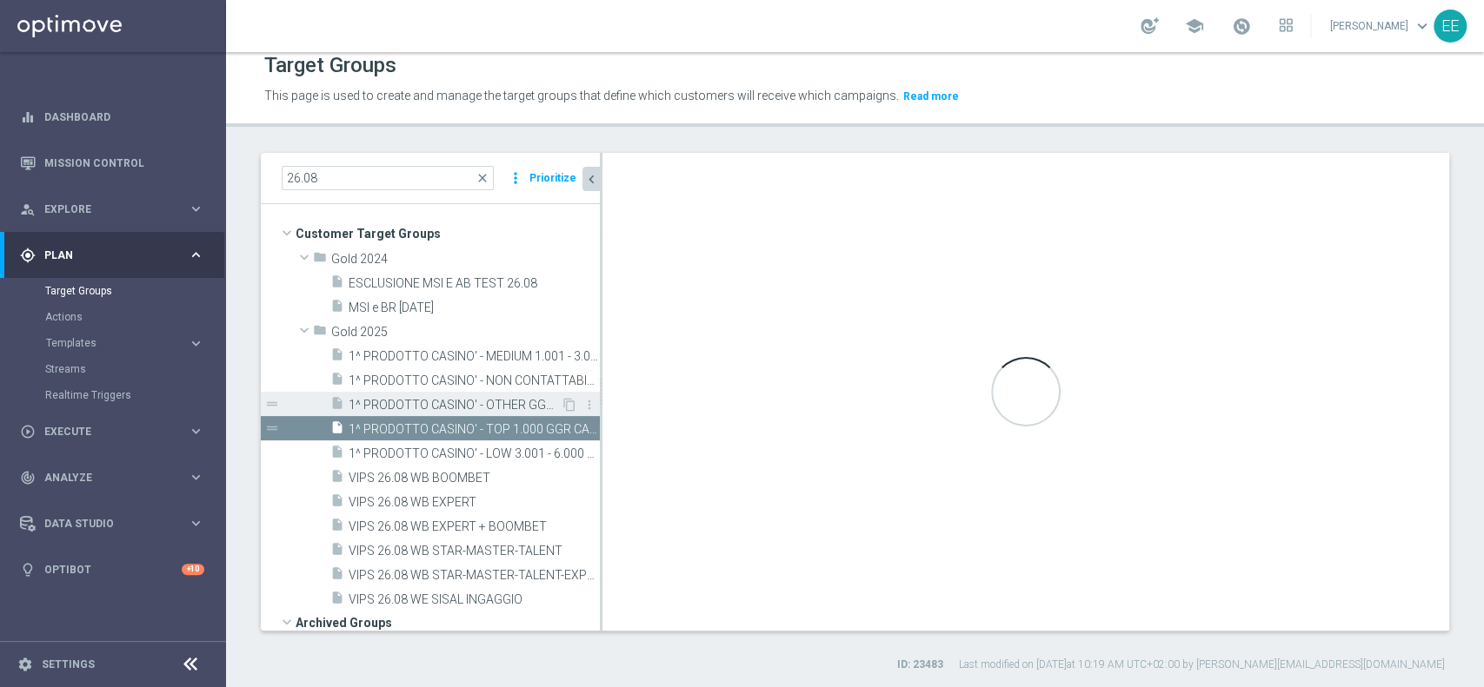
click at [463, 398] on span "1^ PRODOTTO CASINO' - OTHER GGR>10 CASINO' M08 26.08" at bounding box center [454, 405] width 212 height 15
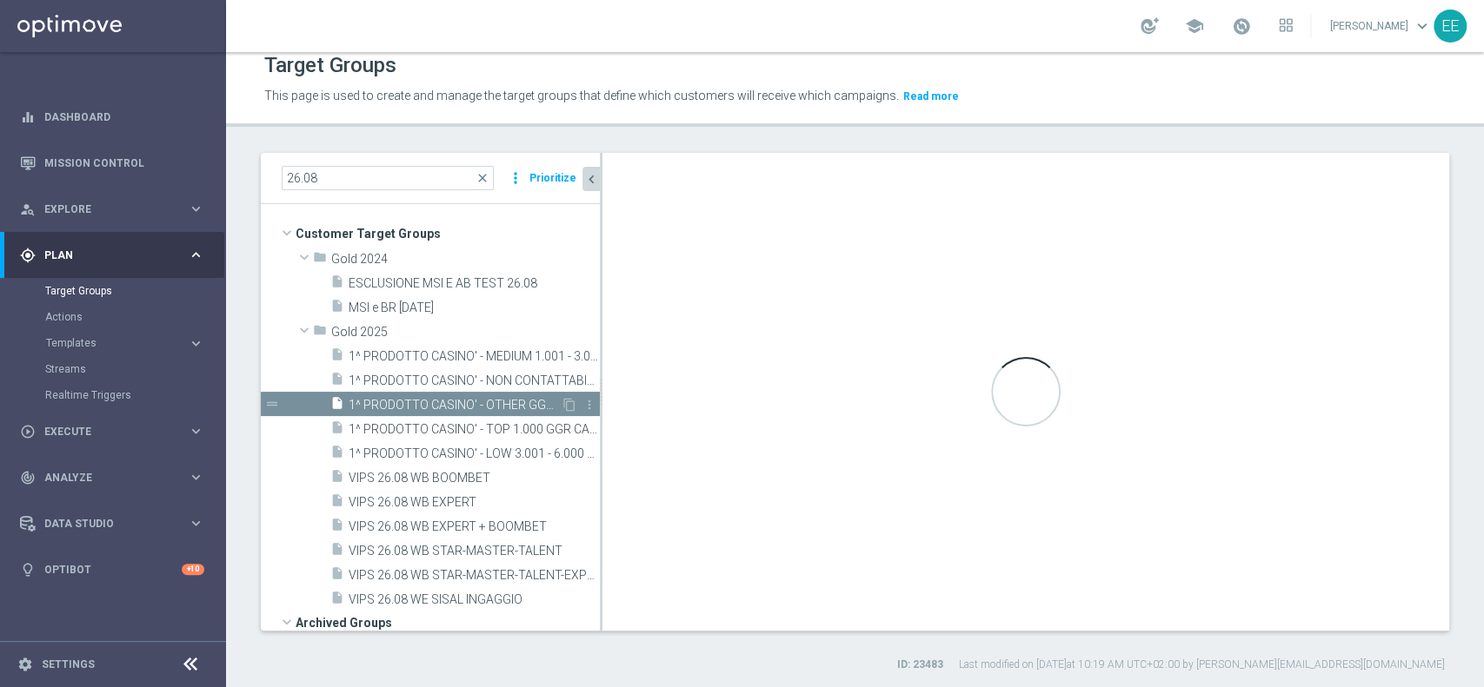
type textarea "(1 AND 2 AND 3 AND 4 and 6 and 7 and 8) OR 5"
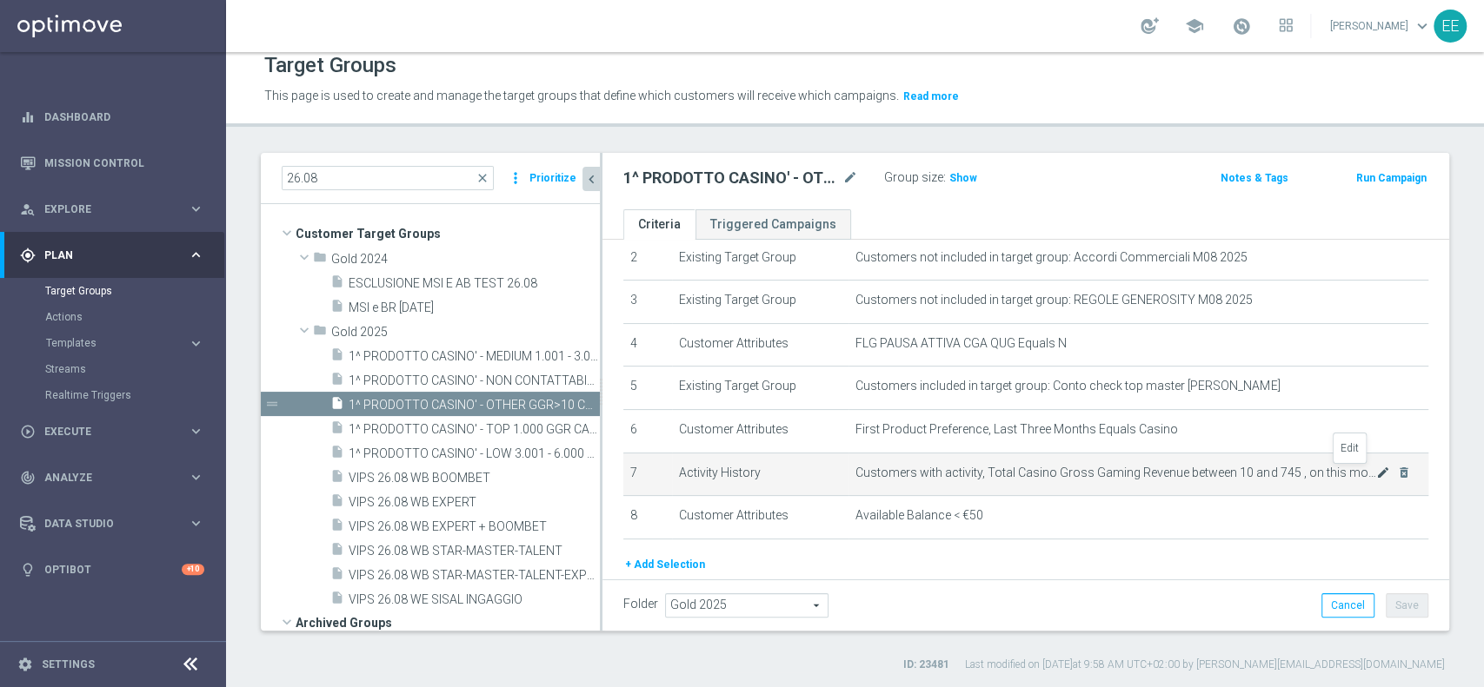
click at [1376, 469] on icon "mode_edit" at bounding box center [1383, 473] width 14 height 14
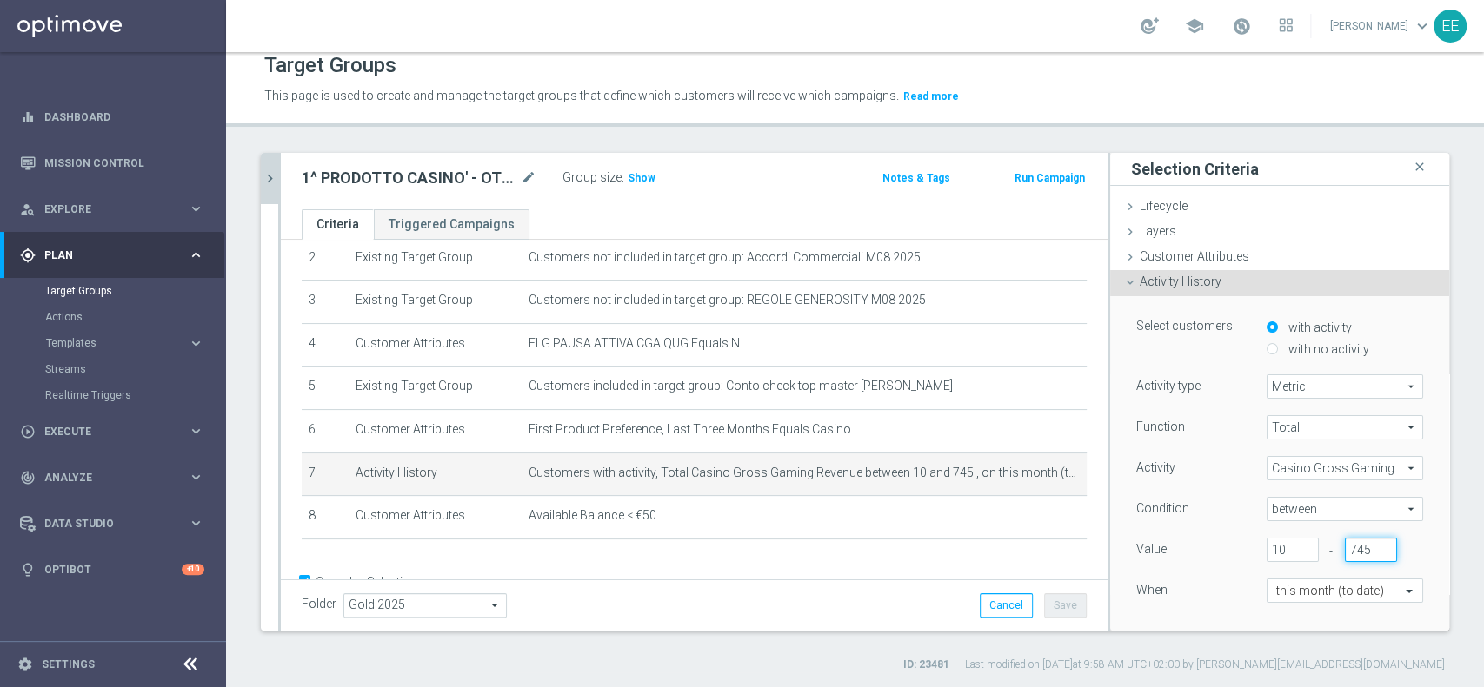
click at [1344, 544] on input "745" at bounding box center [1370, 550] width 52 height 24
type input "319"
click at [1165, 606] on div "Function Total Total arrow_drop_down search Activity Casino Gross Gaming Revenu…" at bounding box center [1279, 524] width 287 height 219
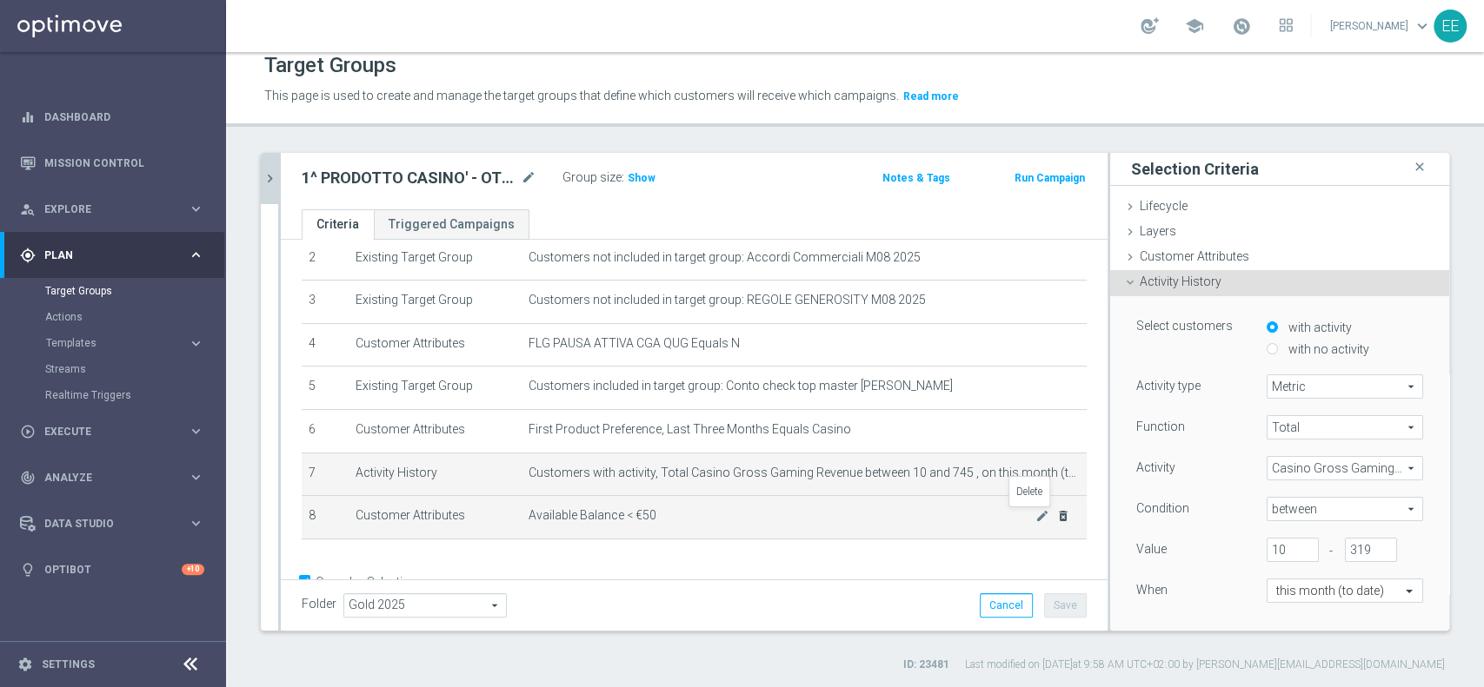
click at [1056, 518] on icon "delete_forever" at bounding box center [1063, 516] width 14 height 14
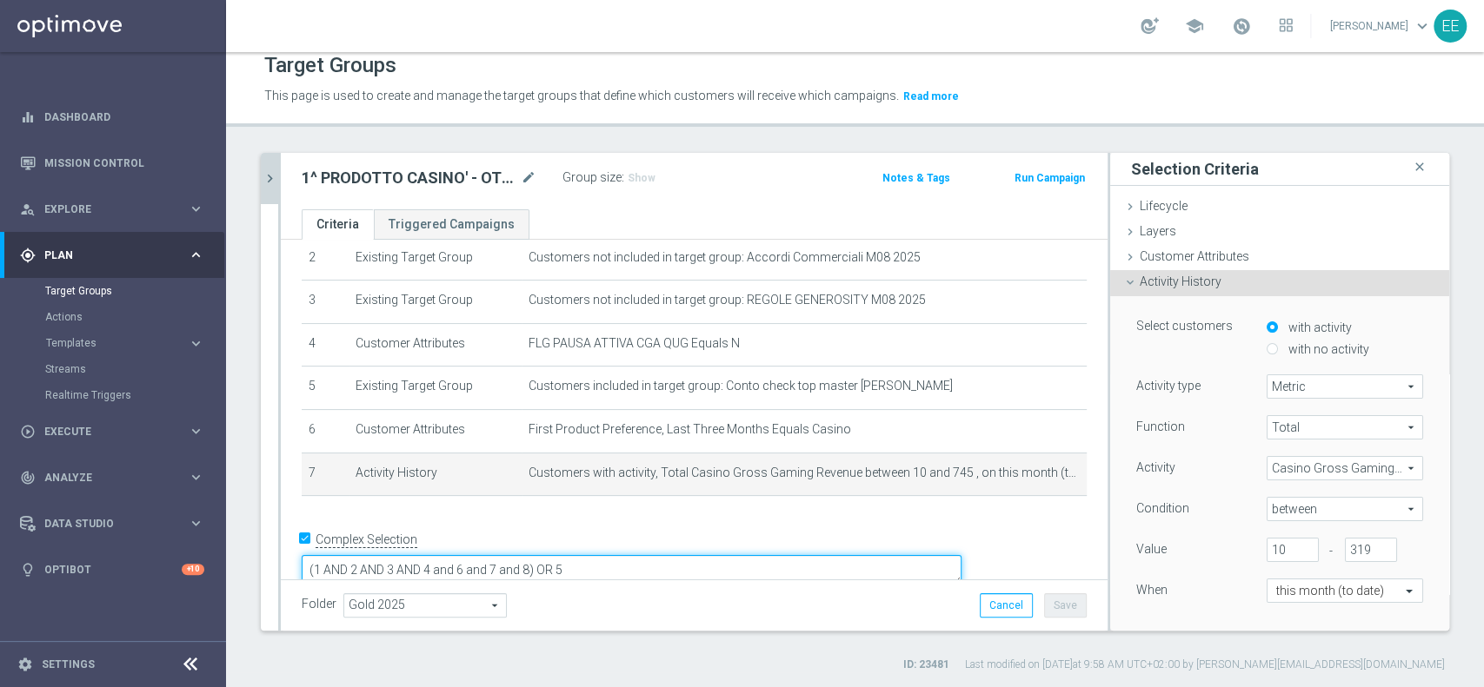
click at [654, 555] on textarea "(1 AND 2 AND 3 AND 4 and 6 and 7 and 8) OR 5" at bounding box center [632, 570] width 660 height 30
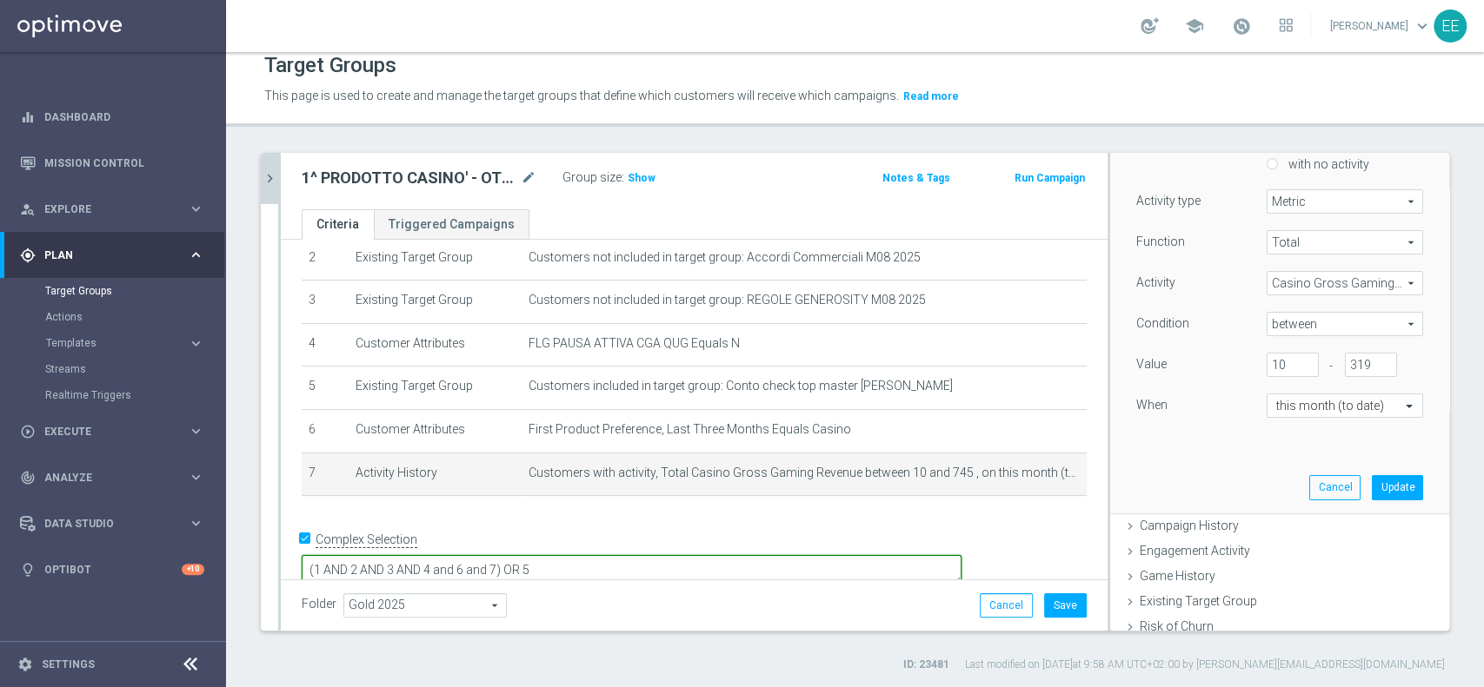
scroll to position [189, 0]
click at [1377, 490] on button "Update" at bounding box center [1396, 484] width 51 height 24
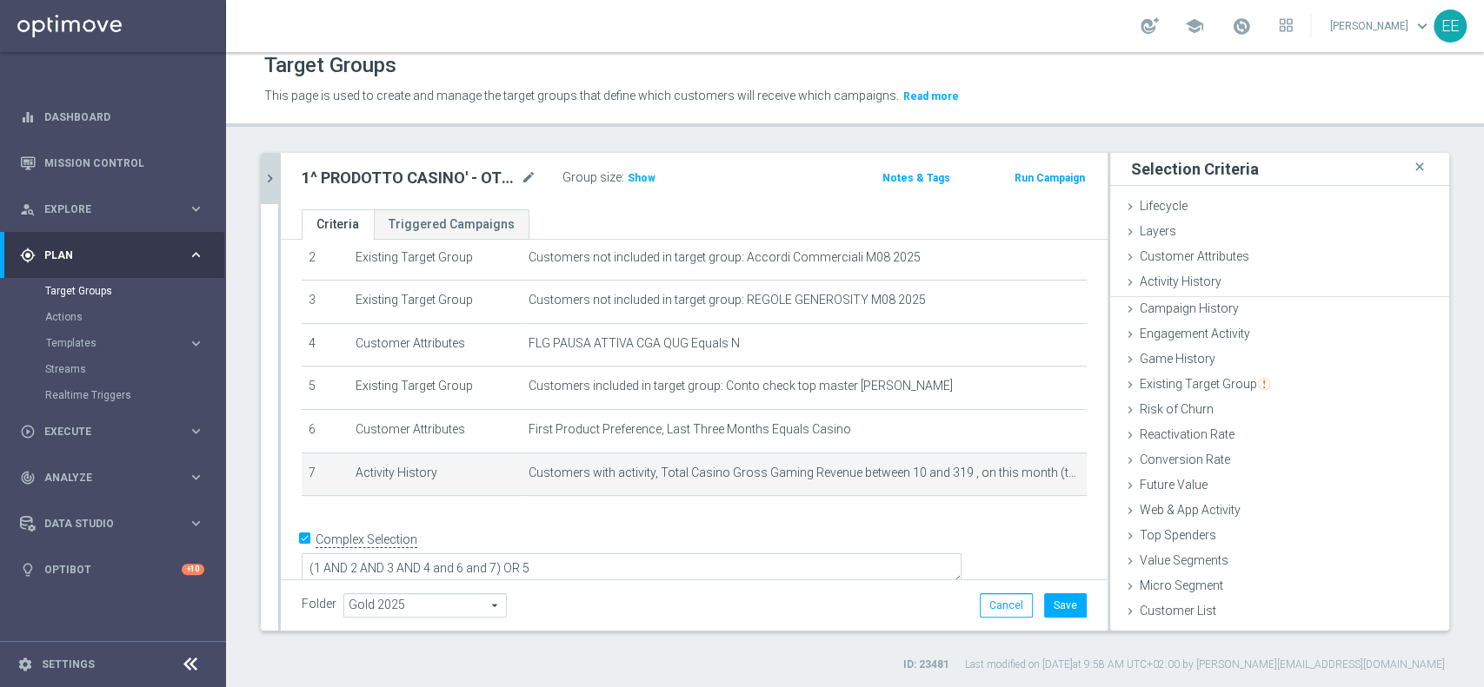
scroll to position [0, 0]
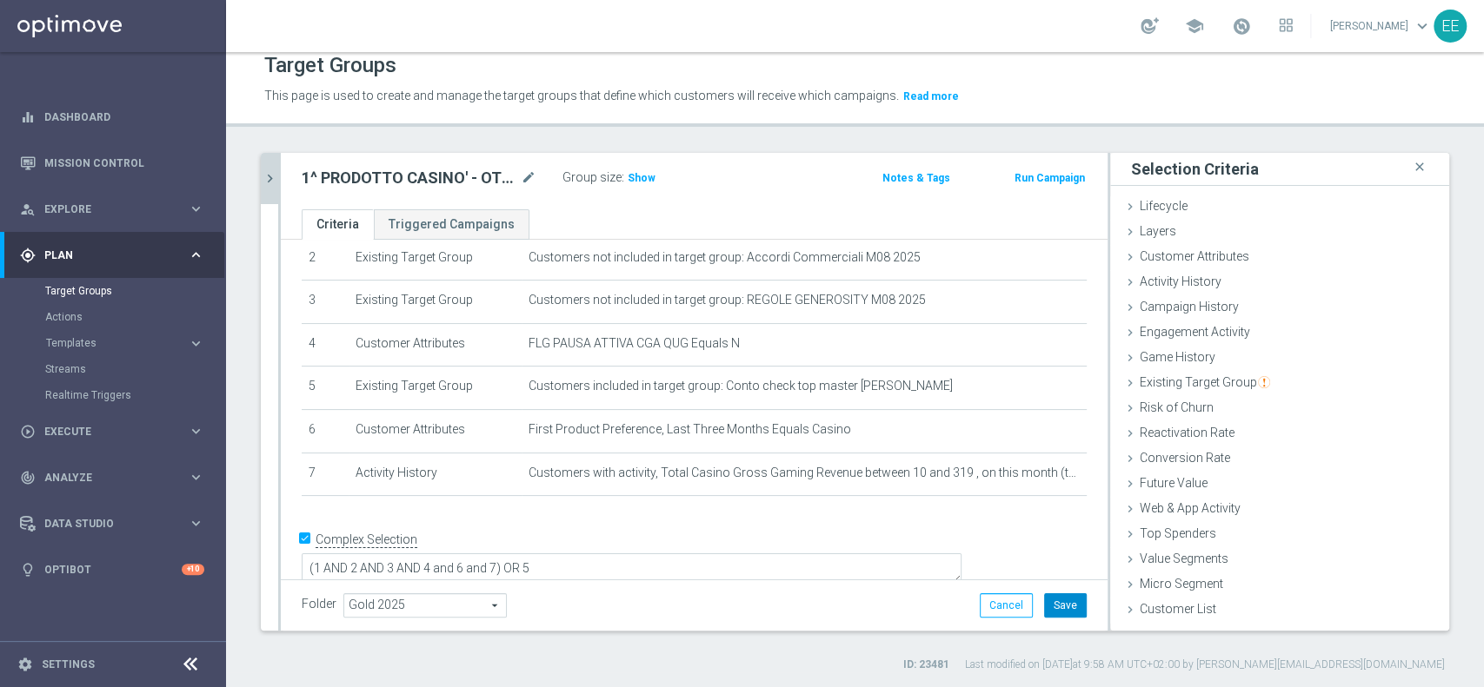
click at [1047, 601] on button "Save" at bounding box center [1065, 606] width 43 height 24
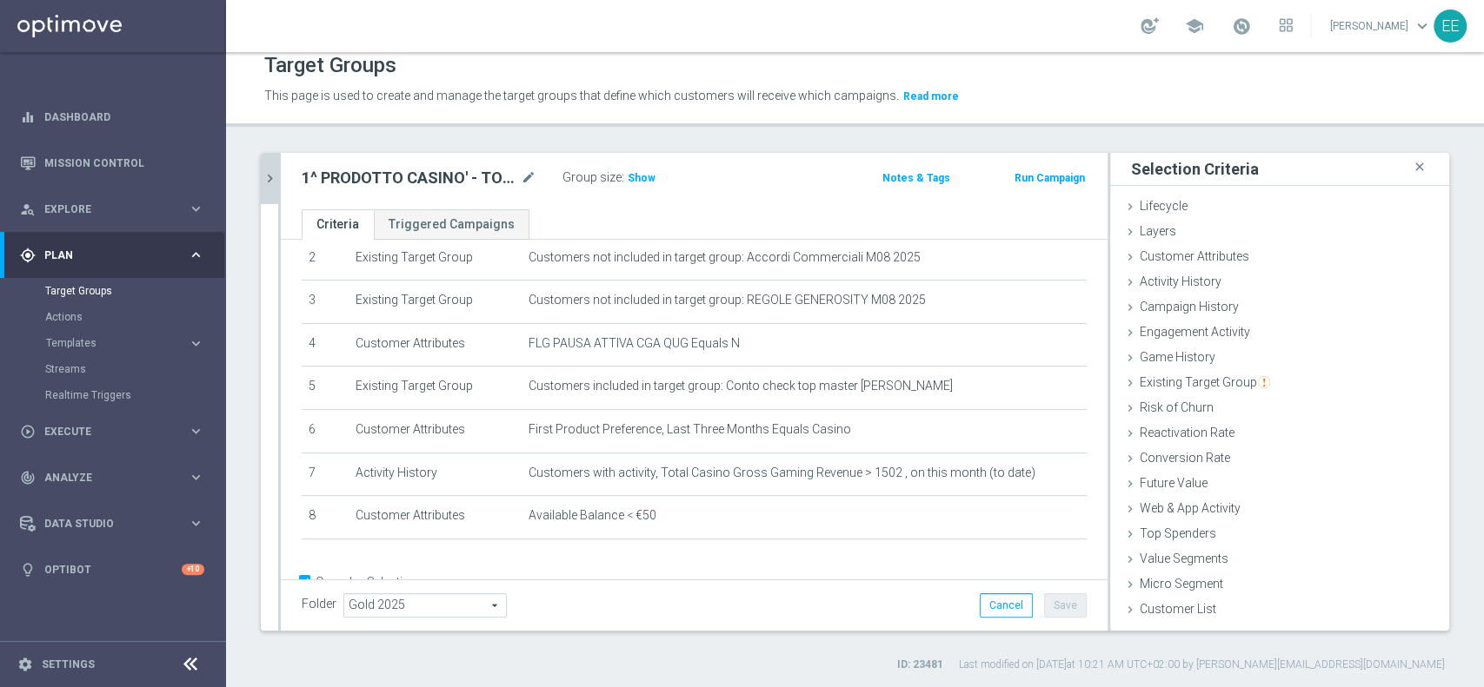
click at [271, 174] on icon "chevron_right" at bounding box center [270, 178] width 17 height 17
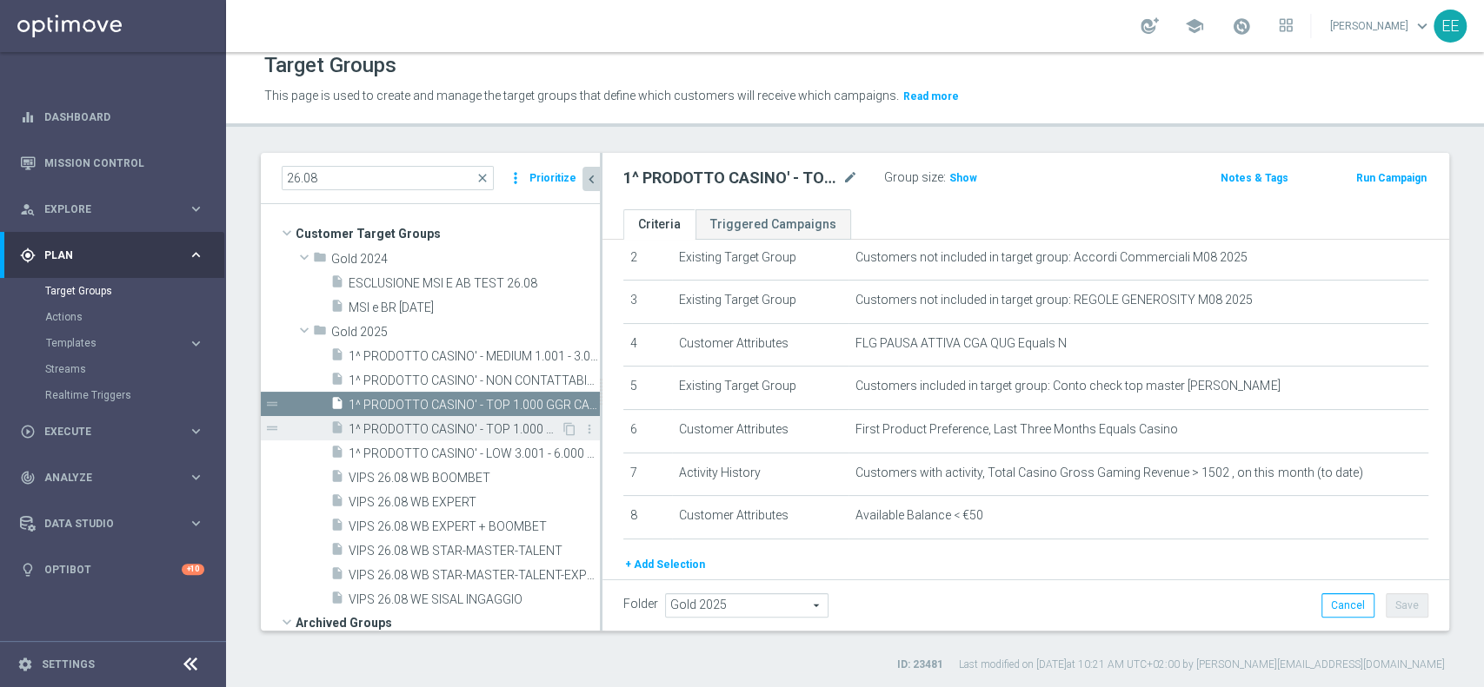
click at [455, 435] on span "1^ PRODOTTO CASINO' - TOP 1.000 GGR CASINO' M08 26.08" at bounding box center [454, 429] width 212 height 15
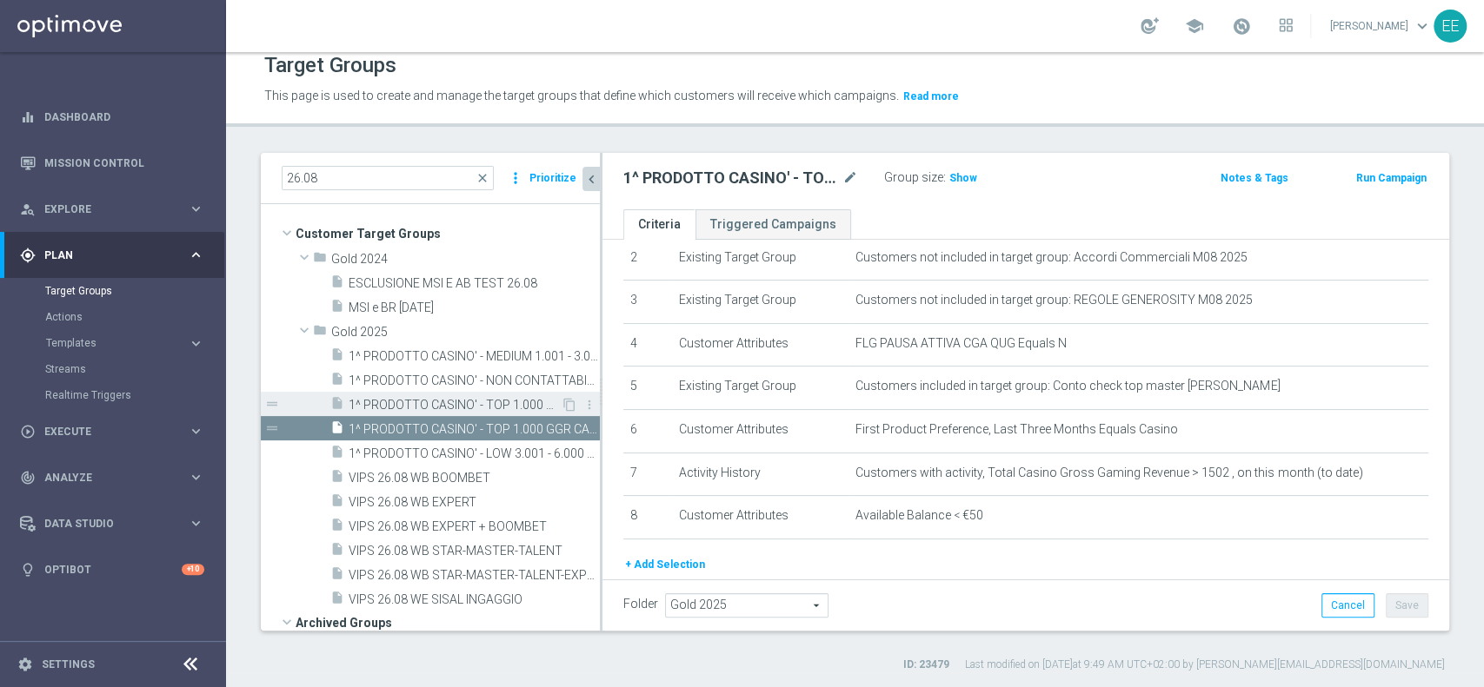
click at [445, 398] on span "1^ PRODOTTO CASINO' - TOP 1.000 GGR CASINO' M08 26.08" at bounding box center [454, 405] width 212 height 15
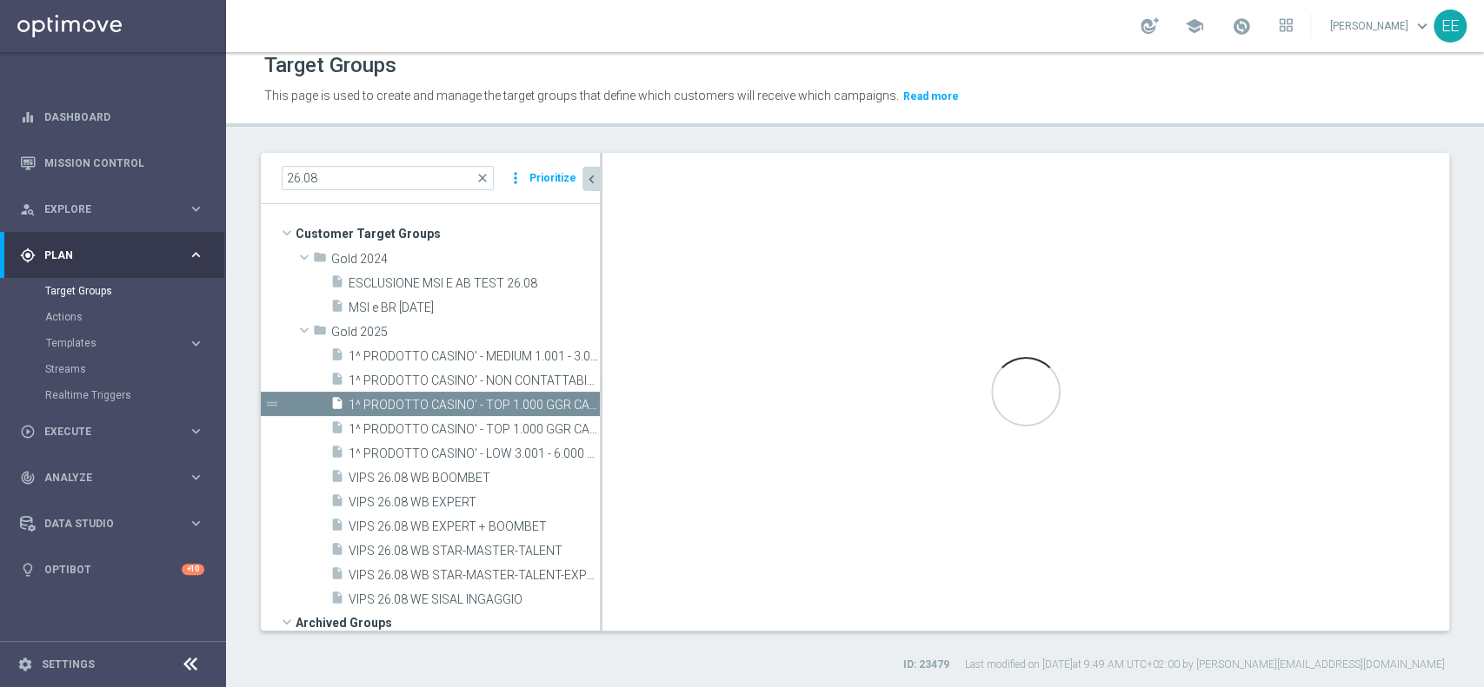
type textarea "(1 AND 2 AND 3 AND 4 and 6 and 7) OR 5"
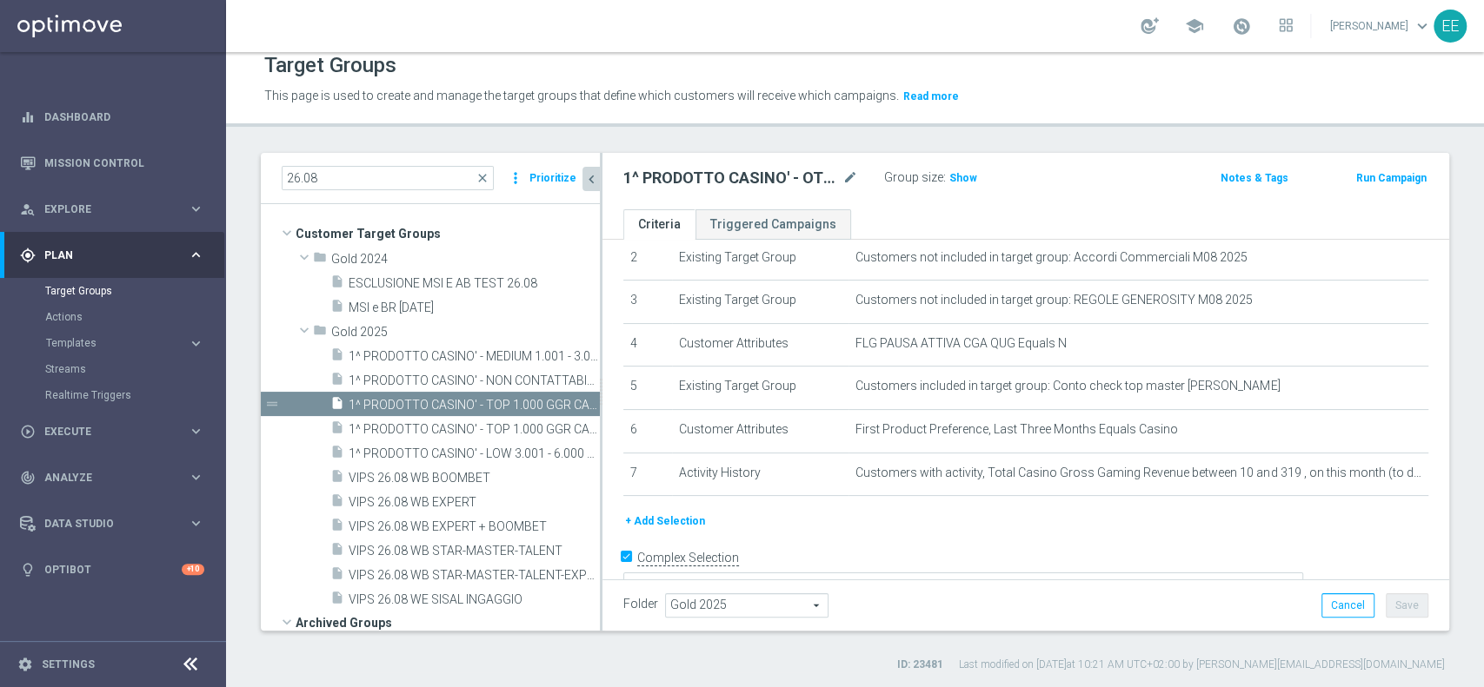
click at [793, 177] on h2 "1^ PRODOTTO CASINO' - OTHER GGR>10 CASINO' M08 26.08" at bounding box center [731, 178] width 216 height 21
click at [481, 400] on span "1^ PRODOTTO CASINO' - TOP 1.000 GGR CASINO' M08 26.08" at bounding box center [454, 405] width 212 height 15
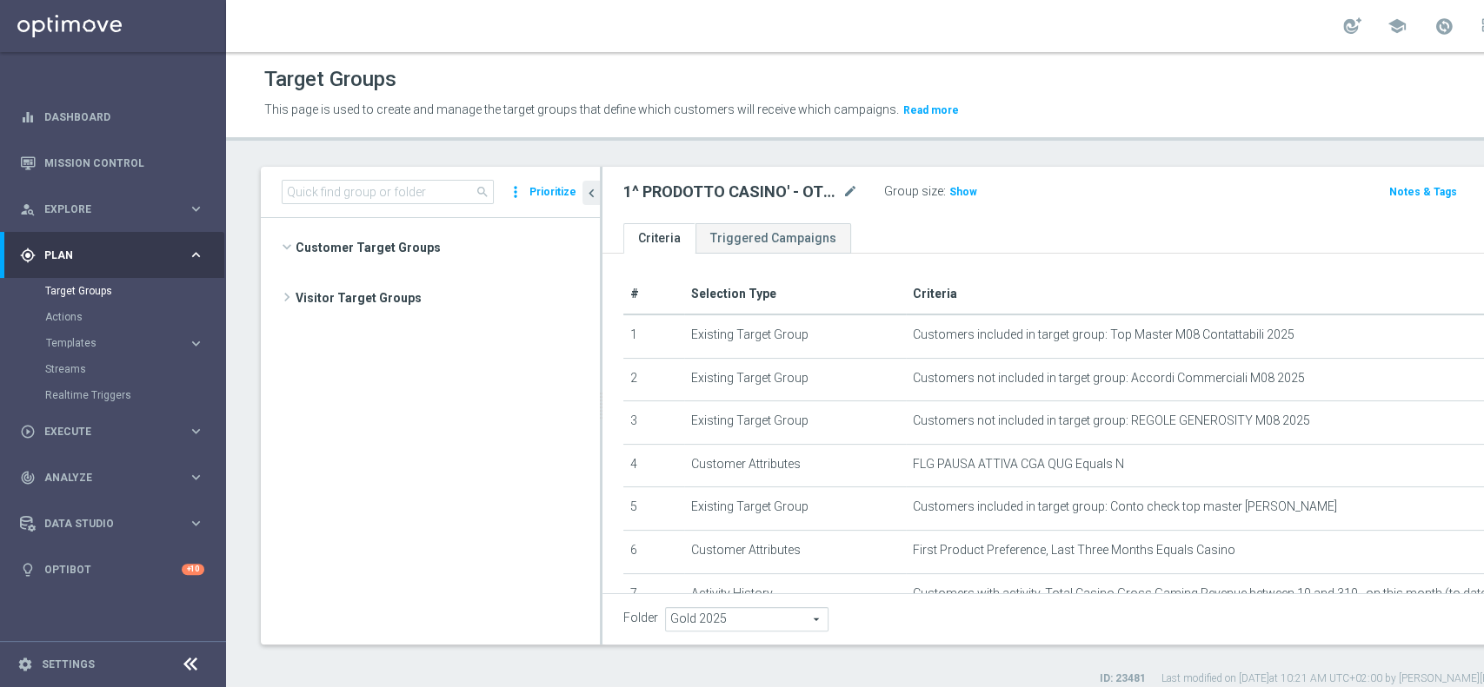
scroll to position [1391, 0]
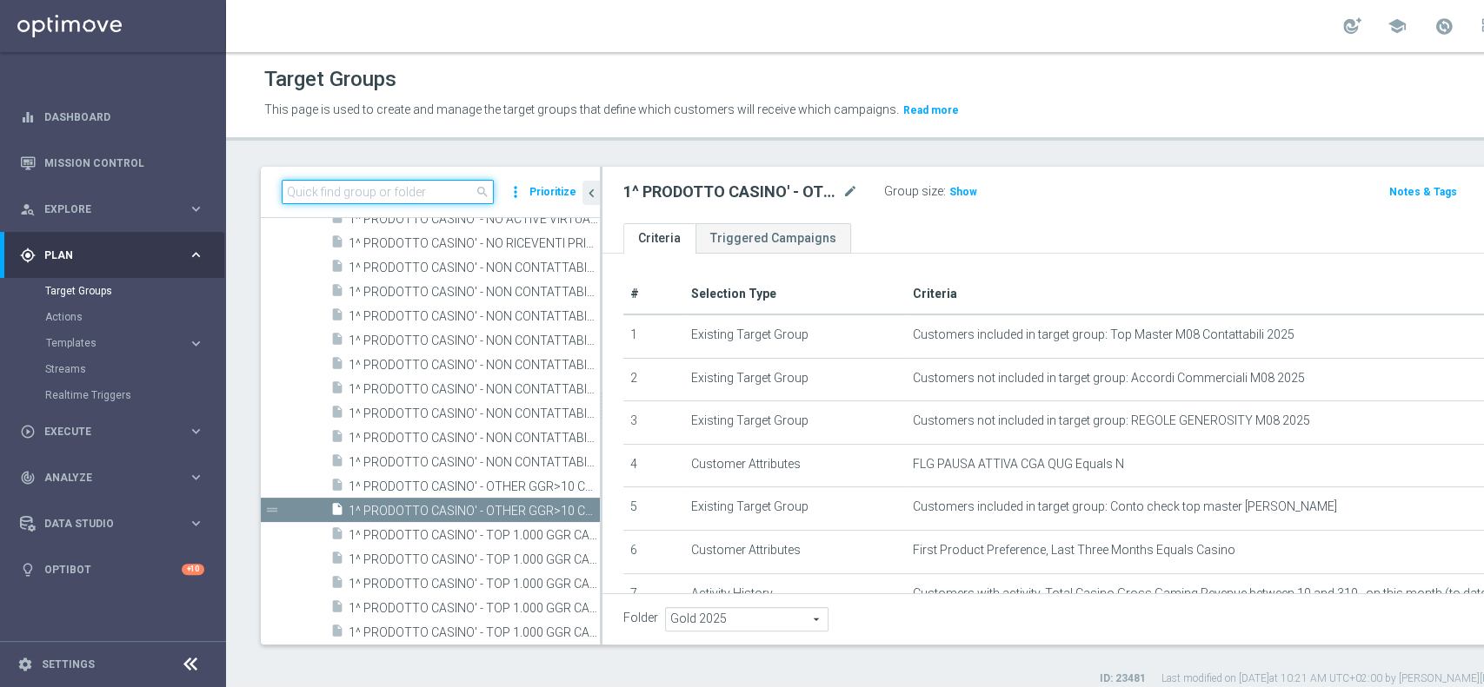
click at [346, 180] on input at bounding box center [388, 192] width 212 height 24
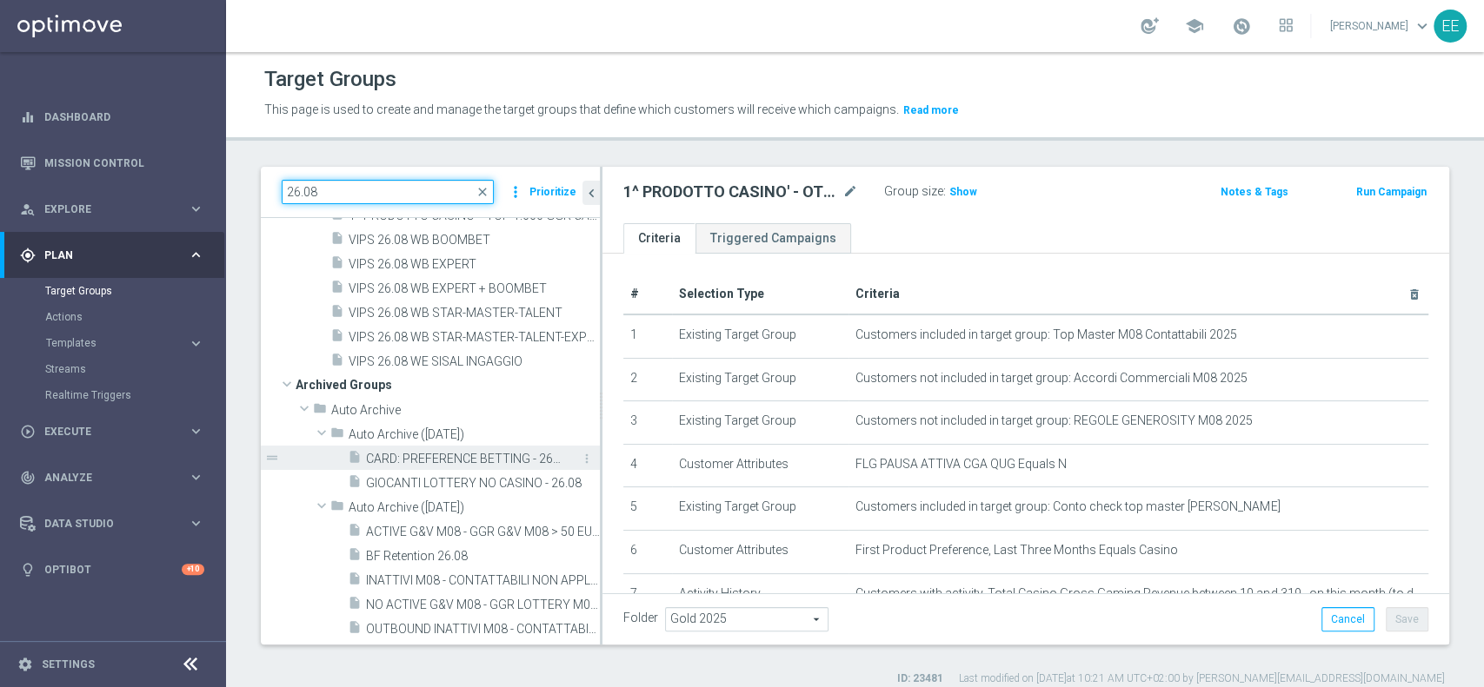
scroll to position [0, 0]
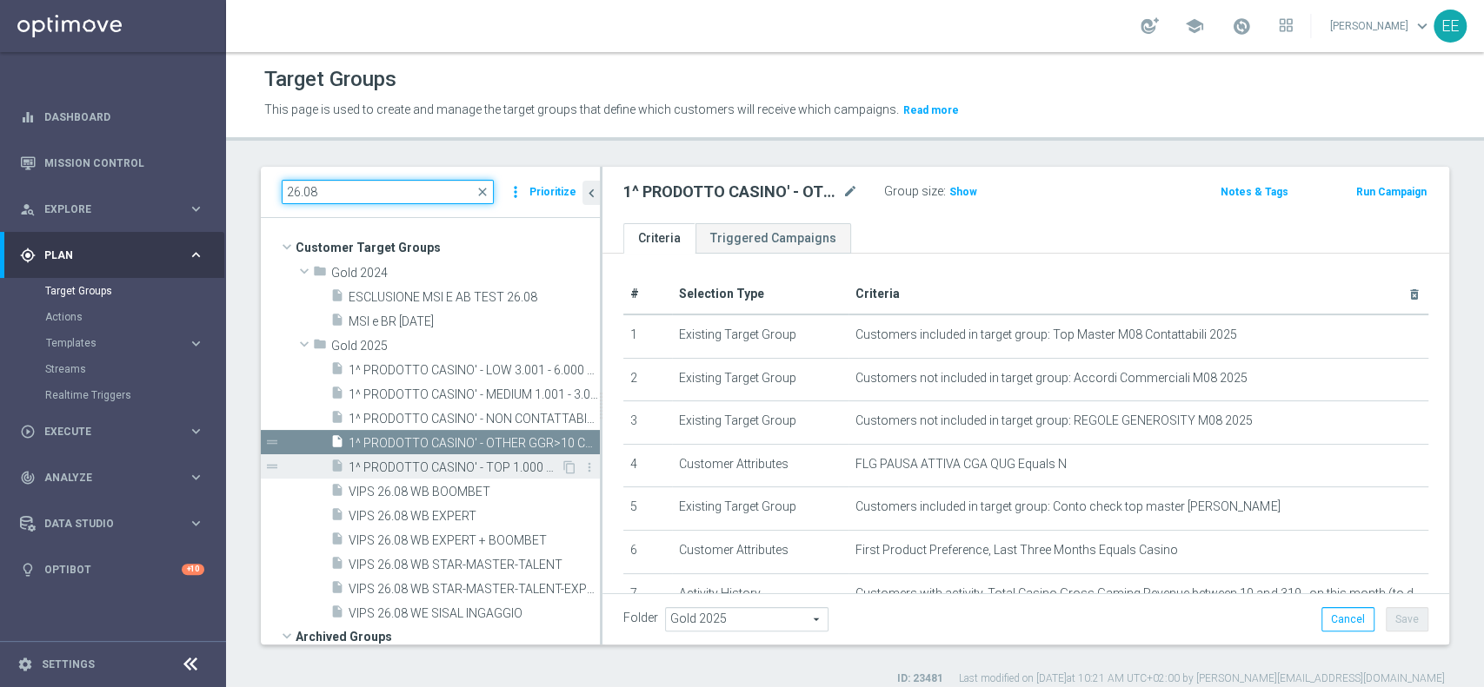
type input "26.08"
click at [481, 467] on span "1^ PRODOTTO CASINO' - TOP 1.000 GGR CASINO' M08 26.08" at bounding box center [454, 468] width 212 height 15
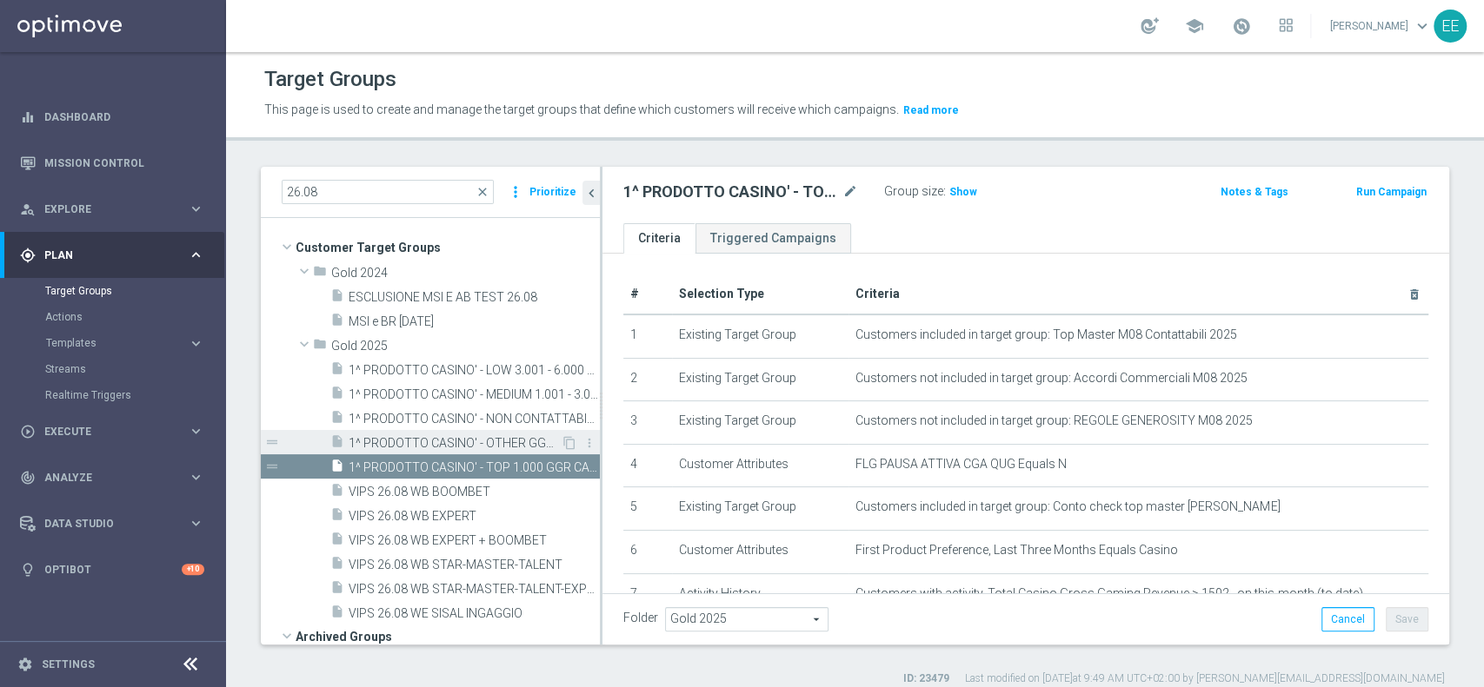
click at [457, 439] on span "1^ PRODOTTO CASINO' - OTHER GGR>10 CASINO' M08 26.08" at bounding box center [454, 443] width 212 height 15
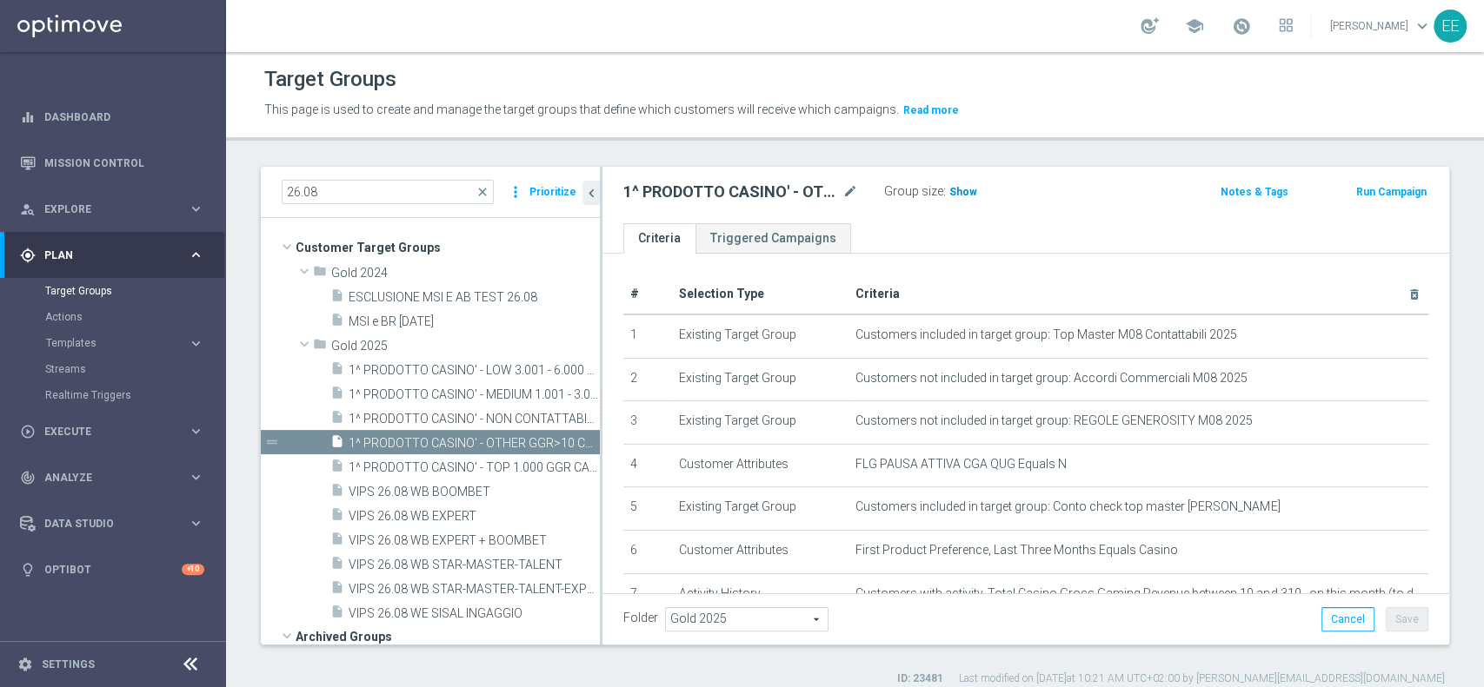
click at [952, 195] on span "Show" at bounding box center [963, 192] width 28 height 12
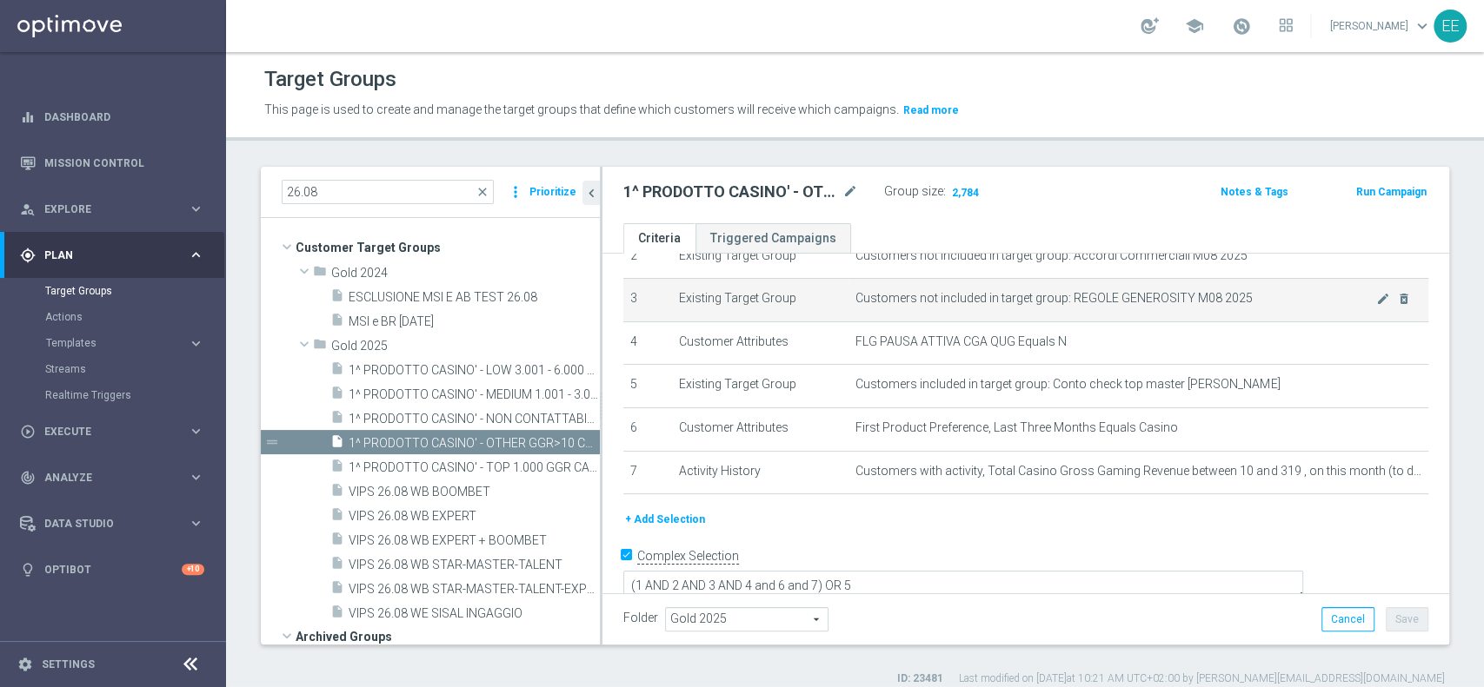
scroll to position [125, 0]
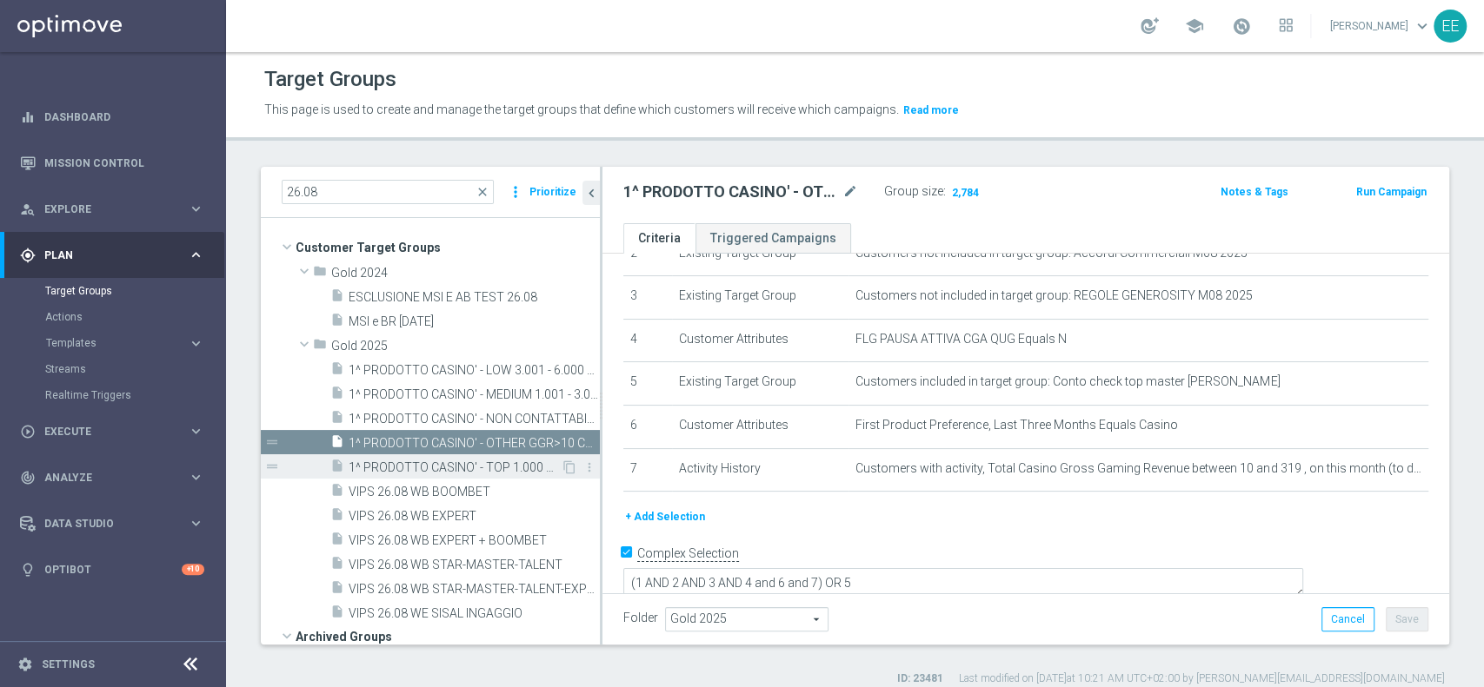
click at [444, 462] on span "1^ PRODOTTO CASINO' - TOP 1.000 GGR CASINO' M08 26.08" at bounding box center [454, 468] width 212 height 15
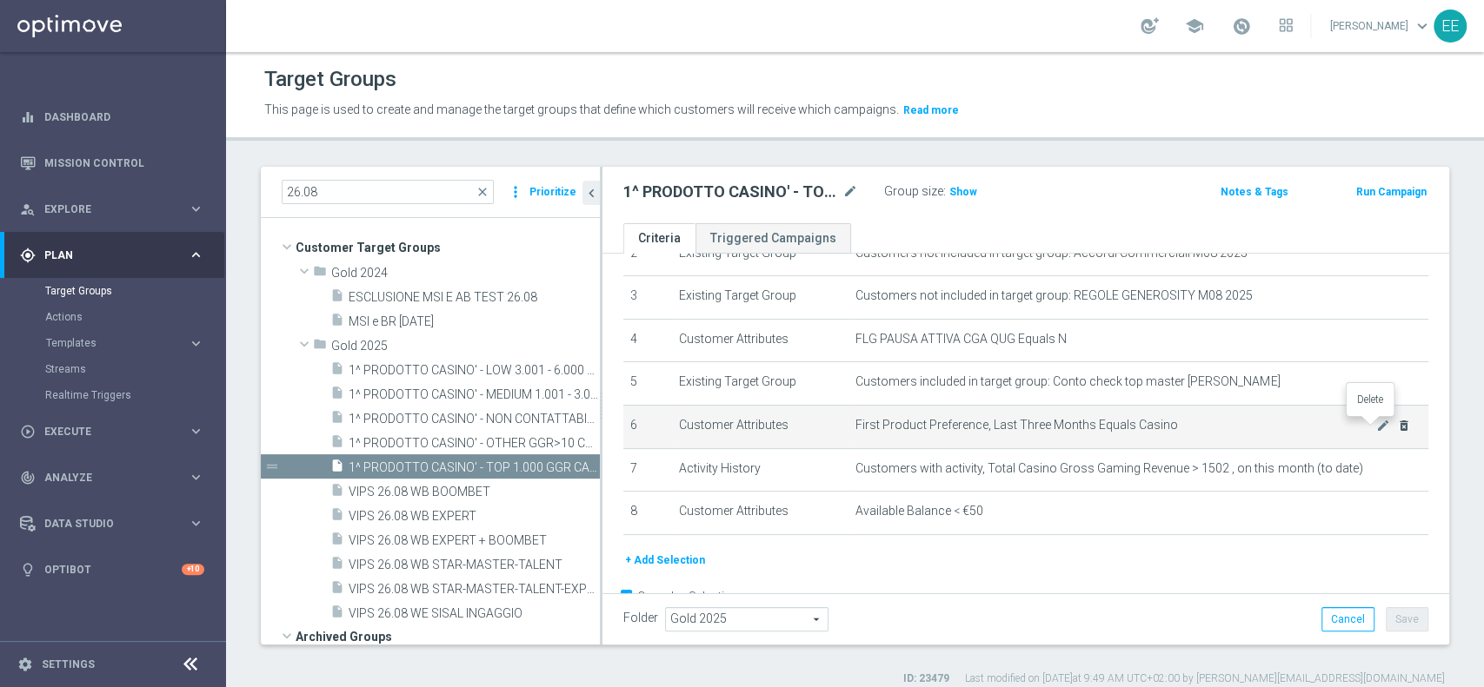
click at [1397, 426] on icon "delete_forever" at bounding box center [1404, 426] width 14 height 14
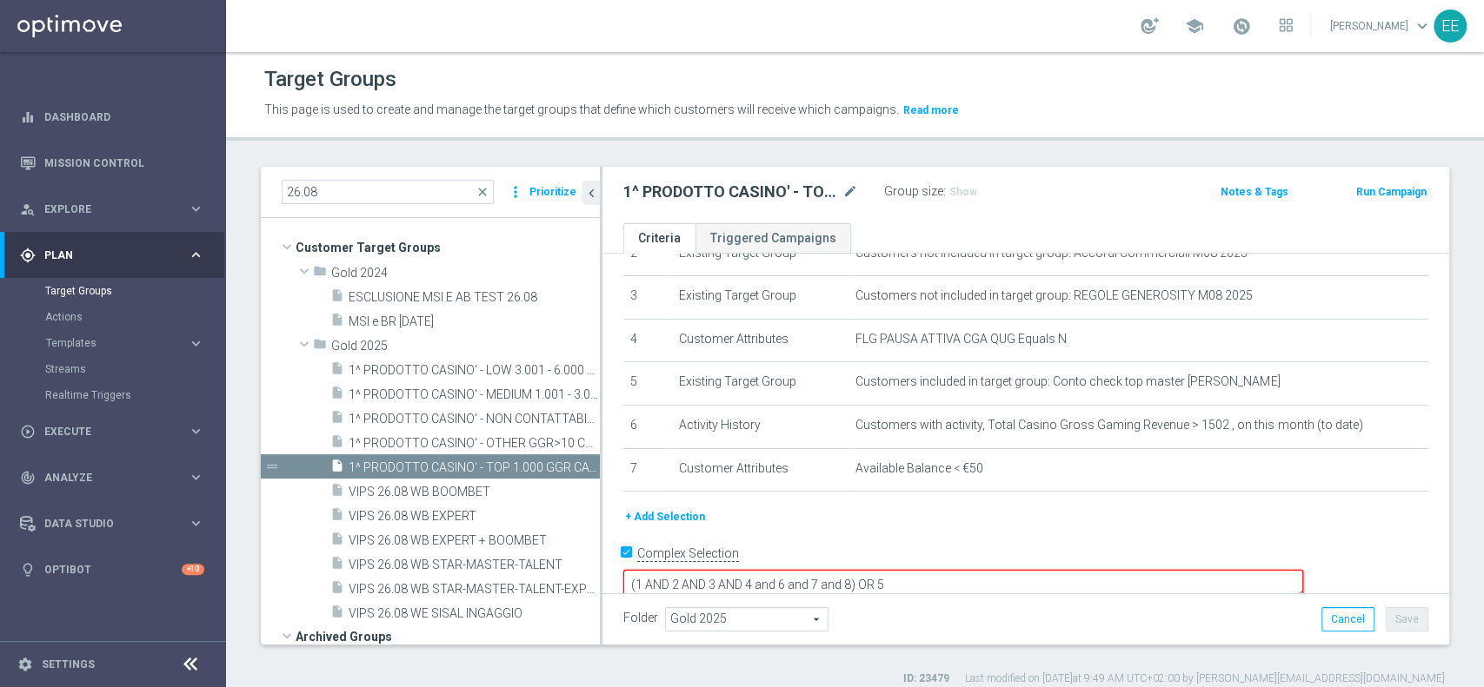
click at [971, 570] on textarea "(1 AND 2 AND 3 AND 4 and 6 and 7 and 8) OR 5" at bounding box center [963, 585] width 680 height 30
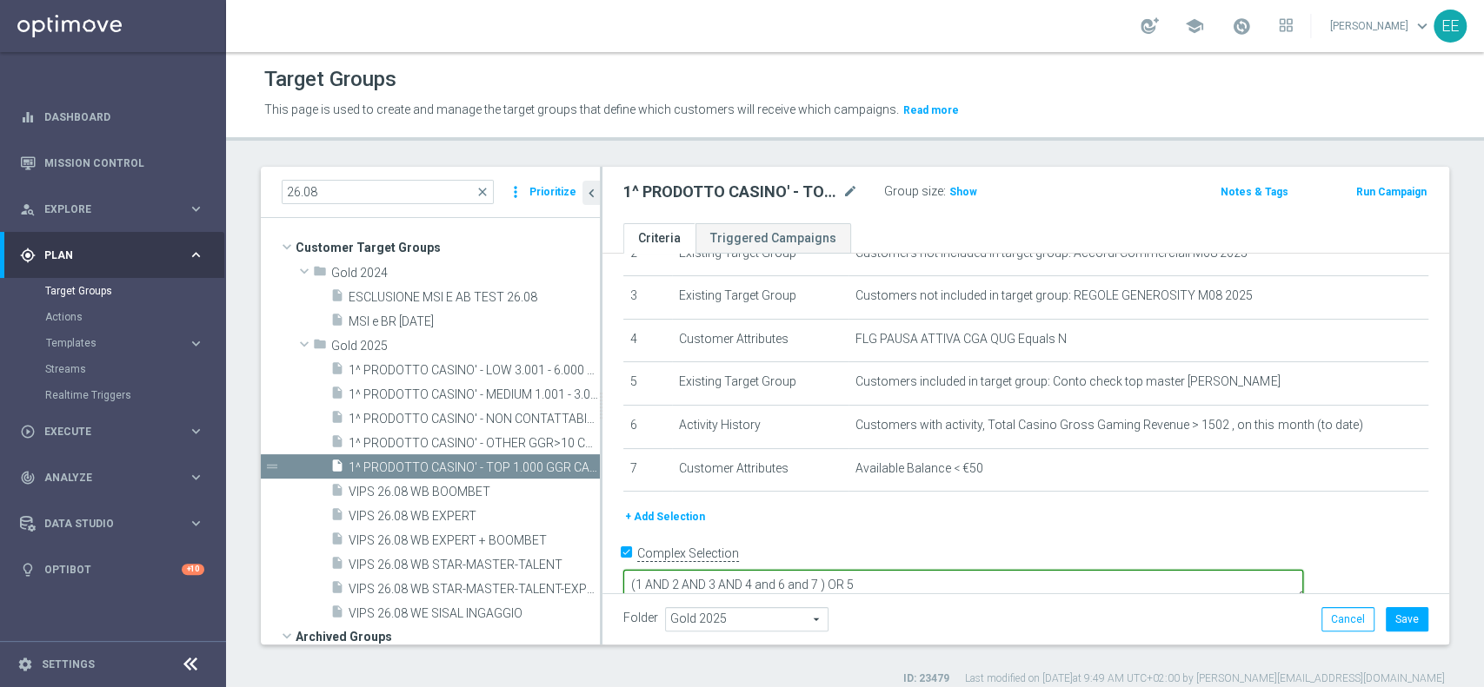
type textarea "(1 AND 2 AND 3 AND 4 and 6 and 7) OR 5"
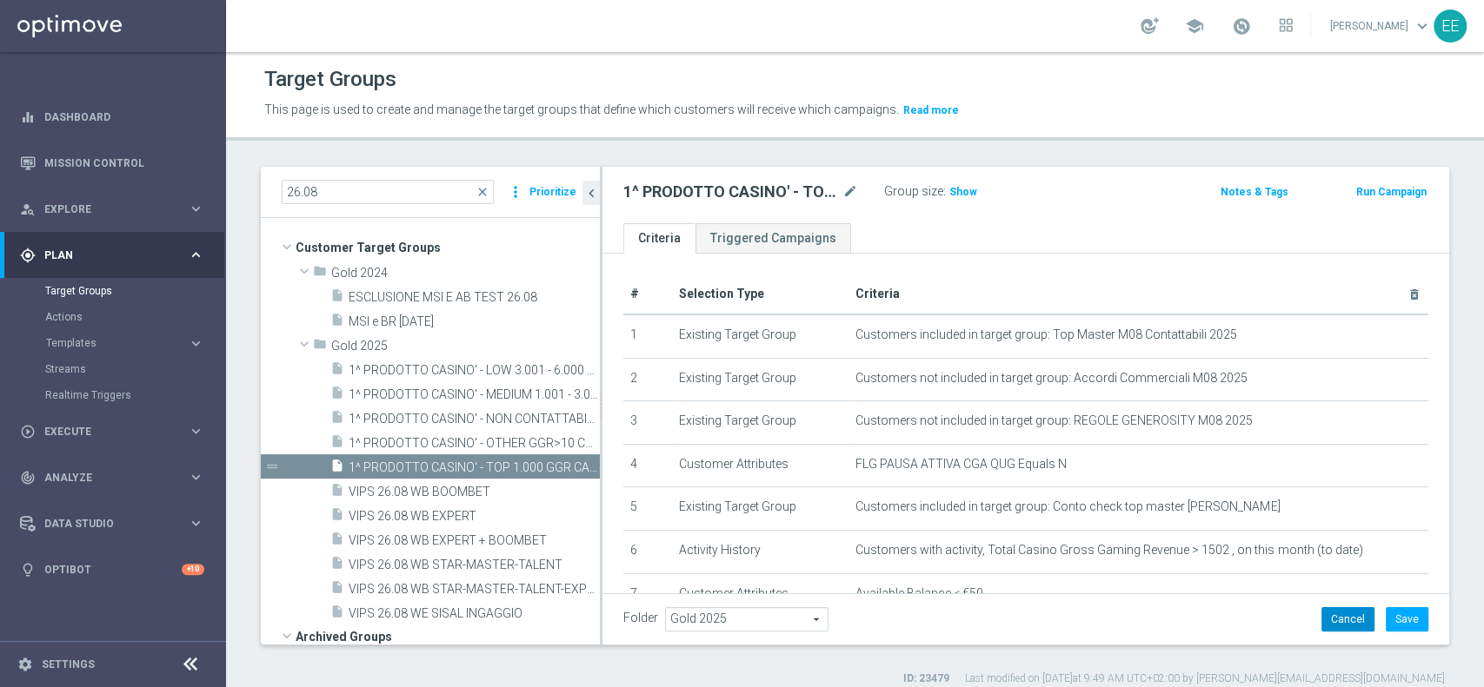
click at [1337, 608] on button "Cancel" at bounding box center [1347, 619] width 53 height 24
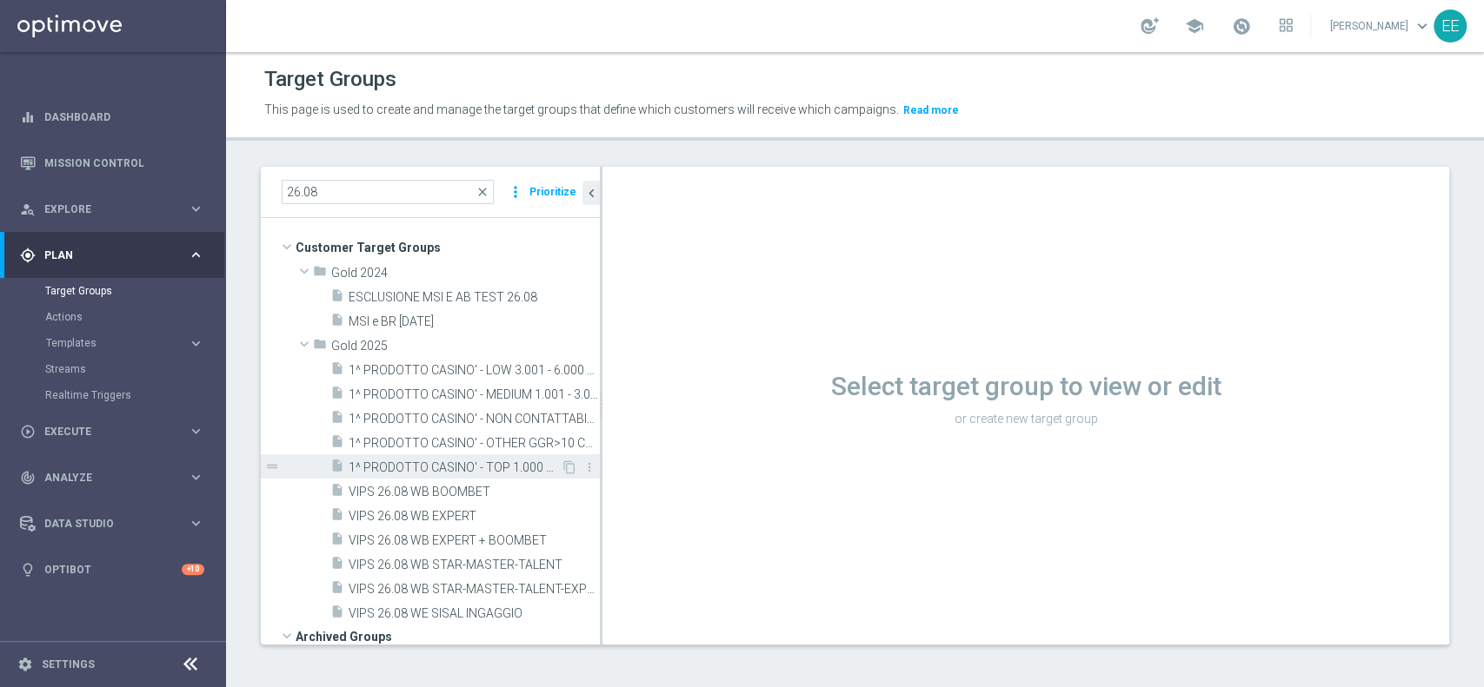
click at [487, 461] on span "1^ PRODOTTO CASINO' - TOP 1.000 GGR CASINO' M08 26.08" at bounding box center [454, 468] width 212 height 15
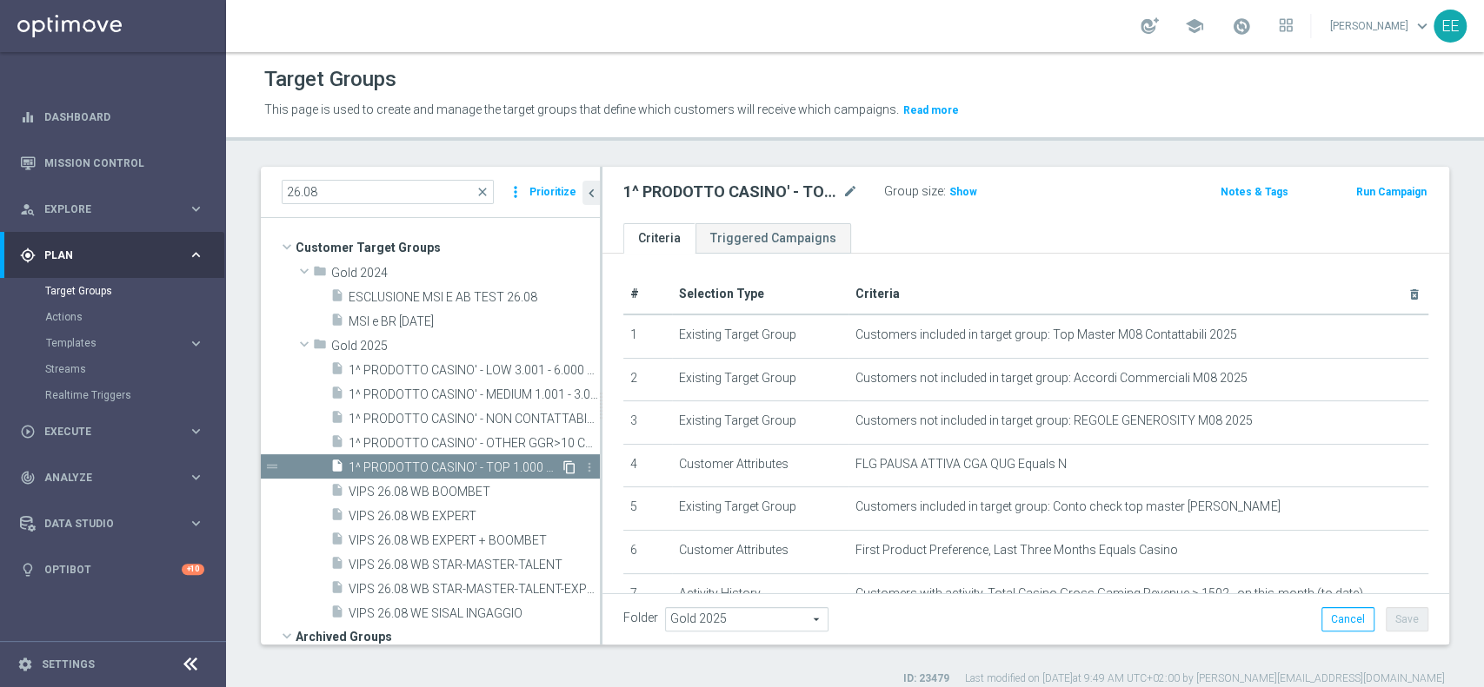
click at [562, 466] on icon "content_copy" at bounding box center [569, 468] width 14 height 14
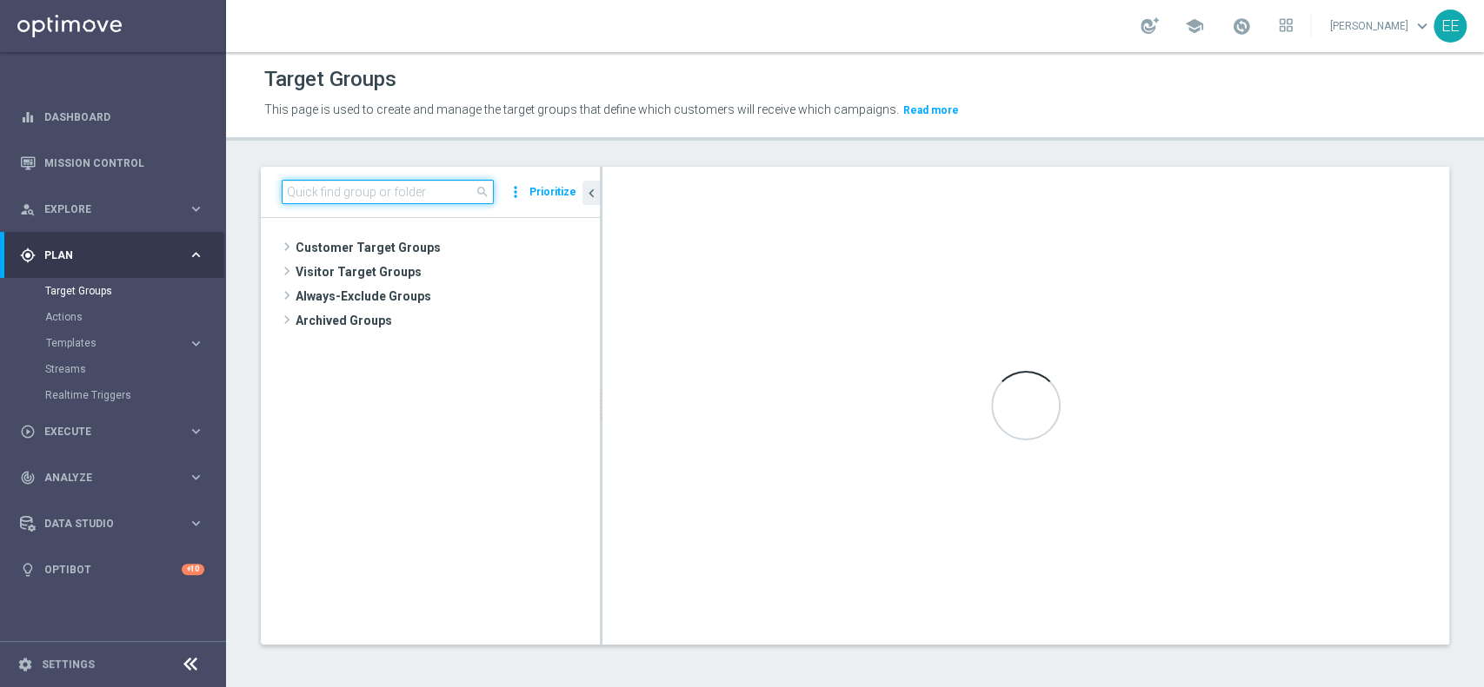
click at [342, 194] on input at bounding box center [388, 192] width 212 height 24
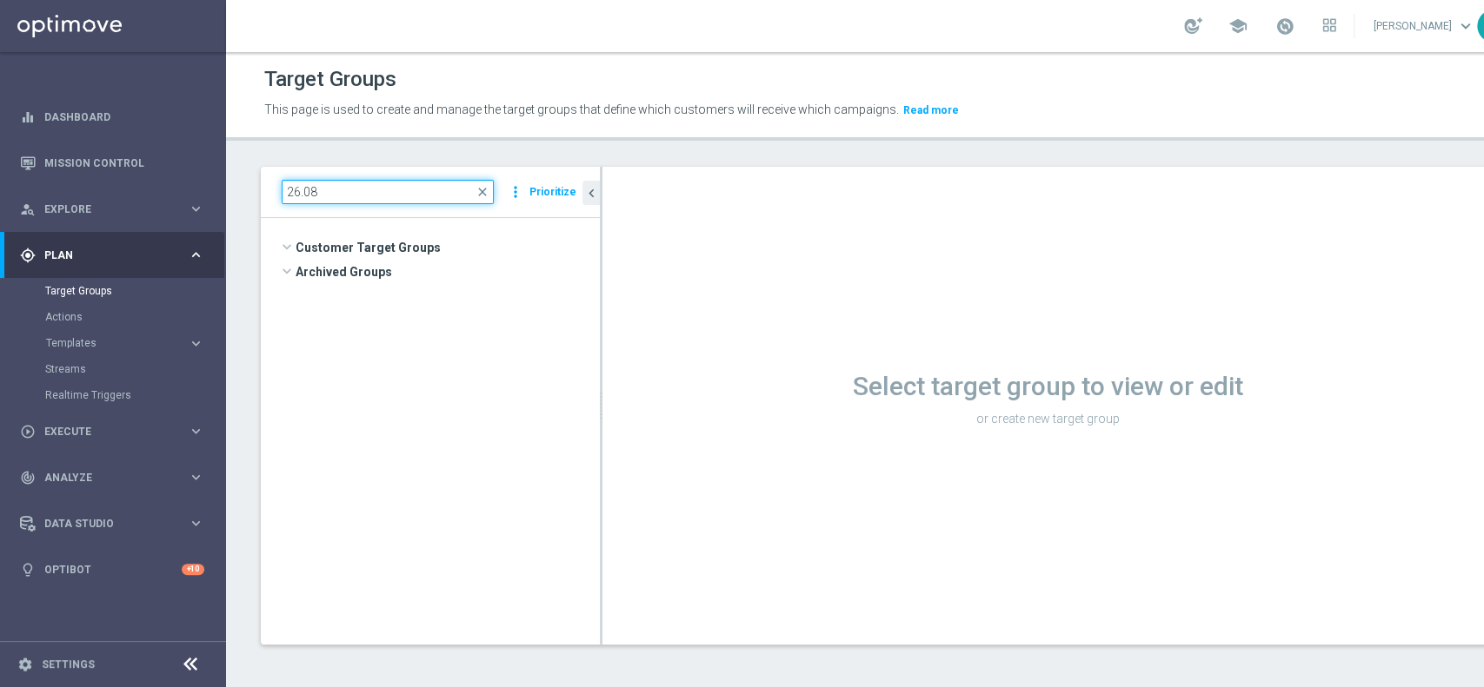
type input "26.08"
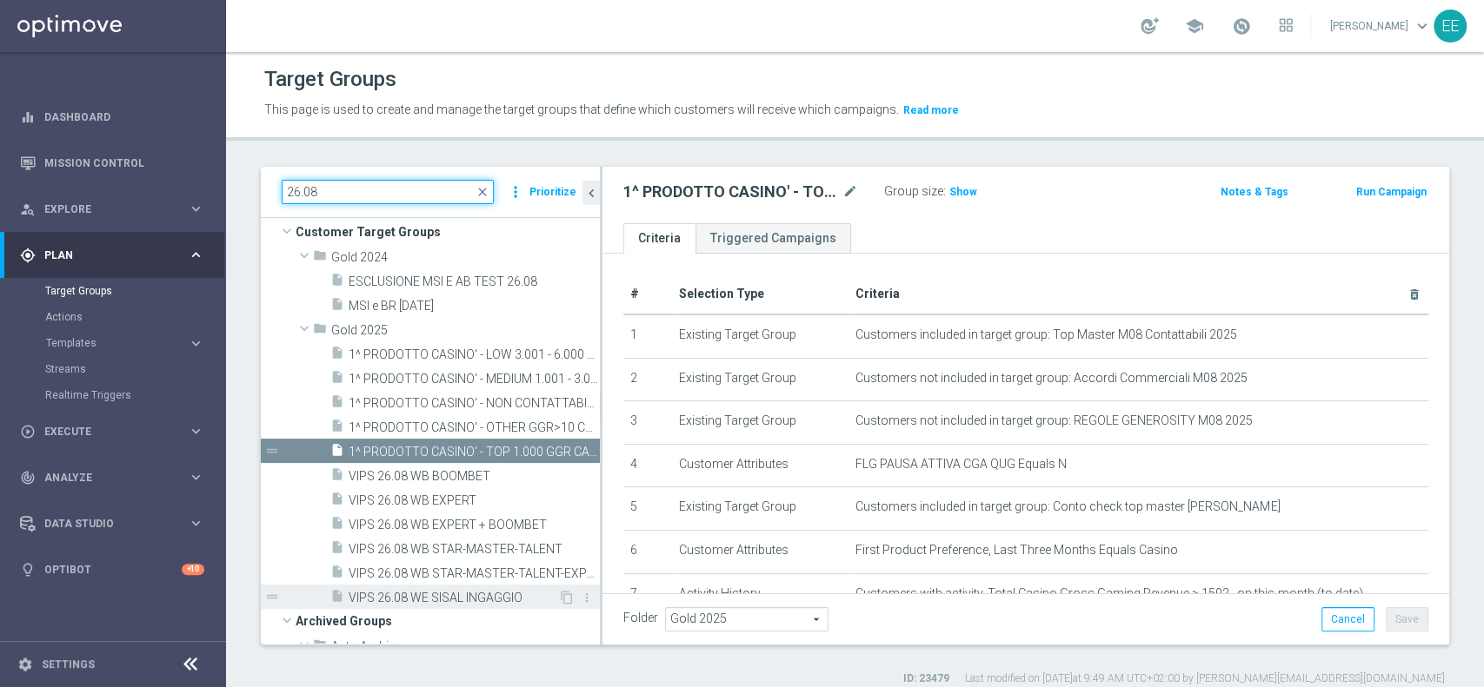
scroll to position [14, 0]
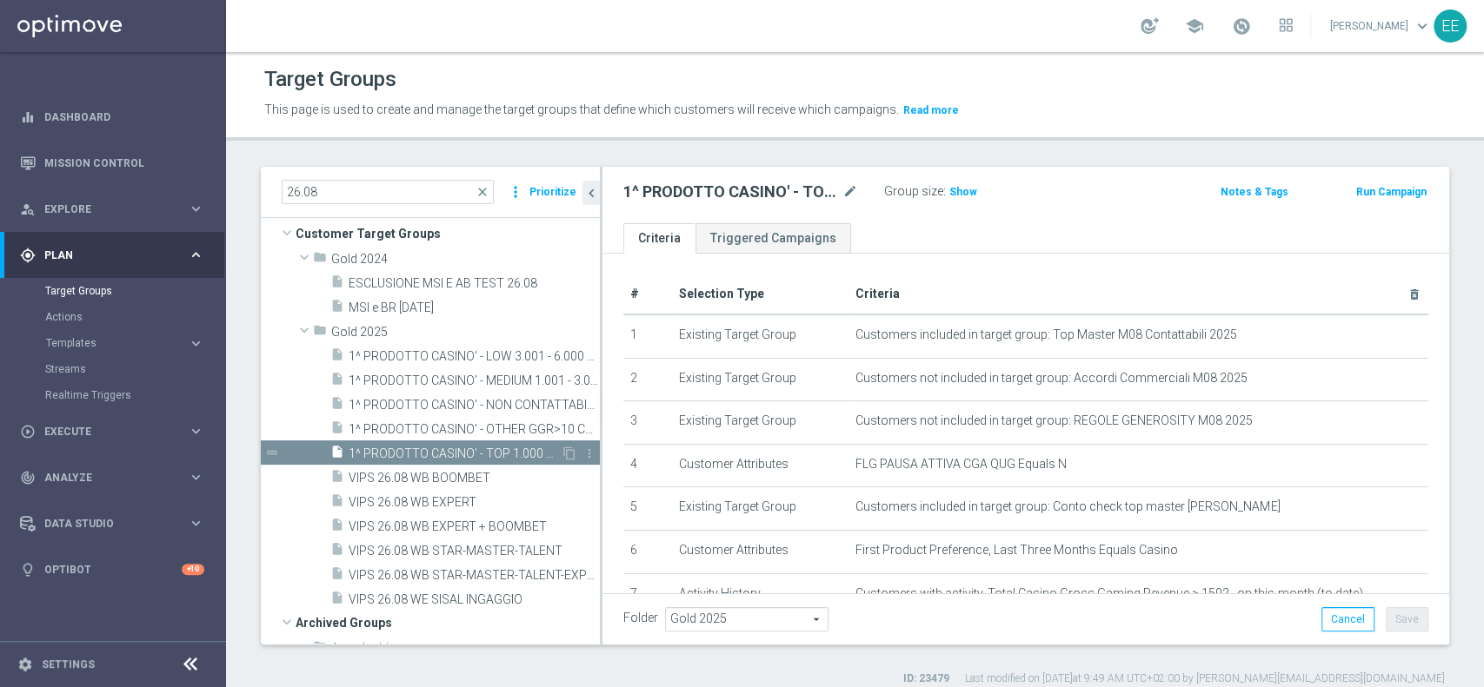
click at [510, 455] on span "1^ PRODOTTO CASINO' - TOP 1.000 GGR CASINO' M08 26.08" at bounding box center [454, 454] width 212 height 15
click at [562, 455] on icon "content_copy" at bounding box center [569, 454] width 14 height 14
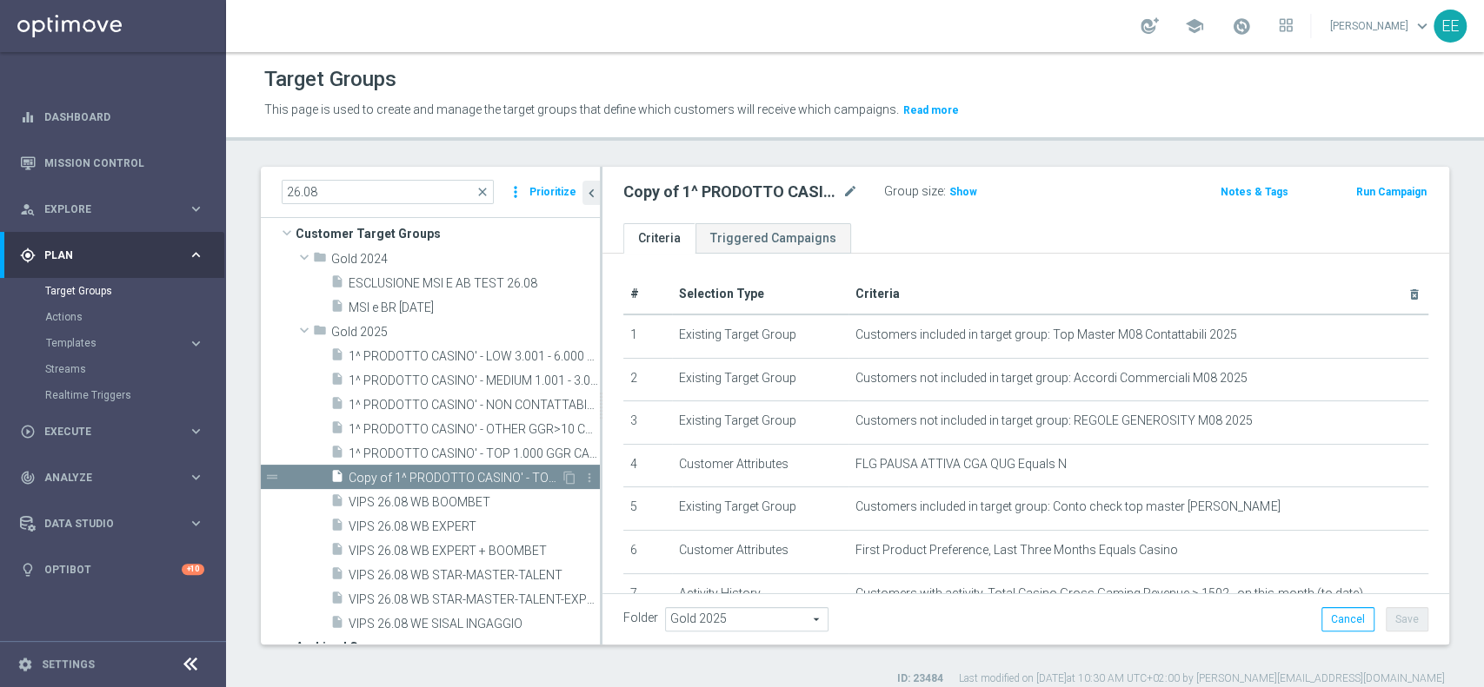
click at [487, 476] on span "Copy of 1^ PRODOTTO CASINO' - TOP 1.000 GGR CASINO' M08 26.08" at bounding box center [454, 478] width 212 height 15
click at [846, 191] on icon "mode_edit" at bounding box center [850, 192] width 16 height 21
type input "ACTIVE CASINO' - TOP 1.000 (NO 1^ PRODOTTO CASINO' PER GGR M08) 26.08"
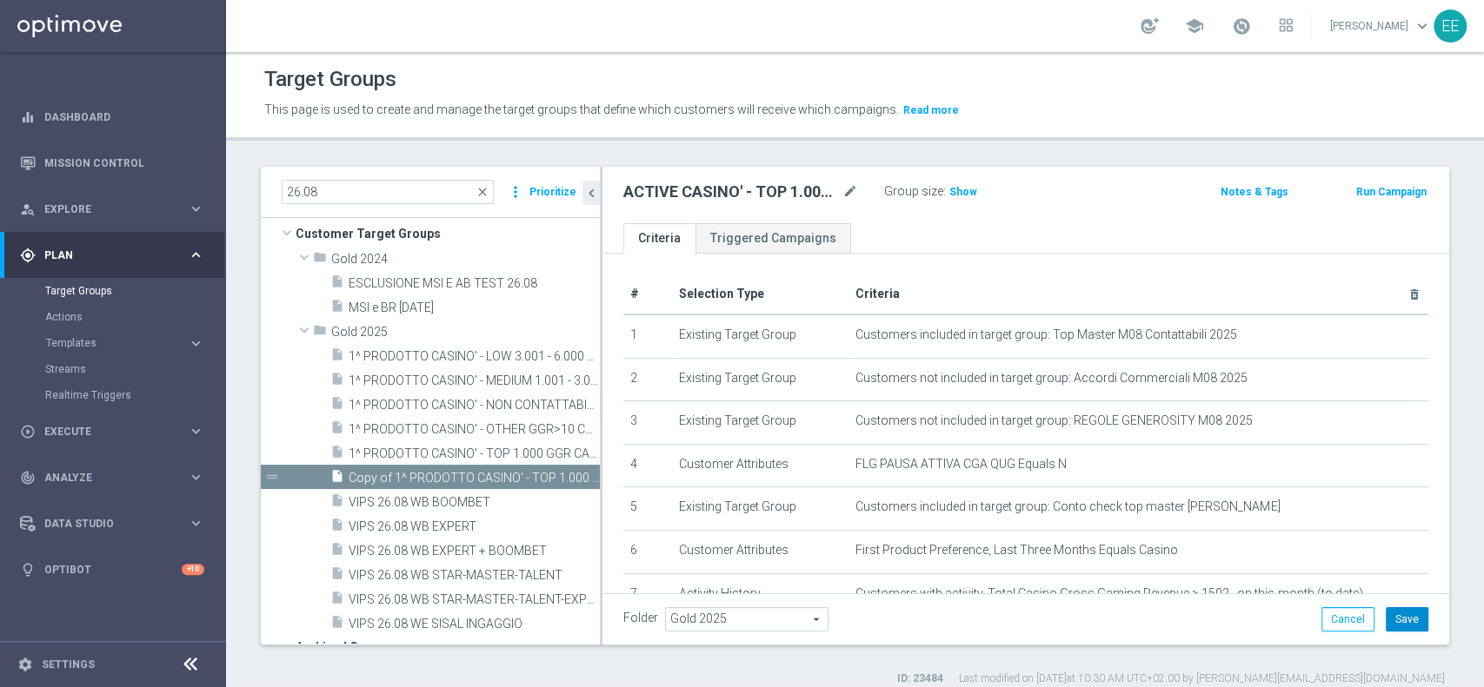
click at [1398, 611] on button "Save" at bounding box center [1406, 619] width 43 height 24
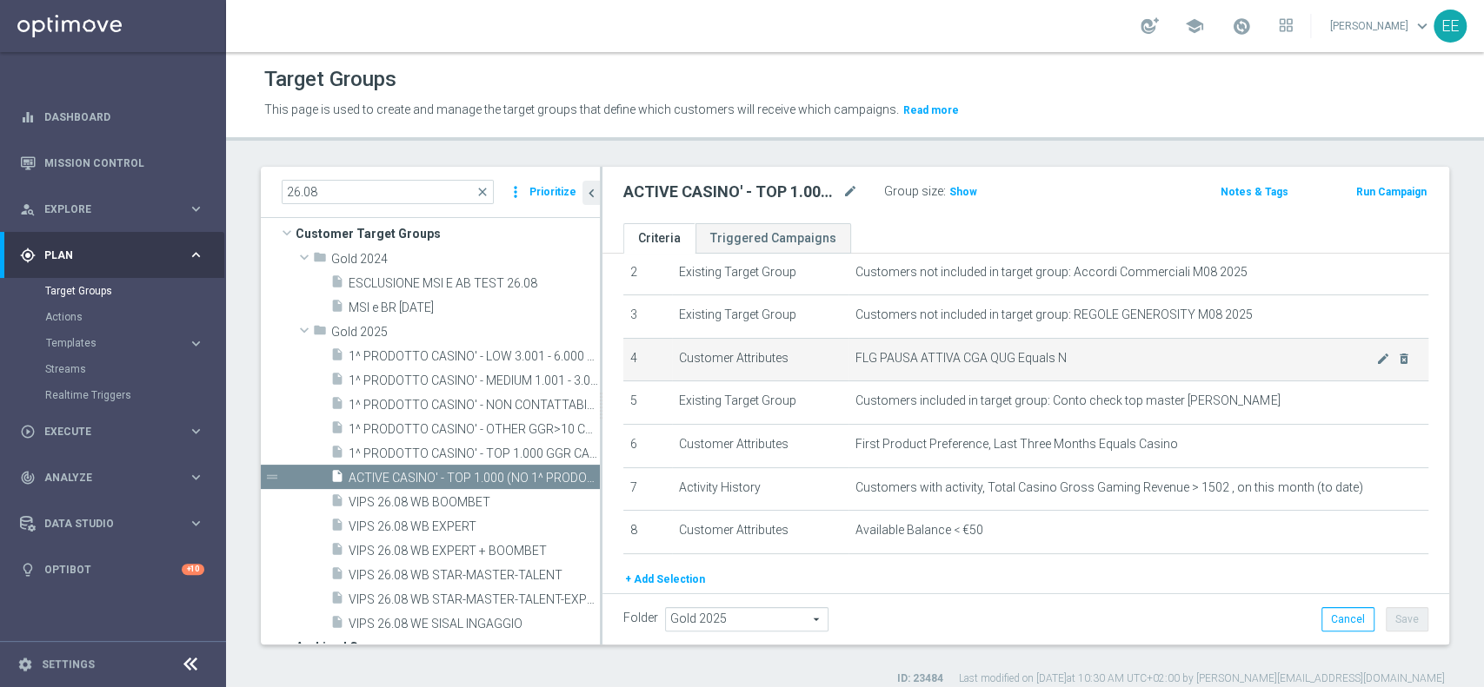
scroll to position [108, 0]
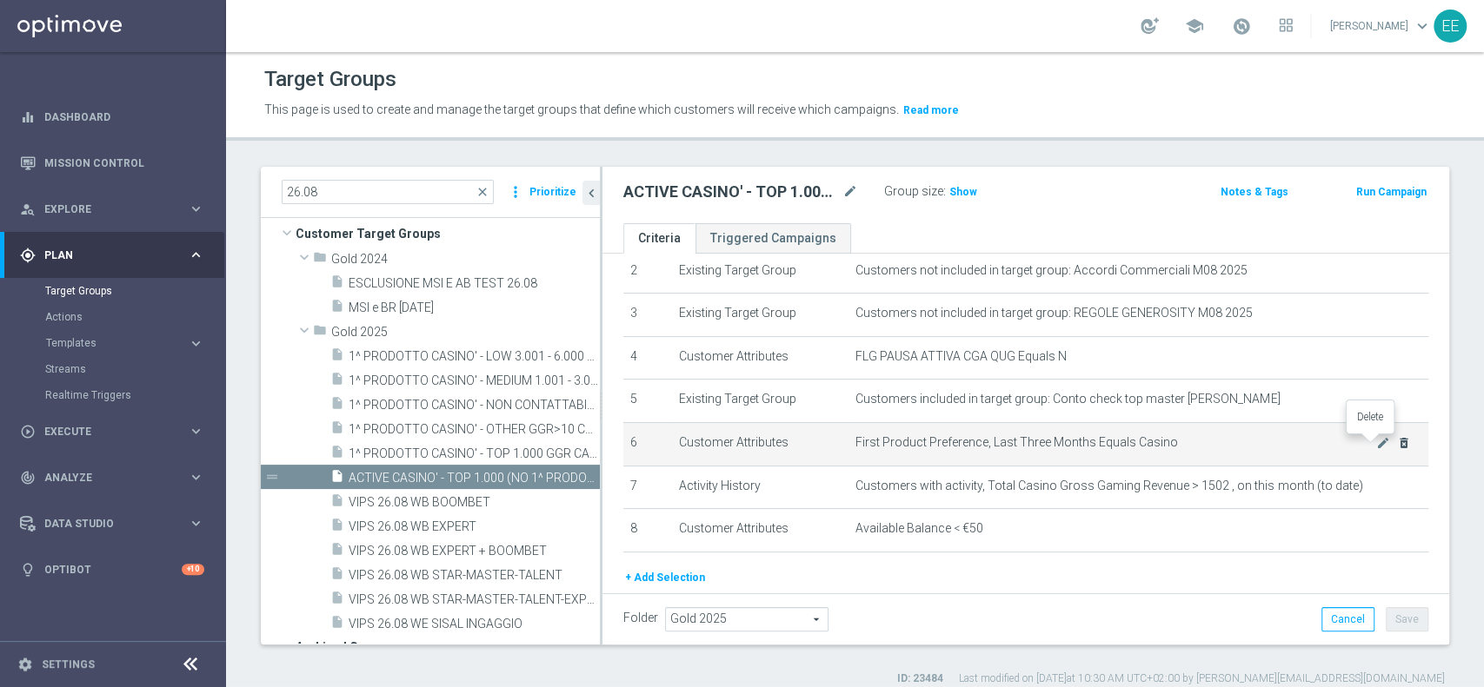
click at [1397, 446] on icon "delete_forever" at bounding box center [1404, 443] width 14 height 14
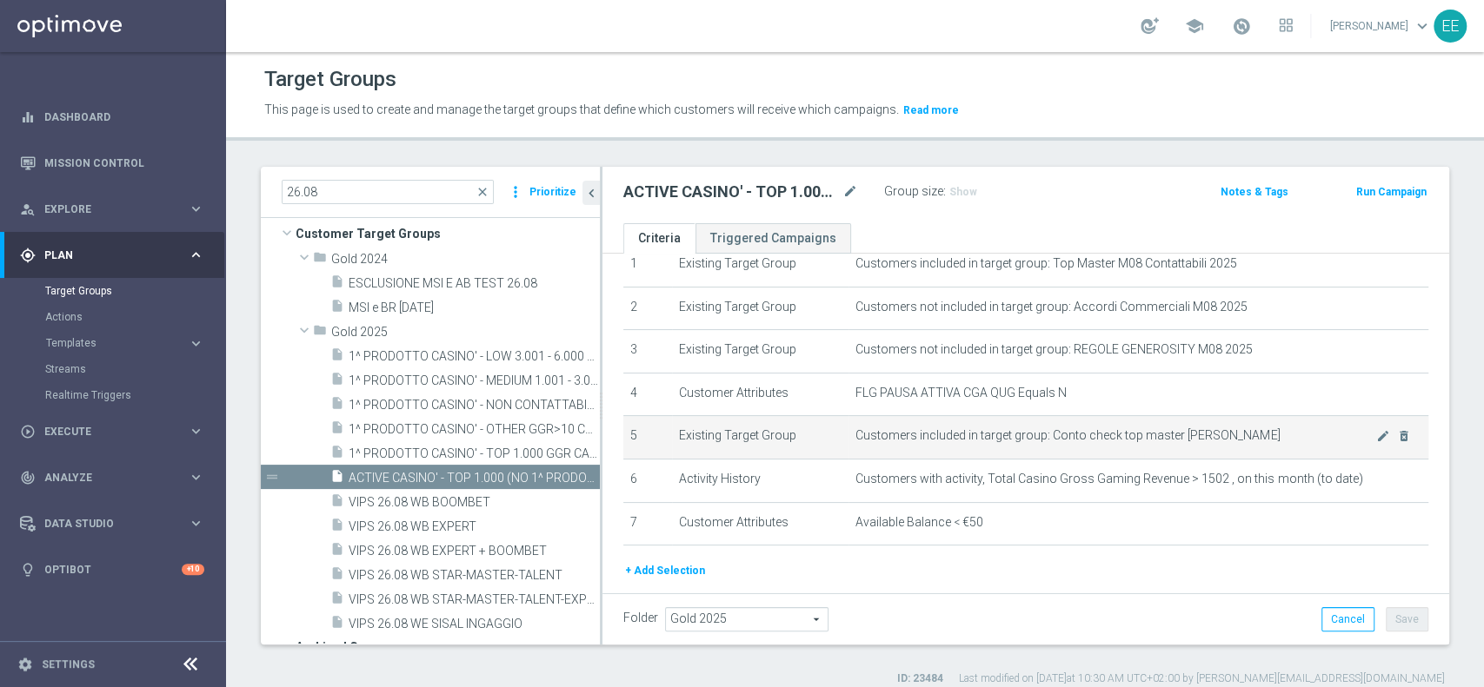
scroll to position [96, 0]
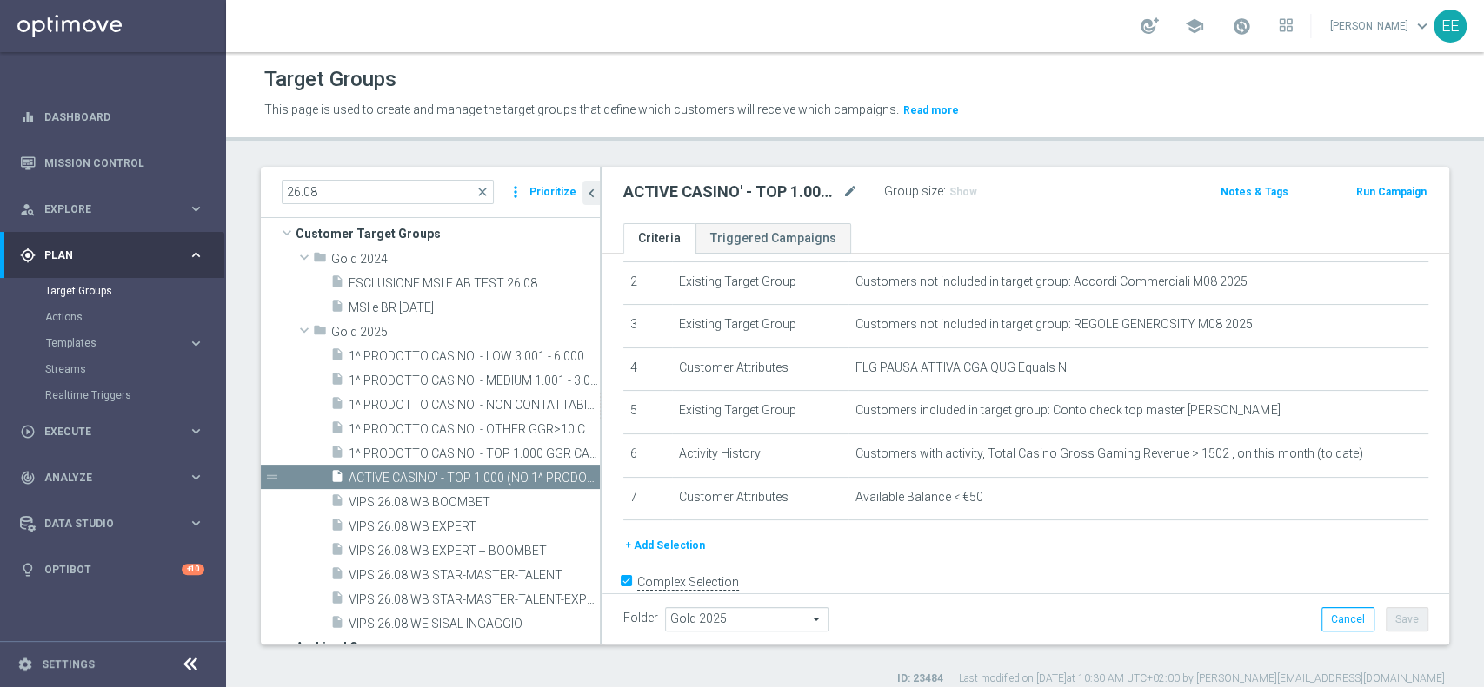
click at [693, 548] on button "+ Add Selection" at bounding box center [664, 545] width 83 height 19
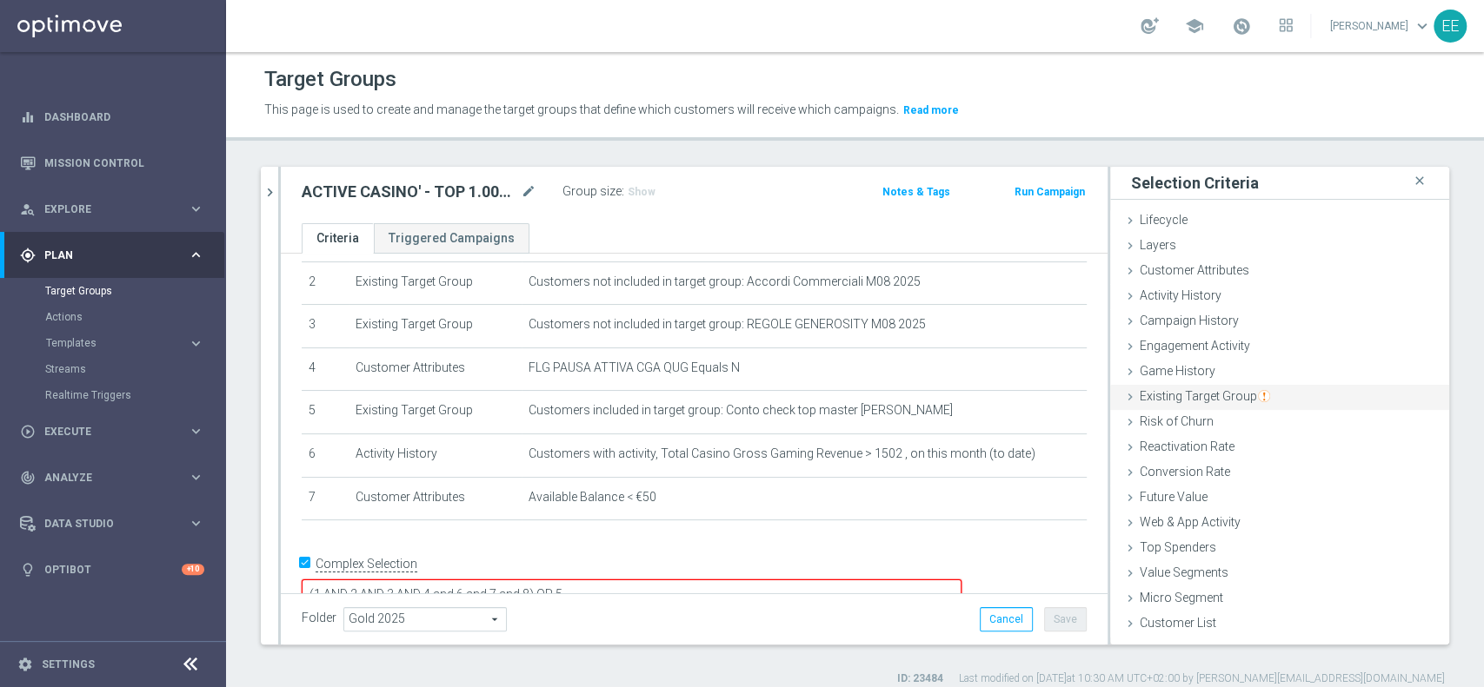
click at [1211, 397] on span "Existing Target Group" at bounding box center [1204, 396] width 130 height 14
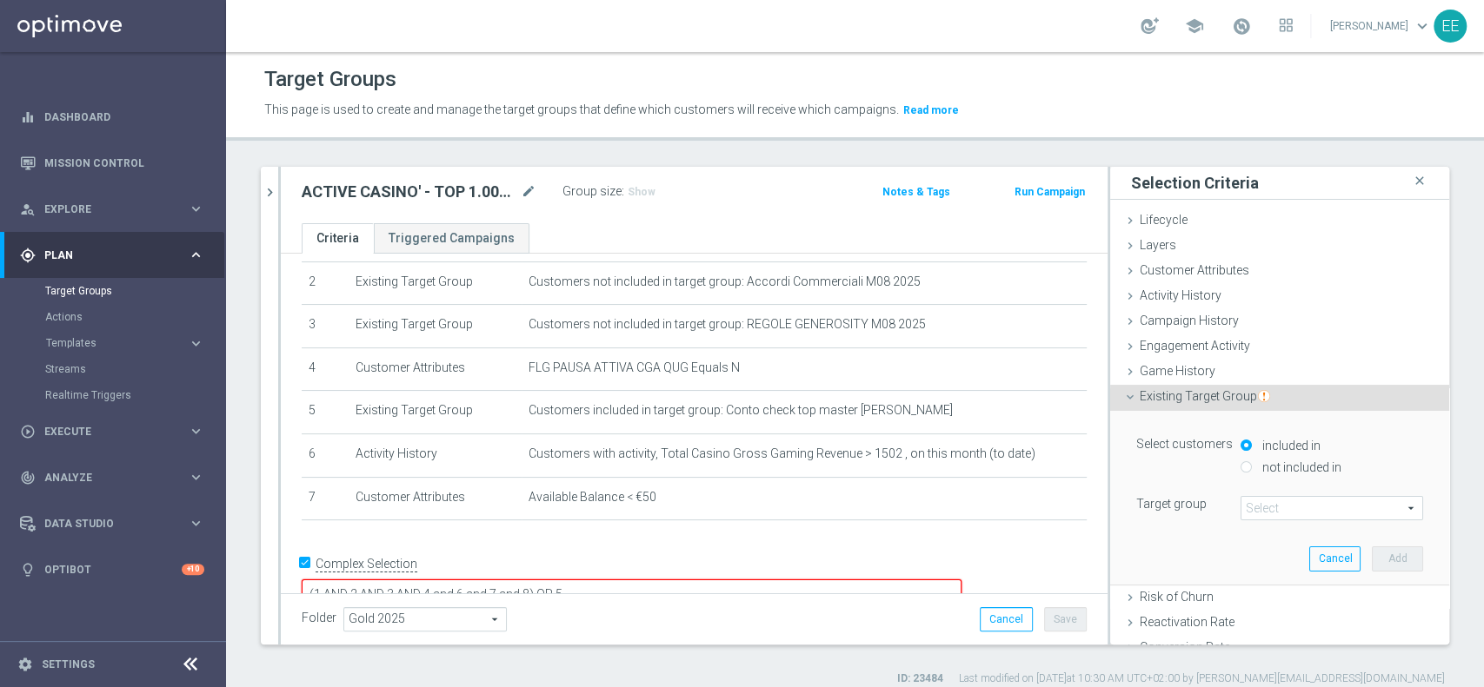
click at [1264, 468] on label "not included in" at bounding box center [1299, 468] width 83 height 16
click at [1251, 468] on input "not included in" at bounding box center [1245, 466] width 11 height 11
radio input "true"
click at [1264, 506] on span at bounding box center [1331, 508] width 181 height 23
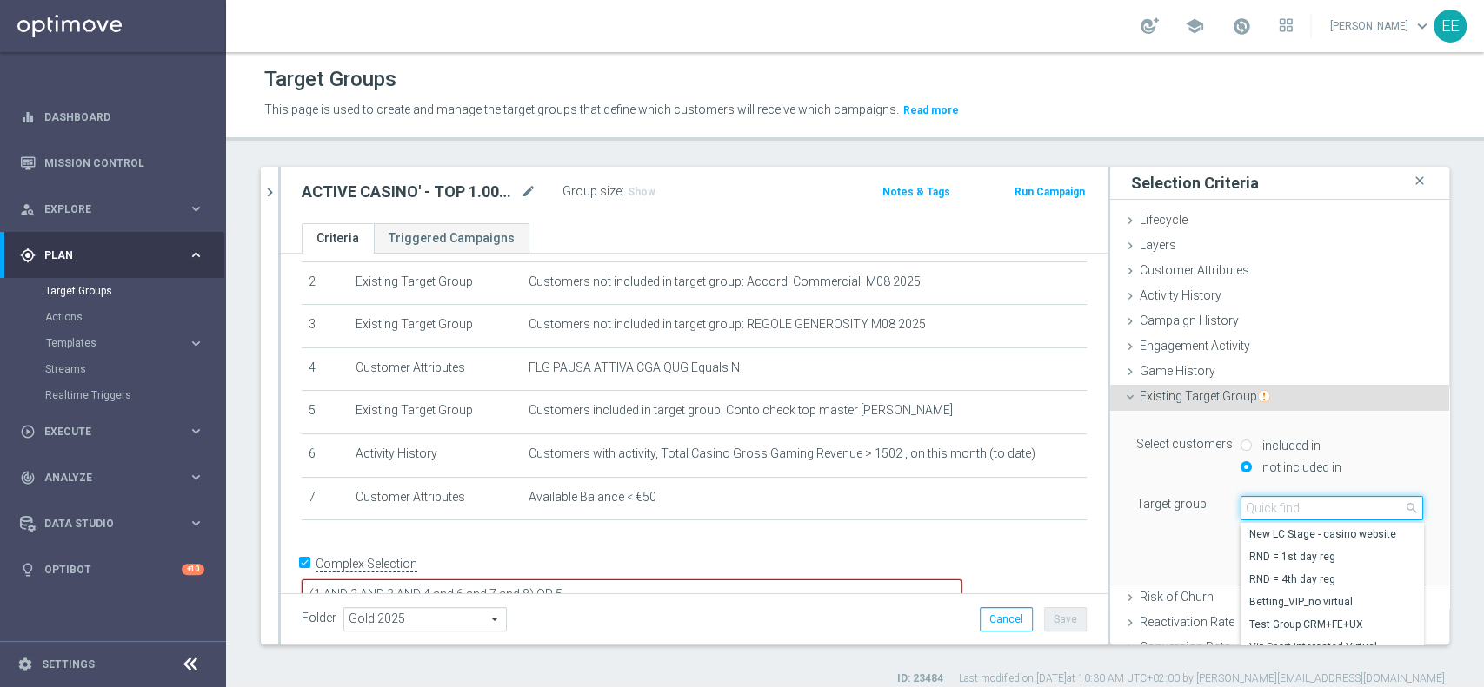
click at [1264, 506] on input "search" at bounding box center [1331, 508] width 183 height 24
type input "26.08"
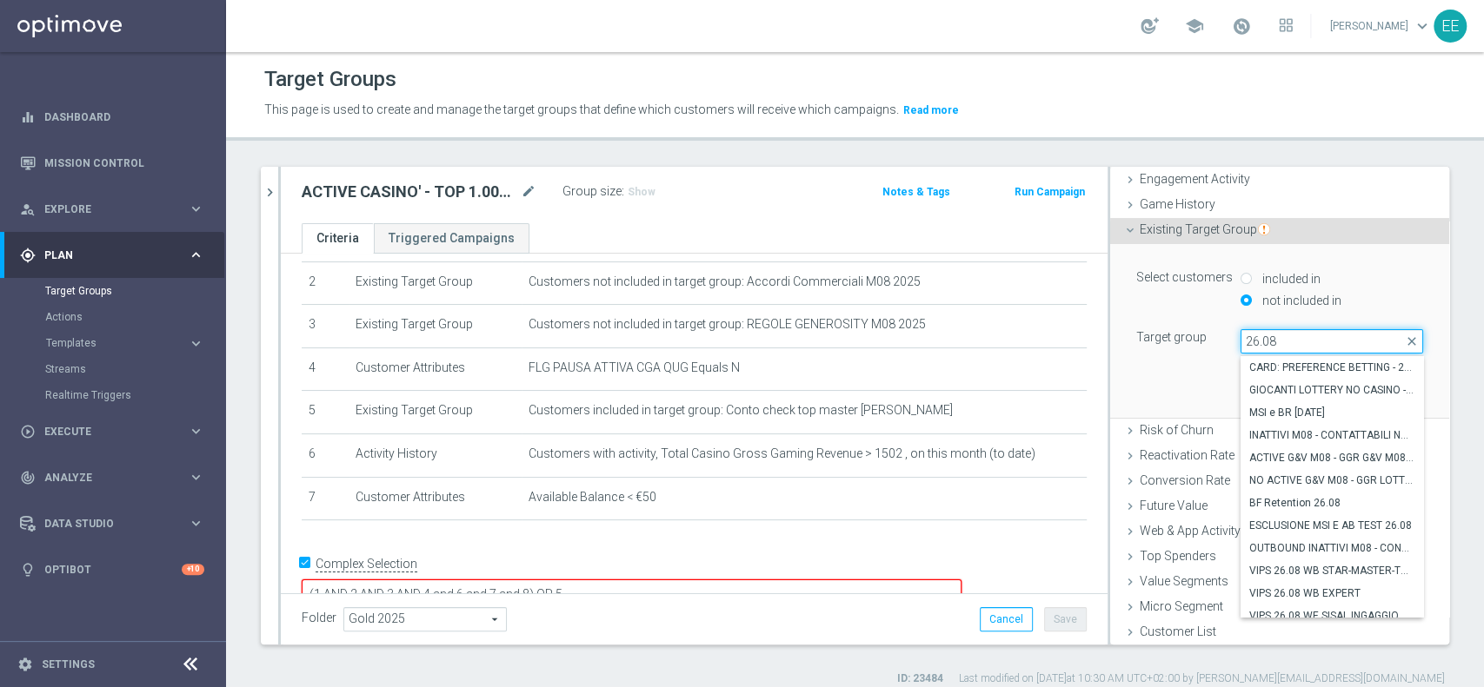
scroll to position [183, 0]
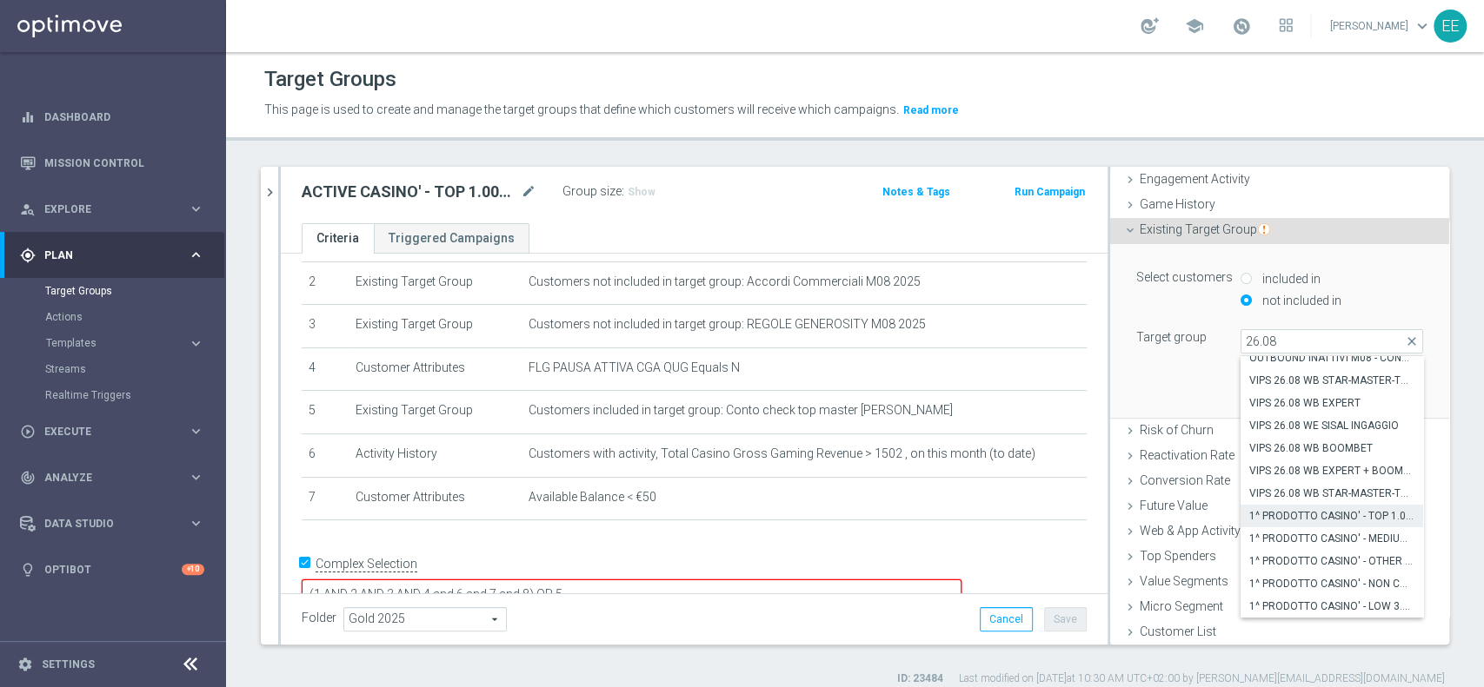
click at [1293, 505] on label "1^ PRODOTTO CASINO' - TOP 1.000 GGR CASINO' M08 26.08" at bounding box center [1331, 516] width 183 height 23
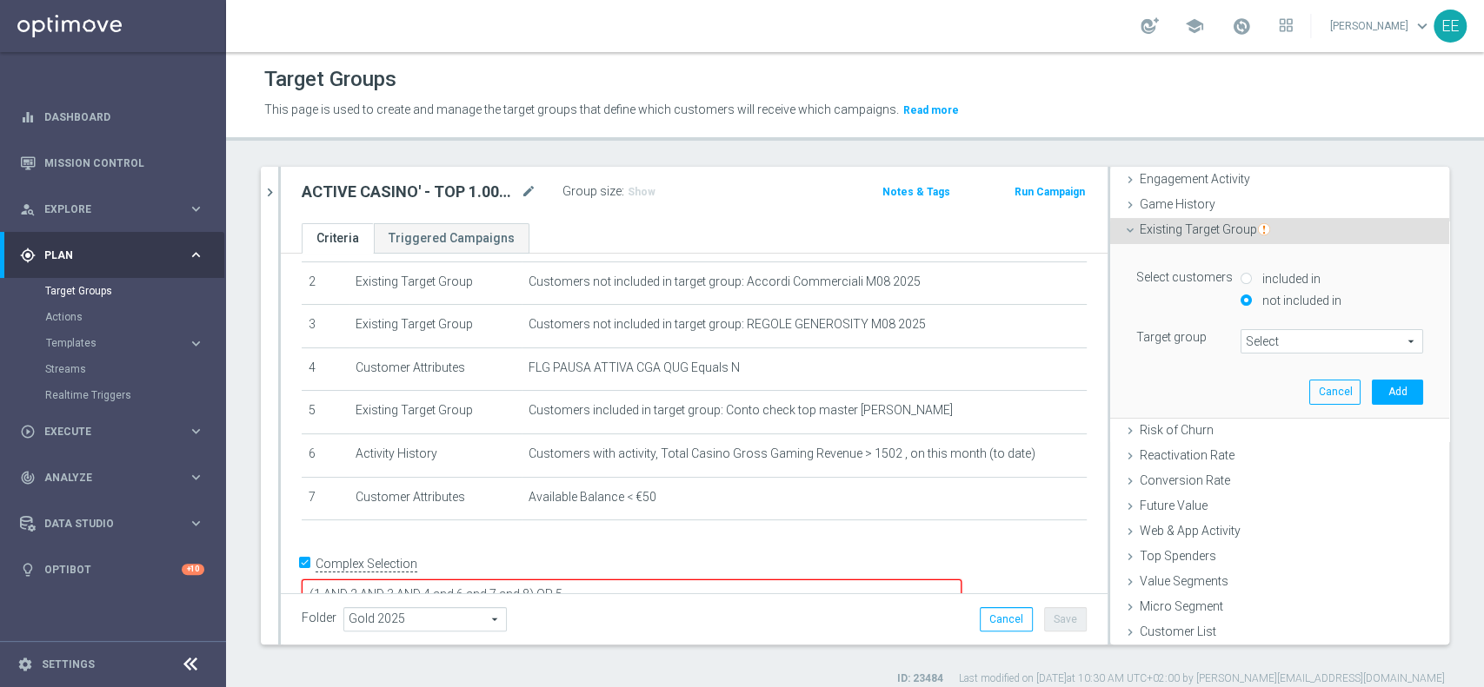
type input "1^ PRODOTTO CASINO' - TOP 1.000 GGR CASINO' M08 26.08"
click at [1373, 395] on button "Add" at bounding box center [1396, 392] width 51 height 24
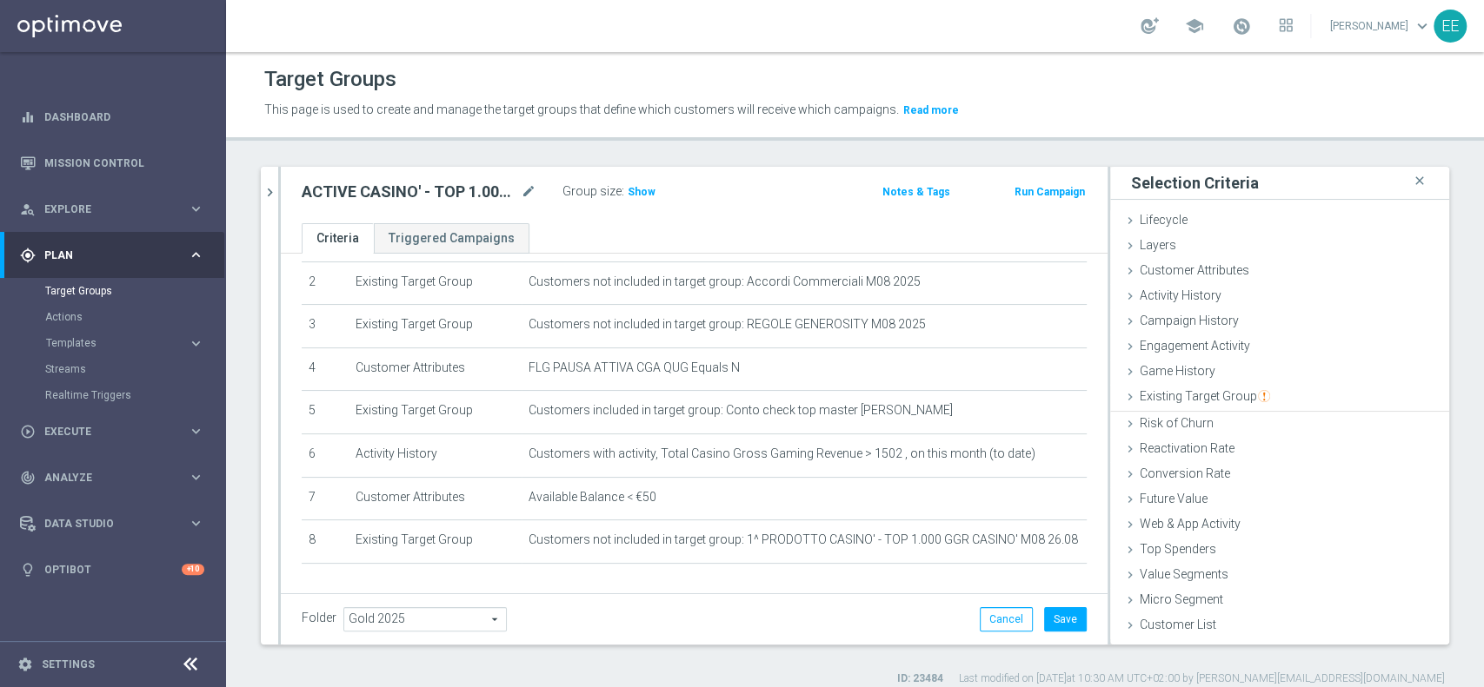
scroll to position [0, 0]
click at [1300, 400] on div "Existing Target Group done selection saved" at bounding box center [1279, 398] width 339 height 26
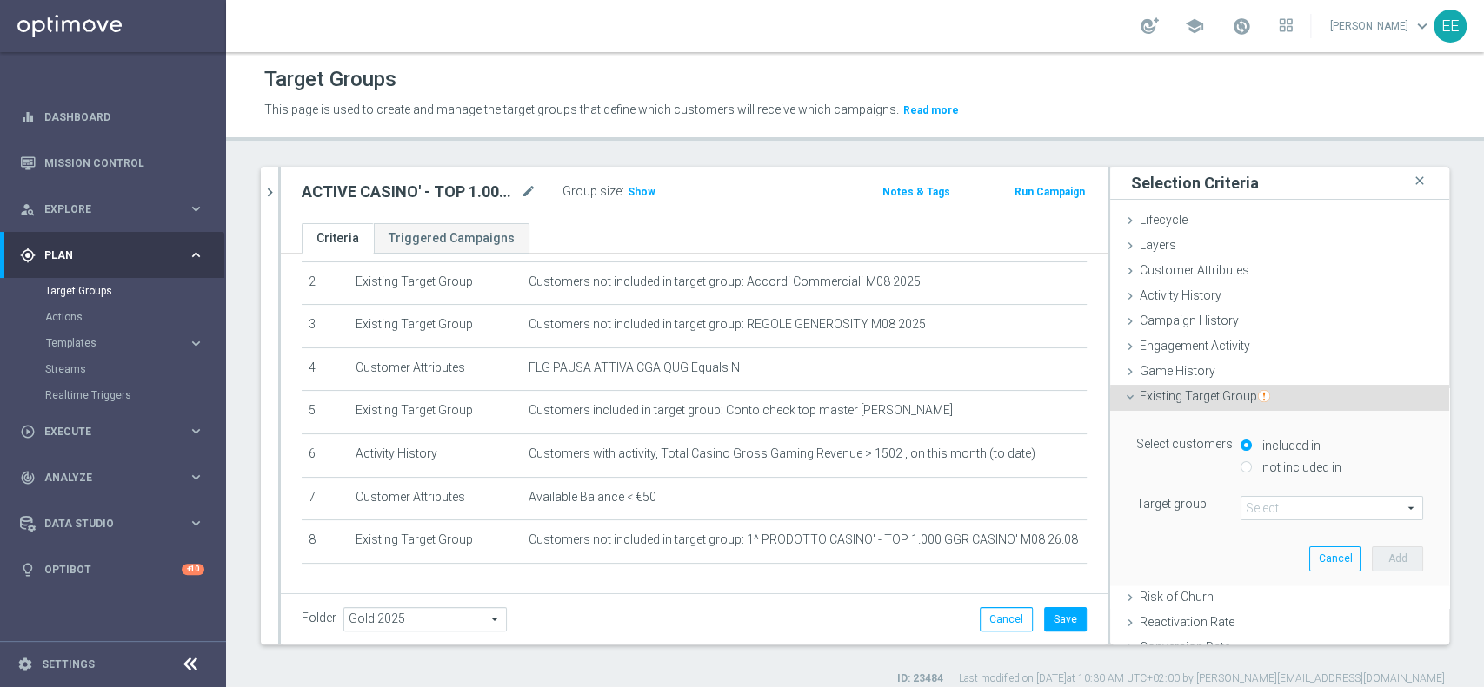
click at [1290, 466] on label "not included in" at bounding box center [1299, 468] width 83 height 16
click at [1251, 466] on input "not included in" at bounding box center [1245, 466] width 11 height 11
radio input "true"
click at [1298, 507] on span at bounding box center [1331, 508] width 181 height 23
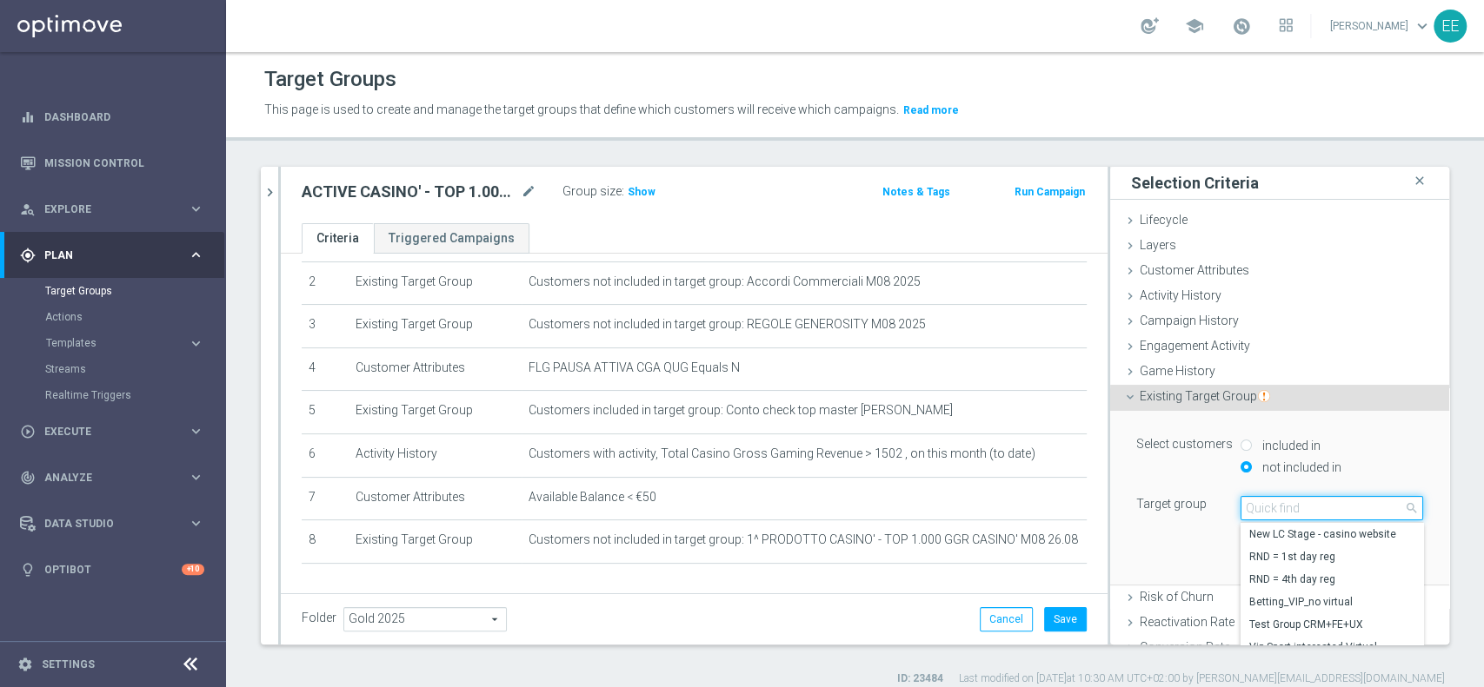
click at [1298, 507] on input "search" at bounding box center [1331, 508] width 183 height 24
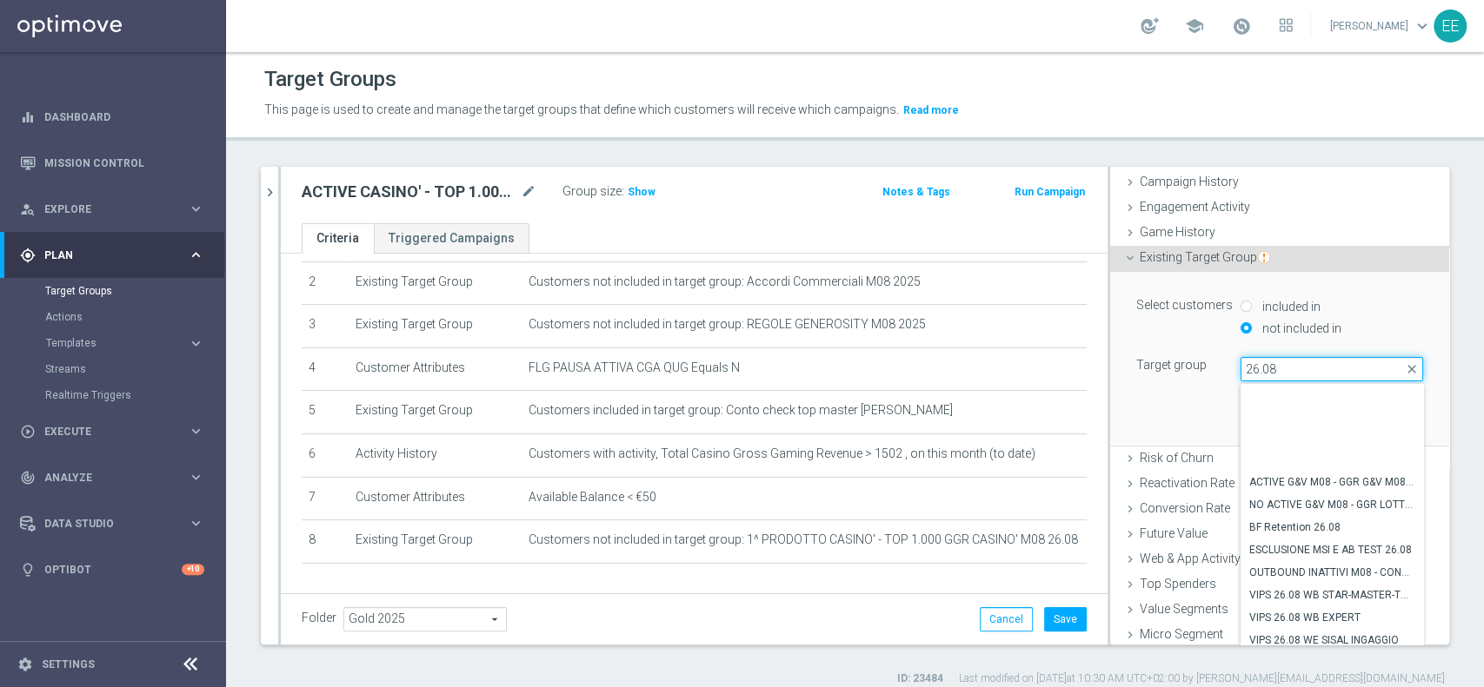
scroll to position [183, 0]
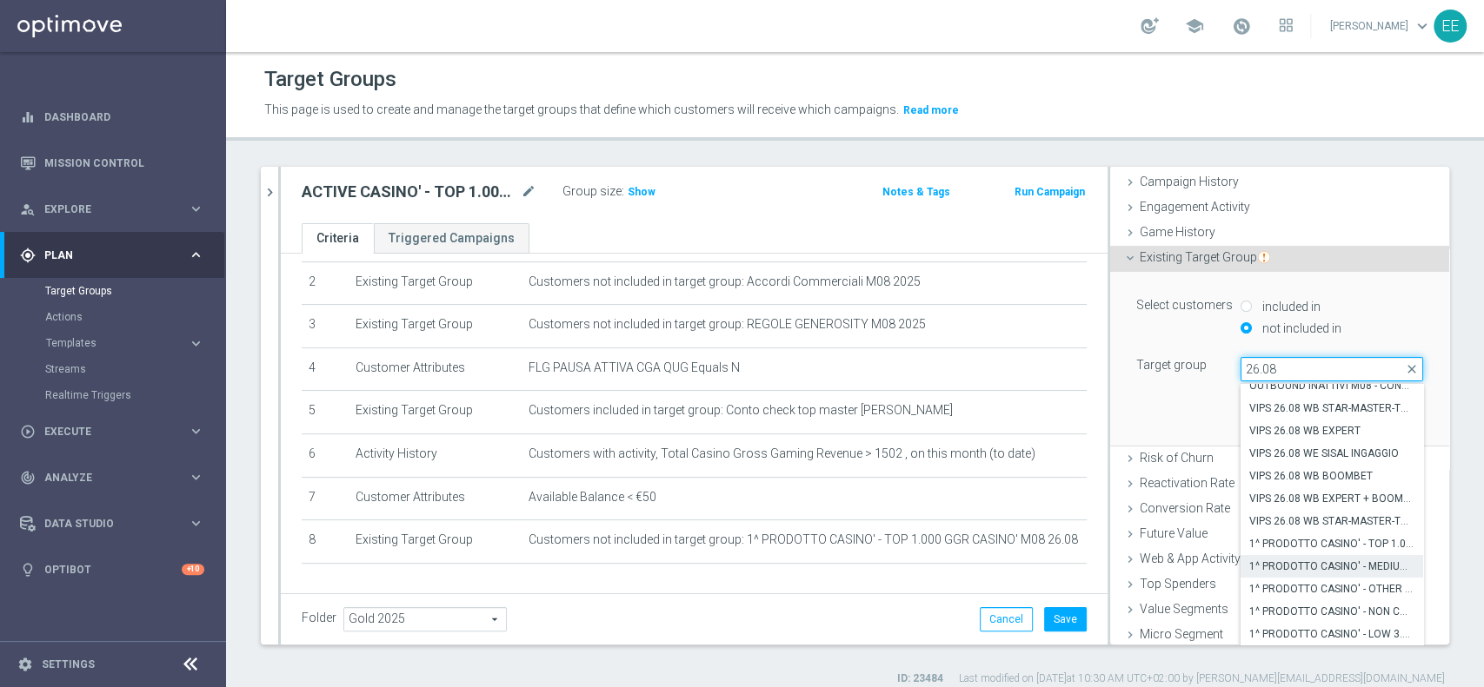
type input "26.08"
click at [1339, 562] on span "1^ PRODOTTO CASINO' - MEDIUM 1.001 - 3.000 GGR CASINO' M08 26.08" at bounding box center [1331, 567] width 165 height 14
type input "1^ PRODOTTO CASINO' - MEDIUM 1.001 - 3.000 GGR CASINO' M08 26.08"
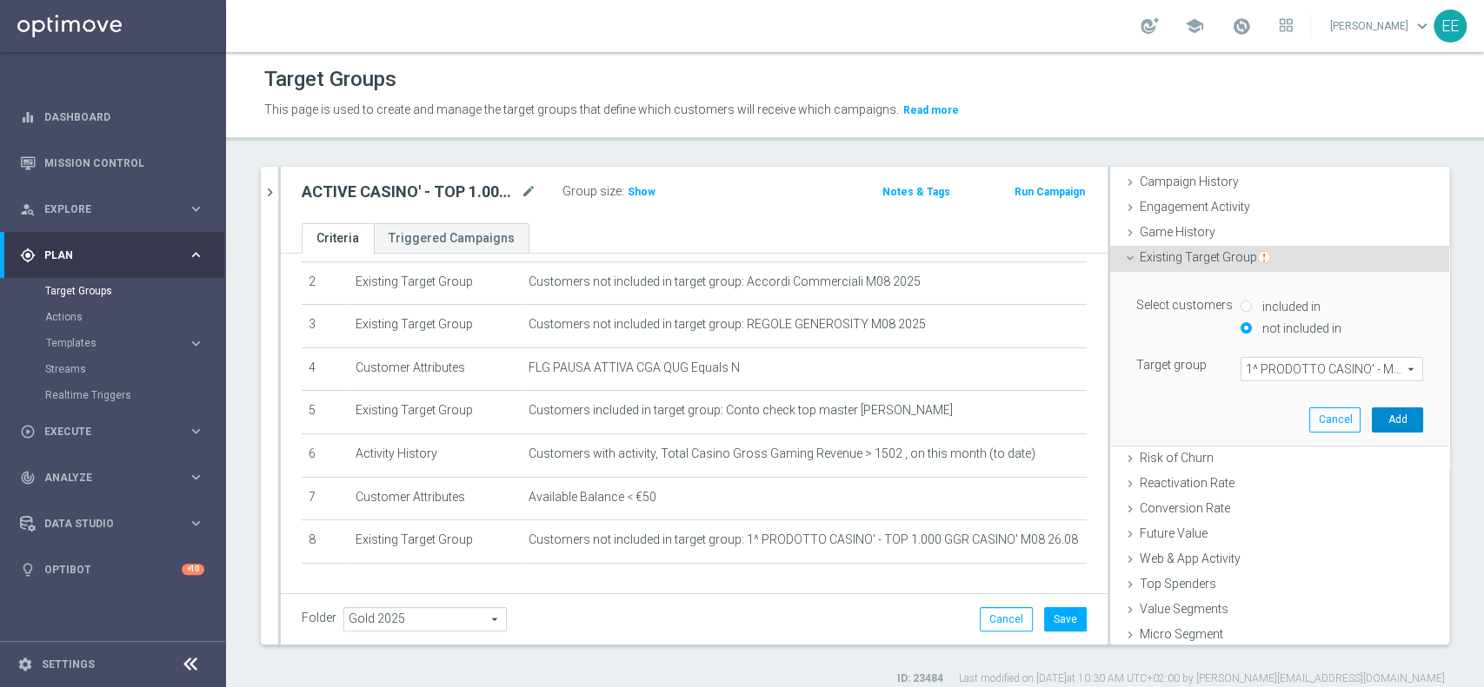
click at [1371, 412] on button "Add" at bounding box center [1396, 420] width 51 height 24
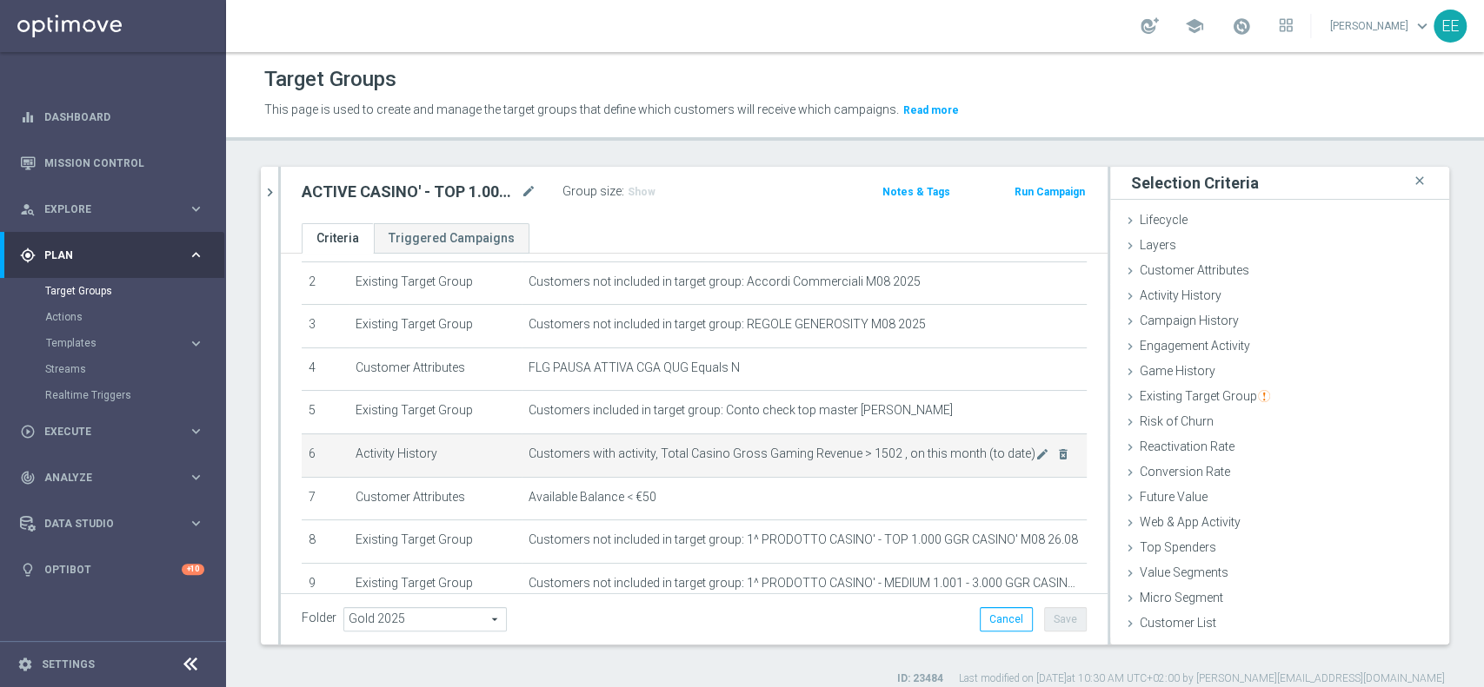
scroll to position [195, 0]
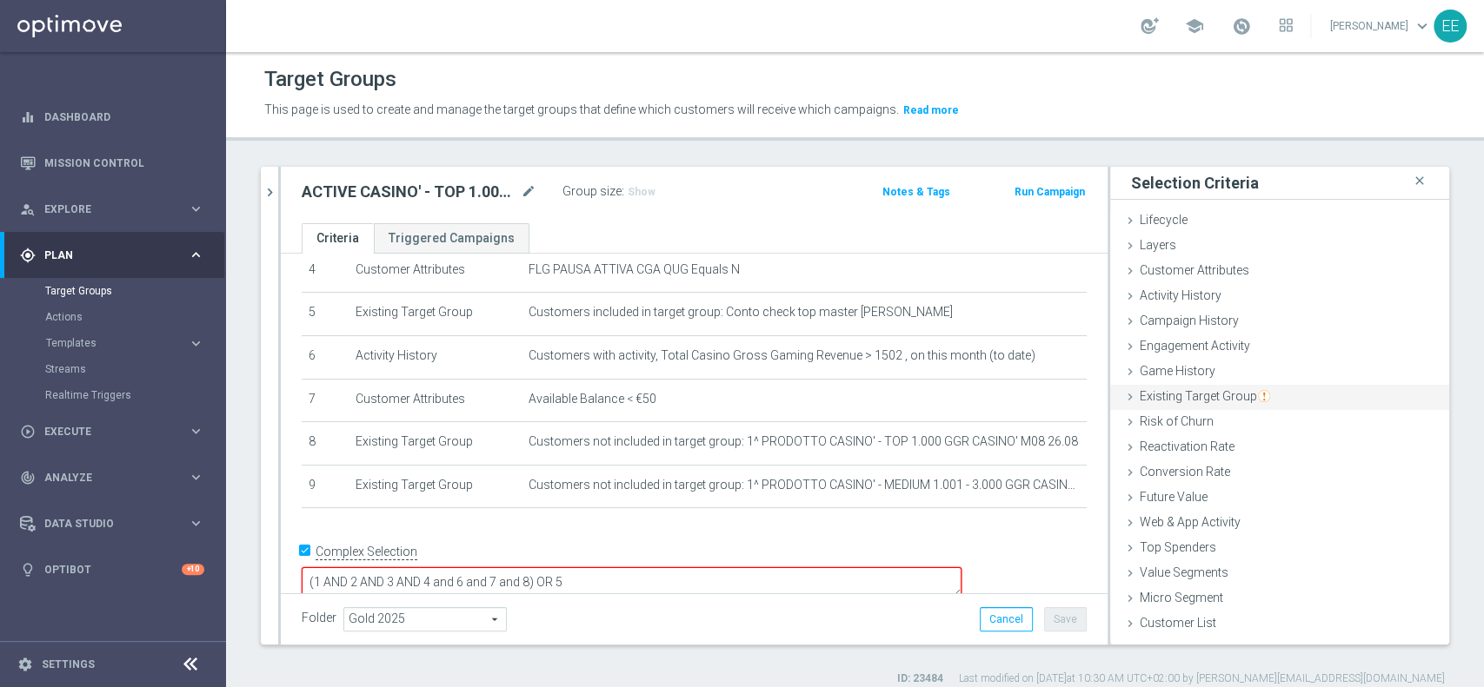
click at [1191, 389] on span "Existing Target Group" at bounding box center [1204, 396] width 130 height 14
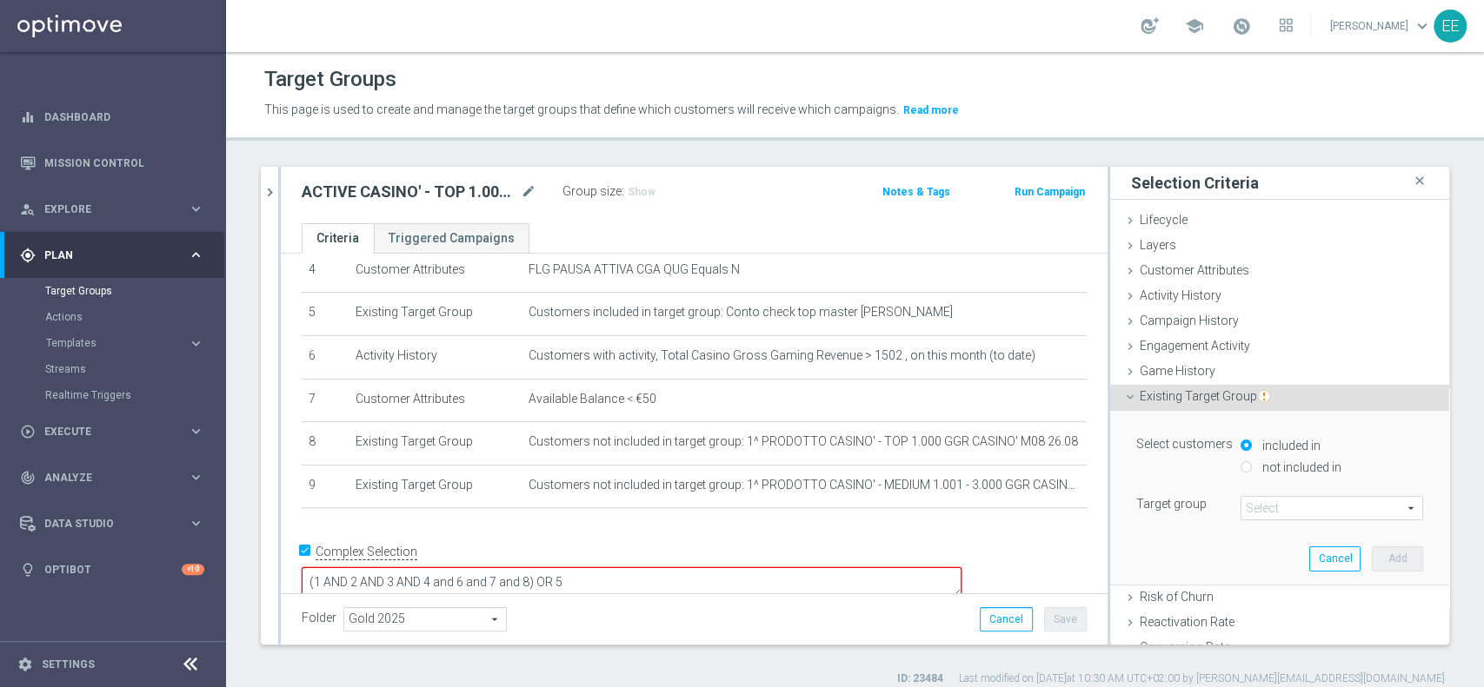
click at [1258, 462] on label "not included in" at bounding box center [1299, 468] width 83 height 16
click at [1240, 462] on input "not included in" at bounding box center [1245, 466] width 11 height 11
radio input "true"
click at [1276, 509] on span at bounding box center [1331, 508] width 181 height 23
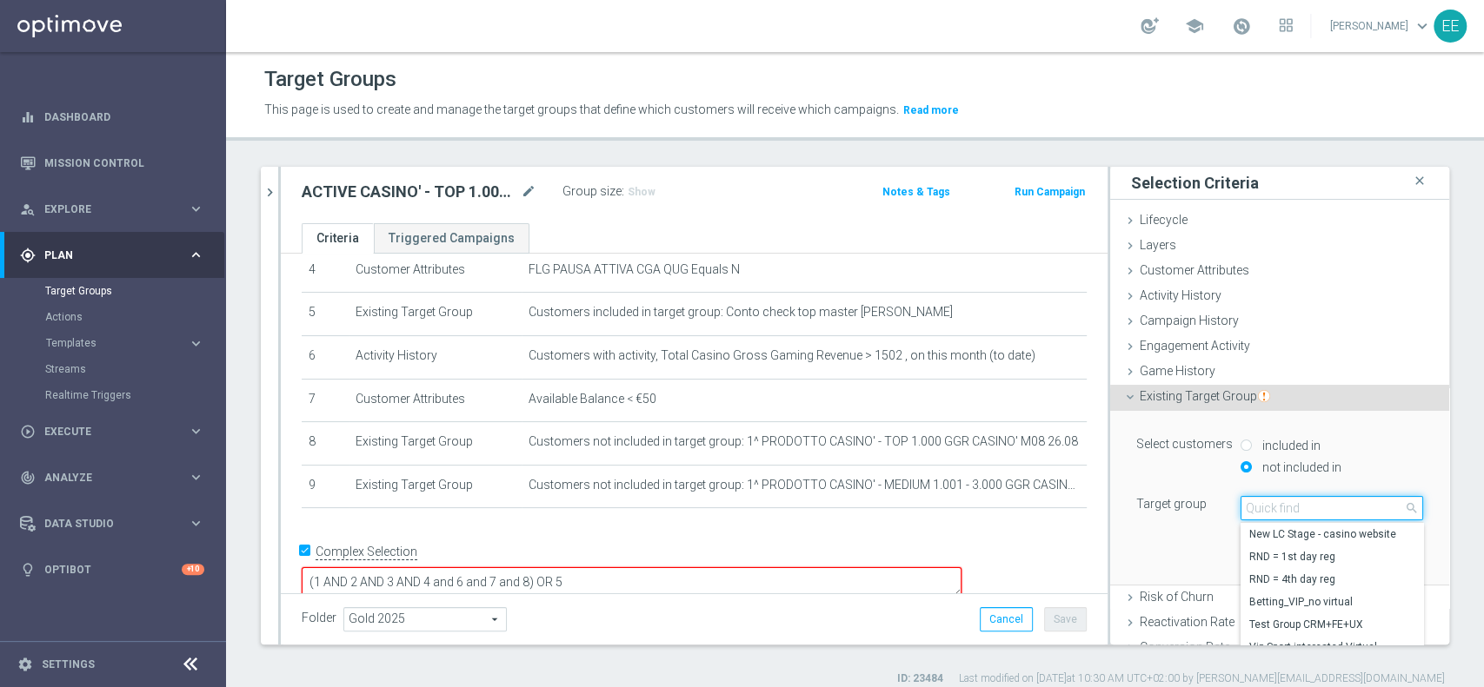
click at [1276, 509] on input "search" at bounding box center [1331, 508] width 183 height 24
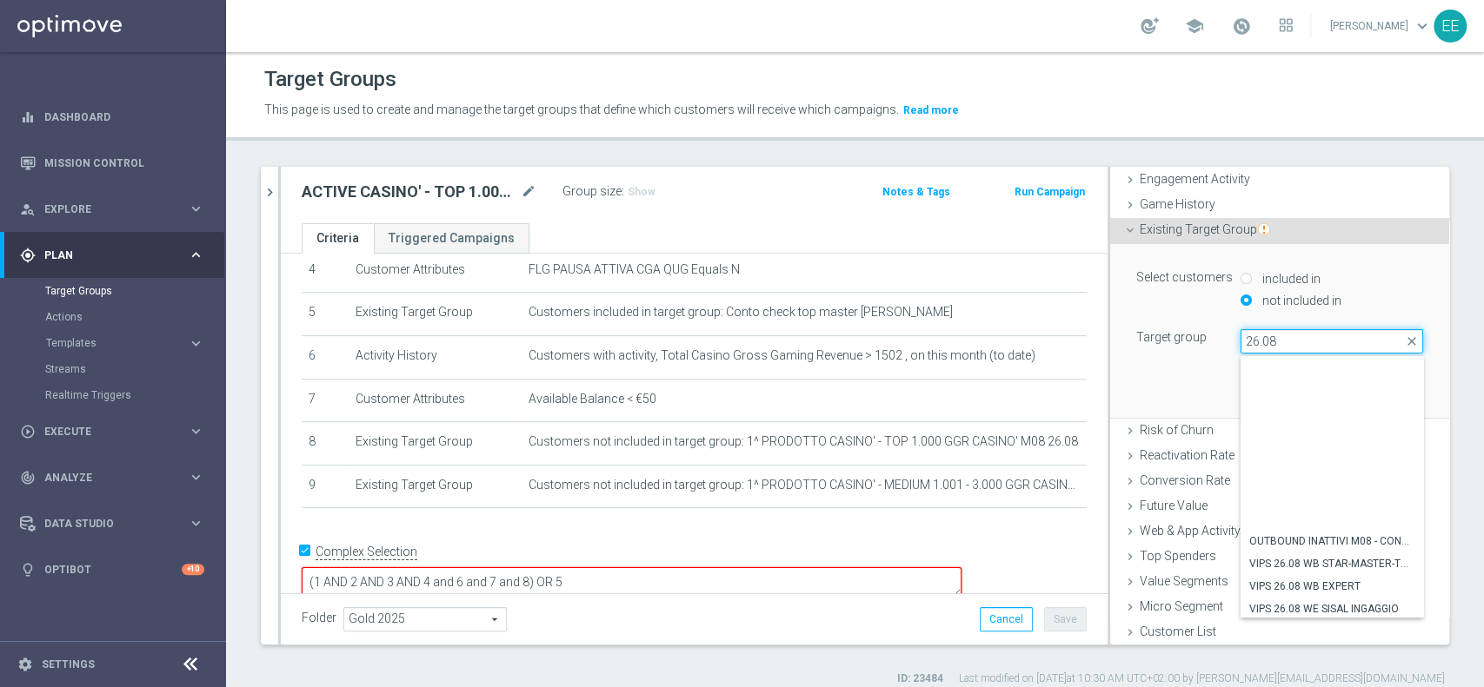
scroll to position [183, 0]
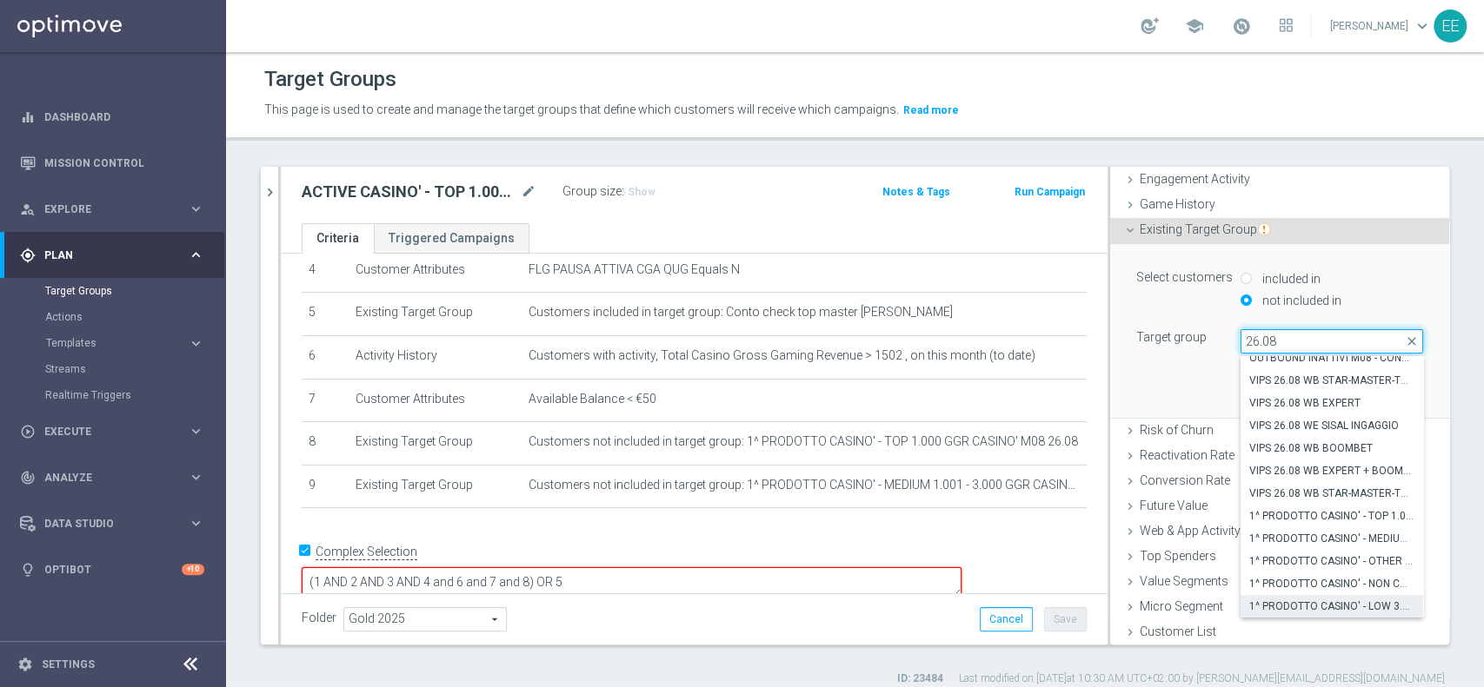
type input "26.08"
click at [1312, 600] on span "1^ PRODOTTO CASINO' - LOW 3.001 - 6.000 GGR CASINO' M08 26.08" at bounding box center [1331, 607] width 165 height 14
type input "1^ PRODOTTO CASINO' - LOW 3.001 - 6.000 GGR CASINO' M08 26.08"
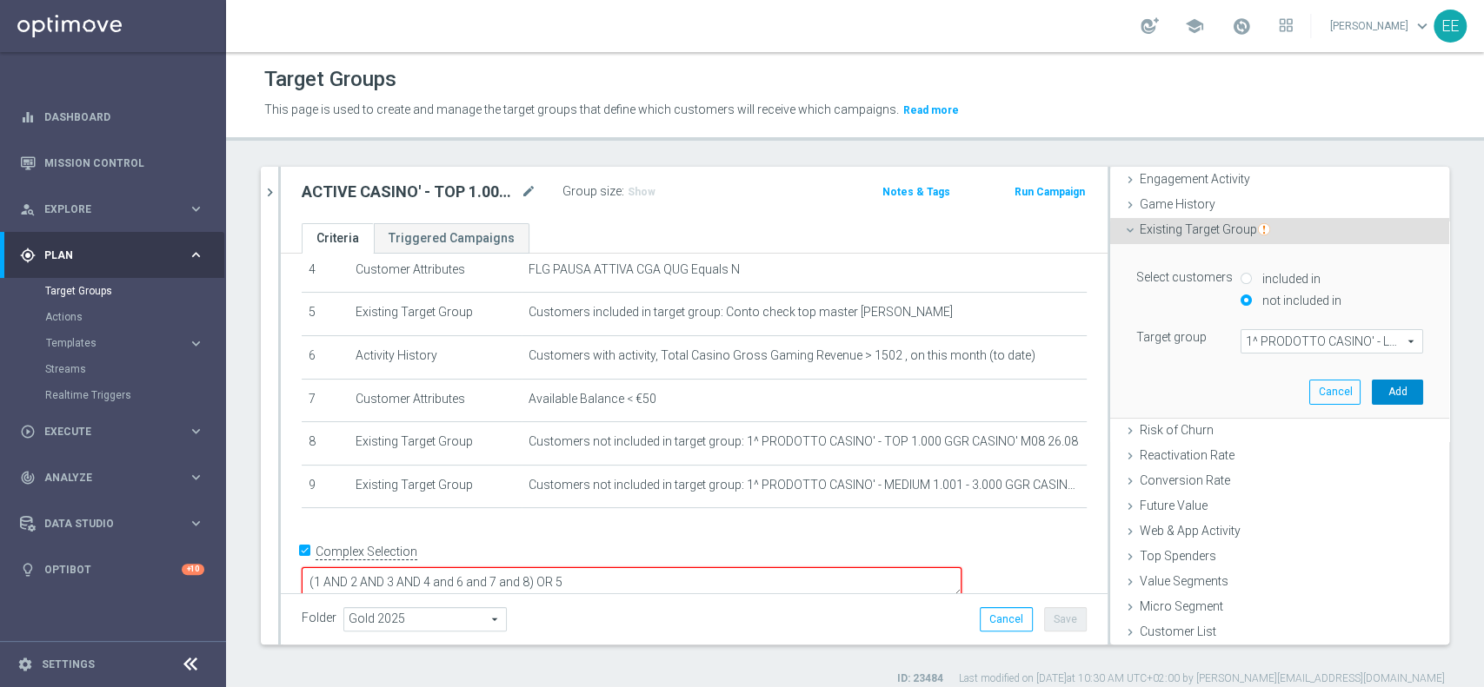
click at [1371, 385] on button "Add" at bounding box center [1396, 392] width 51 height 24
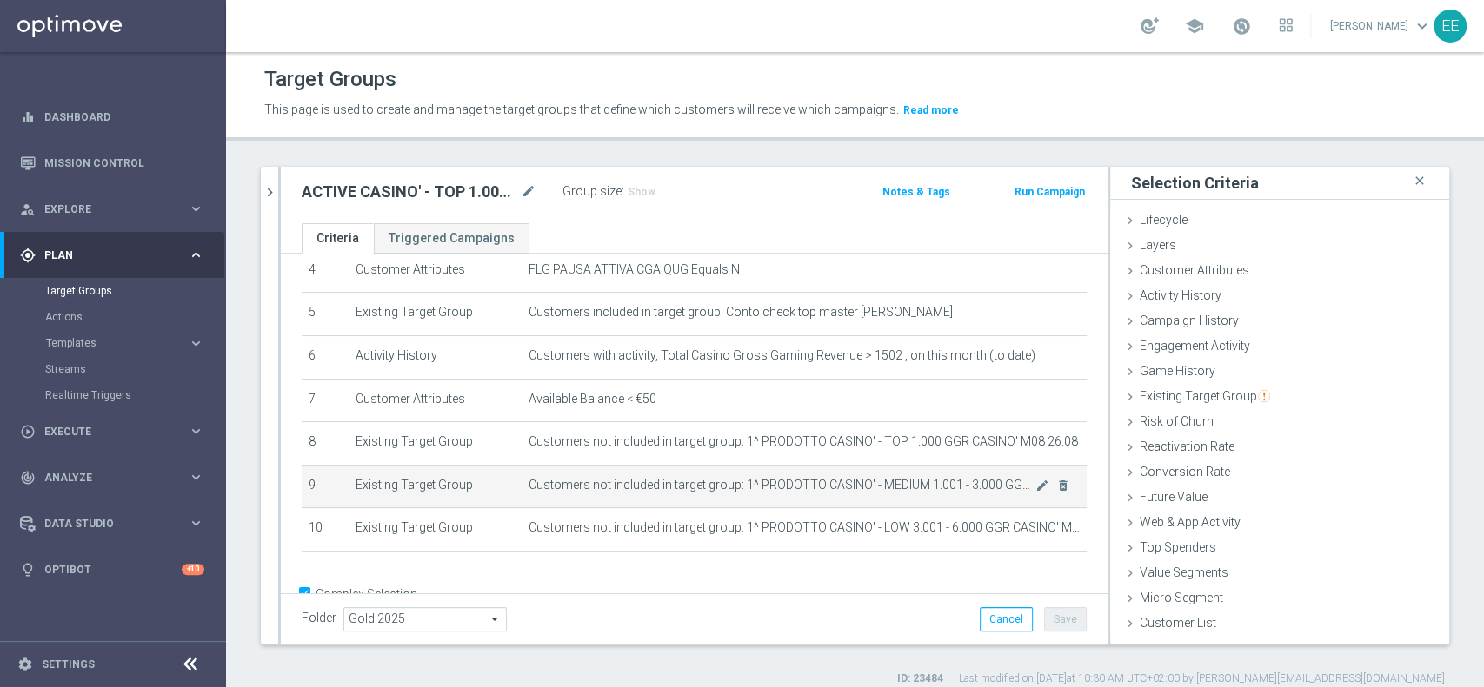
scroll to position [239, 0]
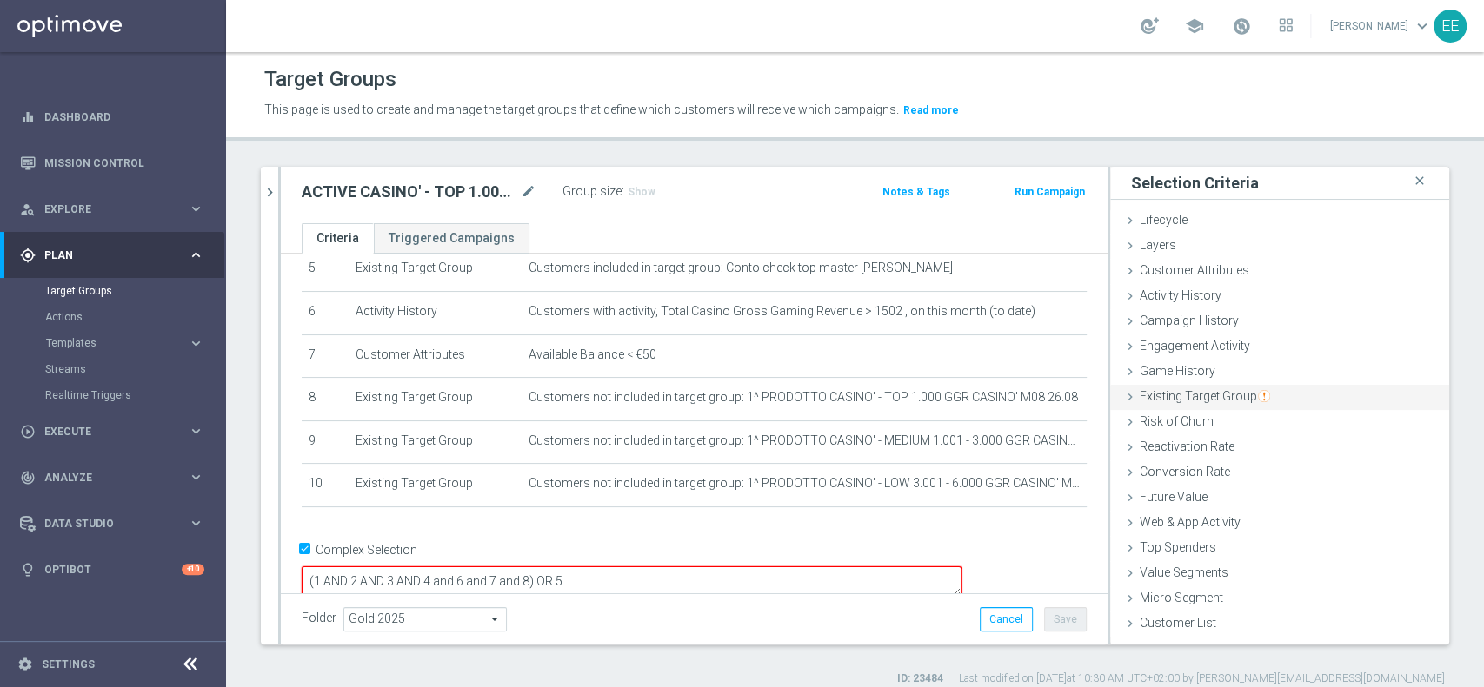
click at [1173, 395] on span "Existing Target Group" at bounding box center [1204, 396] width 130 height 14
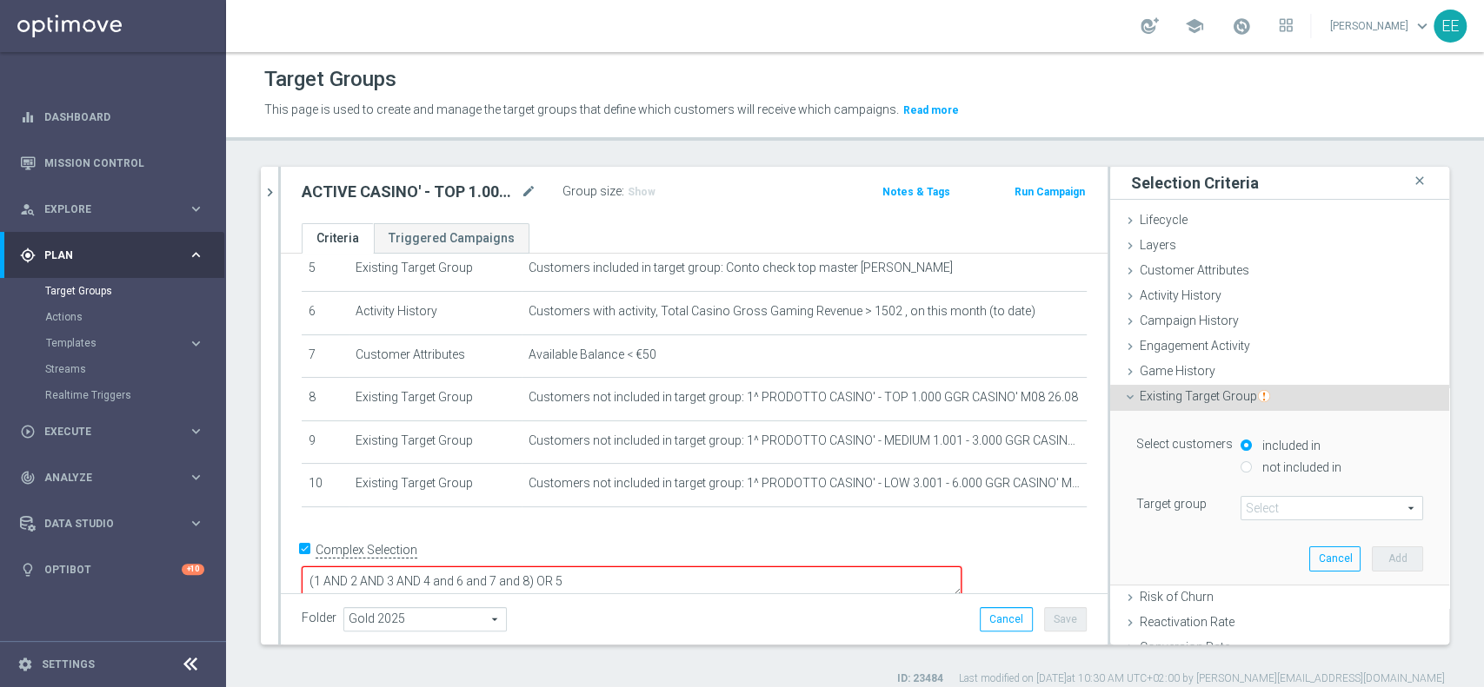
click at [1274, 468] on label "not included in" at bounding box center [1299, 468] width 83 height 16
click at [1251, 468] on input "not included in" at bounding box center [1245, 466] width 11 height 11
radio input "true"
click at [1296, 502] on span at bounding box center [1331, 508] width 181 height 23
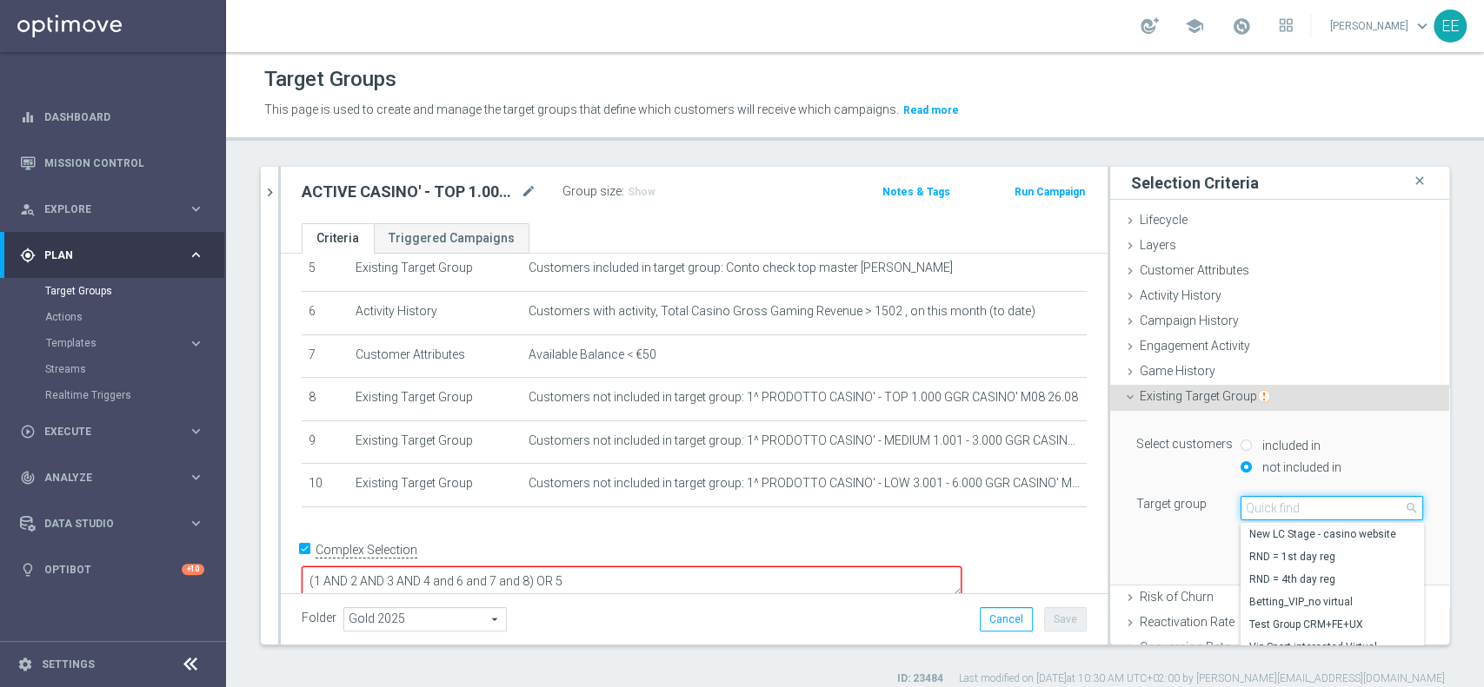
click at [1296, 502] on input "search" at bounding box center [1331, 508] width 183 height 24
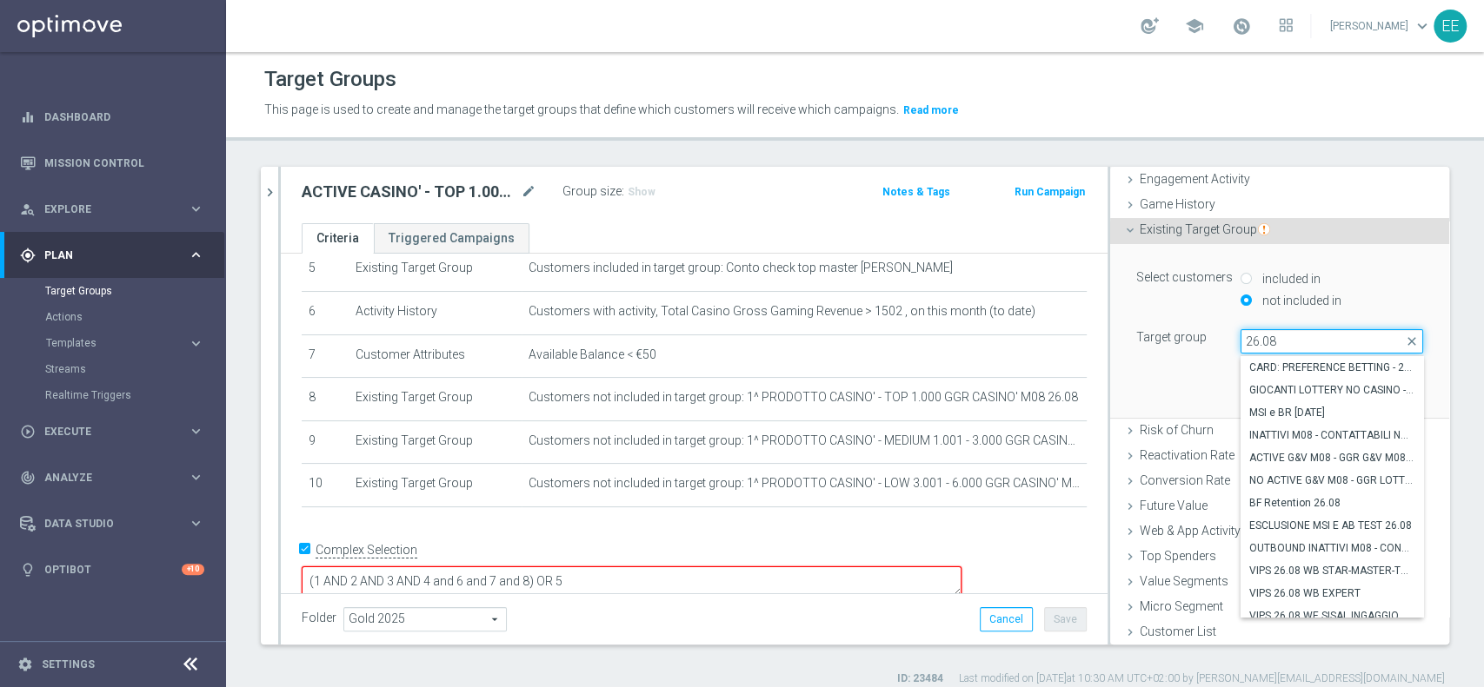
scroll to position [183, 0]
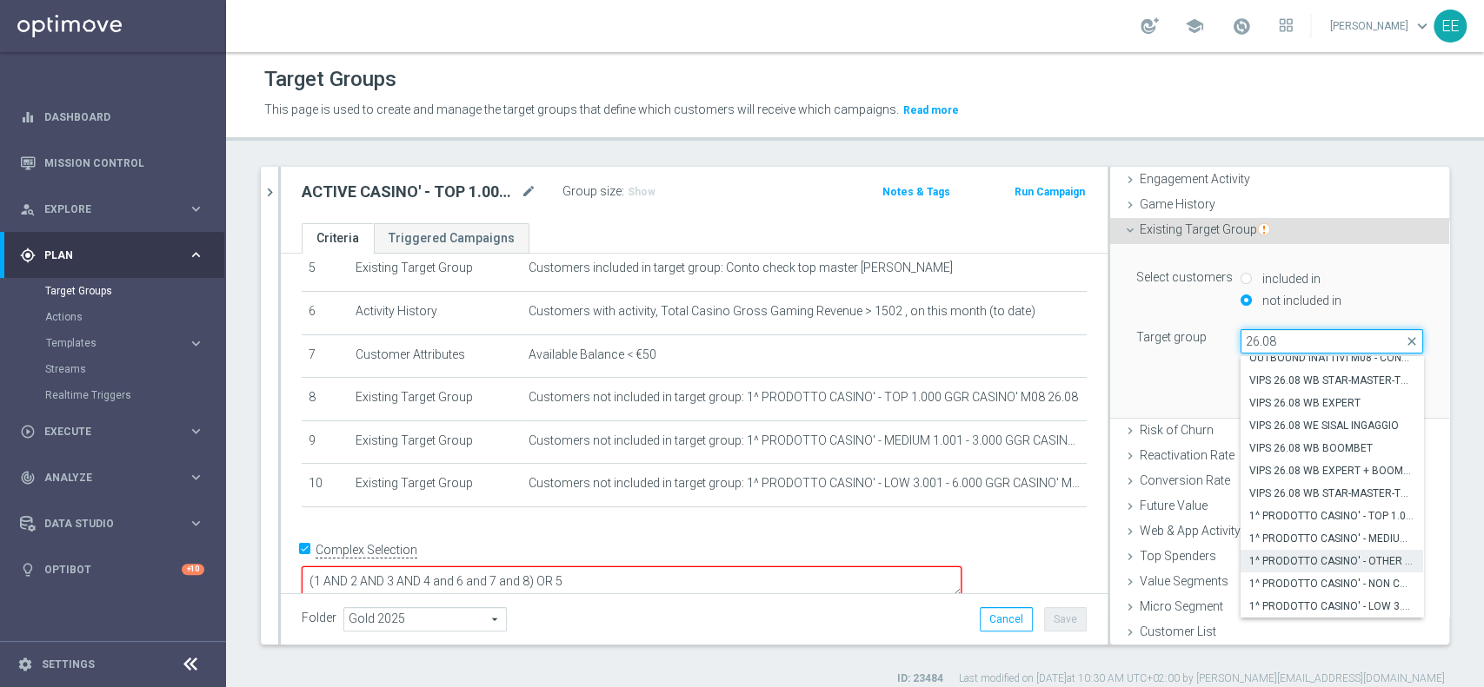
type input "26.08"
click at [1304, 567] on span "1^ PRODOTTO CASINO' - OTHER GGR>10 CASINO' M08 26.08" at bounding box center [1331, 561] width 165 height 14
type input "1^ PRODOTTO CASINO' - OTHER GGR>10 CASINO' M08 26.08"
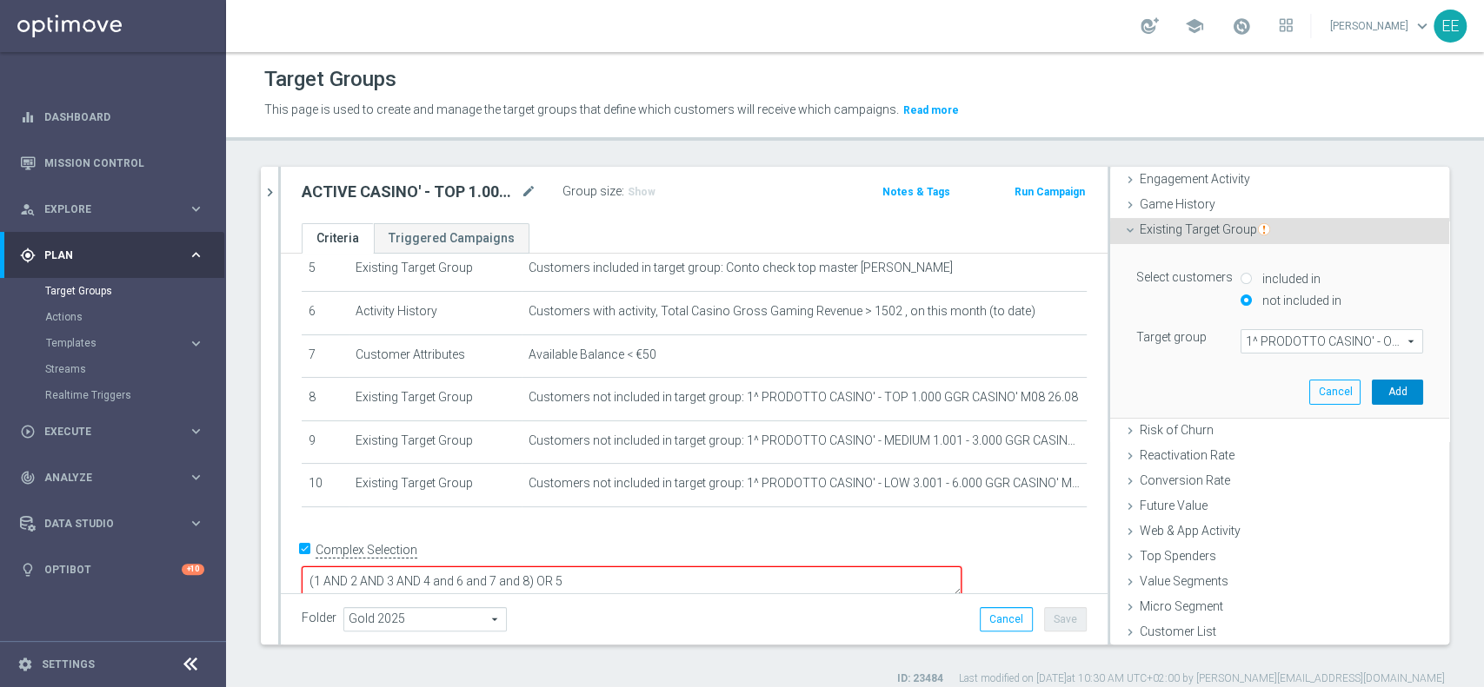
click at [1374, 392] on button "Add" at bounding box center [1396, 392] width 51 height 24
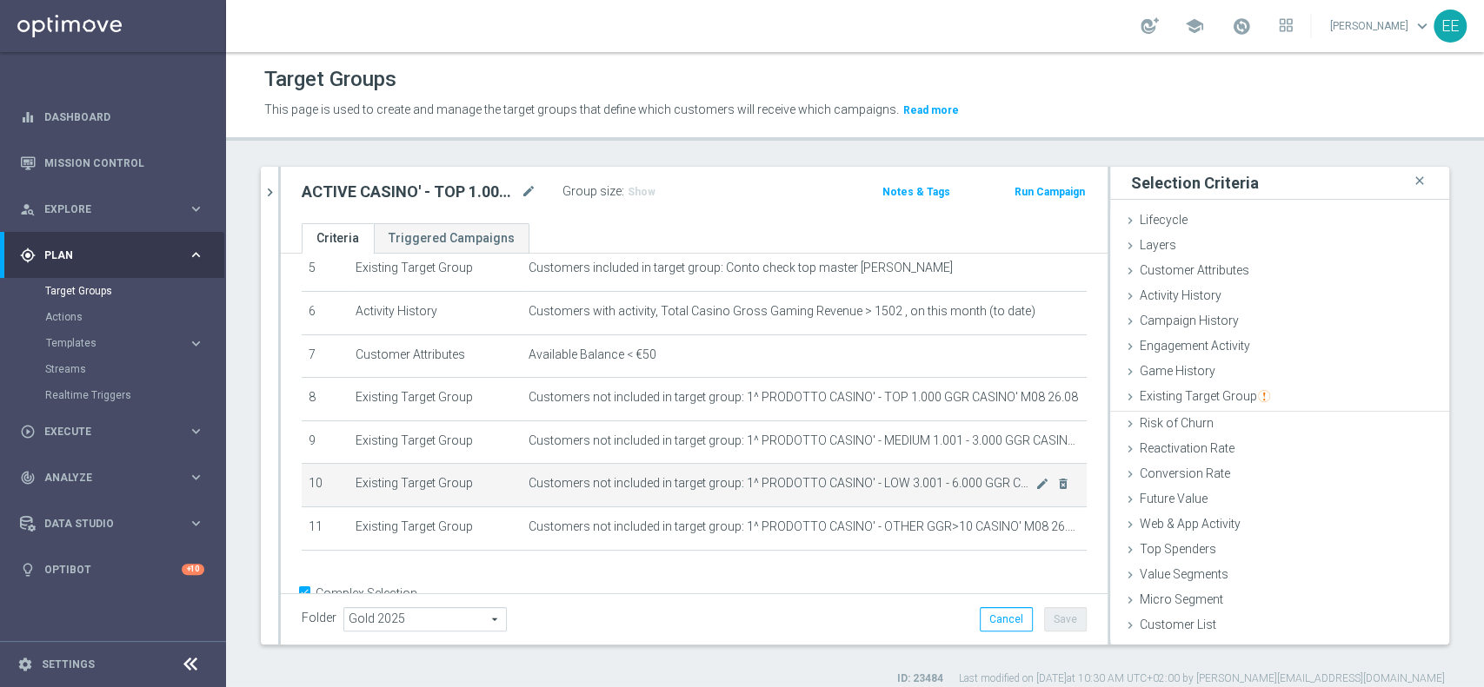
scroll to position [0, 0]
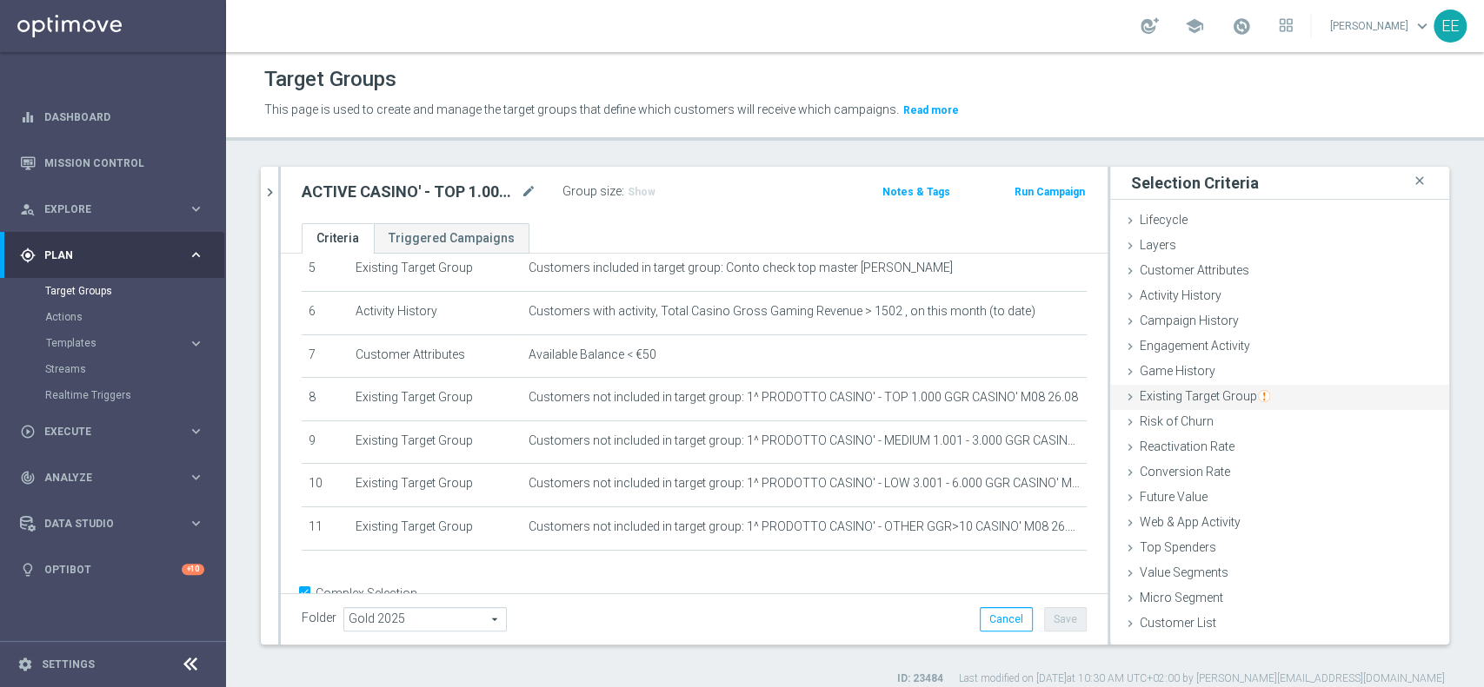
click at [1196, 396] on span "Existing Target Group" at bounding box center [1204, 396] width 130 height 14
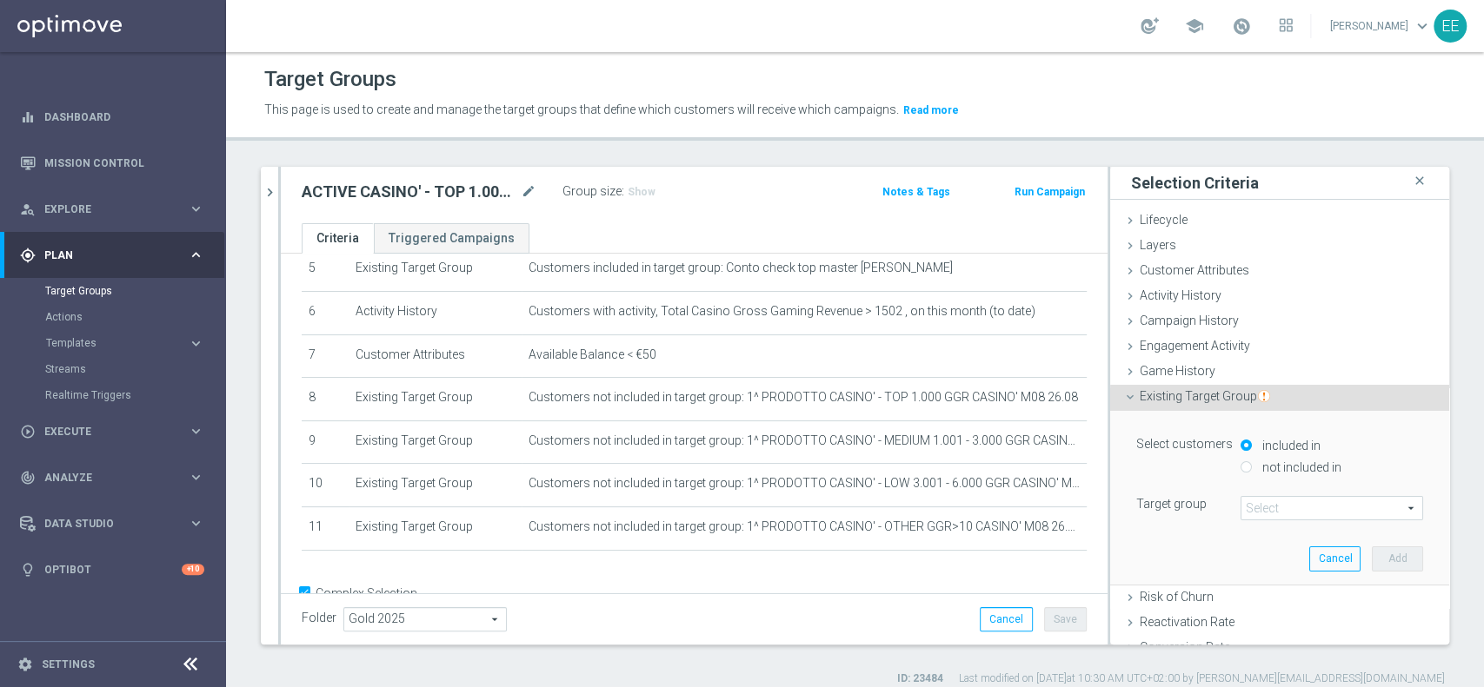
scroll to position [167, 0]
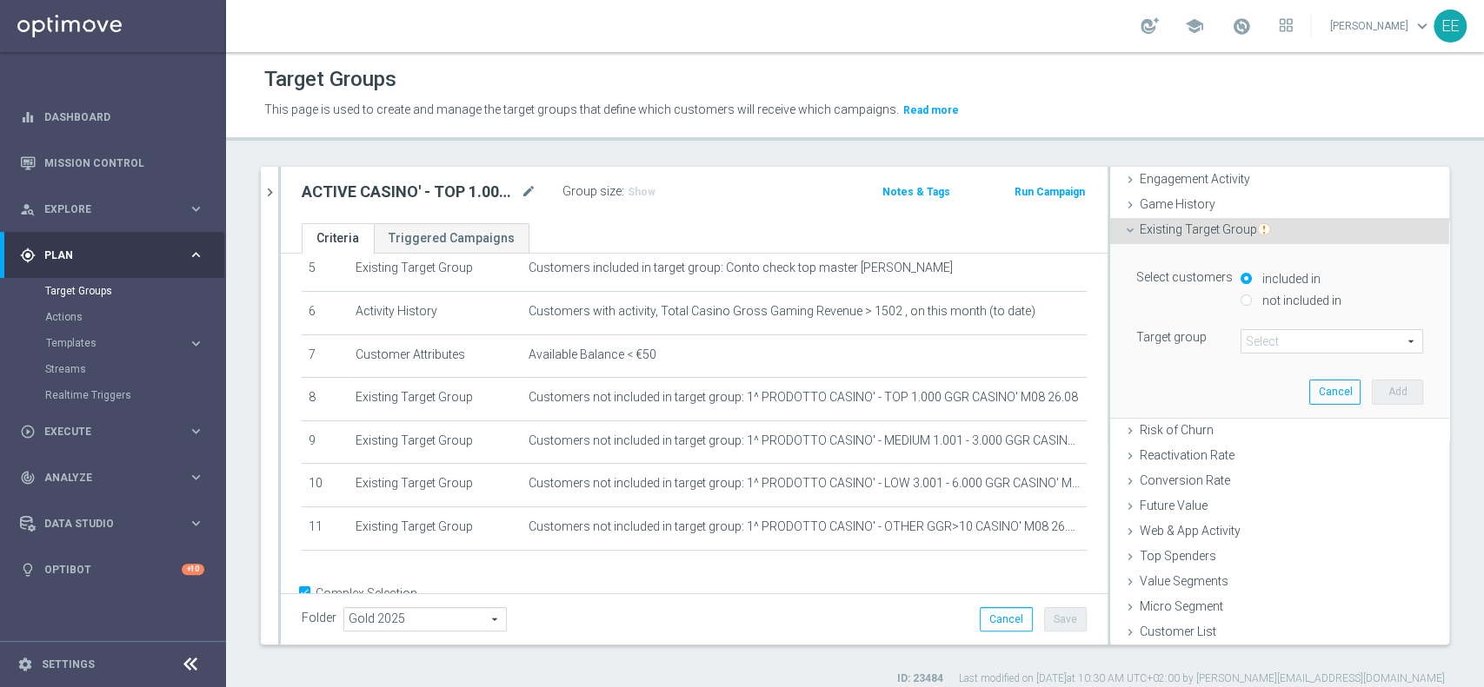
click at [1287, 302] on label "not included in" at bounding box center [1299, 301] width 83 height 16
click at [1251, 302] on input "not included in" at bounding box center [1245, 300] width 11 height 11
radio input "true"
click at [1276, 335] on span at bounding box center [1331, 341] width 181 height 23
click at [0, 0] on input "search" at bounding box center [0, 0] width 0 height 0
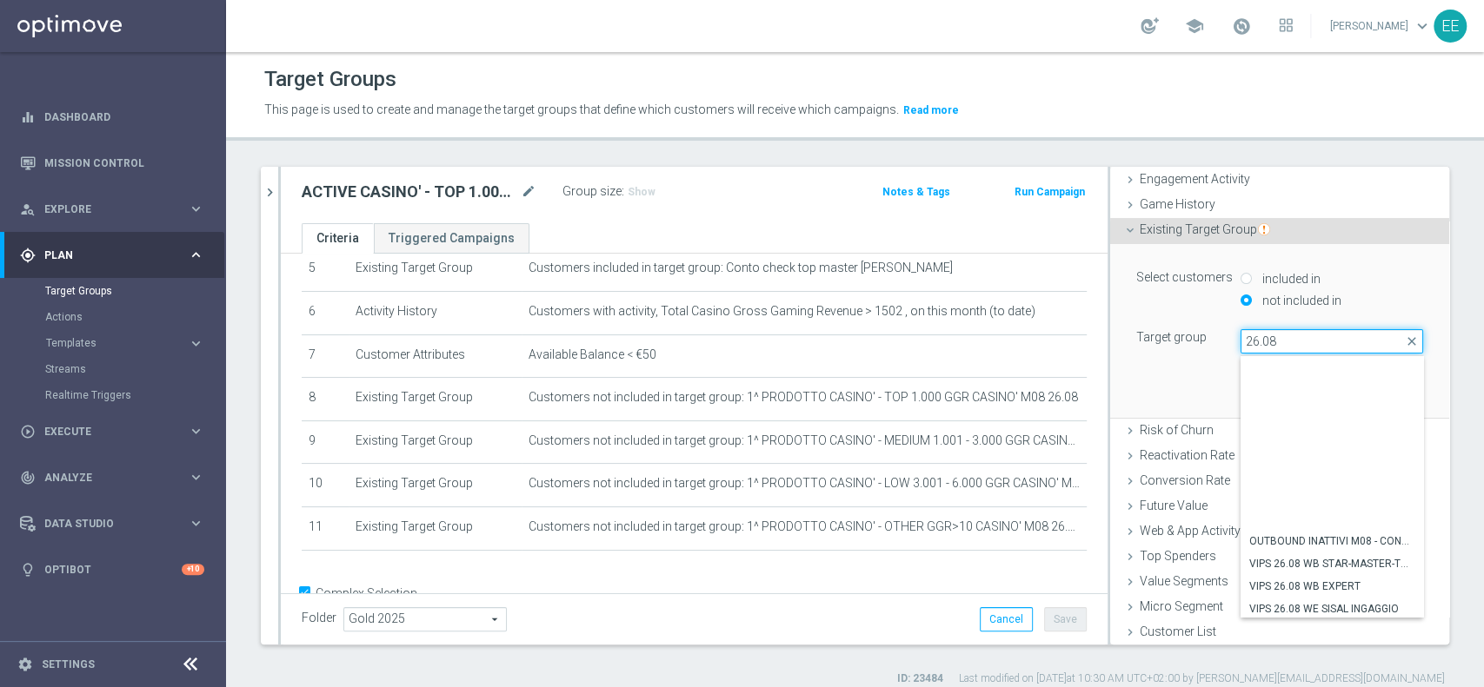
scroll to position [183, 0]
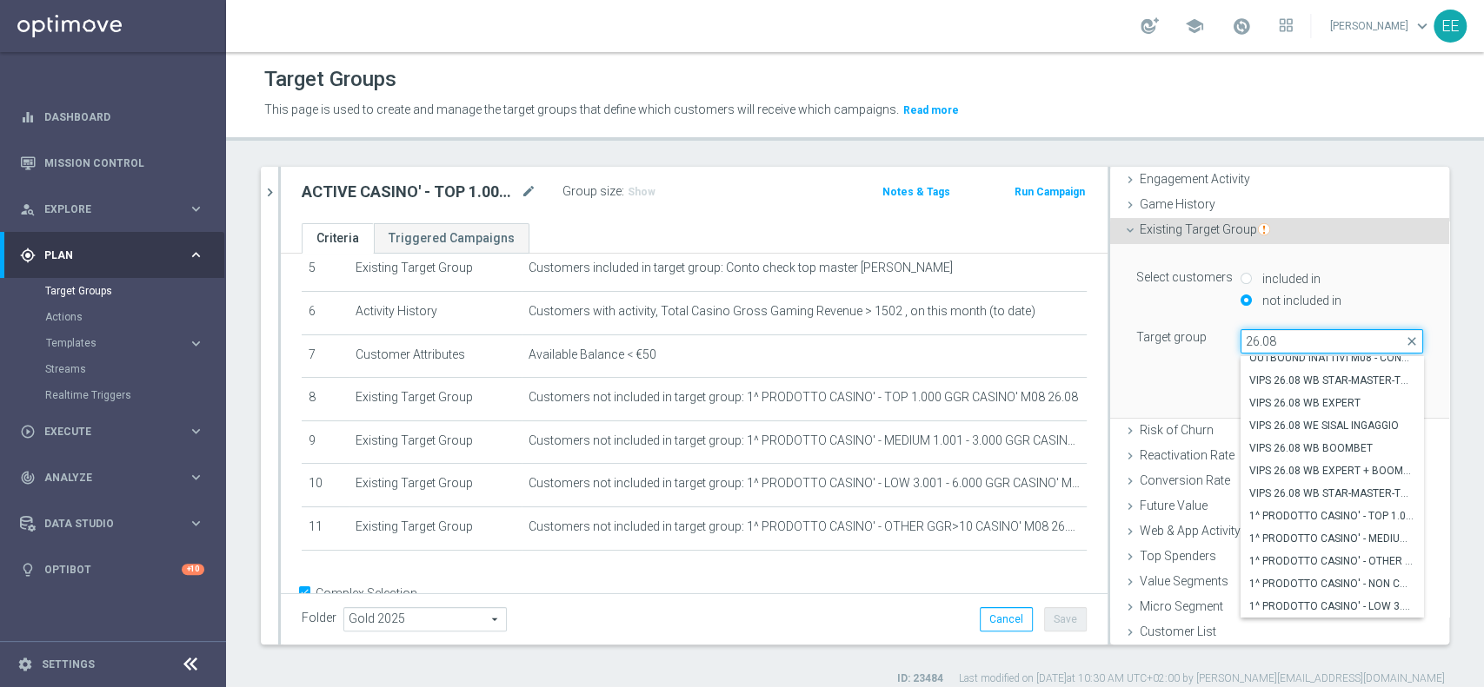
type input "26.08"
click at [1145, 365] on div "Select customers included in not included in Target group Select arrow_drop_dow…" at bounding box center [1279, 330] width 313 height 173
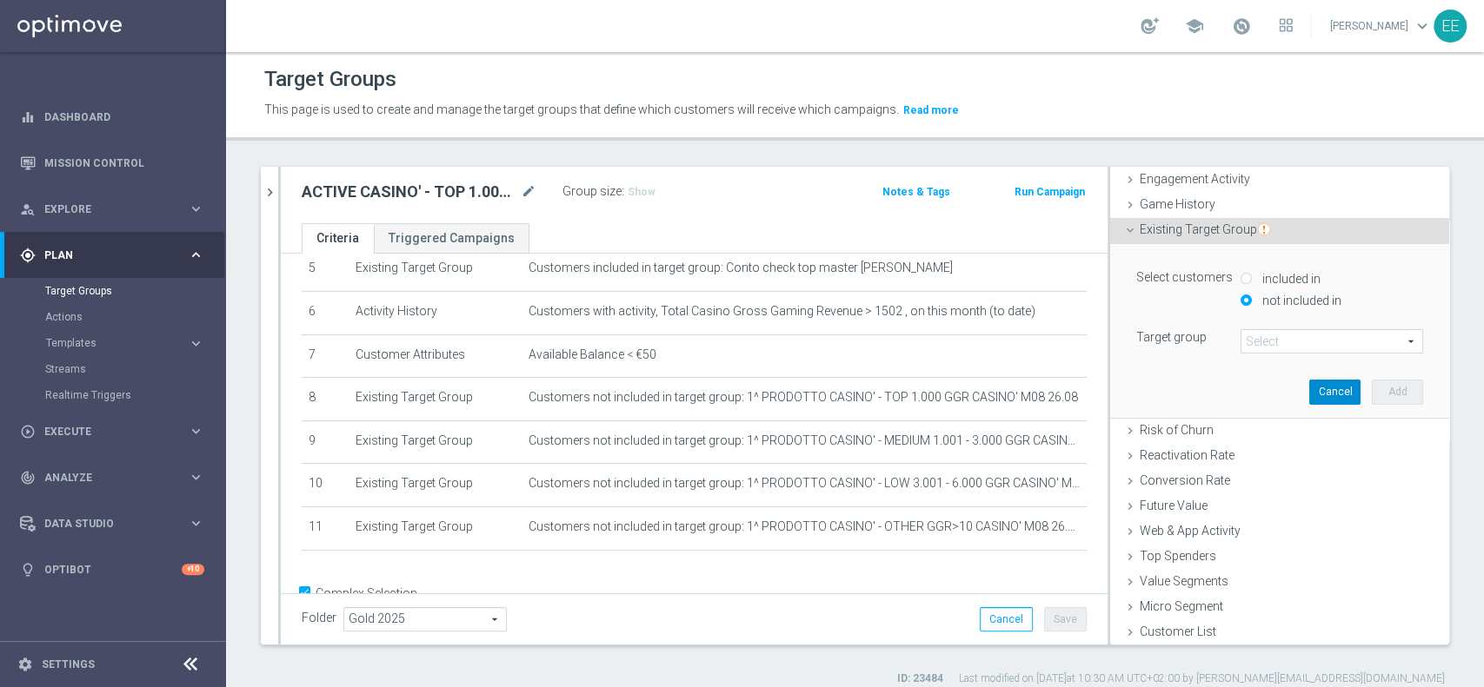
click at [1309, 380] on button "Cancel" at bounding box center [1334, 392] width 51 height 24
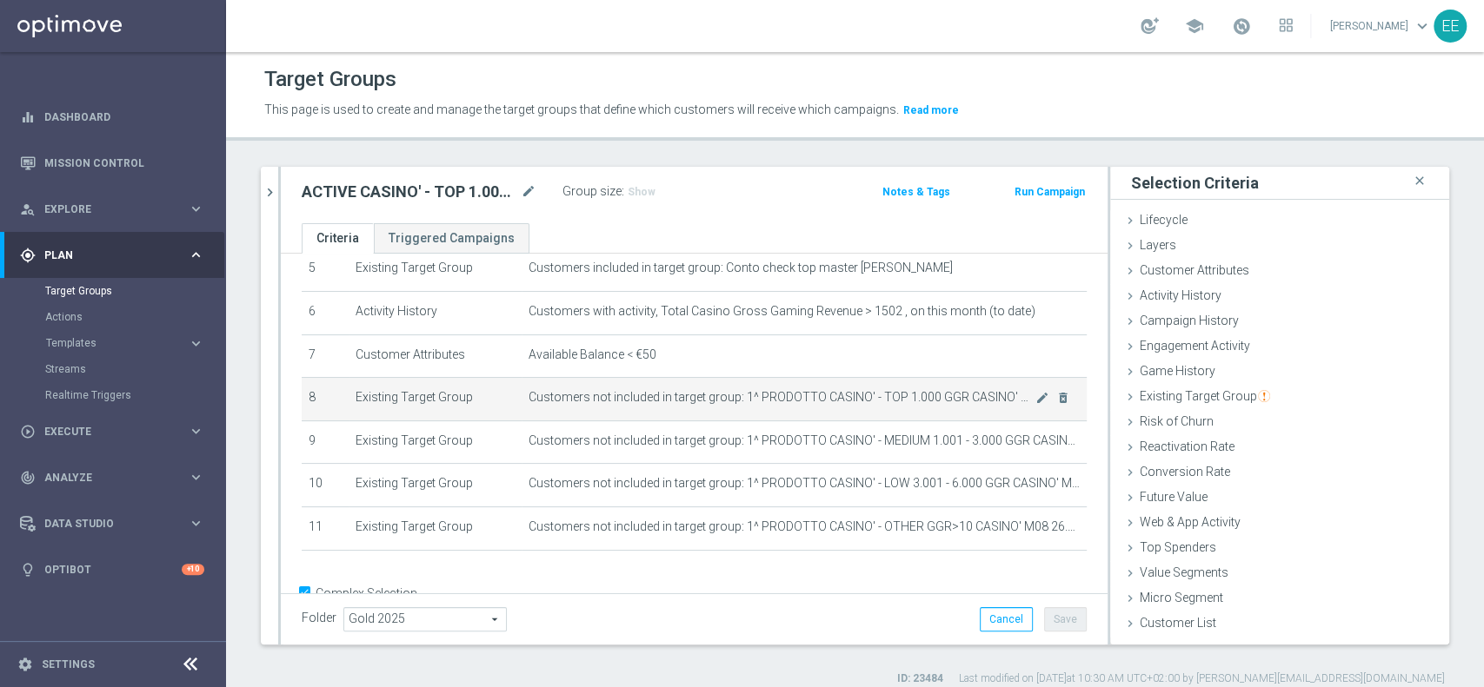
scroll to position [282, 0]
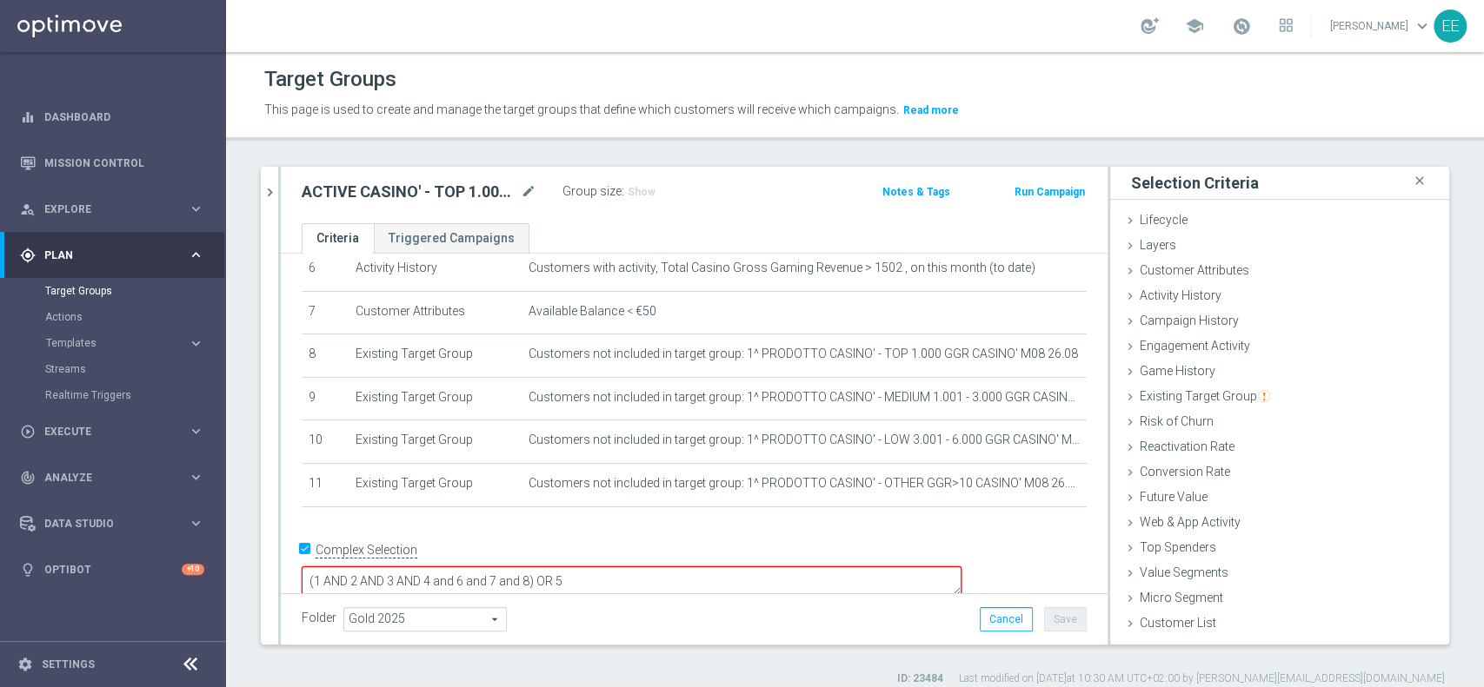
click at [651, 567] on textarea "(1 AND 2 AND 3 AND 4 and 6 and 7 and 8) OR 5" at bounding box center [632, 582] width 660 height 30
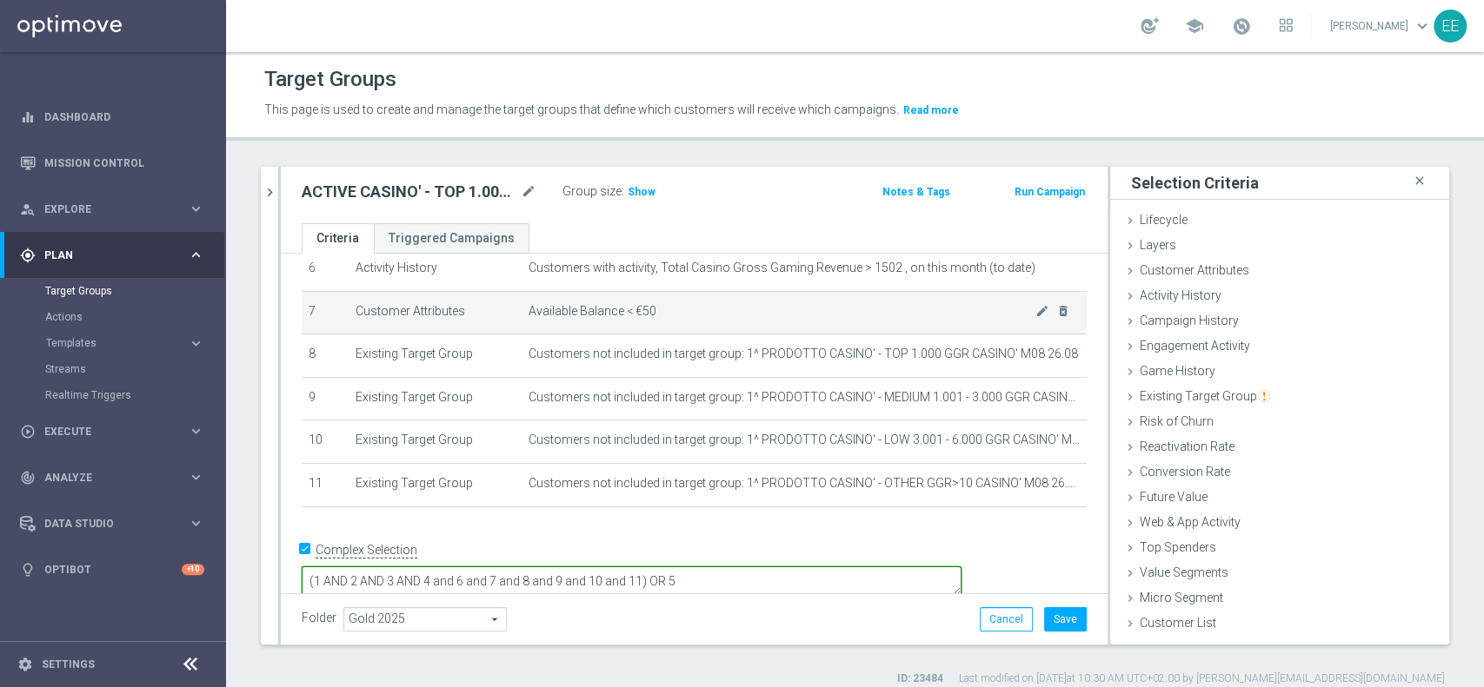
scroll to position [216, 0]
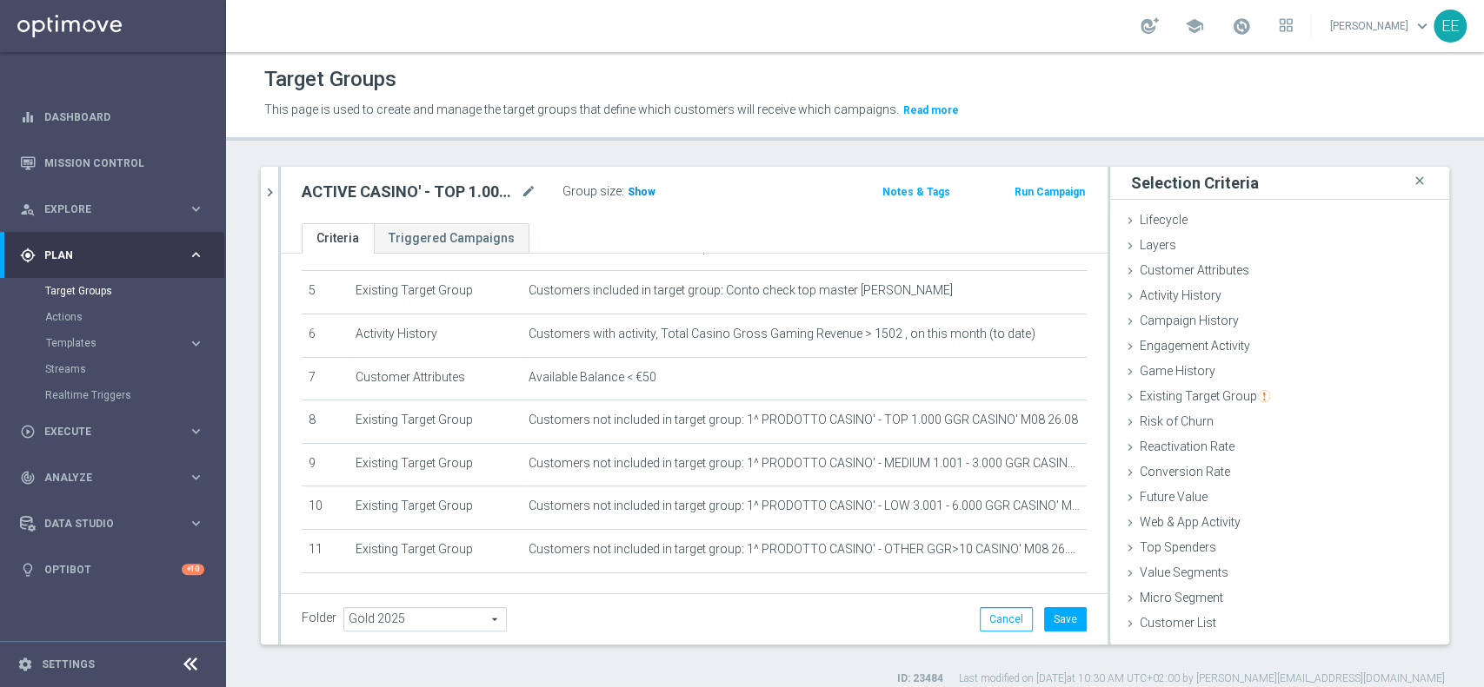
type textarea "(1 AND 2 AND 3 AND 4 and 6 and 7 and 8 and 9 and 10 and 11) OR 5"
click at [646, 191] on span "Show" at bounding box center [641, 192] width 28 height 12
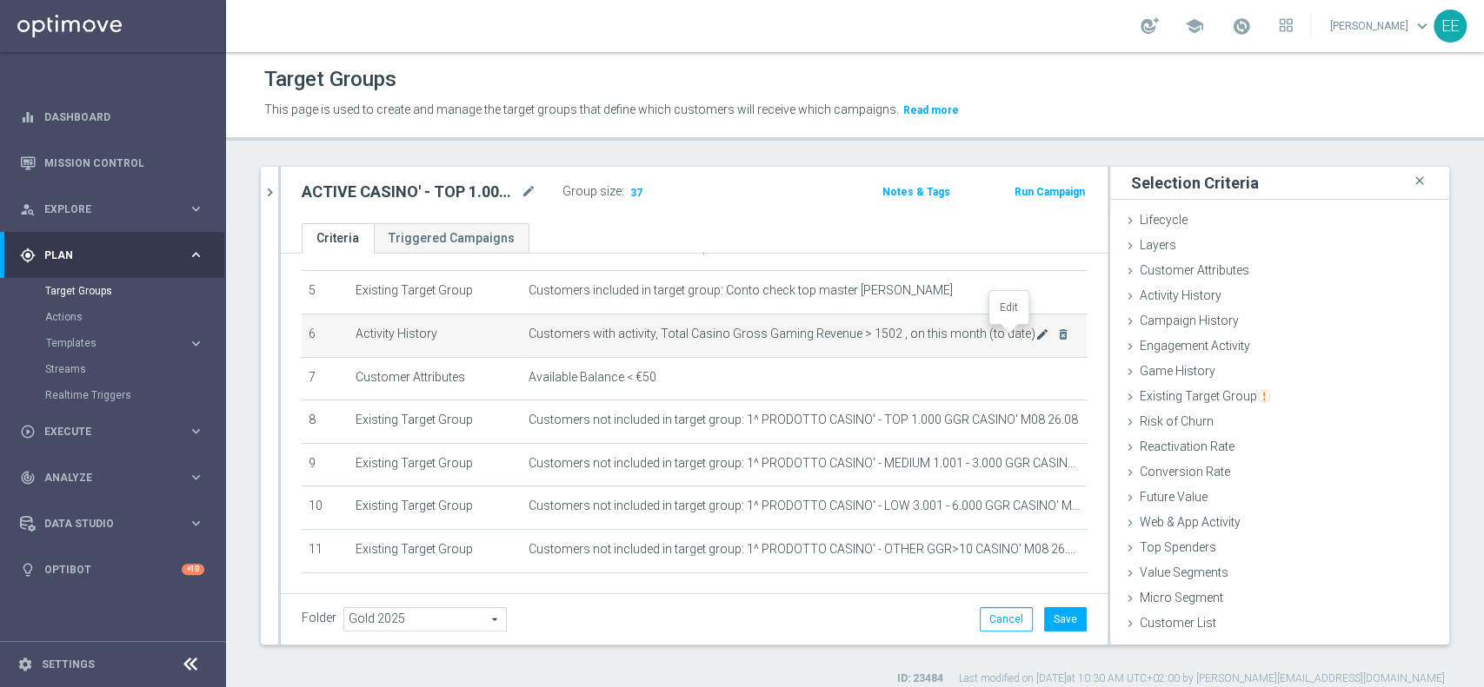
click at [1035, 337] on icon "mode_edit" at bounding box center [1042, 335] width 14 height 14
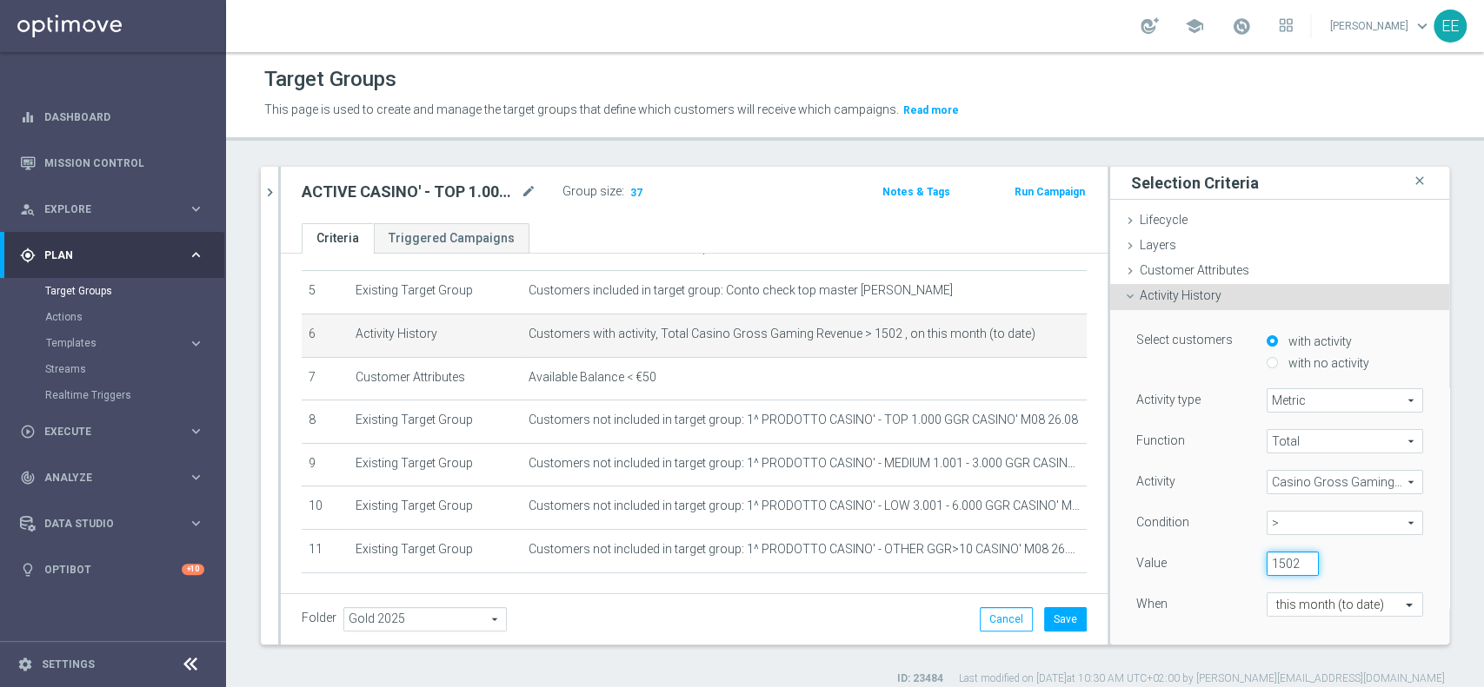
click at [1266, 567] on input "1502" at bounding box center [1292, 564] width 52 height 24
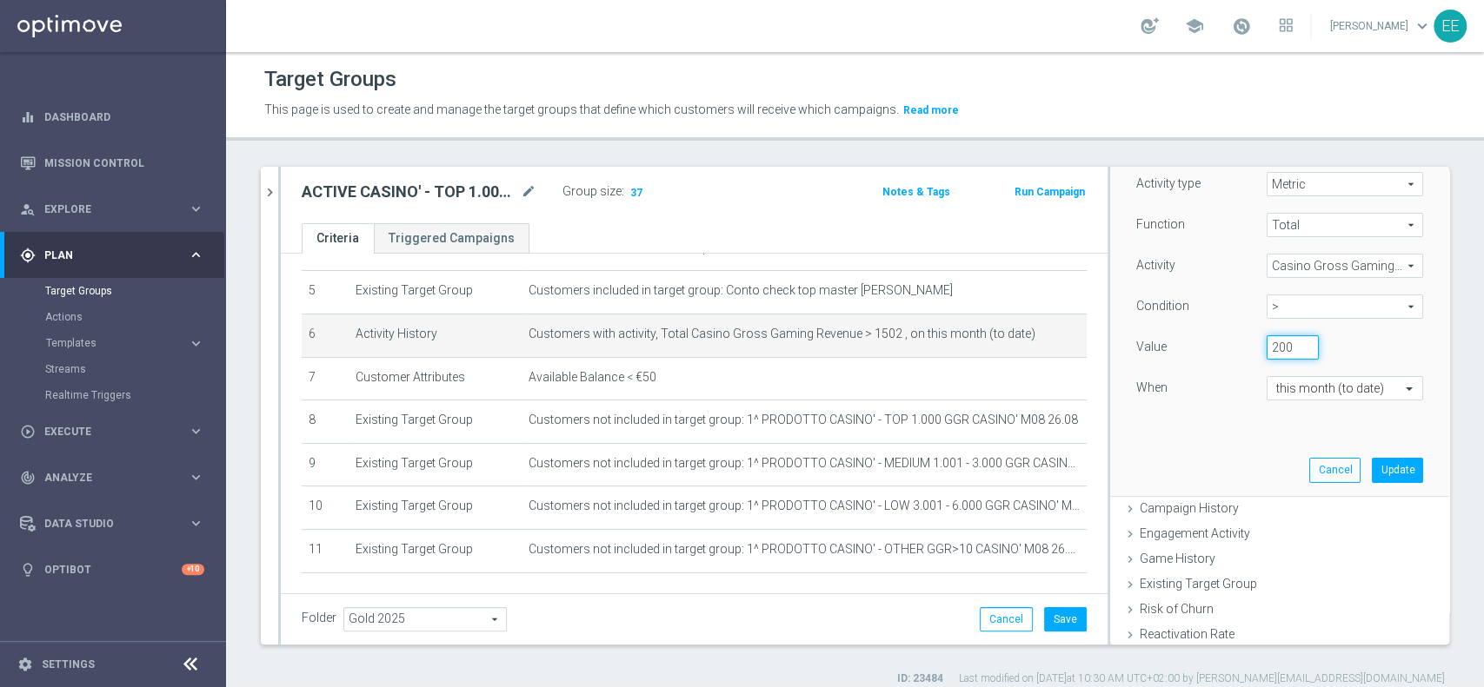
scroll to position [238, 0]
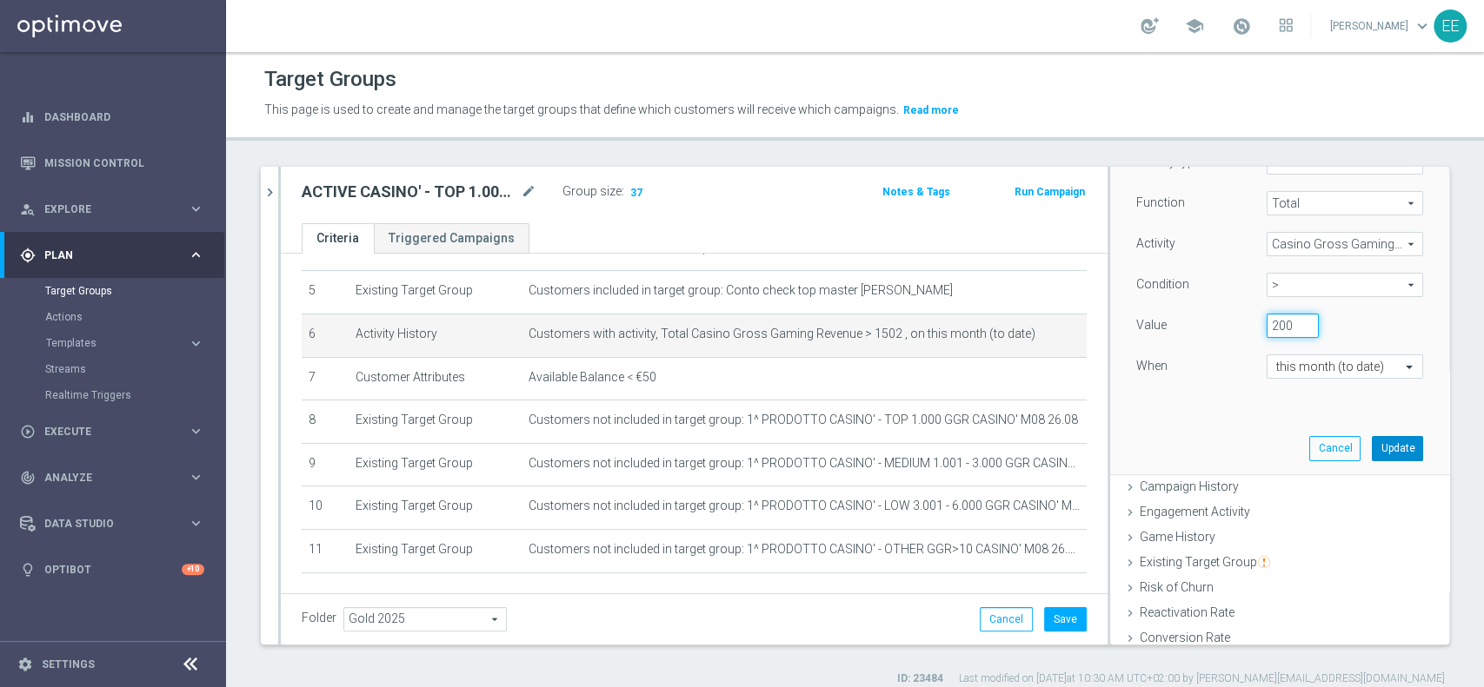
type input "200"
click at [1371, 447] on button "Update" at bounding box center [1396, 448] width 51 height 24
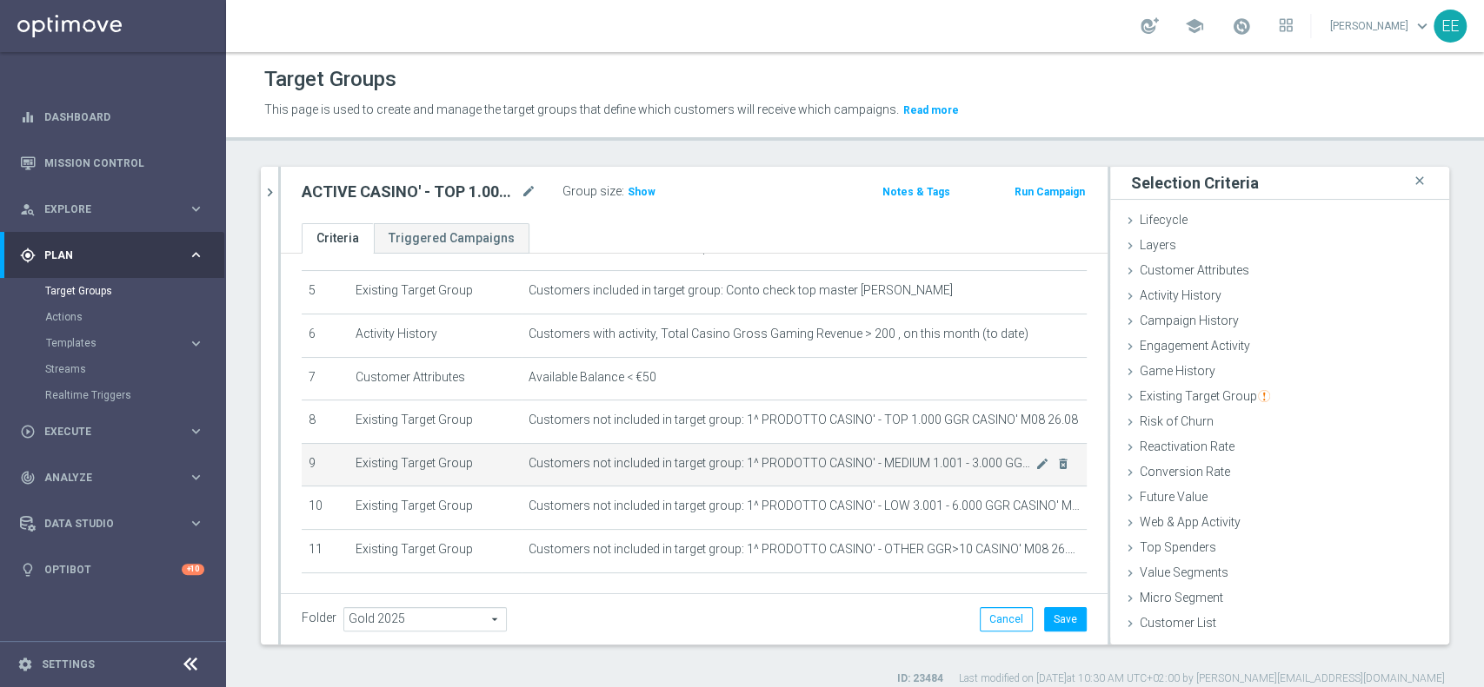
scroll to position [281, 0]
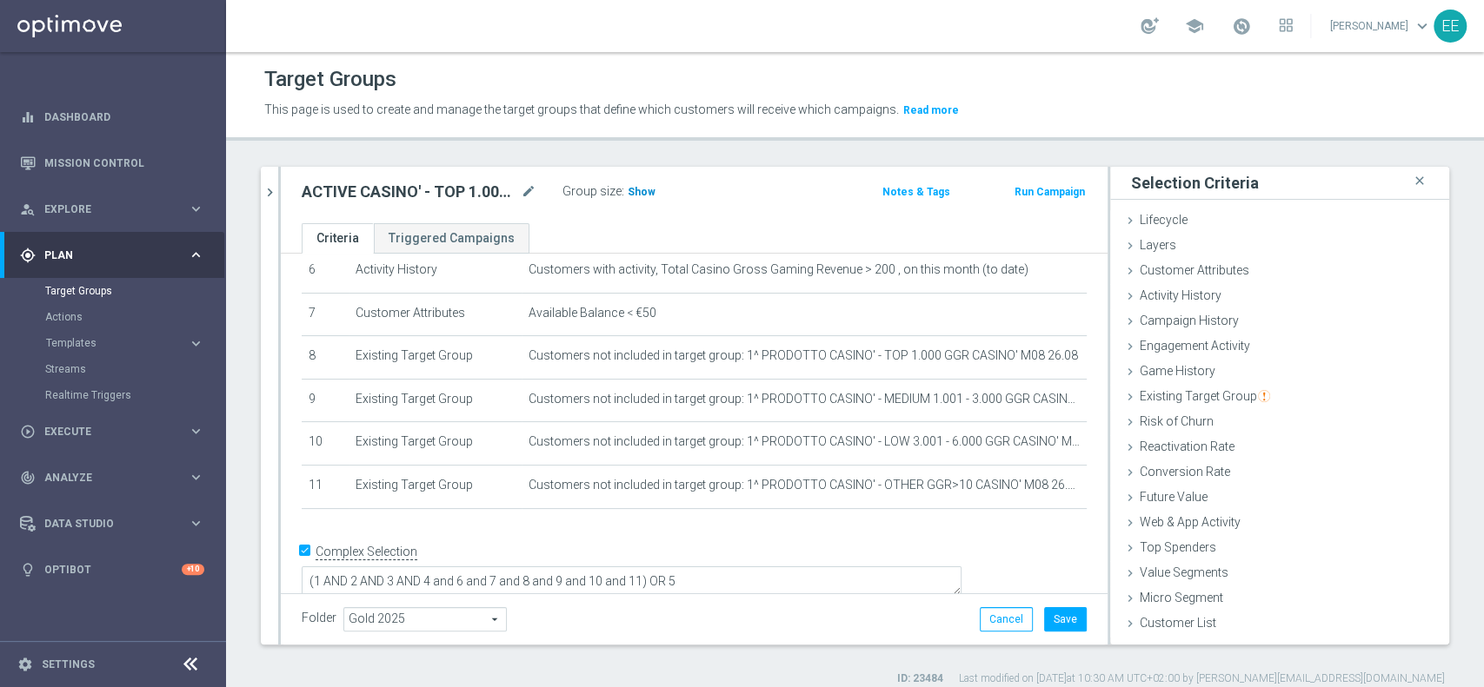
click at [641, 196] on span "Show" at bounding box center [641, 192] width 28 height 12
click at [1035, 272] on icon "mode_edit" at bounding box center [1042, 270] width 14 height 14
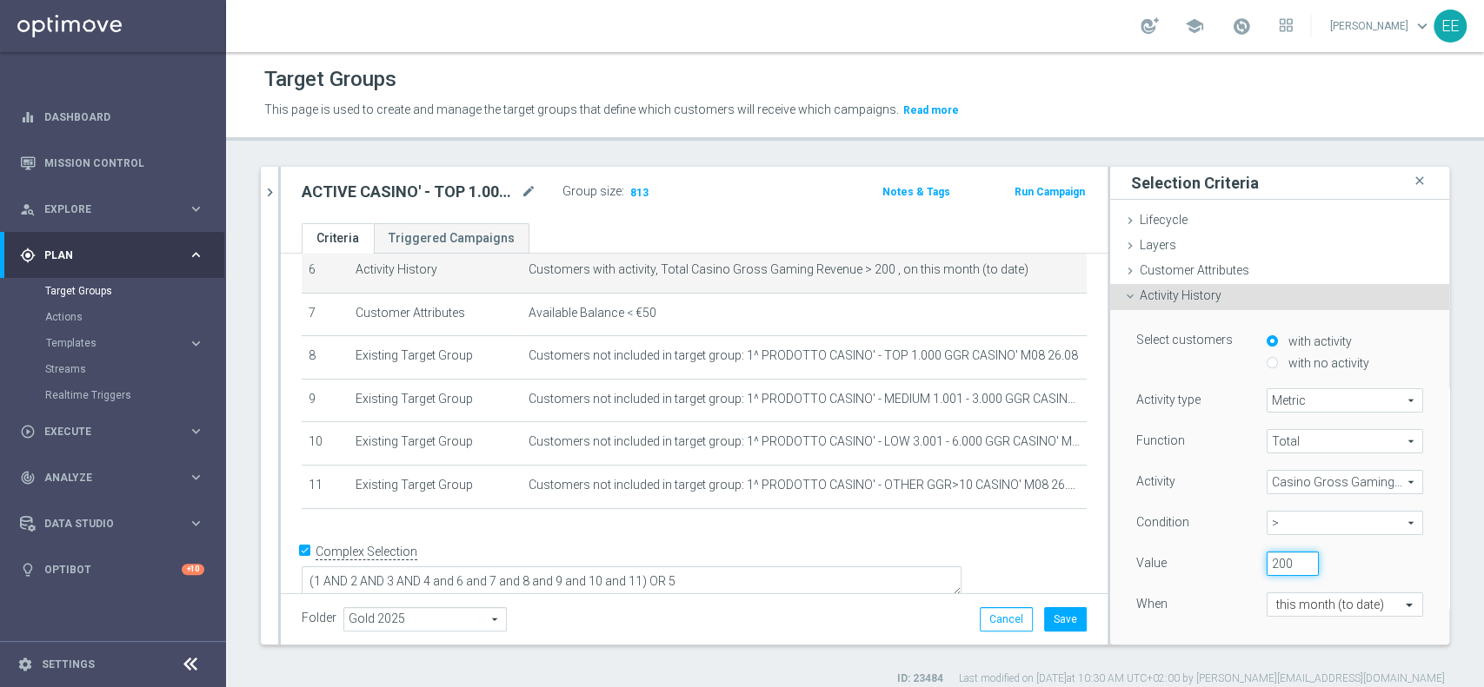
click at [1266, 566] on input "200" at bounding box center [1292, 564] width 52 height 24
type input "100"
click at [1344, 555] on div "100" at bounding box center [1331, 564] width 156 height 24
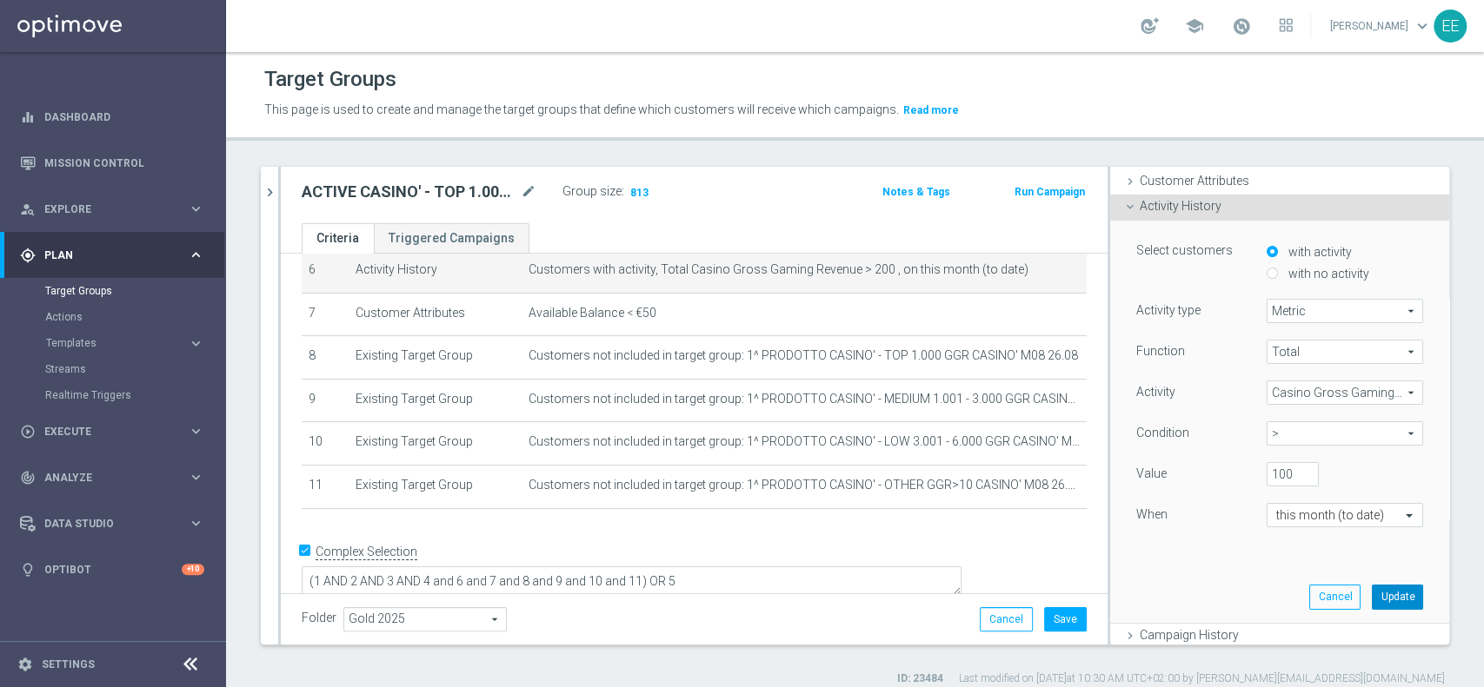
scroll to position [90, 0]
click at [1375, 600] on button "Update" at bounding box center [1396, 596] width 51 height 24
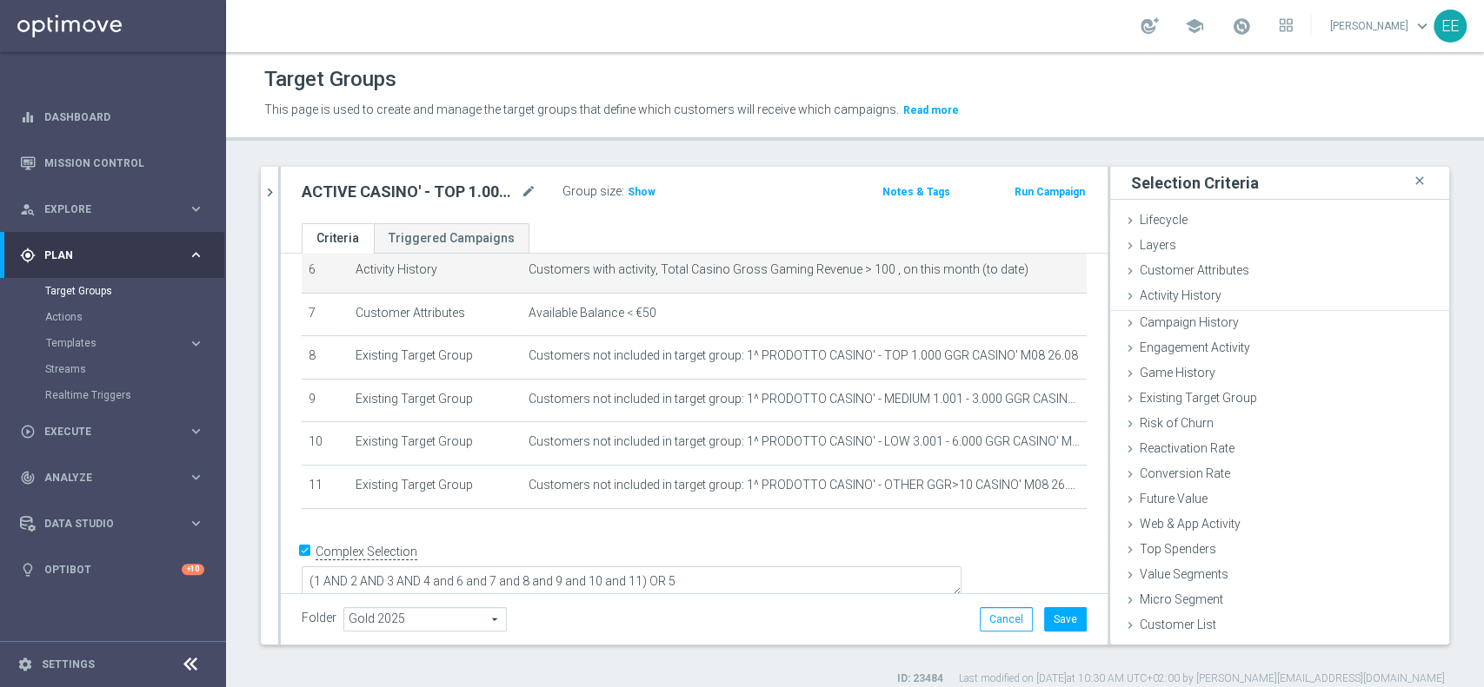
scroll to position [0, 0]
click at [647, 194] on span "Show" at bounding box center [641, 192] width 28 height 12
click at [1035, 269] on icon "mode_edit" at bounding box center [1042, 270] width 14 height 14
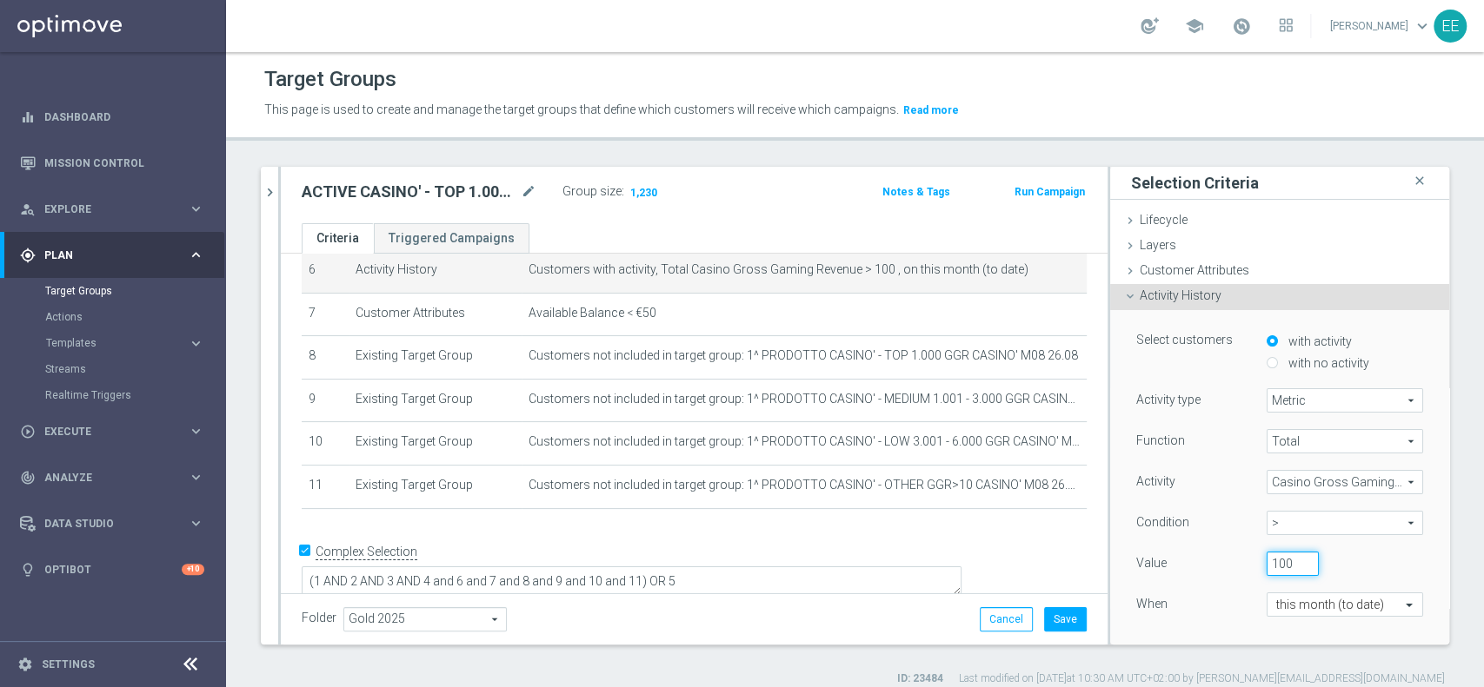
click at [1266, 554] on input "100" at bounding box center [1292, 564] width 52 height 24
type input "130"
click at [1387, 567] on div "Value 130" at bounding box center [1279, 566] width 313 height 28
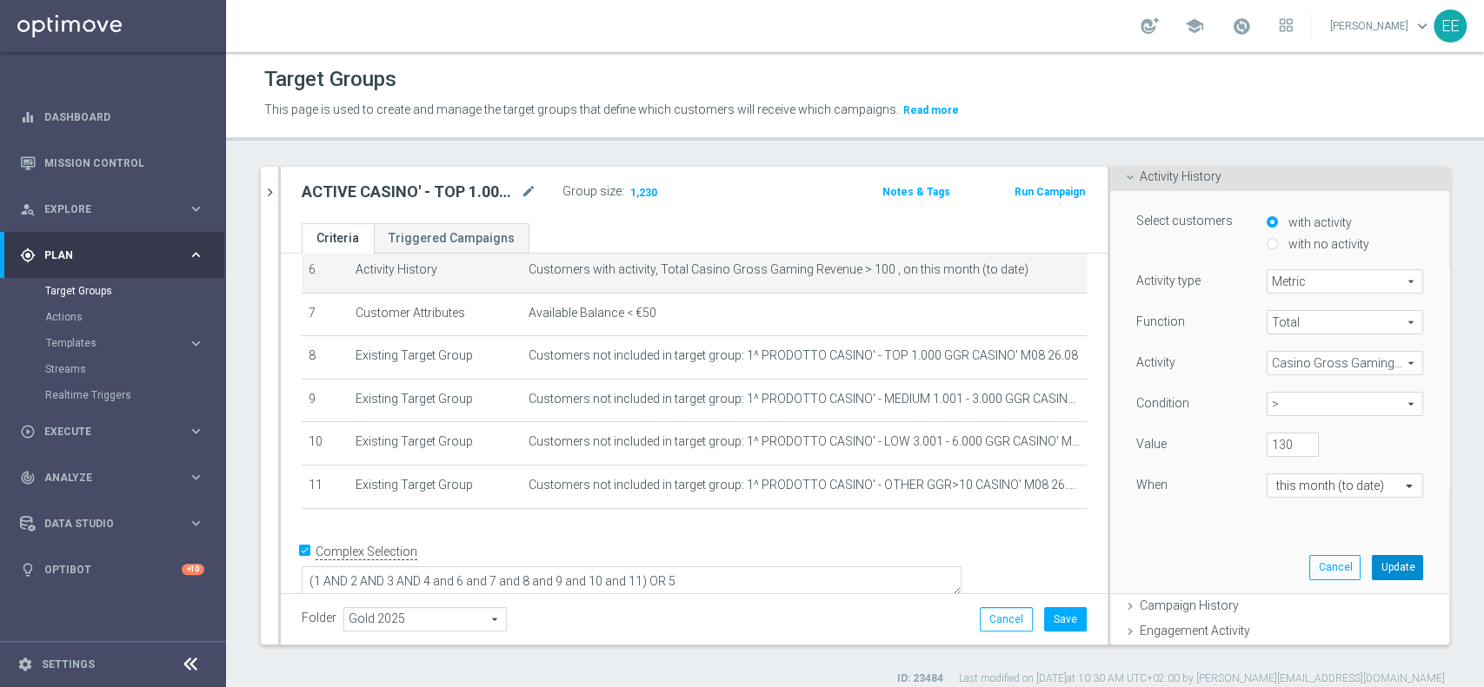
scroll to position [120, 0]
click at [1371, 563] on button "Update" at bounding box center [1396, 566] width 51 height 24
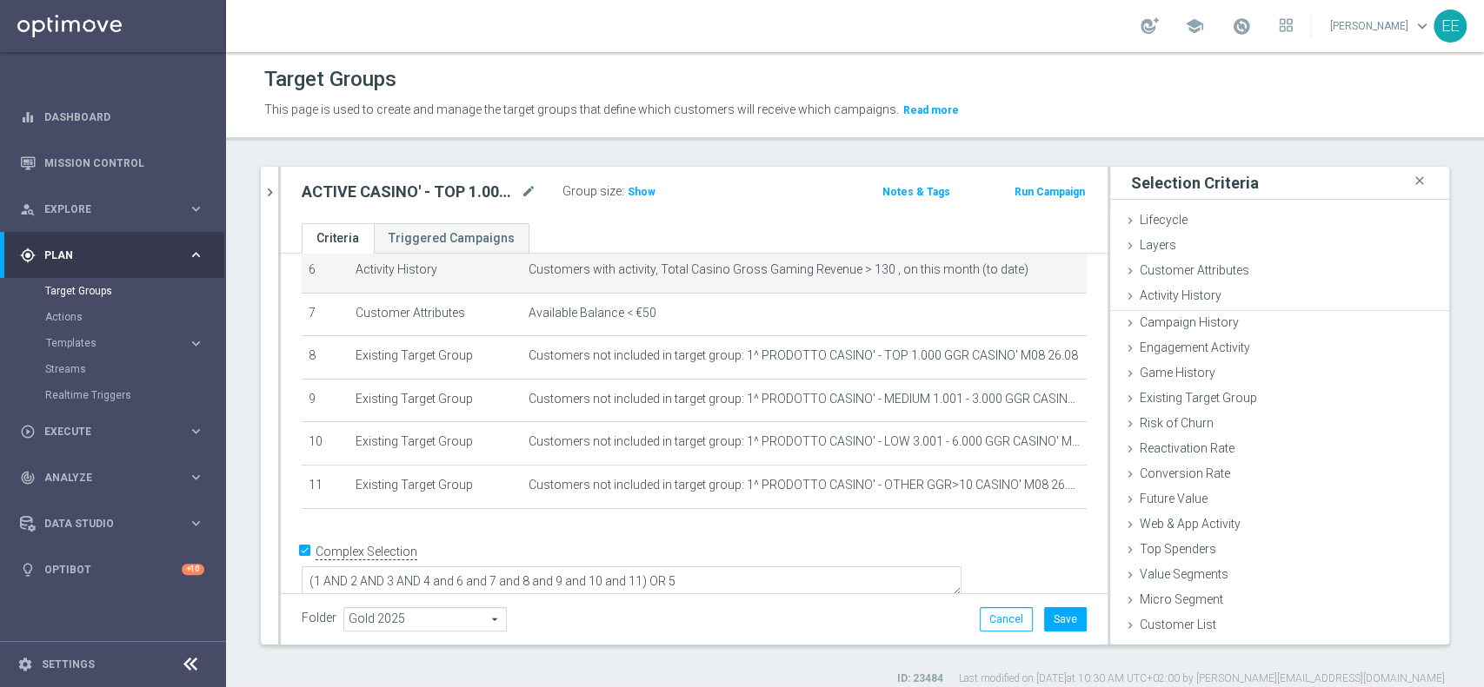
scroll to position [0, 0]
click at [638, 195] on span "Show" at bounding box center [641, 192] width 28 height 12
click at [1035, 268] on icon "mode_edit" at bounding box center [1042, 270] width 14 height 14
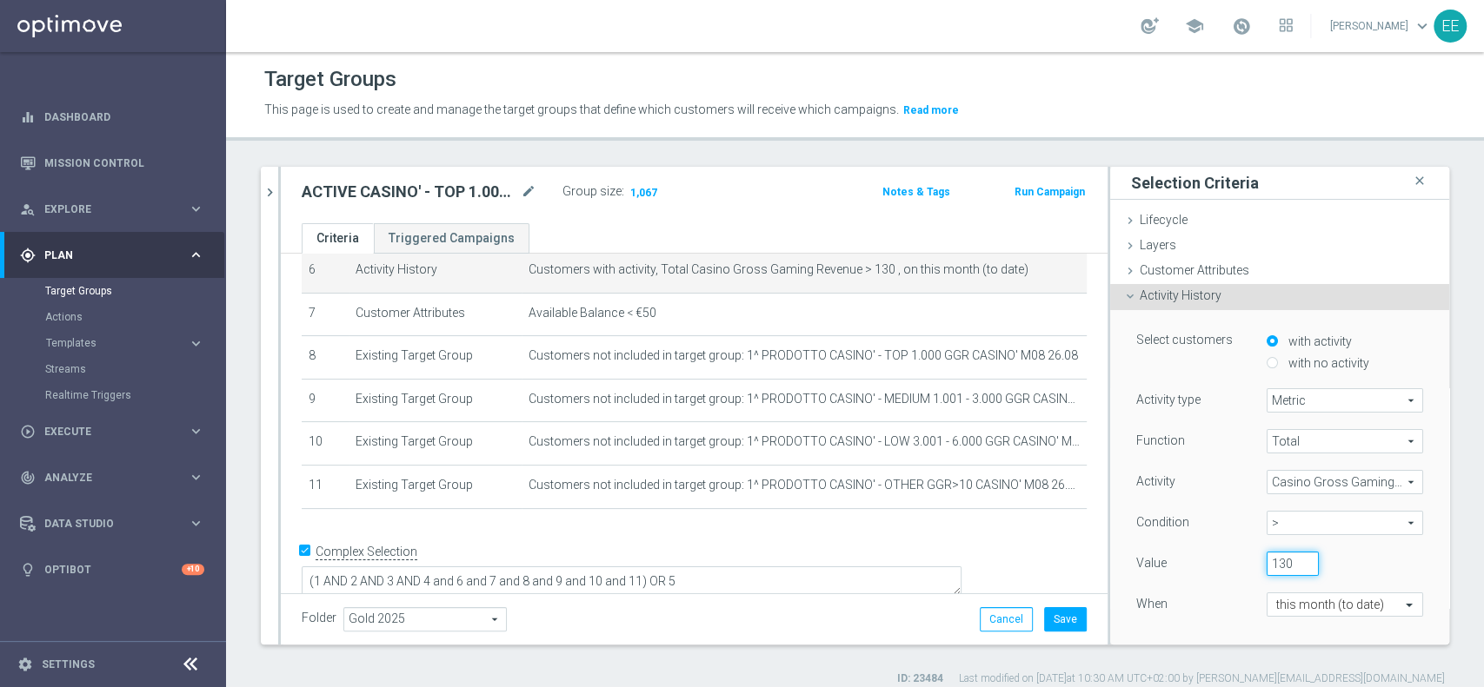
click at [1266, 558] on input "130" at bounding box center [1292, 564] width 52 height 24
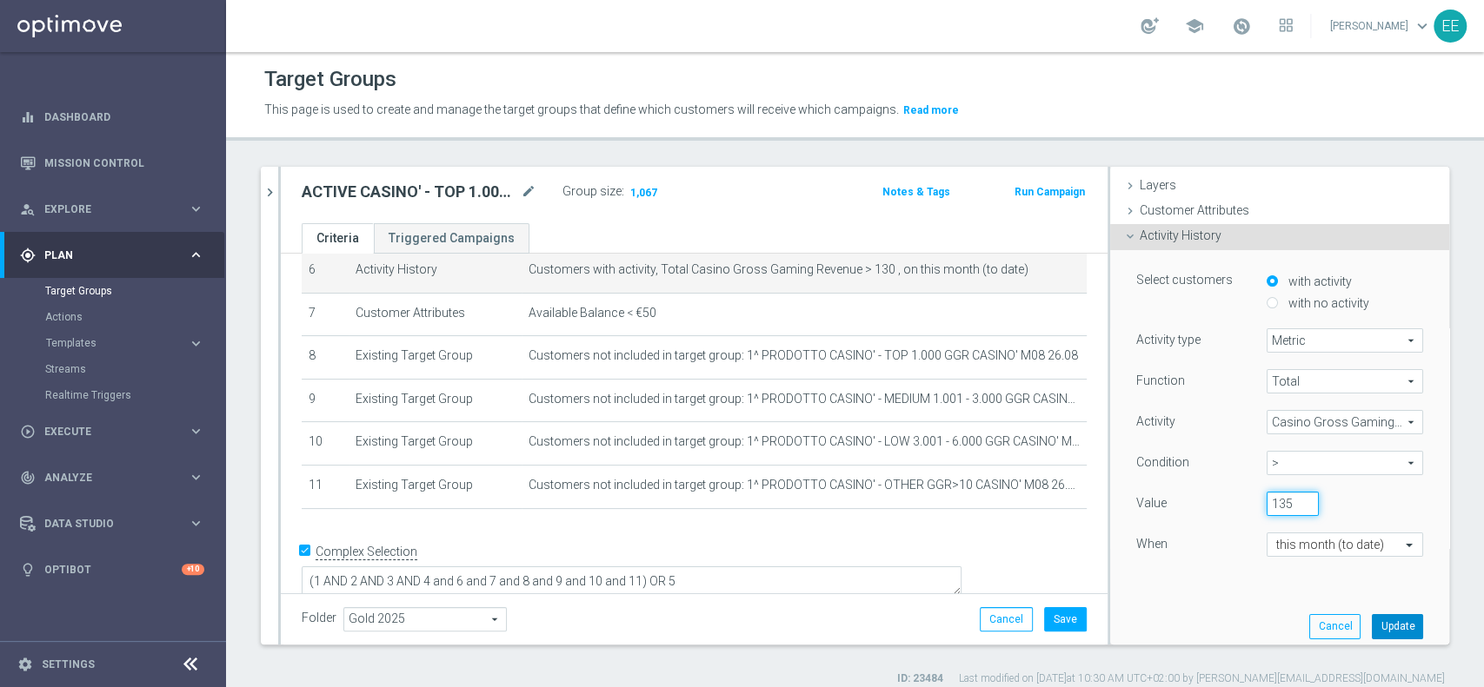
type input "135"
click at [1371, 622] on button "Update" at bounding box center [1396, 626] width 51 height 24
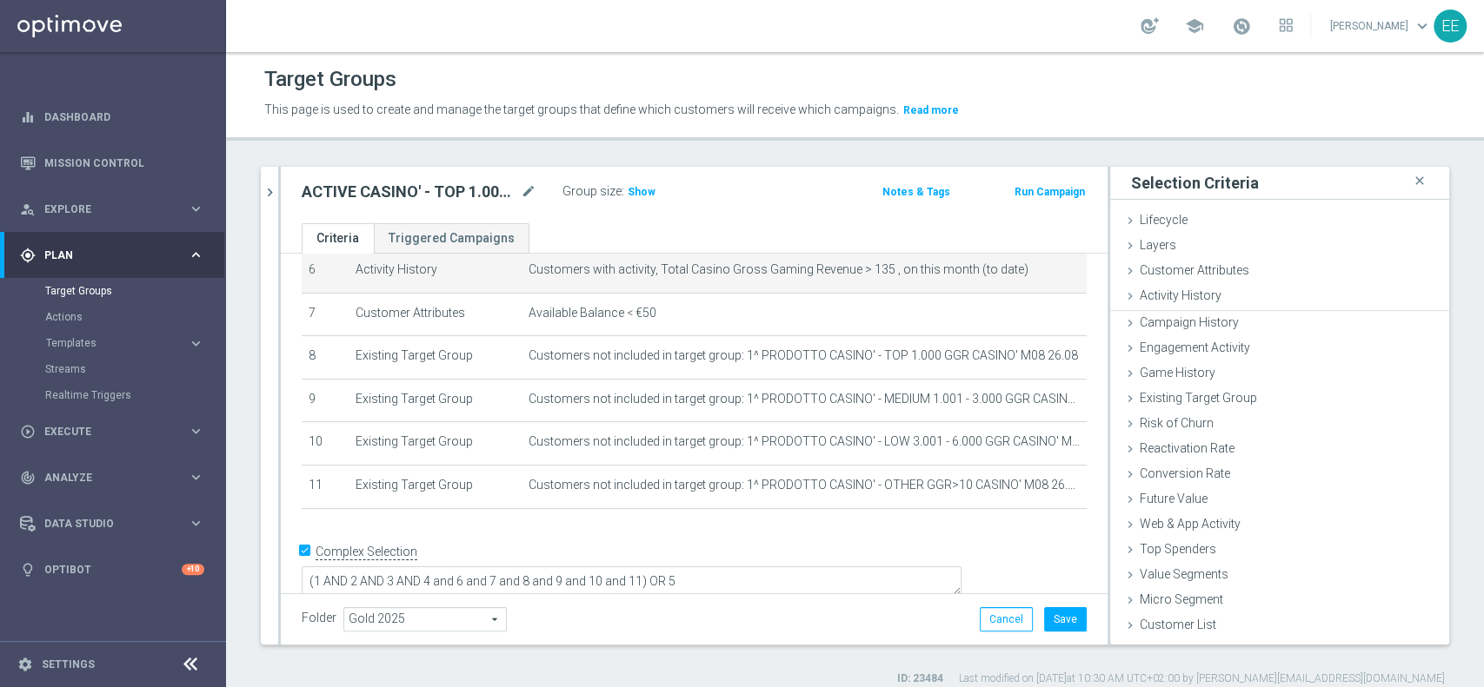
scroll to position [0, 0]
click at [641, 194] on span "Show" at bounding box center [641, 192] width 28 height 12
click at [1035, 269] on icon "mode_edit" at bounding box center [1042, 270] width 14 height 14
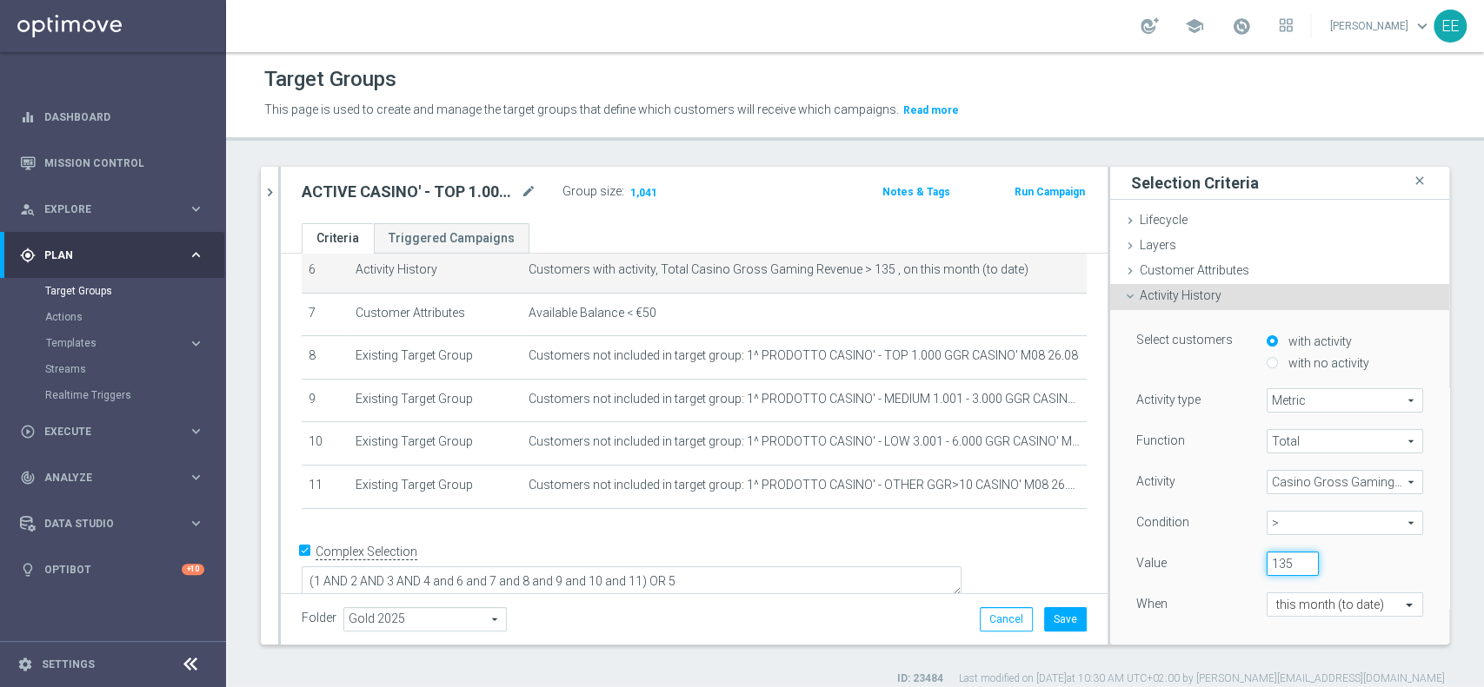
click at [1266, 569] on input "135" at bounding box center [1292, 564] width 52 height 24
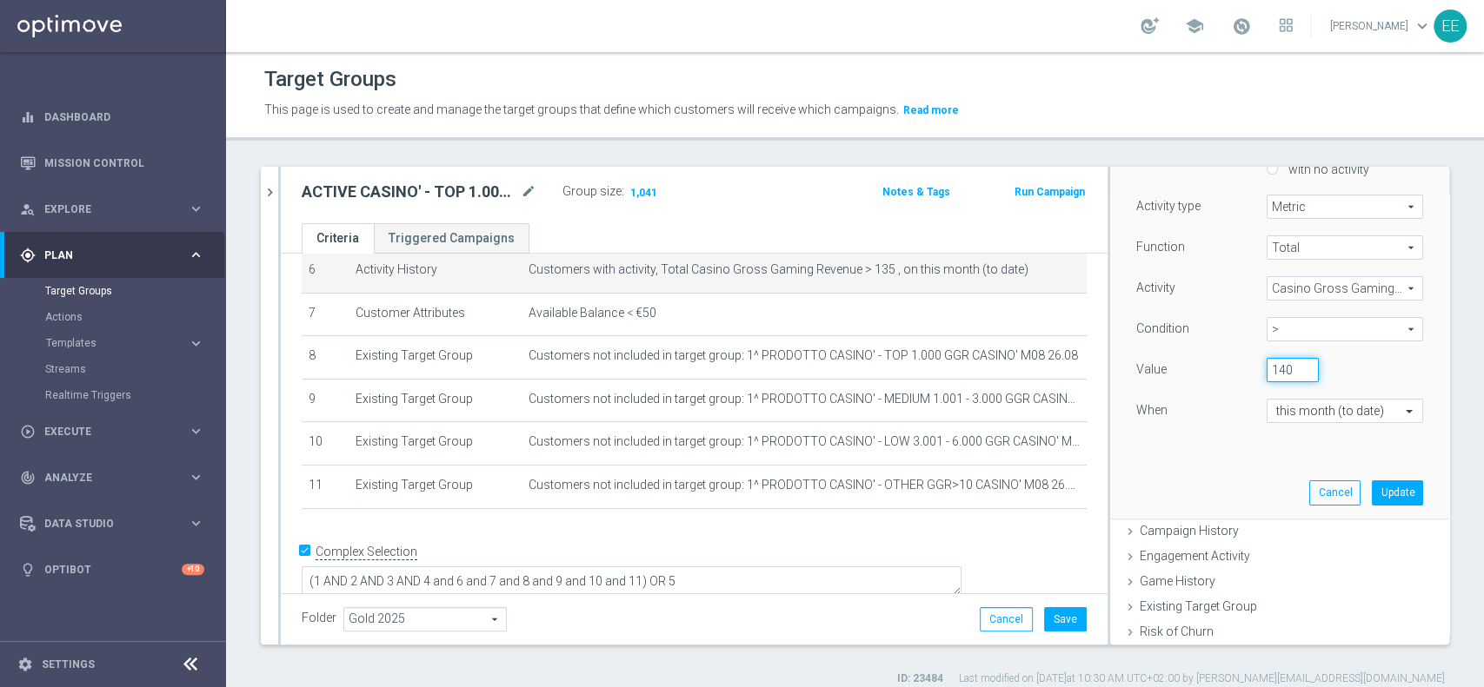
scroll to position [196, 0]
type input "140"
click at [1389, 501] on div "Select customers with activity with no activity Activity type Metric Metric arr…" at bounding box center [1279, 316] width 313 height 402
click at [1371, 490] on button "Update" at bounding box center [1396, 491] width 51 height 24
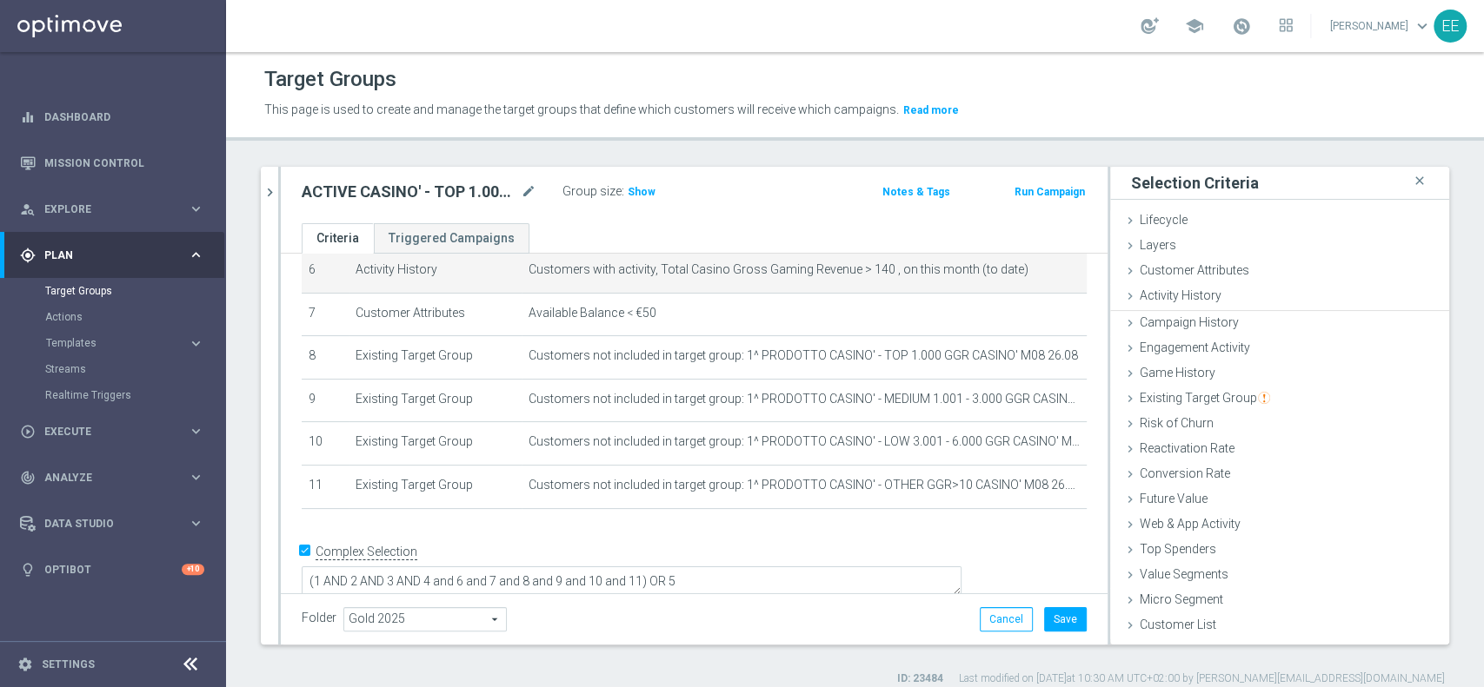
scroll to position [0, 0]
click at [643, 189] on span "Show" at bounding box center [641, 192] width 28 height 12
click at [1035, 273] on icon "mode_edit" at bounding box center [1042, 270] width 14 height 14
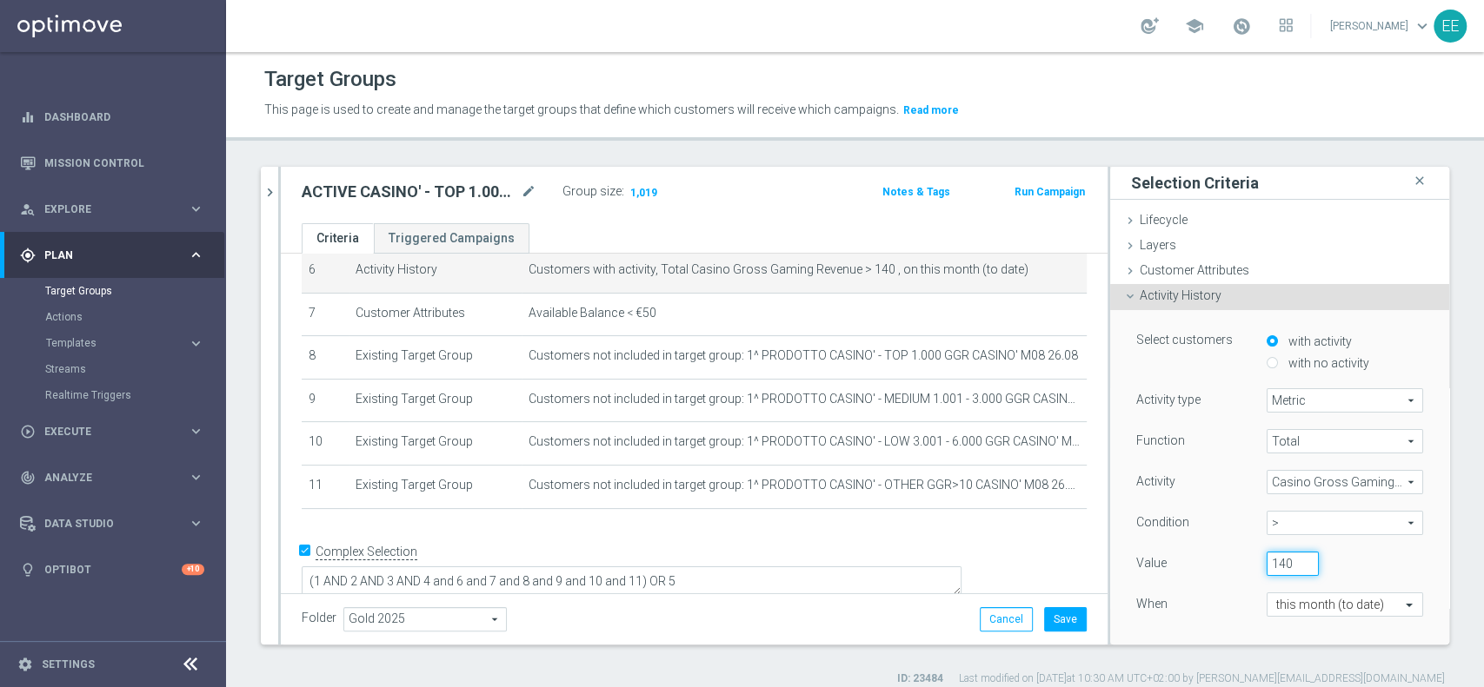
click at [1266, 565] on input "140" at bounding box center [1292, 564] width 52 height 24
type input "150"
click at [1384, 554] on div "Value 150" at bounding box center [1279, 566] width 313 height 28
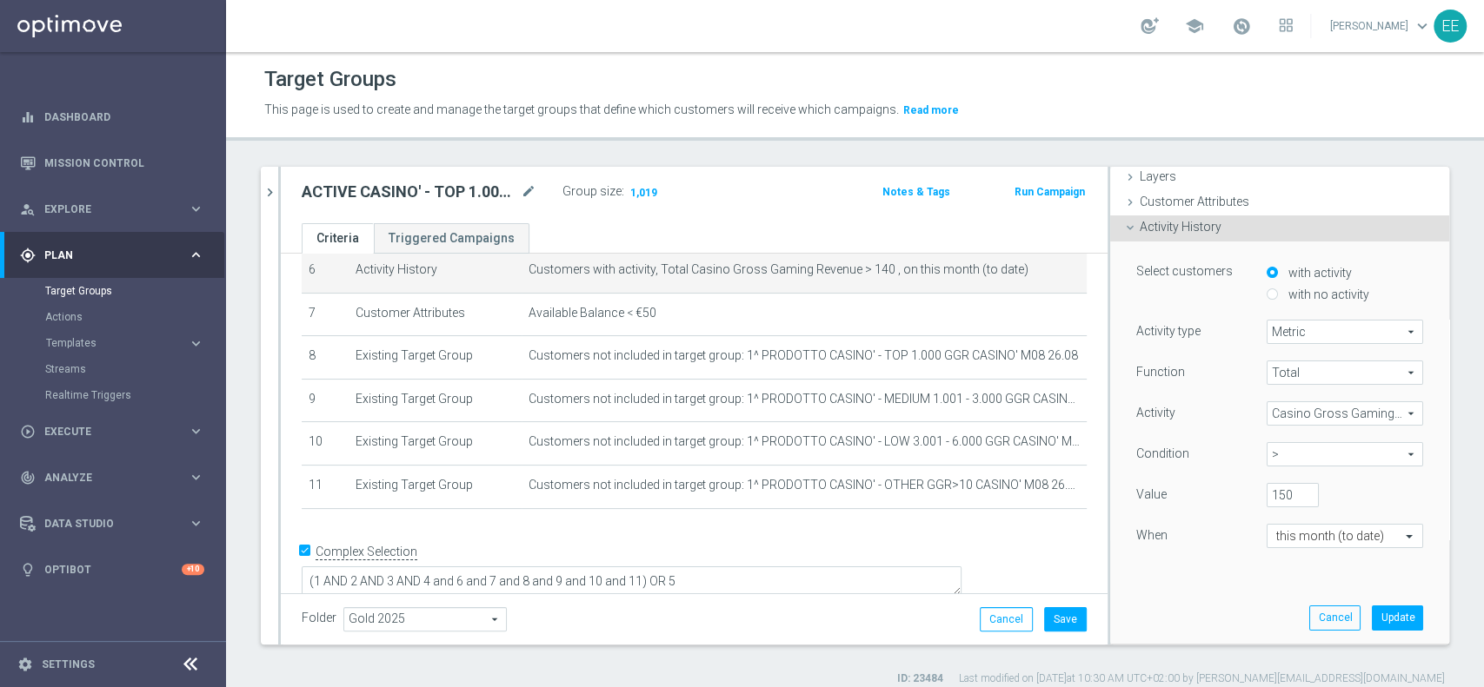
scroll to position [70, 0]
click at [1371, 625] on button "Update" at bounding box center [1396, 616] width 51 height 24
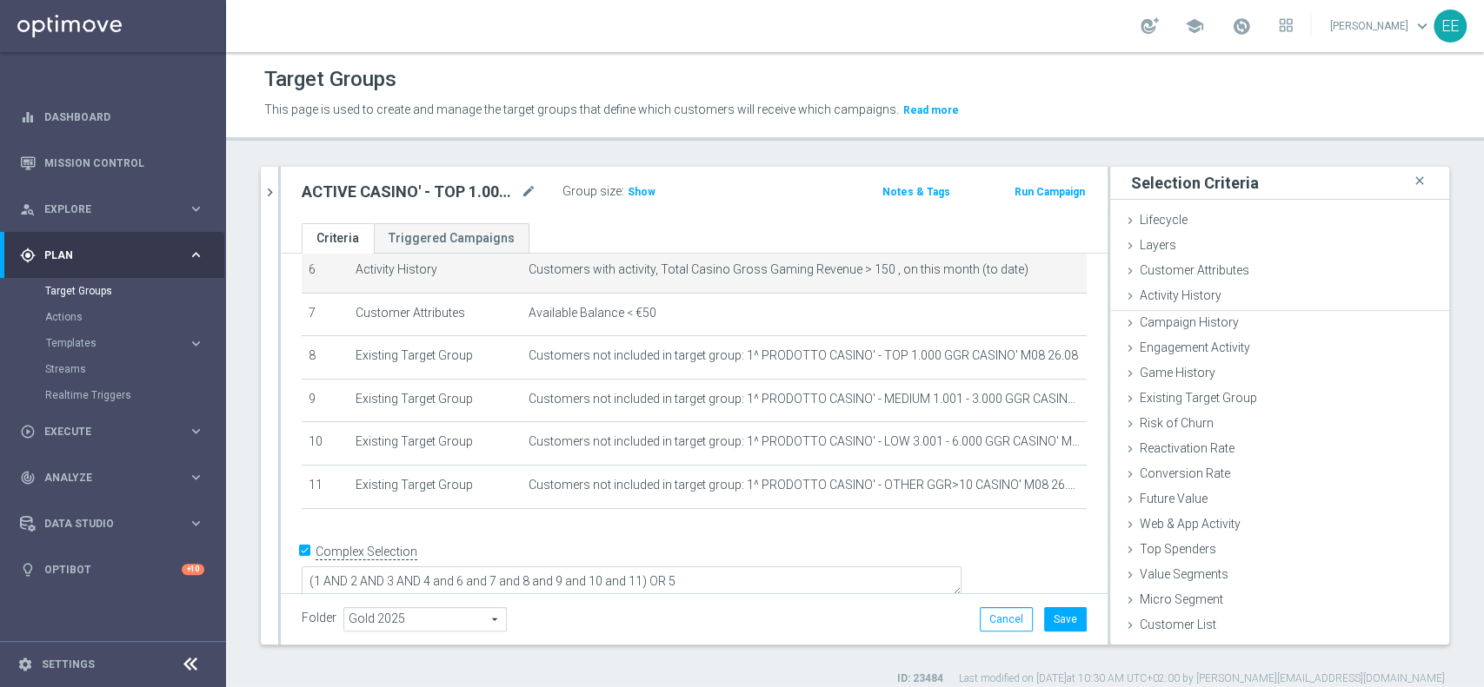
scroll to position [0, 0]
click at [637, 187] on span "Show" at bounding box center [641, 192] width 28 height 12
click at [1035, 268] on icon "mode_edit" at bounding box center [1042, 270] width 14 height 14
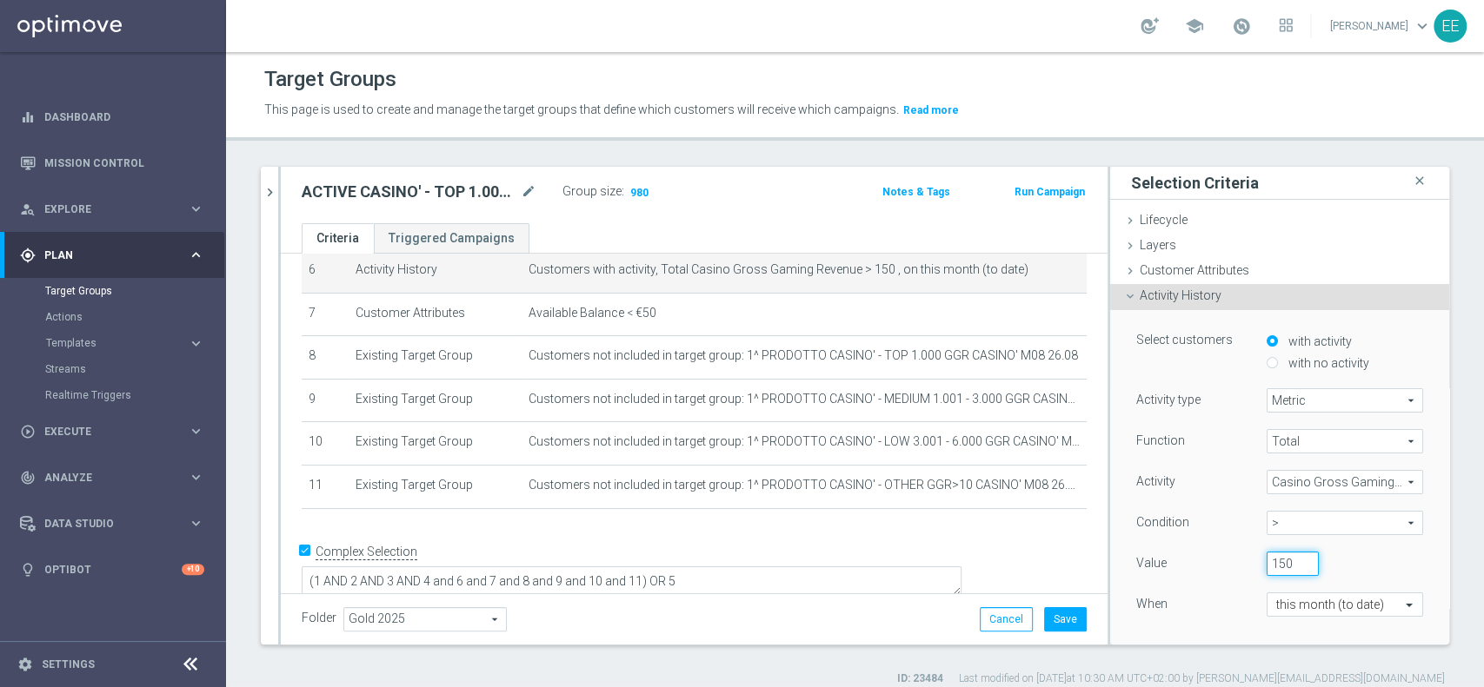
click at [1266, 570] on input "150" at bounding box center [1292, 564] width 52 height 24
type input "145"
click at [1379, 559] on div "Value 145" at bounding box center [1279, 566] width 313 height 28
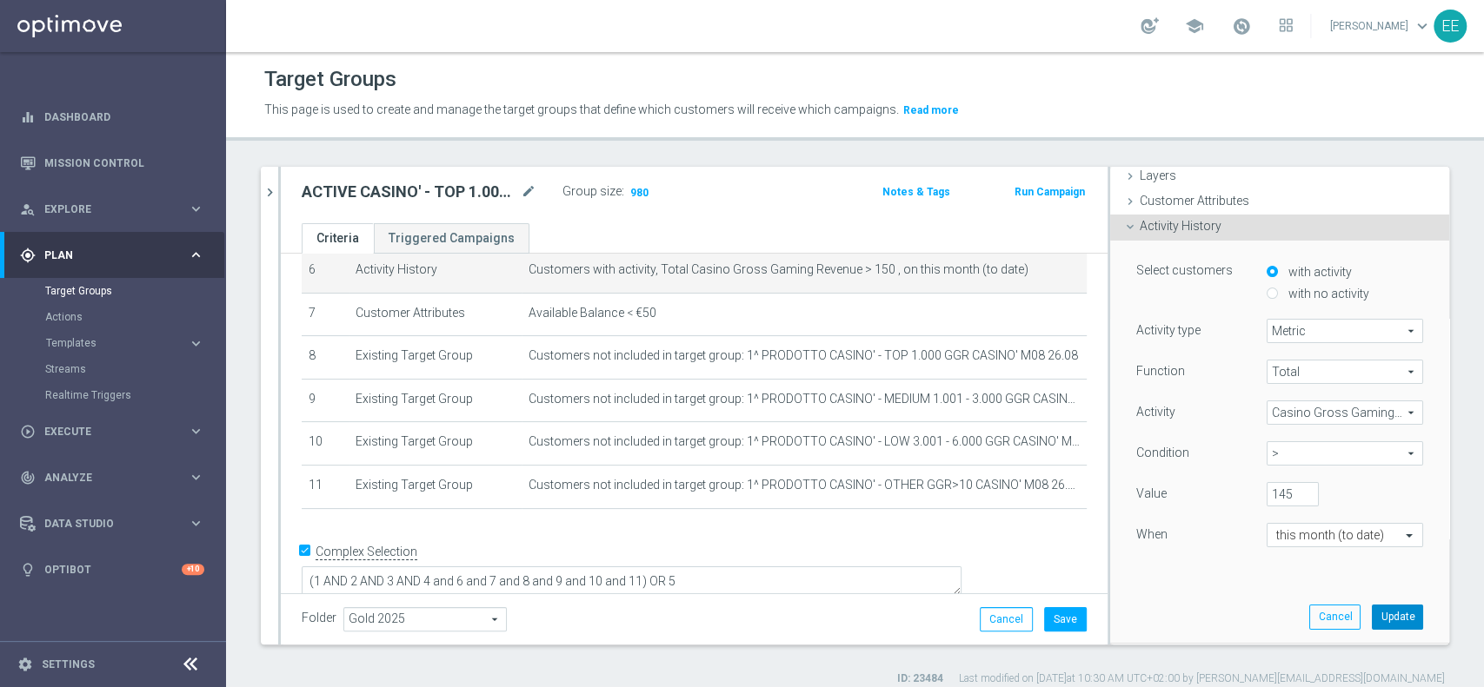
click at [1371, 624] on button "Update" at bounding box center [1396, 617] width 51 height 24
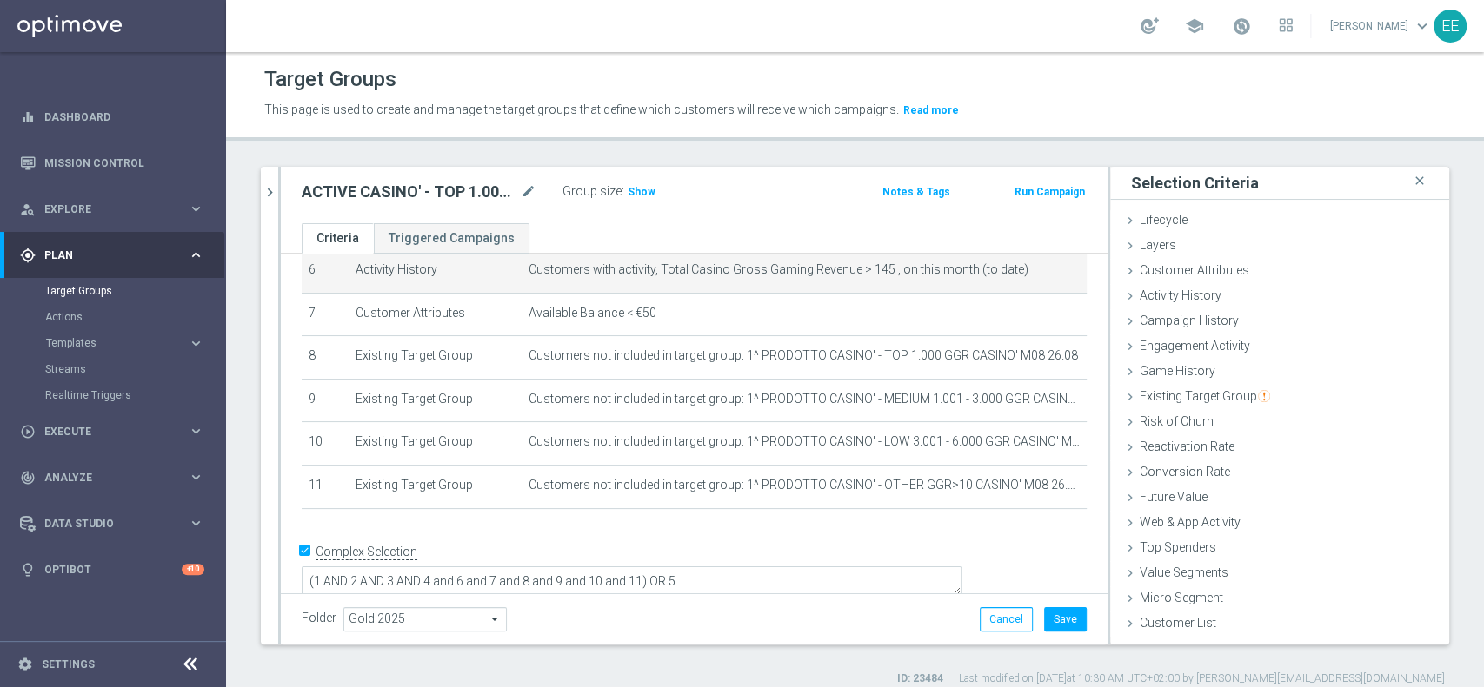
scroll to position [0, 0]
click at [641, 186] on span "Show" at bounding box center [641, 192] width 28 height 12
click at [1035, 268] on icon "mode_edit" at bounding box center [1042, 270] width 14 height 14
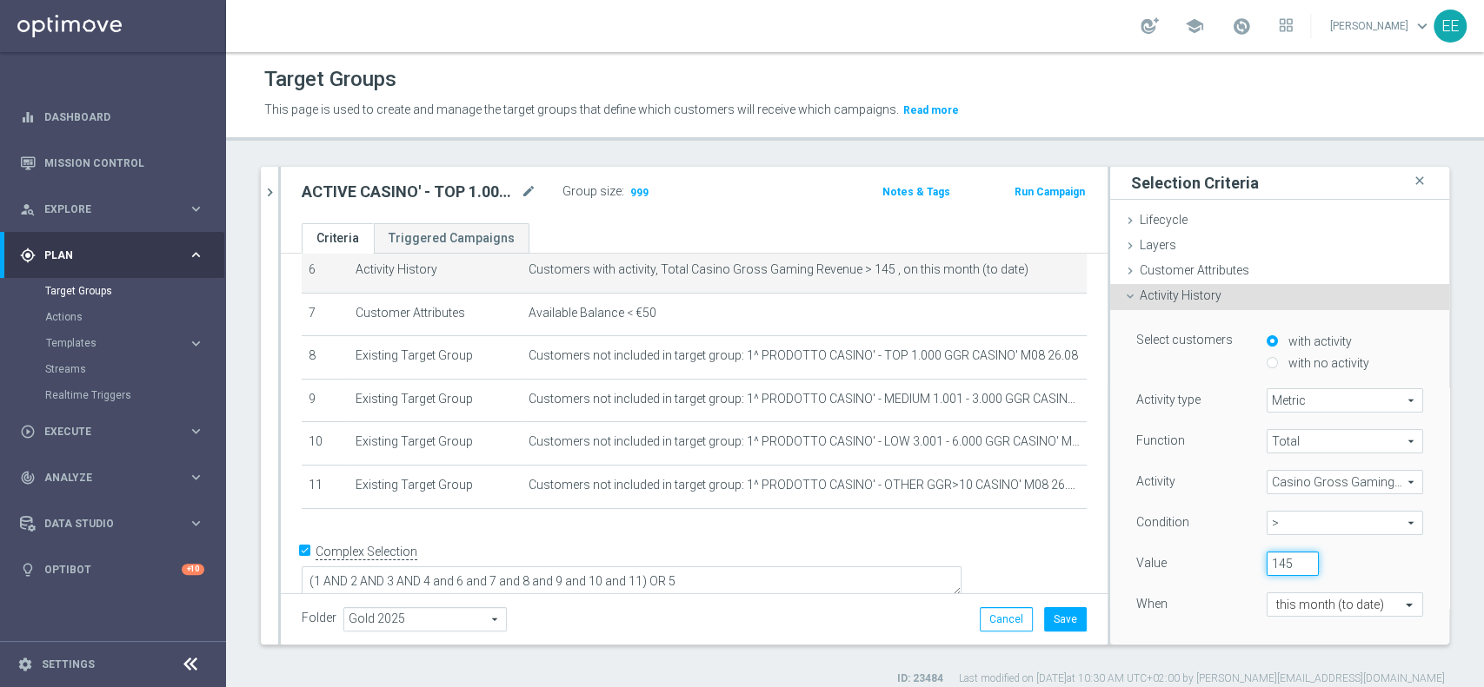
click at [1268, 558] on input "145" at bounding box center [1292, 564] width 52 height 24
type input "144"
click at [1354, 562] on div "144" at bounding box center [1331, 564] width 156 height 24
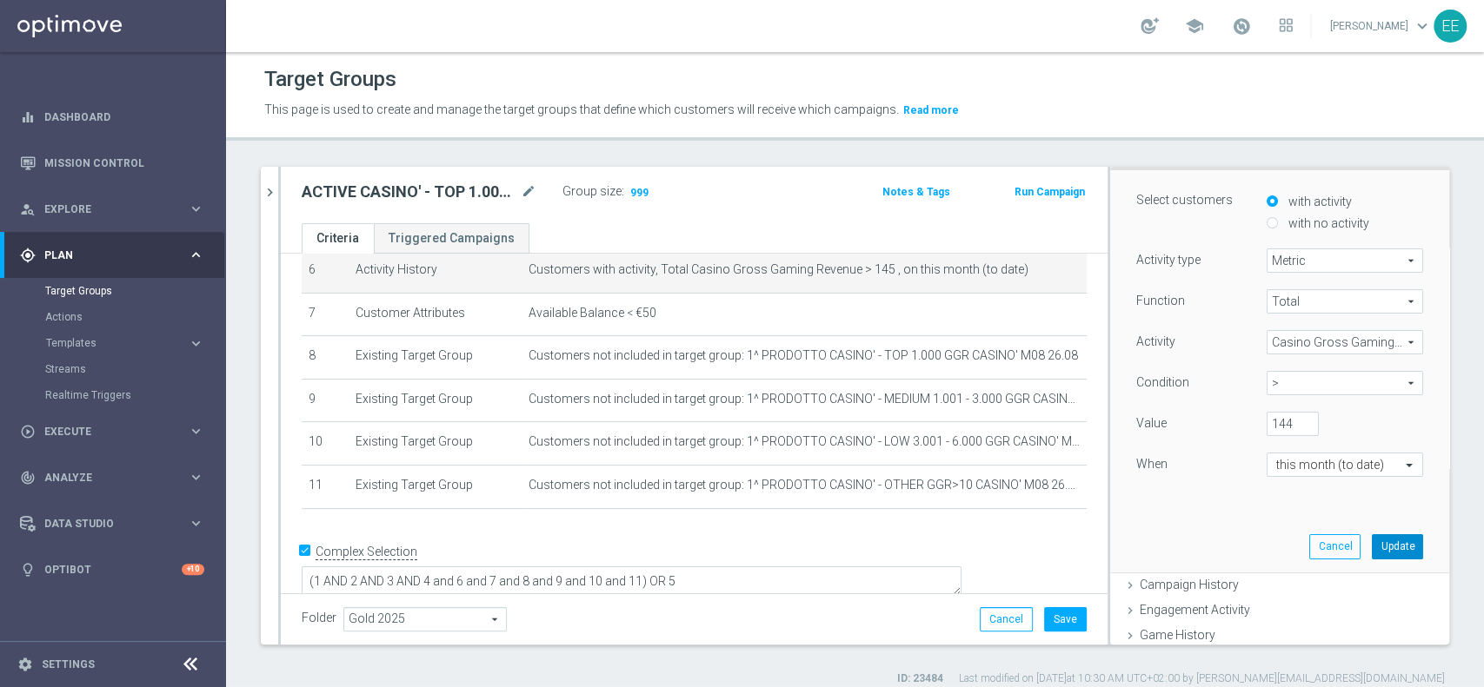
click at [1377, 542] on button "Update" at bounding box center [1396, 546] width 51 height 24
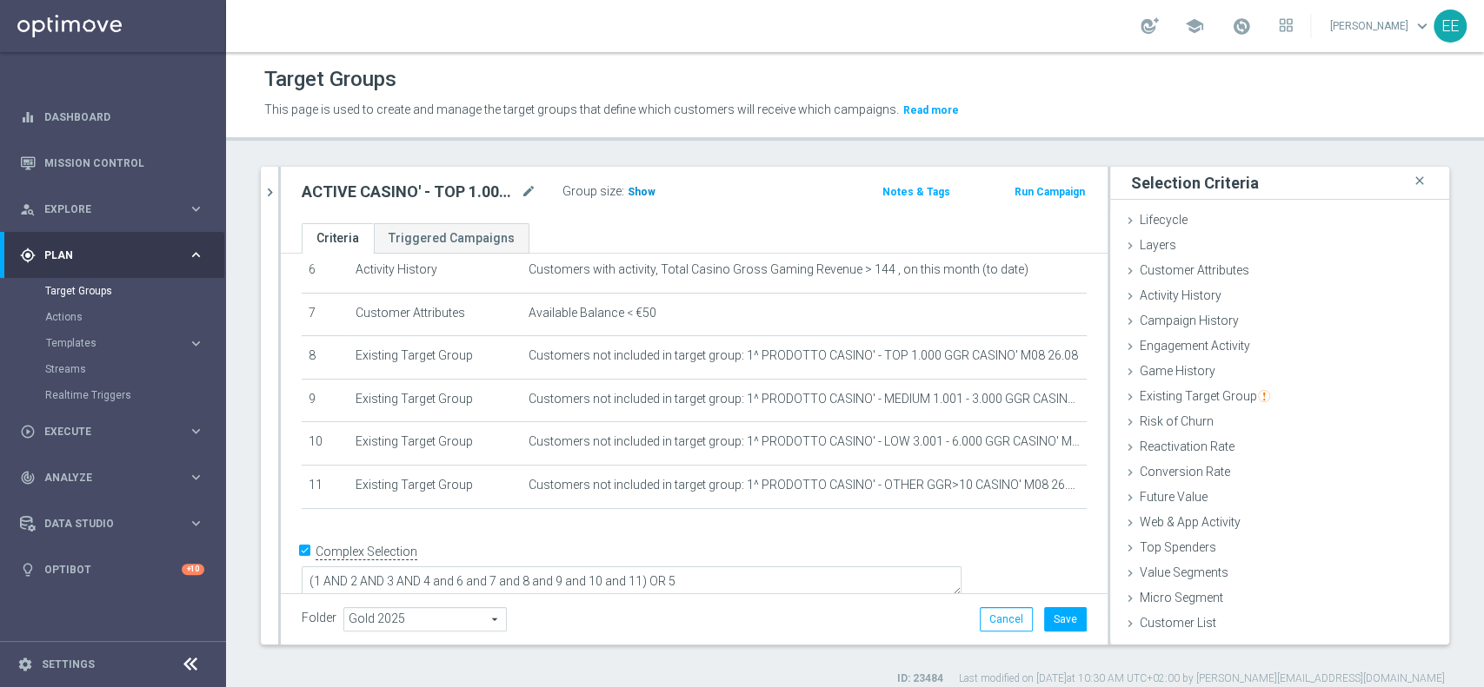
click at [648, 198] on h3 "Show" at bounding box center [641, 192] width 31 height 19
click at [1056, 627] on button "Save" at bounding box center [1065, 619] width 43 height 24
click at [275, 191] on icon "chevron_right" at bounding box center [270, 192] width 17 height 17
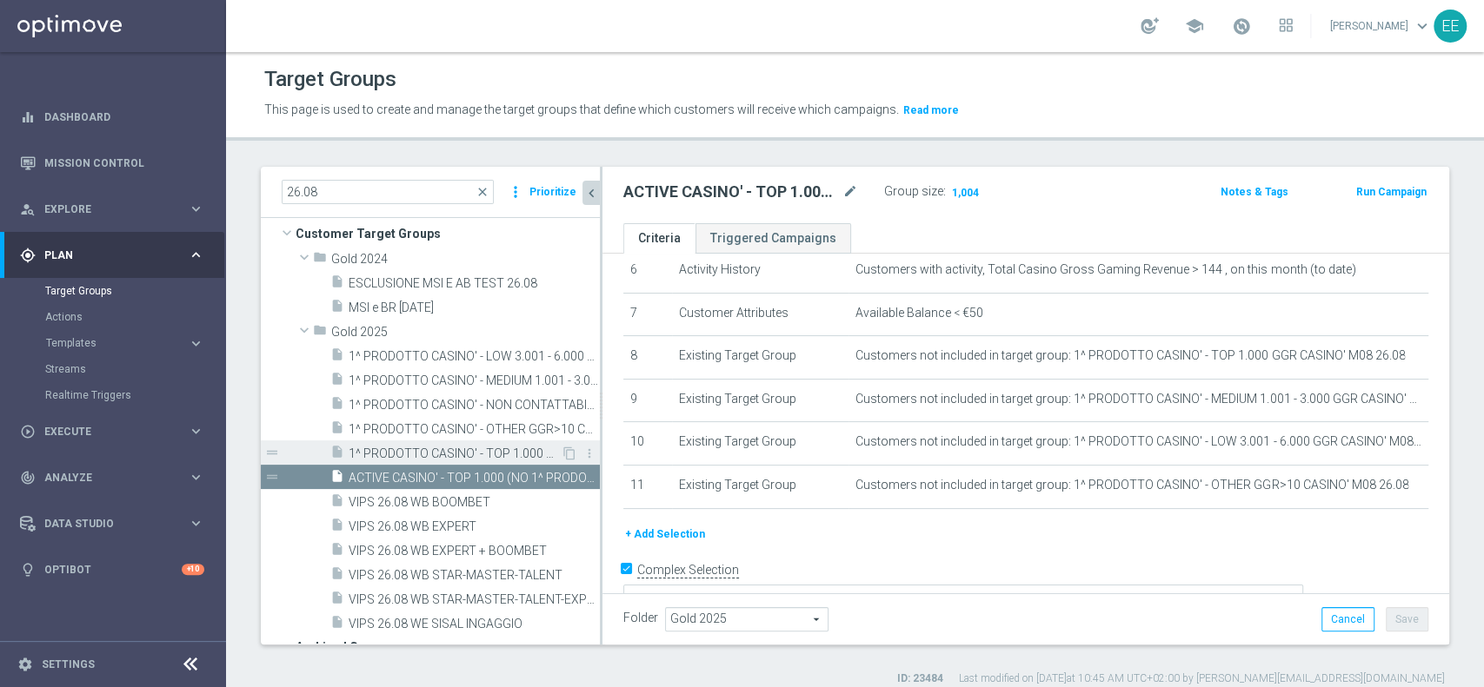
click at [492, 455] on span "1^ PRODOTTO CASINO' - TOP 1.000 GGR CASINO' M08 26.08" at bounding box center [454, 454] width 212 height 15
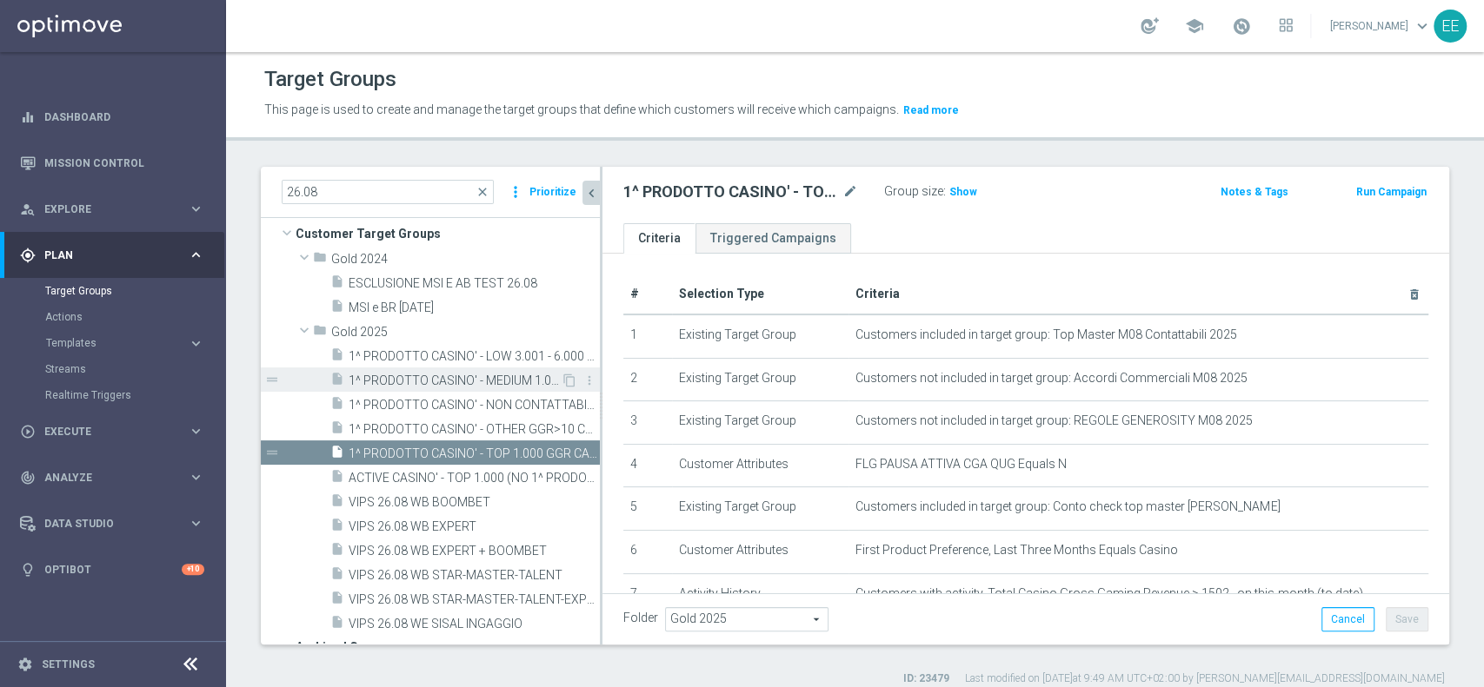
click at [440, 374] on span "1^ PRODOTTO CASINO' - MEDIUM 1.001 - 3.000 GGR CASINO' M08 26.08" at bounding box center [454, 381] width 212 height 15
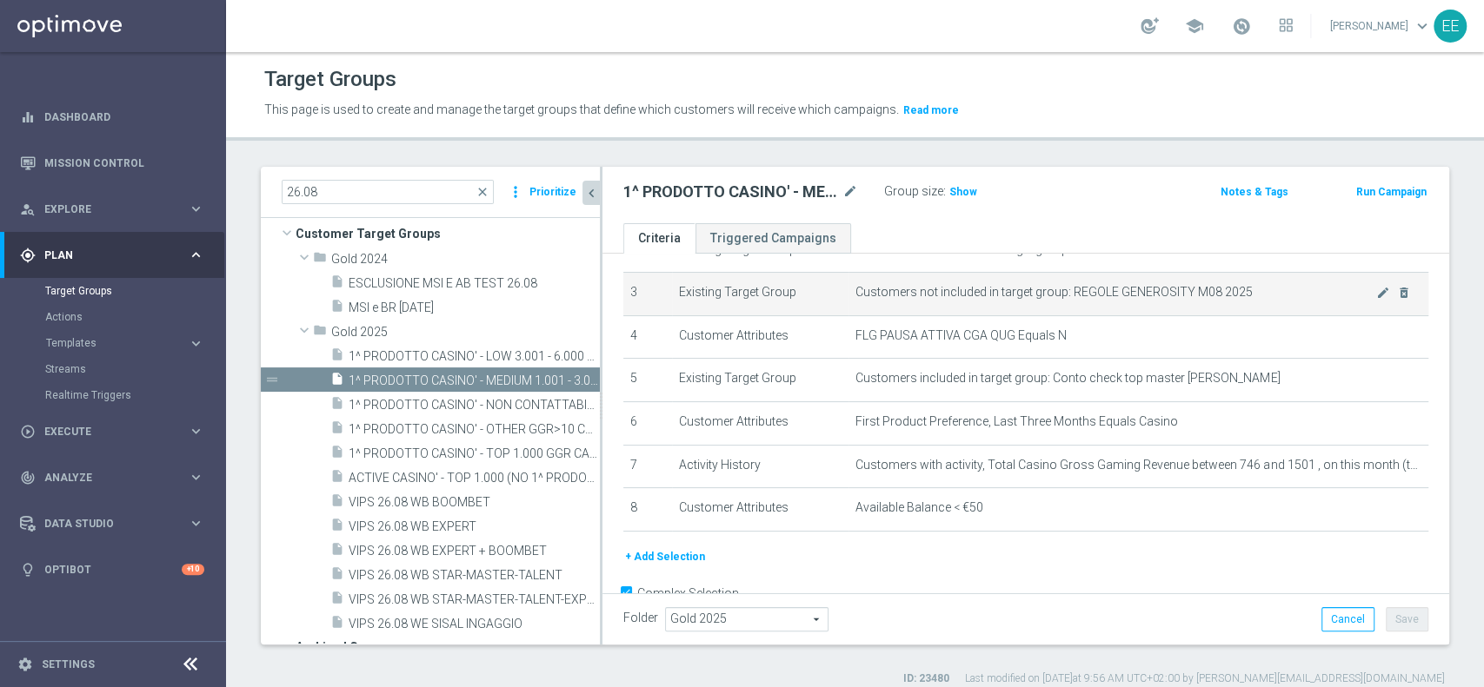
scroll to position [129, 0]
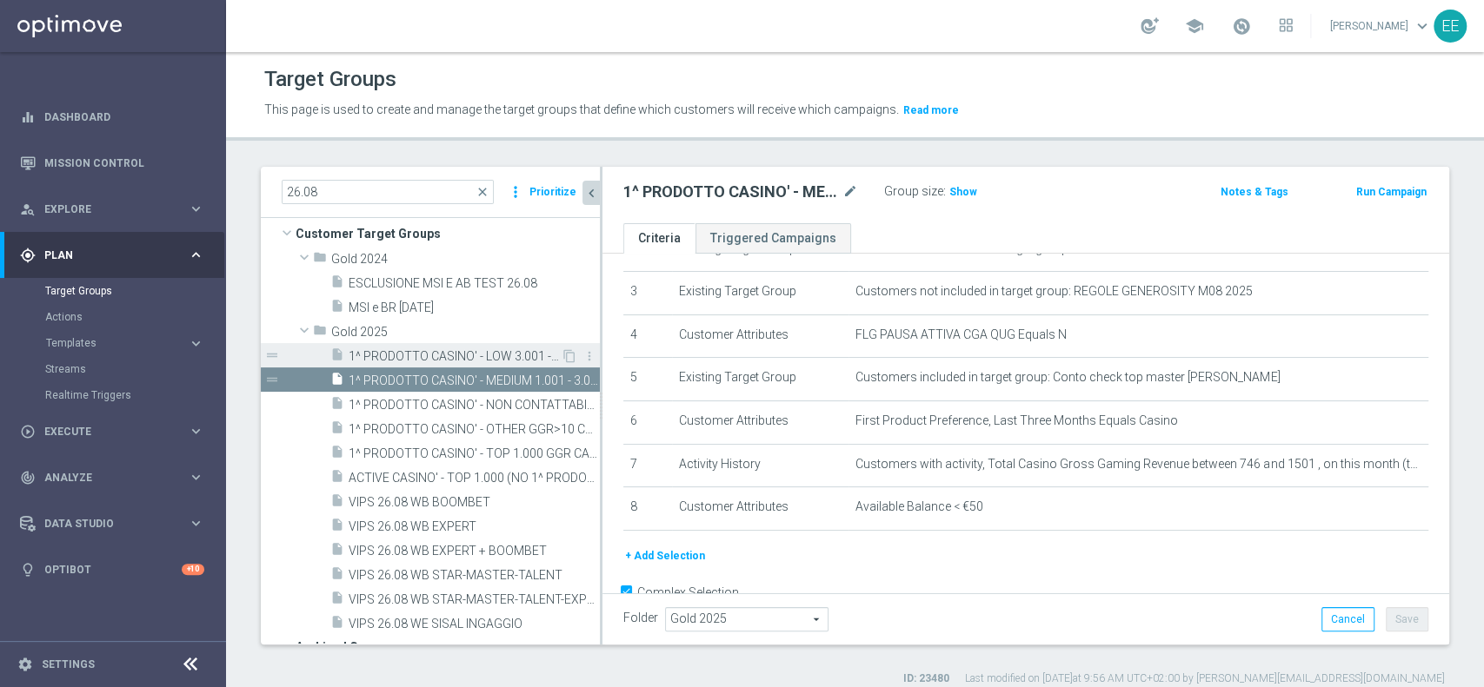
click at [447, 354] on span "1^ PRODOTTO CASINO' - LOW 3.001 - 6.000 GGR CASINO' M08 26.08" at bounding box center [454, 356] width 212 height 15
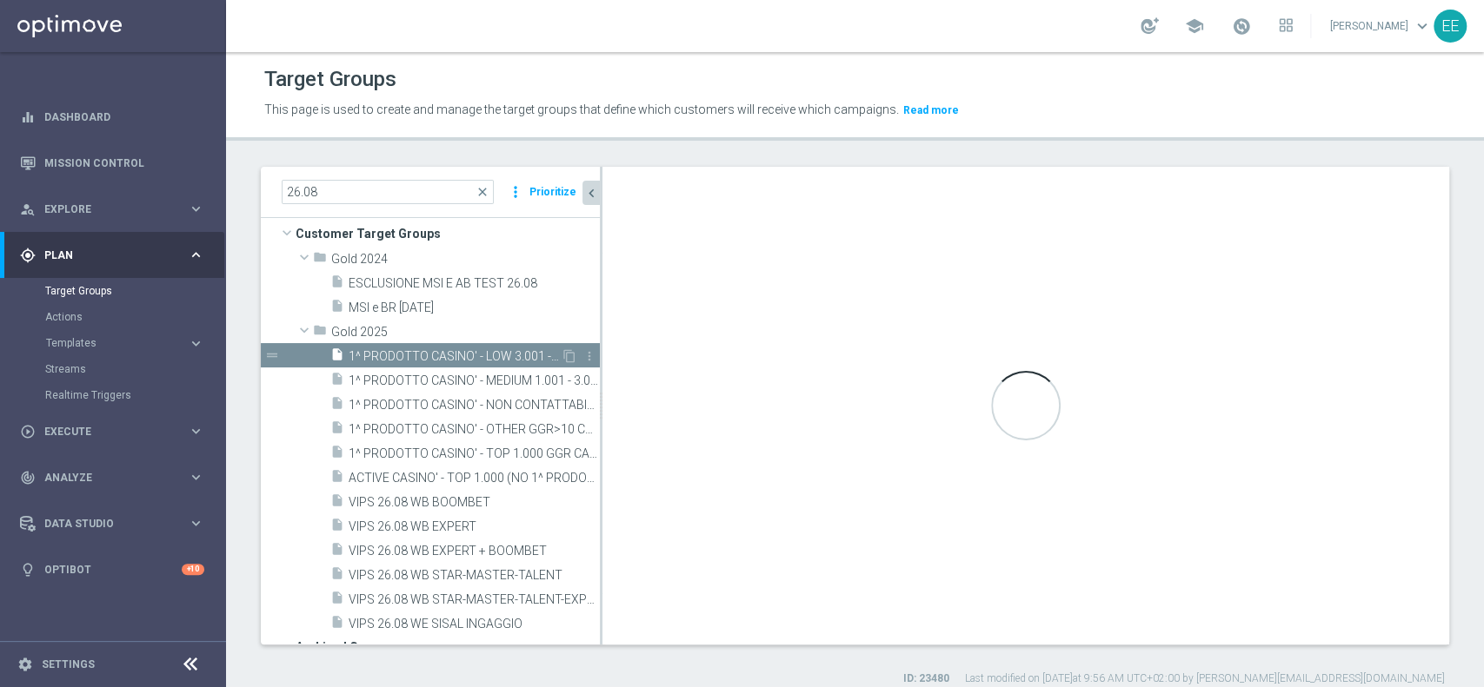
type textarea "(1 AND 2 AND 3 AND 4 and 6 and 7) OR 5"
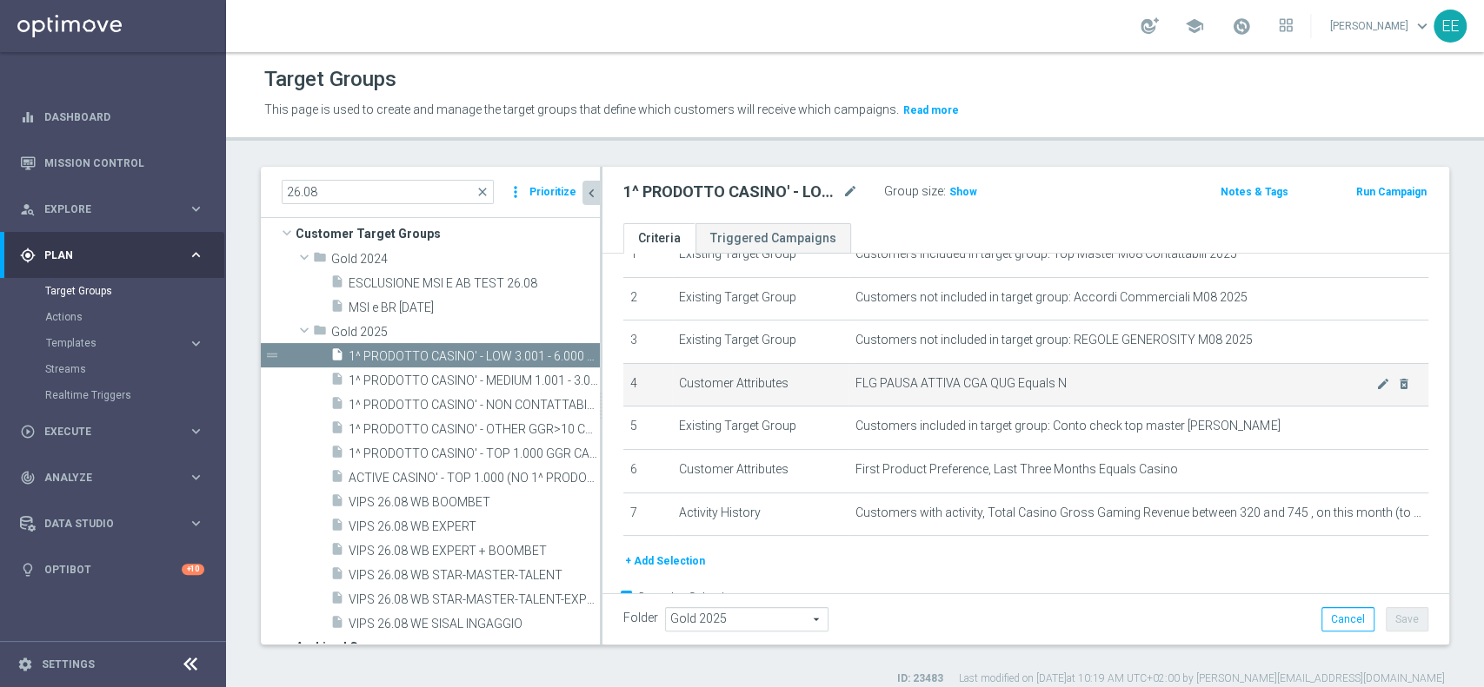
scroll to position [23, 0]
